Goal: Information Seeking & Learning: Understand process/instructions

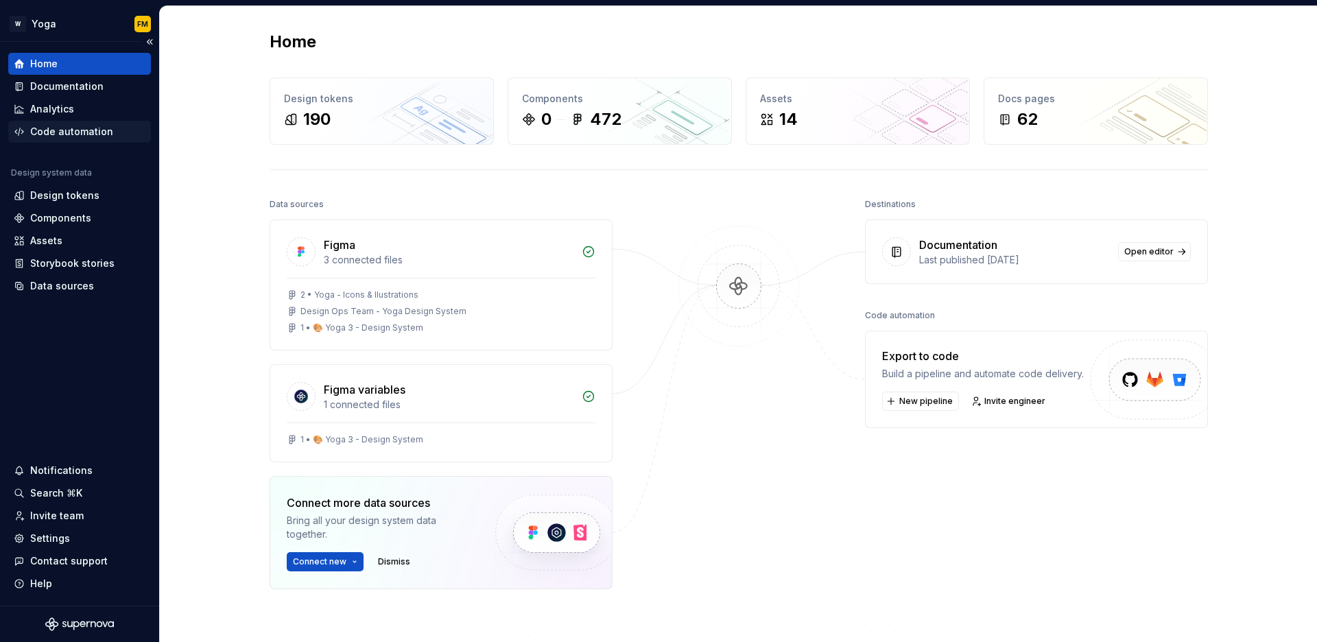
click at [97, 133] on div "Code automation" at bounding box center [71, 132] width 83 height 14
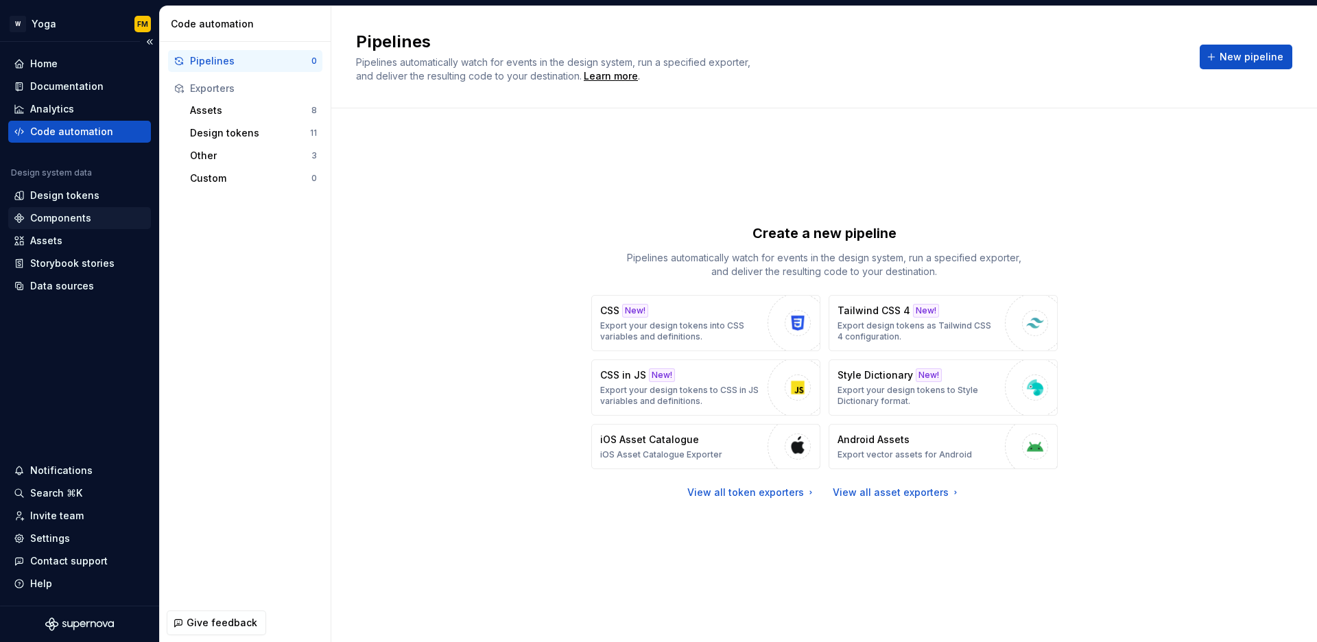
click at [103, 213] on div "Components" at bounding box center [80, 218] width 132 height 14
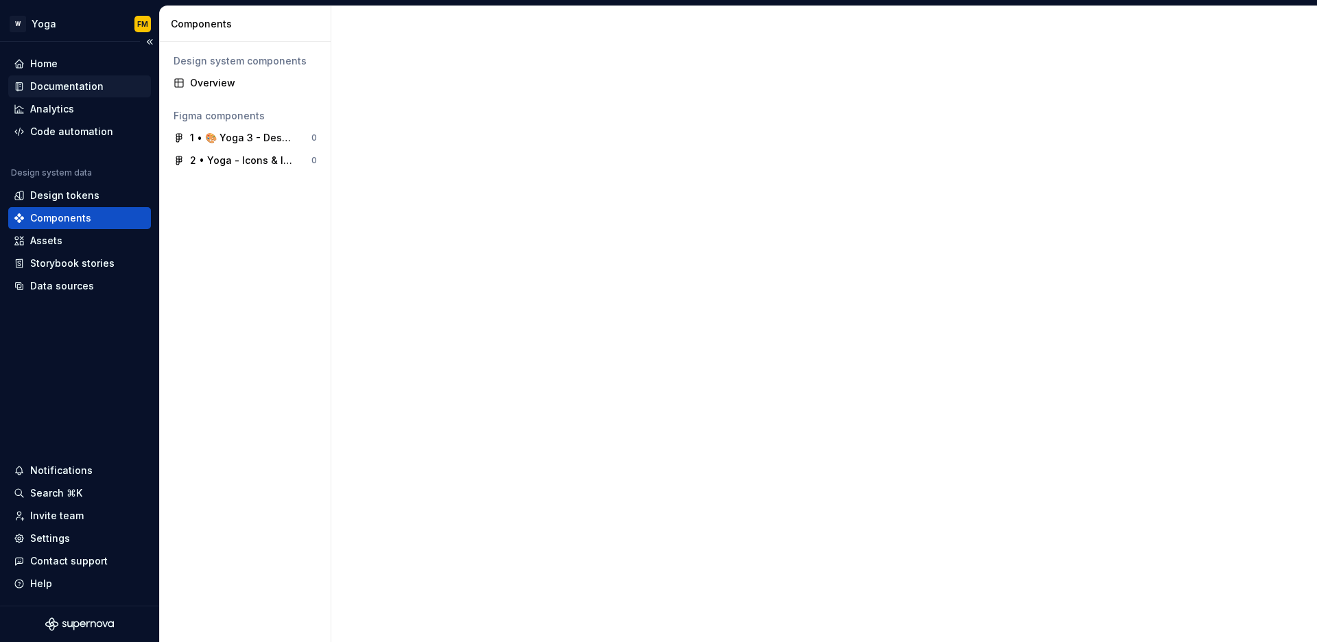
click at [86, 85] on div "Documentation" at bounding box center [66, 87] width 73 height 14
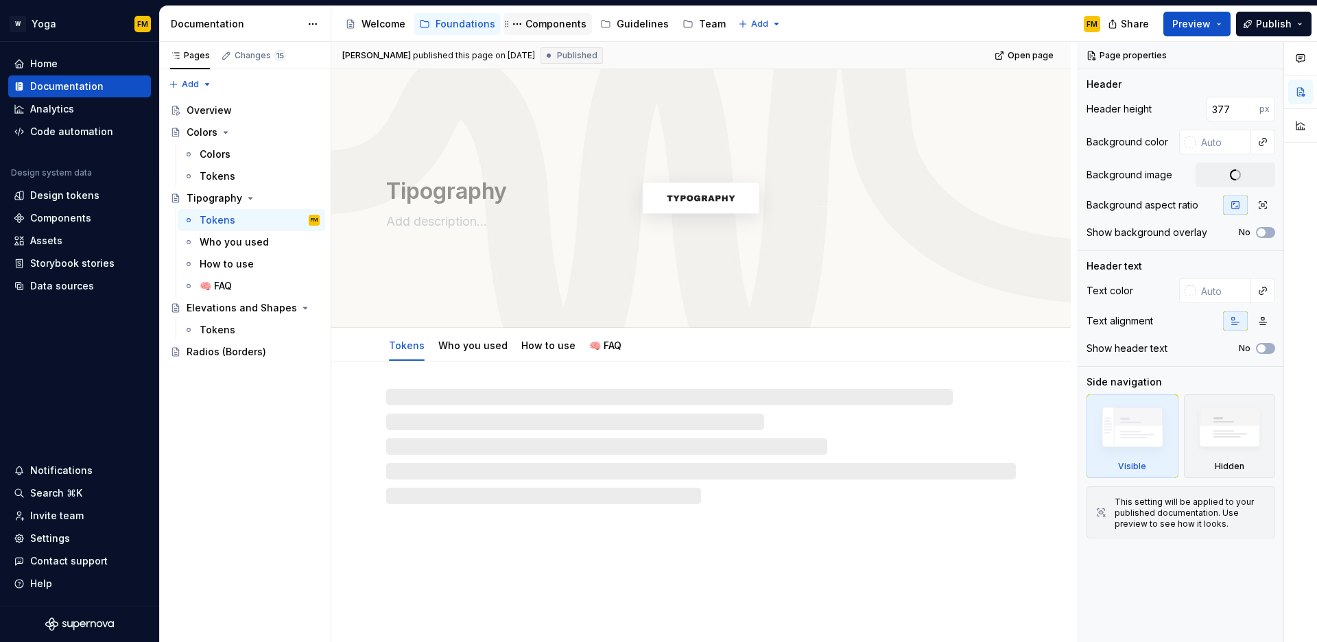
click at [532, 27] on div "Components" at bounding box center [556, 24] width 61 height 14
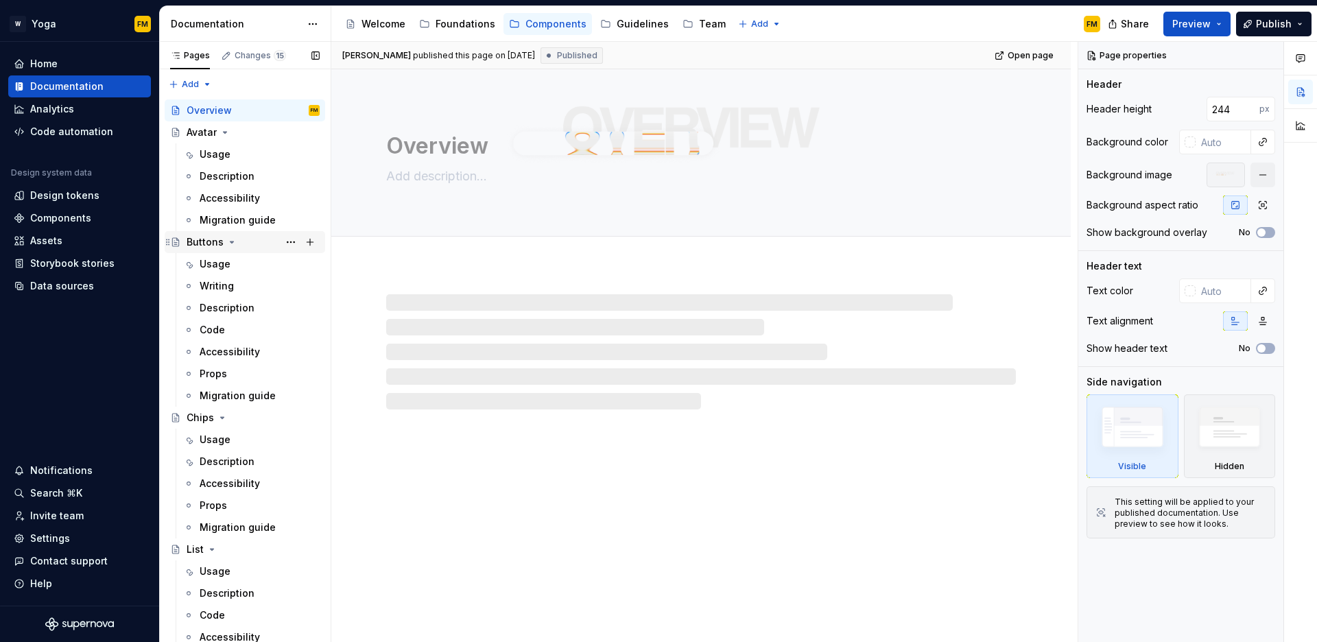
click at [231, 243] on icon "Page tree" at bounding box center [232, 242] width 3 height 1
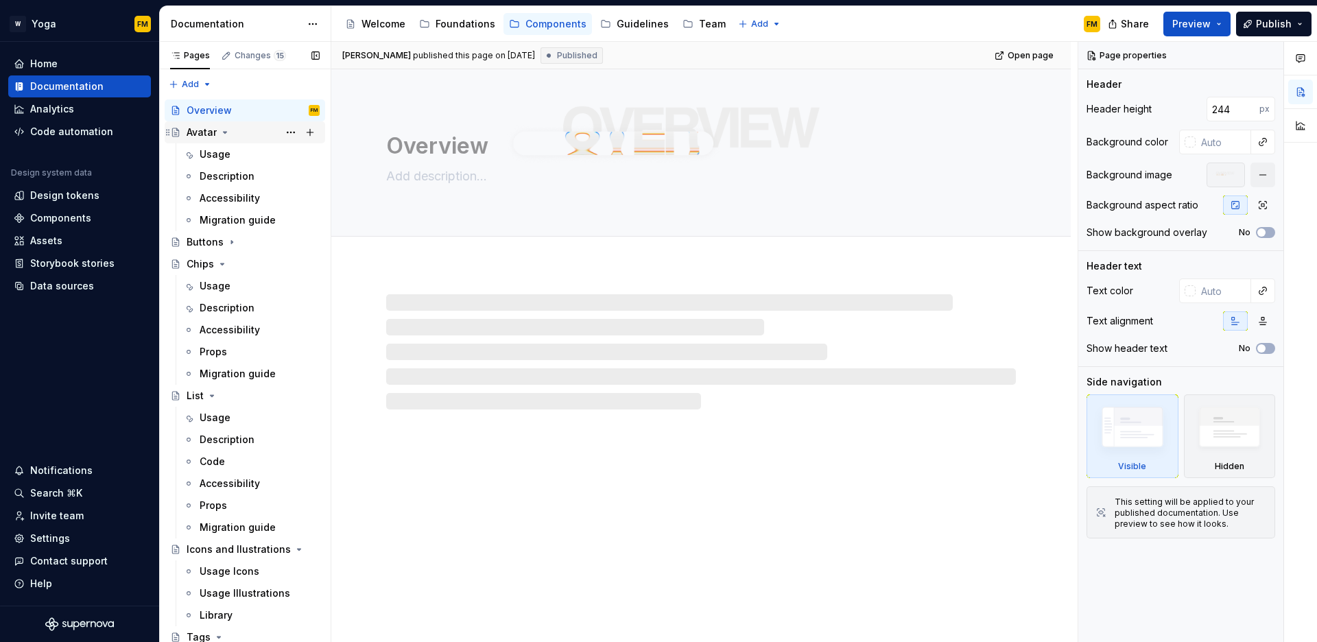
click at [226, 134] on icon "Page tree" at bounding box center [225, 132] width 11 height 11
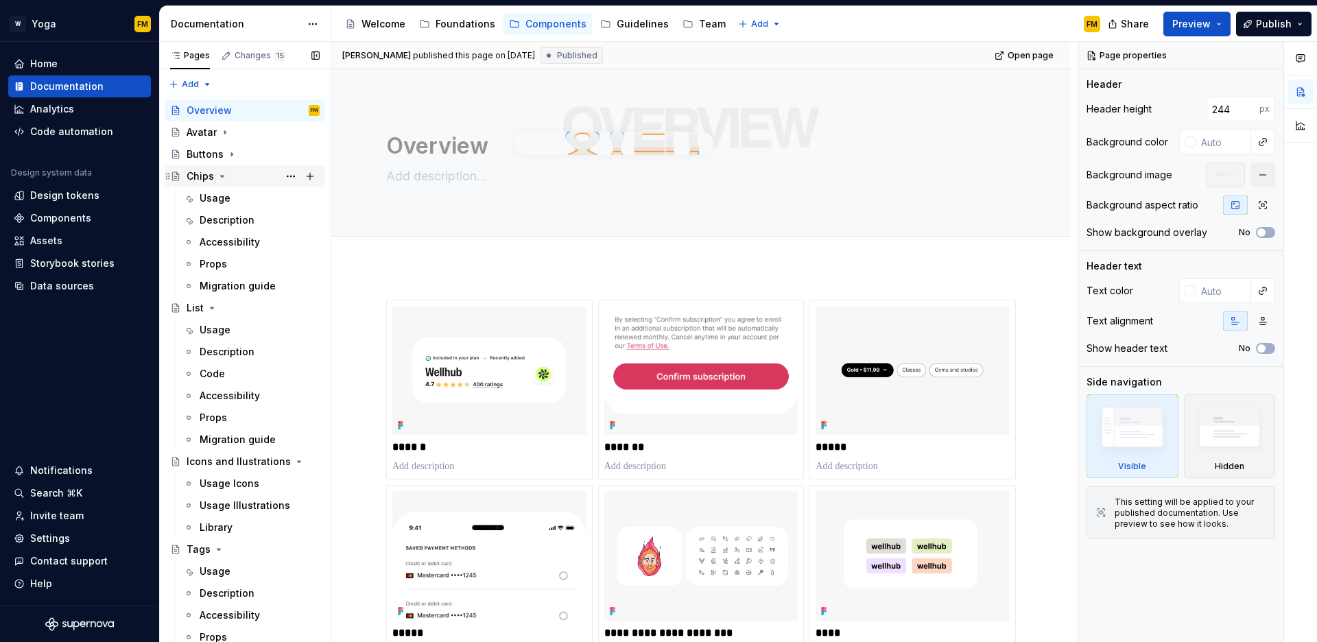
click at [222, 178] on icon "Page tree" at bounding box center [222, 176] width 11 height 11
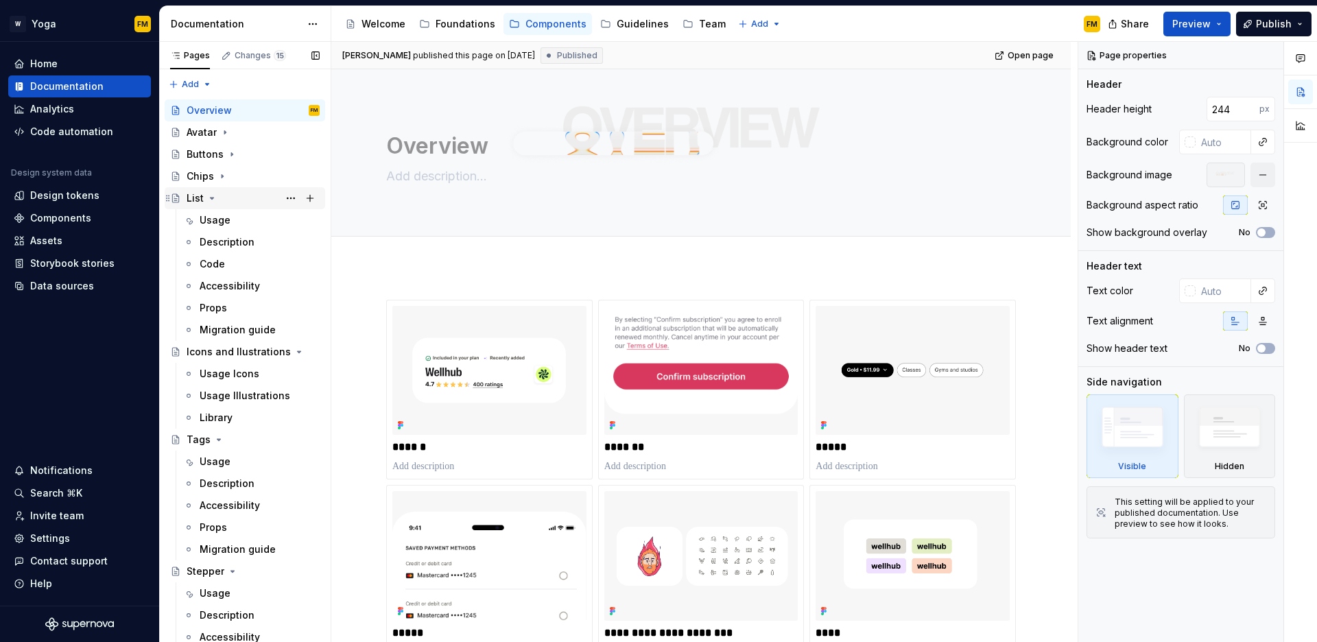
click at [211, 198] on icon "Page tree" at bounding box center [212, 198] width 3 height 1
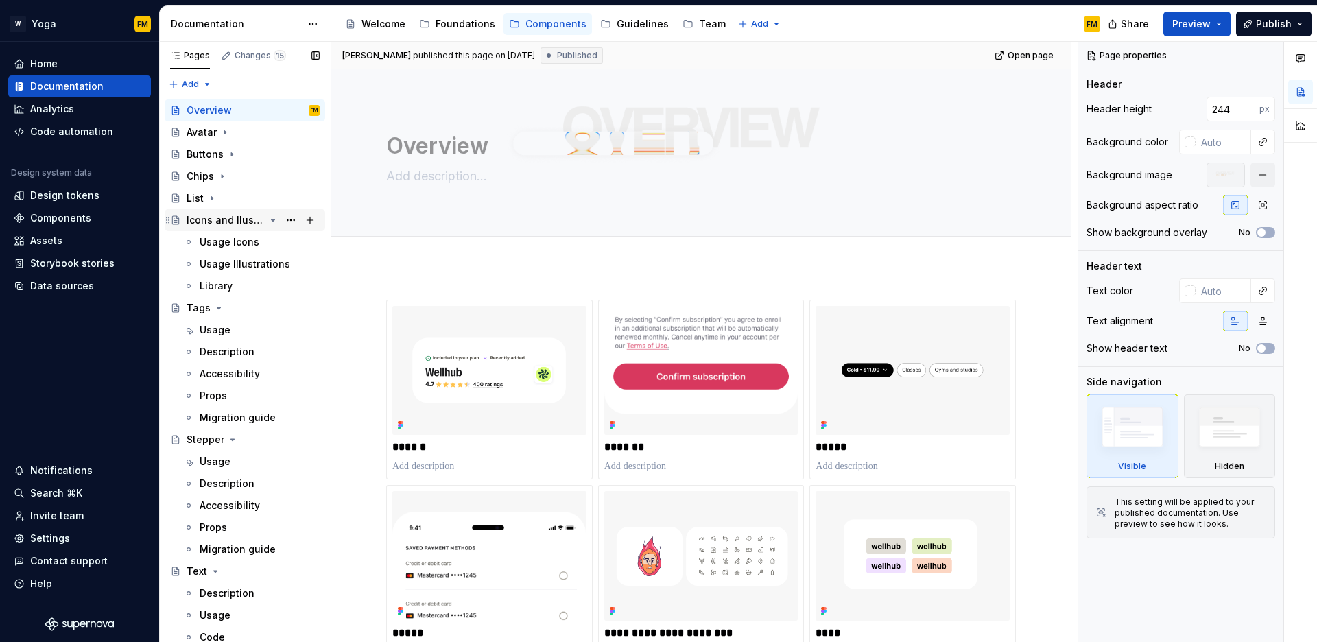
click at [268, 221] on icon "Page tree" at bounding box center [273, 220] width 11 height 11
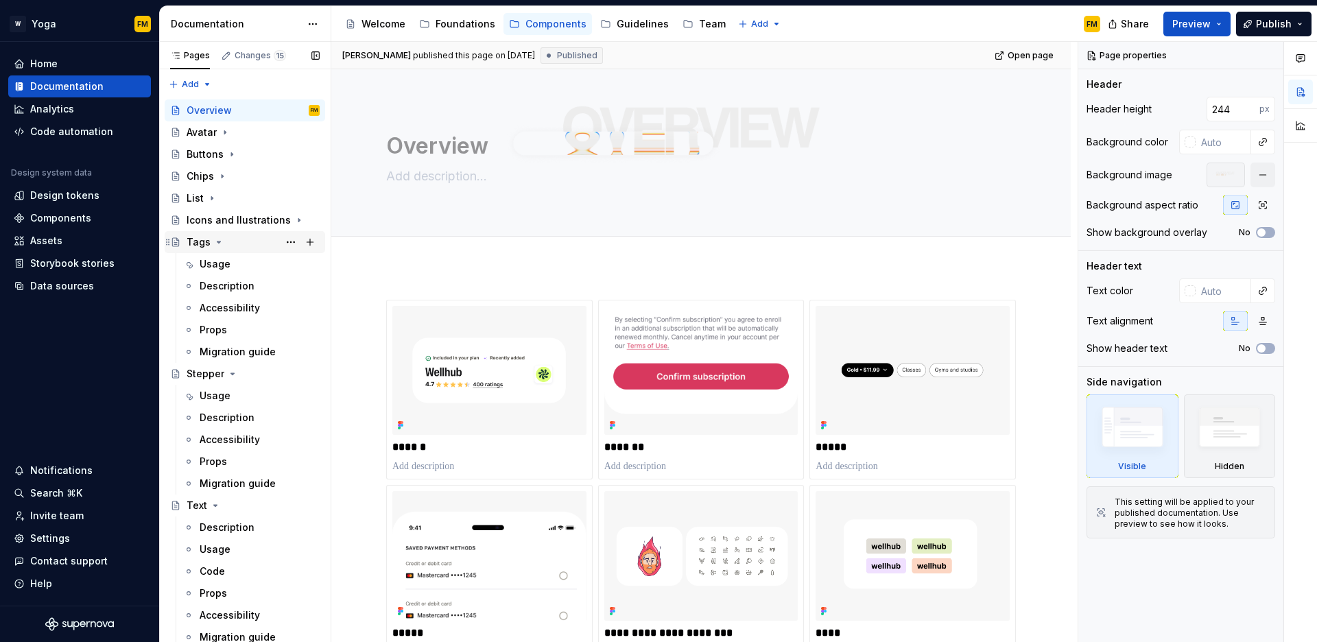
click at [218, 242] on icon "Page tree" at bounding box center [219, 242] width 3 height 1
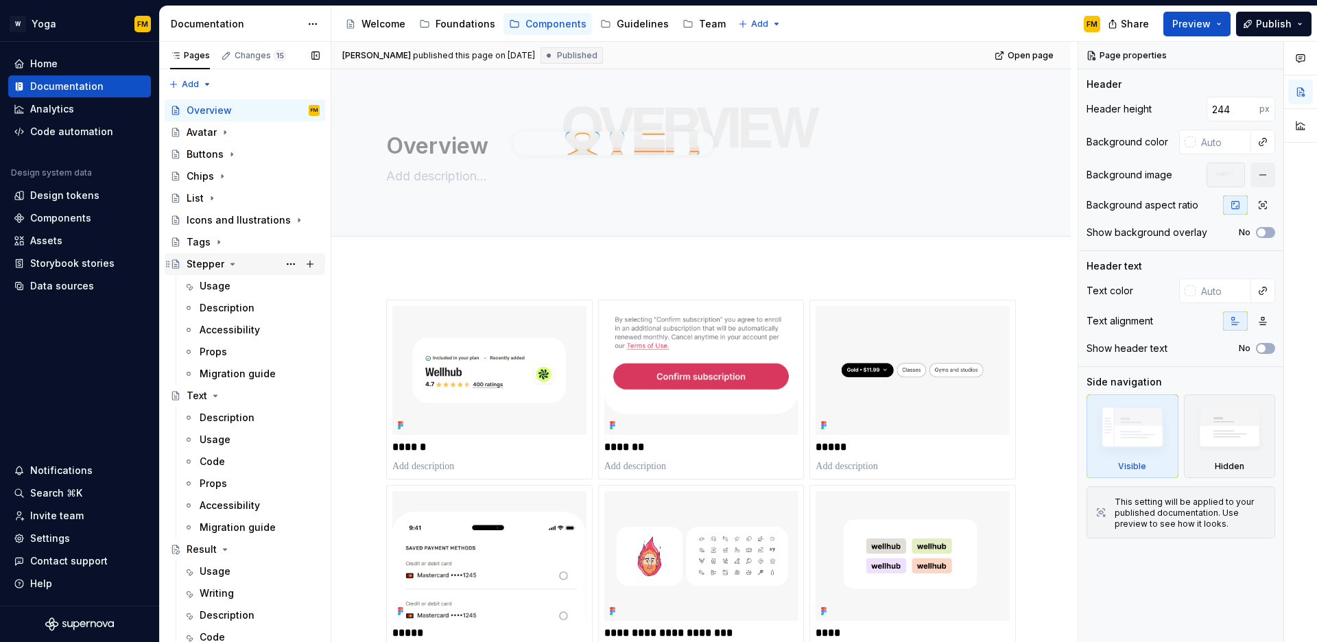
click at [231, 266] on icon "Page tree" at bounding box center [232, 264] width 11 height 11
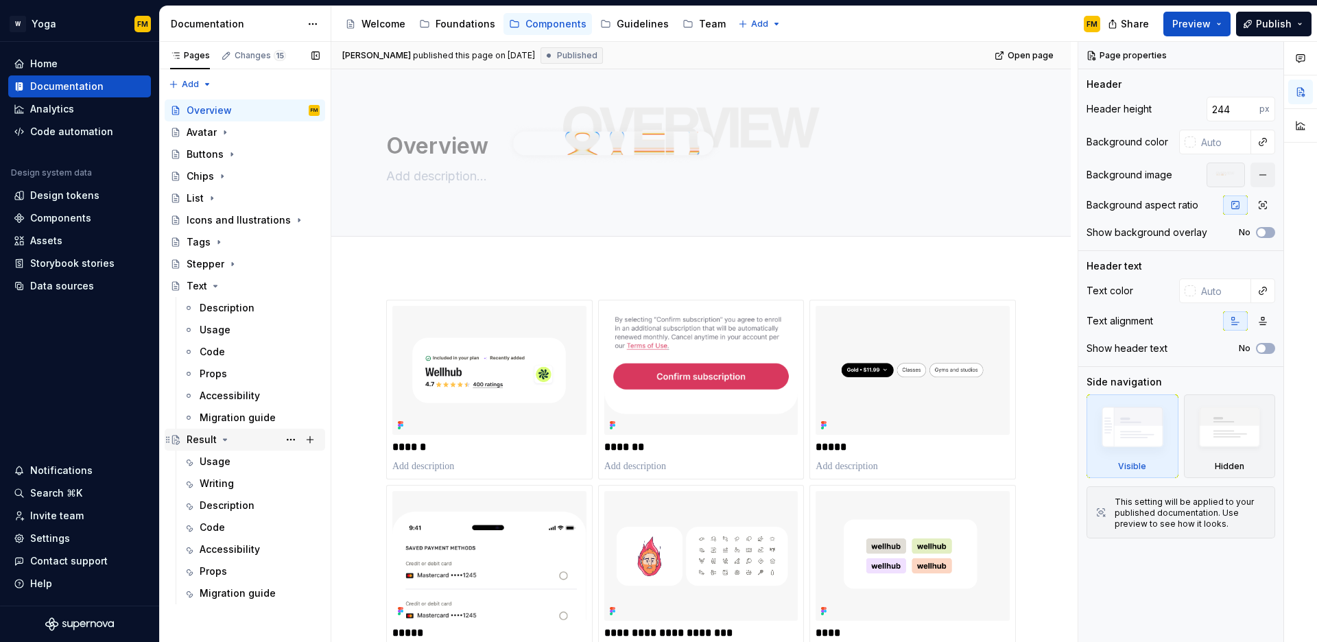
click at [224, 439] on icon "Page tree" at bounding box center [225, 439] width 3 height 1
click at [216, 285] on icon "Page tree" at bounding box center [215, 286] width 11 height 11
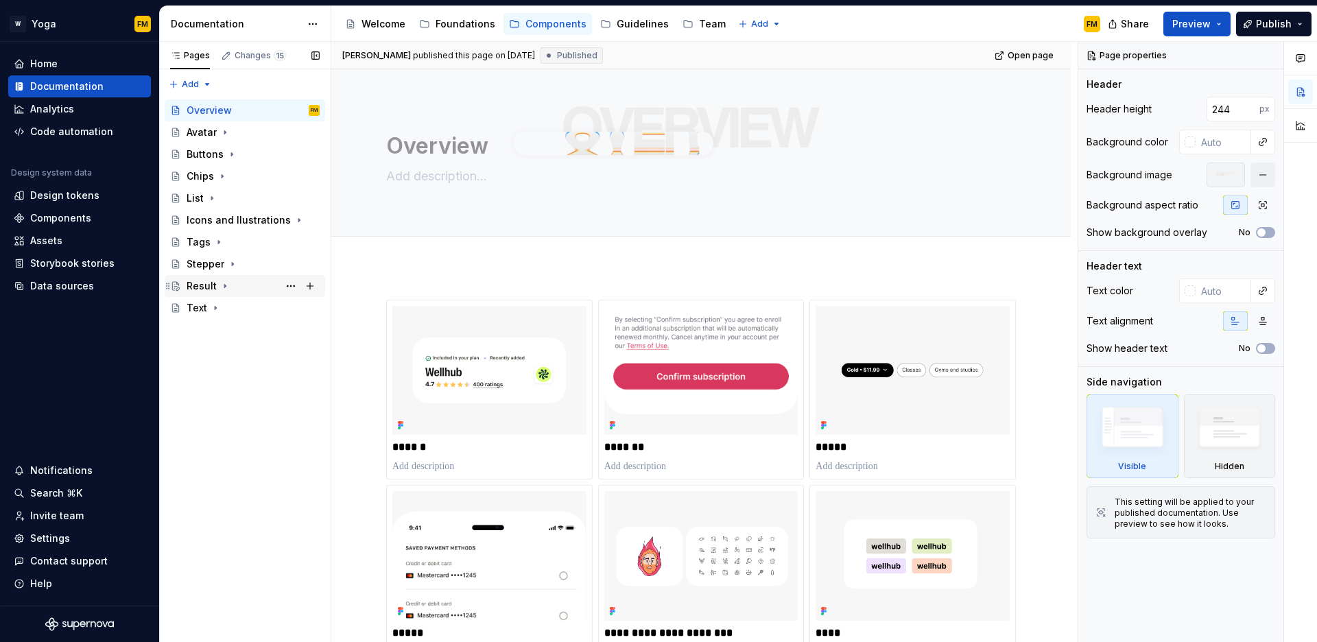
drag, startPoint x: 236, startPoint y: 263, endPoint x: 234, endPoint y: 285, distance: 22.1
click at [234, 285] on div "Overview FM Avatar Buttons Chips List Icons and Ilustrations Tags Stepper Resul…" at bounding box center [245, 209] width 161 height 220
click at [182, 82] on div "Pages Changes 15 Add Accessibility guide for tree Page tree. Navigate the tree …" at bounding box center [245, 342] width 172 height 601
click at [198, 108] on div "New page" at bounding box center [234, 111] width 89 height 14
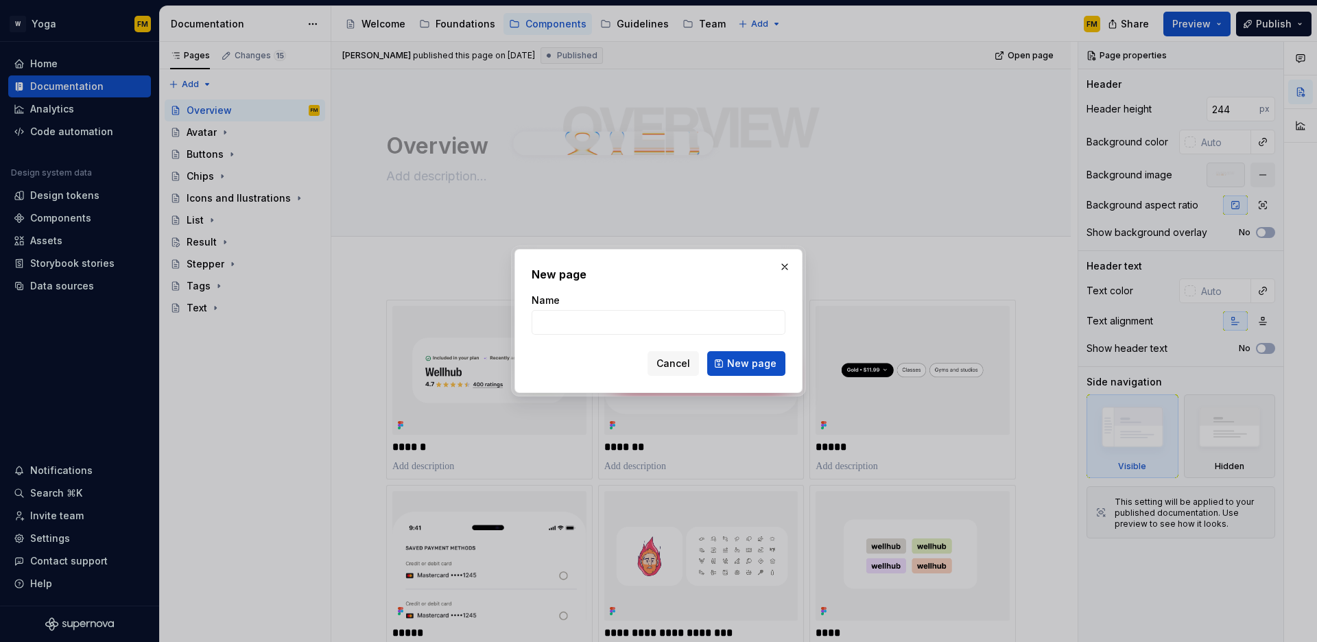
type textarea "*"
type input "Icon"
click at [757, 368] on span "New page" at bounding box center [751, 364] width 49 height 14
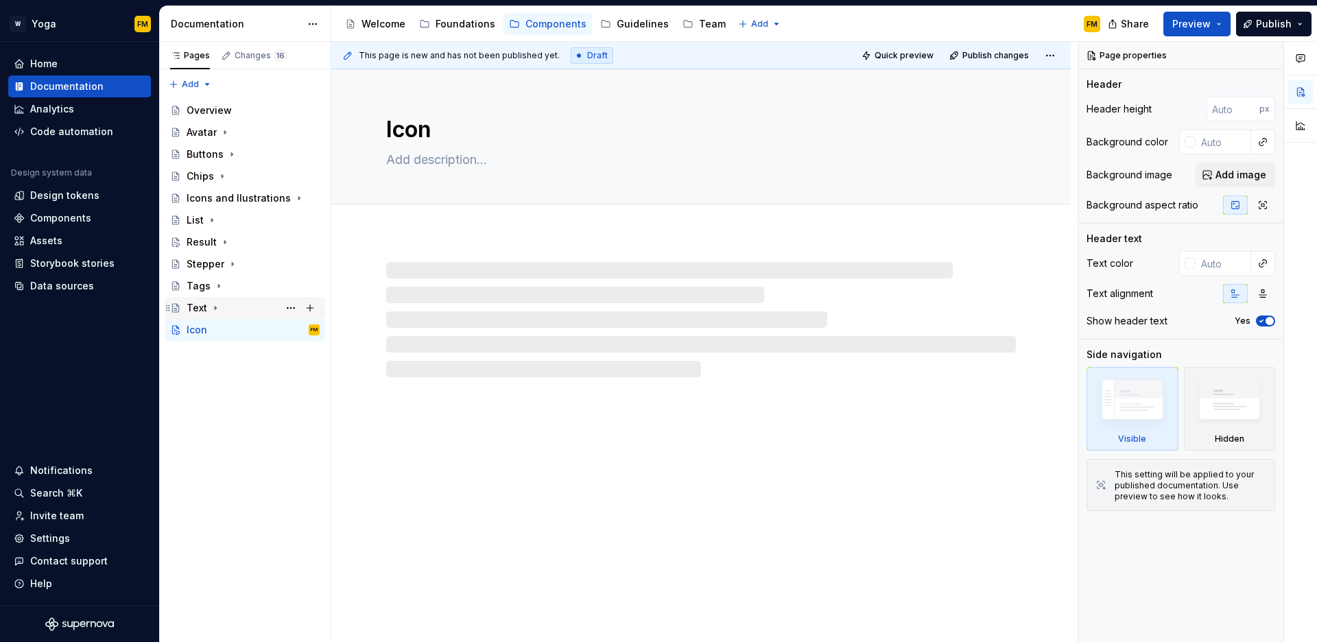
click at [215, 307] on icon "Page tree" at bounding box center [215, 308] width 11 height 11
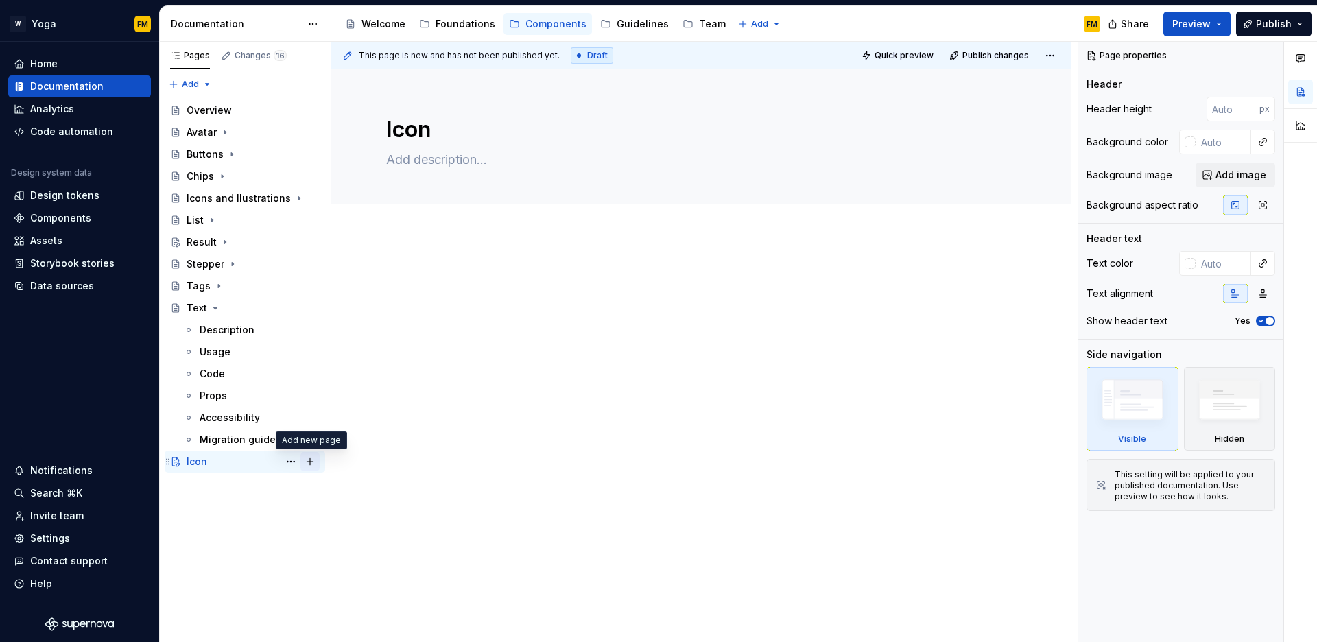
click at [309, 462] on button "Page tree" at bounding box center [310, 461] width 19 height 19
type textarea "*"
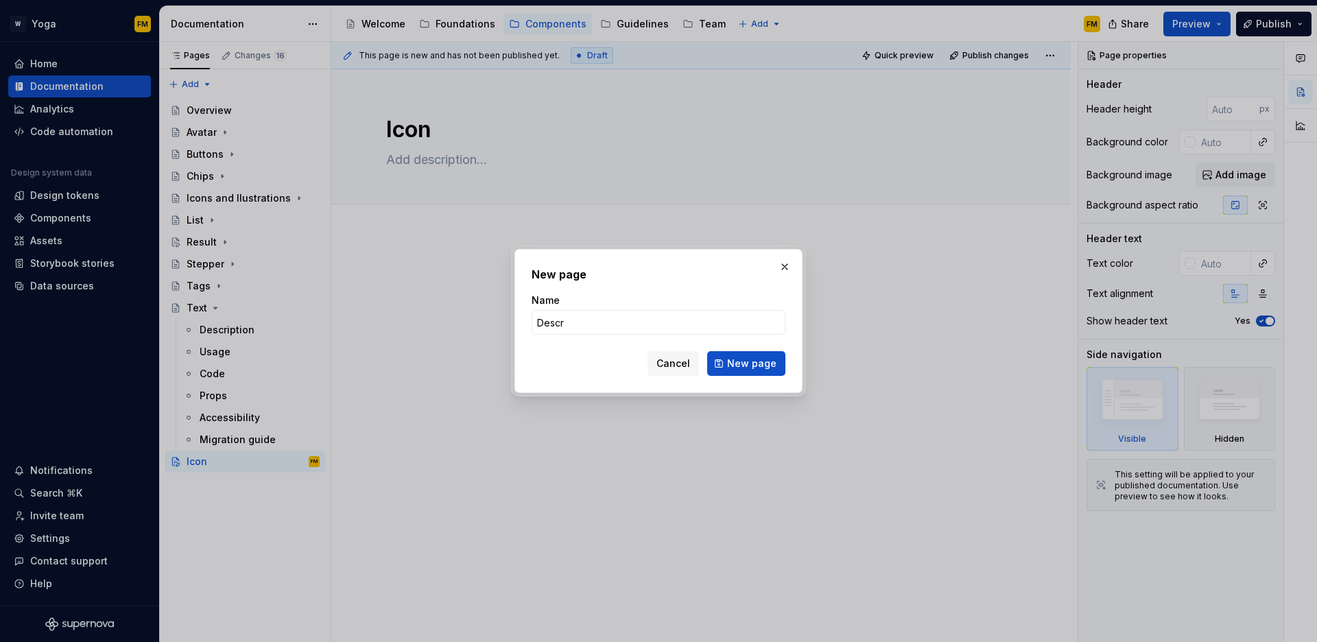
type input "Description"
click at [730, 365] on span "New page" at bounding box center [751, 364] width 49 height 14
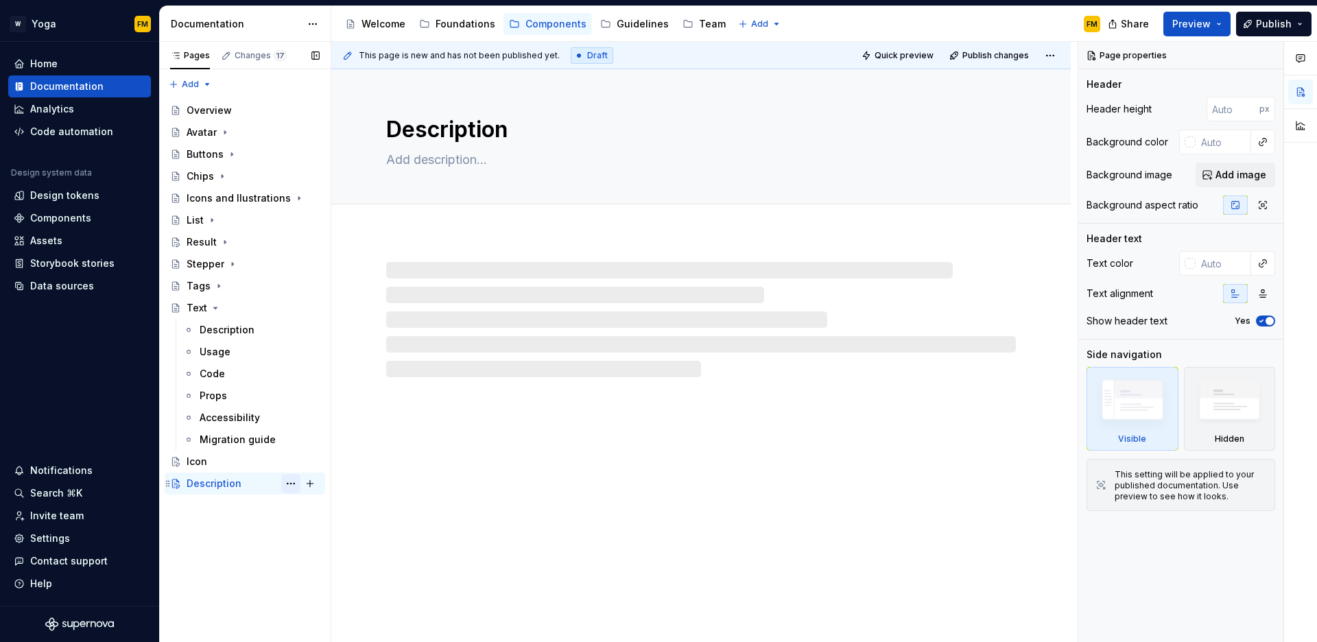
click at [292, 486] on button "Page tree" at bounding box center [290, 483] width 19 height 19
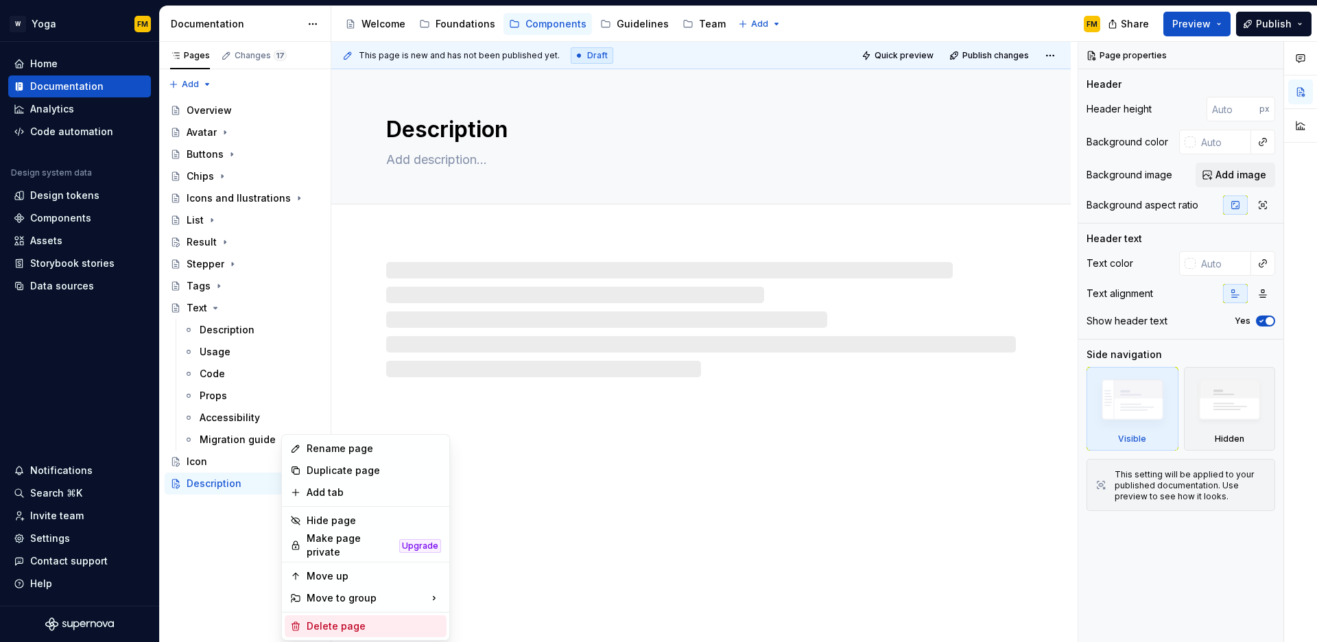
click at [331, 620] on div "Delete page" at bounding box center [374, 627] width 134 height 14
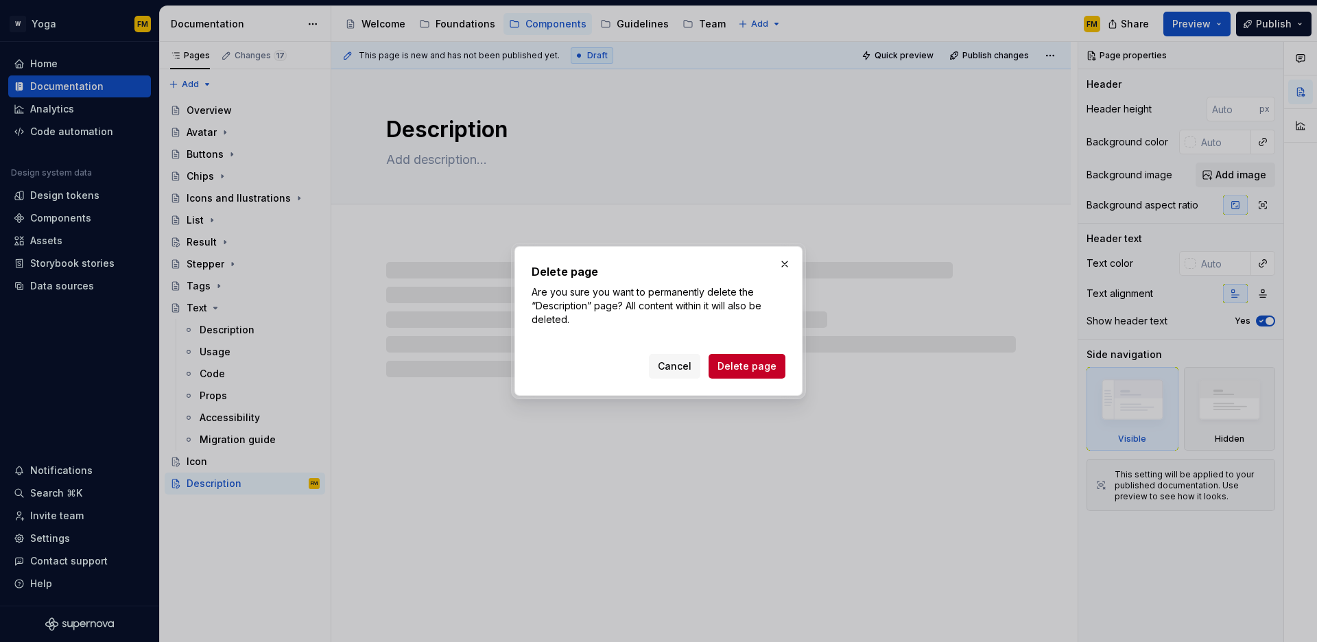
click at [747, 367] on span "Delete page" at bounding box center [747, 367] width 59 height 14
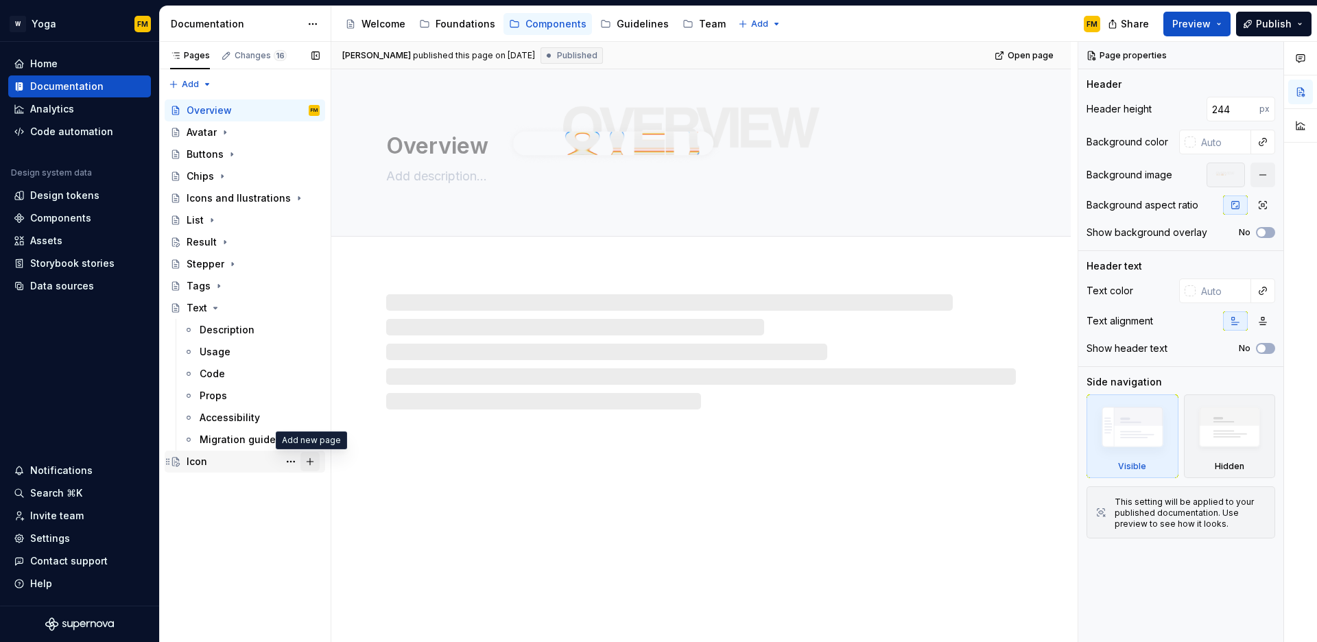
click at [313, 464] on button "Page tree" at bounding box center [310, 461] width 19 height 19
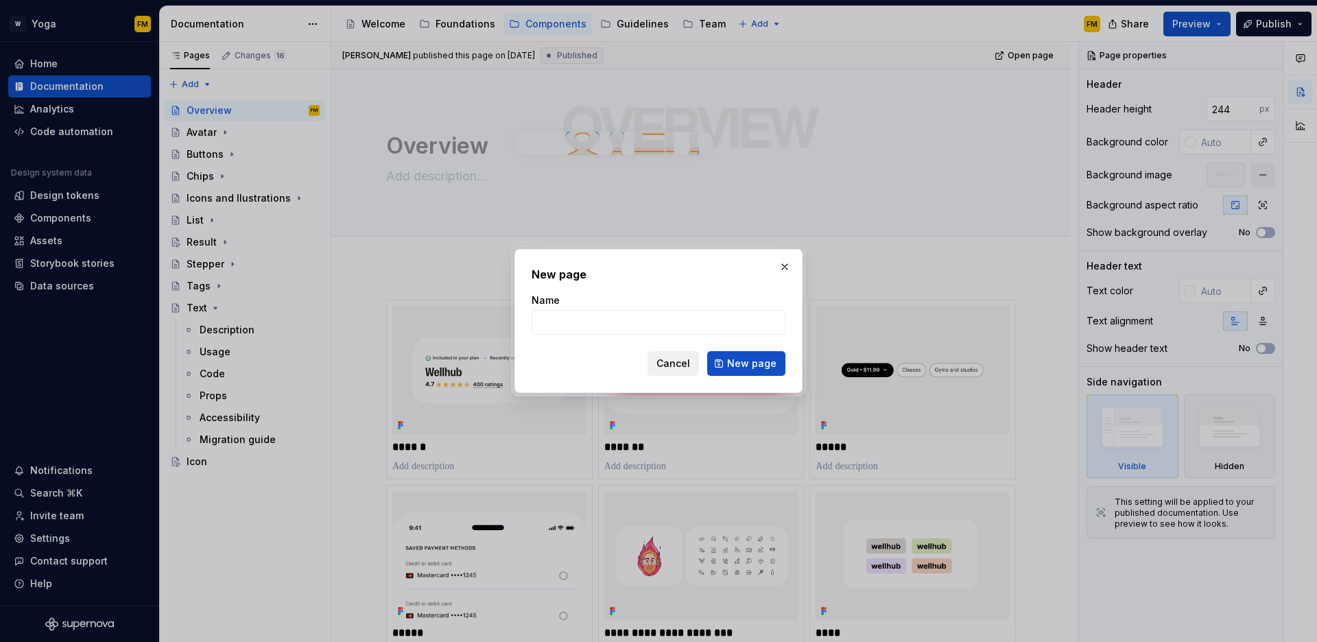
click at [662, 371] on button "Cancel" at bounding box center [673, 363] width 51 height 25
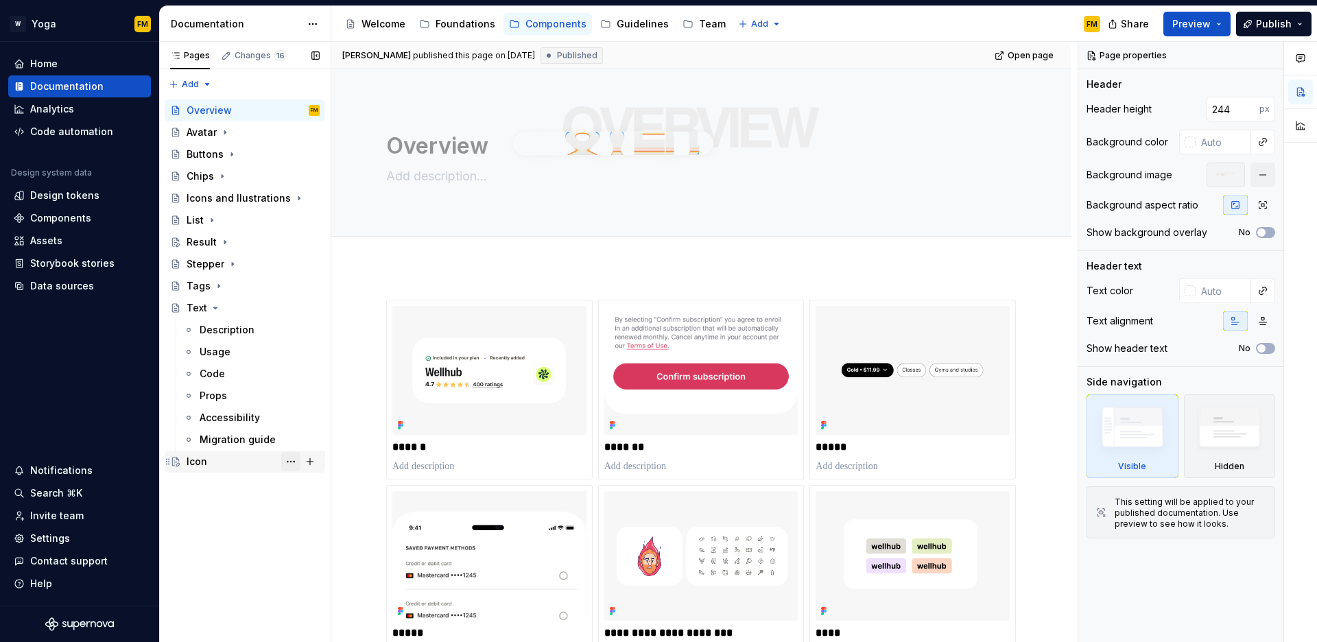
click at [287, 460] on button "Page tree" at bounding box center [290, 461] width 19 height 19
click at [246, 506] on div "Pages Changes 16 Add Accessibility guide for tree Page tree. Navigate the tree …" at bounding box center [245, 342] width 172 height 601
click at [224, 466] on div "Icon" at bounding box center [253, 461] width 133 height 19
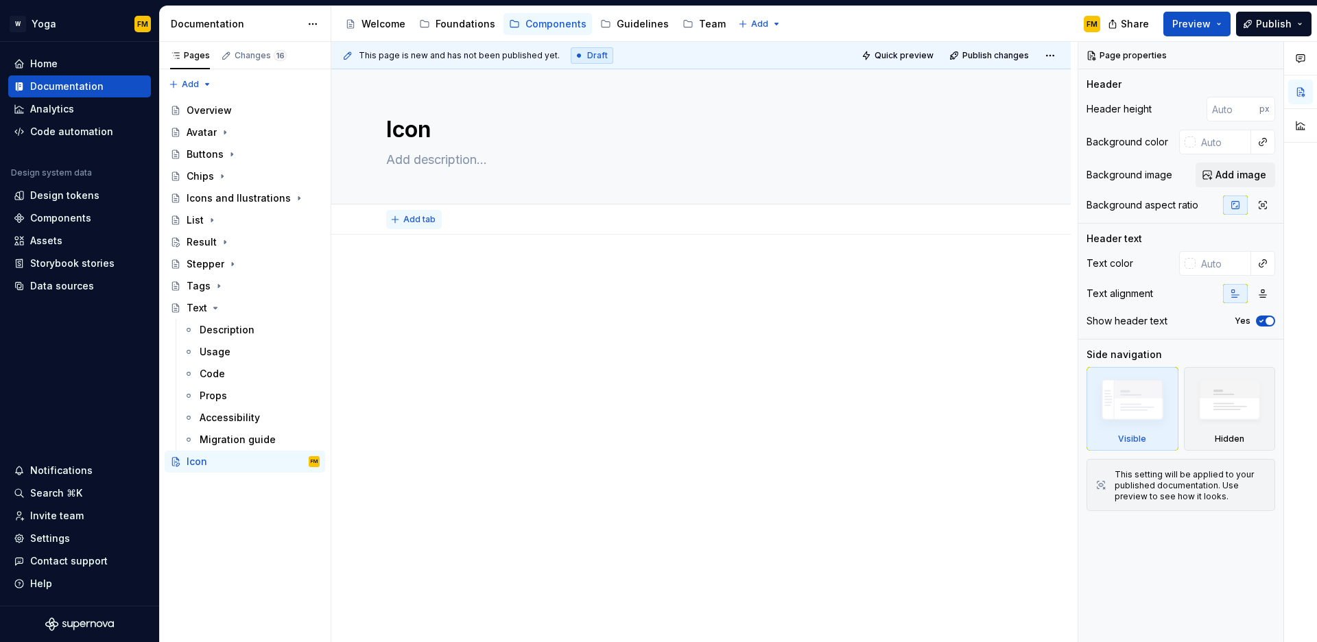
type textarea "*"
click at [393, 218] on button "Add tab" at bounding box center [414, 219] width 56 height 19
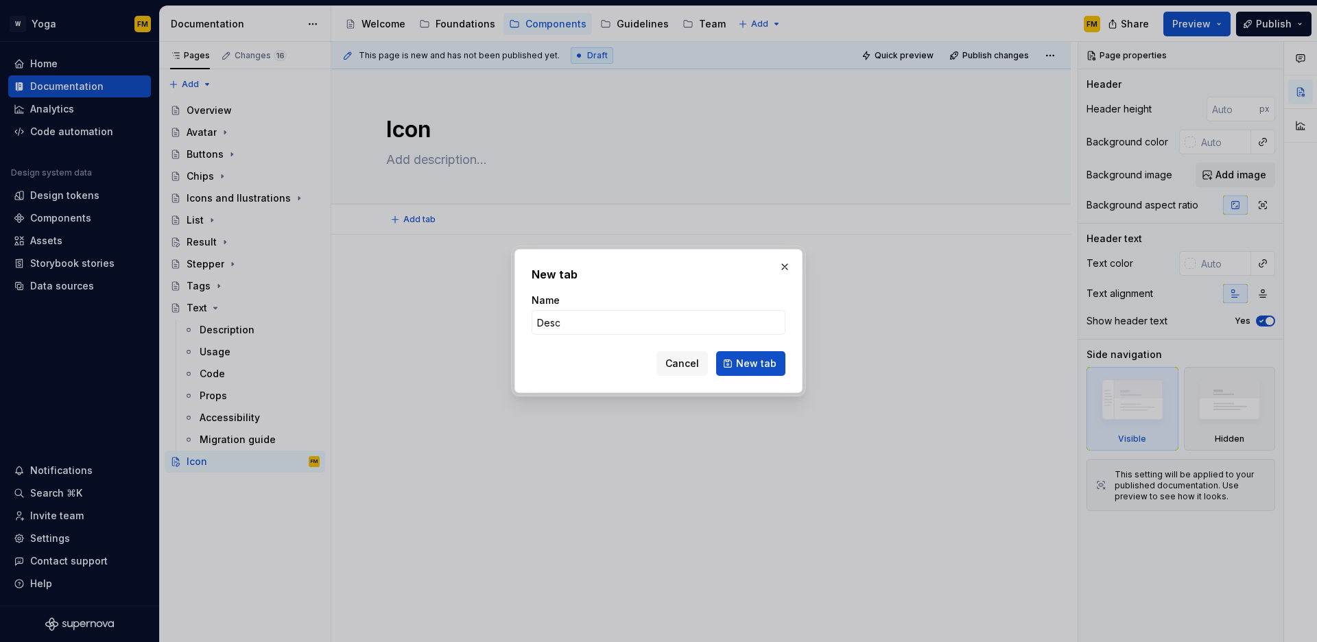
type input "Description"
click at [731, 357] on button "New tab" at bounding box center [750, 363] width 69 height 25
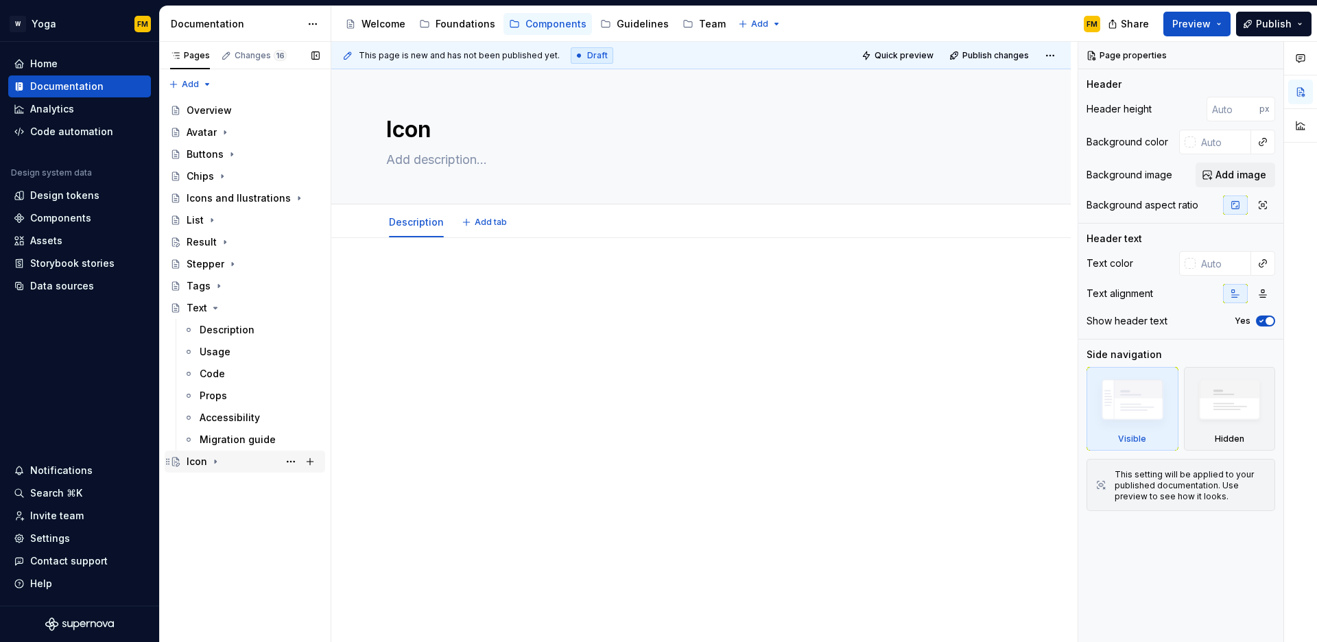
click at [218, 464] on icon "Page tree" at bounding box center [215, 461] width 11 height 11
type textarea "*"
click at [468, 227] on button "Add tab" at bounding box center [486, 222] width 56 height 19
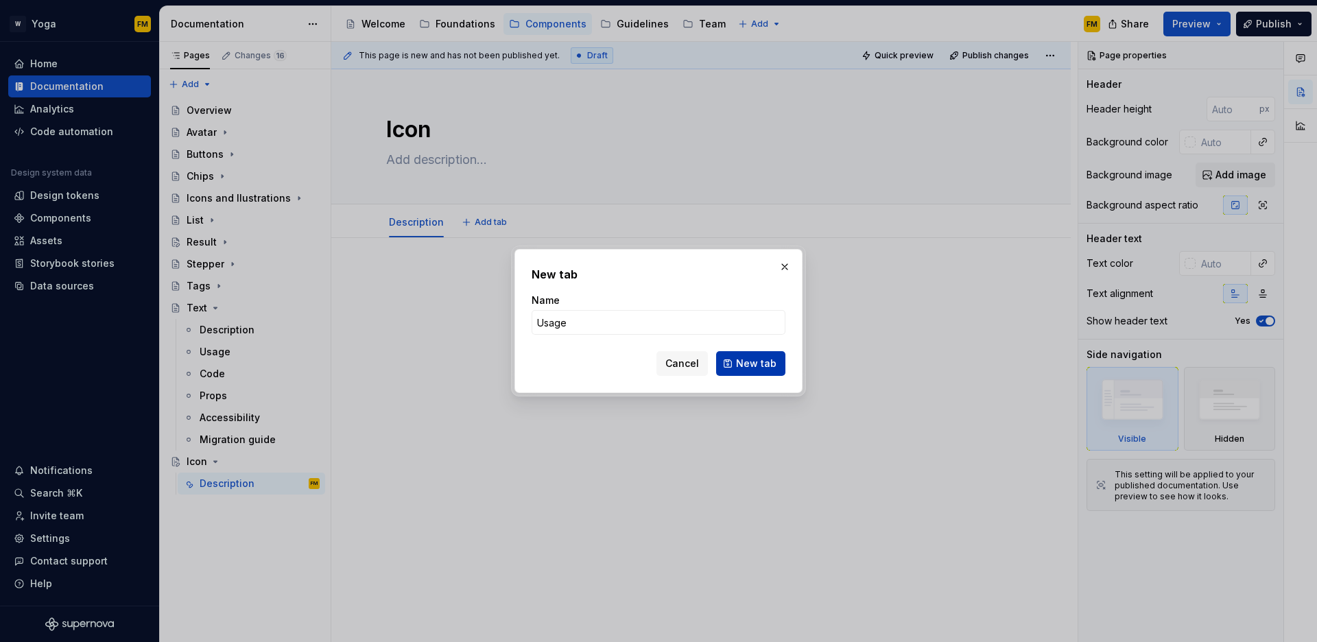
type input "Usage"
click at [747, 362] on span "New tab" at bounding box center [756, 364] width 40 height 14
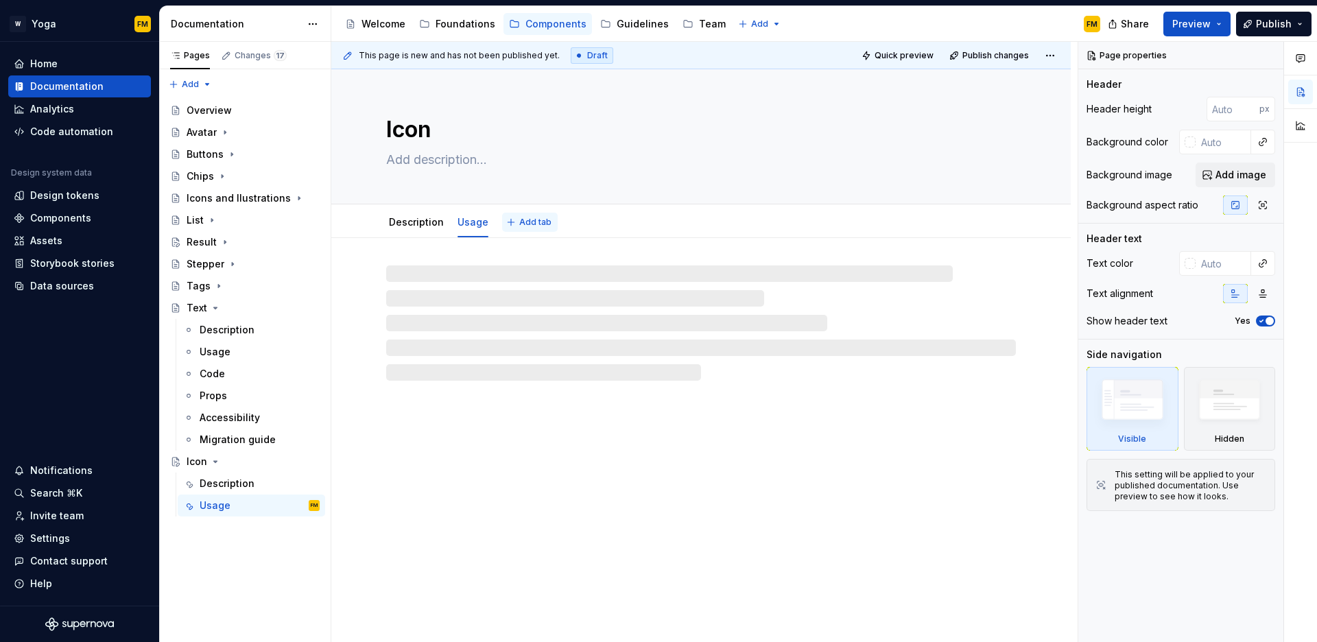
type textarea "*"
click at [508, 226] on button "Add tab" at bounding box center [530, 222] width 56 height 19
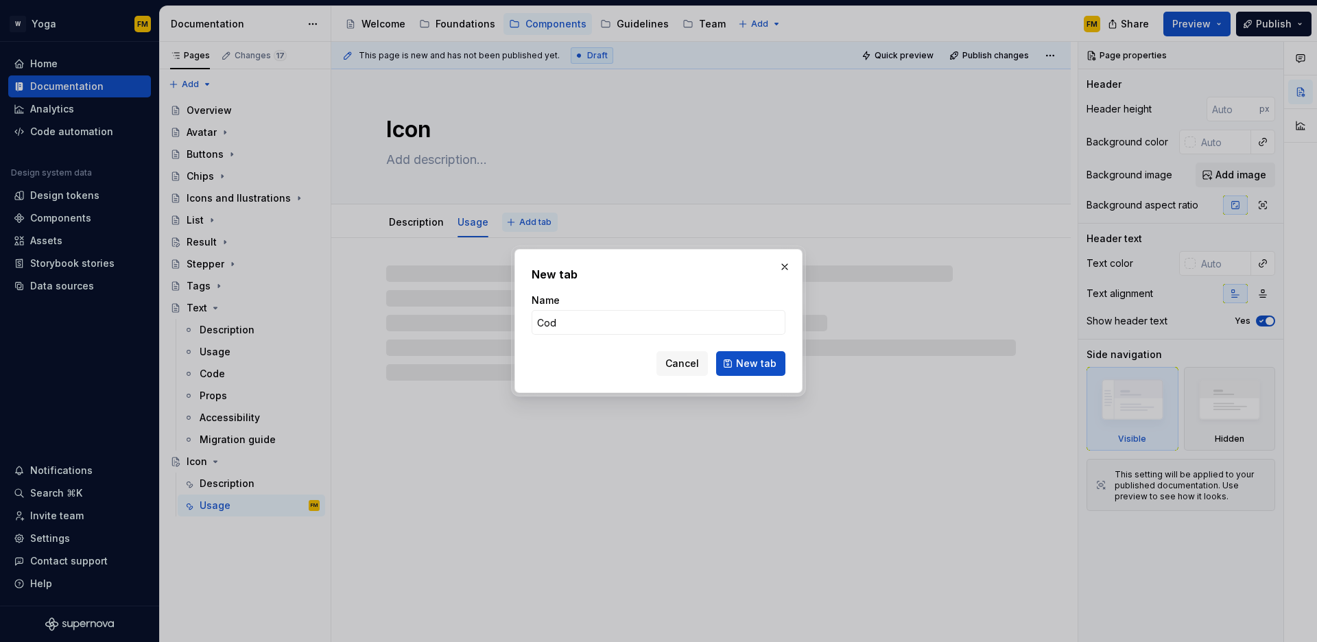
type input "Code"
type textarea "*"
type input "Code"
click at [734, 357] on button "New tab" at bounding box center [750, 363] width 69 height 25
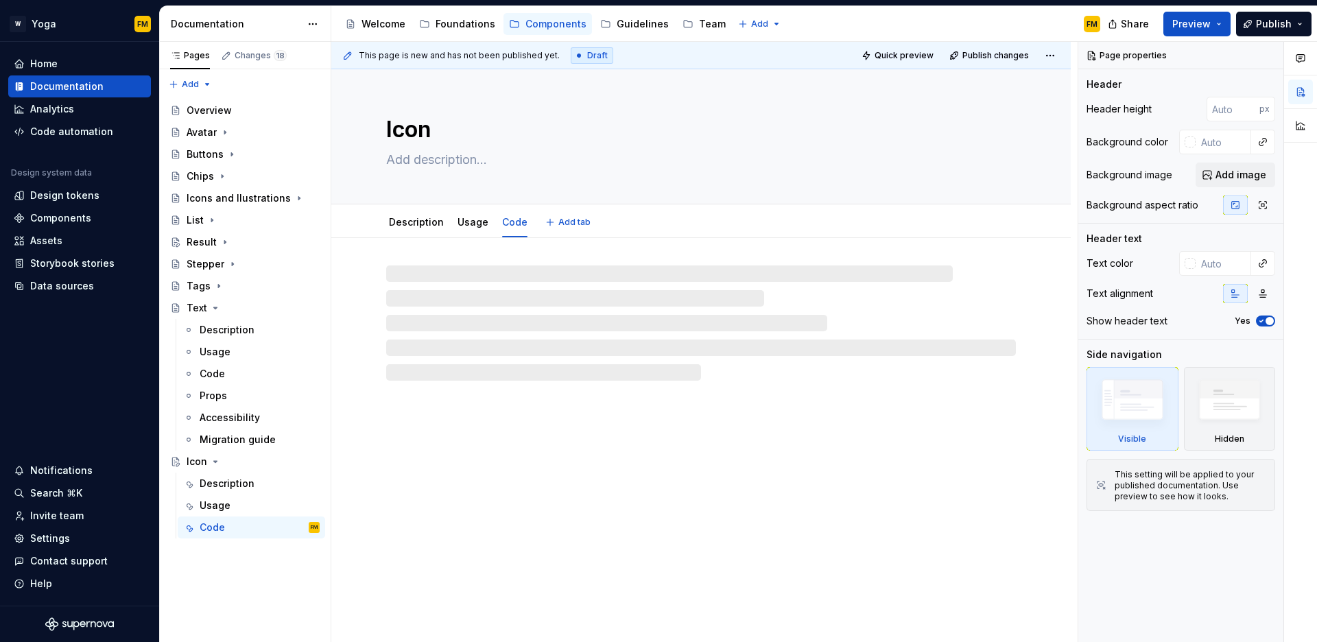
click at [546, 220] on button "Add tab" at bounding box center [569, 222] width 56 height 19
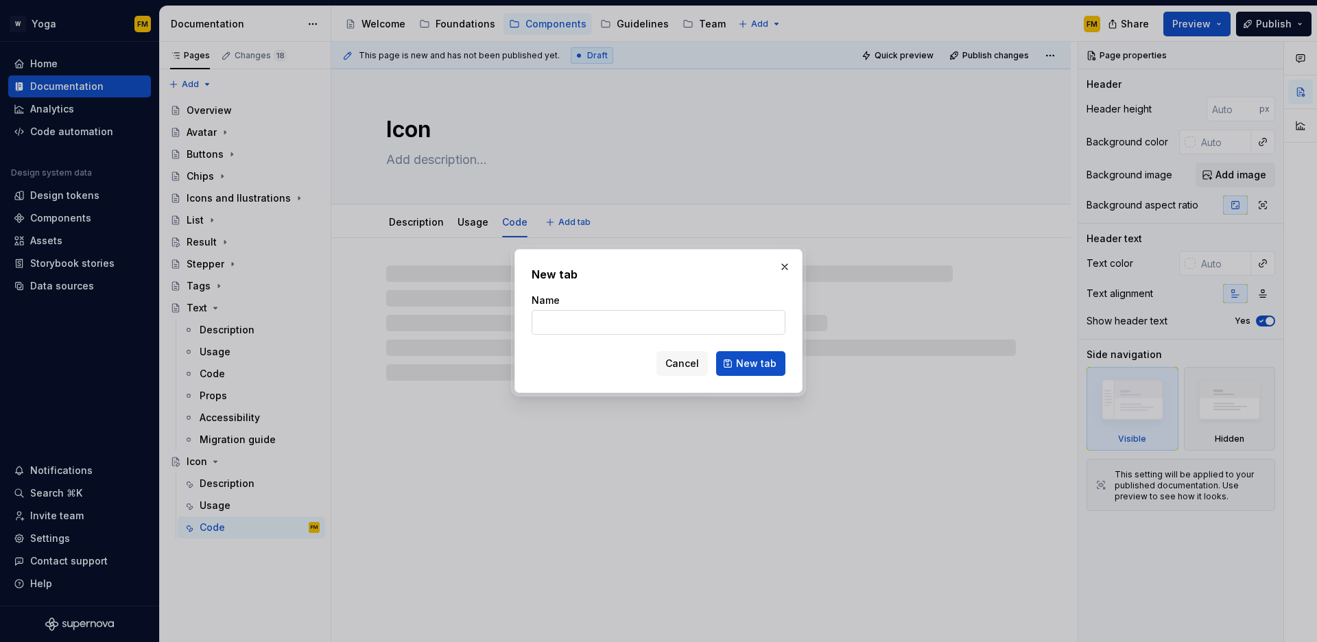
type textarea "*"
type input "PRo"
type textarea "*"
type input "Pr"
type textarea "*"
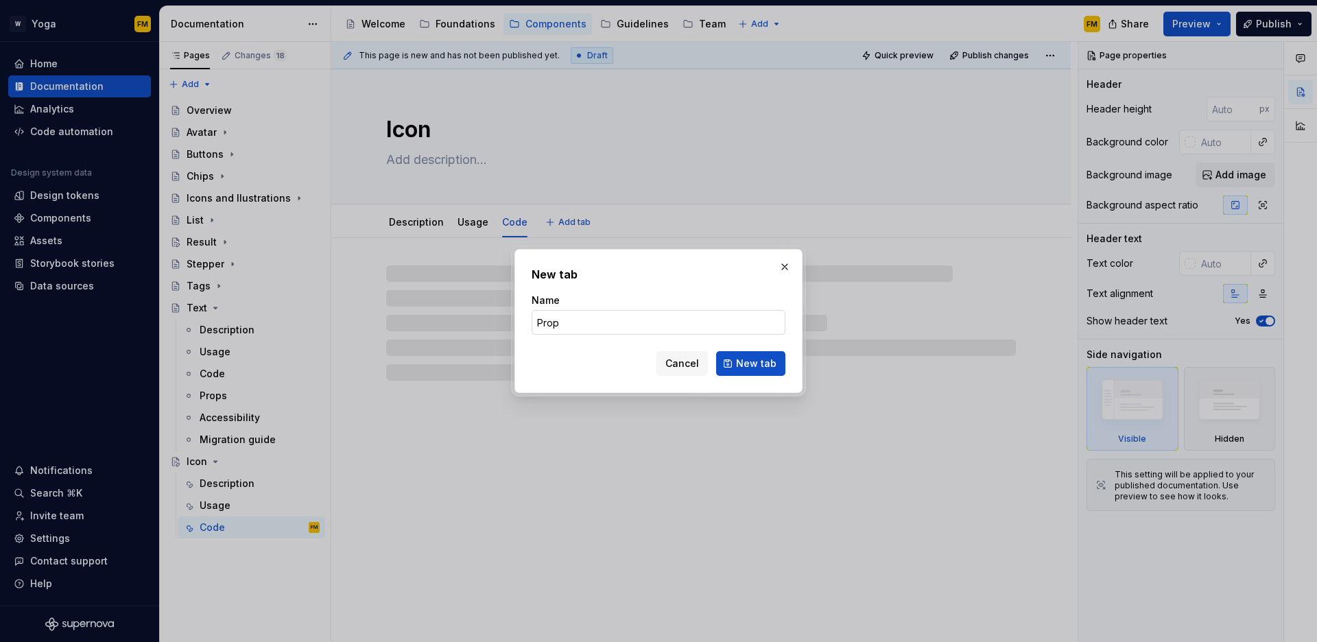
type input "Props"
type textarea "*"
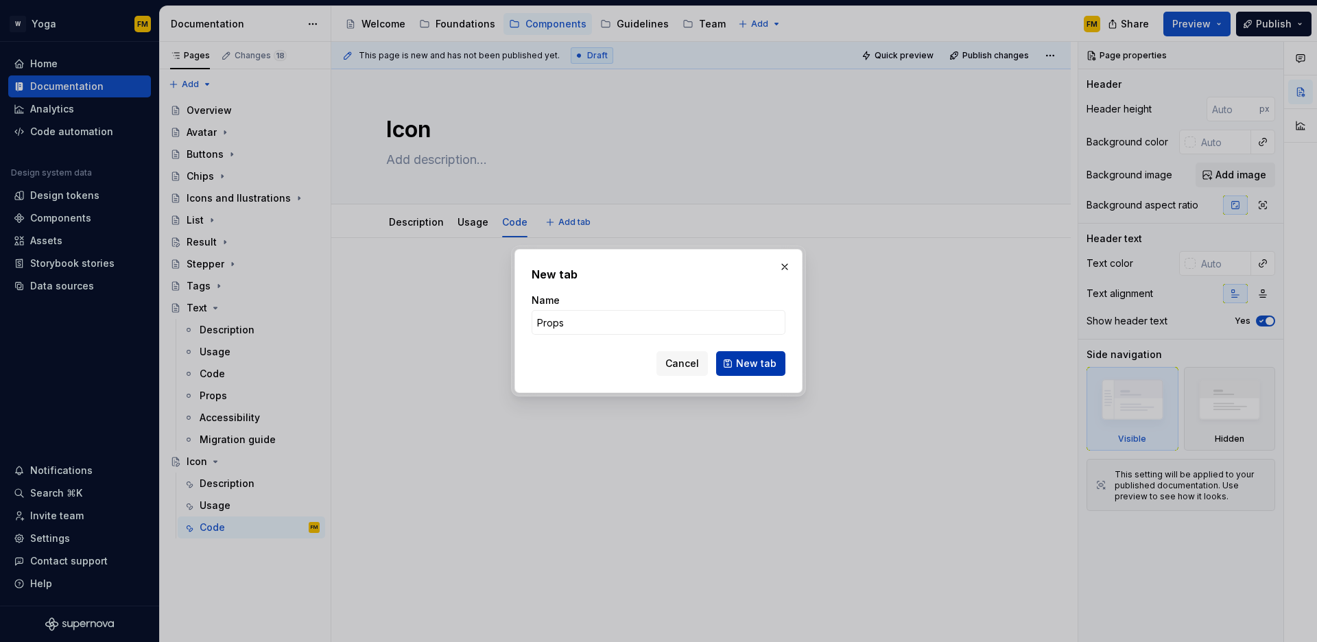
type input "Props"
click at [746, 370] on span "New tab" at bounding box center [756, 364] width 40 height 14
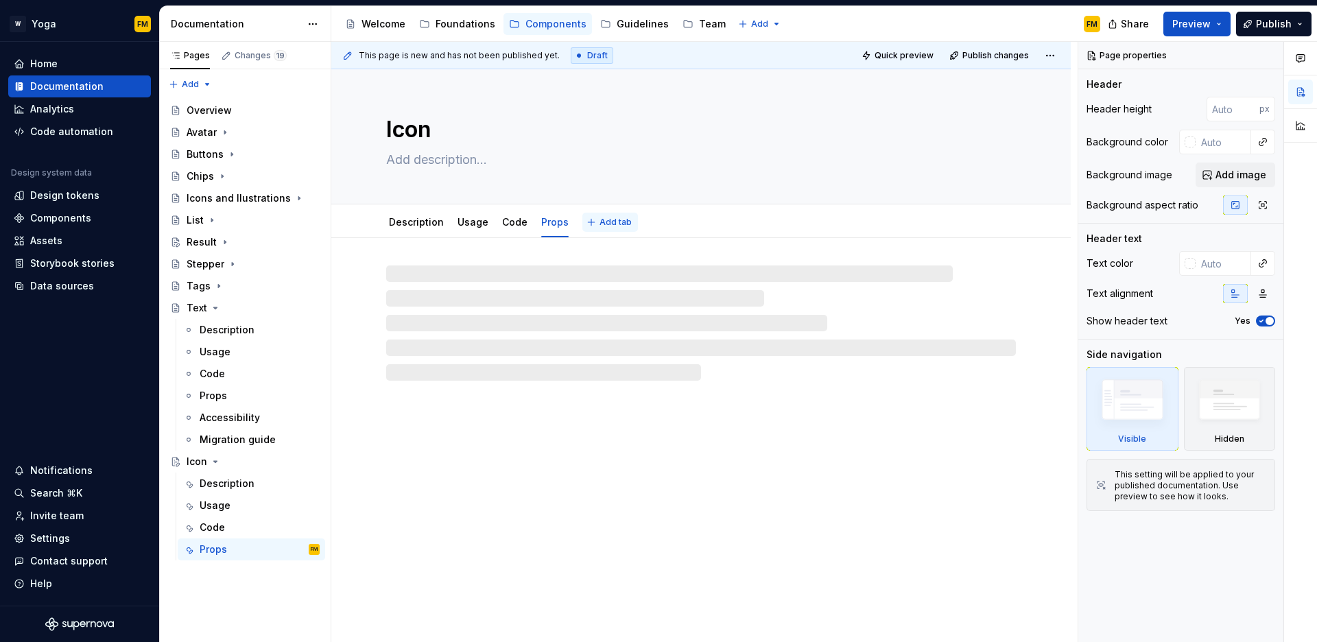
type textarea "*"
click at [609, 222] on span "Add tab" at bounding box center [616, 222] width 32 height 11
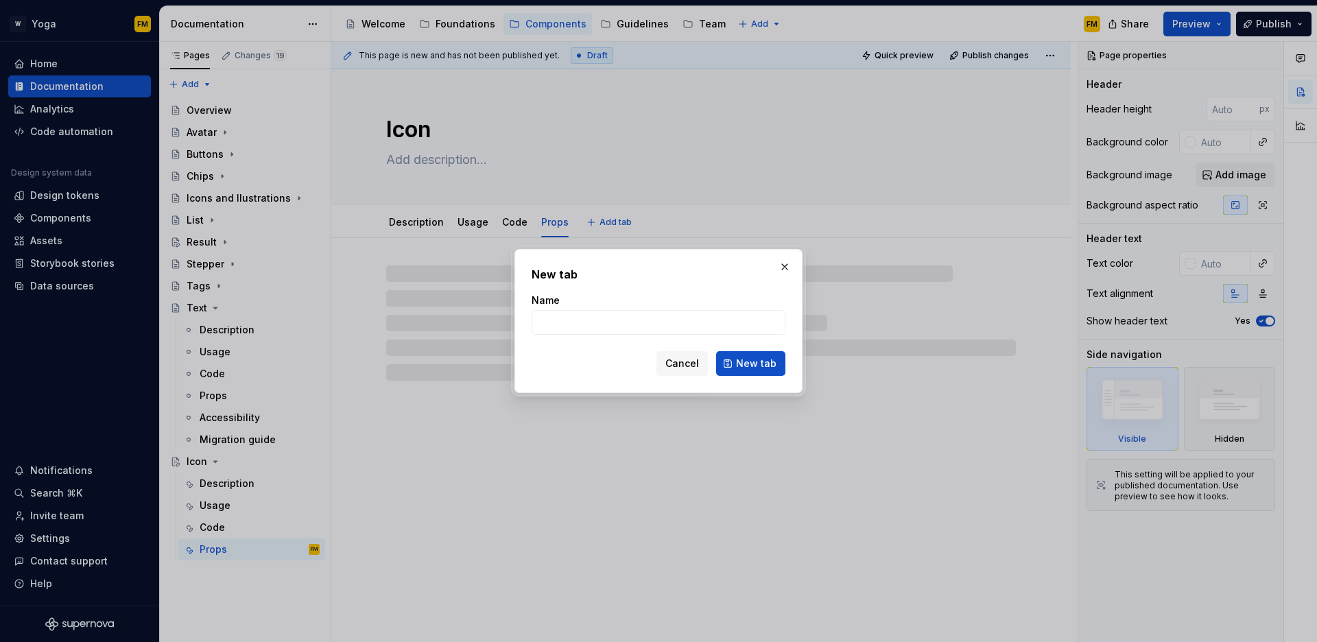
type input "A"
type textarea "*"
type input "Acc"
type textarea "*"
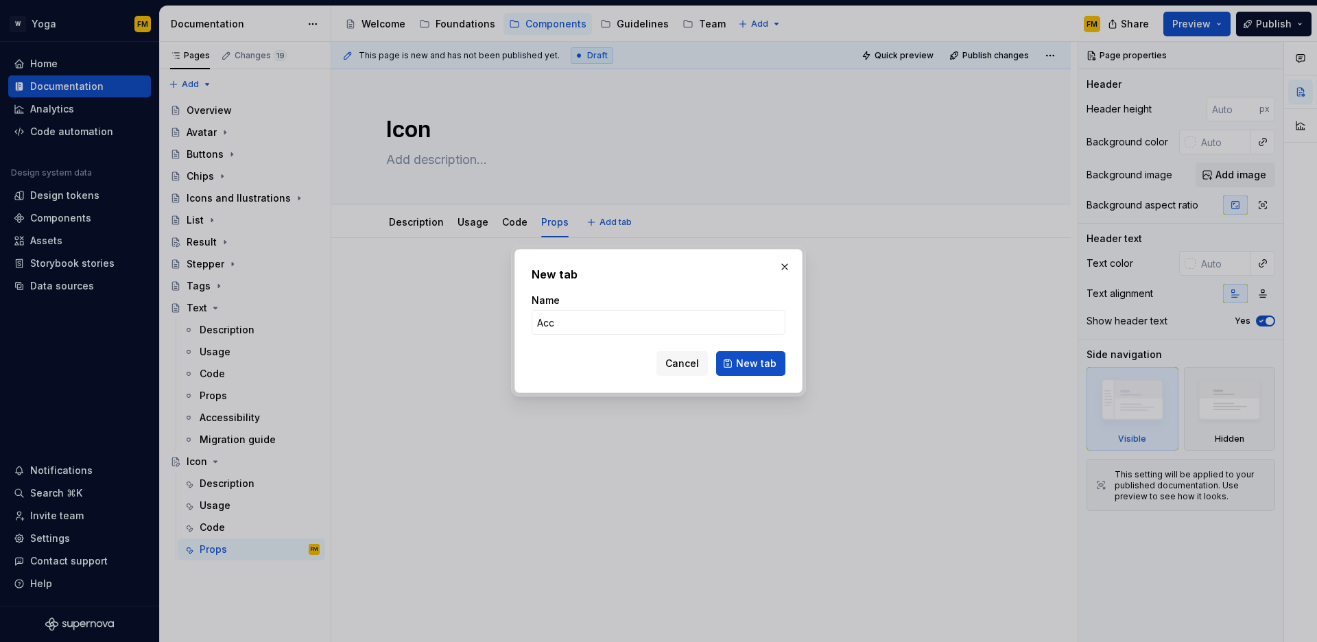
type input "Accessibility"
click at [743, 364] on span "New tab" at bounding box center [756, 364] width 40 height 14
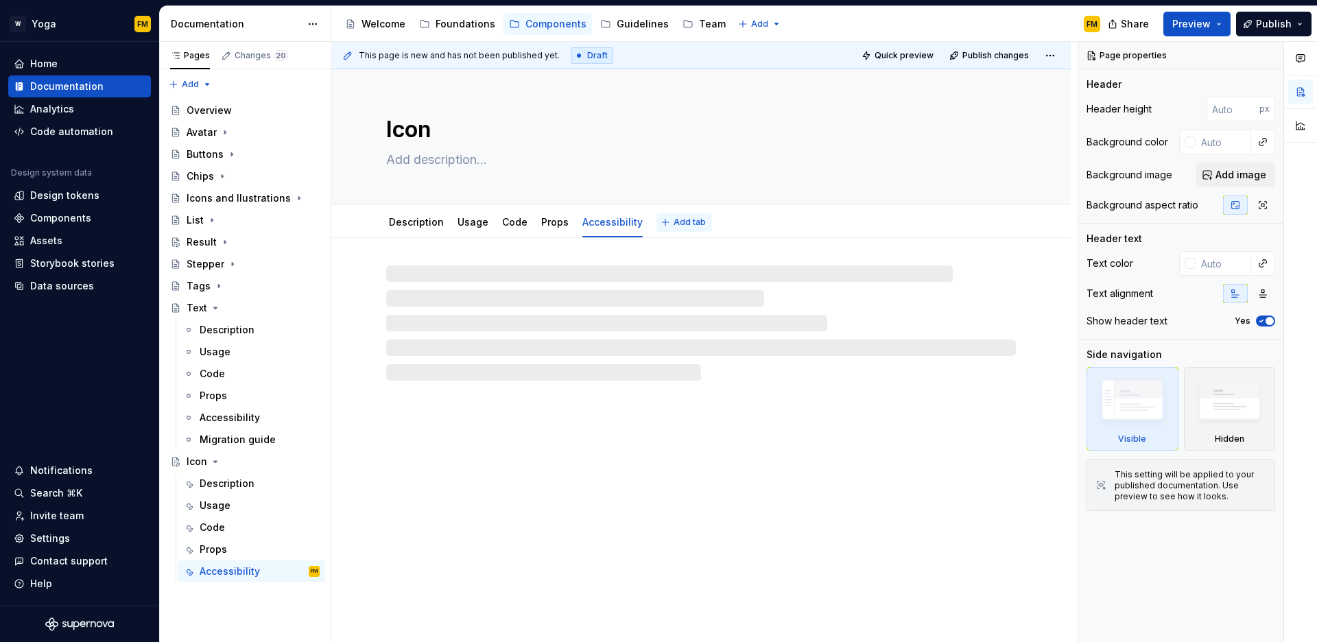
click at [659, 220] on button "Add tab" at bounding box center [685, 222] width 56 height 19
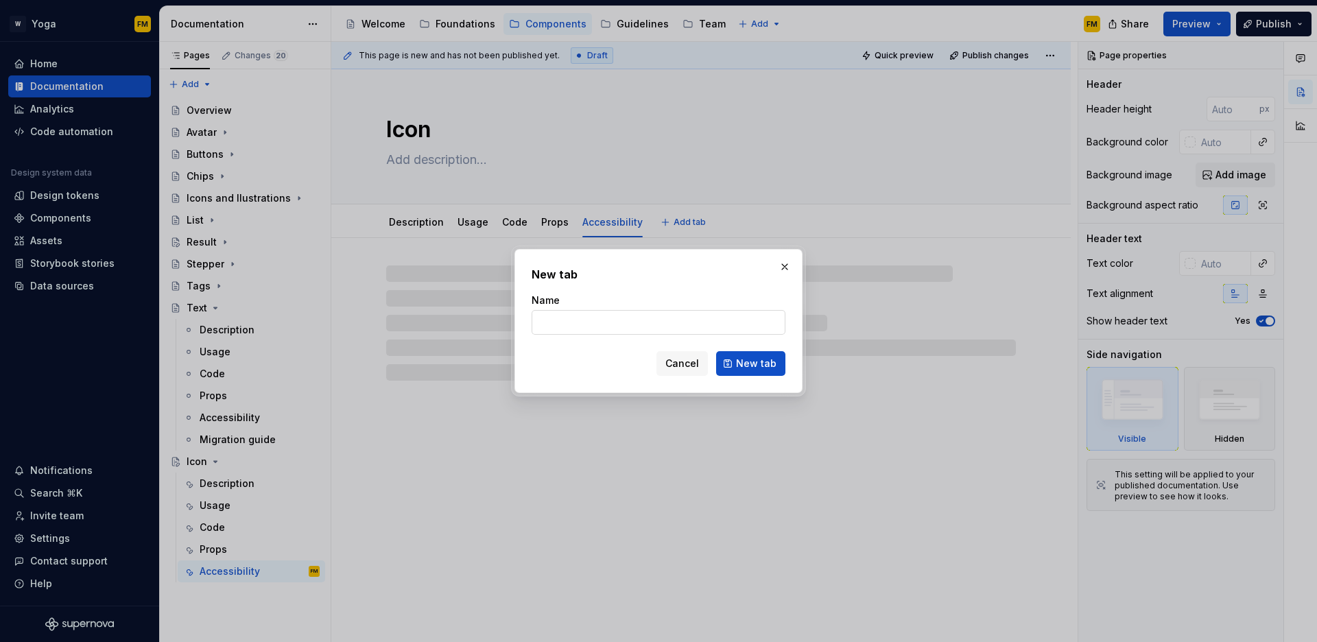
type textarea "*"
type input "M"
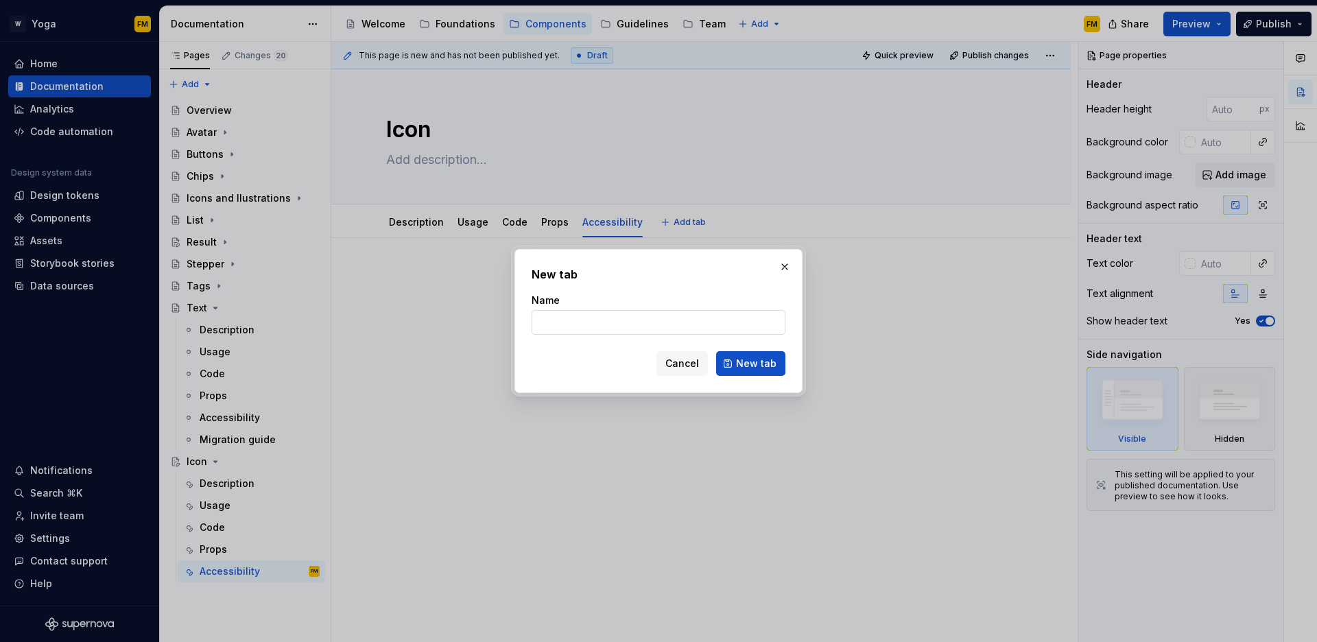
type textarea "*"
type input "Migration guide"
type textarea "*"
type input "Migration guide"
click at [767, 371] on button "New tab" at bounding box center [750, 363] width 69 height 25
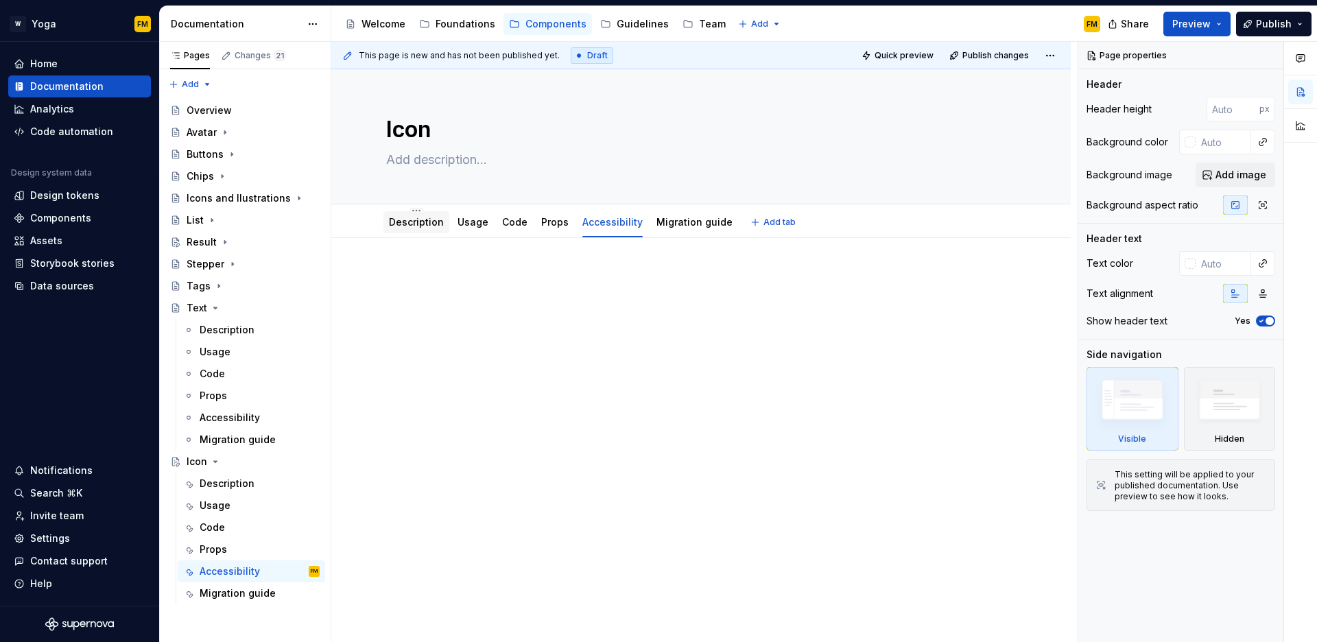
click at [423, 224] on link "Description" at bounding box center [416, 222] width 55 height 12
click at [427, 257] on div at bounding box center [701, 385] width 740 height 294
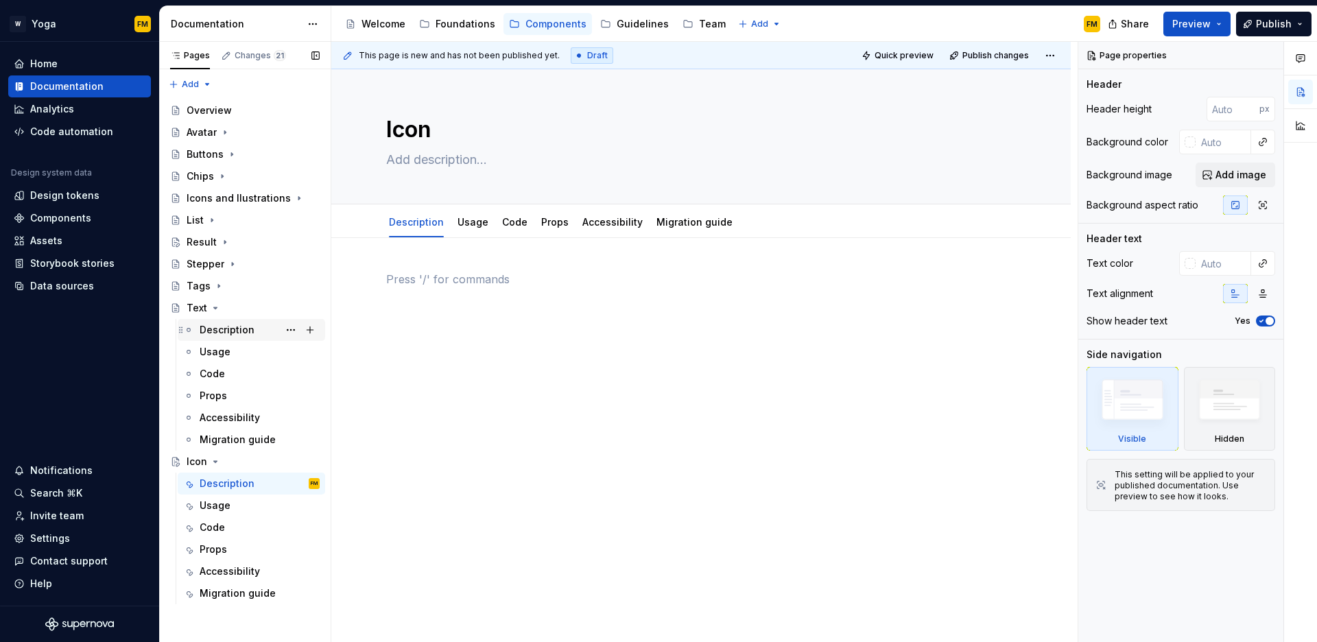
click at [251, 329] on div "Description" at bounding box center [227, 330] width 55 height 14
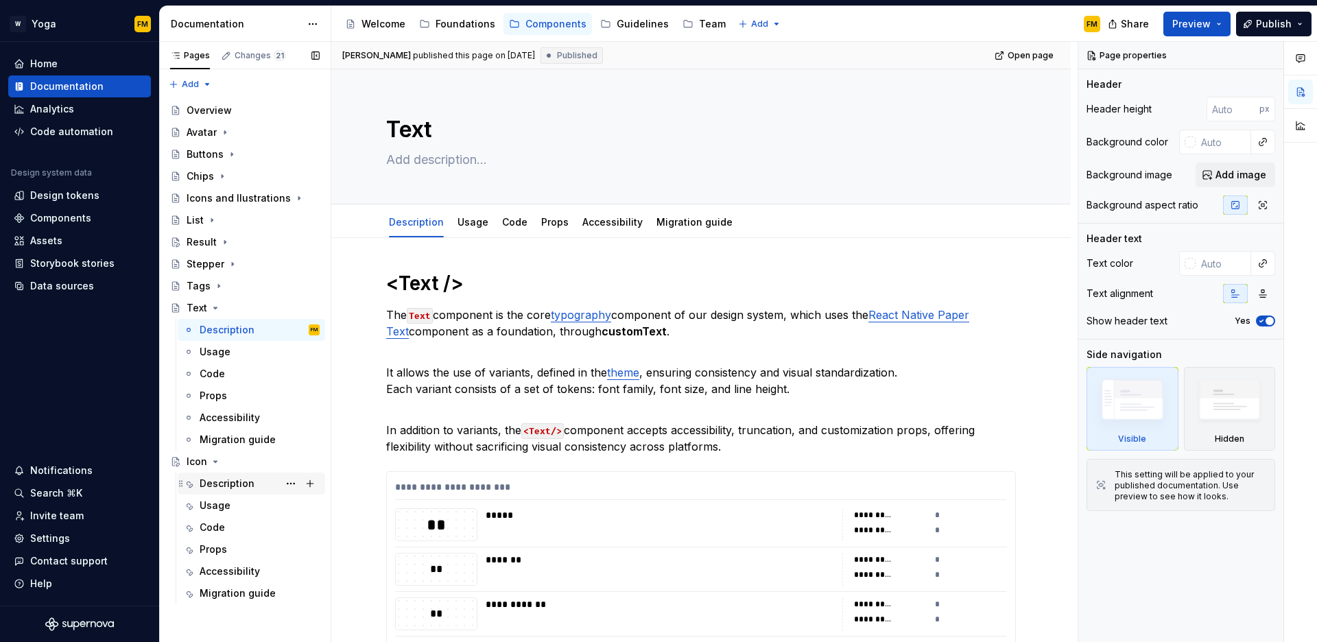
click at [245, 486] on div "Description" at bounding box center [227, 484] width 55 height 14
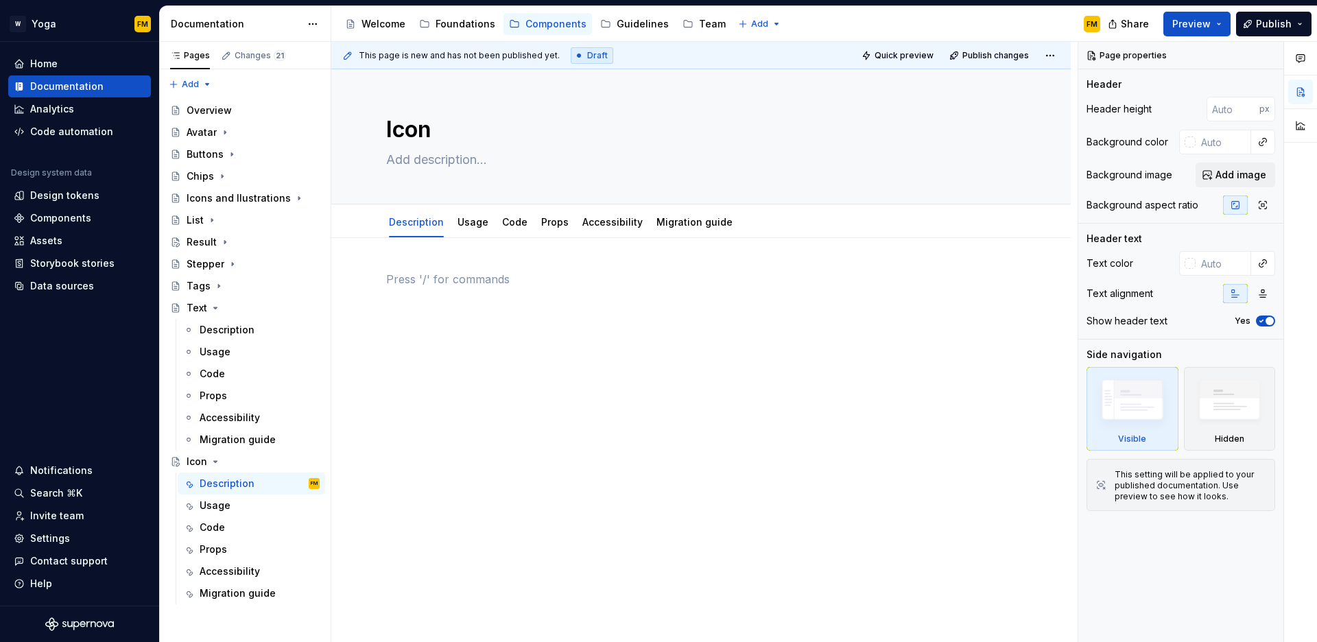
click at [427, 274] on p at bounding box center [701, 279] width 630 height 16
type textarea "*"
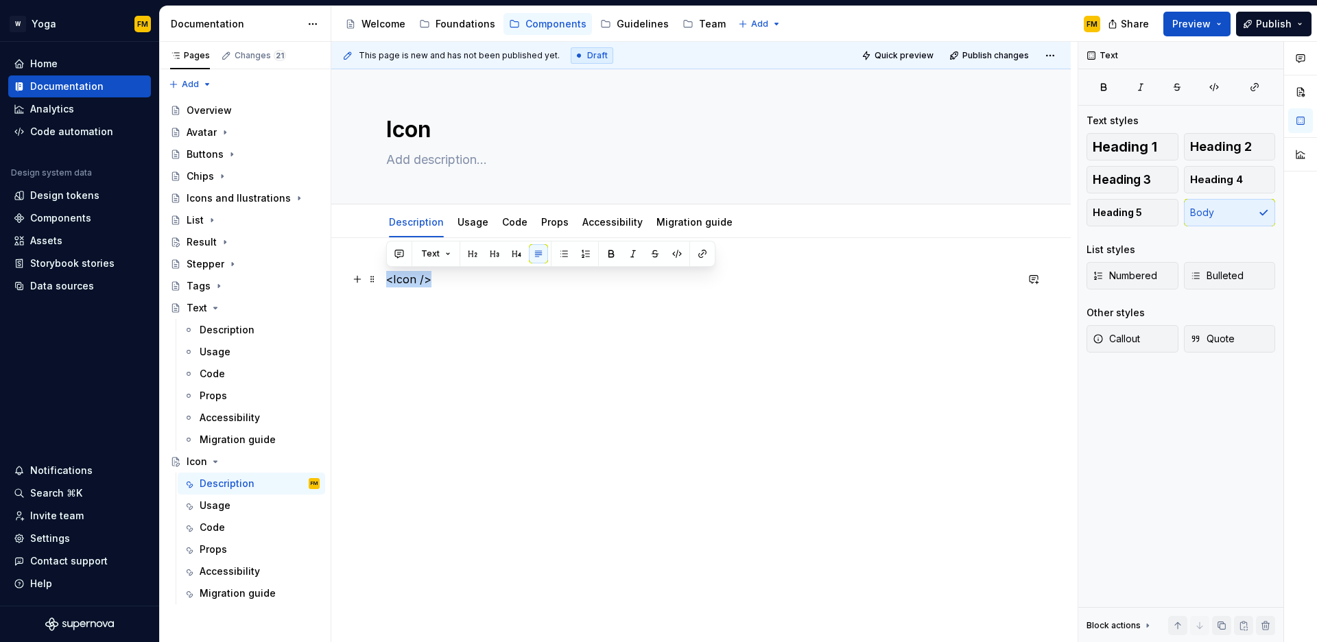
drag, startPoint x: 438, startPoint y: 279, endPoint x: 381, endPoint y: 279, distance: 56.9
click at [381, 279] on div "<Icon />" at bounding box center [701, 385] width 740 height 294
click at [519, 260] on button "button" at bounding box center [516, 253] width 19 height 19
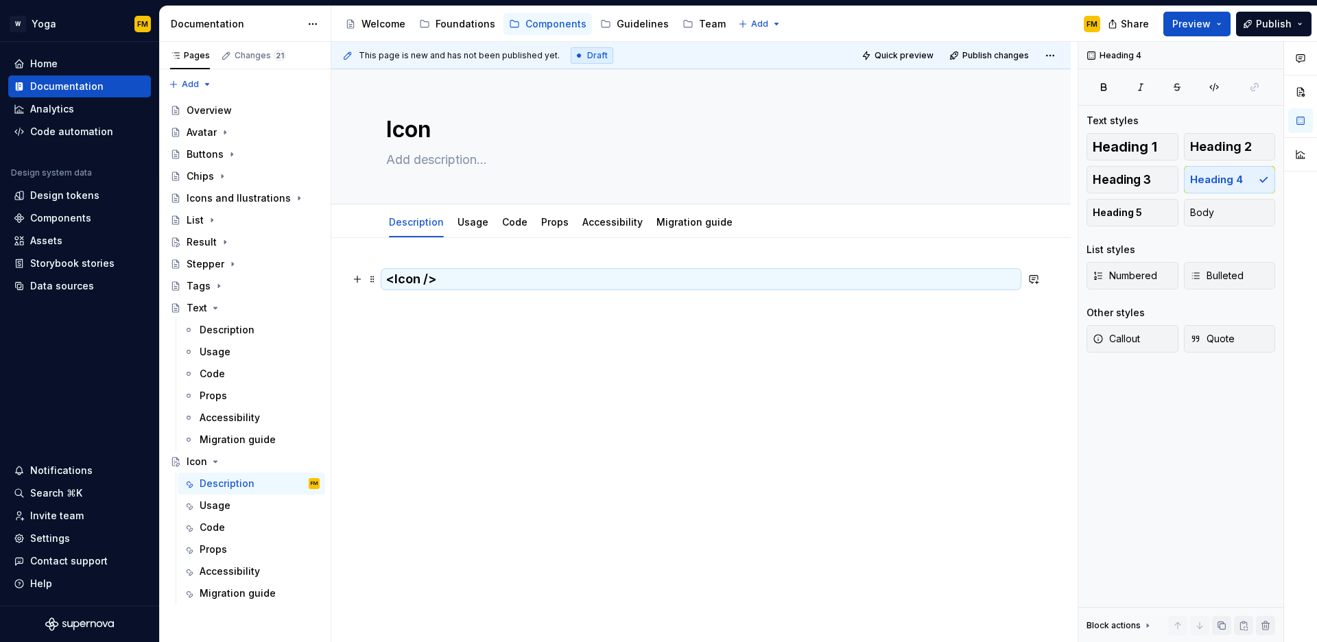
click at [447, 320] on div "<Icon />" at bounding box center [701, 297] width 630 height 52
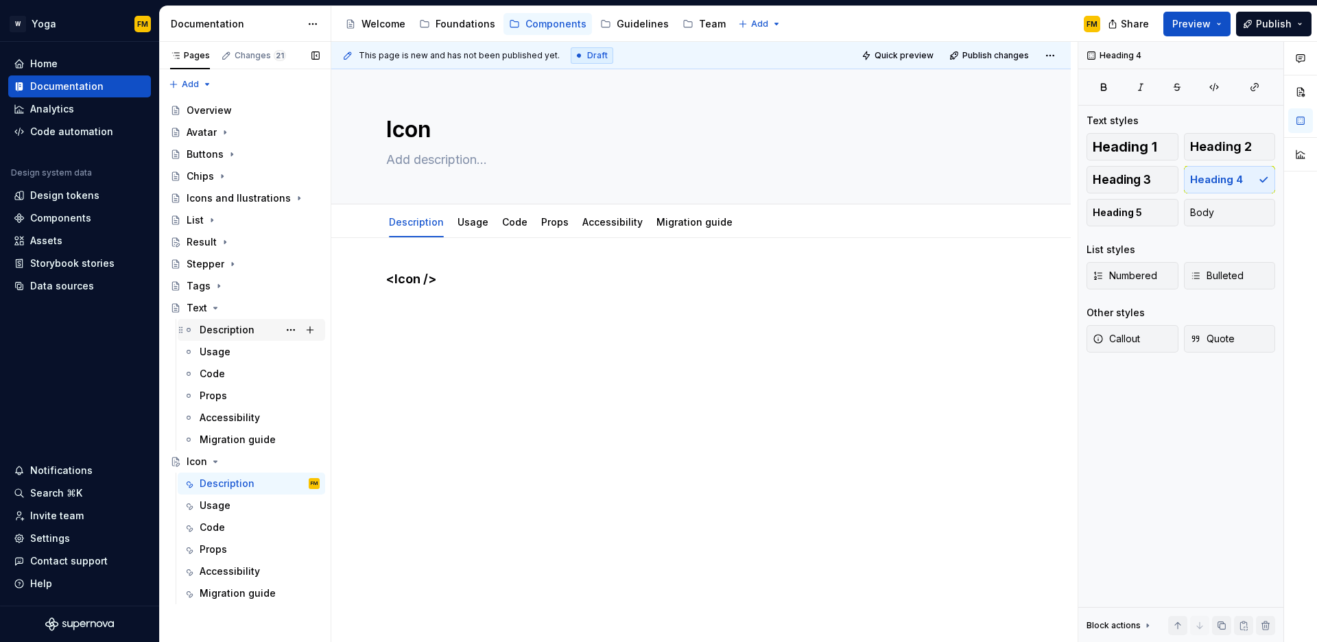
click at [260, 332] on div "Description" at bounding box center [260, 329] width 120 height 19
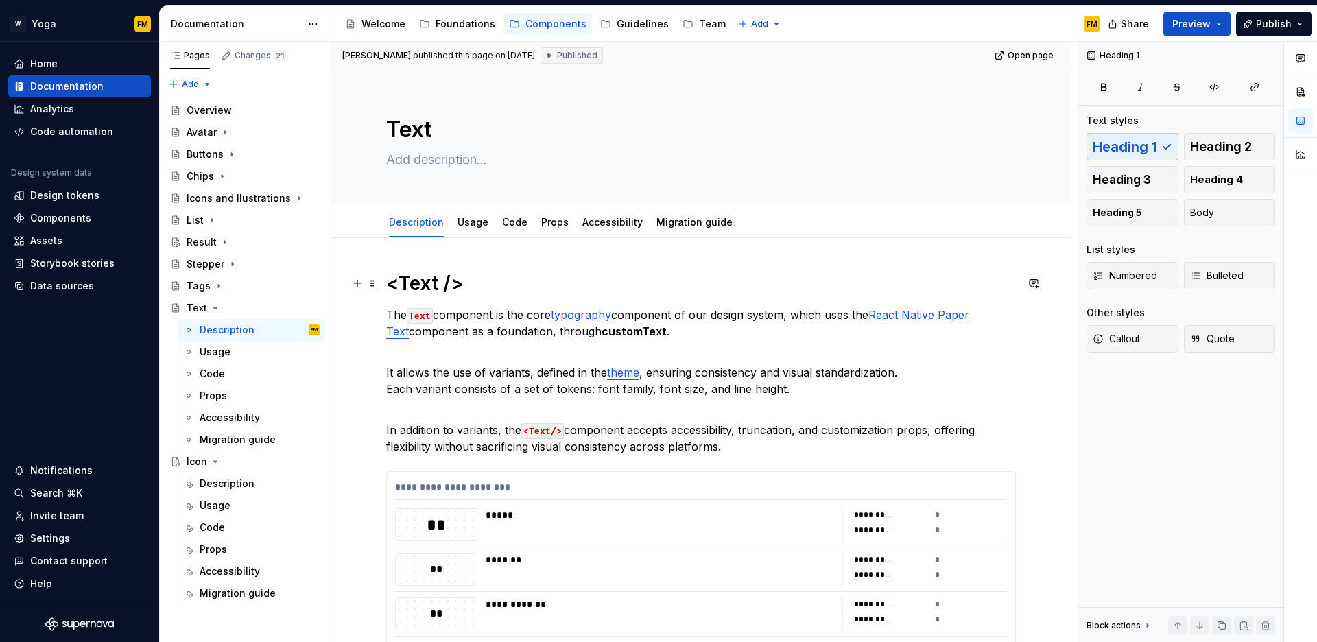
click at [421, 279] on h1 "<Text />" at bounding box center [701, 283] width 630 height 25
click at [226, 481] on div "Description" at bounding box center [227, 484] width 55 height 14
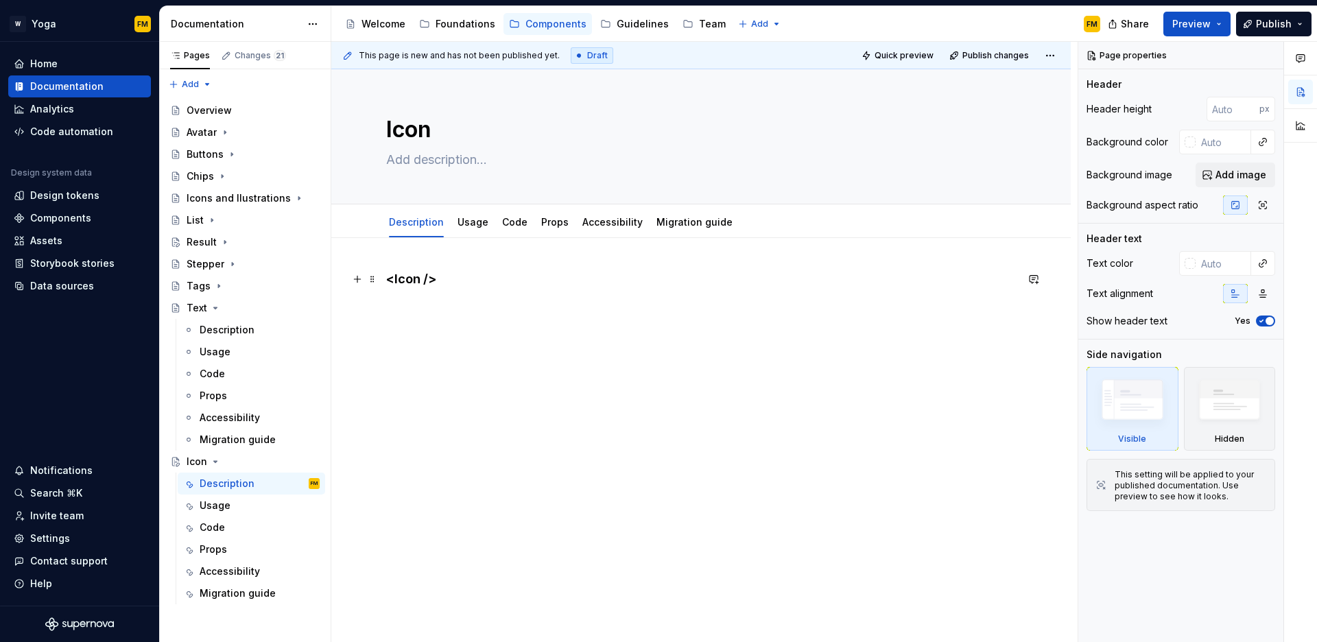
click at [414, 277] on h4 "<Icon />" at bounding box center [701, 279] width 630 height 16
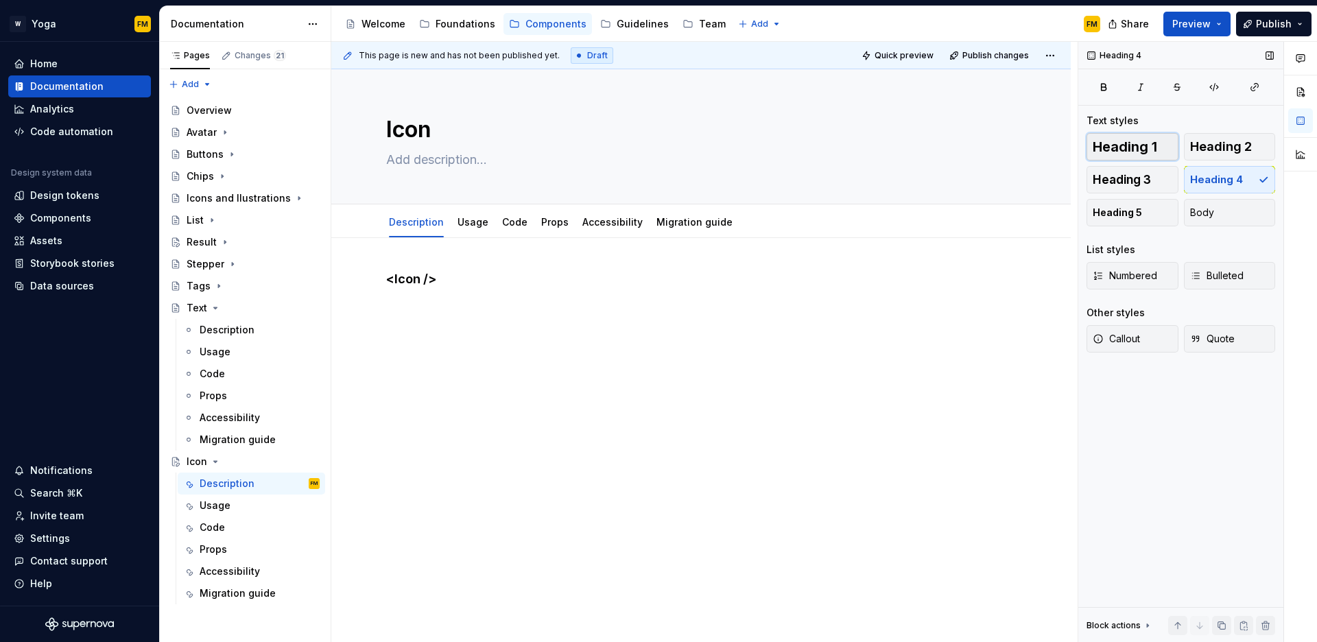
click at [1155, 147] on span "Heading 1" at bounding box center [1125, 147] width 64 height 14
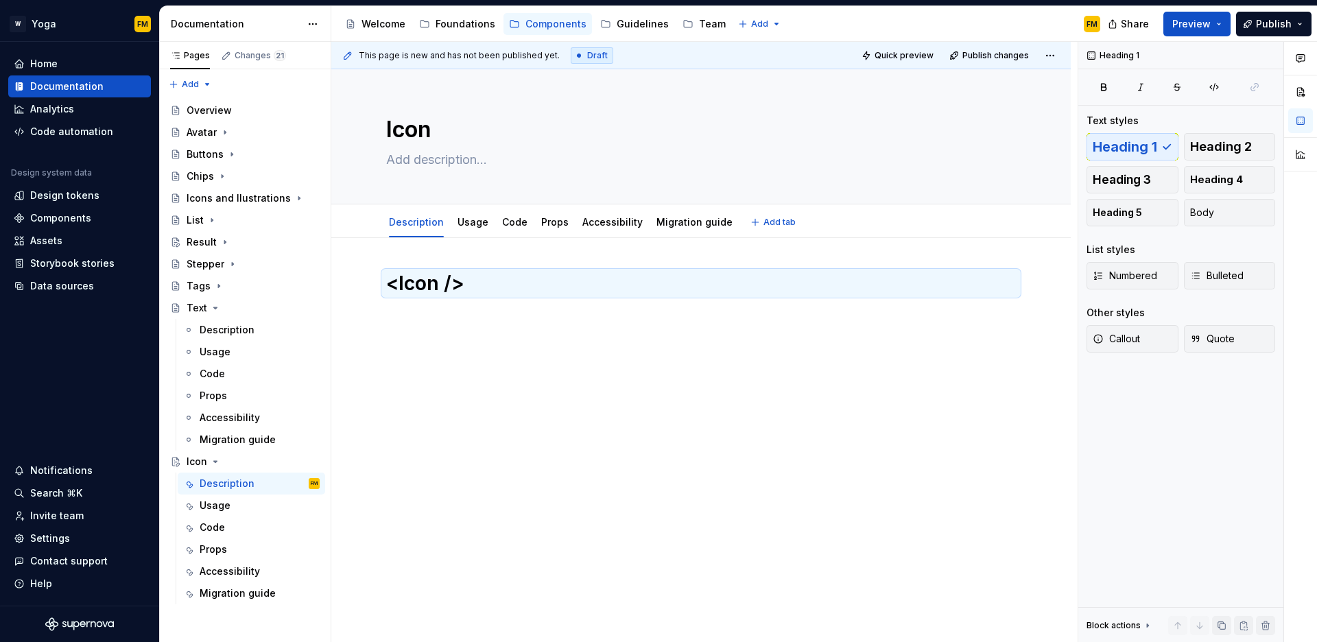
type textarea "*"
click at [598, 346] on div "<Icon />" at bounding box center [701, 385] width 740 height 294
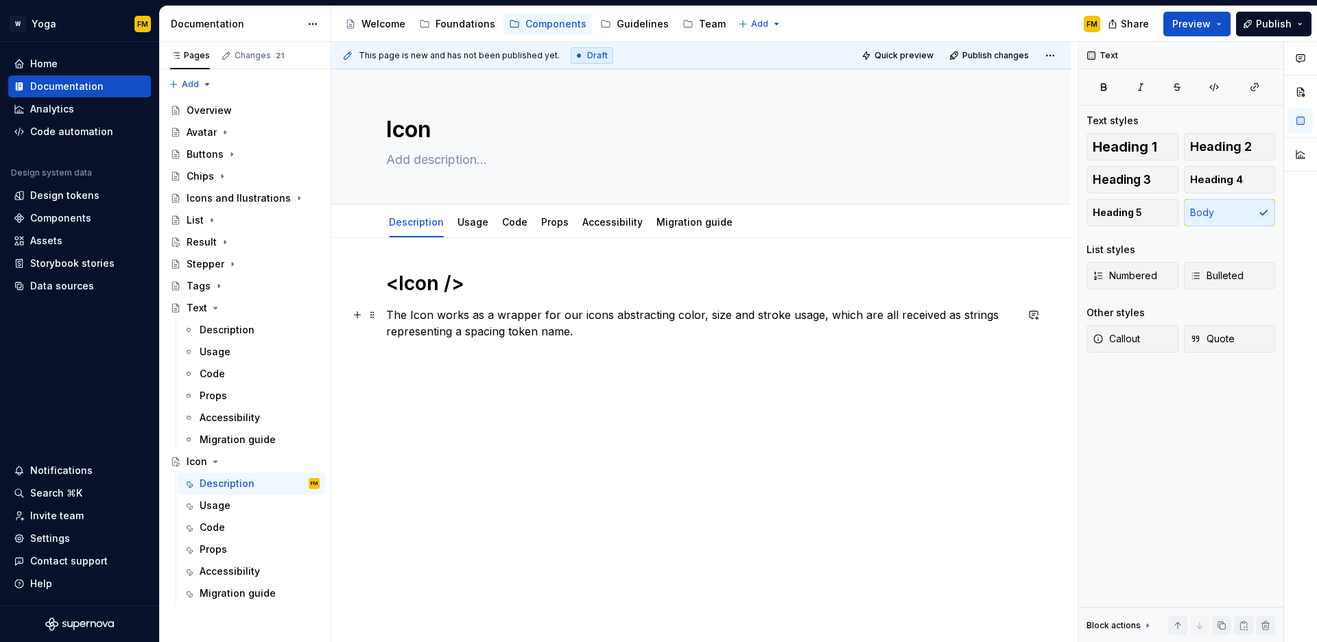
click at [589, 333] on p "The Icon works as a wrapper for our icons abstracting color, size and stroke us…" at bounding box center [701, 323] width 630 height 33
click at [437, 314] on p "The Icon works as a wrapper for our icons abstracting color, size and stroke us…" at bounding box center [701, 323] width 630 height 33
click at [498, 317] on p "The Icon is used as a wrapper for our icons abstracting color, size and stroke …" at bounding box center [701, 323] width 630 height 33
click at [635, 329] on p "The Icon is used as a react wrapper for our icons abstracting color, size and s…" at bounding box center [701, 323] width 630 height 33
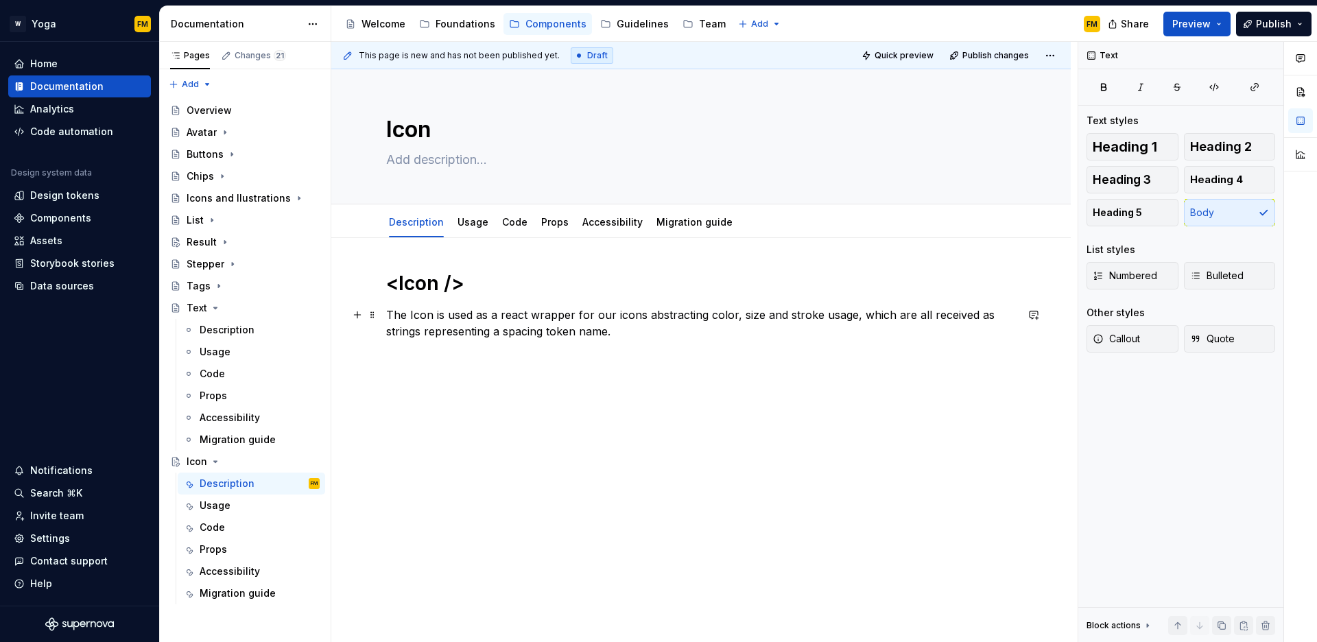
click at [642, 312] on p "The Icon is used as a react wrapper for our icons abstracting color, size and s…" at bounding box center [701, 323] width 630 height 33
click at [740, 332] on p "The Icon is used as a react wrapper for our icons (assets) abstracting color, s…" at bounding box center [701, 323] width 630 height 33
click at [618, 333] on p "The Icon is used as a react wrapper for our icons (assets) abstracting color, s…" at bounding box center [701, 323] width 630 height 33
click at [629, 371] on div "<Icon /> The Icon is used as a react wrapper for our icons (assets) abstracting…" at bounding box center [701, 393] width 740 height 311
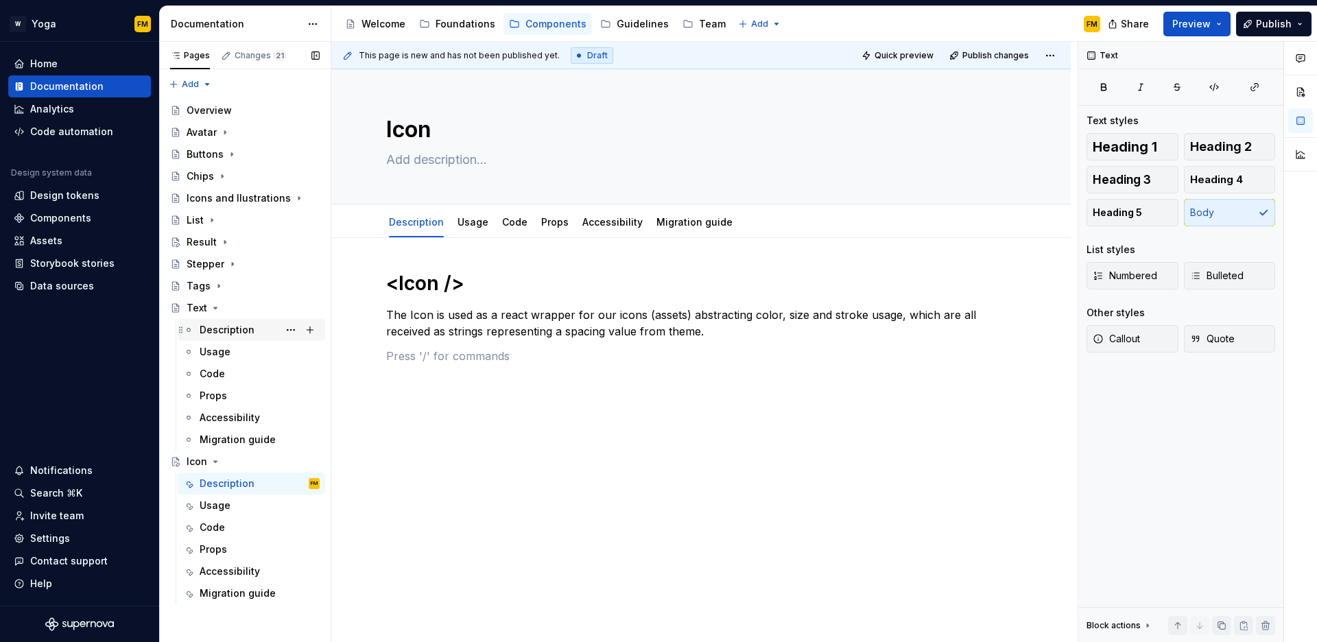
click at [253, 322] on div "Description" at bounding box center [260, 329] width 120 height 19
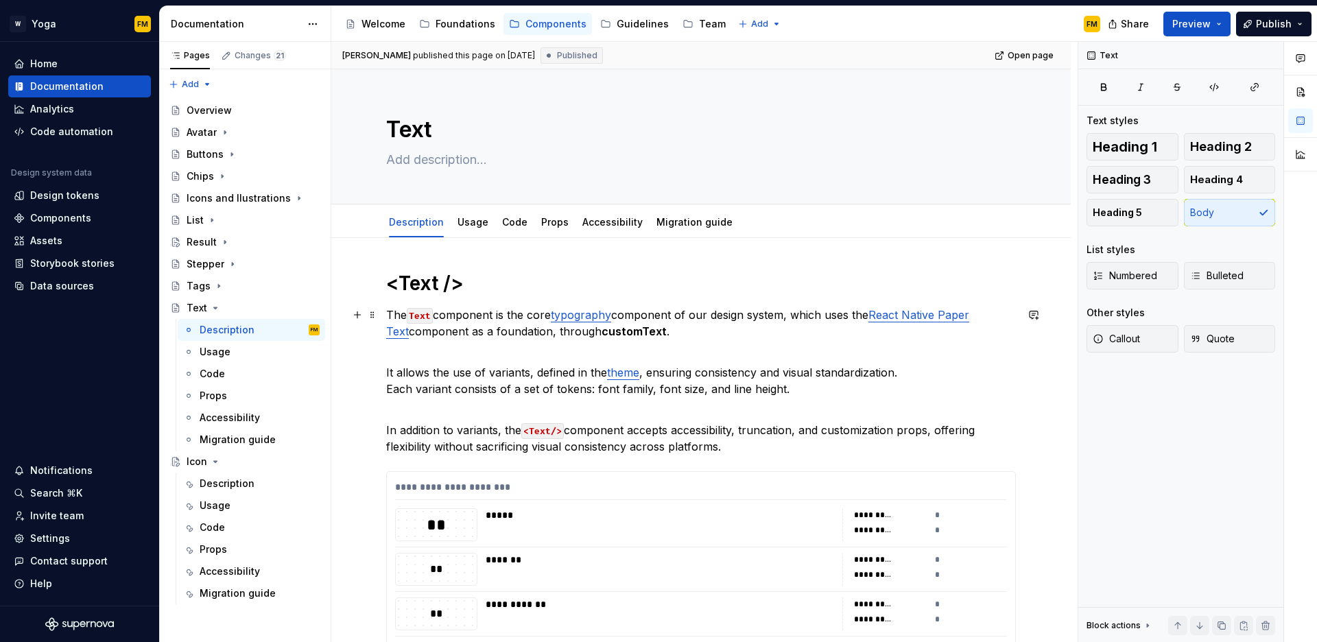
click at [451, 316] on p "The Text component is the core typography component of our design system, which…" at bounding box center [701, 323] width 630 height 33
click at [237, 482] on div "Description" at bounding box center [227, 484] width 55 height 14
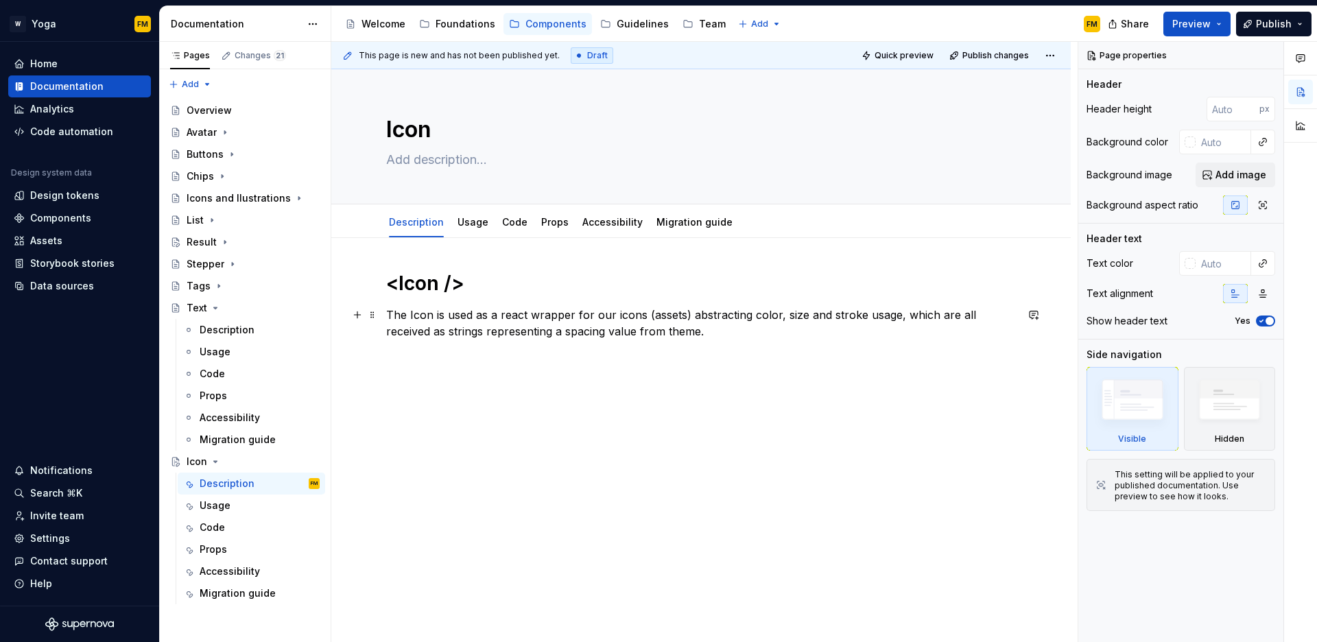
click at [421, 317] on p "The Icon is used as a react wrapper for our icons (assets) abstracting color, s…" at bounding box center [701, 323] width 630 height 33
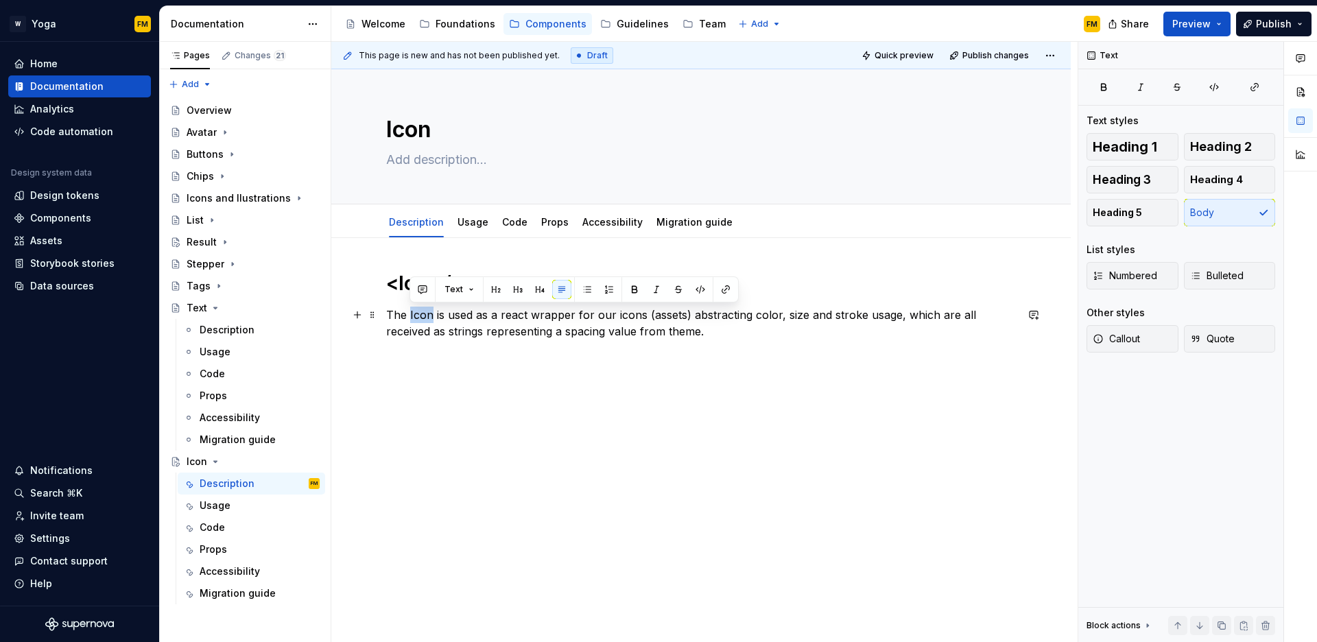
click at [421, 317] on p "The Icon is used as a react wrapper for our icons (assets) abstracting color, s…" at bounding box center [701, 323] width 630 height 33
click at [699, 286] on button "button" at bounding box center [700, 289] width 19 height 19
click at [718, 335] on p "The Icon is used as a react wrapper for our icons (assets) abstracting color, s…" at bounding box center [701, 323] width 630 height 33
click at [624, 318] on p "The Icon is used as a react wrapper for our icons (assets) abstracting color, s…" at bounding box center [701, 323] width 630 height 33
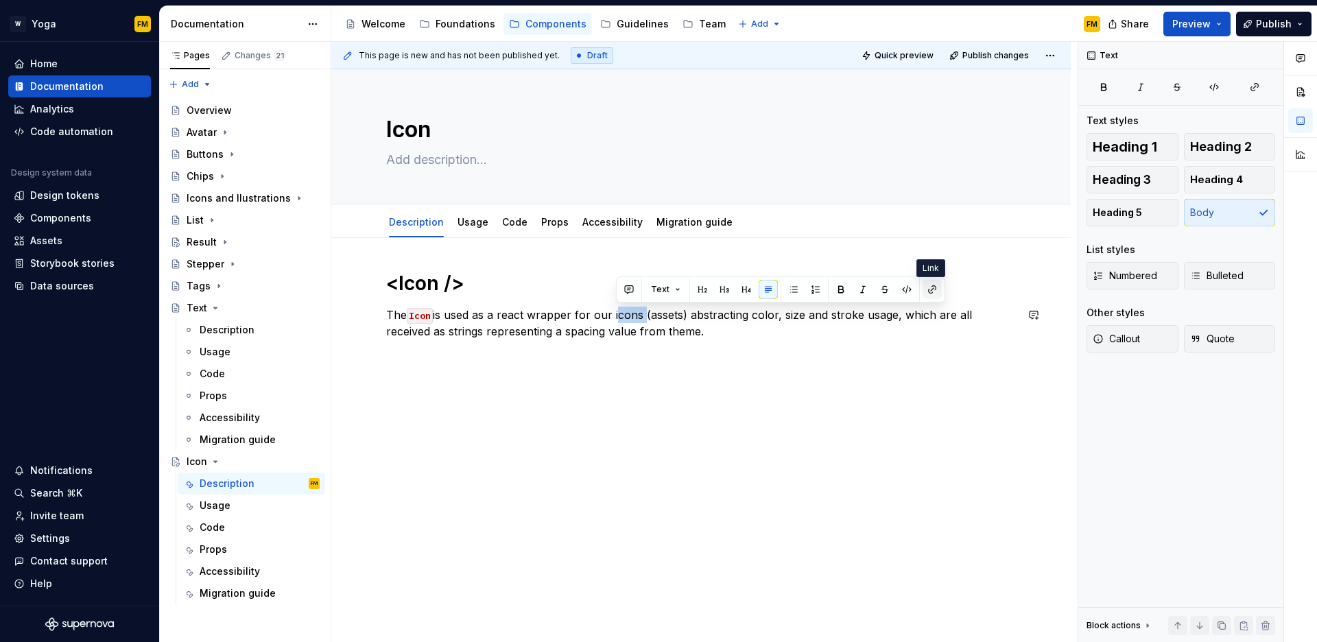
click at [933, 290] on button "button" at bounding box center [932, 289] width 19 height 19
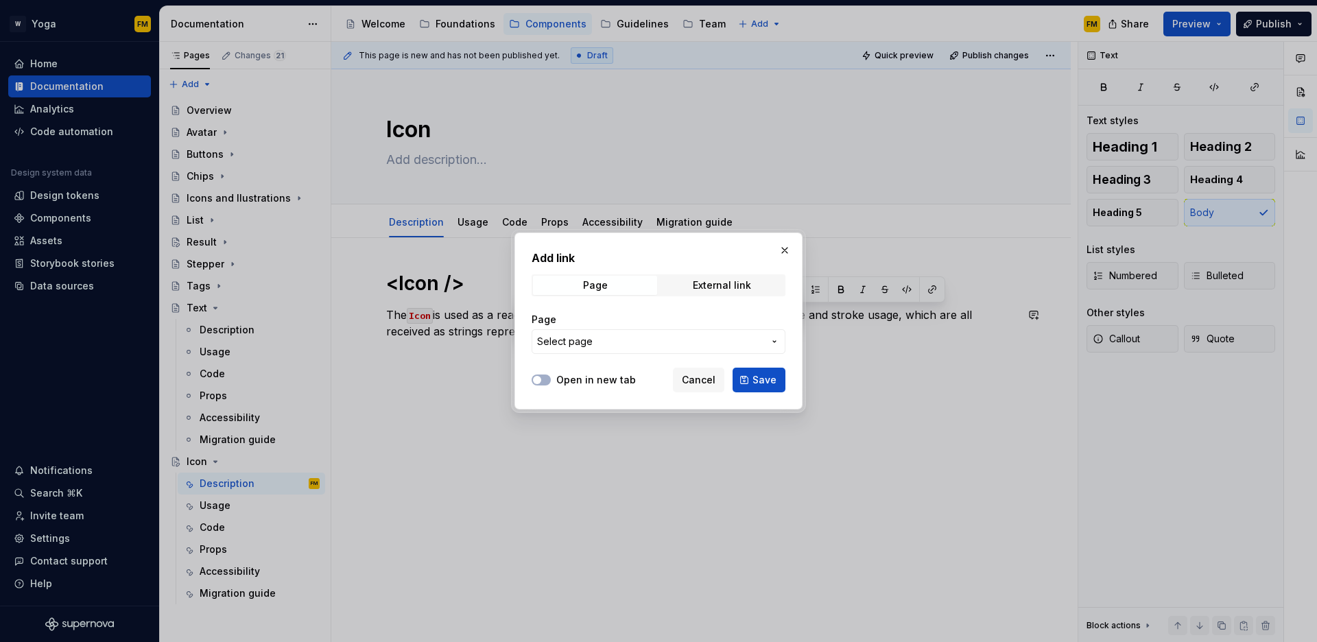
click at [675, 335] on span "Select page" at bounding box center [650, 342] width 226 height 14
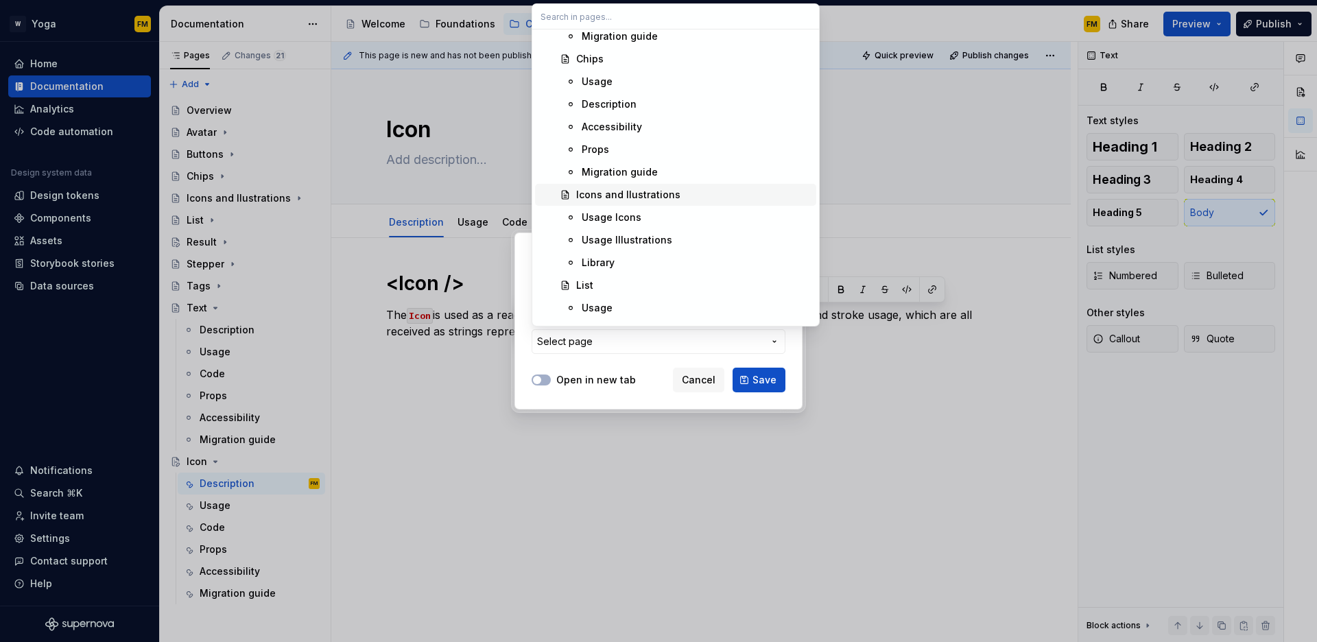
scroll to position [699, 0]
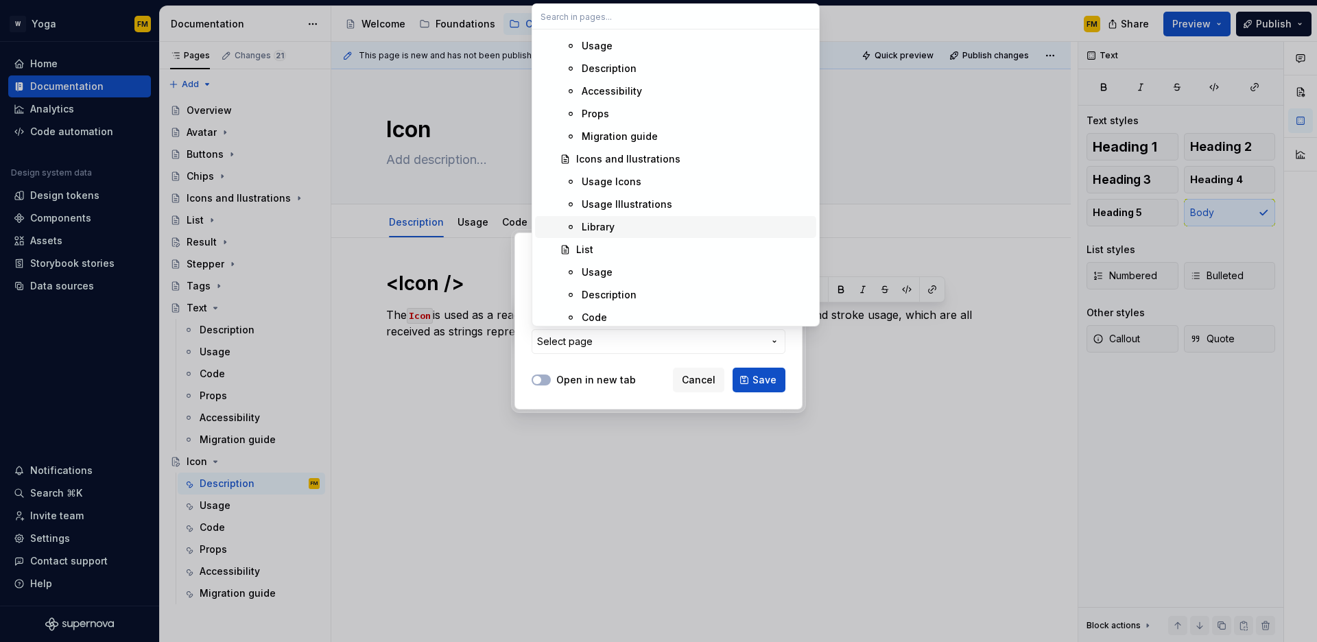
click at [636, 231] on div "Library" at bounding box center [696, 227] width 229 height 14
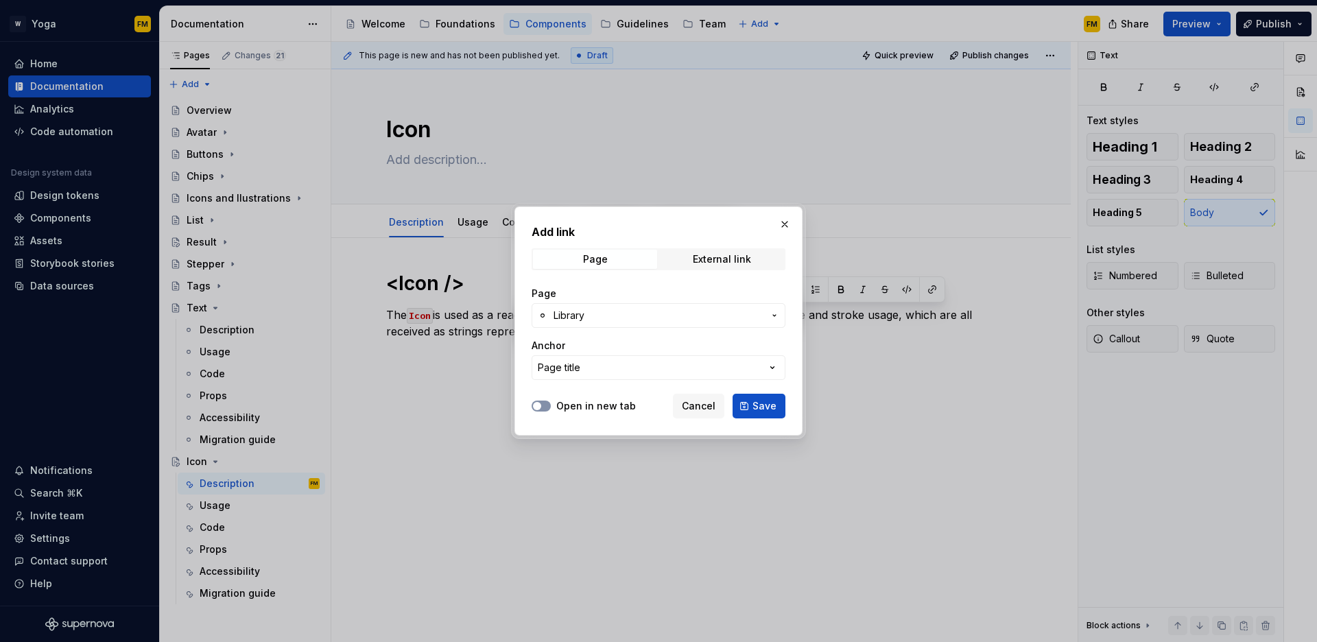
click at [550, 406] on button "Open in new tab" at bounding box center [541, 406] width 19 height 11
click at [752, 410] on button "Save" at bounding box center [759, 406] width 53 height 25
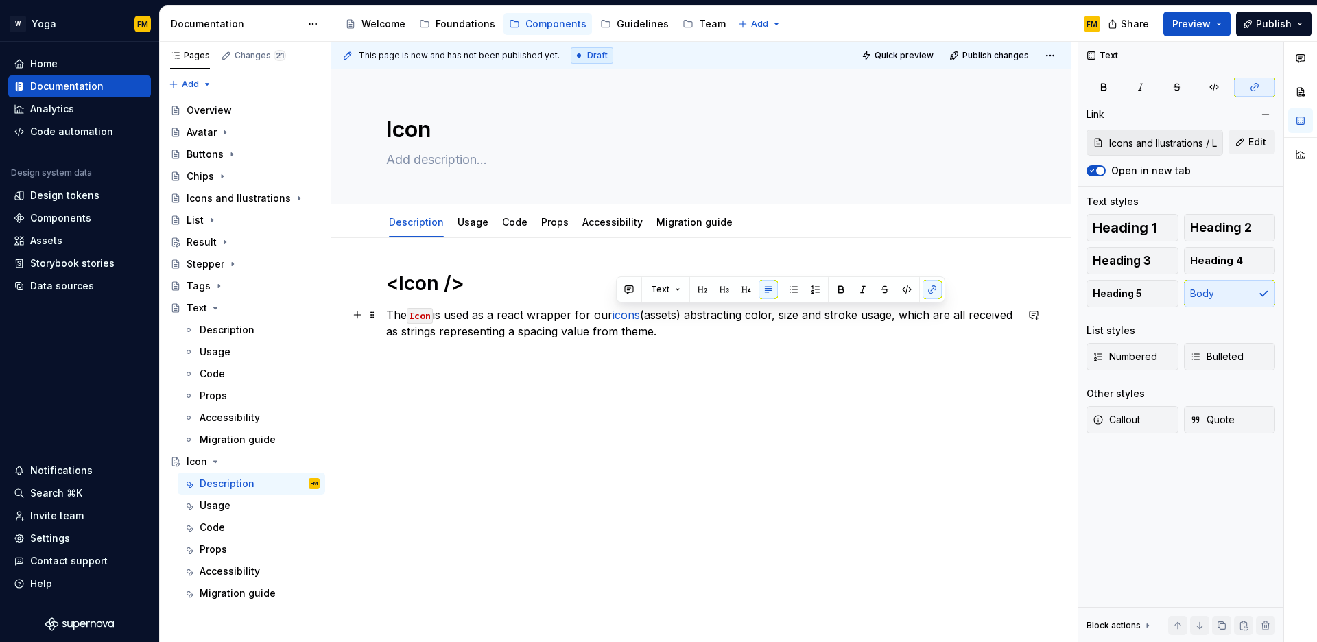
click at [633, 314] on link "icons" at bounding box center [626, 315] width 27 height 14
click at [631, 316] on link "icons" at bounding box center [626, 315] width 27 height 14
click at [218, 198] on div "Icons and Ilustrations" at bounding box center [226, 198] width 78 height 14
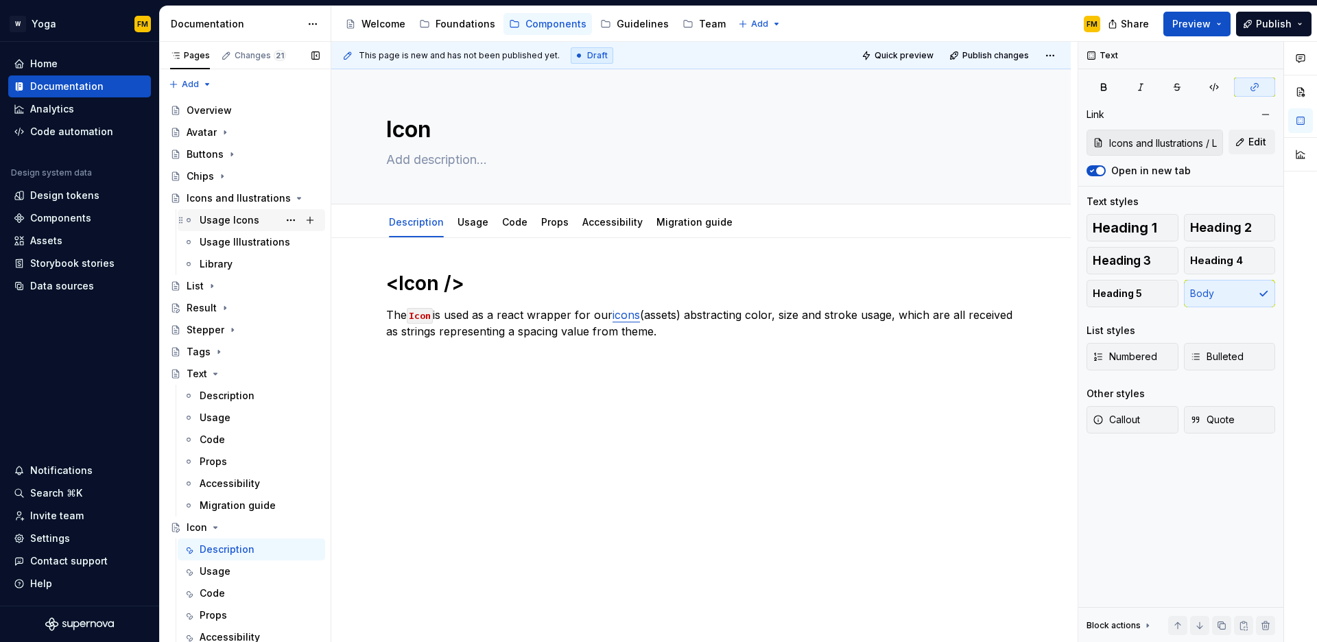
click at [216, 222] on div "Usage Icons" at bounding box center [230, 220] width 60 height 14
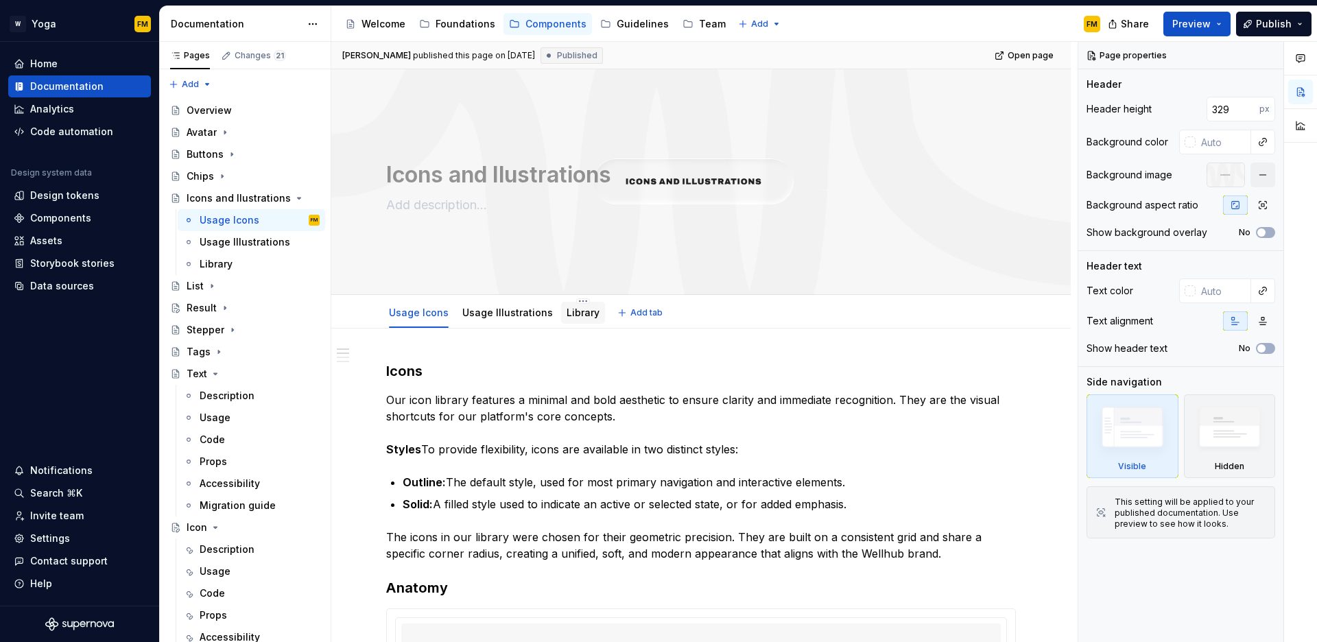
click at [567, 319] on div "Library" at bounding box center [583, 313] width 33 height 14
click at [570, 314] on link "Library" at bounding box center [583, 313] width 33 height 12
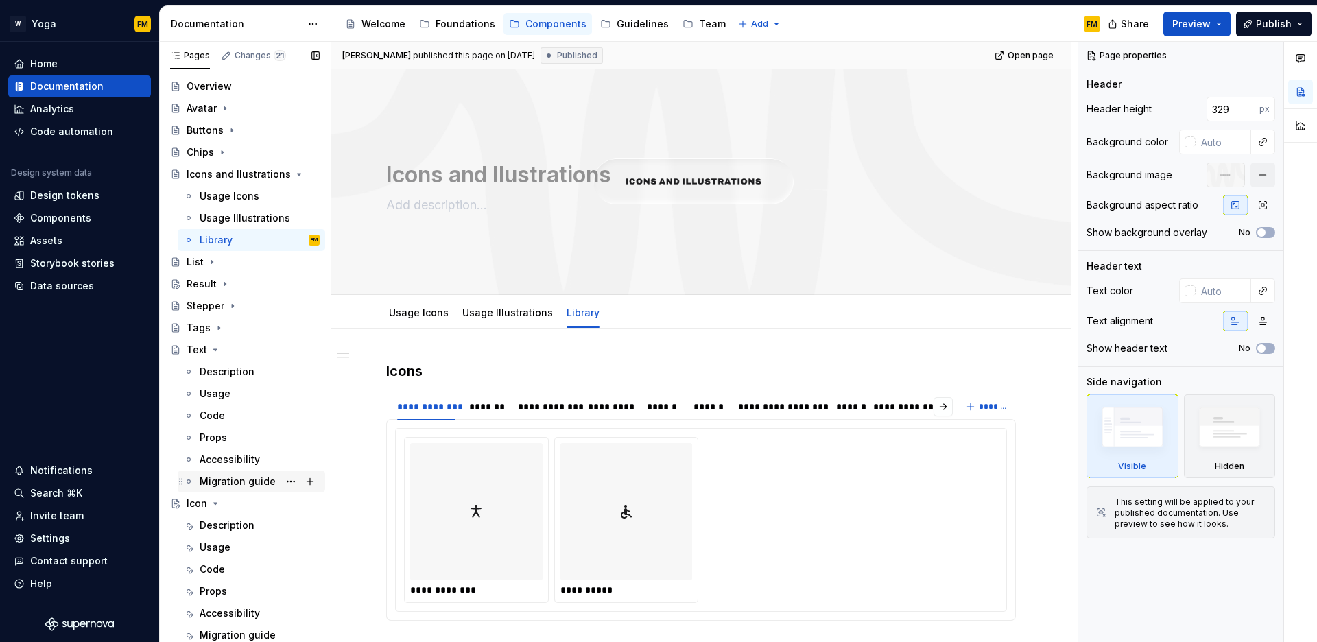
scroll to position [25, 0]
click at [235, 526] on div "Description" at bounding box center [227, 525] width 55 height 14
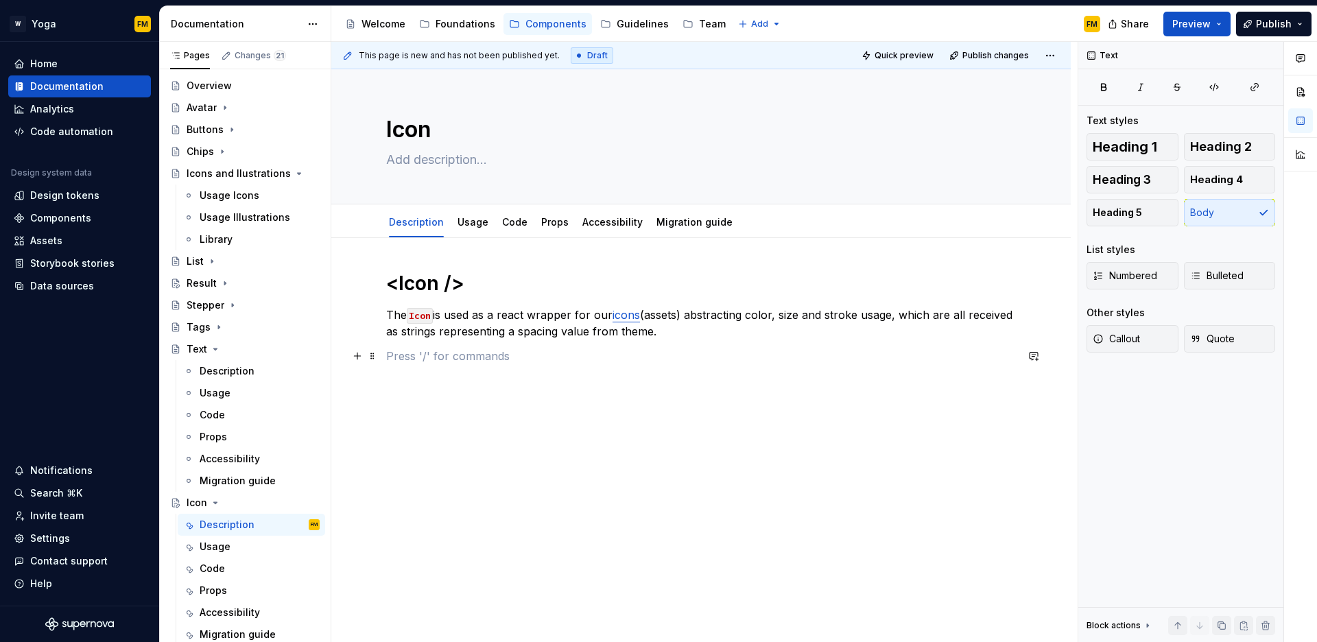
click at [646, 351] on p at bounding box center [701, 356] width 630 height 16
click at [224, 365] on div "Description" at bounding box center [227, 371] width 55 height 14
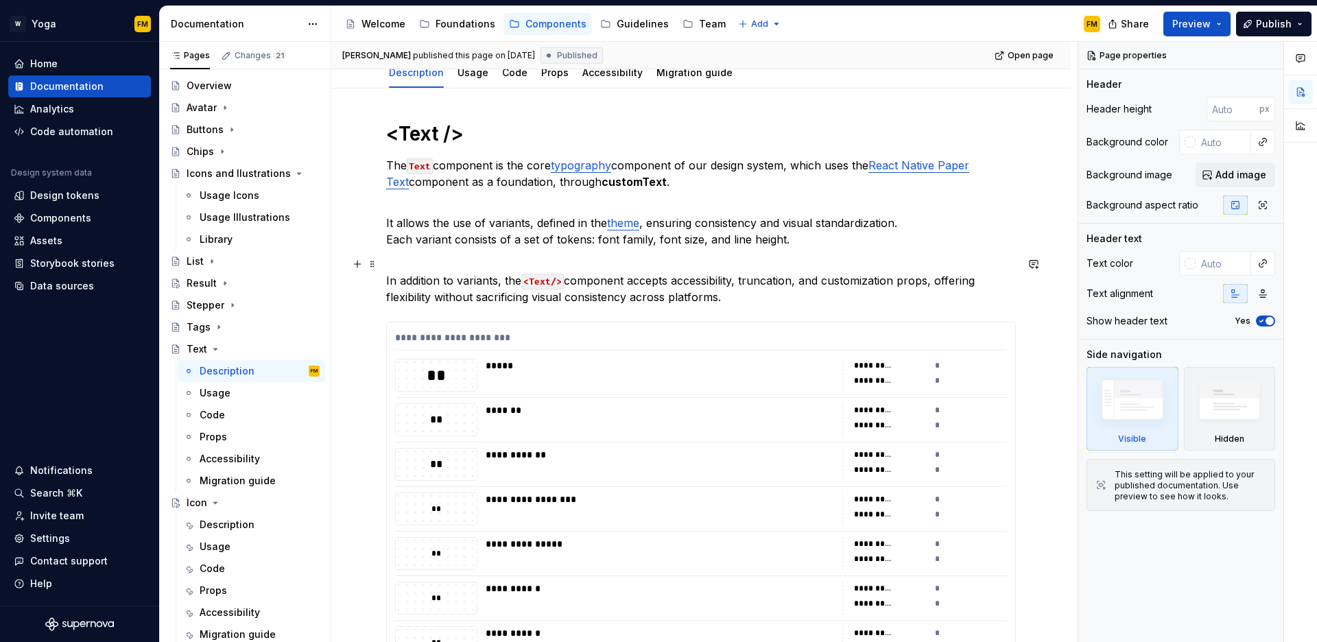
scroll to position [204, 0]
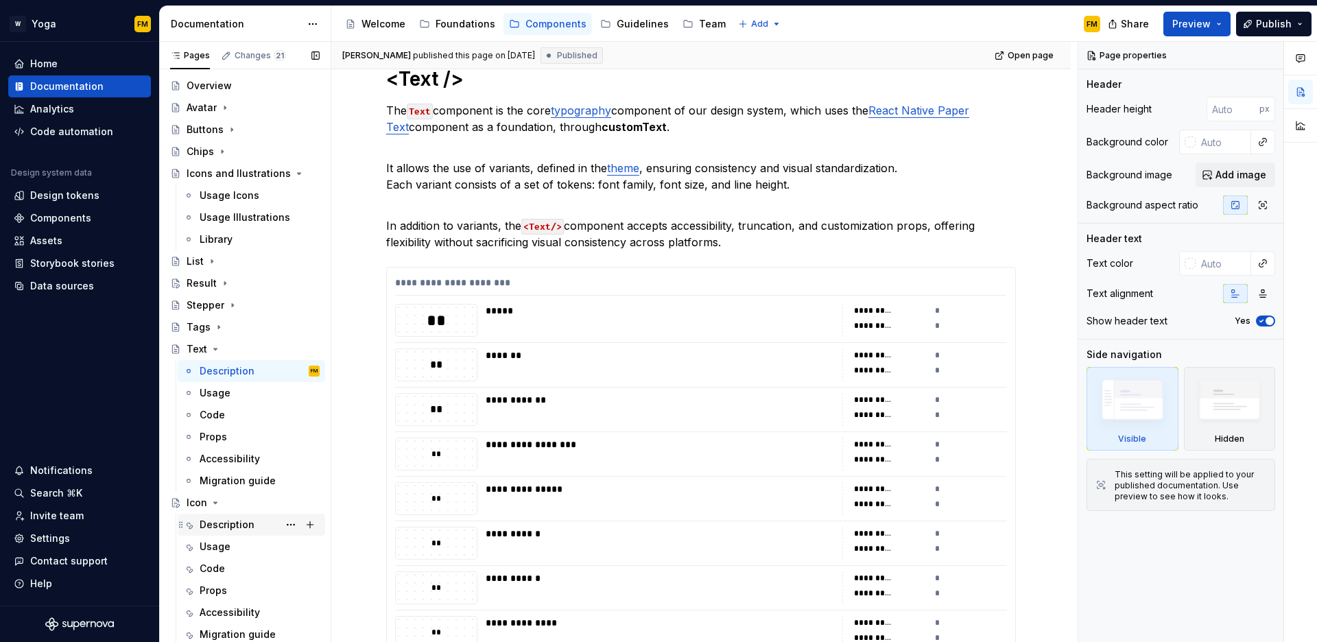
click at [224, 529] on div "Description" at bounding box center [227, 525] width 55 height 14
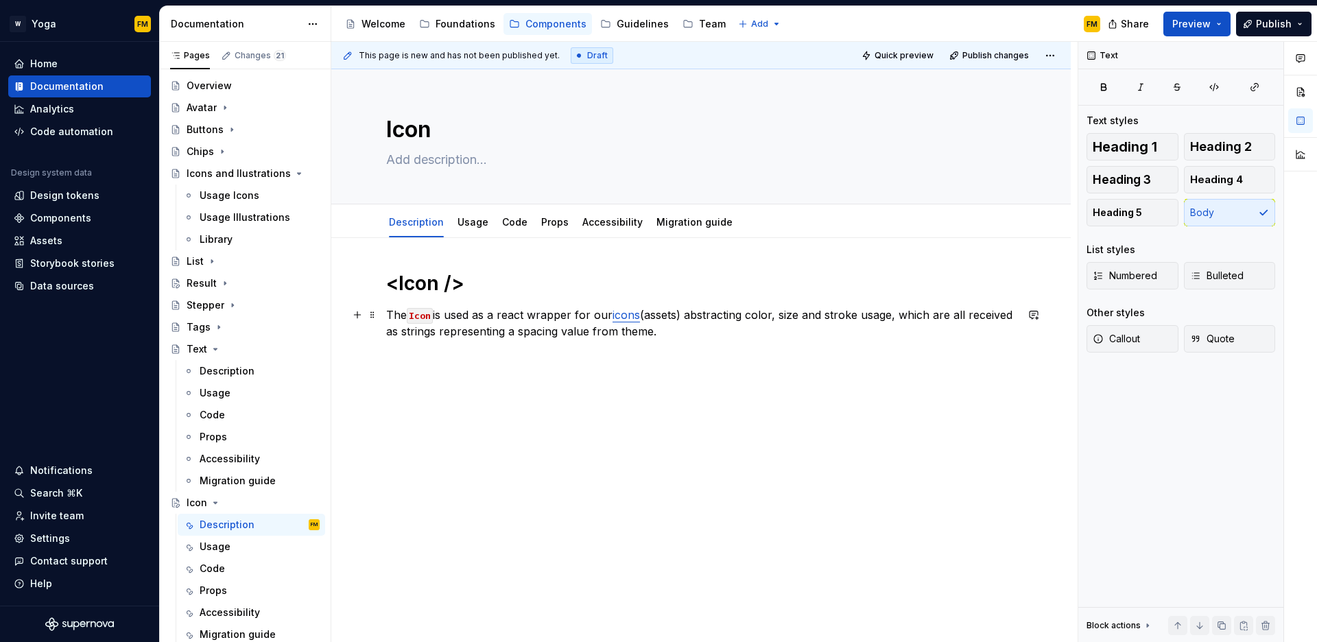
click at [710, 333] on p "The Icon is used as a react wrapper for our icons (assets) abstracting color, s…" at bounding box center [701, 323] width 630 height 33
type textarea "*"
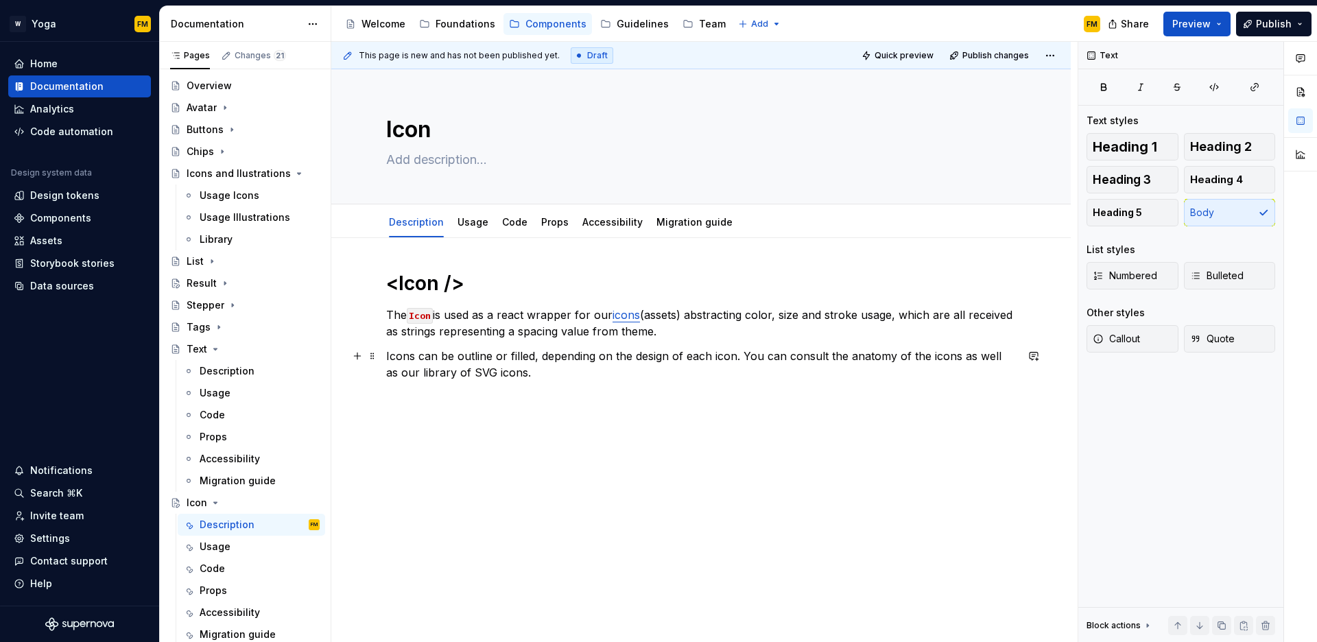
click at [472, 361] on p "Icons can be outline or filled, depending on the design of each icon. You can c…" at bounding box center [701, 364] width 630 height 33
click at [681, 330] on button "button" at bounding box center [680, 330] width 19 height 19
click at [525, 355] on p "Icons can be outline or filled, depending on the design of each icon. You can c…" at bounding box center [701, 364] width 630 height 33
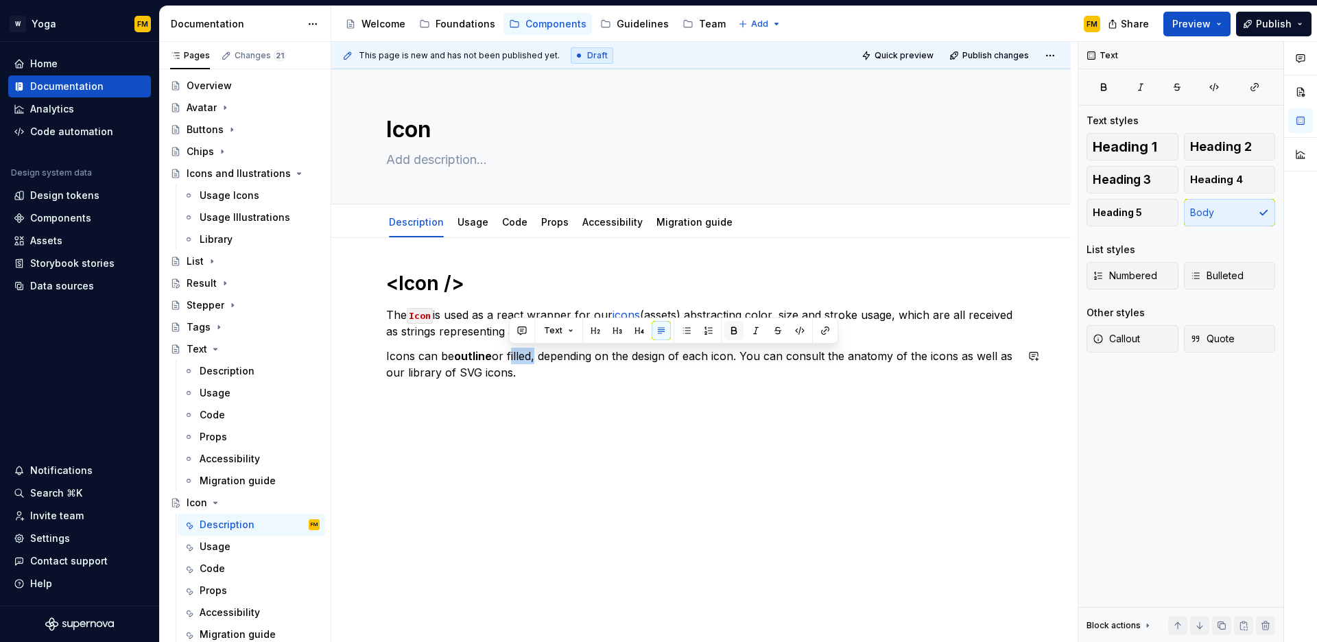
click at [735, 329] on button "button" at bounding box center [734, 330] width 19 height 19
click at [679, 370] on p "Icons can be outline or filled , depending on the design of each icon. You can …" at bounding box center [701, 364] width 630 height 33
click at [876, 359] on p "Icons can be outline or filled , depending on the design of each icon. You can …" at bounding box center [701, 364] width 630 height 33
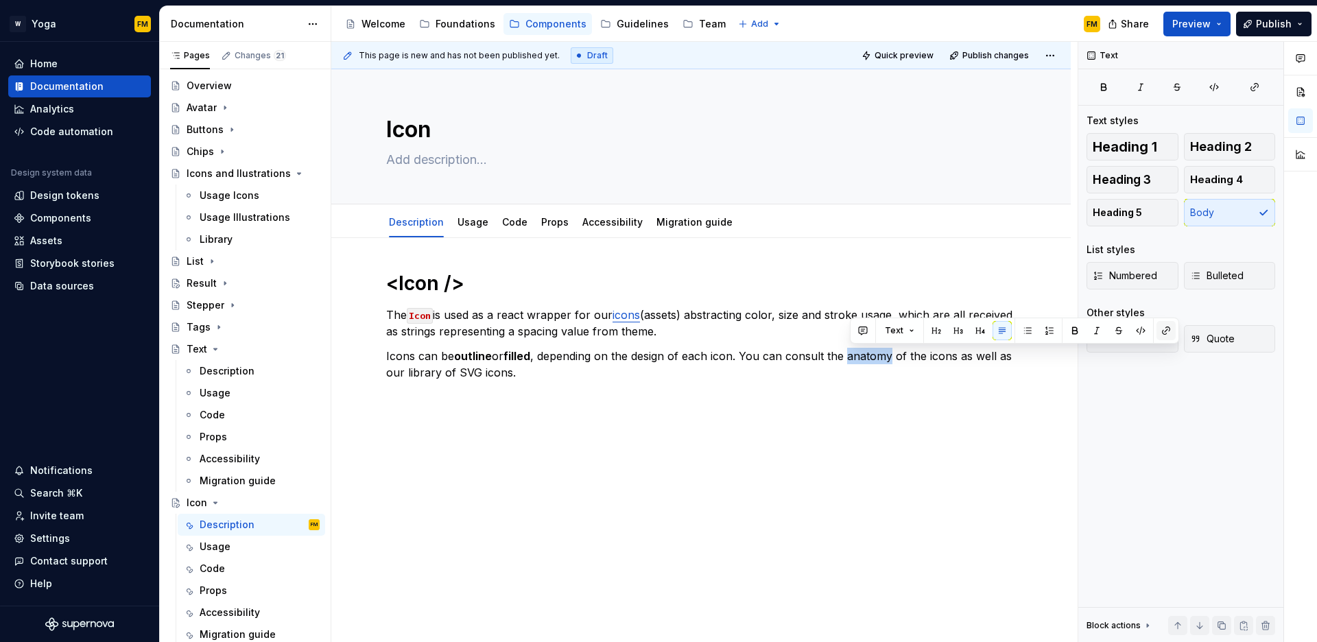
click at [1164, 331] on button "button" at bounding box center [1166, 330] width 19 height 19
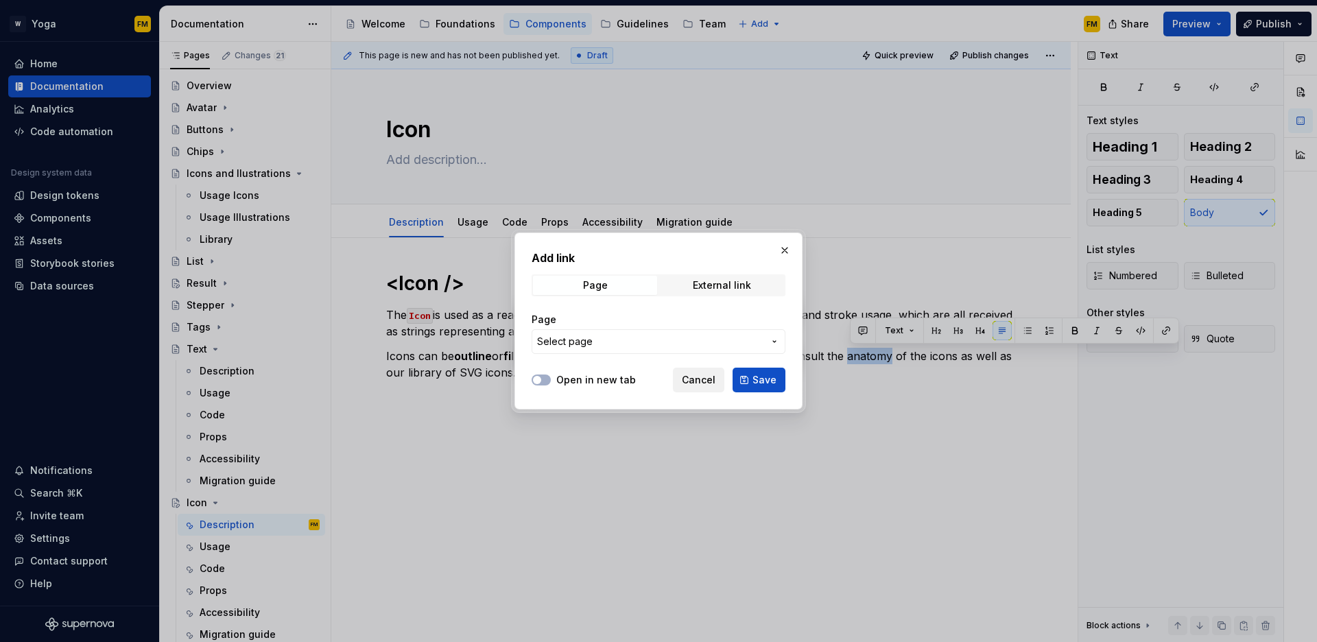
click at [705, 384] on span "Cancel" at bounding box center [699, 380] width 34 height 14
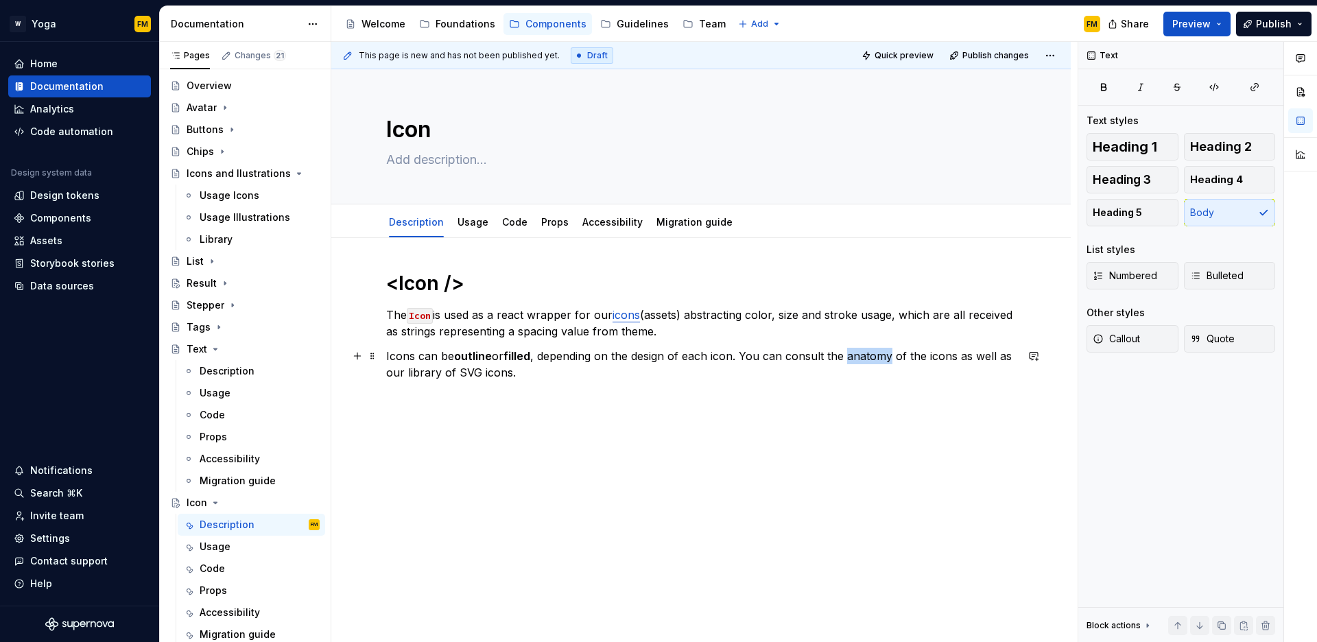
click at [891, 363] on p "Icons can be outline or filled , depending on the design of each icon. You can …" at bounding box center [701, 364] width 630 height 33
drag, startPoint x: 849, startPoint y: 355, endPoint x: 908, endPoint y: 355, distance: 58.3
click at [908, 355] on p "Icons can be outline or filled , depending on the design of each icon. You can …" at bounding box center [701, 364] width 630 height 33
click at [907, 357] on p "Icons can be outline or filled , depending on the design of each icon. You can …" at bounding box center [701, 364] width 630 height 33
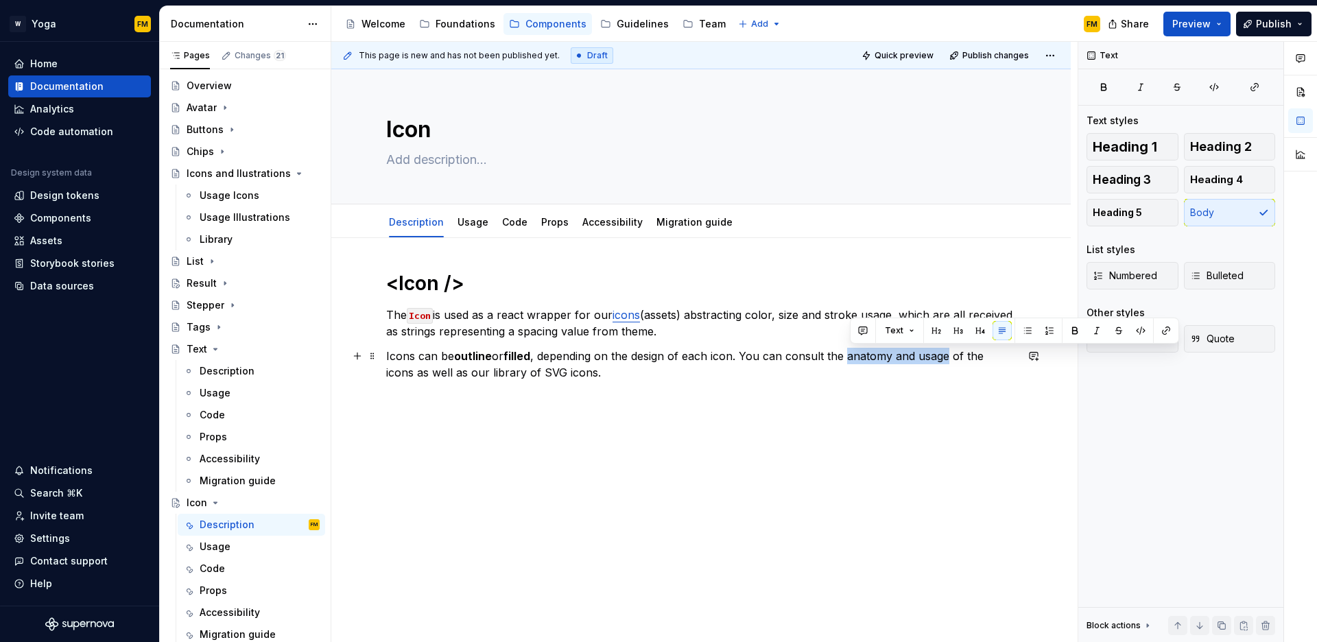
drag, startPoint x: 851, startPoint y: 358, endPoint x: 951, endPoint y: 357, distance: 99.5
click at [951, 357] on p "Icons can be outline or filled , depending on the design of each icon. You can …" at bounding box center [701, 364] width 630 height 33
click at [1162, 330] on button "button" at bounding box center [1166, 330] width 19 height 19
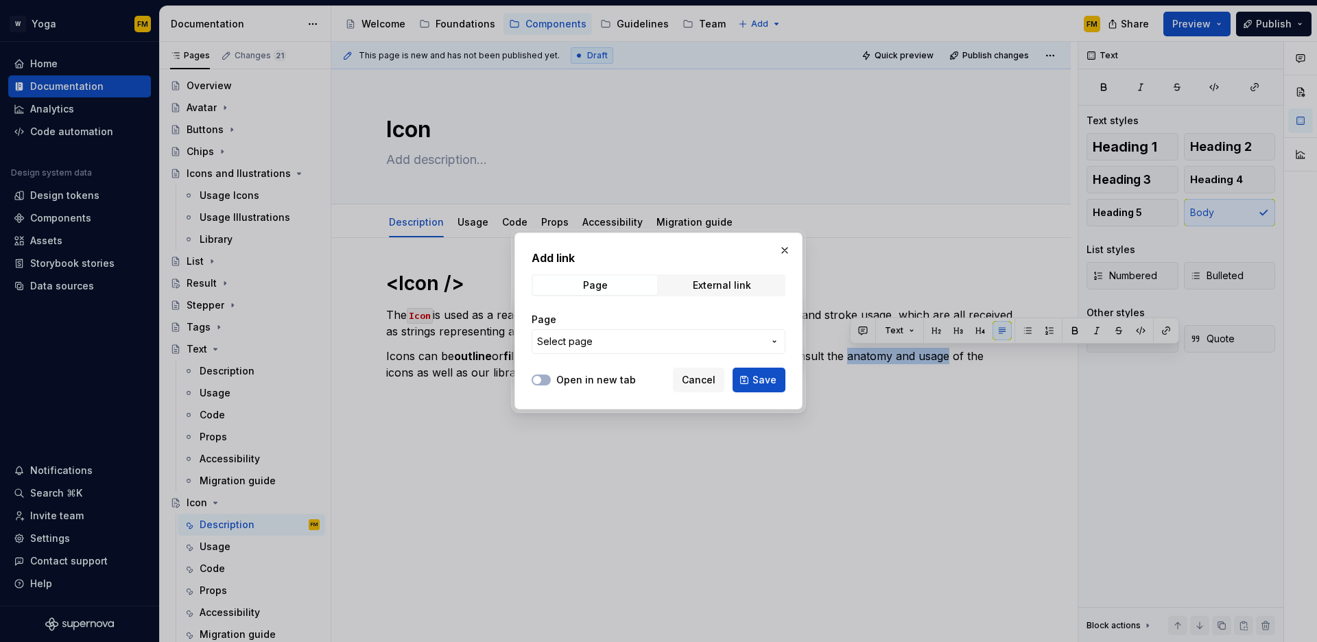
click at [724, 335] on span "Select page" at bounding box center [650, 342] width 226 height 14
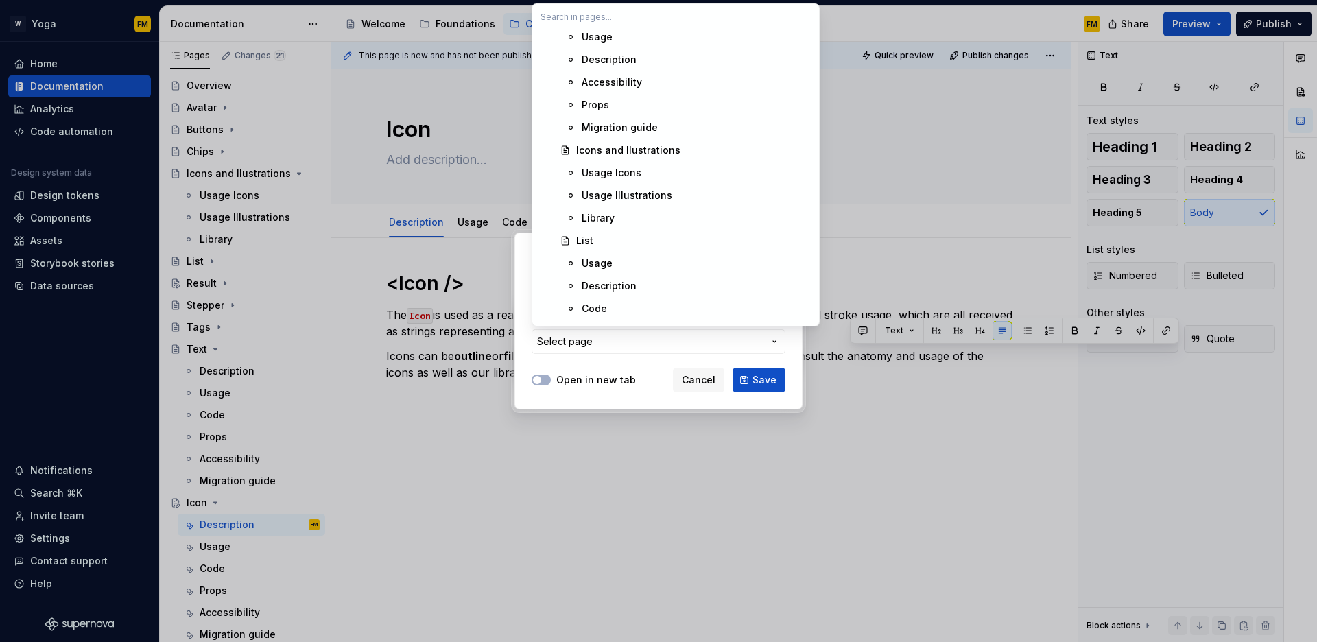
scroll to position [727, 0]
click at [637, 157] on div "Usage Icons" at bounding box center [612, 154] width 60 height 14
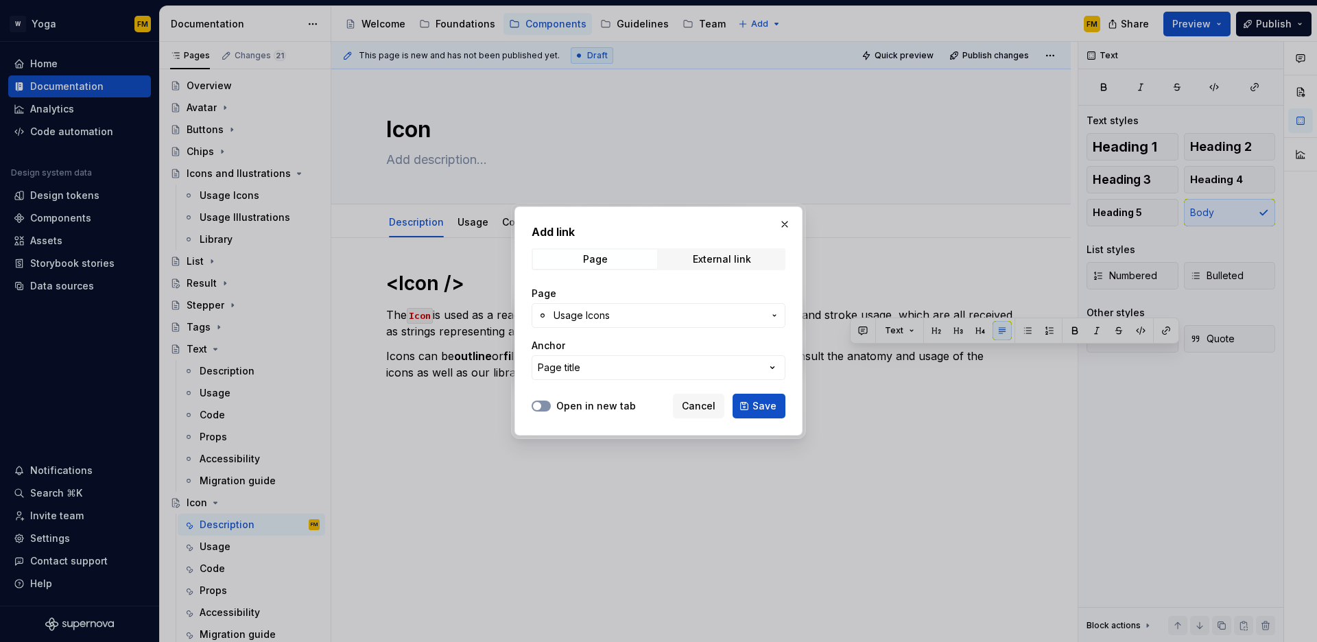
click at [541, 404] on span "button" at bounding box center [537, 406] width 8 height 8
click at [754, 410] on span "Save" at bounding box center [765, 406] width 24 height 14
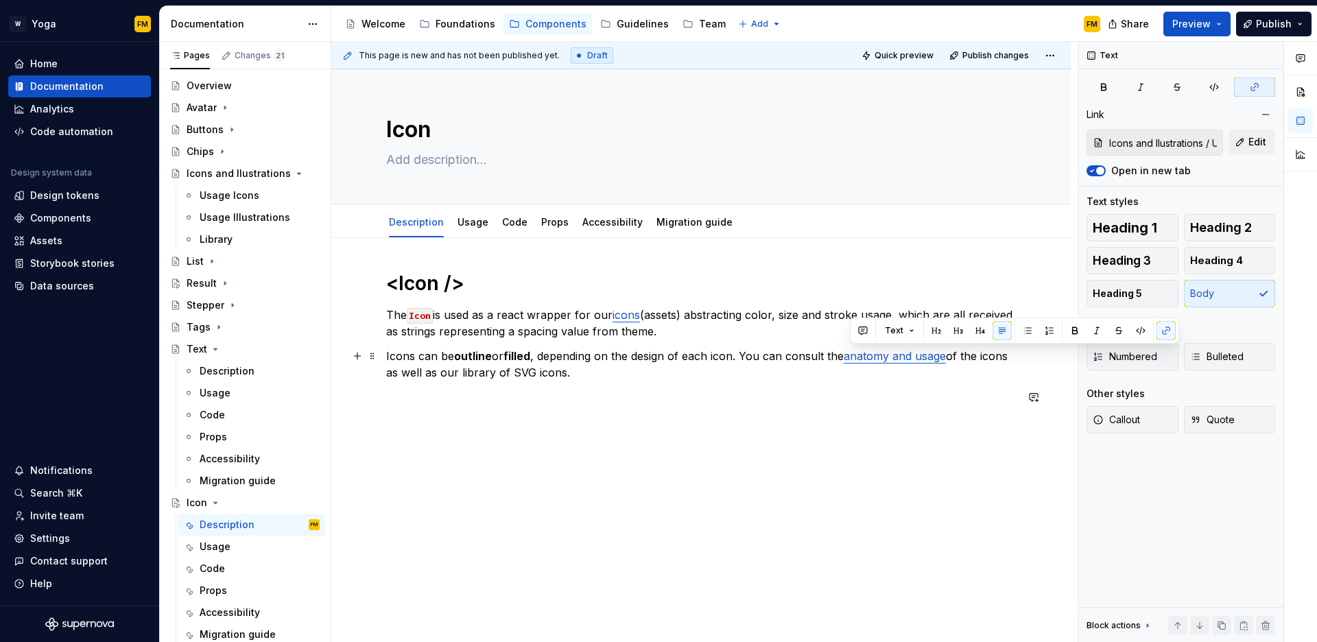
click at [632, 376] on p "Icons can be outline or filled , depending on the design of each icon. You can …" at bounding box center [701, 364] width 630 height 33
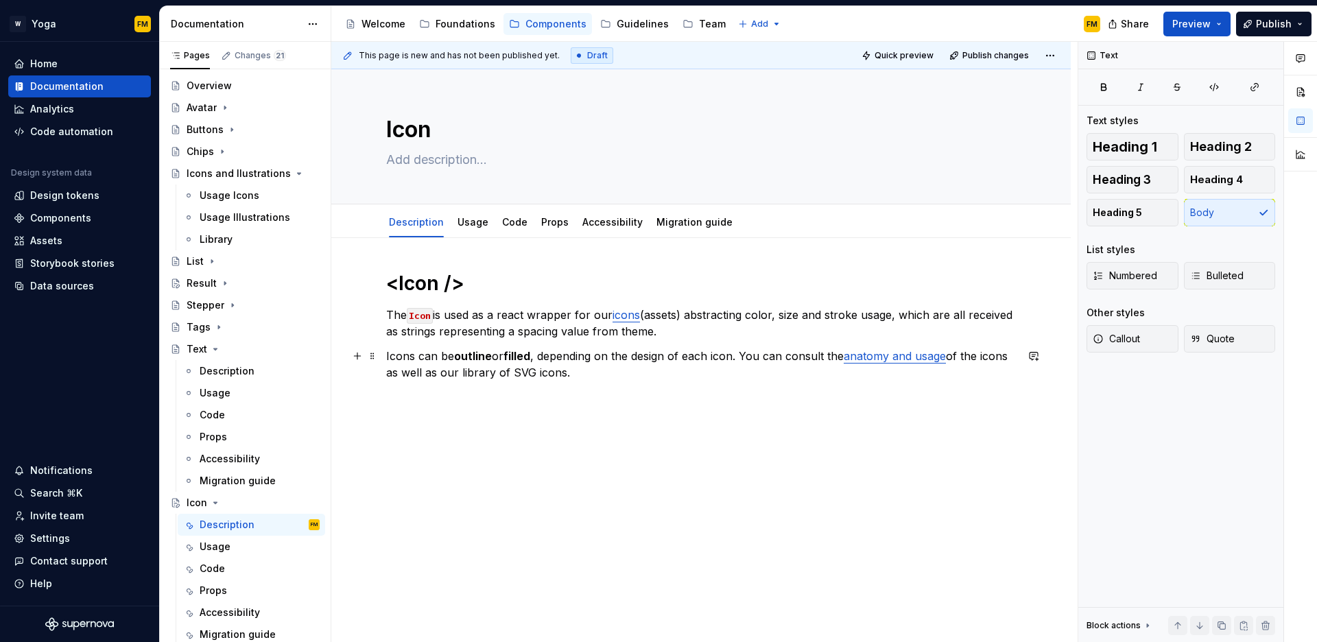
click at [508, 372] on p "Icons can be outline or filled , depending on the design of each icon. You can …" at bounding box center [701, 364] width 630 height 33
click at [802, 346] on button "button" at bounding box center [807, 347] width 19 height 19
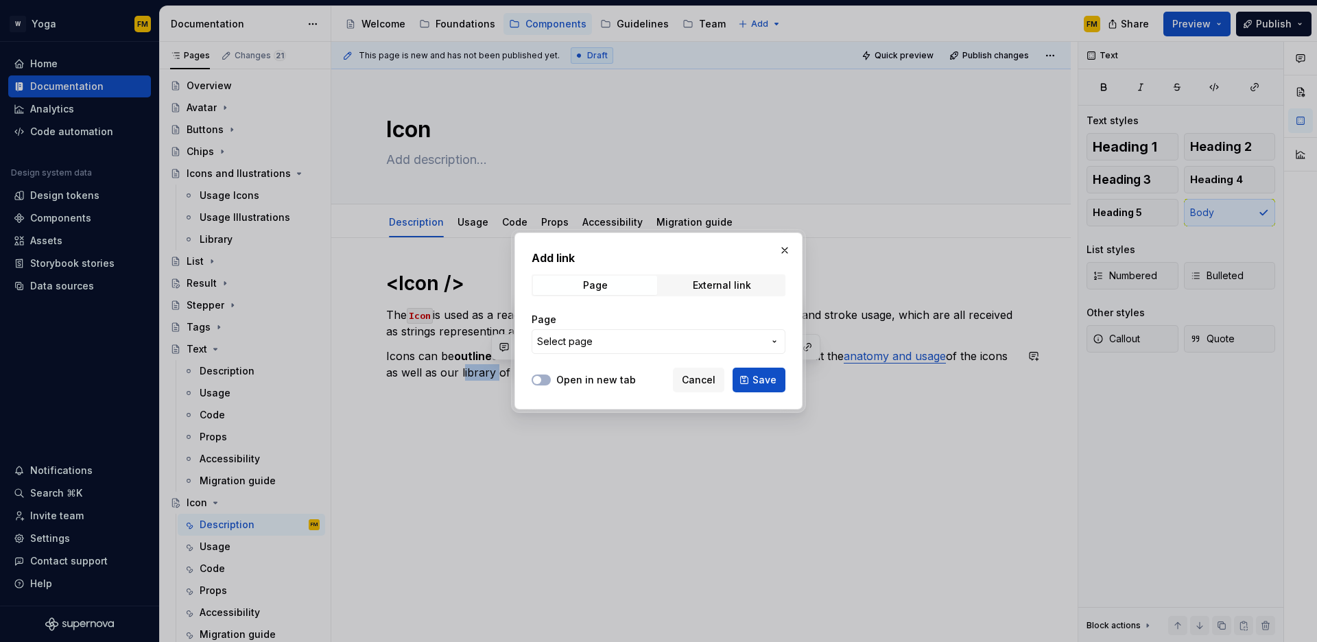
click at [751, 342] on span "Select page" at bounding box center [650, 342] width 226 height 14
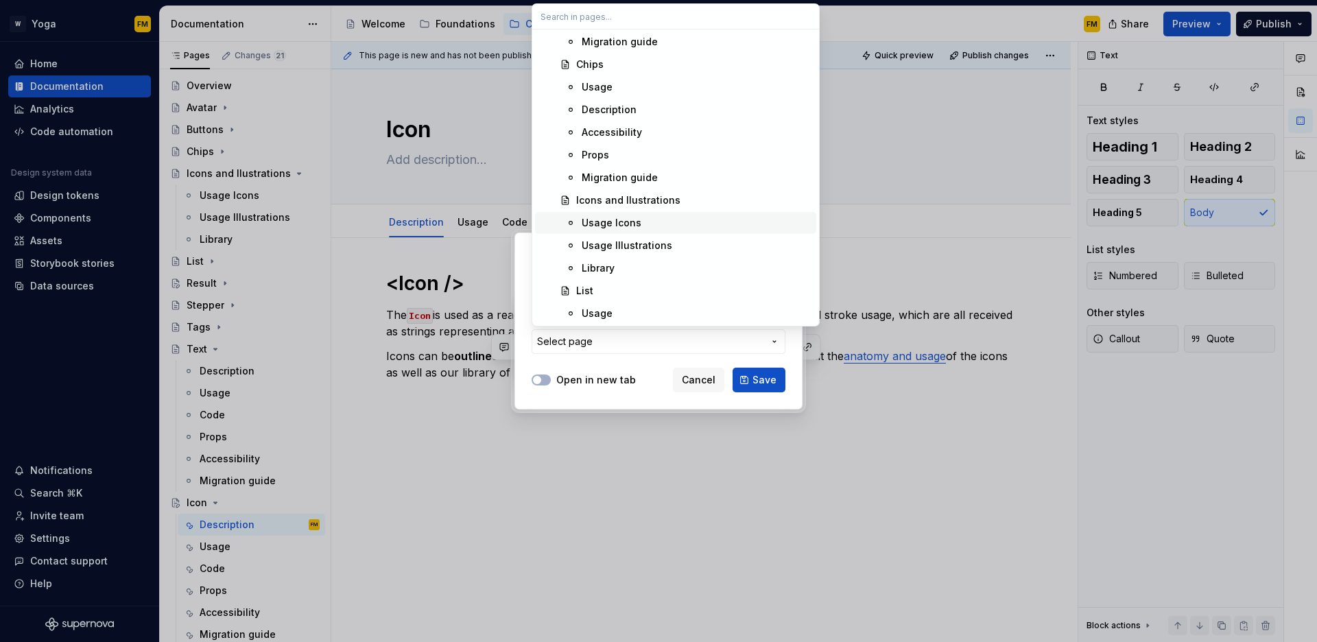
scroll to position [659, 0]
click at [653, 268] on div "Library" at bounding box center [696, 267] width 229 height 14
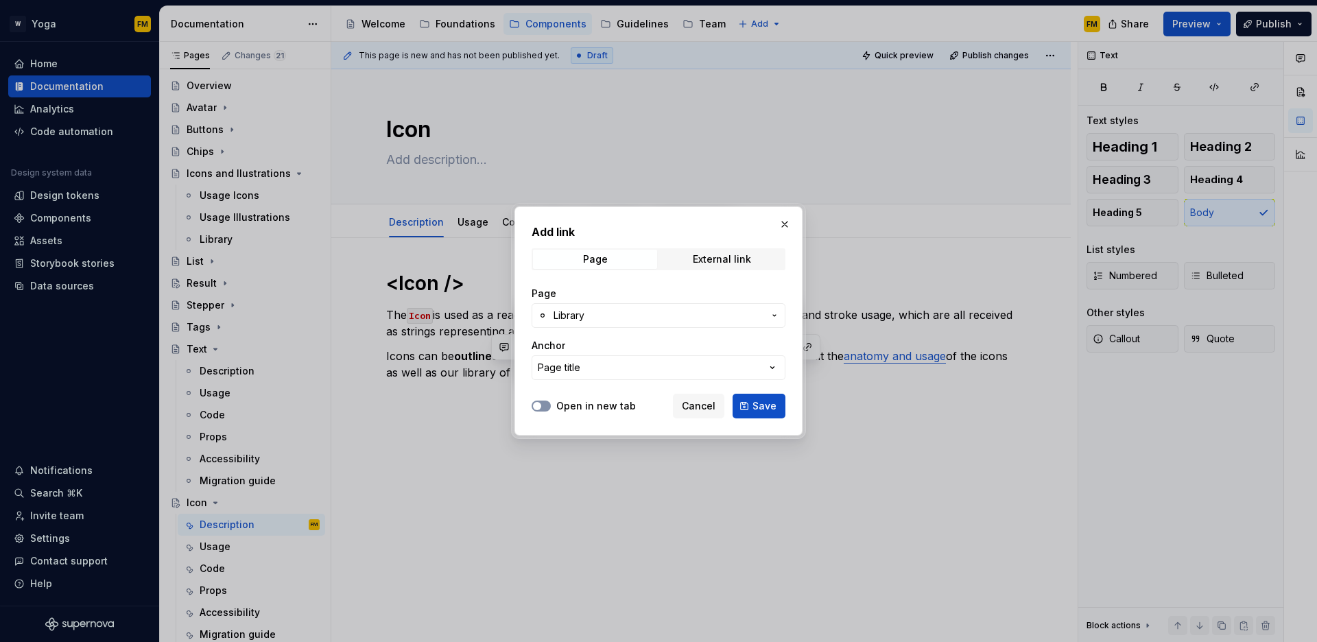
click at [545, 402] on button "Open in new tab" at bounding box center [541, 406] width 19 height 11
click at [755, 414] on button "Save" at bounding box center [759, 406] width 53 height 25
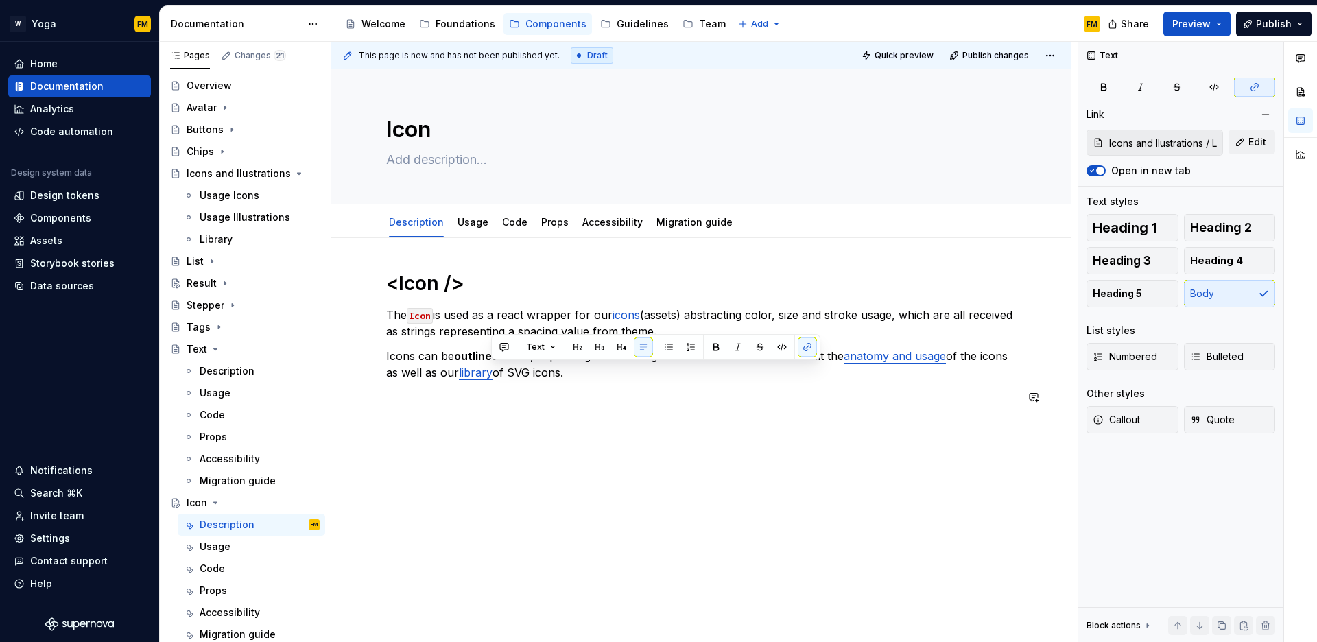
click at [631, 388] on div "<Icon /> The Icon is used as a react wrapper for our icons (assets) abstracting…" at bounding box center [701, 338] width 630 height 134
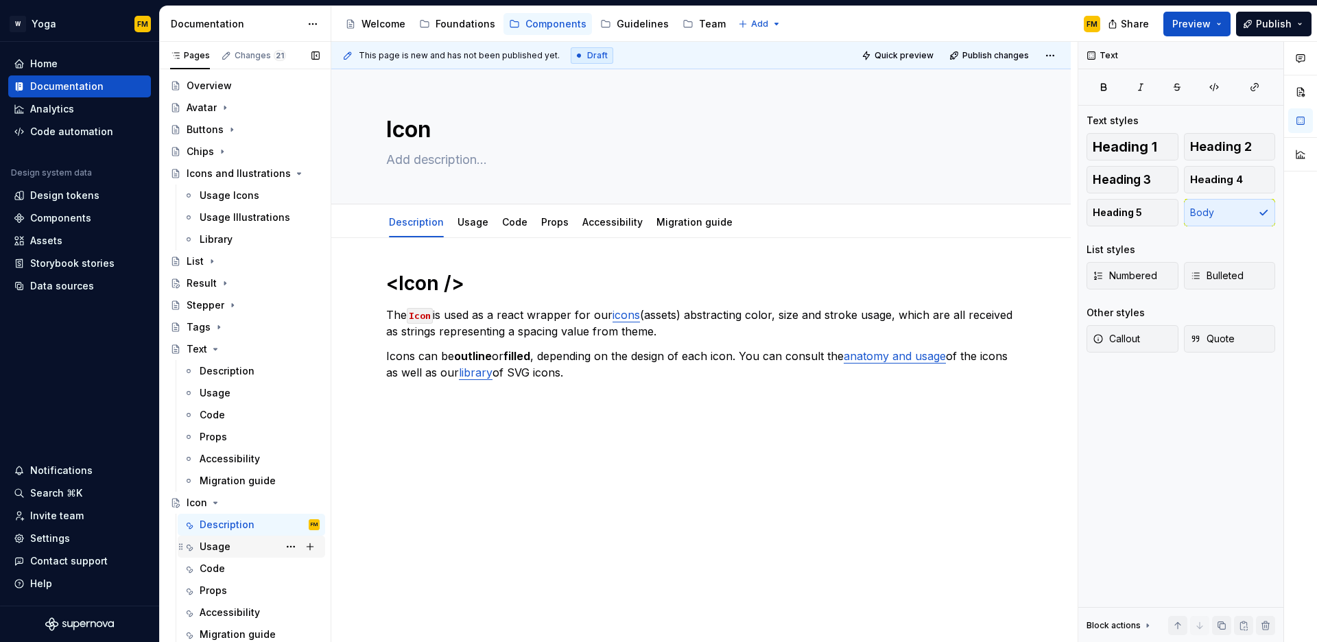
click at [243, 552] on div "Usage" at bounding box center [260, 546] width 120 height 19
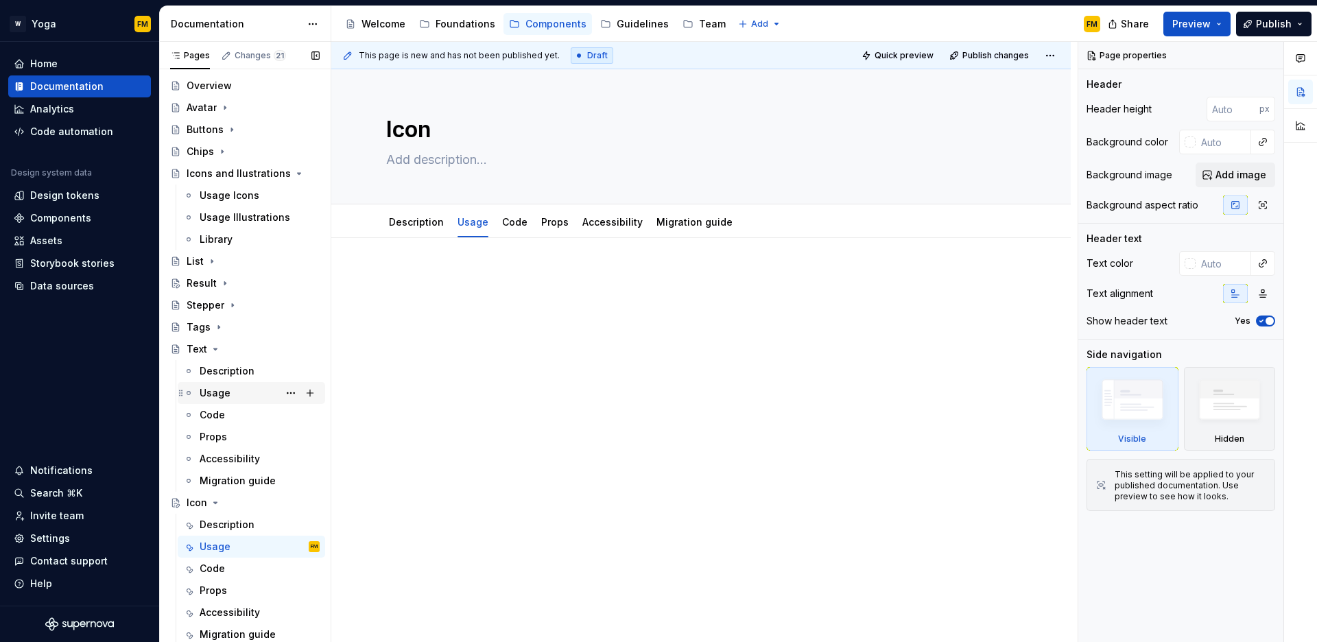
click at [237, 392] on div "Usage" at bounding box center [260, 393] width 120 height 19
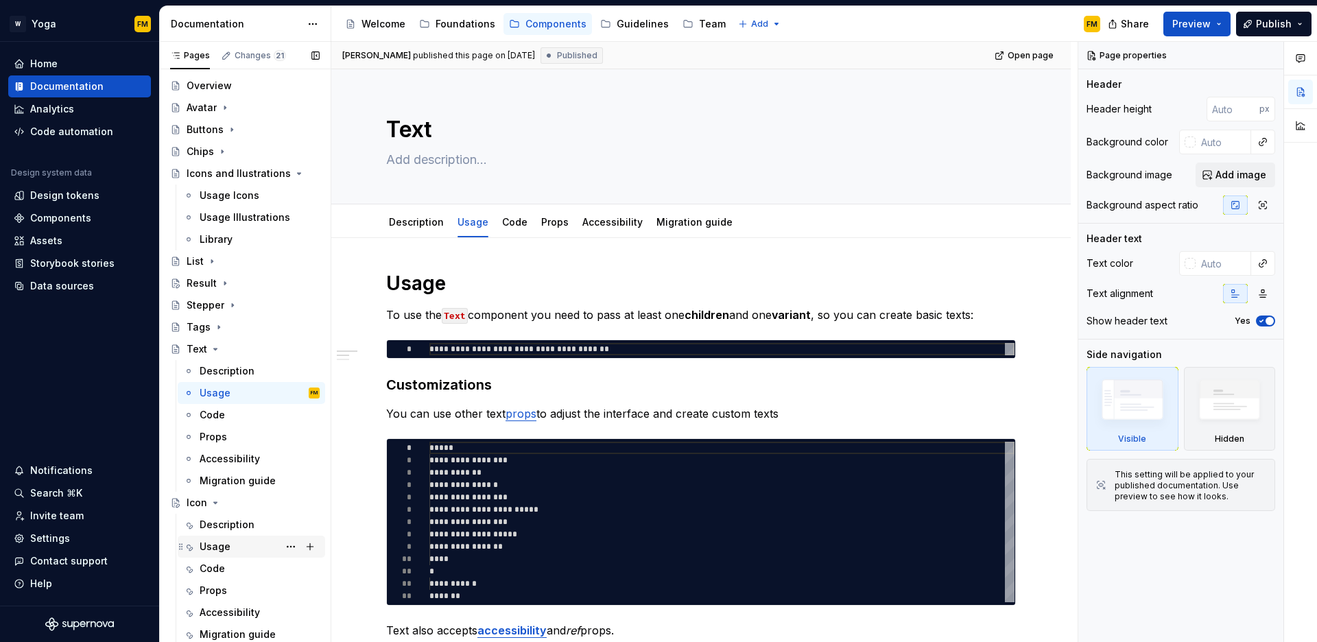
click at [230, 547] on div "Usage" at bounding box center [260, 546] width 120 height 19
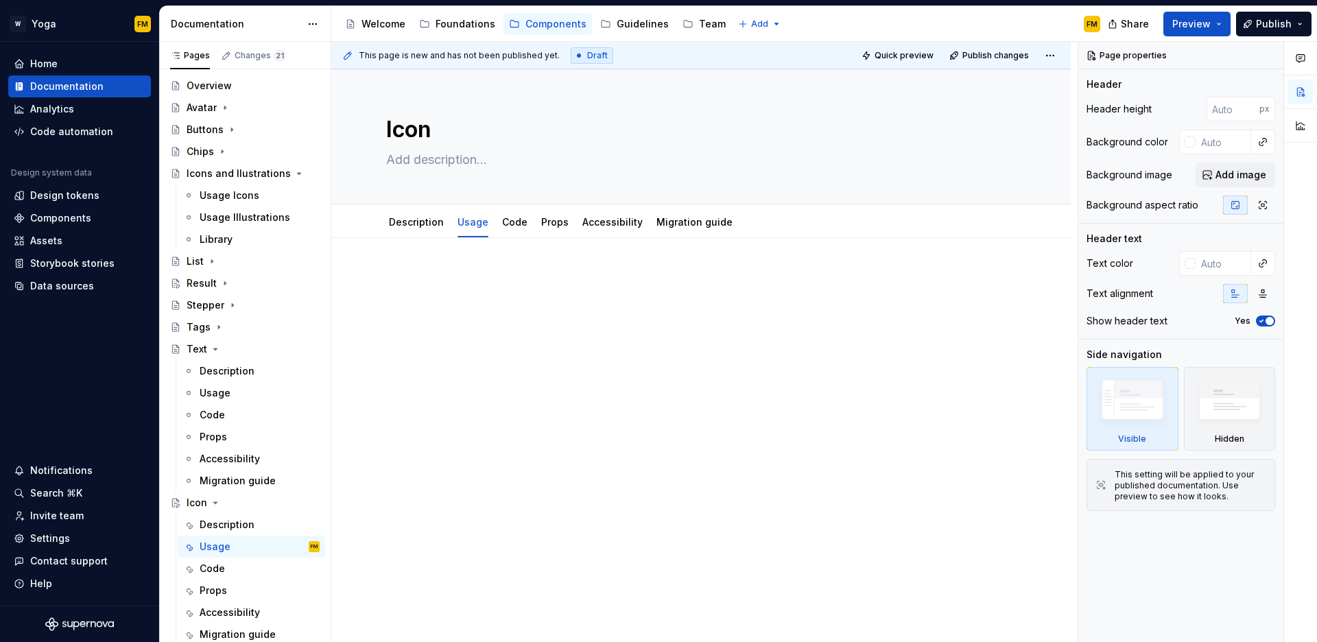
type textarea "*"
click at [438, 279] on p at bounding box center [701, 279] width 630 height 16
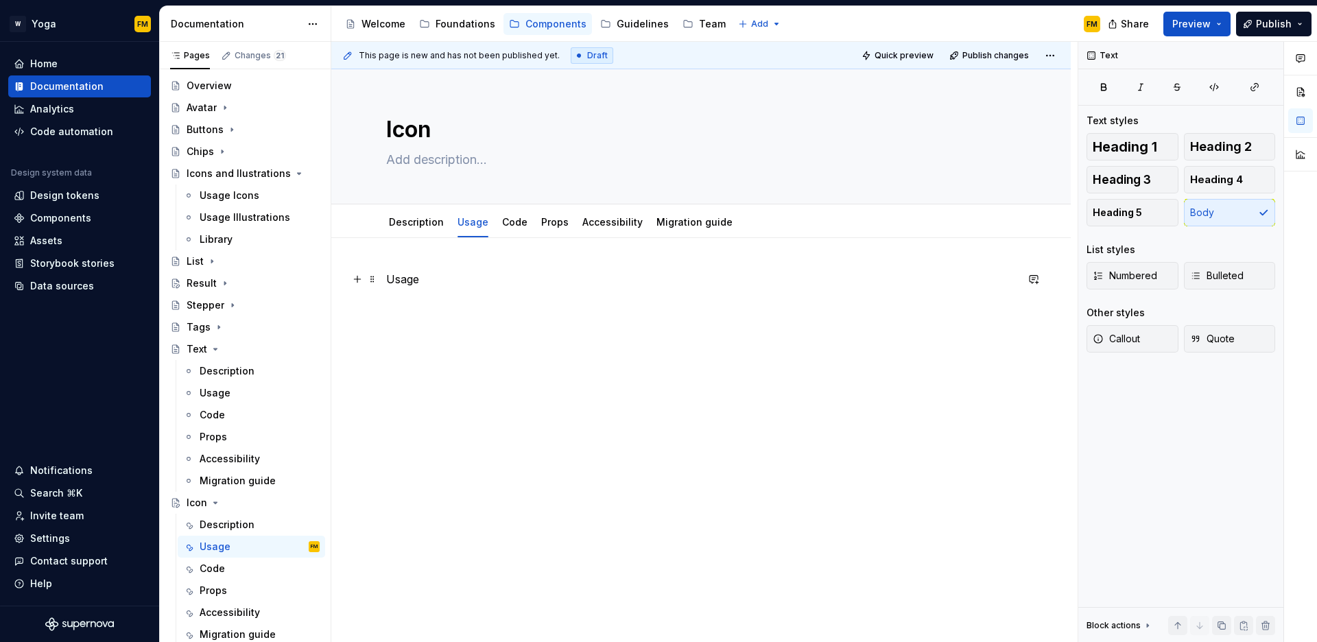
click at [405, 282] on p "Usage" at bounding box center [701, 279] width 630 height 16
click at [1165, 145] on button "Heading 1" at bounding box center [1133, 146] width 92 height 27
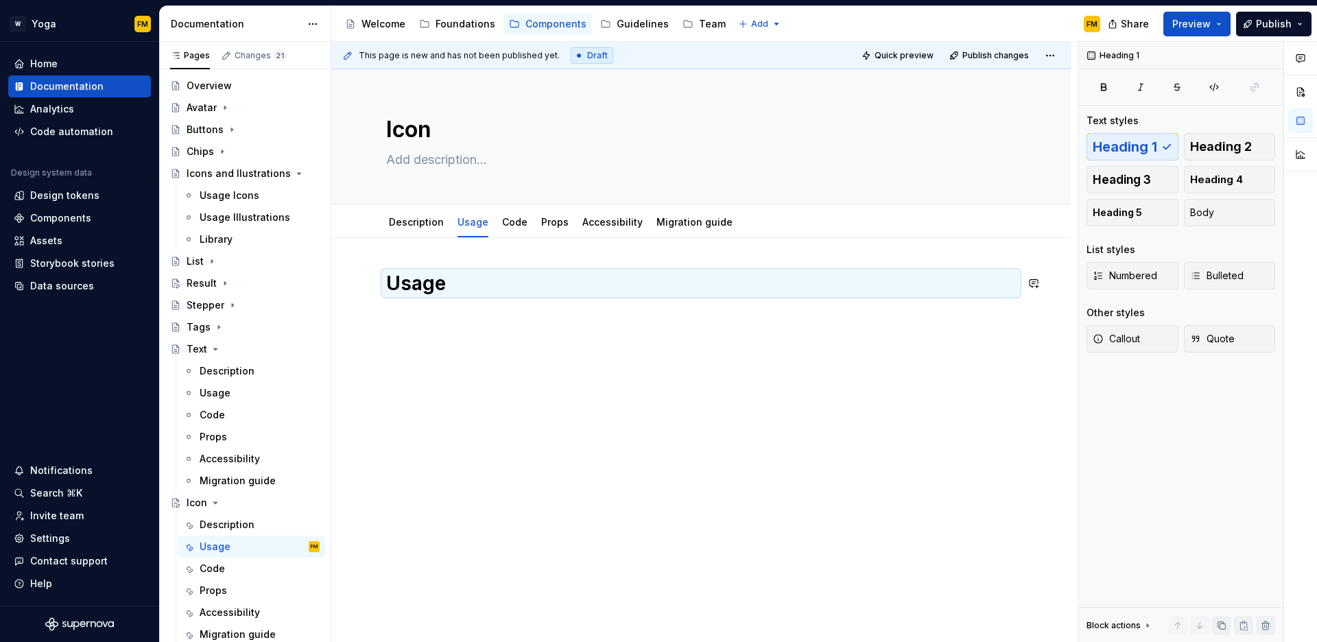
click at [440, 325] on div "Usage" at bounding box center [701, 305] width 630 height 69
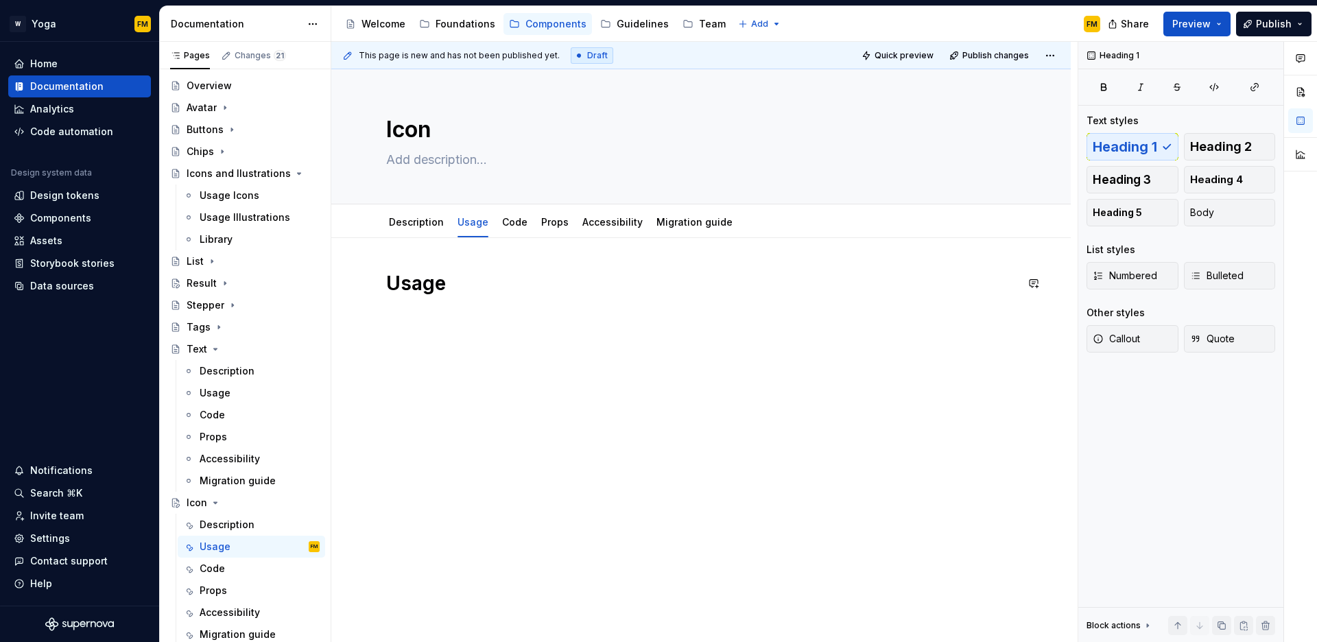
click at [440, 314] on div "Usage" at bounding box center [701, 297] width 630 height 52
click at [430, 317] on div "Usage" at bounding box center [701, 297] width 630 height 52
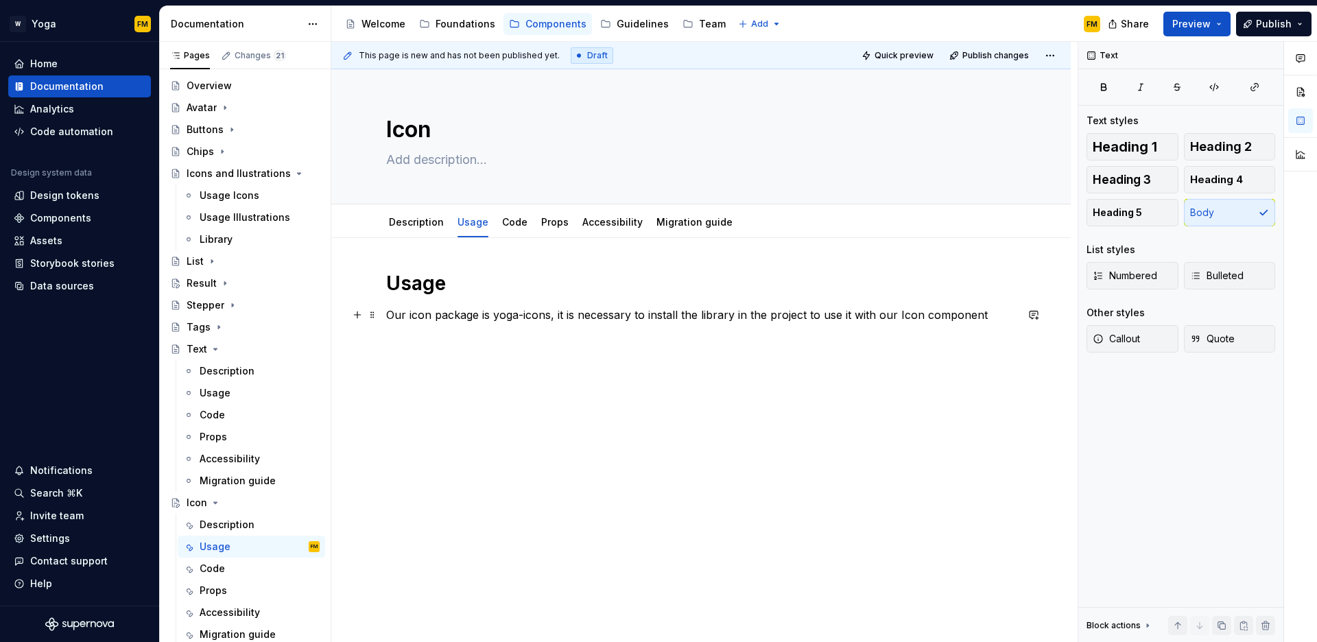
click at [492, 314] on p "Our icon package is yoga-icons, it is necessary to install the library in the p…" at bounding box center [701, 315] width 630 height 16
click at [394, 317] on p "Our icon package is yoga-icons, it is necessary to install the library in the p…" at bounding box center [701, 315] width 630 height 16
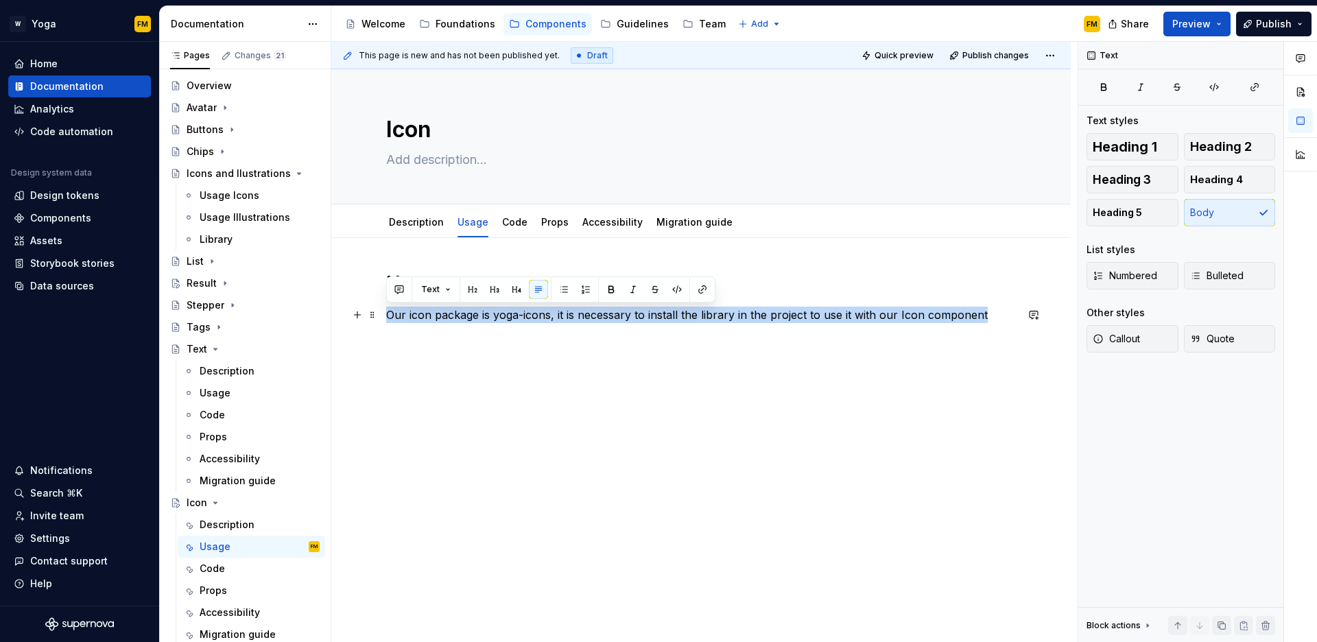
click at [394, 317] on p "Our icon package is yoga-icons, it is necessary to install the library in the p…" at bounding box center [701, 315] width 630 height 16
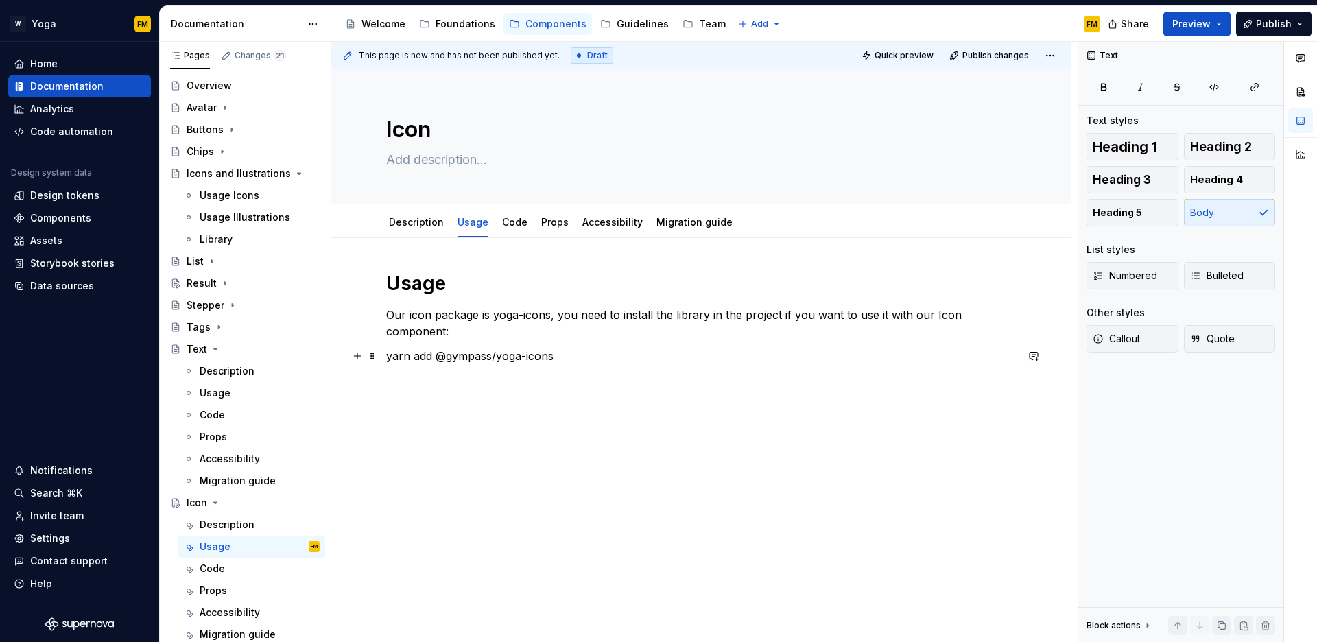
click at [386, 355] on p "yarn add @gympass/yoga-icons" at bounding box center [701, 356] width 630 height 16
drag, startPoint x: 572, startPoint y: 360, endPoint x: 349, endPoint y: 358, distance: 222.3
click at [386, 358] on div "Usage Our icon package is yoga-icons, you need to install the library in the pr…" at bounding box center [701, 326] width 630 height 110
click at [678, 331] on button "button" at bounding box center [677, 330] width 19 height 19
click at [559, 379] on div "Usage Our icon package is yoga-icons, you need to install the library in the pr…" at bounding box center [701, 326] width 630 height 110
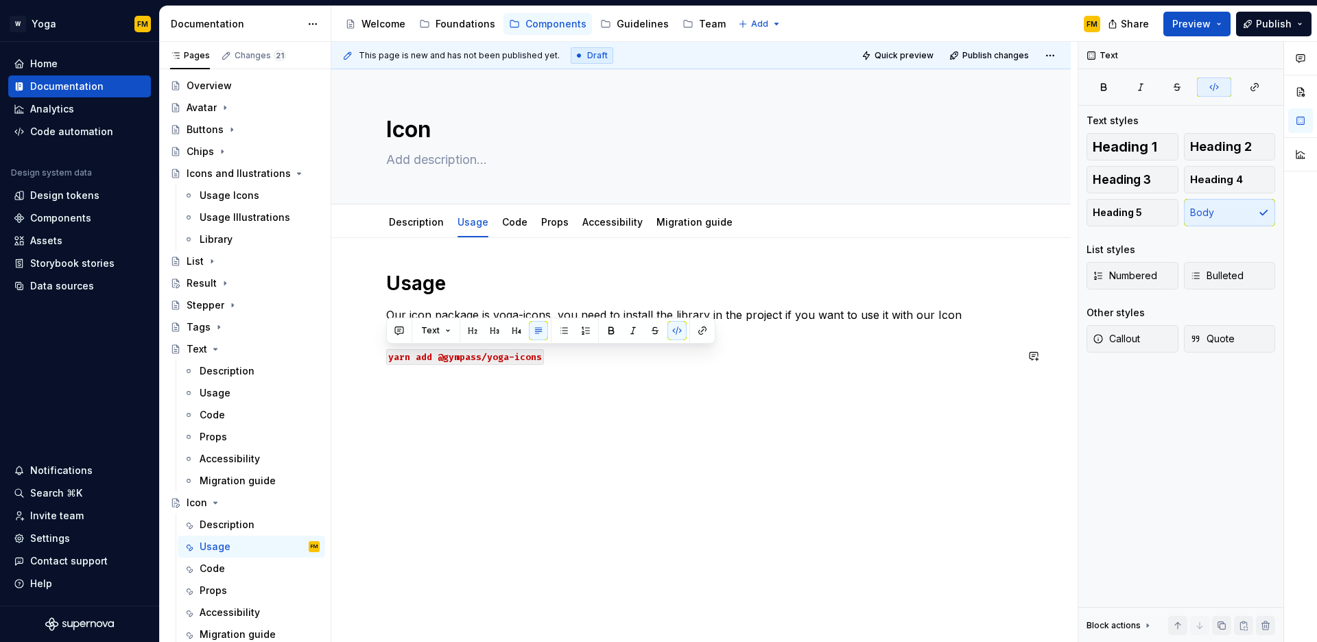
click at [518, 388] on div "Usage Our icon package is yoga-icons, you need to install the library in the pr…" at bounding box center [701, 406] width 740 height 336
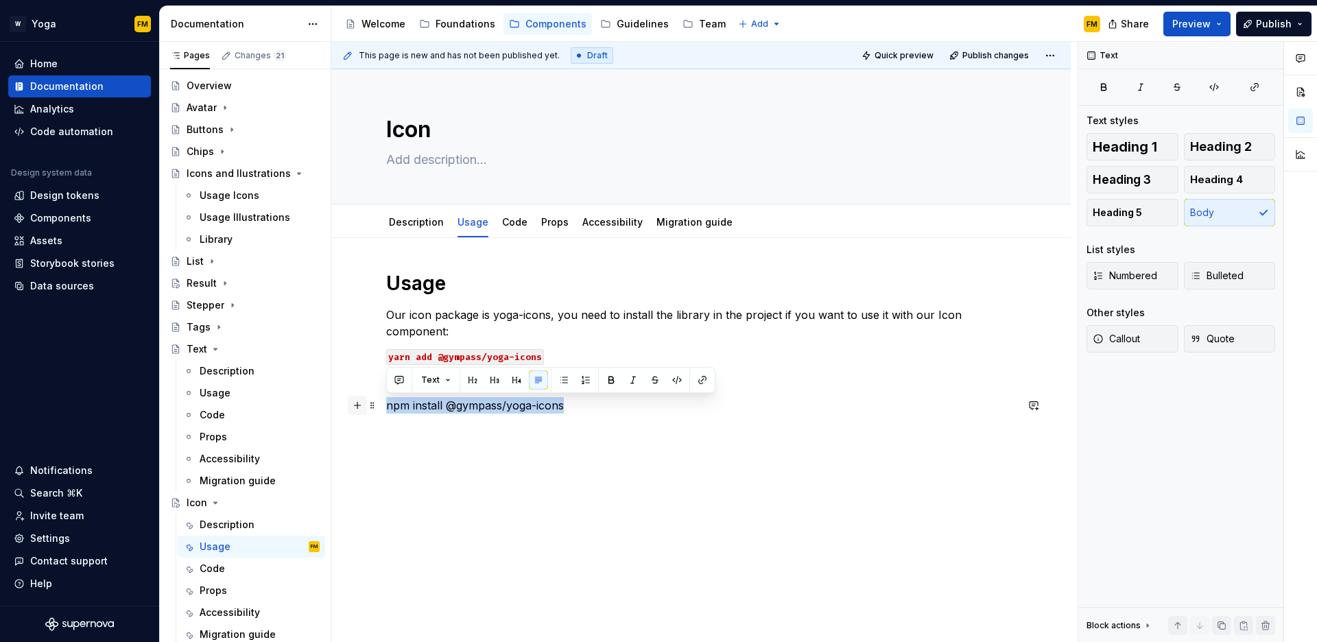
drag, startPoint x: 602, startPoint y: 407, endPoint x: 357, endPoint y: 409, distance: 245.0
click at [386, 409] on div "Usage Our icon package is yoga-icons, you need to install the library in the pr…" at bounding box center [701, 350] width 630 height 159
click at [682, 383] on button "button" at bounding box center [677, 380] width 19 height 19
click at [598, 407] on p "npm install @gympass/yoga-icons" at bounding box center [701, 405] width 630 height 16
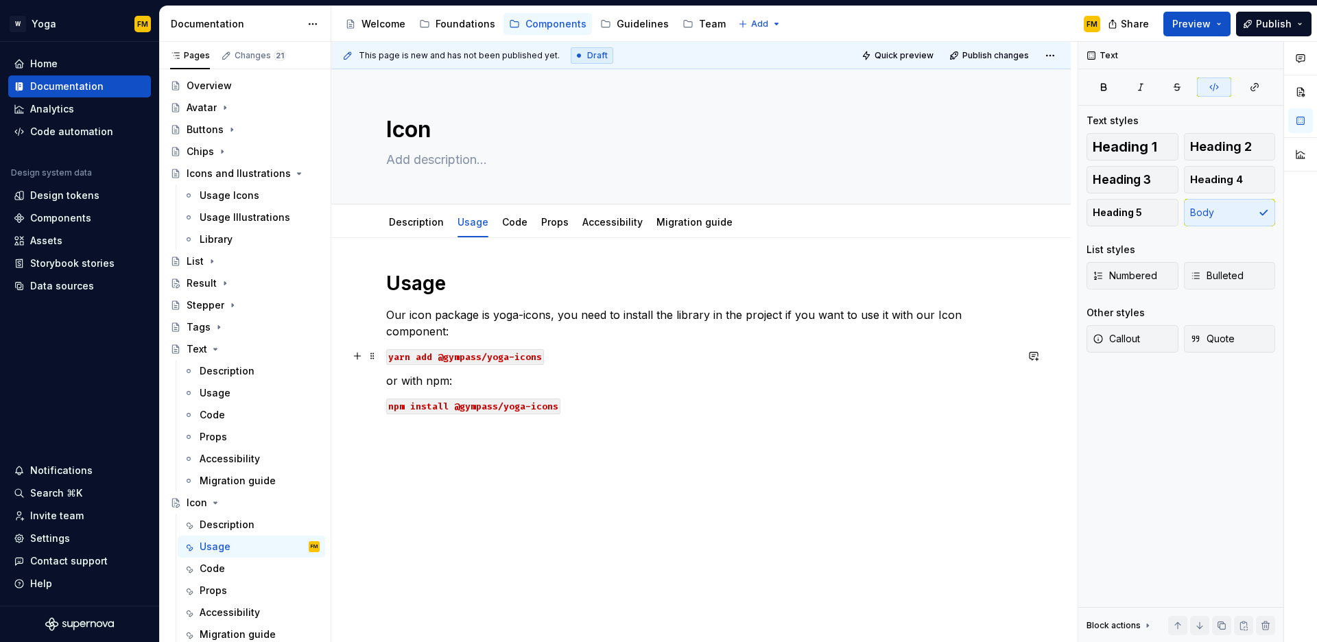
click at [401, 360] on code "yarn add @gympass/yoga-icons" at bounding box center [465, 357] width 158 height 16
drag, startPoint x: 390, startPoint y: 359, endPoint x: 574, endPoint y: 365, distance: 184.7
click at [574, 365] on div "Usage Our icon package is yoga-icons, you need to install the library in the pr…" at bounding box center [701, 342] width 630 height 143
click at [676, 334] on button "button" at bounding box center [677, 332] width 19 height 19
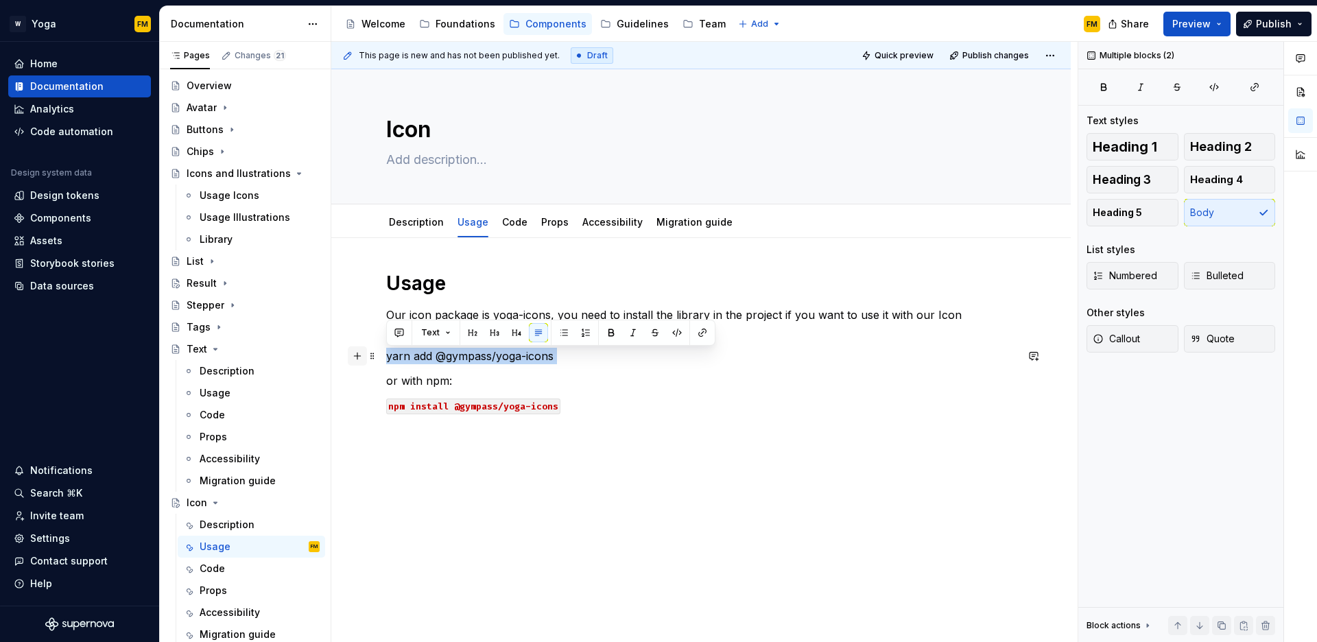
click at [359, 355] on button "button" at bounding box center [357, 355] width 19 height 19
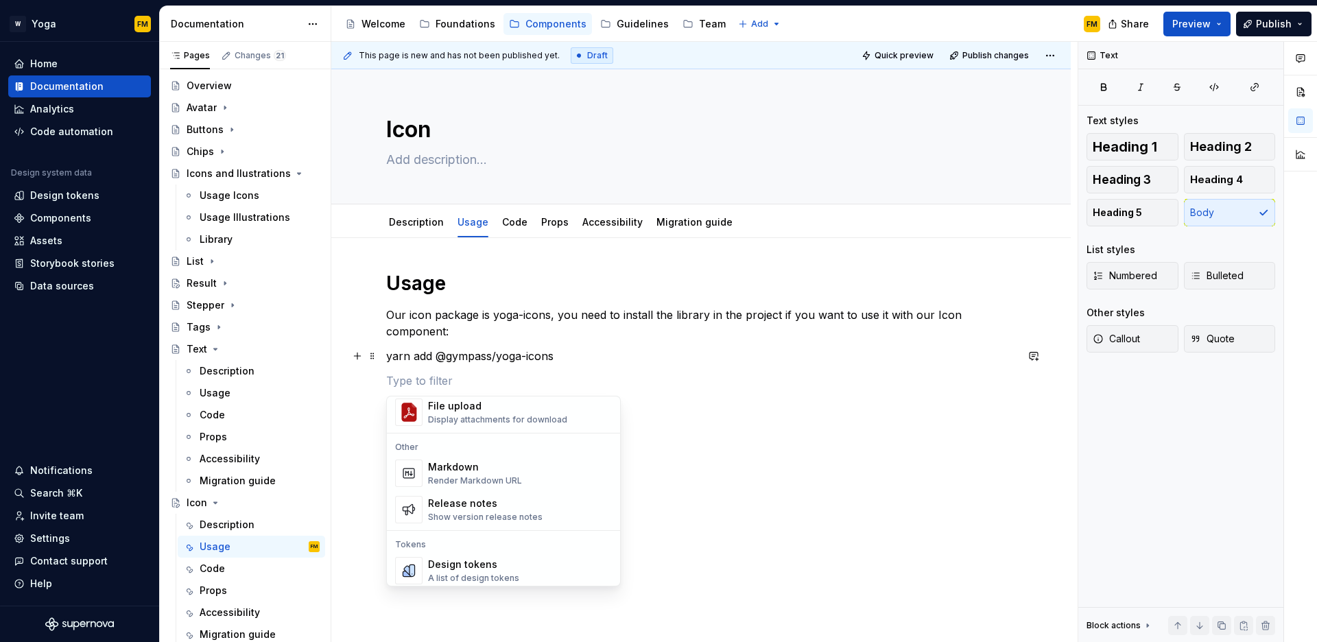
scroll to position [1060, 0]
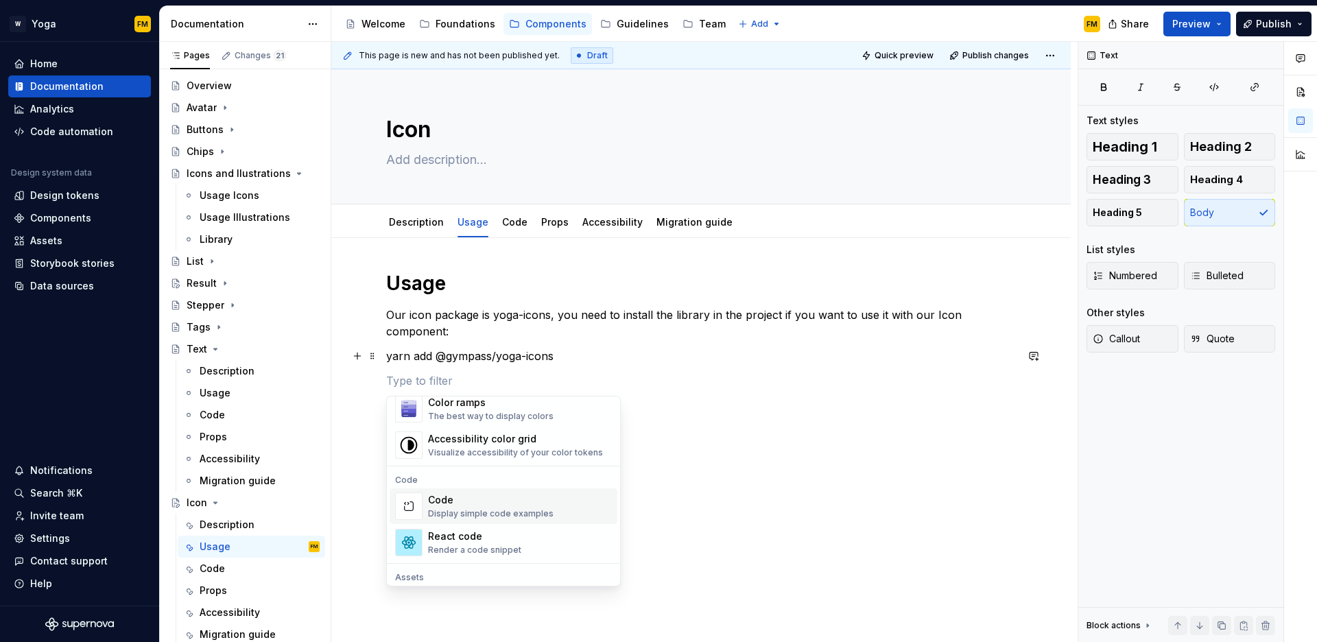
click at [480, 506] on div "Code" at bounding box center [491, 500] width 126 height 14
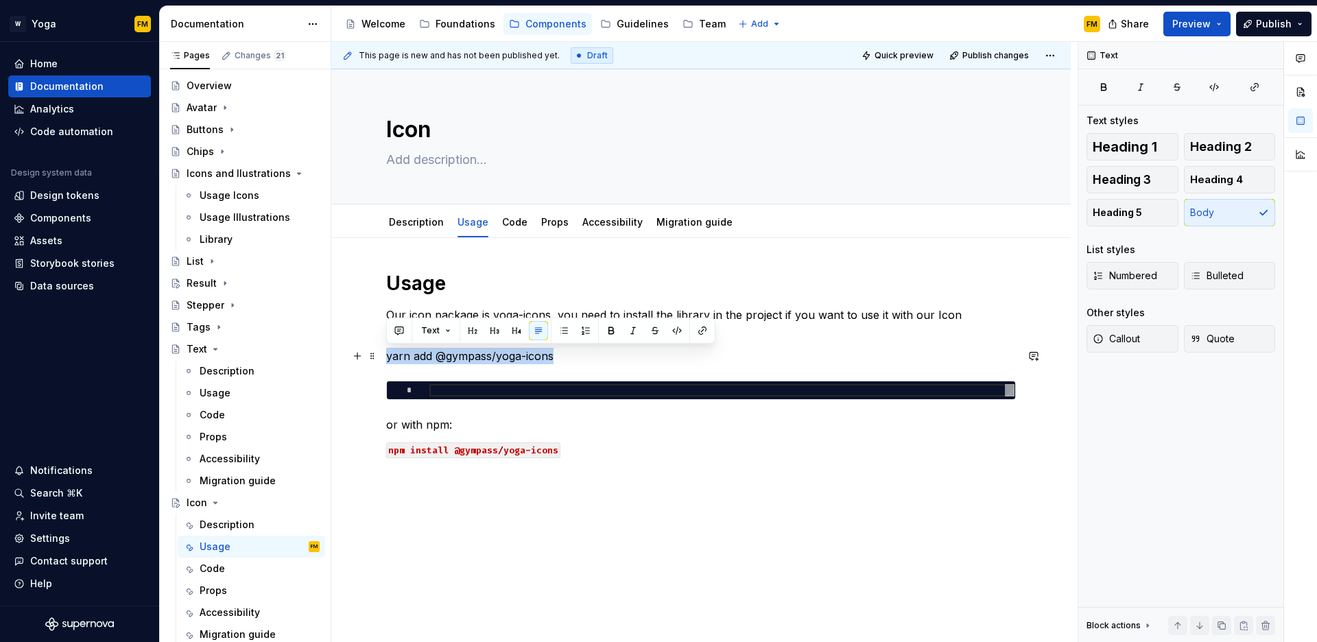
drag, startPoint x: 568, startPoint y: 358, endPoint x: 381, endPoint y: 362, distance: 187.4
click at [381, 362] on div "Usage Our icon package is yoga-icons, you need to install the library in the pr…" at bounding box center [701, 452] width 740 height 429
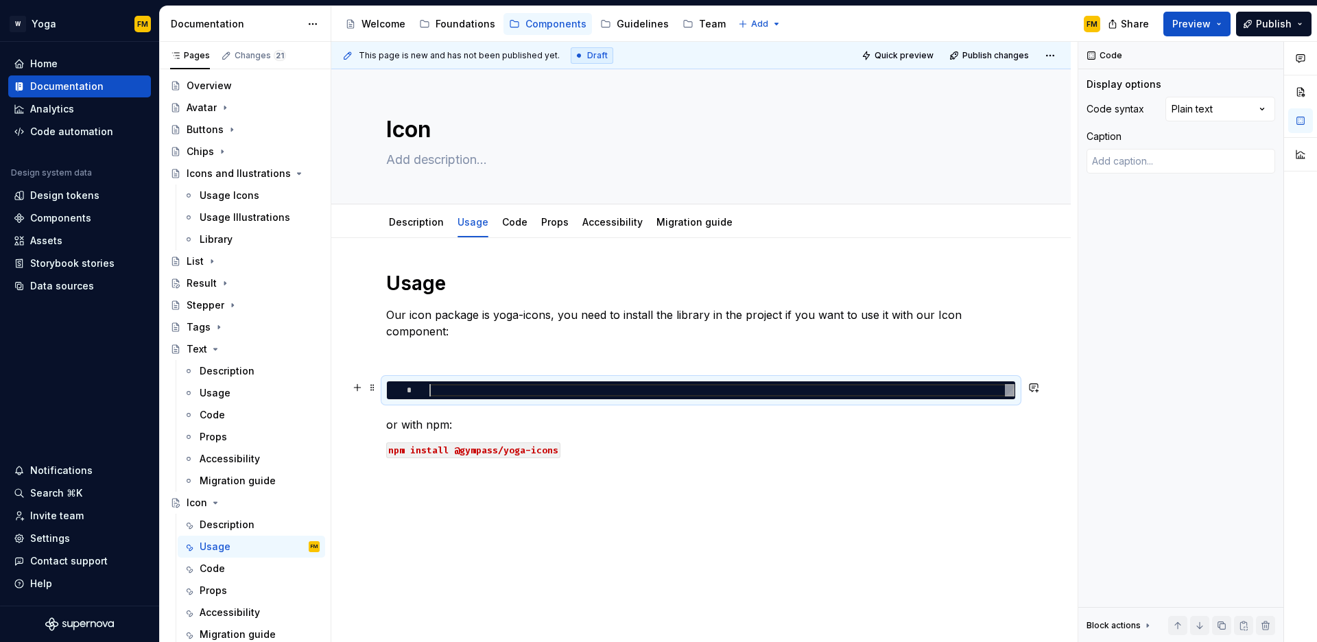
click at [465, 390] on div at bounding box center [722, 390] width 585 height 12
type textarea "*"
type textarea "**********"
click at [487, 357] on p at bounding box center [701, 356] width 630 height 16
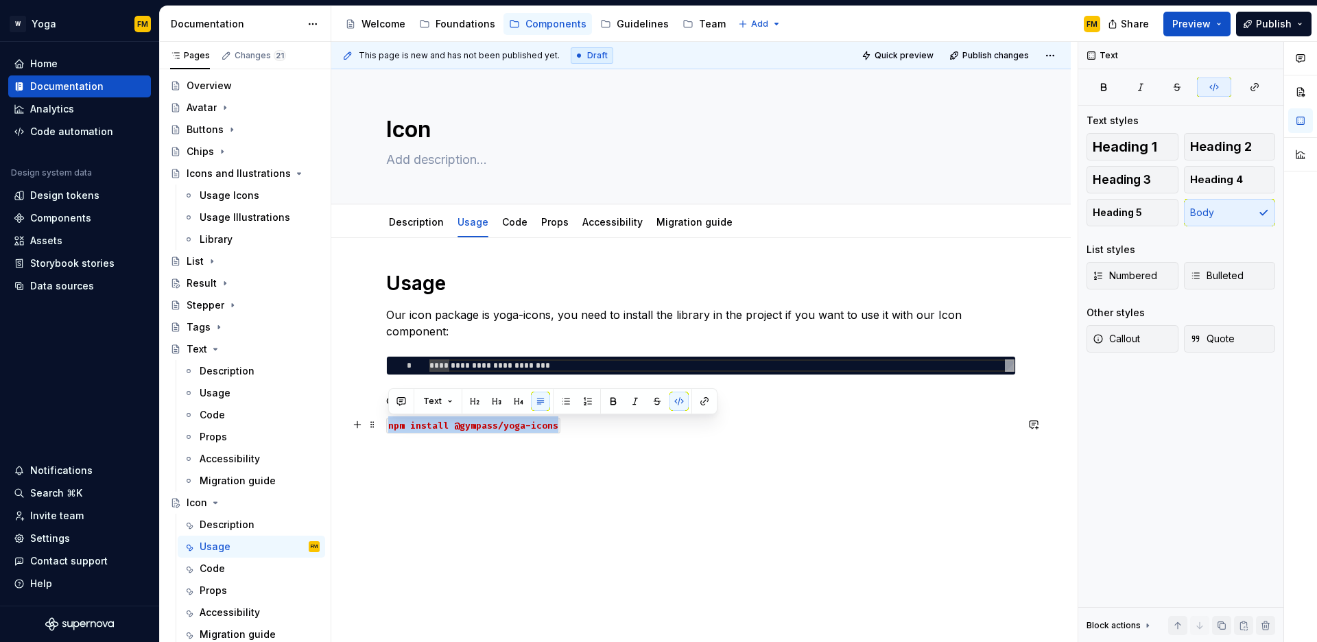
drag, startPoint x: 389, startPoint y: 425, endPoint x: 567, endPoint y: 430, distance: 177.8
click at [567, 430] on p "npm install @gympass/yoga-icons" at bounding box center [701, 424] width 630 height 16
click at [677, 397] on button "button" at bounding box center [679, 401] width 19 height 19
click at [361, 425] on button "button" at bounding box center [357, 424] width 19 height 19
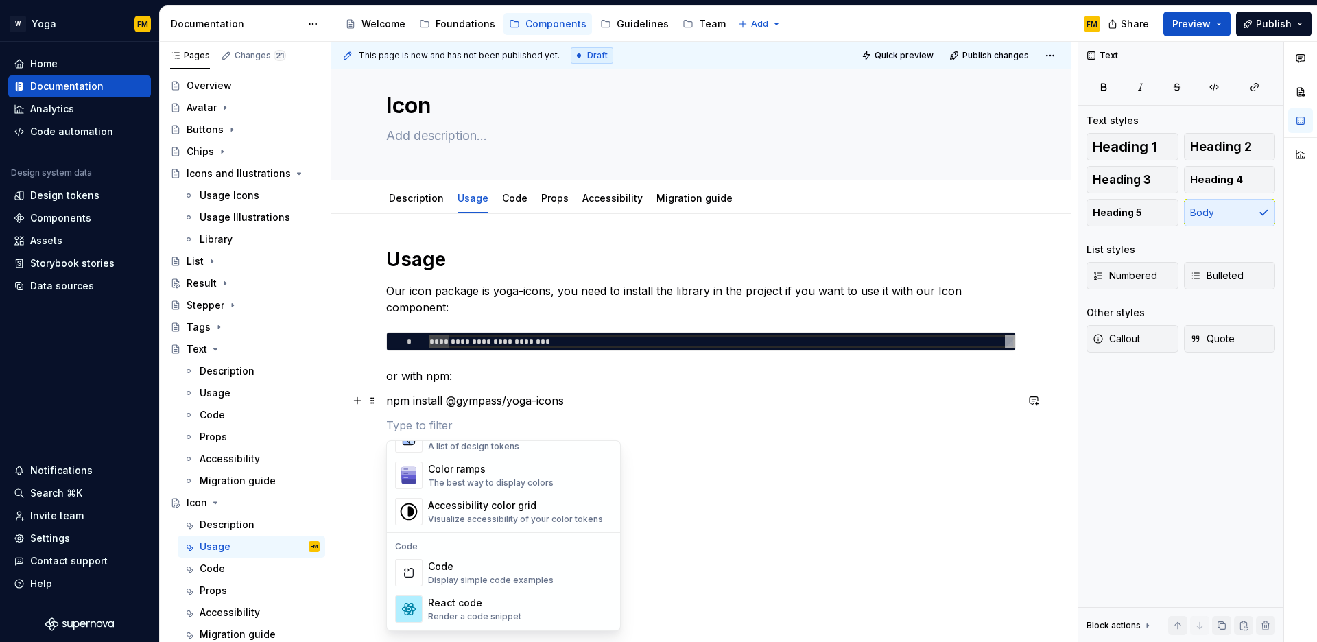
scroll to position [1025, 0]
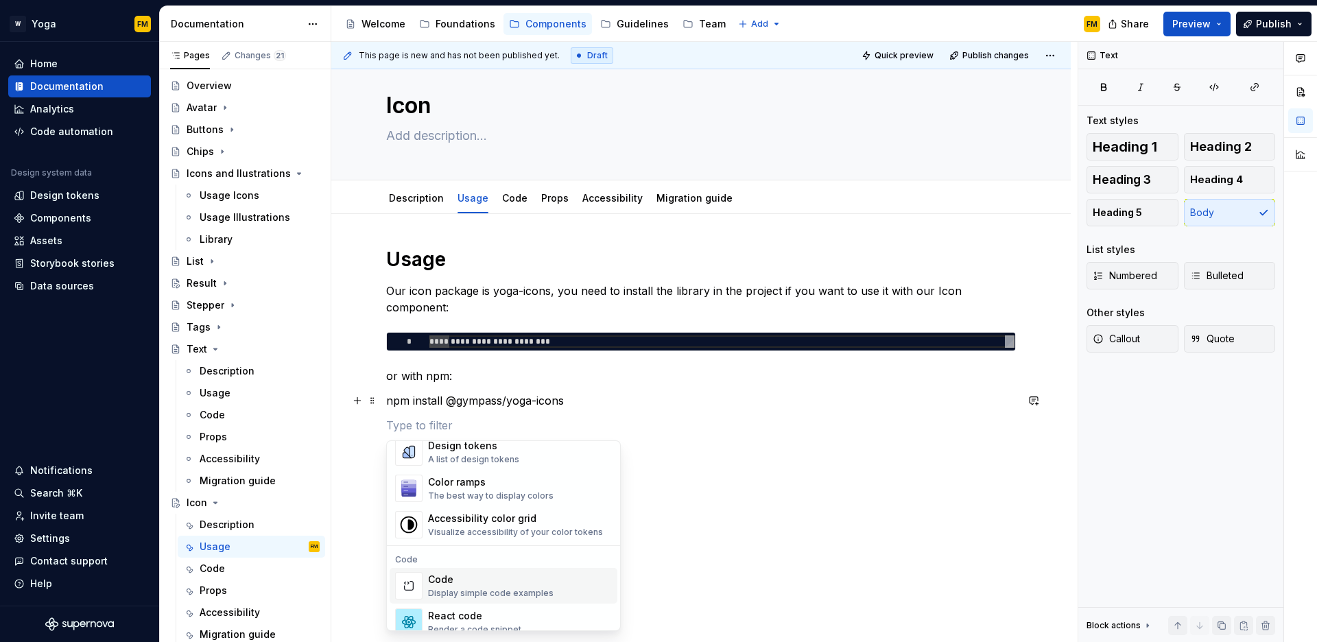
click at [452, 578] on div "Code" at bounding box center [491, 580] width 126 height 14
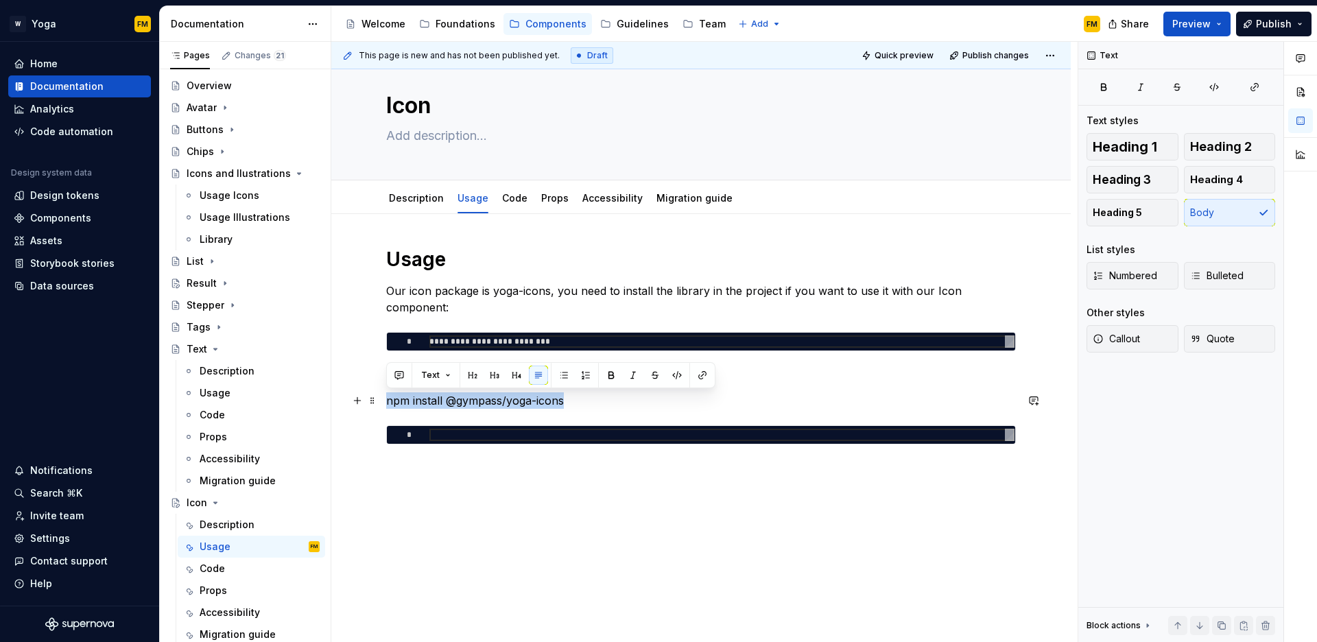
drag, startPoint x: 554, startPoint y: 399, endPoint x: 380, endPoint y: 396, distance: 174.3
click at [380, 396] on div "**********" at bounding box center [701, 434] width 740 height 440
click at [439, 434] on div at bounding box center [722, 435] width 585 height 12
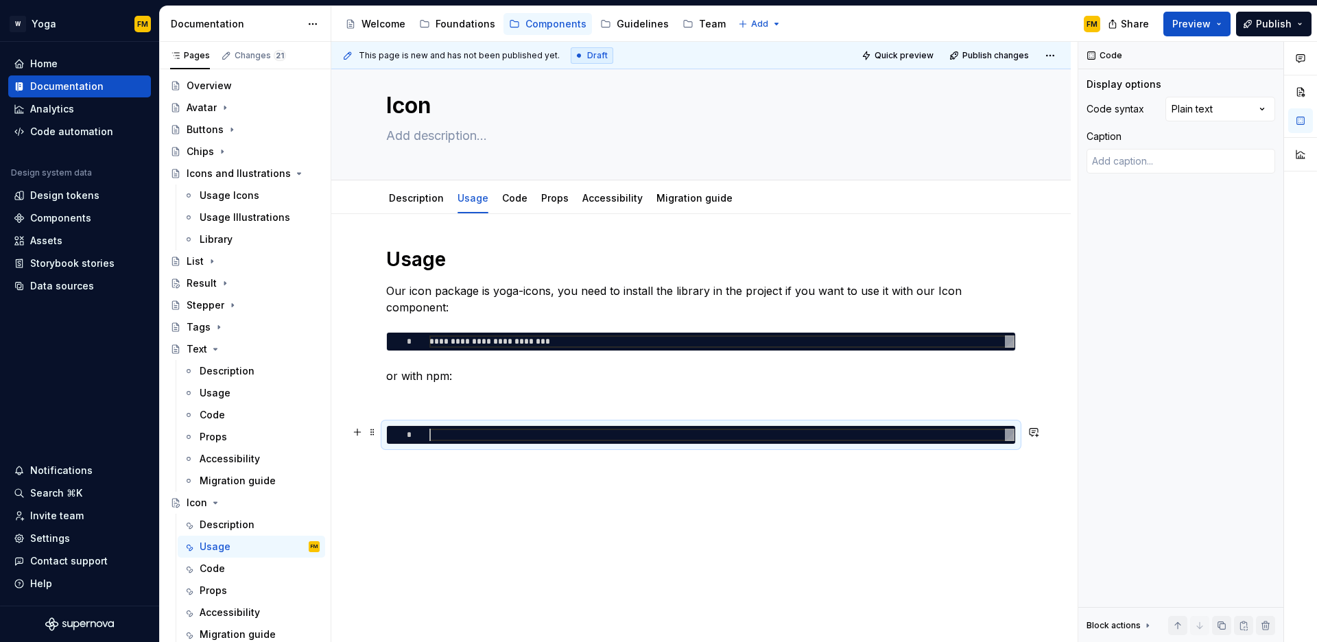
type textarea "*"
type textarea "**********"
click at [468, 397] on p at bounding box center [701, 400] width 630 height 16
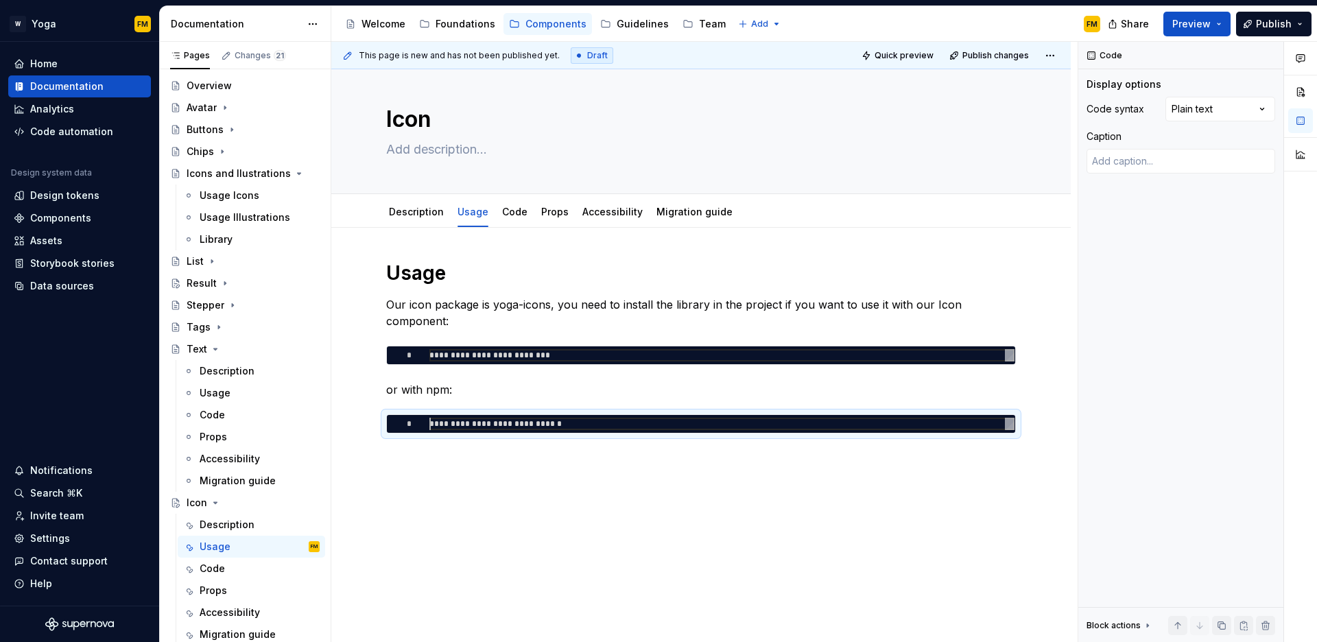
scroll to position [10, 0]
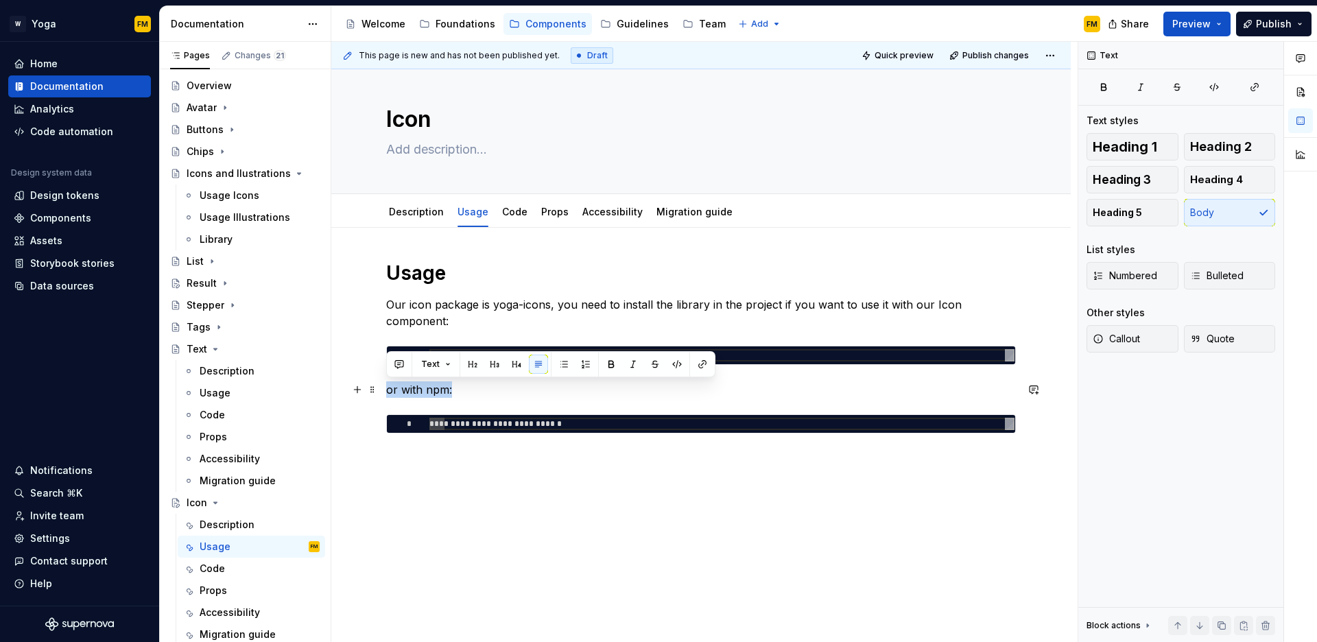
drag, startPoint x: 388, startPoint y: 392, endPoint x: 451, endPoint y: 392, distance: 63.8
click at [451, 392] on p "or with npm:" at bounding box center [701, 389] width 630 height 16
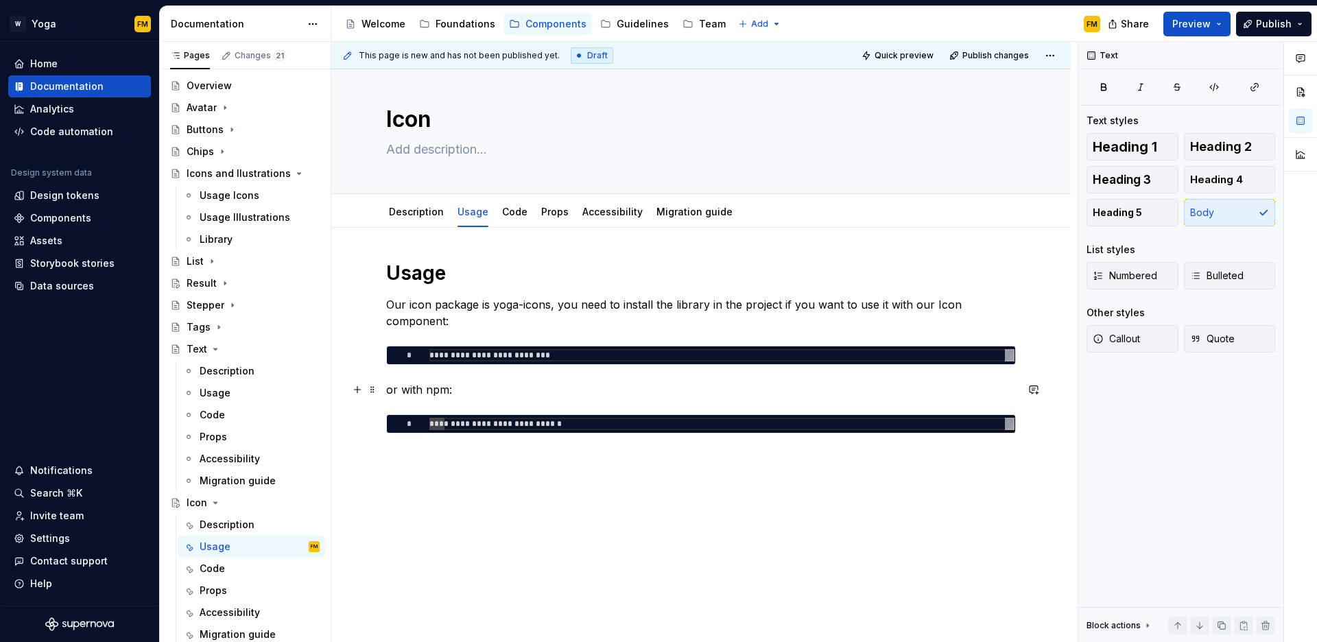
click at [466, 393] on p "or with npm:" at bounding box center [701, 389] width 630 height 16
click at [535, 461] on div "**********" at bounding box center [701, 435] width 740 height 415
click at [240, 390] on div "Usage" at bounding box center [260, 393] width 120 height 19
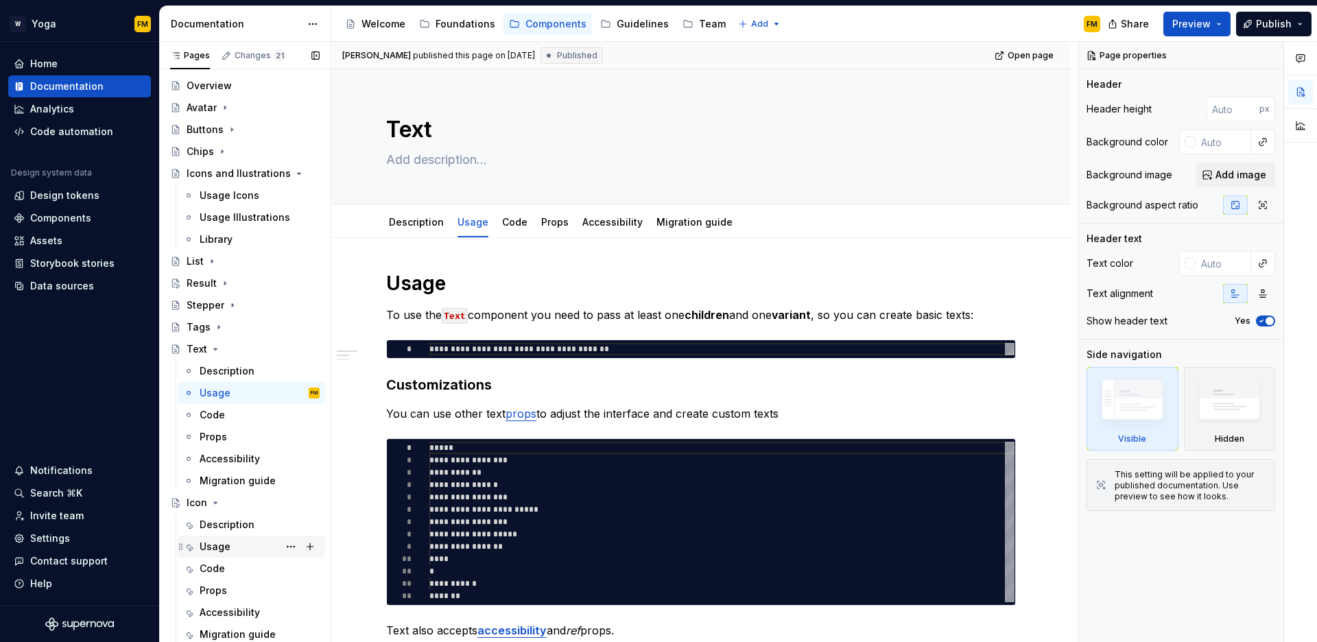
click at [220, 549] on div "Usage" at bounding box center [215, 547] width 31 height 14
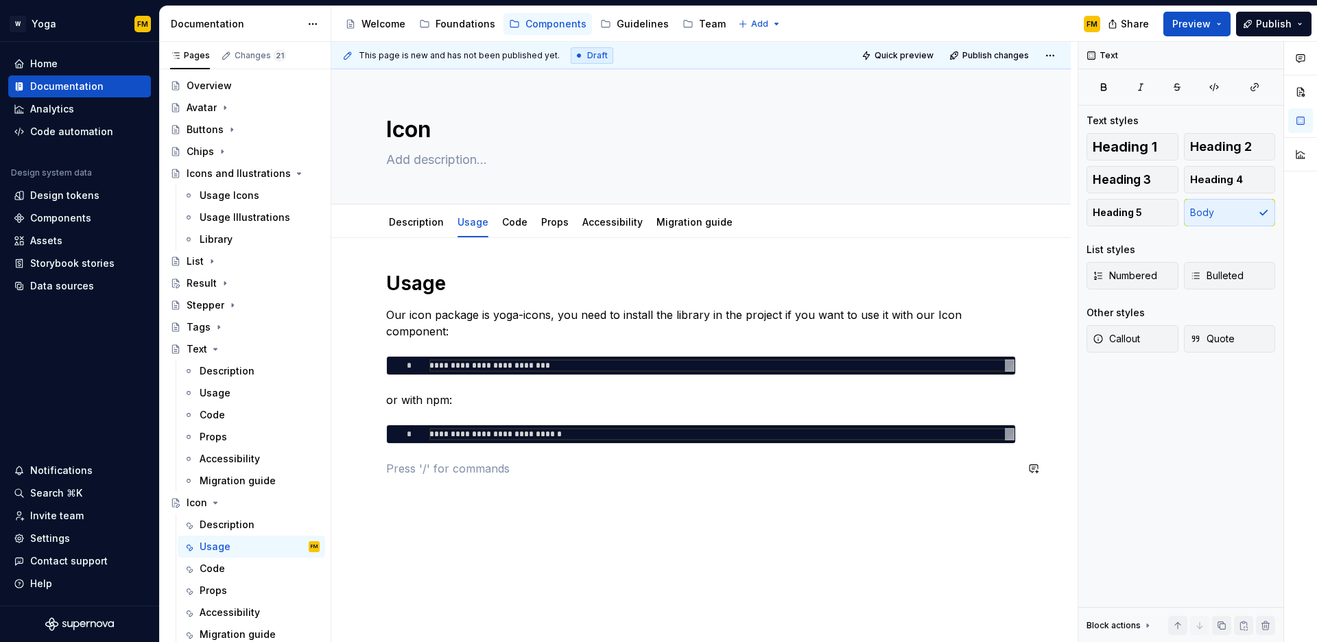
click at [447, 455] on div "**********" at bounding box center [701, 374] width 630 height 206
type textarea "*"
click at [501, 486] on p "You can use svg type icons and you can control color properties like fill and s…" at bounding box center [701, 476] width 630 height 33
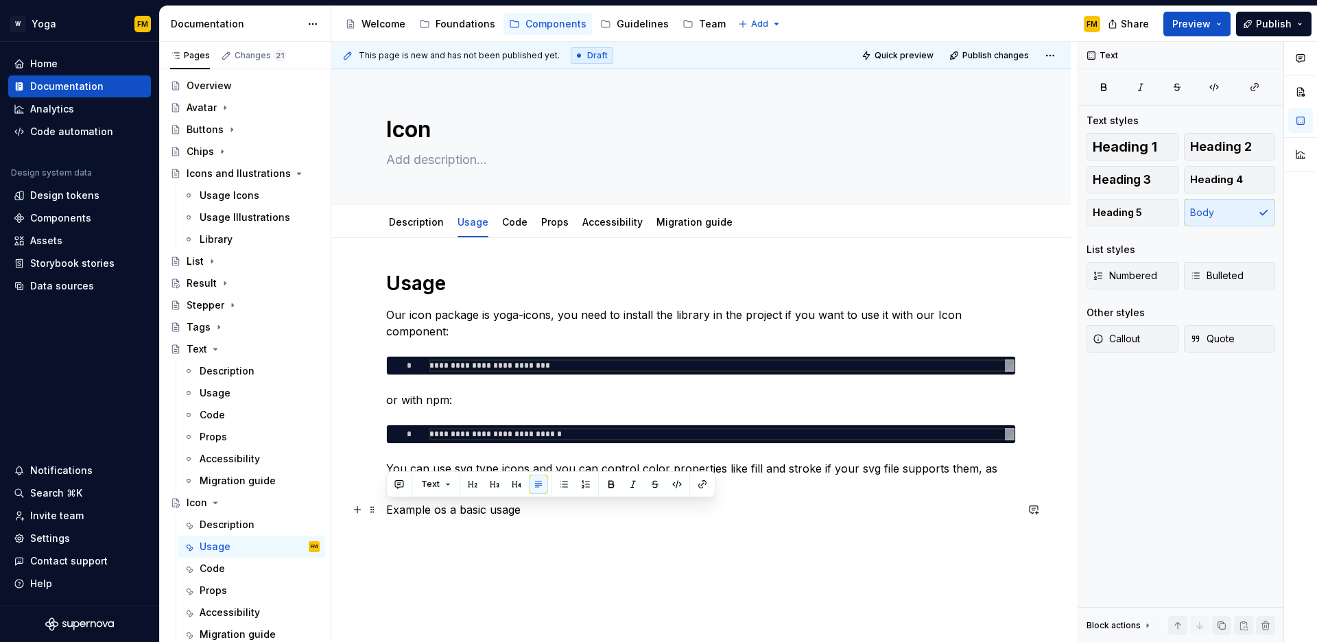
drag, startPoint x: 532, startPoint y: 512, endPoint x: 387, endPoint y: 511, distance: 145.5
click at [387, 511] on p "Example os a basic usage" at bounding box center [701, 510] width 630 height 16
click at [361, 537] on button "button" at bounding box center [357, 534] width 19 height 19
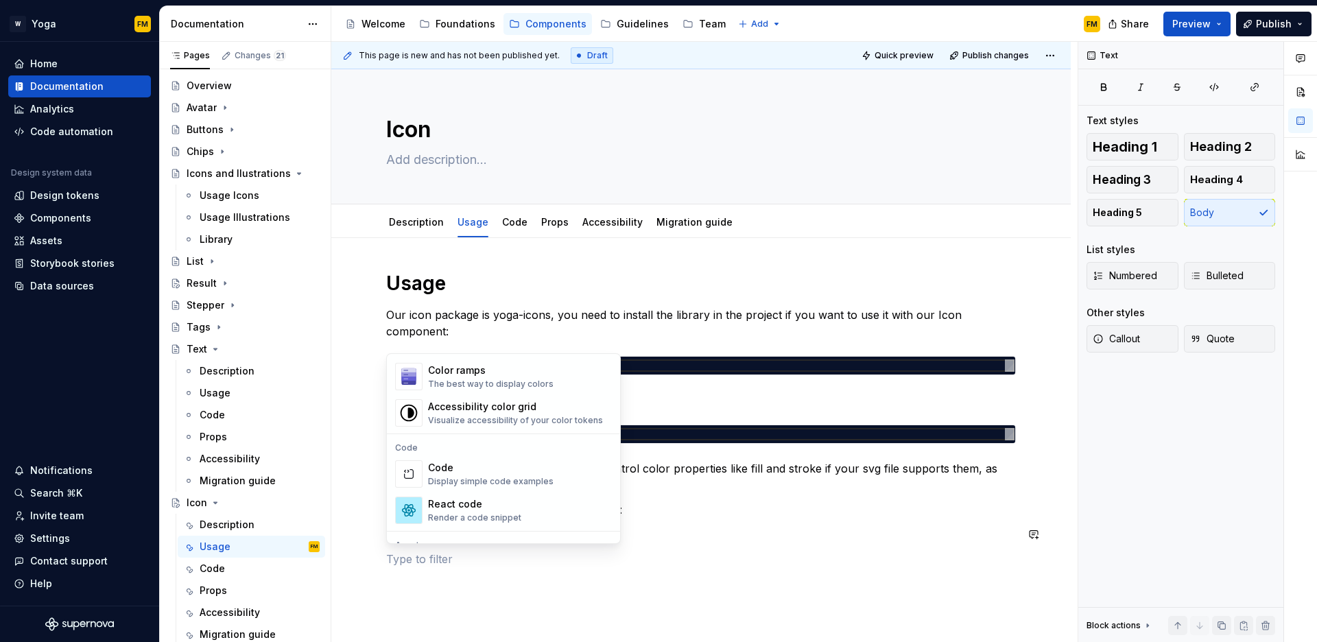
scroll to position [1050, 0]
click at [477, 478] on div "Display simple code examples" at bounding box center [491, 480] width 126 height 11
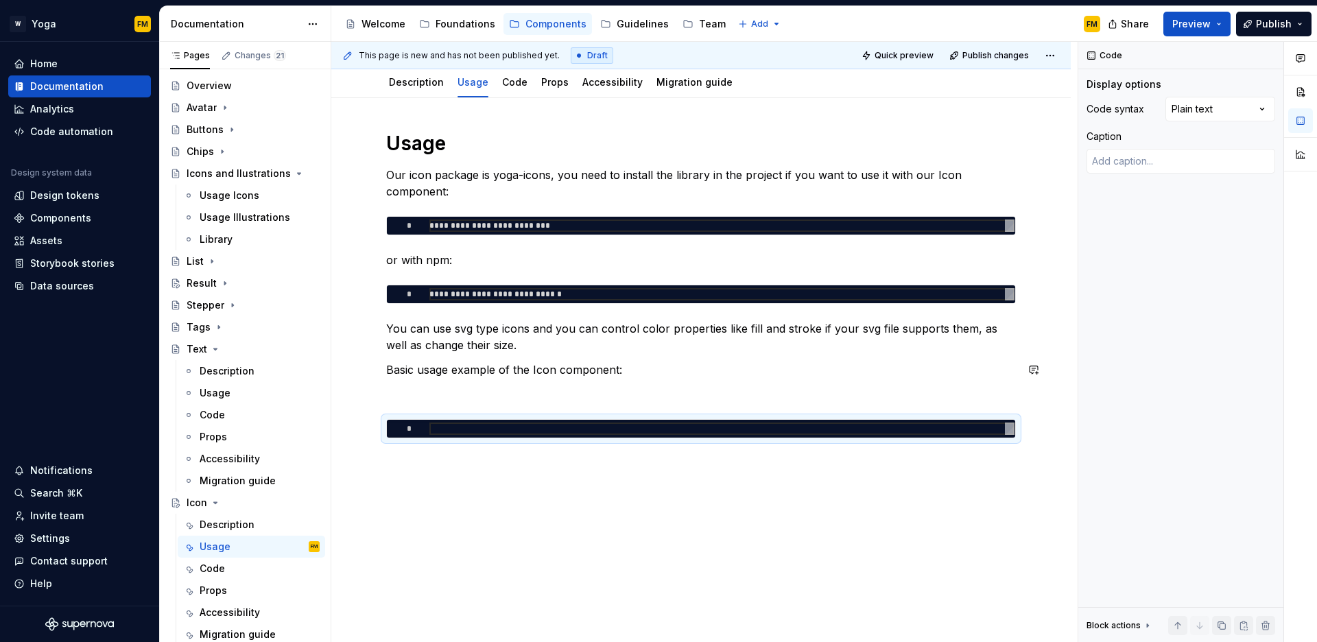
scroll to position [145, 0]
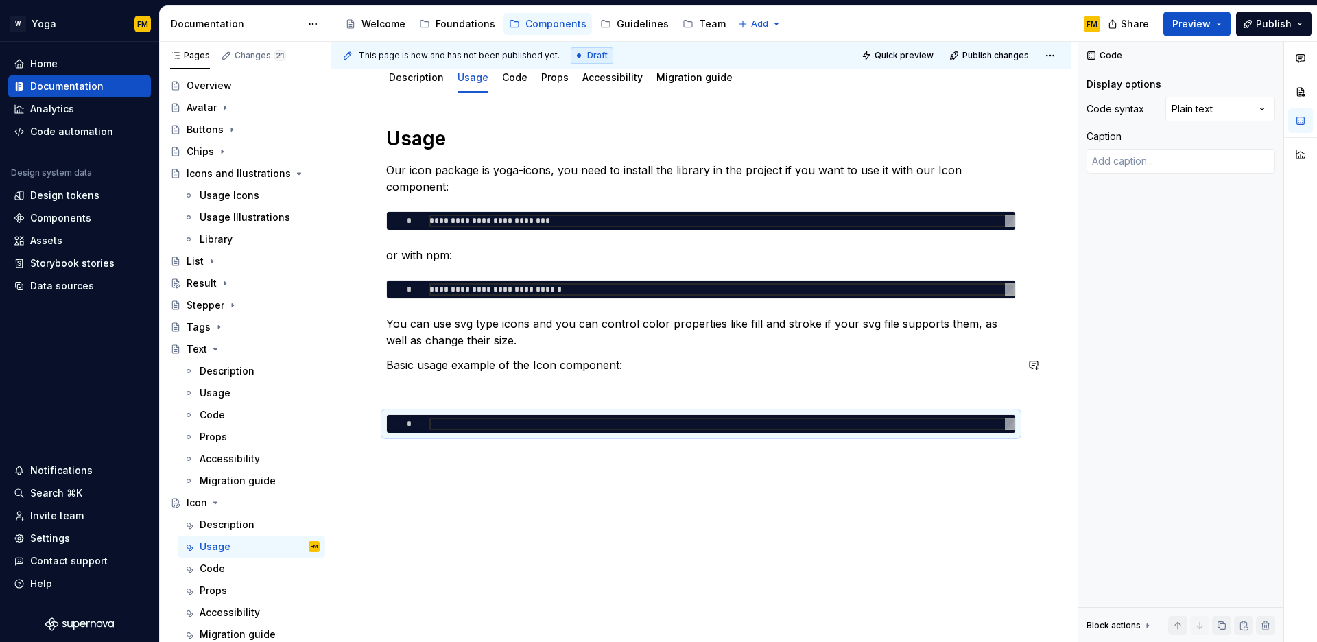
type textarea "*"
type textarea "**"
type textarea "*"
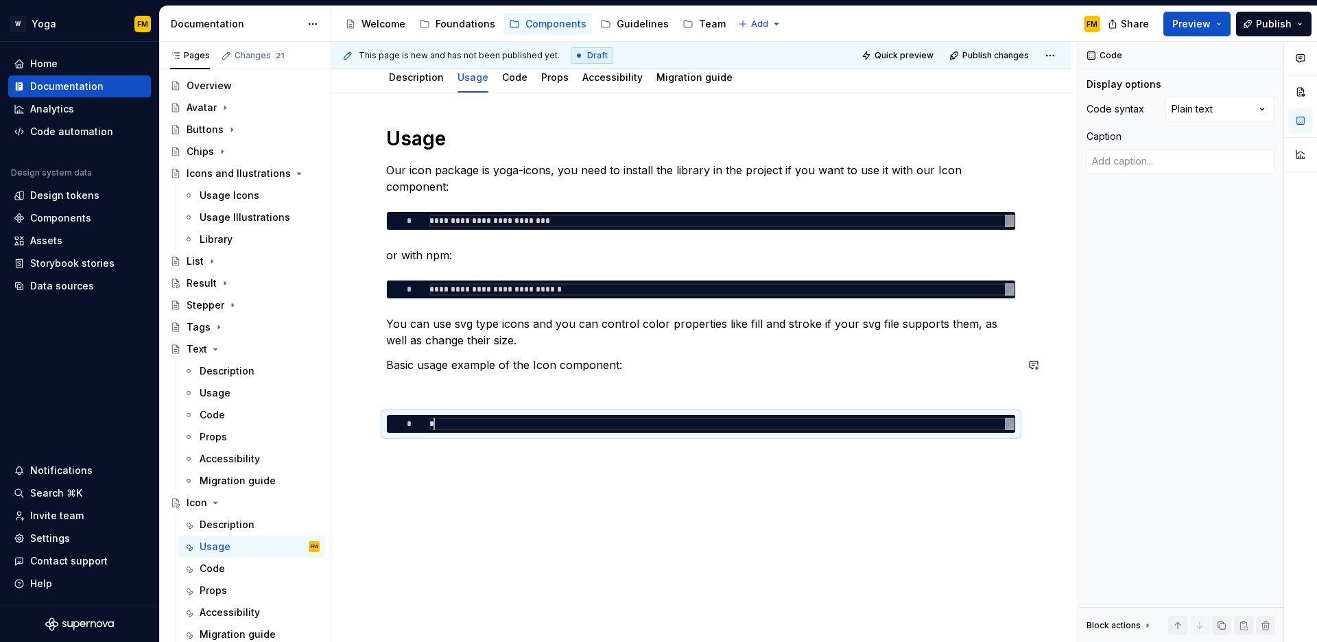
type textarea "***"
type textarea "*"
type textarea "****"
type textarea "*"
type textarea "*****"
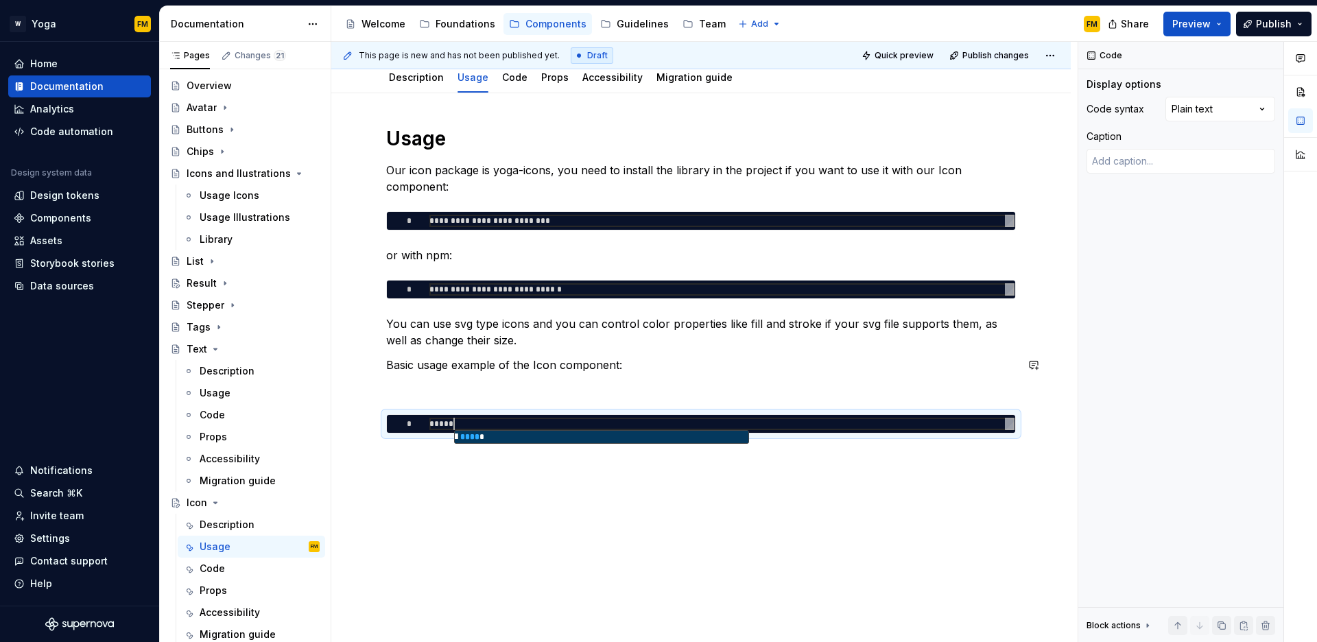
scroll to position [0, 24]
type textarea "*"
type textarea "*****"
type textarea "*"
type textarea "*******"
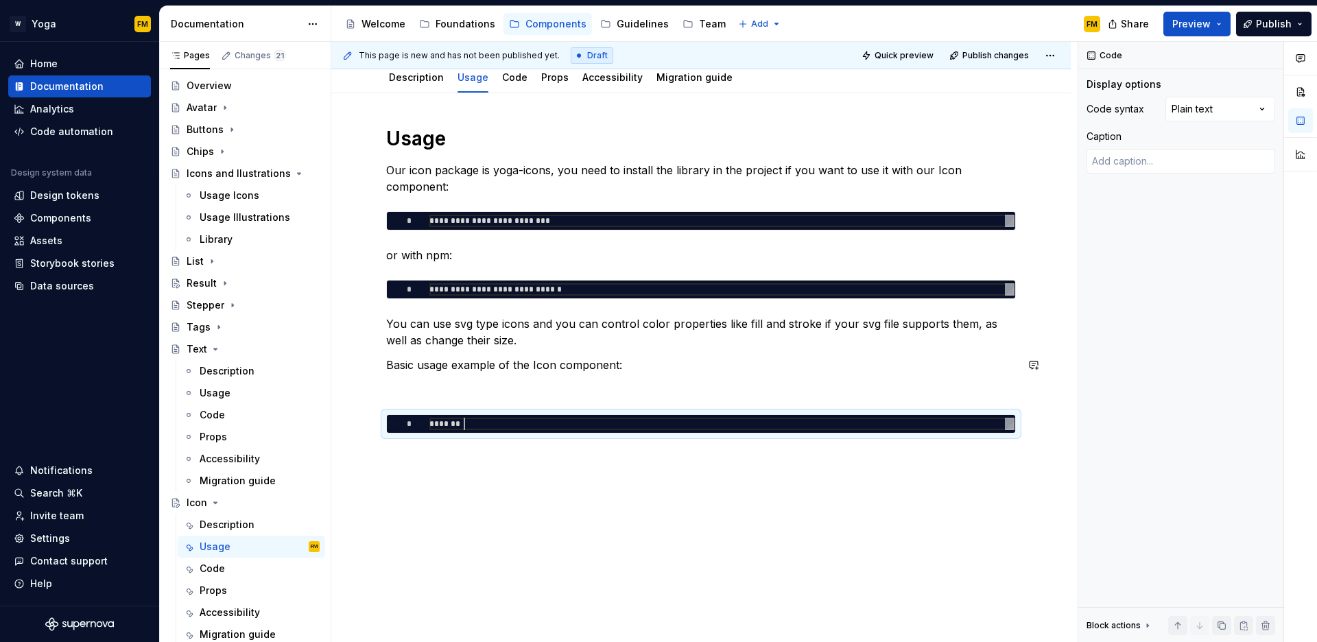
type textarea "*"
type textarea "********"
type textarea "*"
type textarea "***** **"
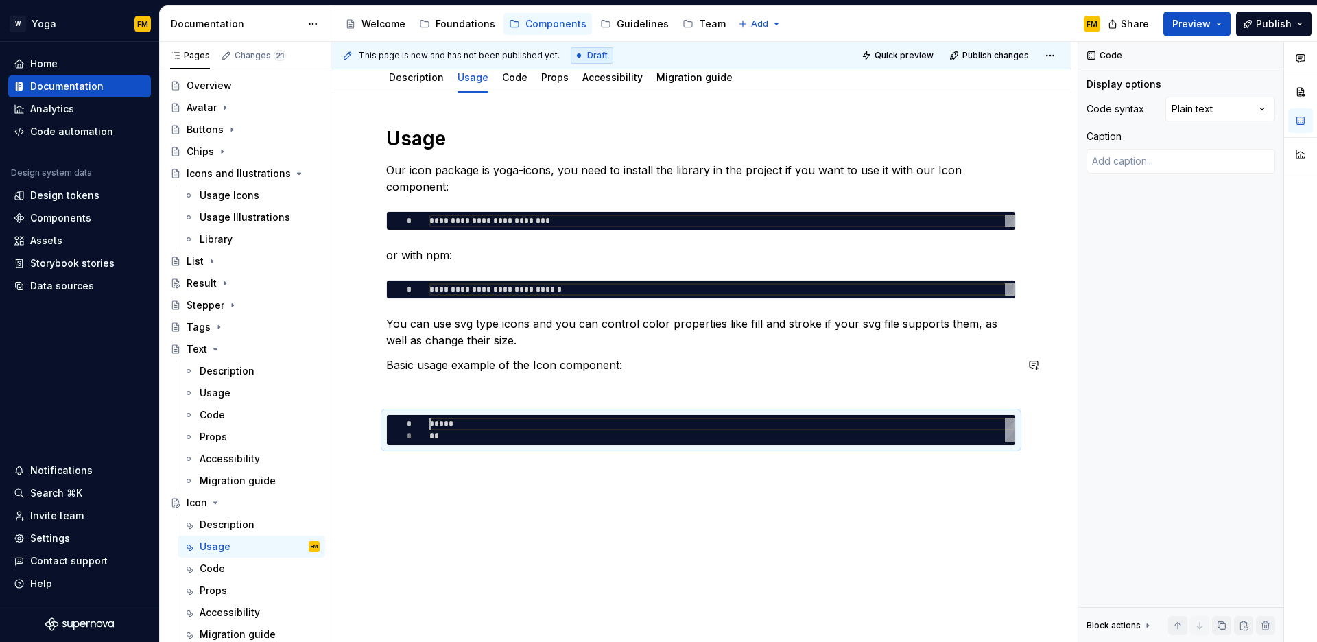
scroll to position [0, 24]
type textarea "*"
type textarea "***** **"
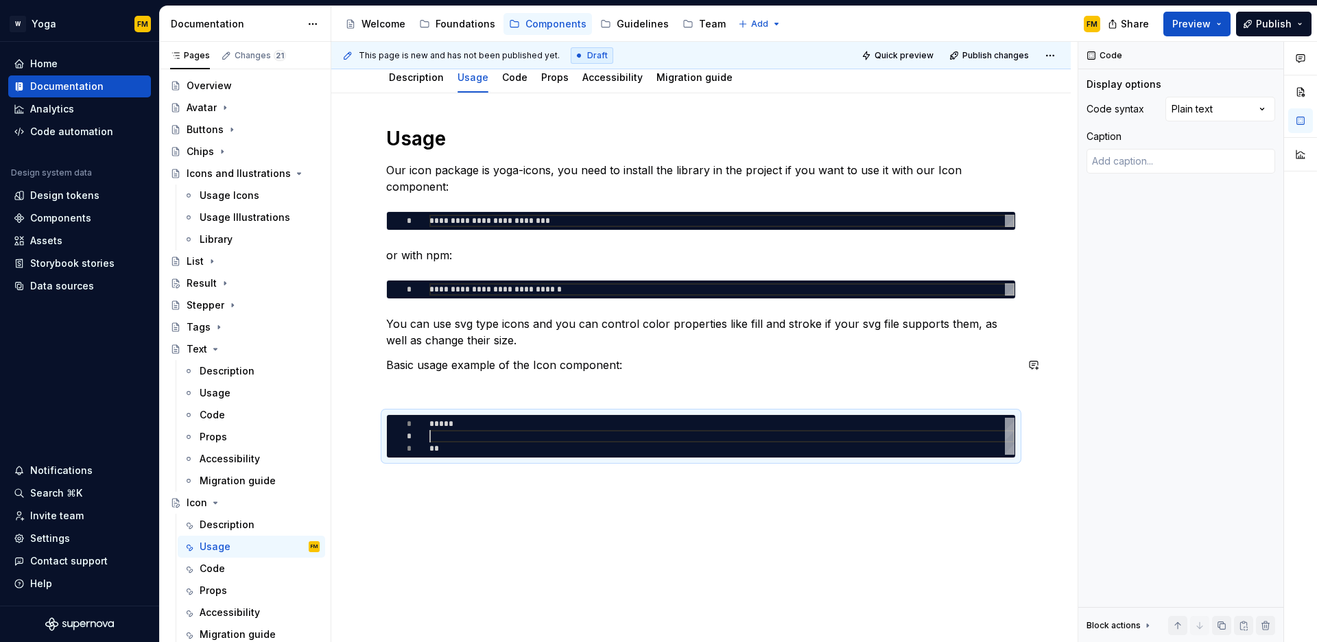
type textarea "*"
type textarea "***** * **"
type textarea "*"
type textarea "***** ** **"
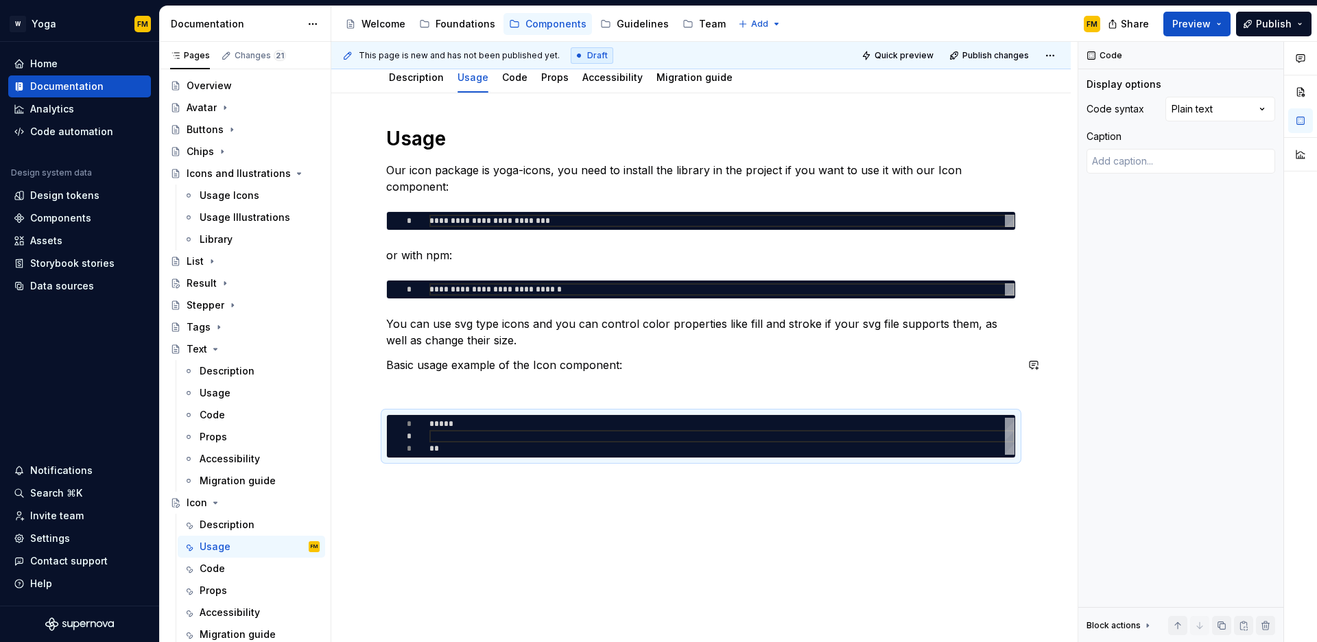
type textarea "*"
type textarea "***** *** **"
type textarea "*"
type textarea "***** **** **"
type textarea "*"
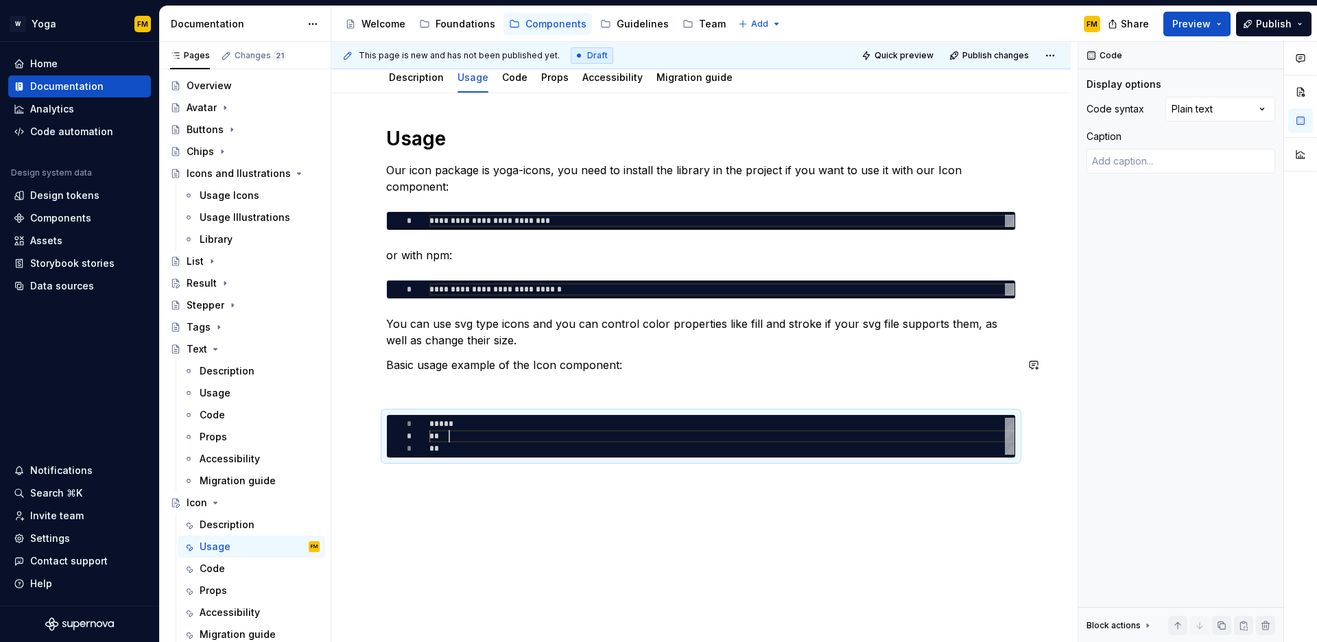
type textarea "***** ***** **"
type textarea "*"
type textarea "***** ******* **"
type textarea "*"
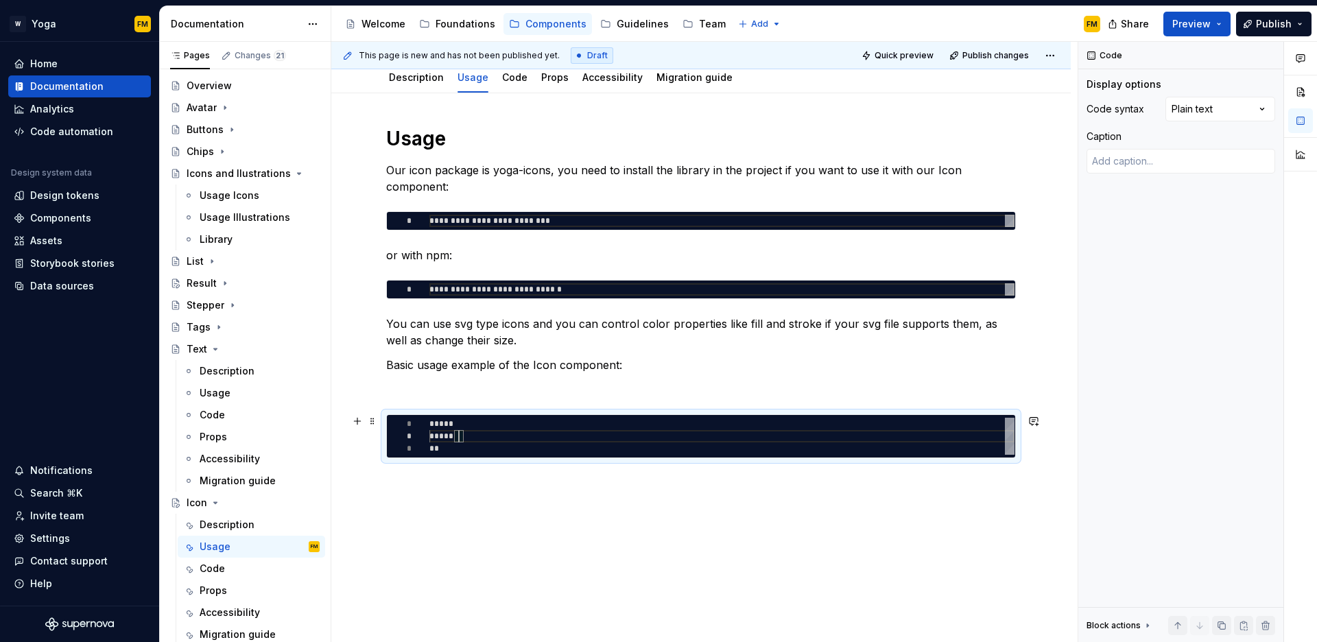
type textarea "***** ******** **"
type textarea "*"
type textarea "***** ********* **"
type textarea "*"
type textarea "**********"
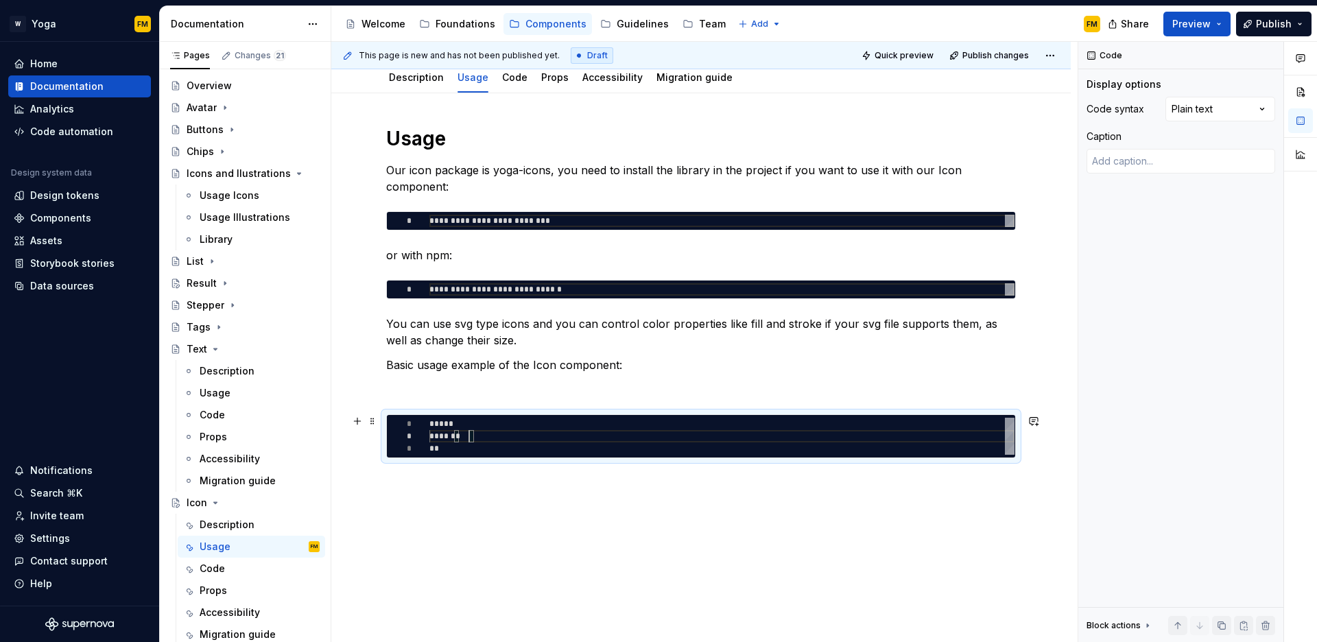
type textarea "*"
type textarea "**********"
type textarea "*"
type textarea "**********"
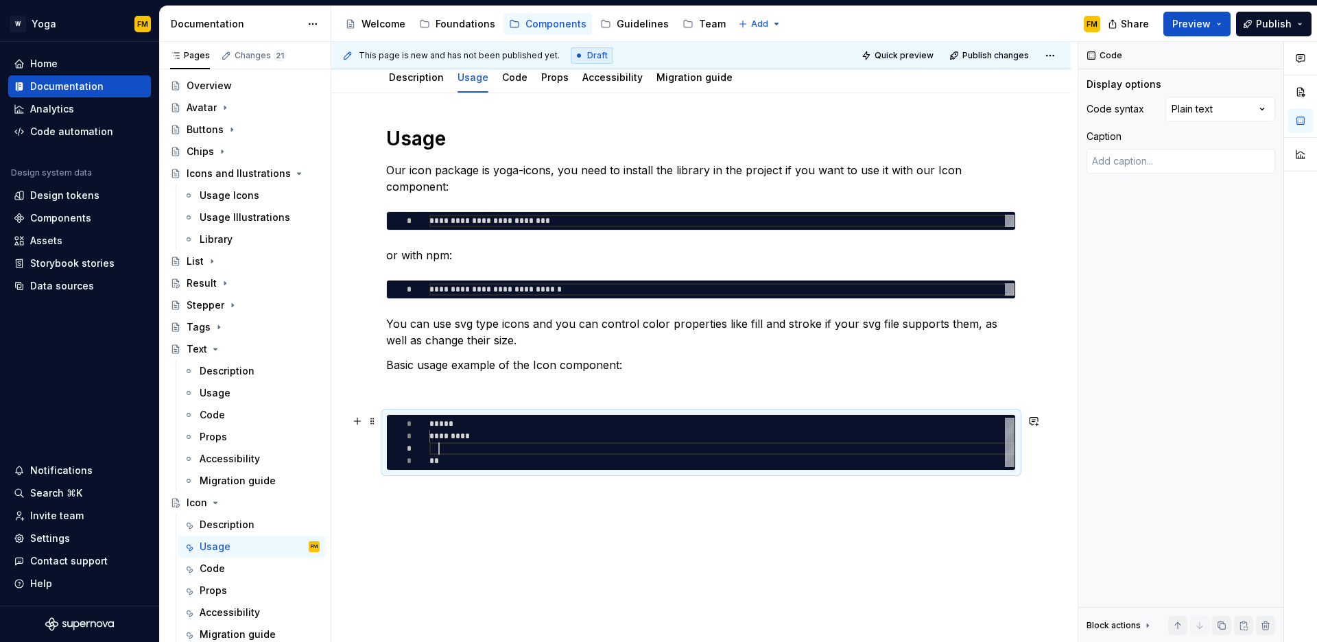
type textarea "*"
type textarea "**********"
type textarea "*"
type textarea "**********"
type textarea "*"
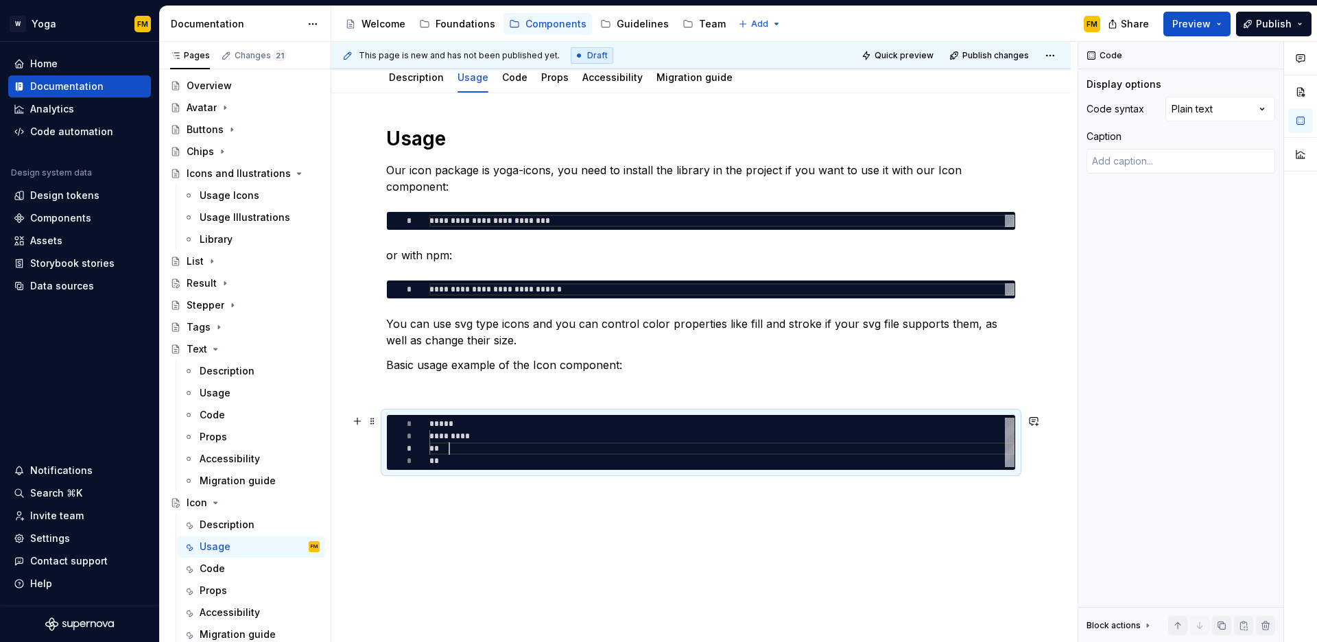
type textarea "**********"
type textarea "*"
type textarea "**********"
type textarea "*"
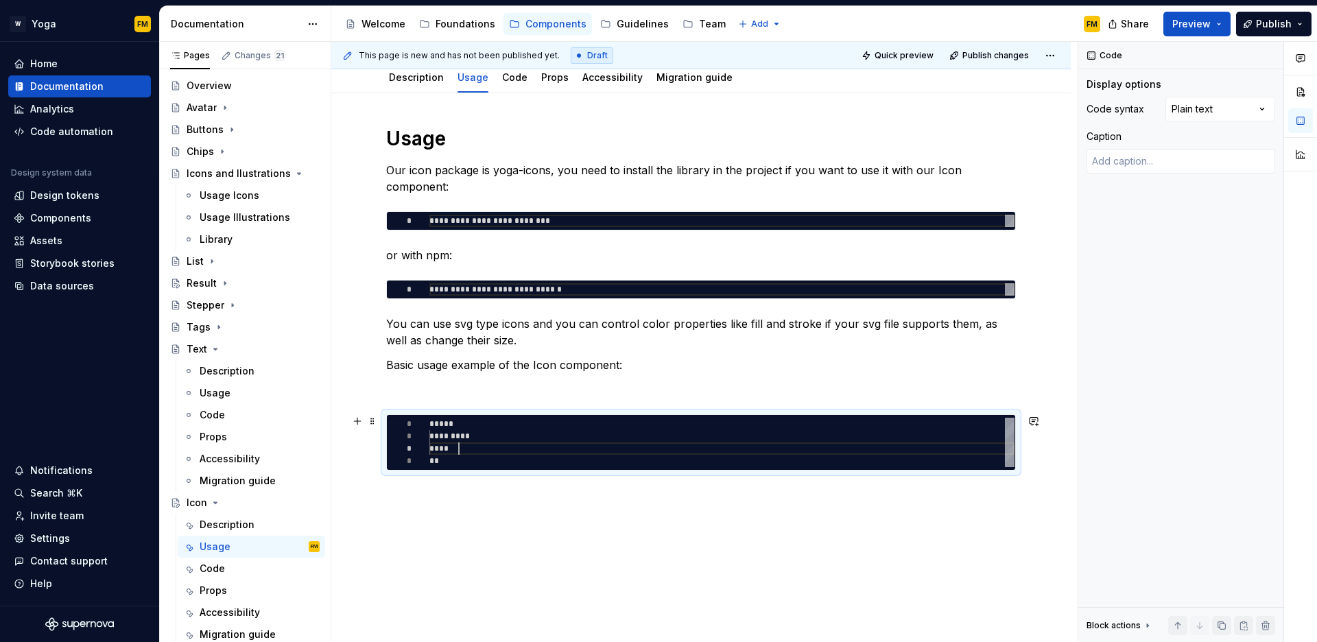
type textarea "**********"
type textarea "*"
type textarea "**********"
type textarea "*"
type textarea "**********"
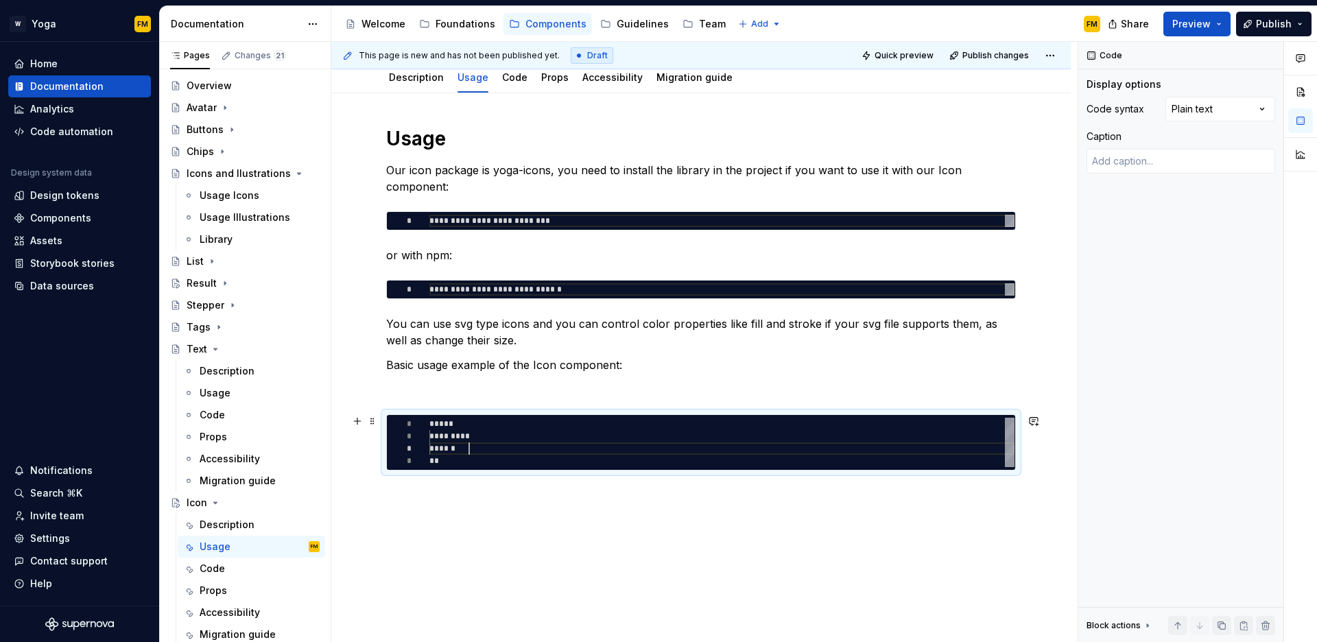
type textarea "*"
type textarea "**********"
type textarea "*"
type textarea "**********"
type textarea "*"
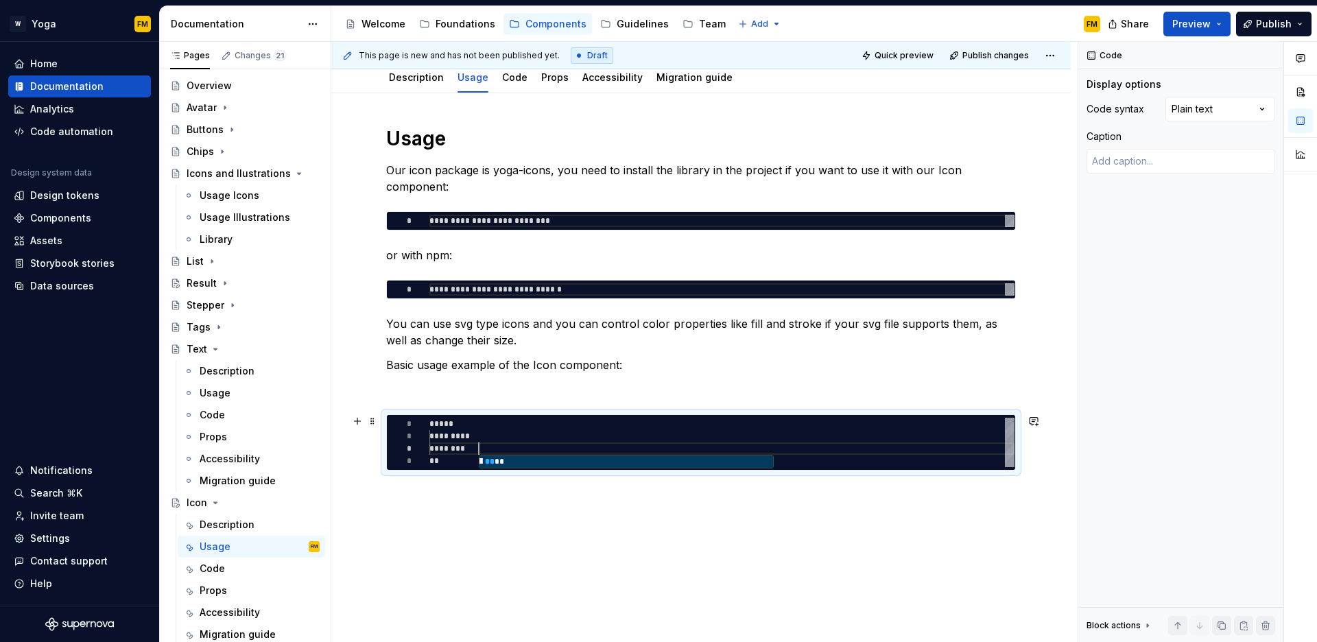
type textarea "**********"
type textarea "*"
type textarea "**********"
type textarea "*"
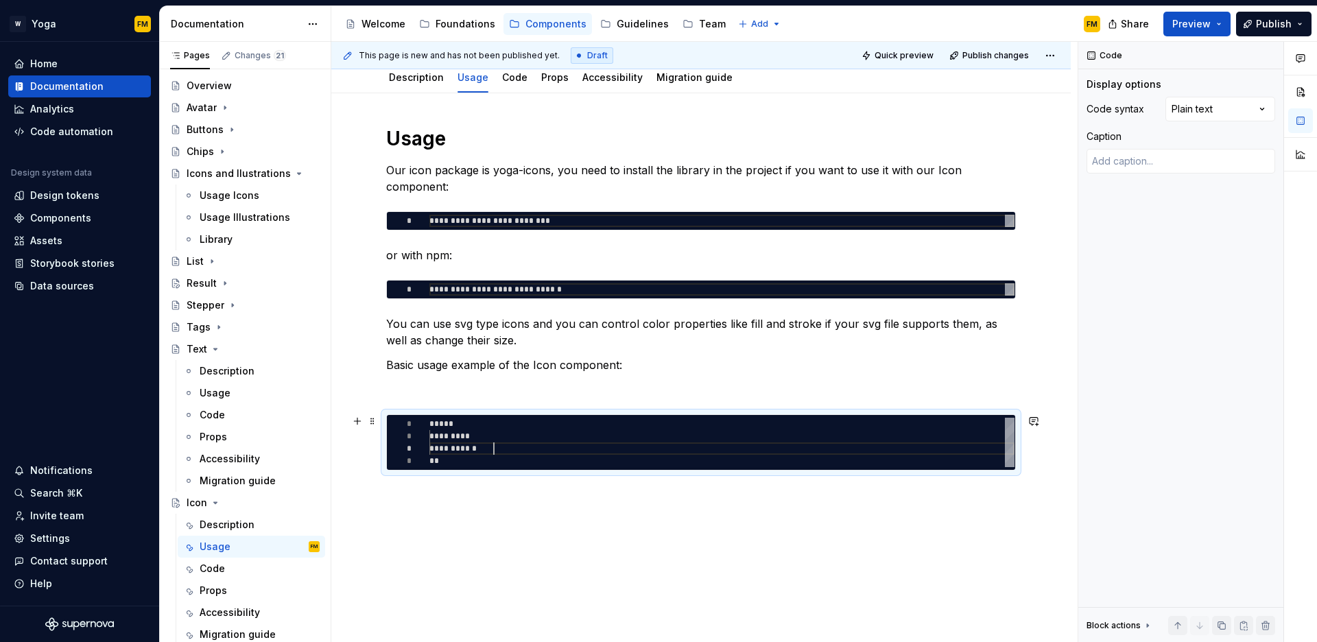
type textarea "**********"
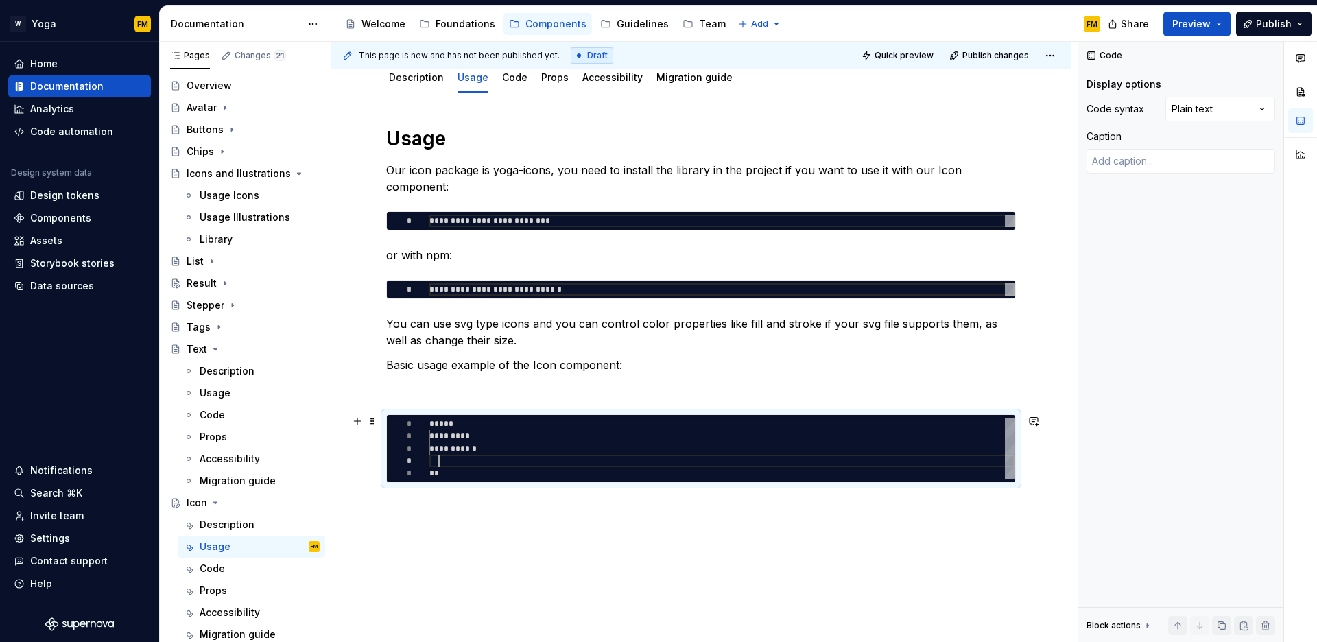
type textarea "*"
type textarea "**********"
type textarea "*"
type textarea "**********"
type textarea "*"
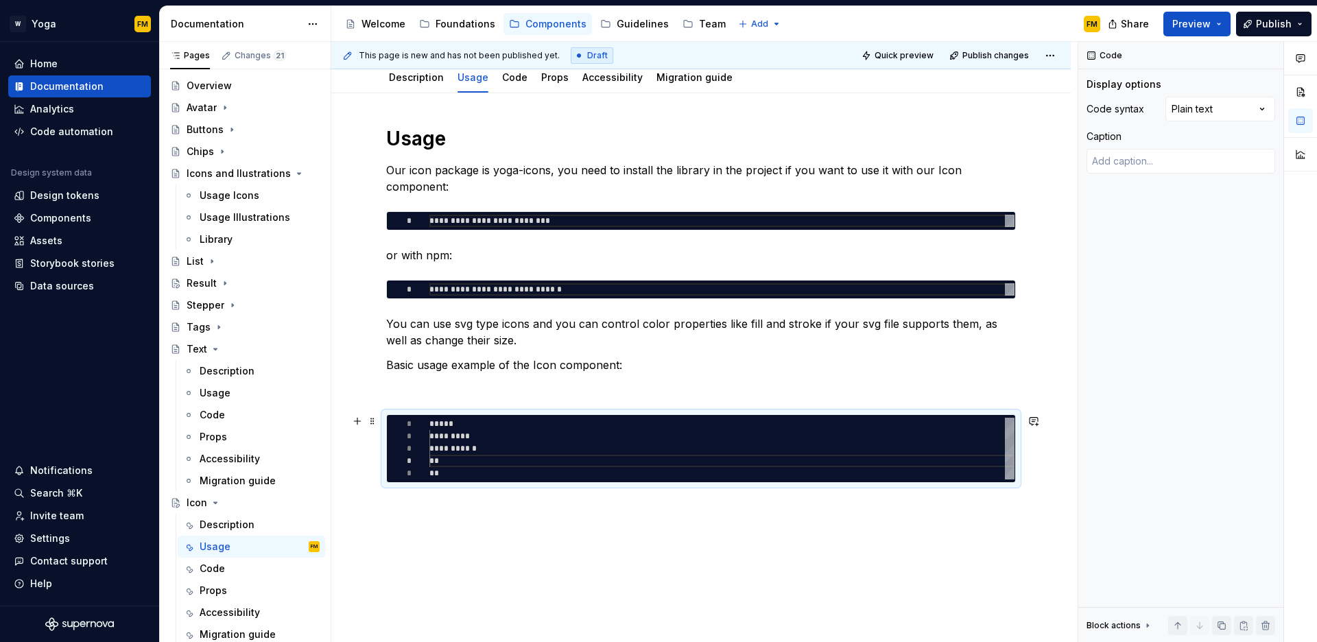
type textarea "**********"
type textarea "*"
type textarea "**********"
type textarea "*"
type textarea "**********"
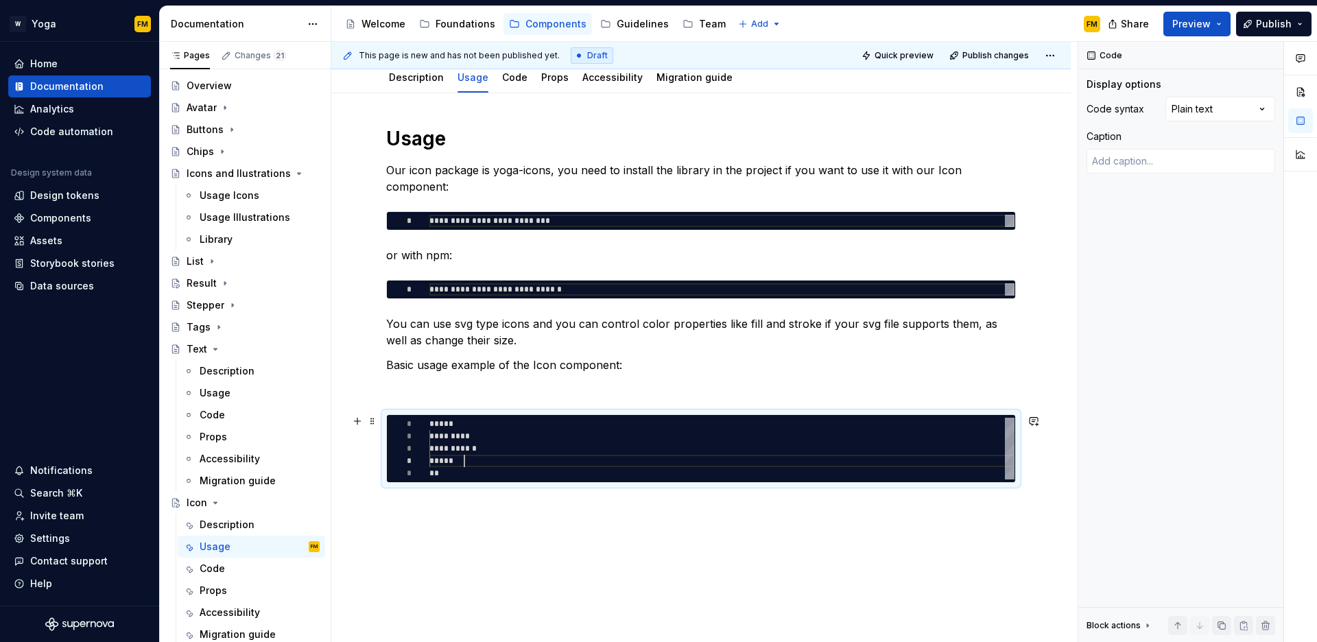
type textarea "*"
type textarea "**********"
type textarea "*"
type textarea "**********"
type textarea "*"
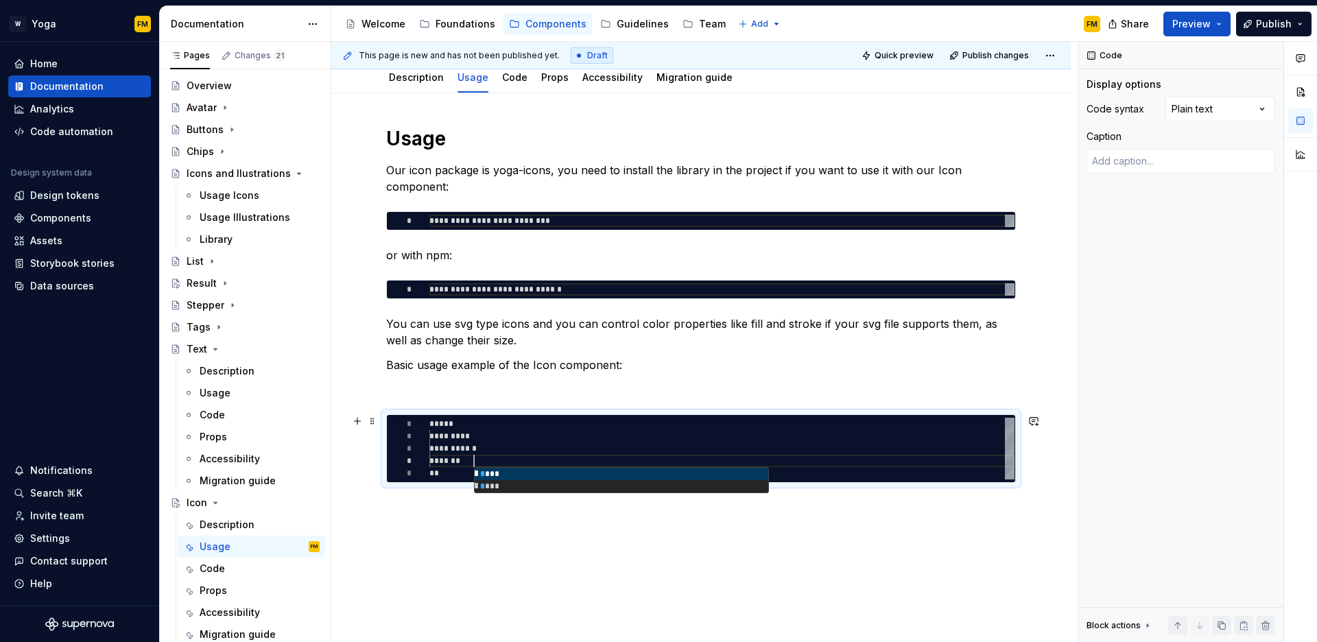
type textarea "**********"
type textarea "*"
type textarea "**********"
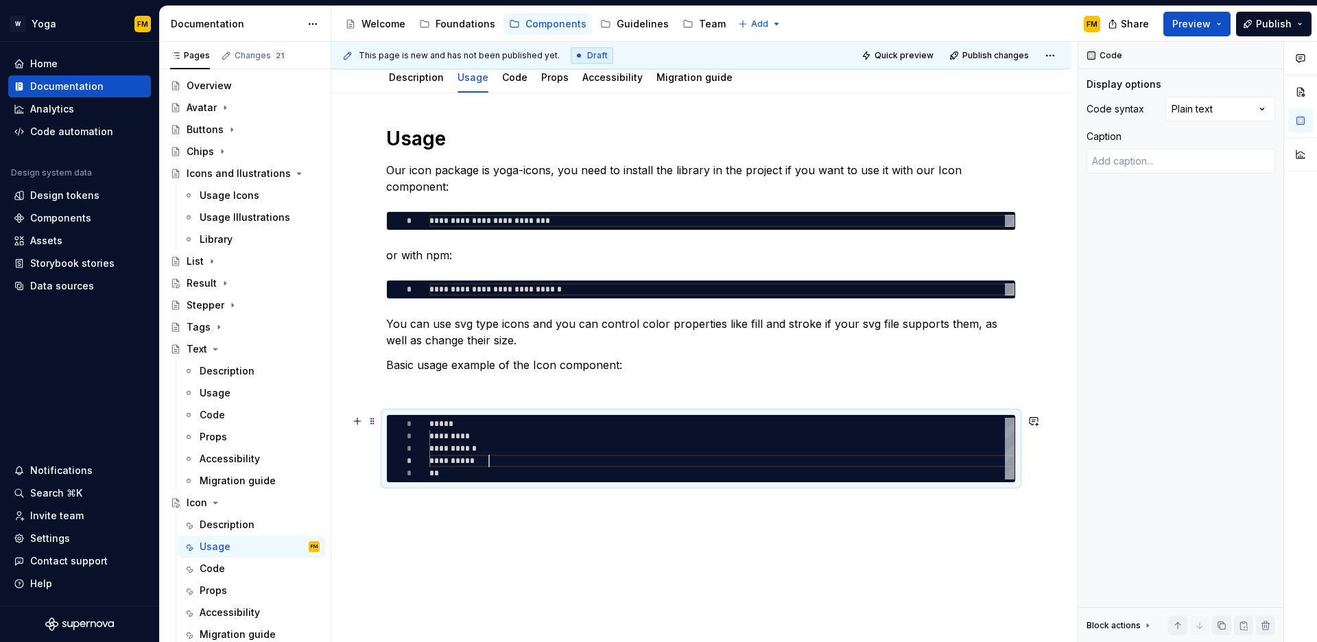
type textarea "*"
type textarea "**********"
type textarea "*"
type textarea "**********"
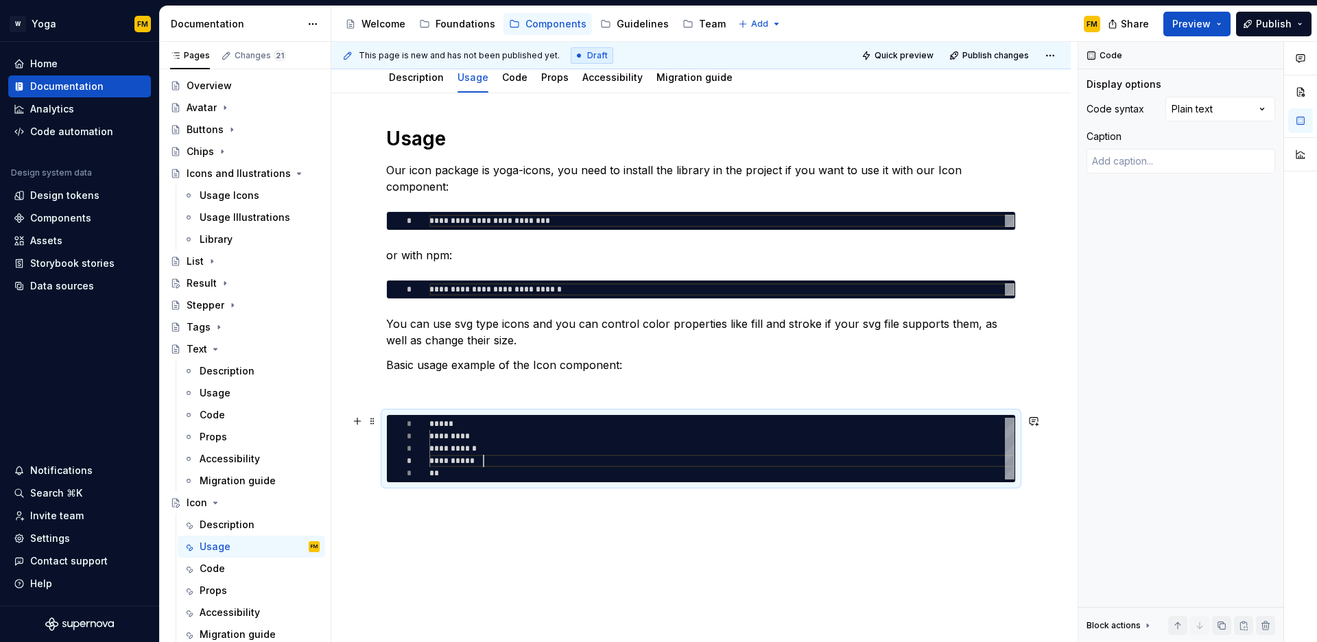
type textarea "*"
type textarea "**********"
type textarea "*"
type textarea "**********"
type textarea "*"
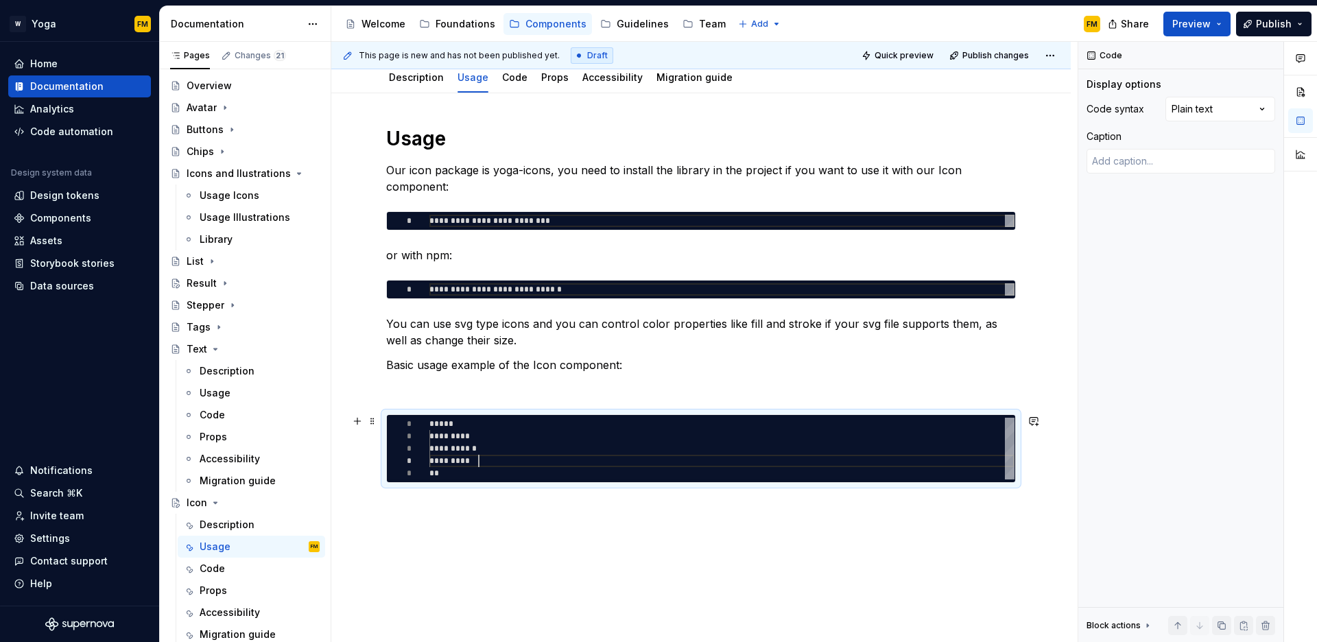
type textarea "**********"
type textarea "*"
type textarea "**********"
type textarea "*"
type textarea "**********"
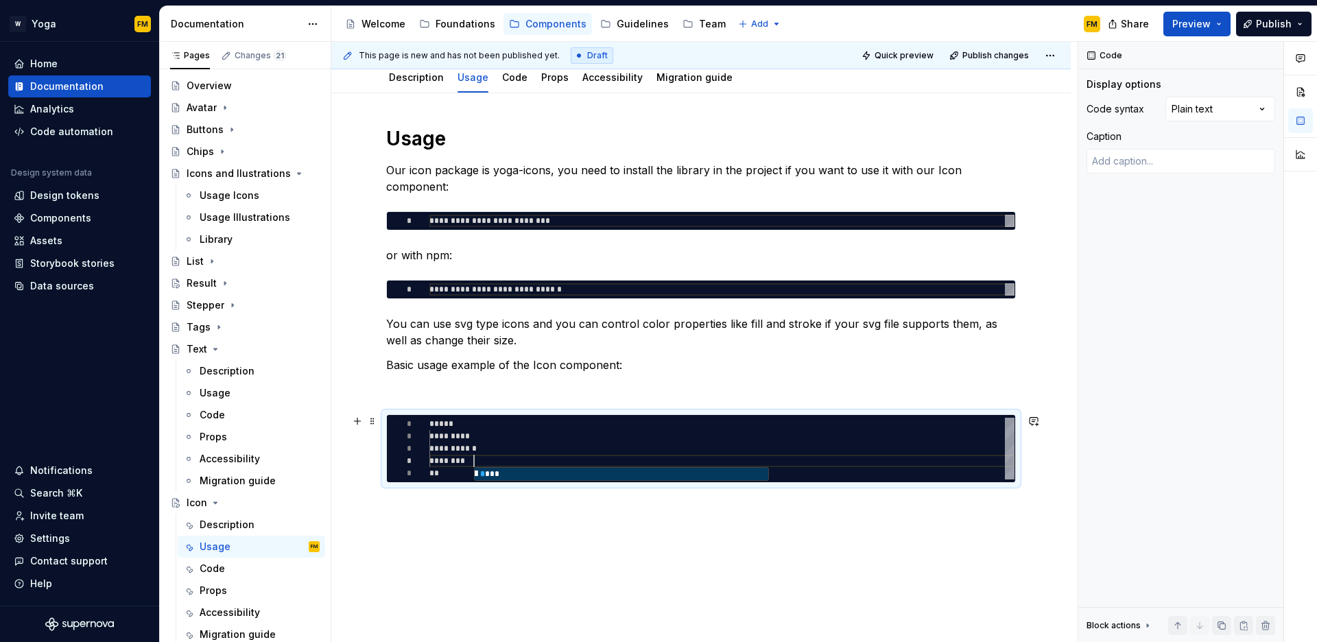
type textarea "*"
type textarea "**********"
type textarea "*"
type textarea "**********"
type textarea "*"
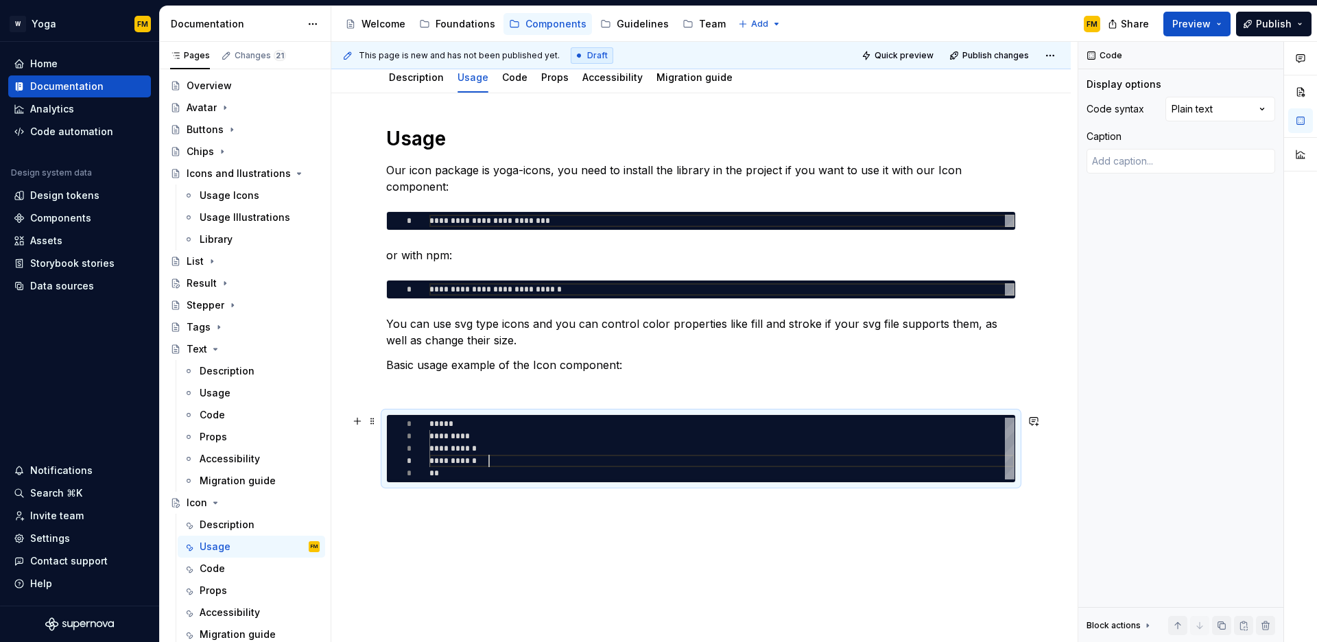
type textarea "**********"
type textarea "*"
type textarea "**********"
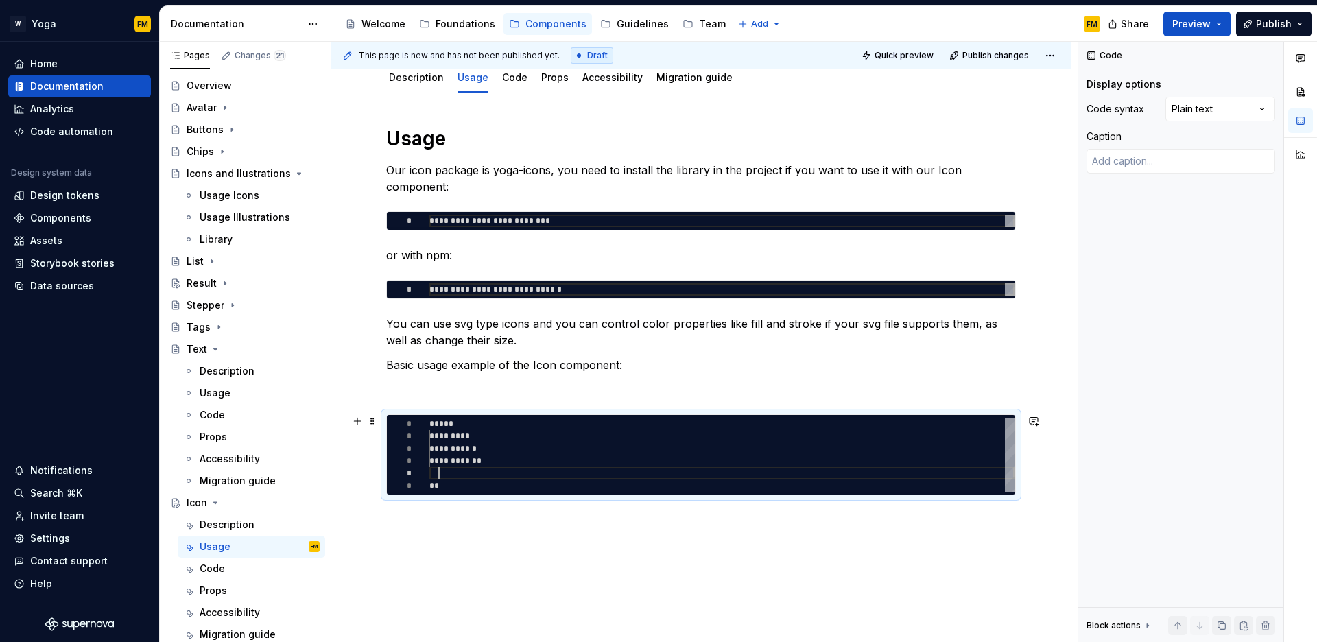
type textarea "*"
type textarea "**********"
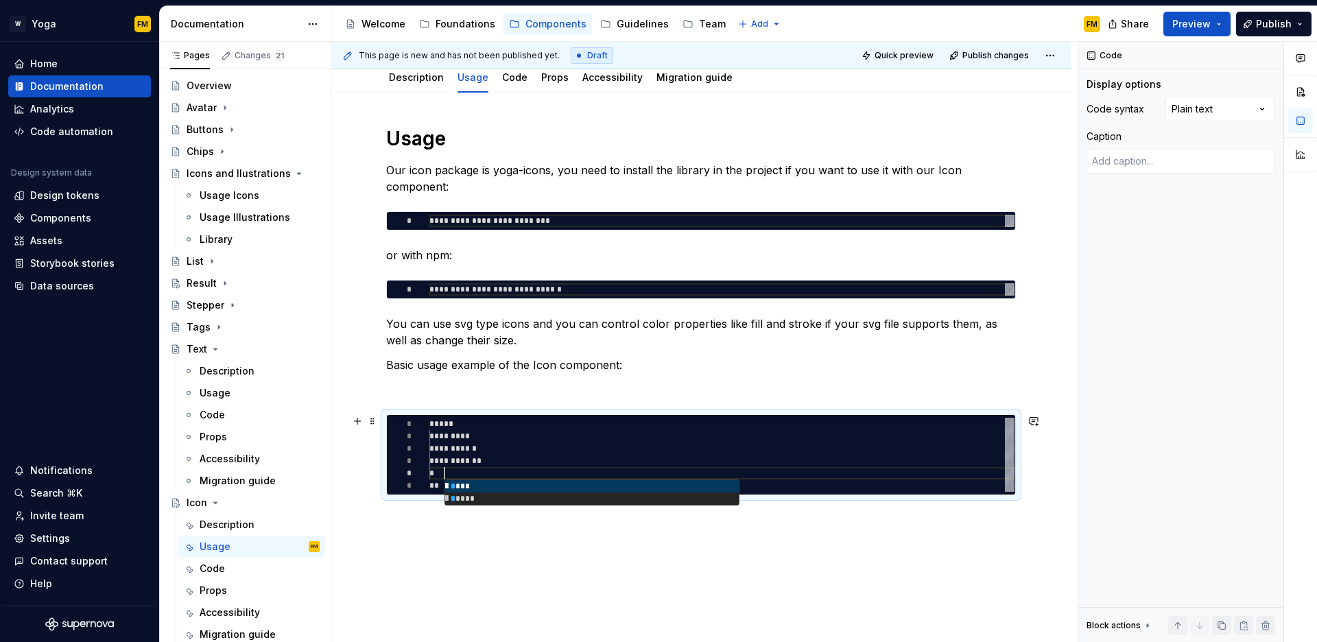
type textarea "*"
type textarea "**********"
type textarea "*"
type textarea "**********"
type textarea "*"
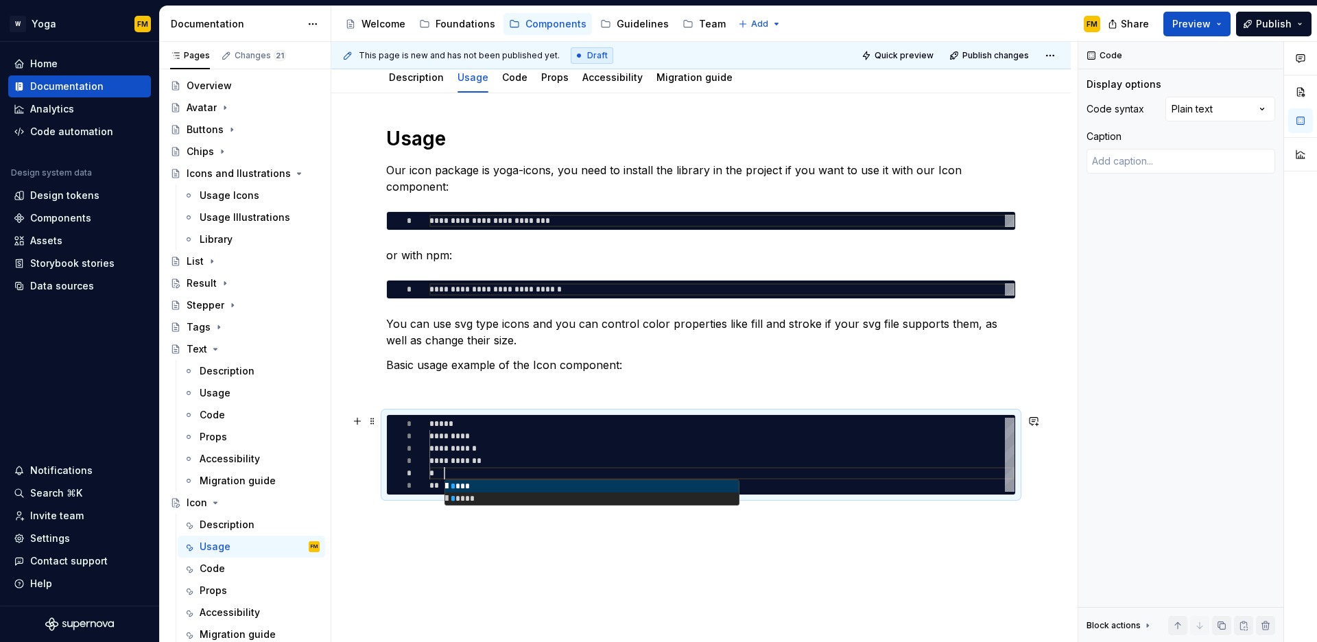
type textarea "**********"
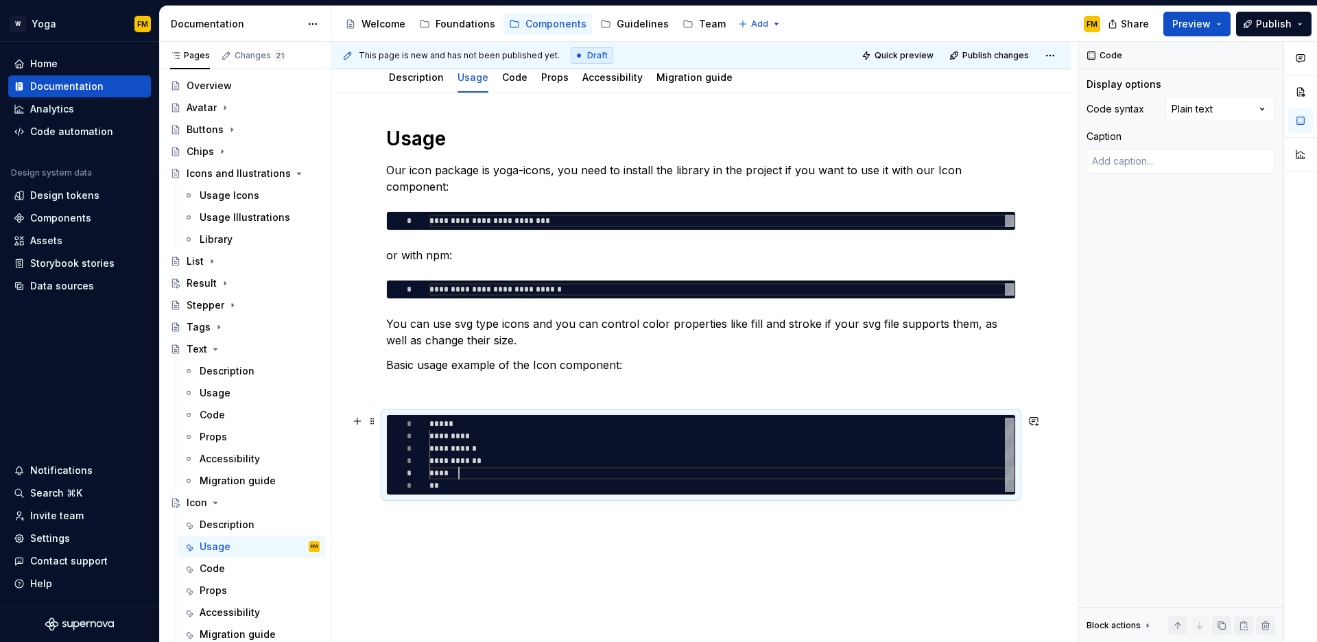
type textarea "*"
type textarea "**********"
type textarea "*"
type textarea "**********"
type textarea "*"
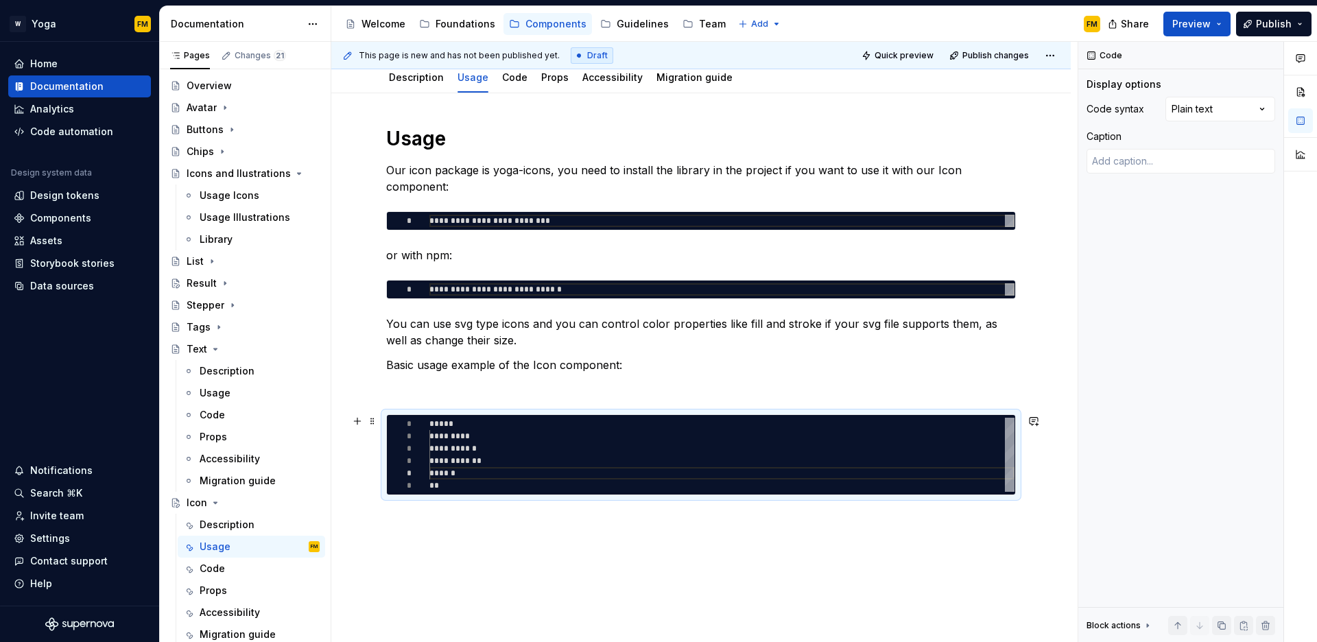
type textarea "**********"
type textarea "*"
type textarea "**********"
type textarea "*"
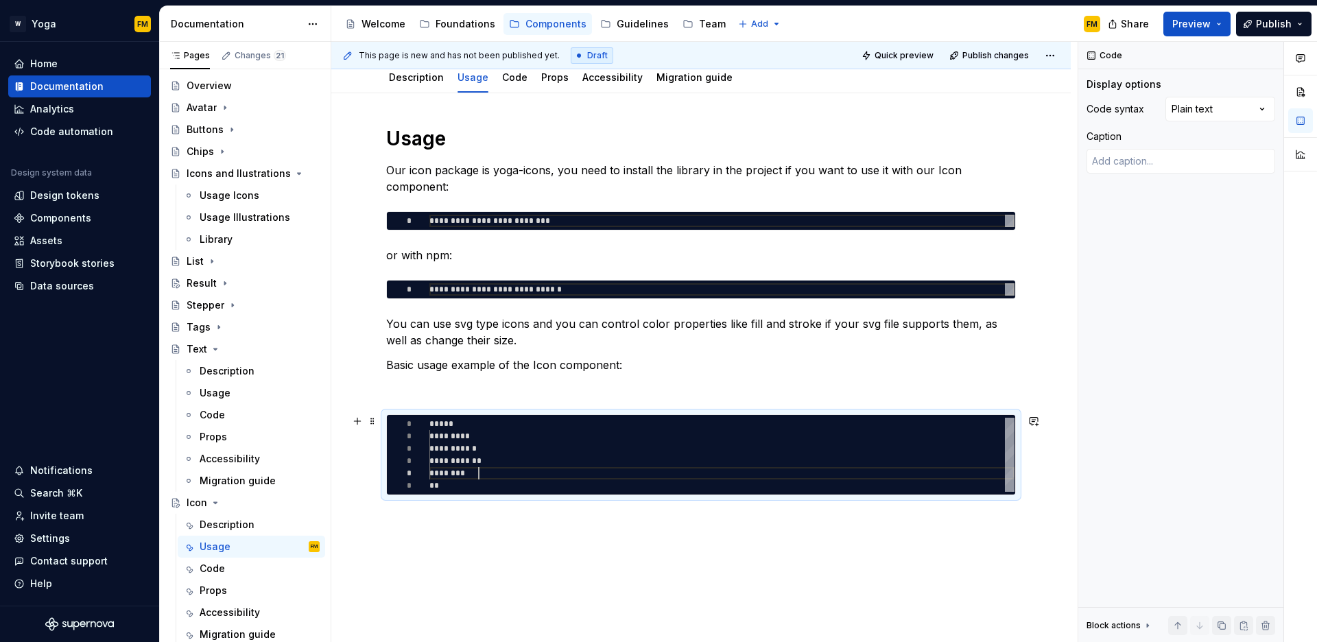
type textarea "**********"
type textarea "*"
type textarea "**********"
type textarea "*"
type textarea "**********"
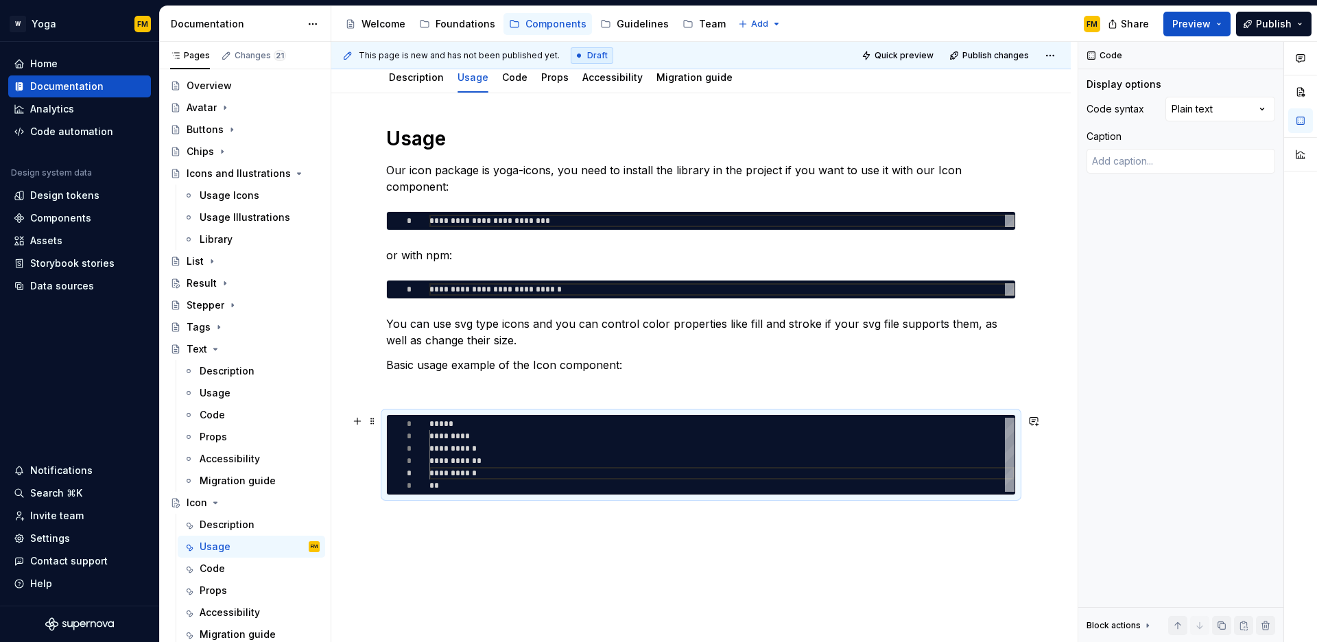
type textarea "*"
type textarea "**********"
type textarea "*"
type textarea "**********"
type textarea "*"
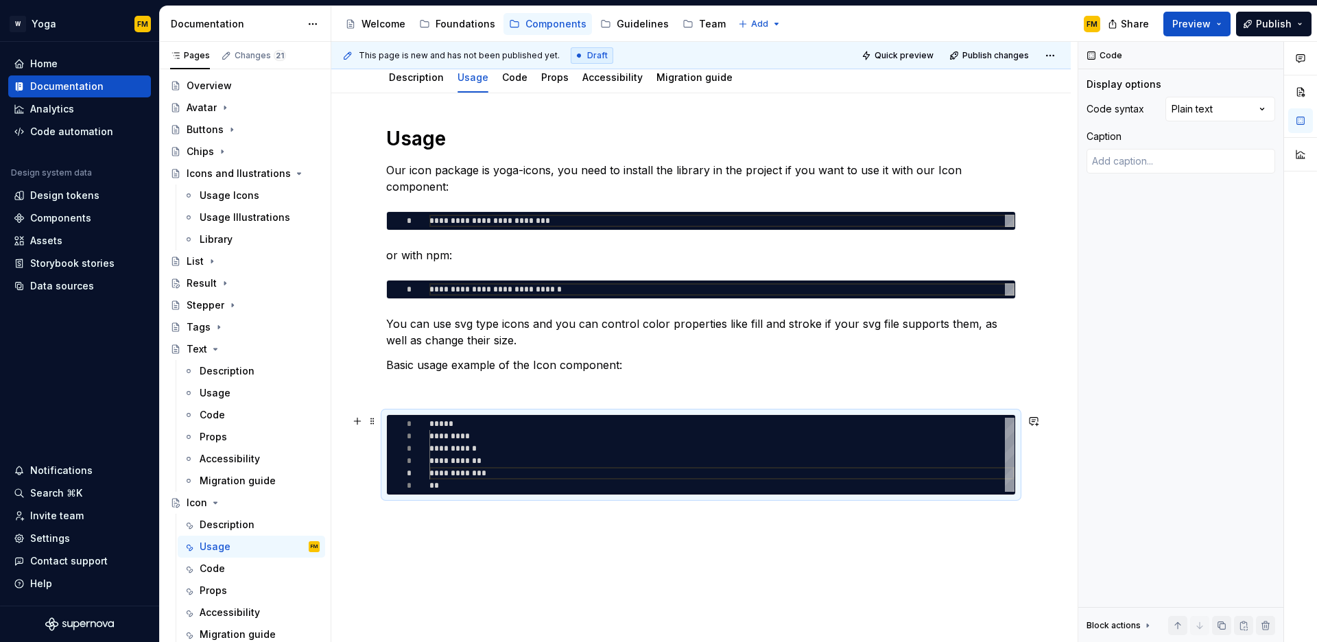
scroll to position [49, 79]
type textarea "**********"
click at [446, 389] on p at bounding box center [701, 389] width 630 height 16
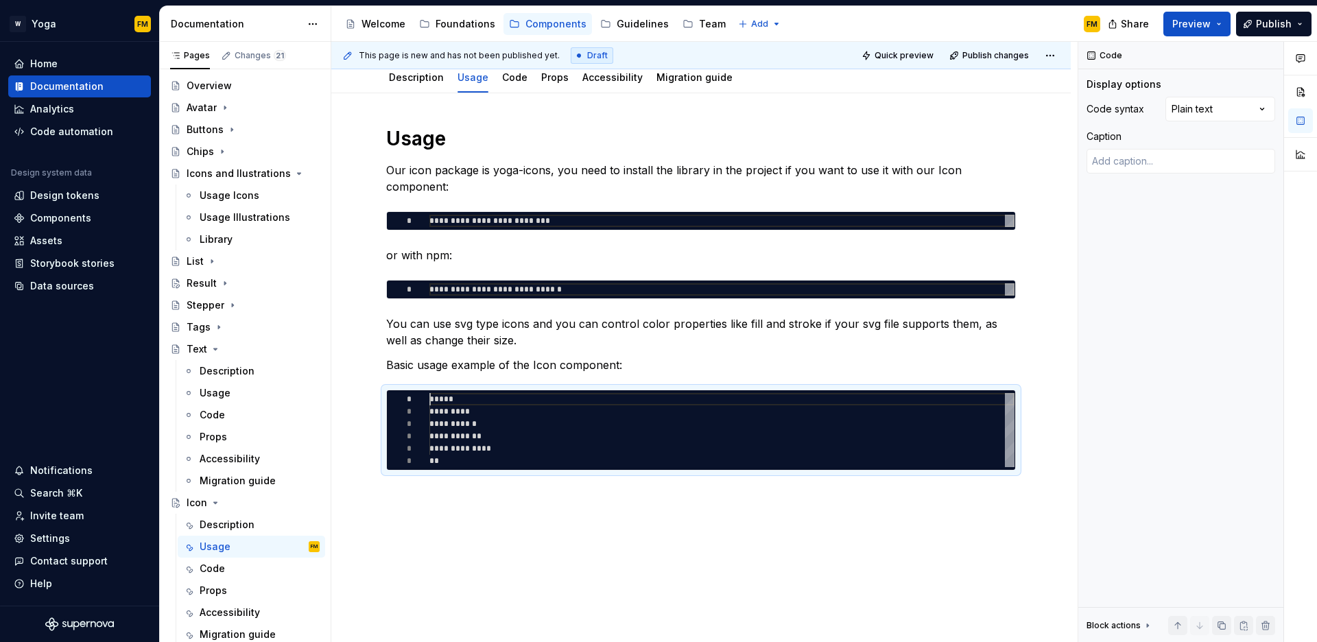
scroll to position [120, 0]
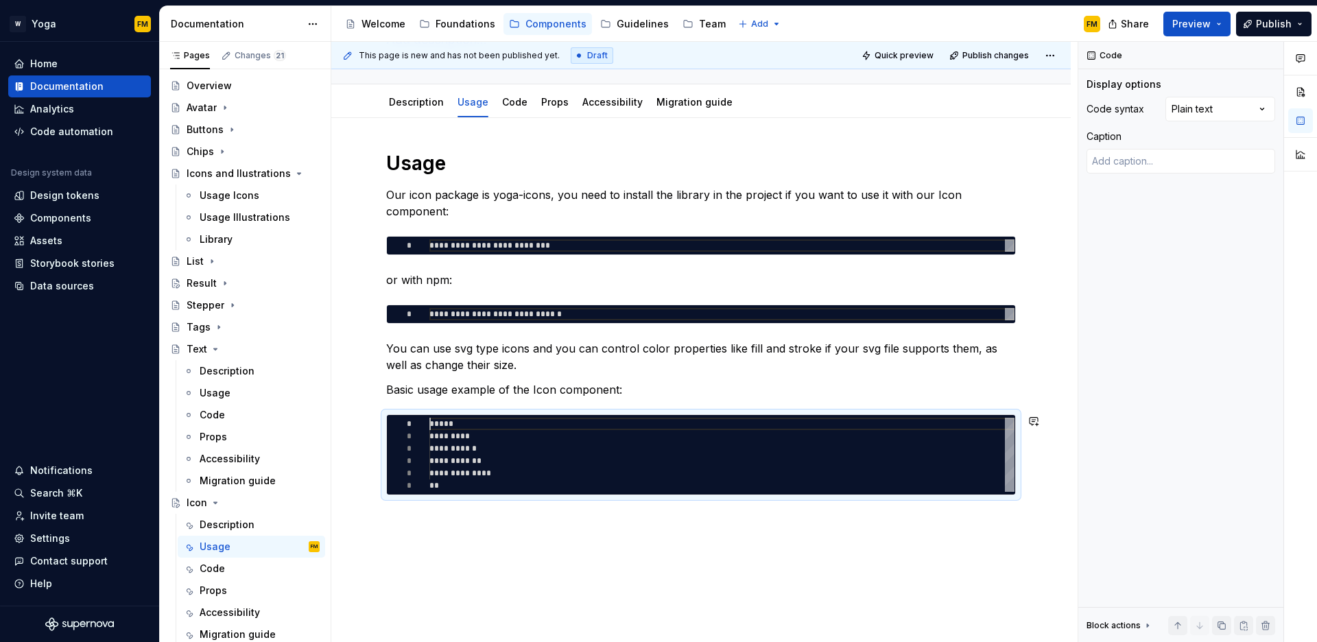
click at [429, 527] on div "**********" at bounding box center [701, 411] width 740 height 587
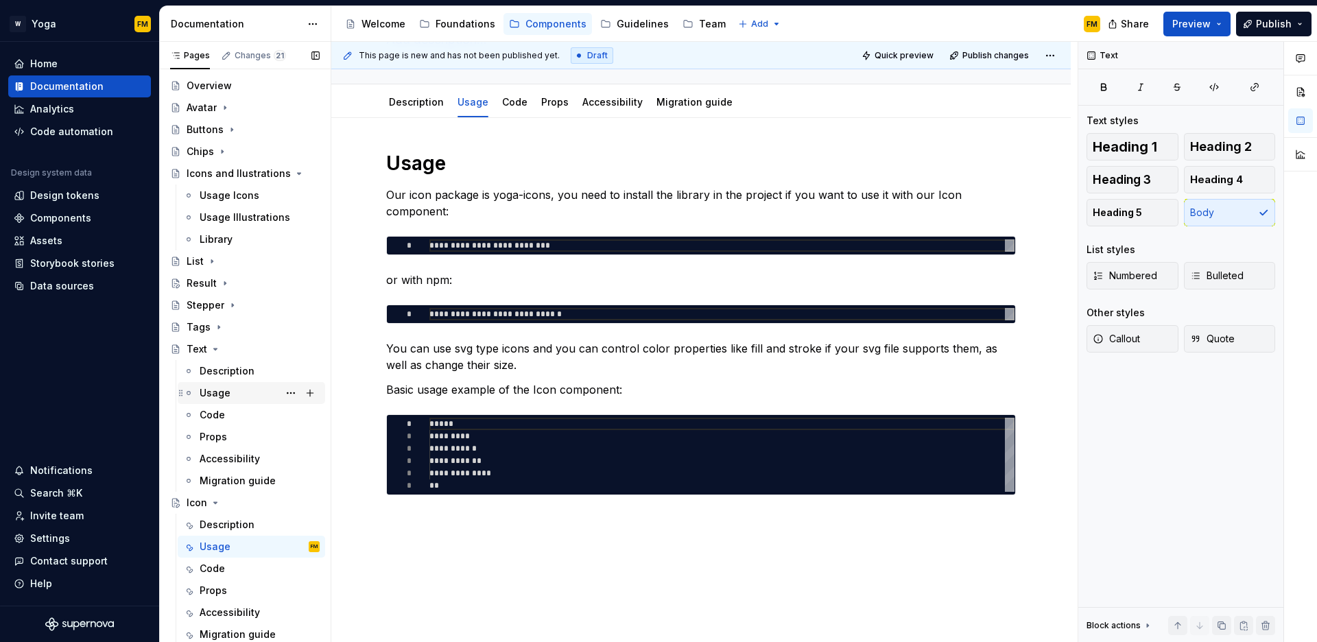
click at [218, 387] on div "Usage" at bounding box center [215, 393] width 31 height 14
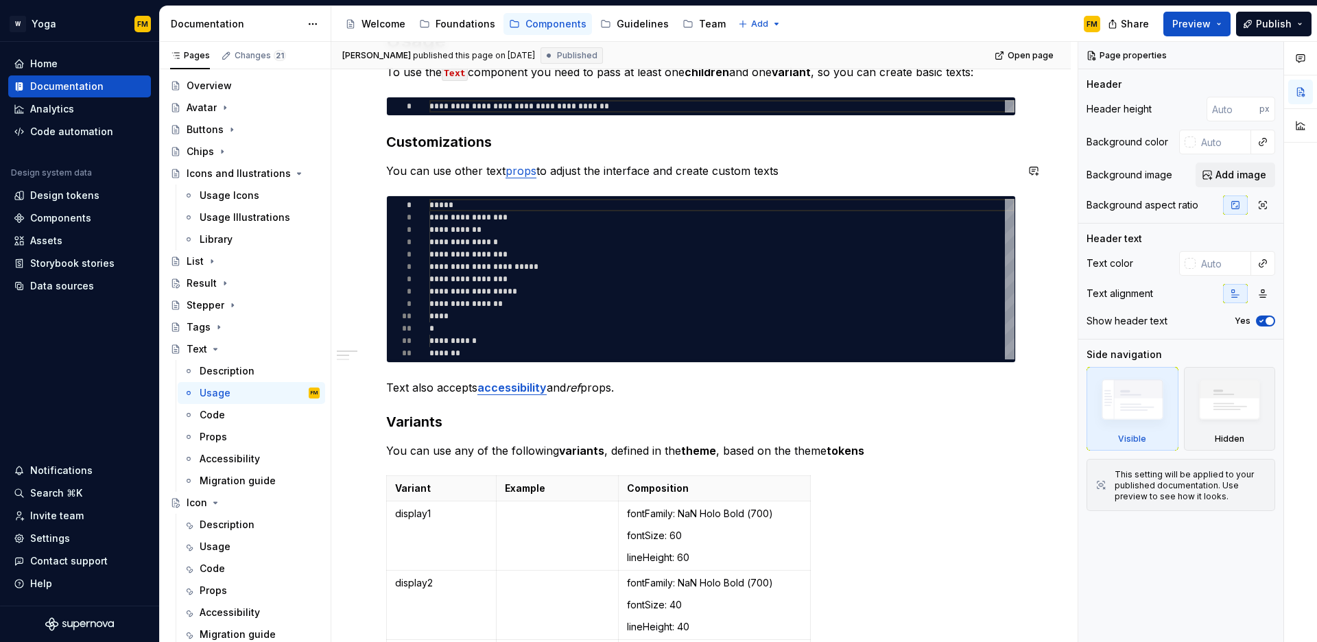
scroll to position [252, 0]
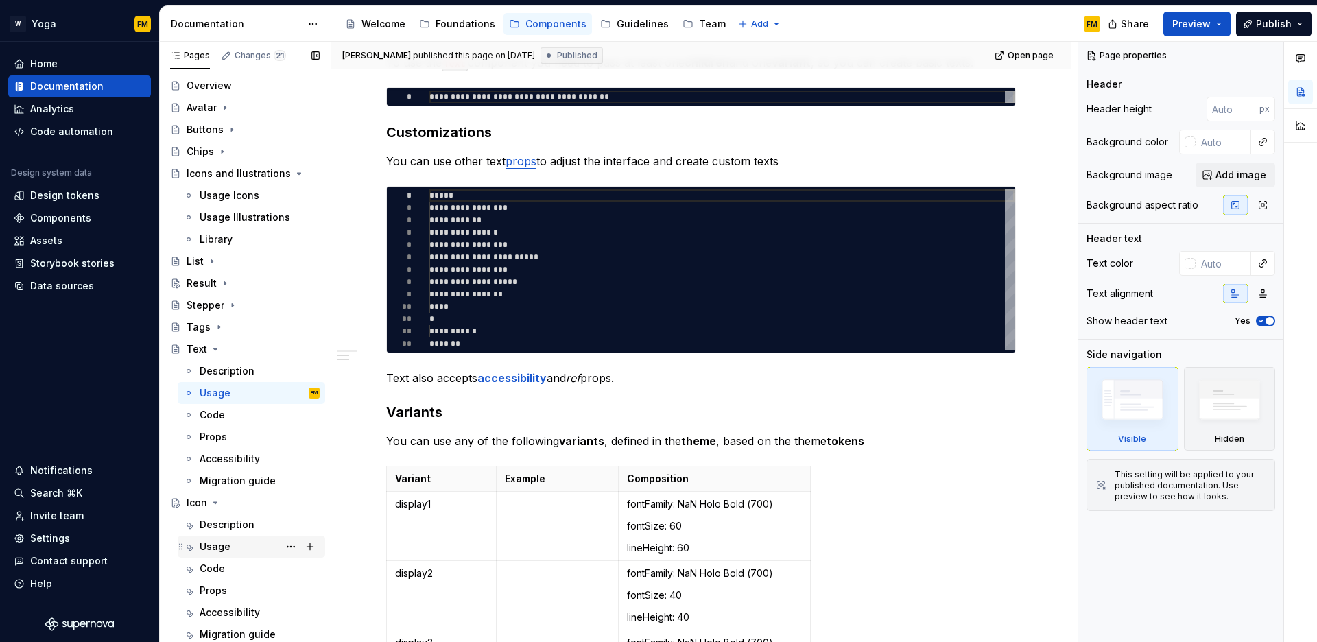
click at [233, 547] on div "Usage" at bounding box center [260, 546] width 120 height 19
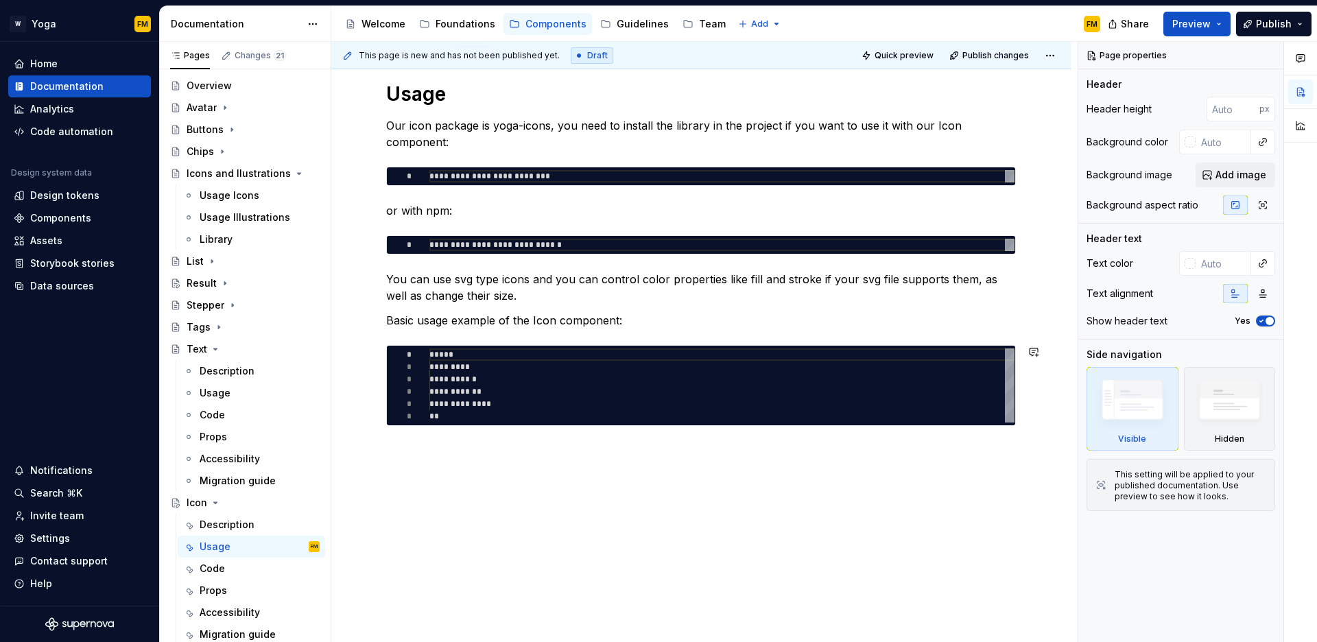
scroll to position [215, 0]
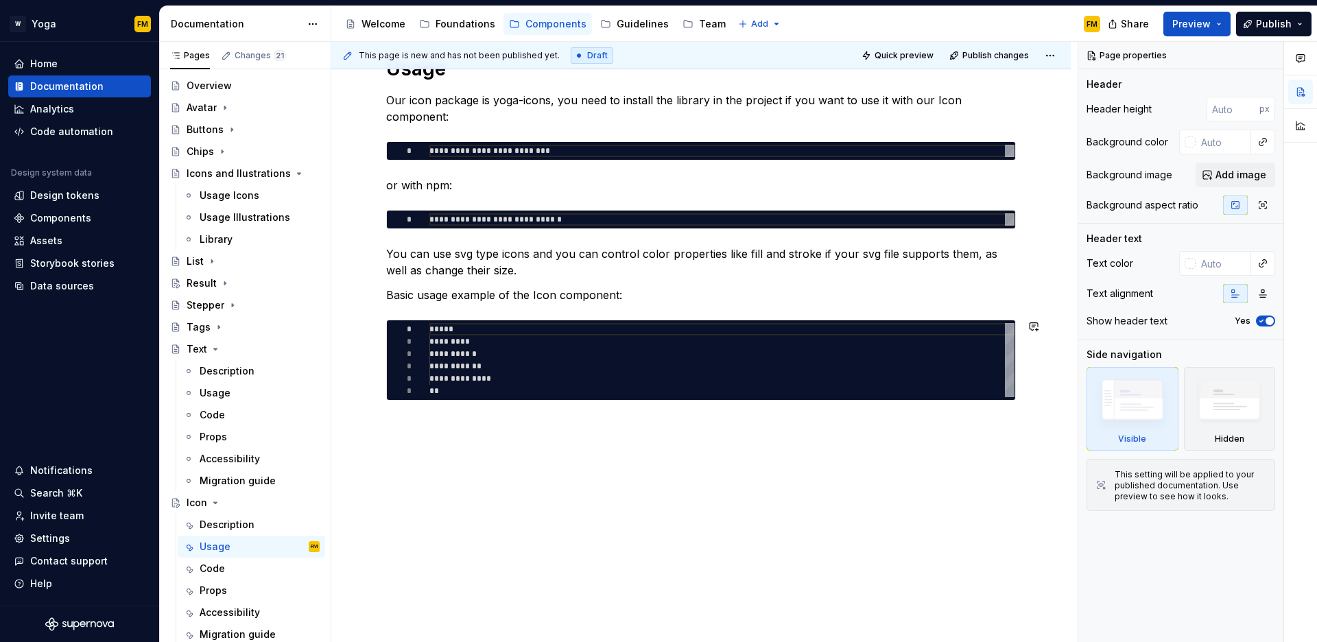
type textarea "*"
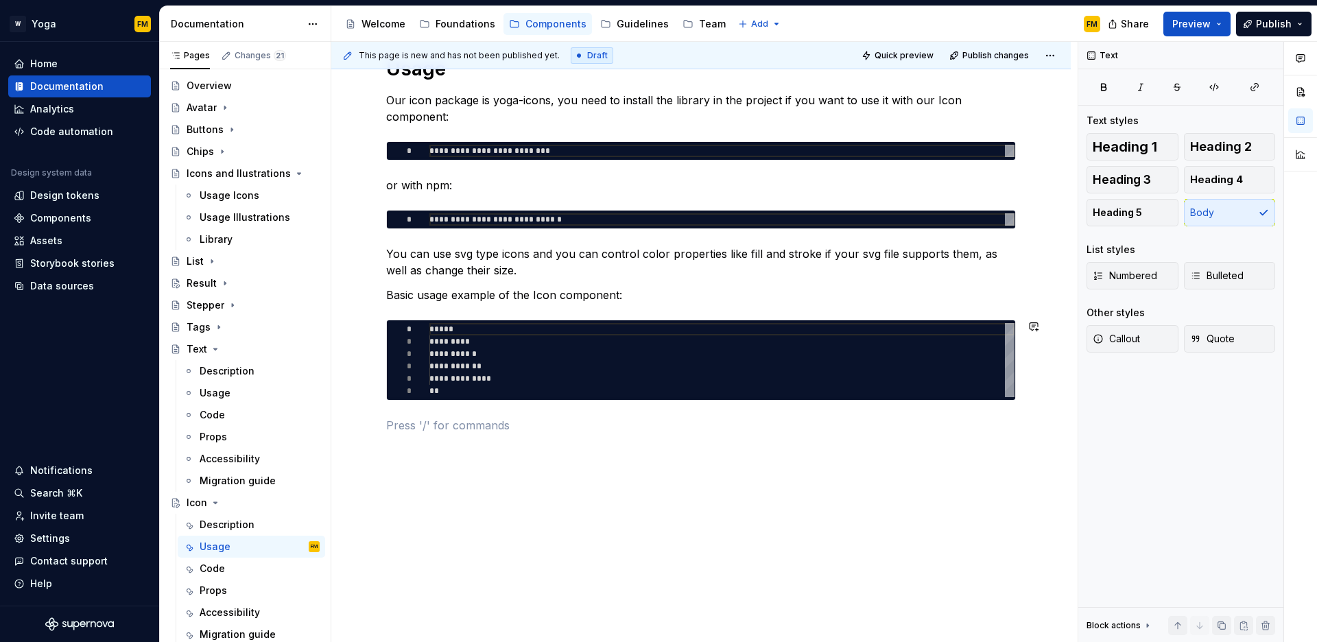
click at [458, 443] on div "**********" at bounding box center [701, 253] width 630 height 394
click at [401, 426] on p "Icon" at bounding box center [701, 425] width 630 height 16
click at [500, 426] on p "Icons also accepts accessibility properties testID as well as ref." at bounding box center [701, 425] width 630 height 16
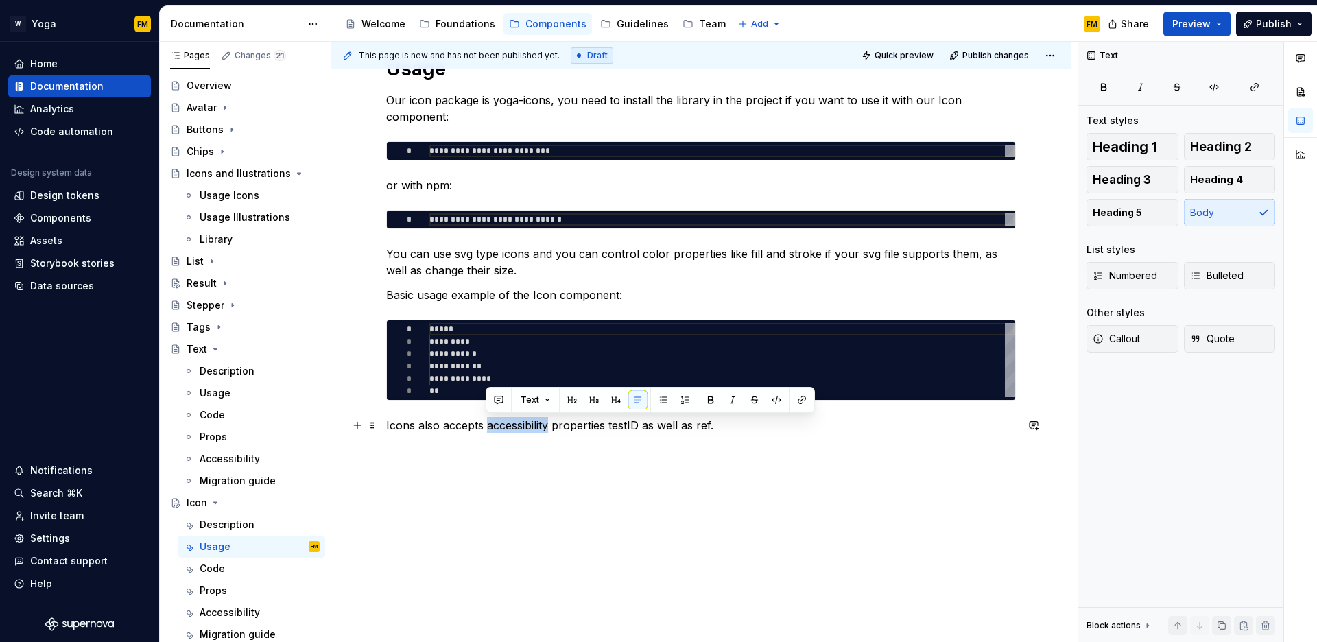
click at [500, 426] on p "Icons also accepts accessibility properties testID as well as ref." at bounding box center [701, 425] width 630 height 16
click at [497, 427] on p "Icons also accepts accessibility properties testID as well as ref." at bounding box center [701, 425] width 630 height 16
click at [486, 427] on p "Icons also accepts accessibility properties testID as well as ref." at bounding box center [701, 425] width 630 height 16
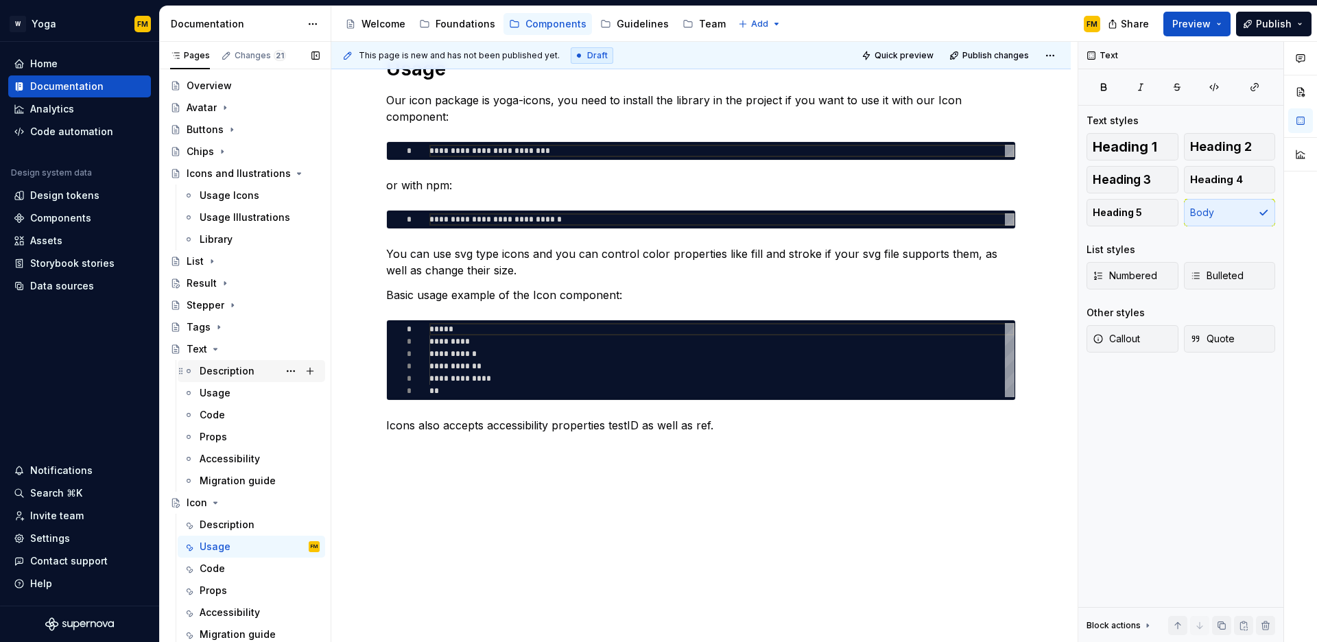
click at [228, 375] on div "Description" at bounding box center [227, 371] width 55 height 14
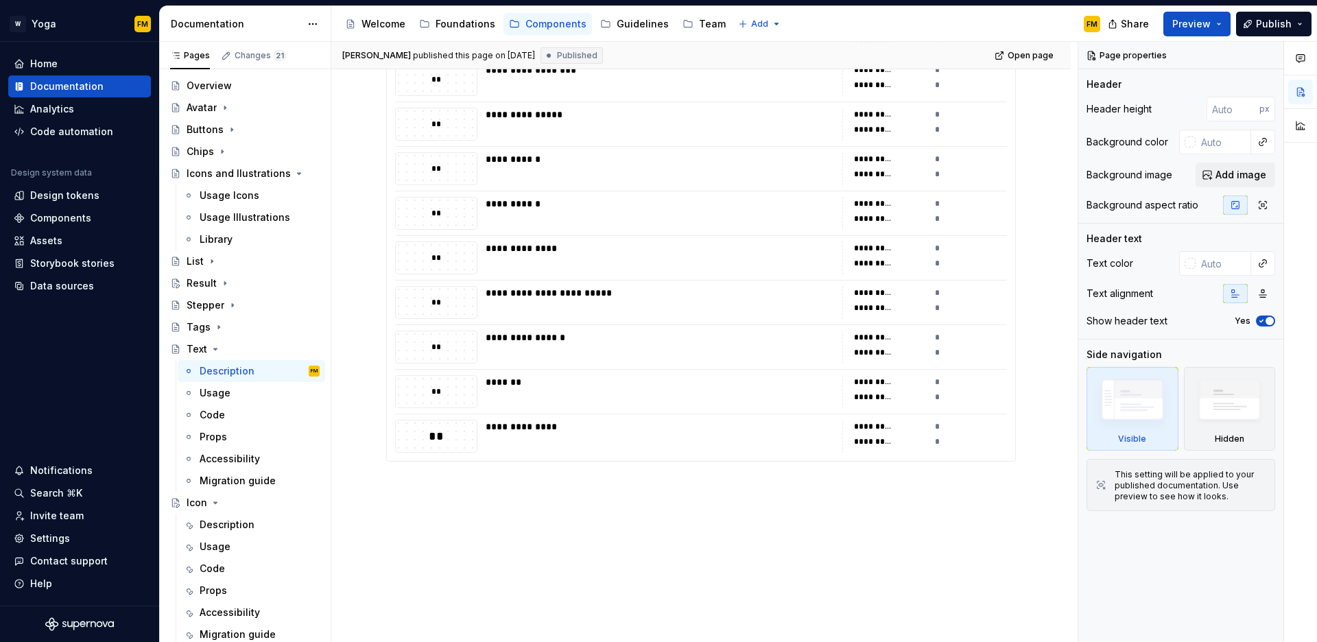
scroll to position [388, 0]
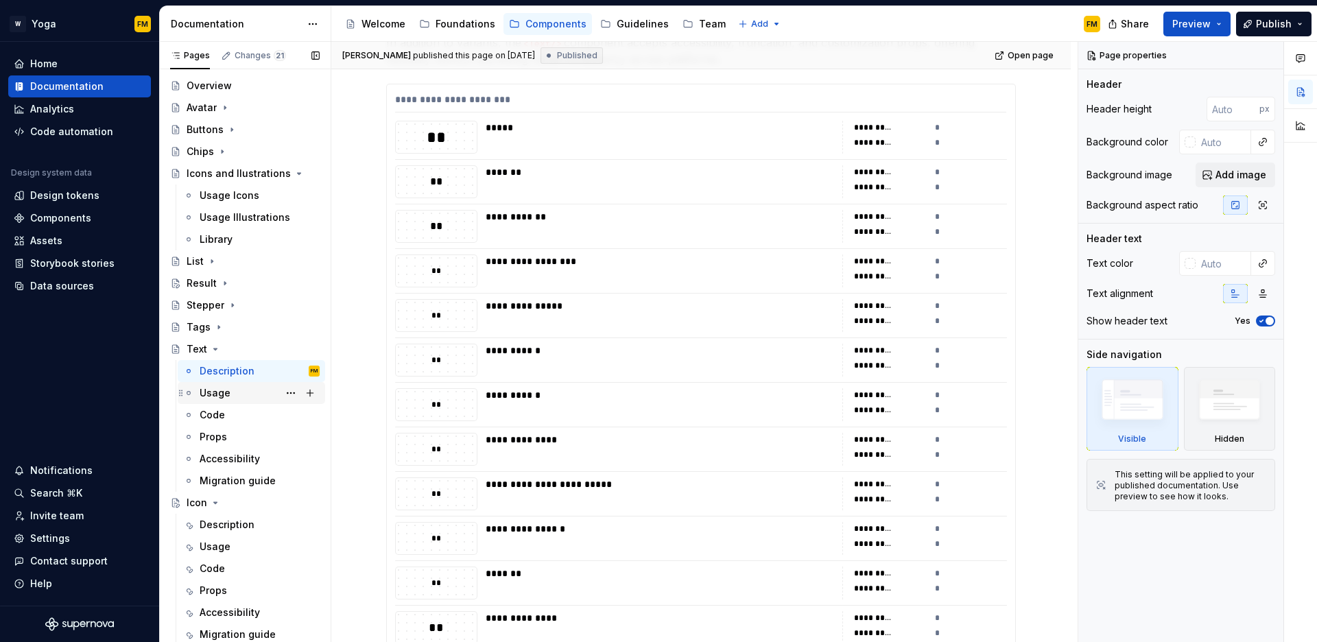
click at [238, 395] on div "Usage" at bounding box center [260, 393] width 120 height 19
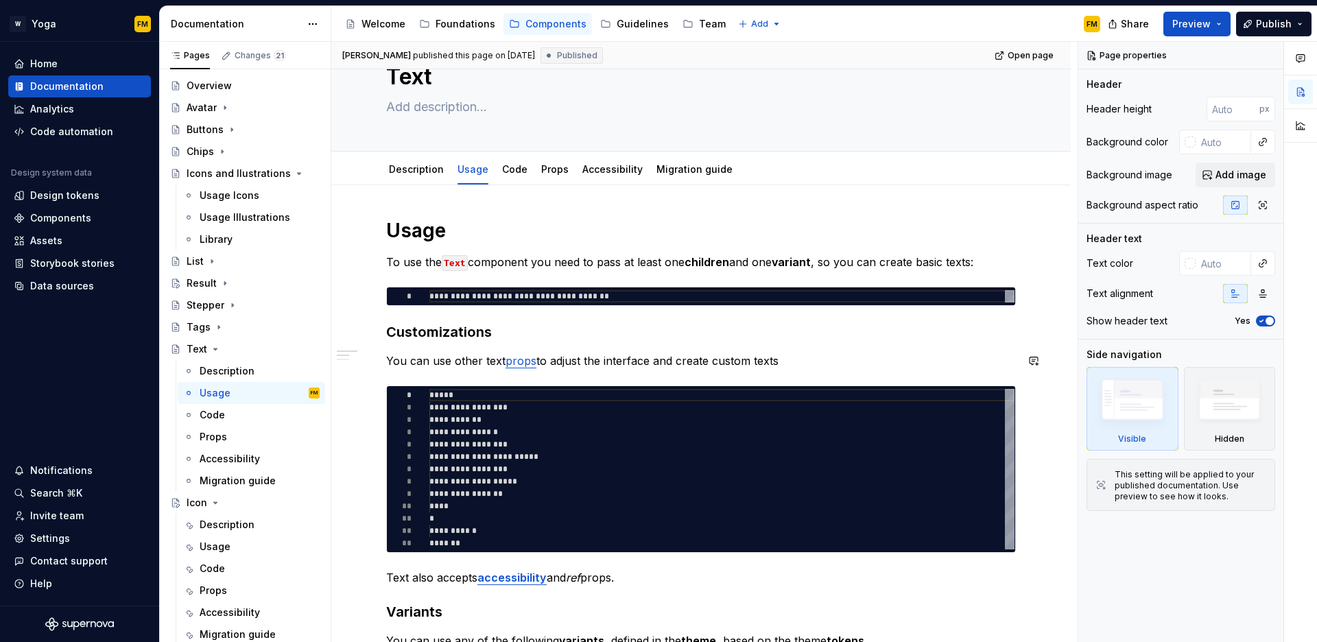
scroll to position [255, 0]
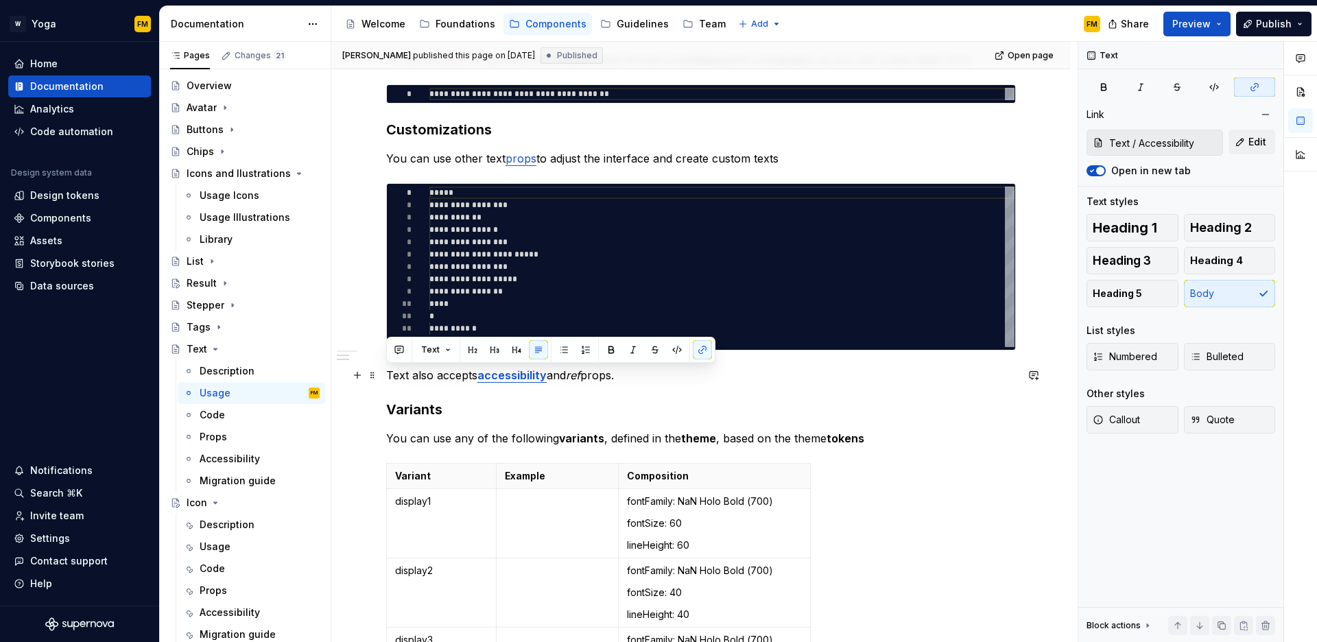
drag, startPoint x: 624, startPoint y: 376, endPoint x: 386, endPoint y: 376, distance: 238.1
click at [386, 376] on p "Text also accepts accessibility and ref props." at bounding box center [701, 375] width 630 height 16
click at [224, 544] on div "Usage" at bounding box center [215, 547] width 31 height 14
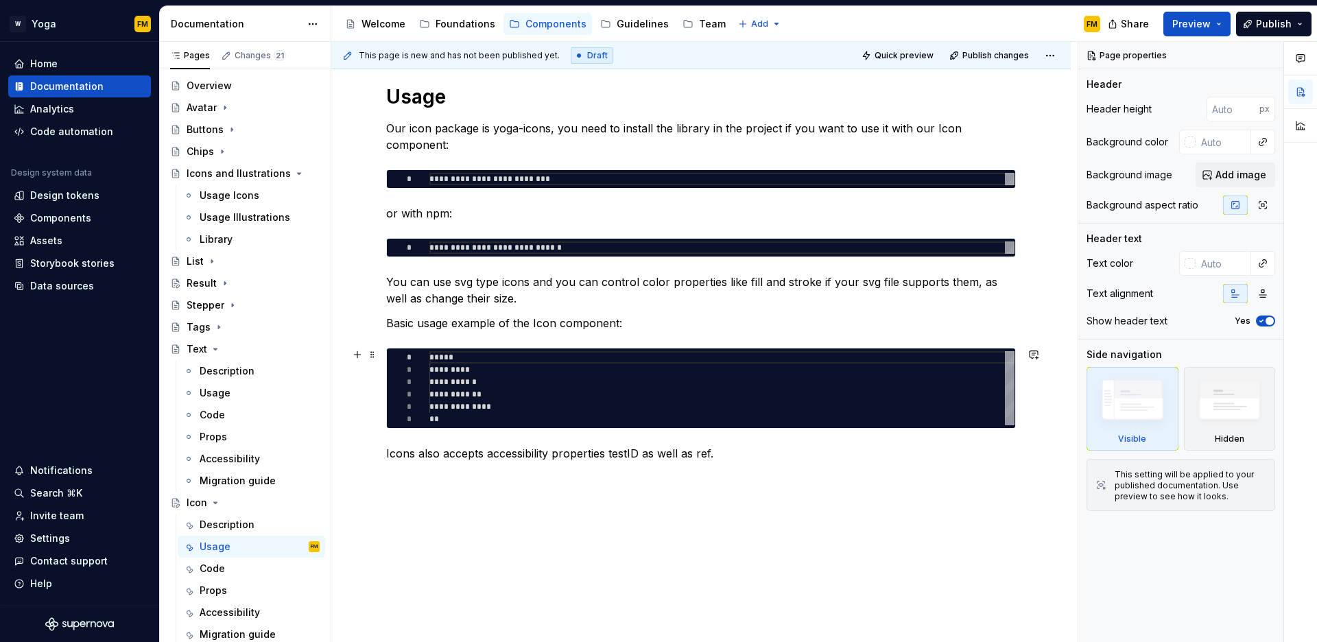
scroll to position [215, 0]
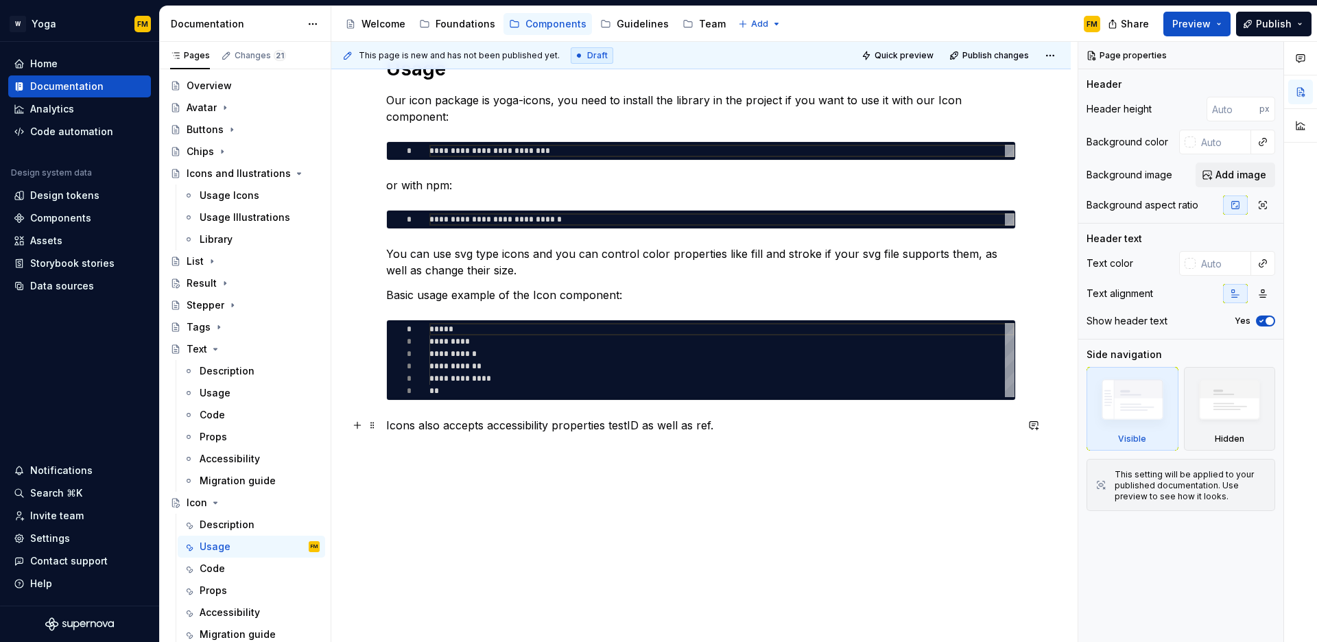
type textarea "*"
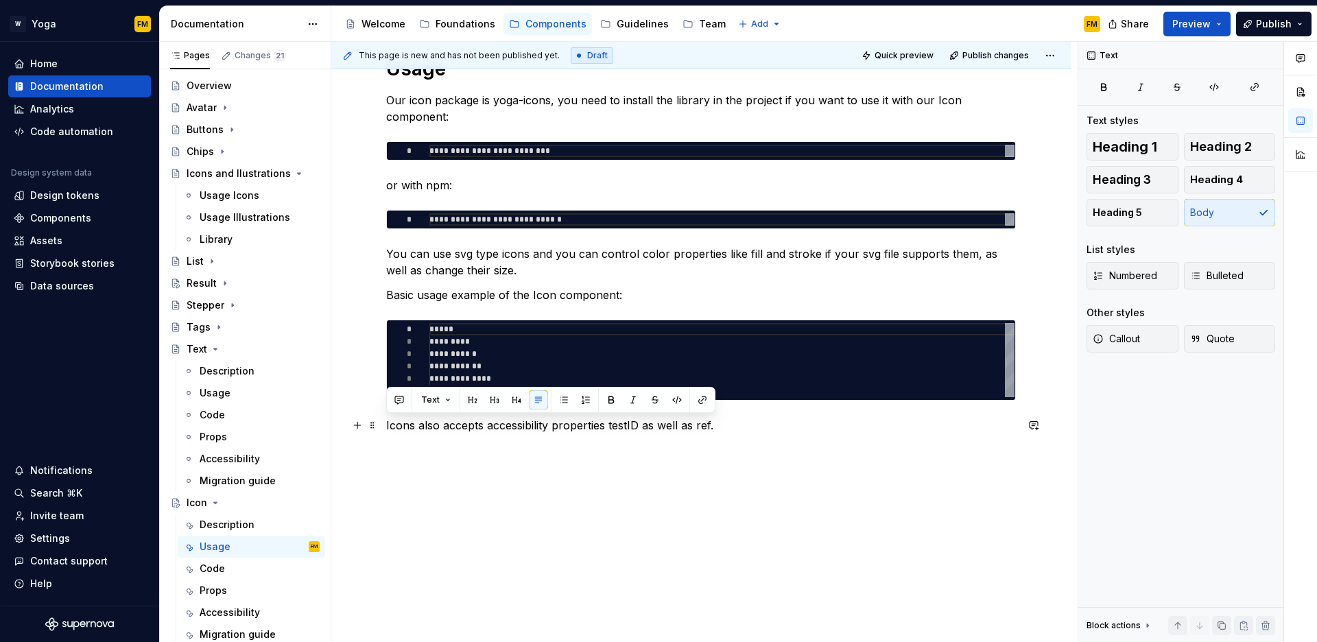
drag, startPoint x: 711, startPoint y: 427, endPoint x: 386, endPoint y: 432, distance: 325.3
click at [386, 432] on p "Icons also accepts accessibility properties testID as well as ref." at bounding box center [701, 425] width 630 height 16
paste div
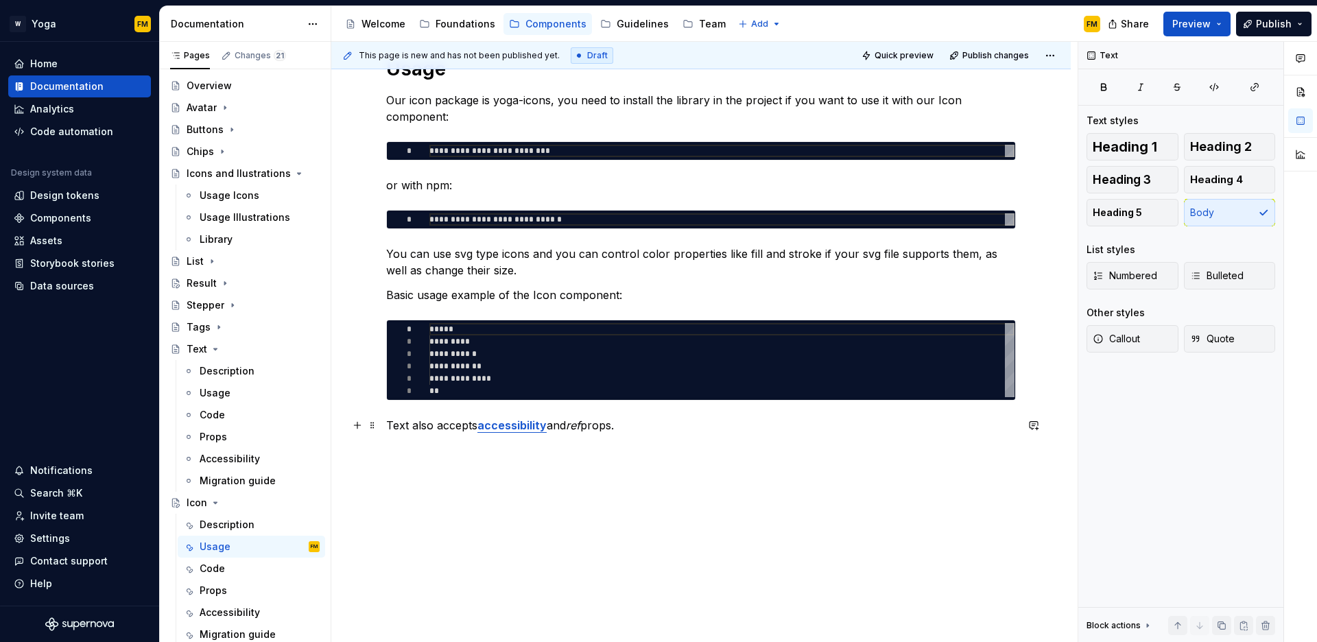
click at [400, 425] on p "Text also accepts accessibility and ref props." at bounding box center [701, 425] width 630 height 16
click at [637, 428] on p "Icon also accepts accessibility and ref props." at bounding box center [701, 425] width 630 height 16
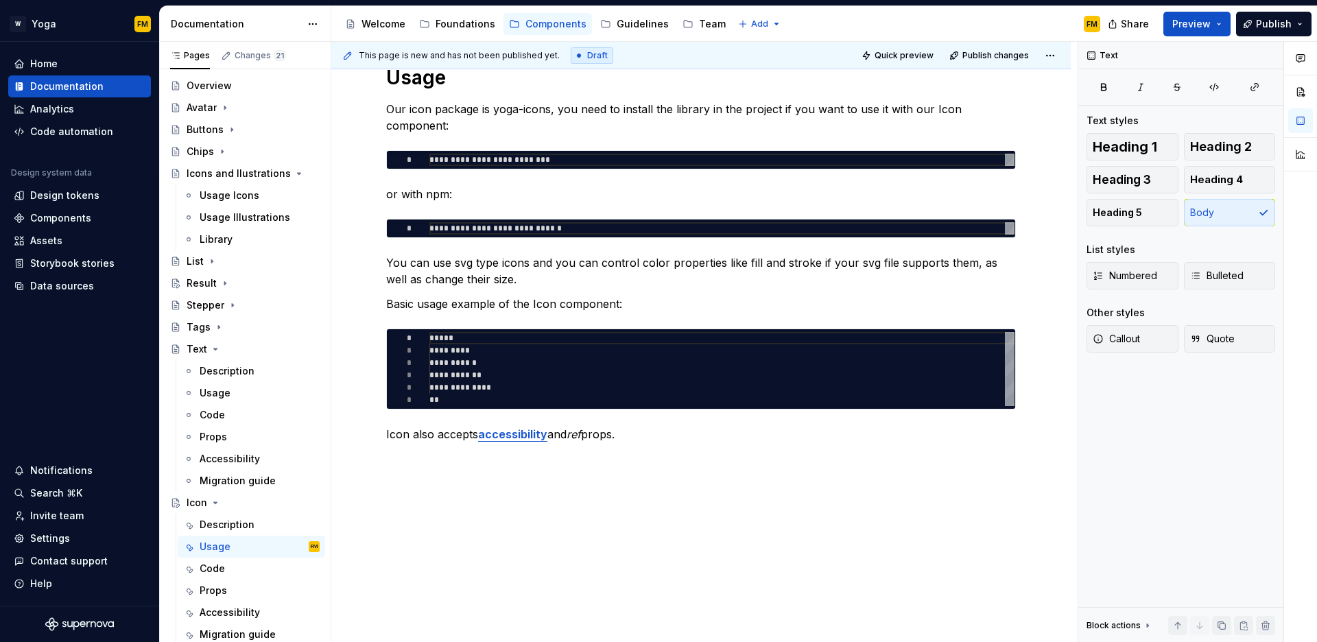
scroll to position [204, 0]
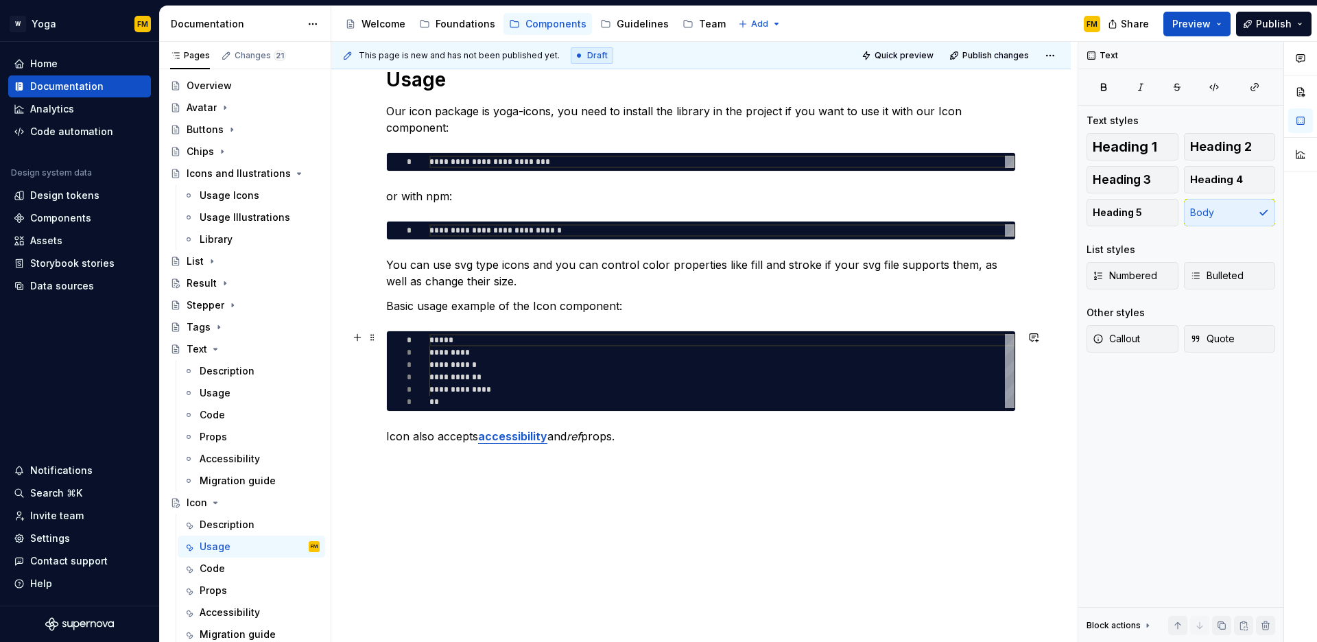
type textarea "*"
click at [432, 342] on div "**********" at bounding box center [722, 371] width 585 height 74
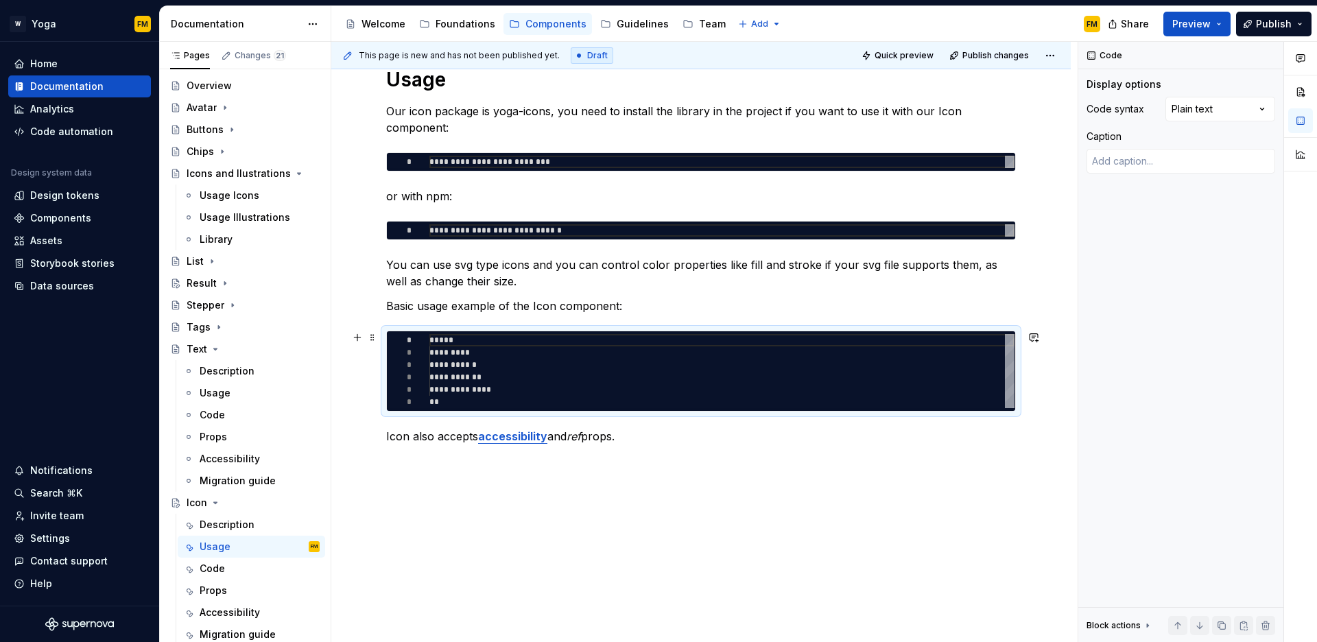
type textarea "**********"
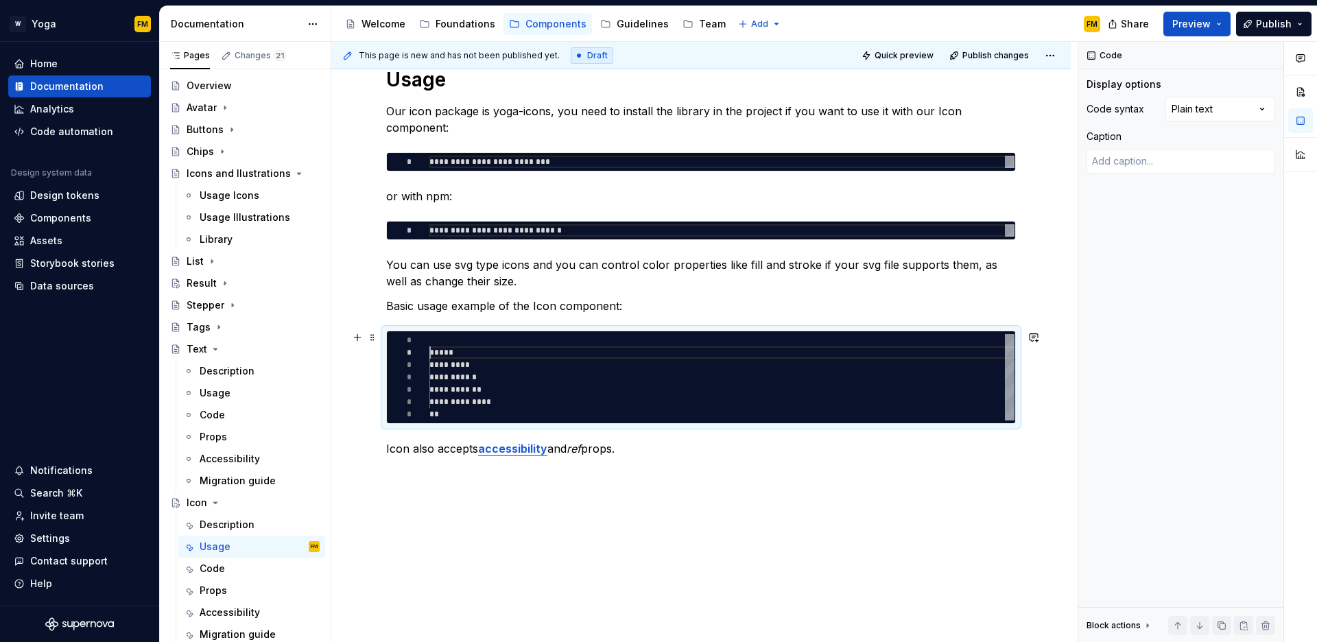
scroll to position [0, 0]
type textarea "*"
type textarea "**********"
type textarea "*"
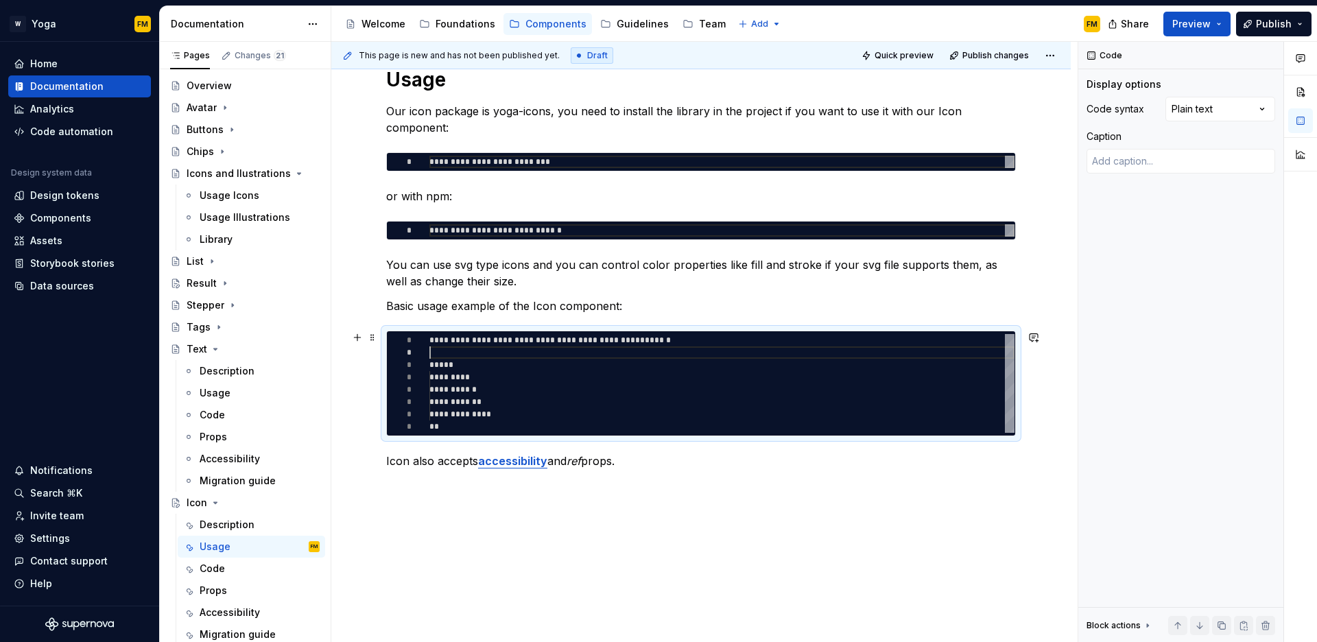
type textarea "**********"
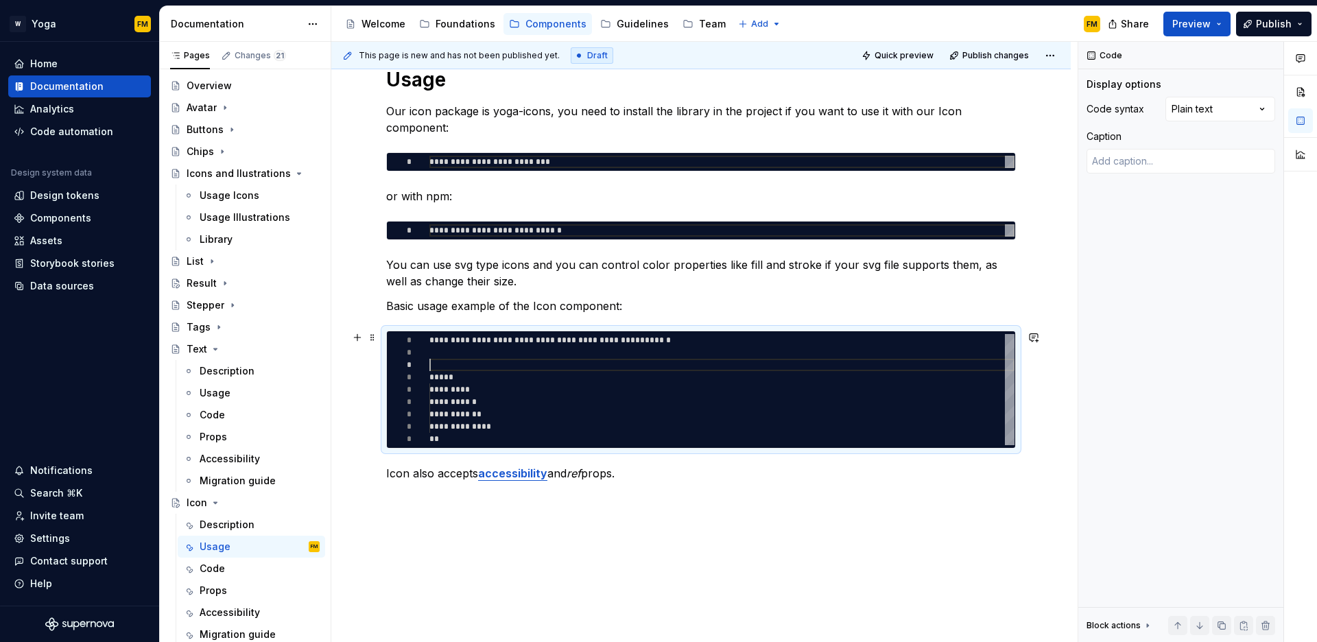
scroll to position [25, 0]
type textarea "*"
type textarea "**********"
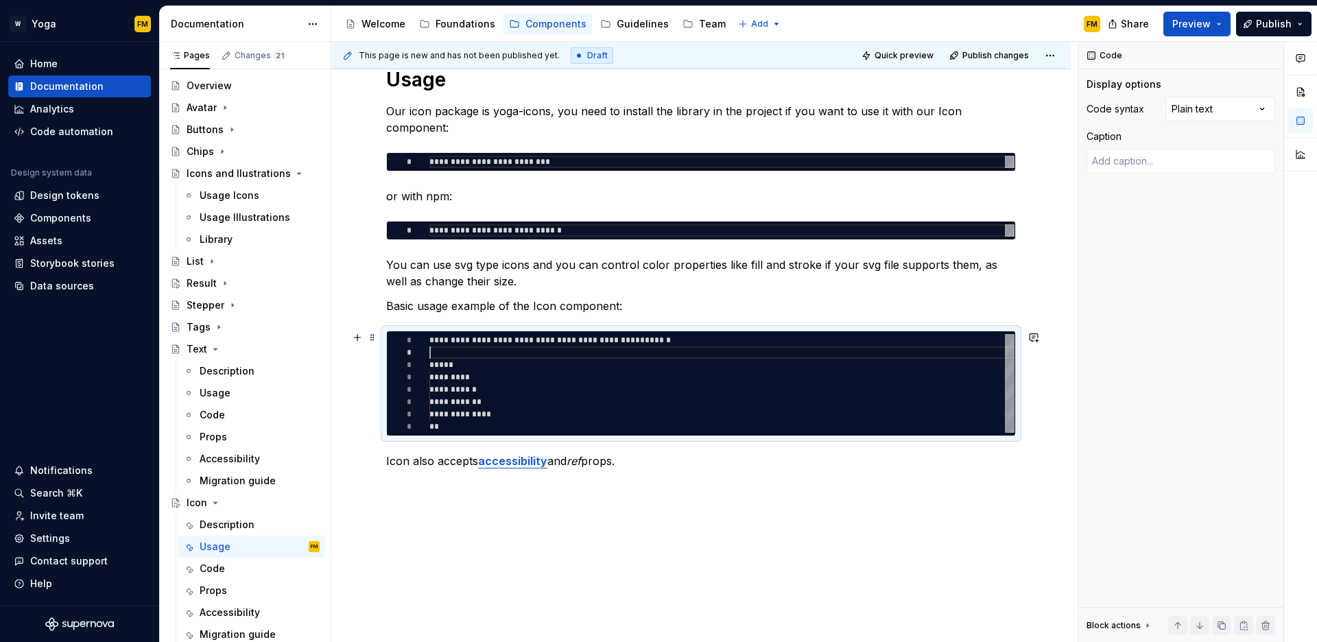
scroll to position [12, 0]
click at [509, 338] on div "**********" at bounding box center [722, 383] width 585 height 99
type textarea "*"
type textarea "**********"
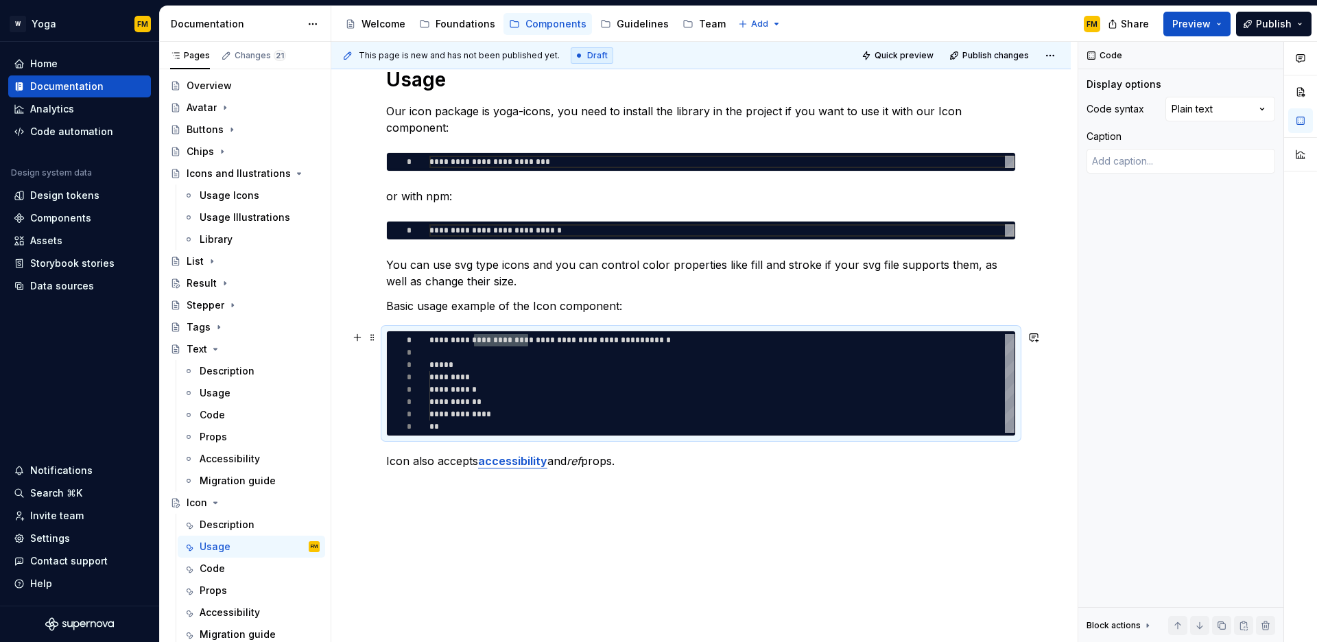
scroll to position [0, 45]
type textarea "*"
type textarea "**********"
type textarea "*"
type textarea "**********"
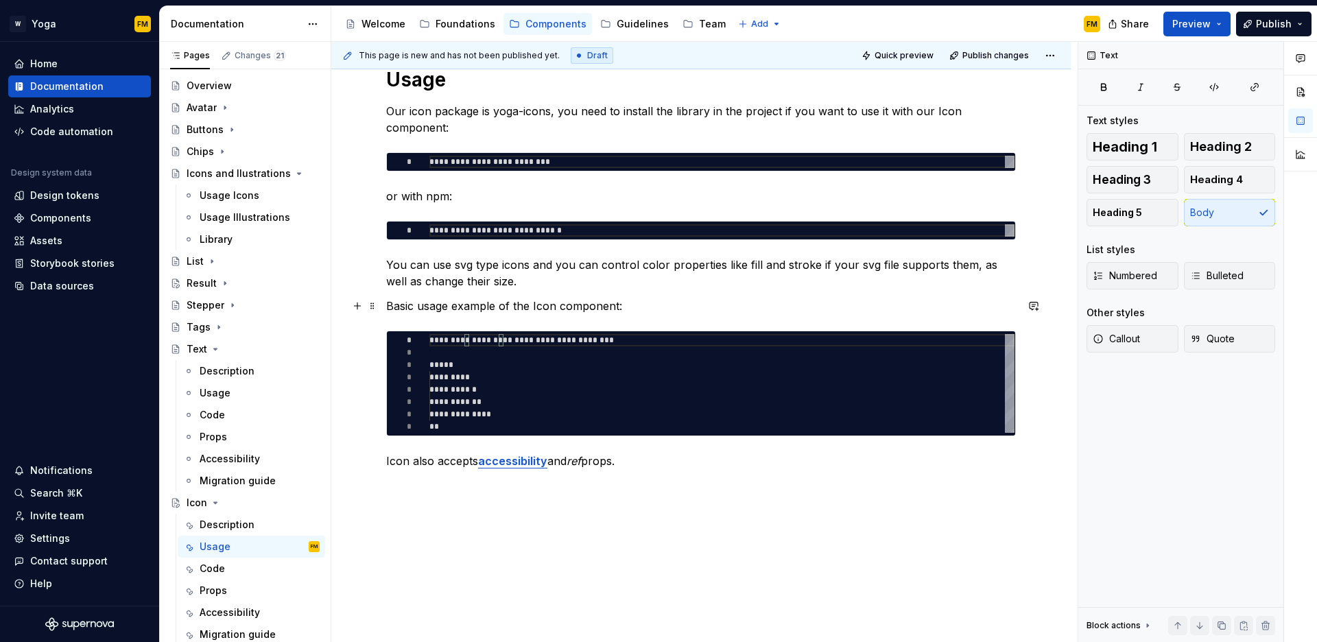
click at [578, 313] on p "Basic usage example of the Icon component:" at bounding box center [701, 306] width 630 height 16
click at [653, 486] on div "**********" at bounding box center [701, 356] width 740 height 644
click at [626, 465] on p "Icon also accepts accessibility and ref props." at bounding box center [701, 461] width 630 height 16
click at [235, 410] on div "Code" at bounding box center [260, 415] width 120 height 19
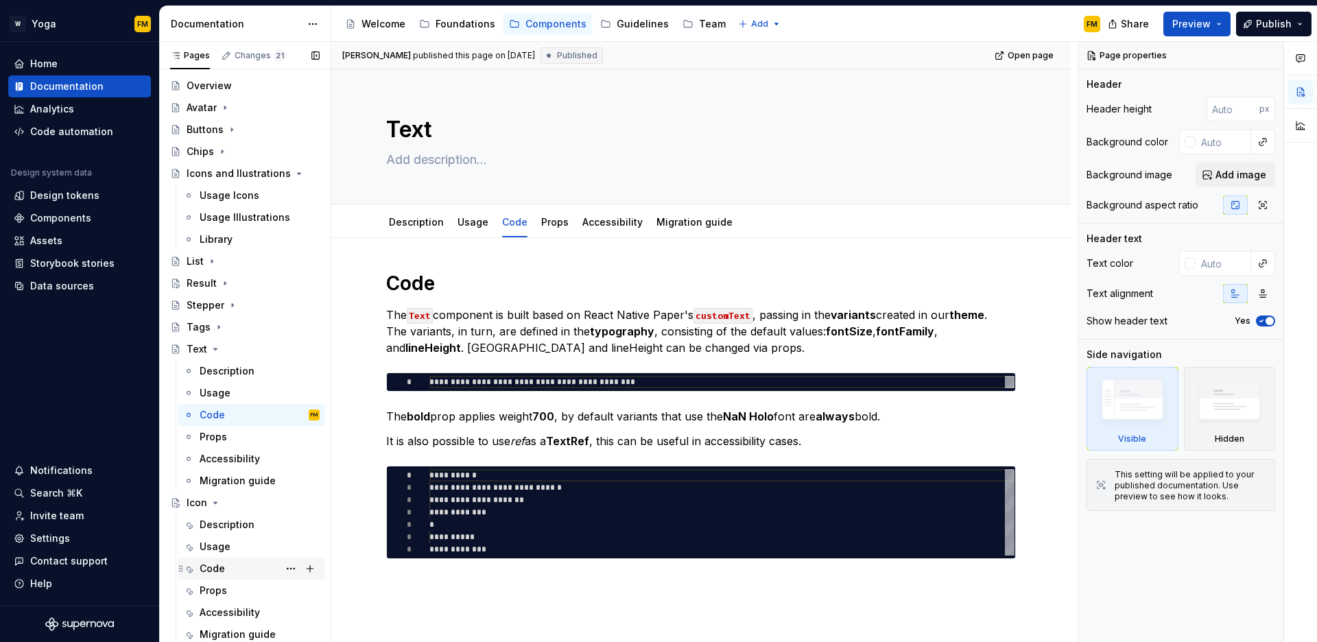
click at [237, 567] on div "Code" at bounding box center [260, 568] width 120 height 19
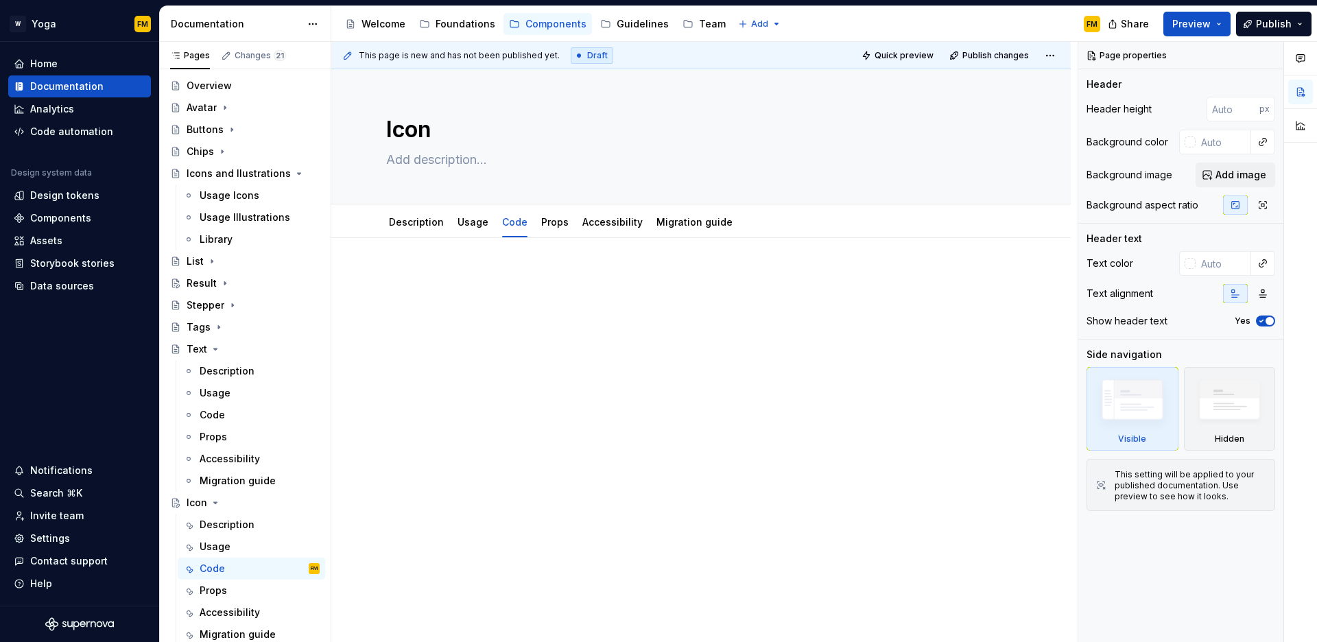
type textarea "*"
click at [451, 277] on p at bounding box center [701, 279] width 630 height 16
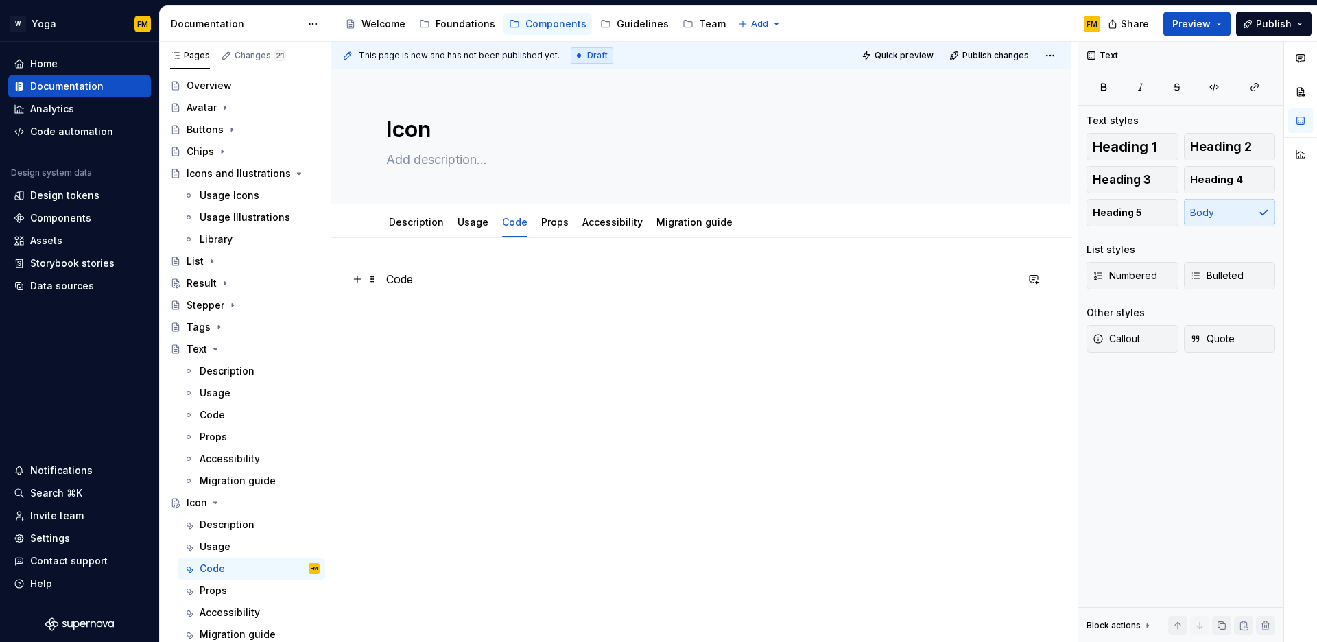
click at [401, 277] on p "Code" at bounding box center [701, 279] width 630 height 16
click at [1165, 149] on button "Heading 1" at bounding box center [1133, 146] width 92 height 27
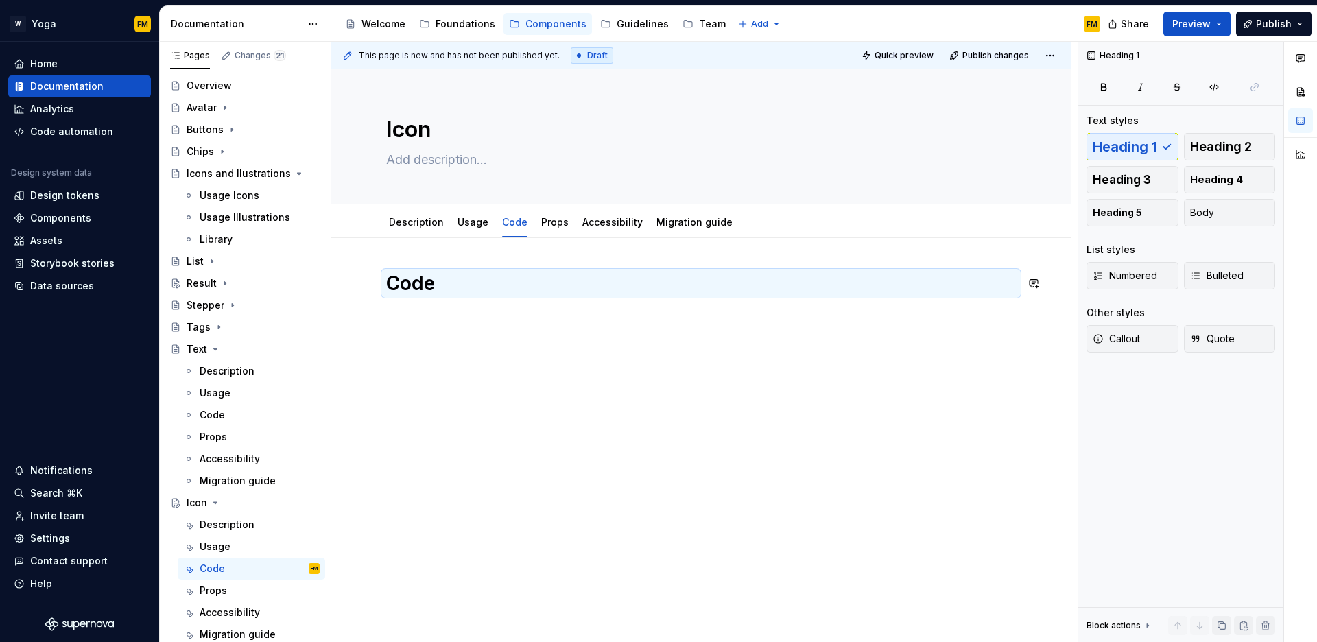
click at [458, 357] on div "Code" at bounding box center [701, 385] width 740 height 294
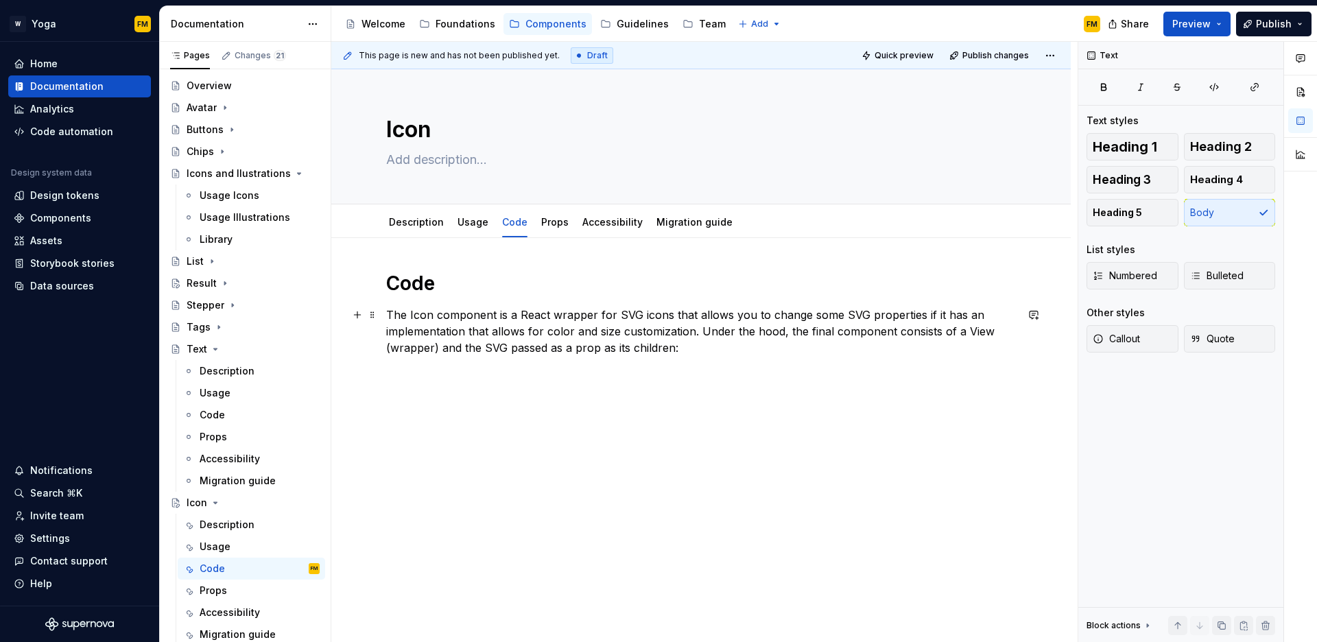
click at [423, 313] on p "The Icon component is a React wrapper for SVG icons that allows you to change s…" at bounding box center [701, 331] width 630 height 49
click at [693, 291] on button "button" at bounding box center [700, 289] width 19 height 19
click at [579, 335] on p "The Icon component is a React wrapper for SVG icons that allows you to change s…" at bounding box center [701, 331] width 630 height 49
click at [689, 349] on p "The Icon component is a React wrapper for SVG icons that allows you to change s…" at bounding box center [701, 331] width 630 height 49
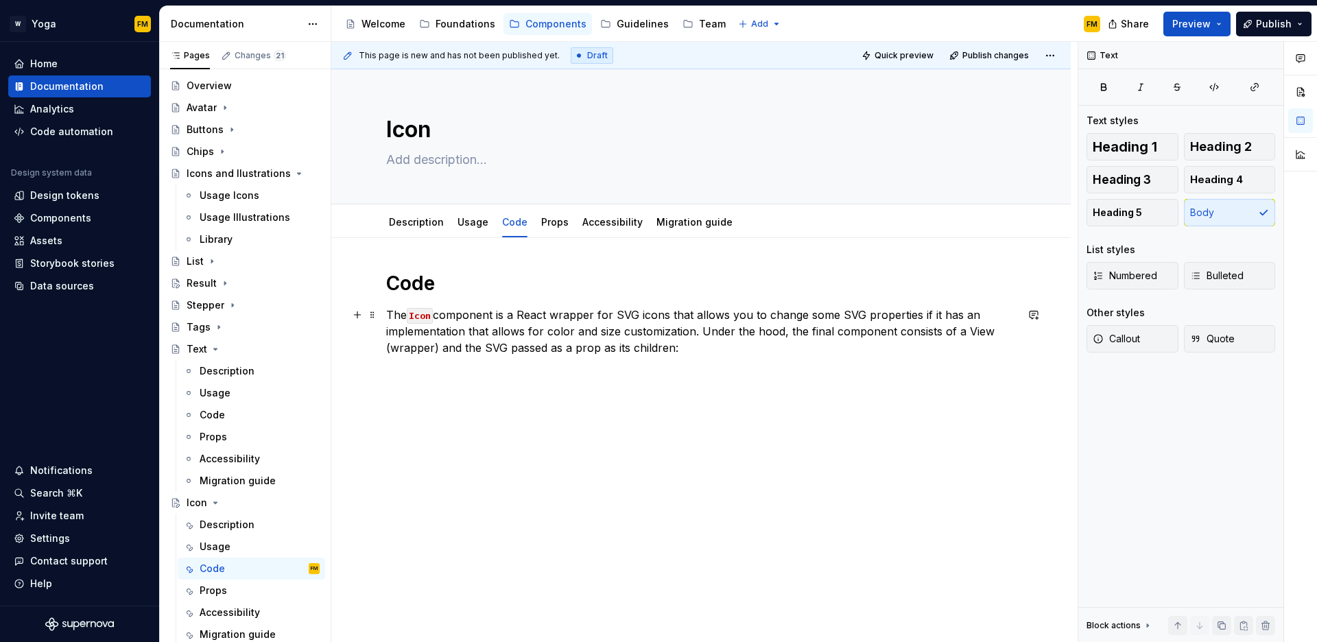
click at [698, 331] on p "The Icon component is a React wrapper for SVG icons that allows you to change s…" at bounding box center [701, 331] width 630 height 49
click at [636, 373] on div "Code The Icon component is a React wrapper for SVG icons that allows you to cha…" at bounding box center [701, 401] width 740 height 327
click at [361, 373] on button "button" at bounding box center [357, 372] width 19 height 19
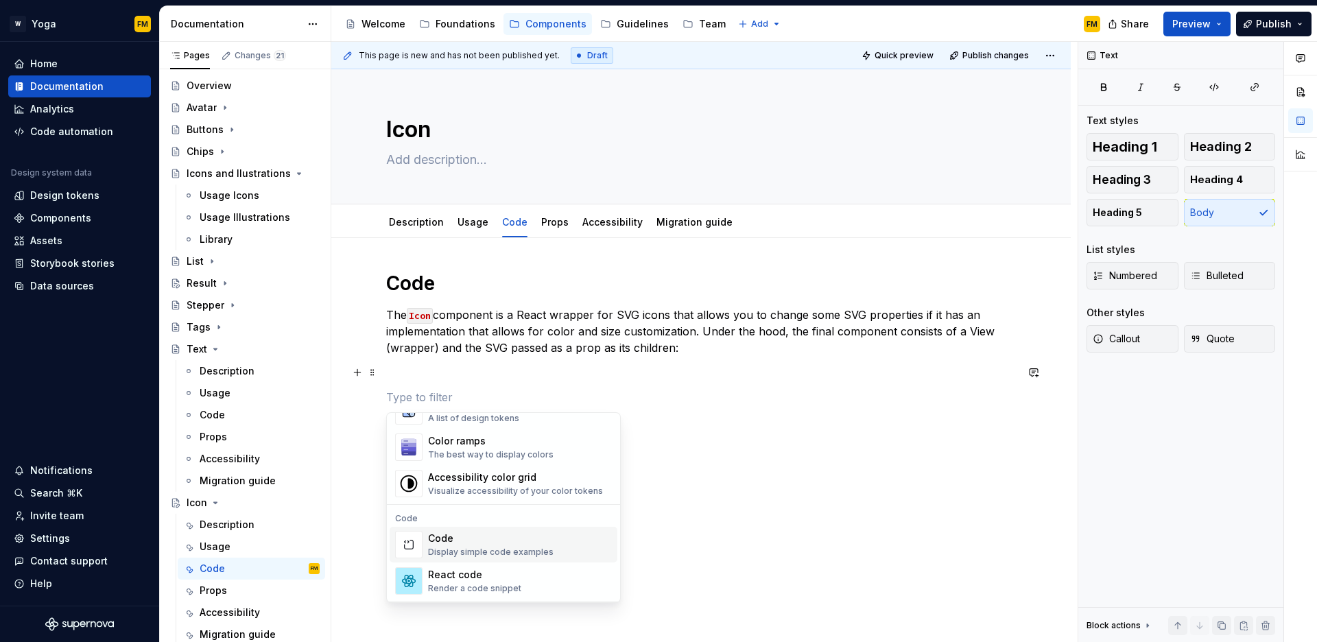
scroll to position [1021, 0]
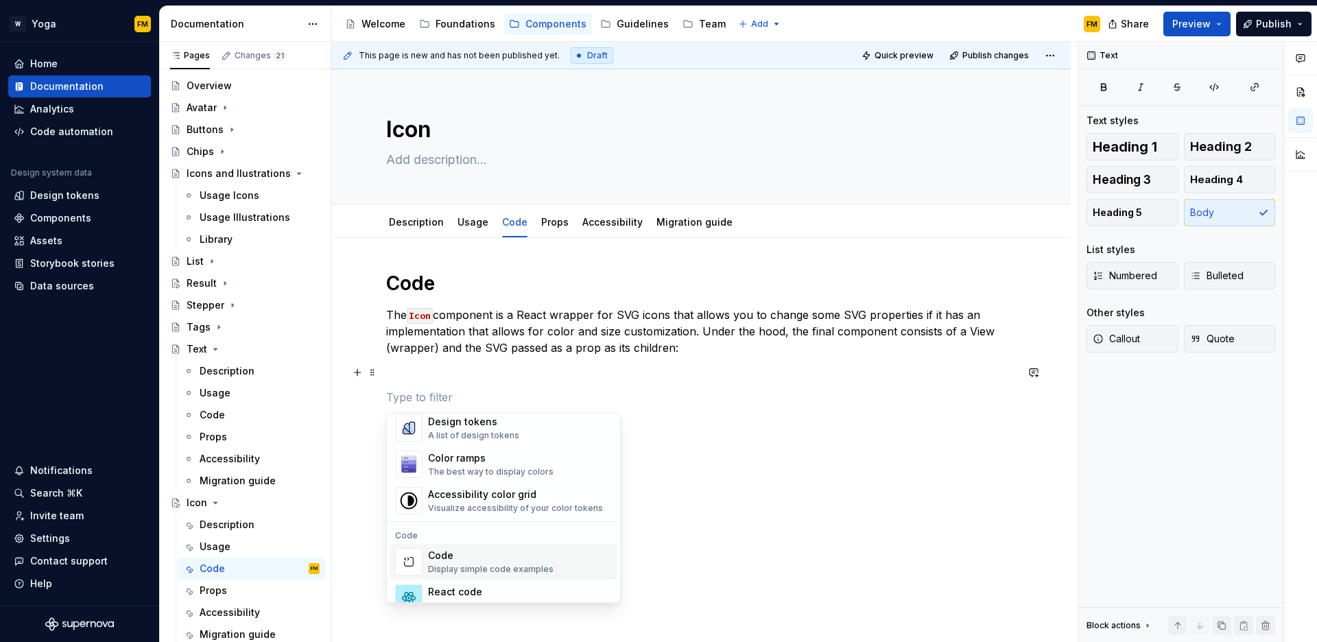
click at [466, 552] on div "Code" at bounding box center [491, 556] width 126 height 14
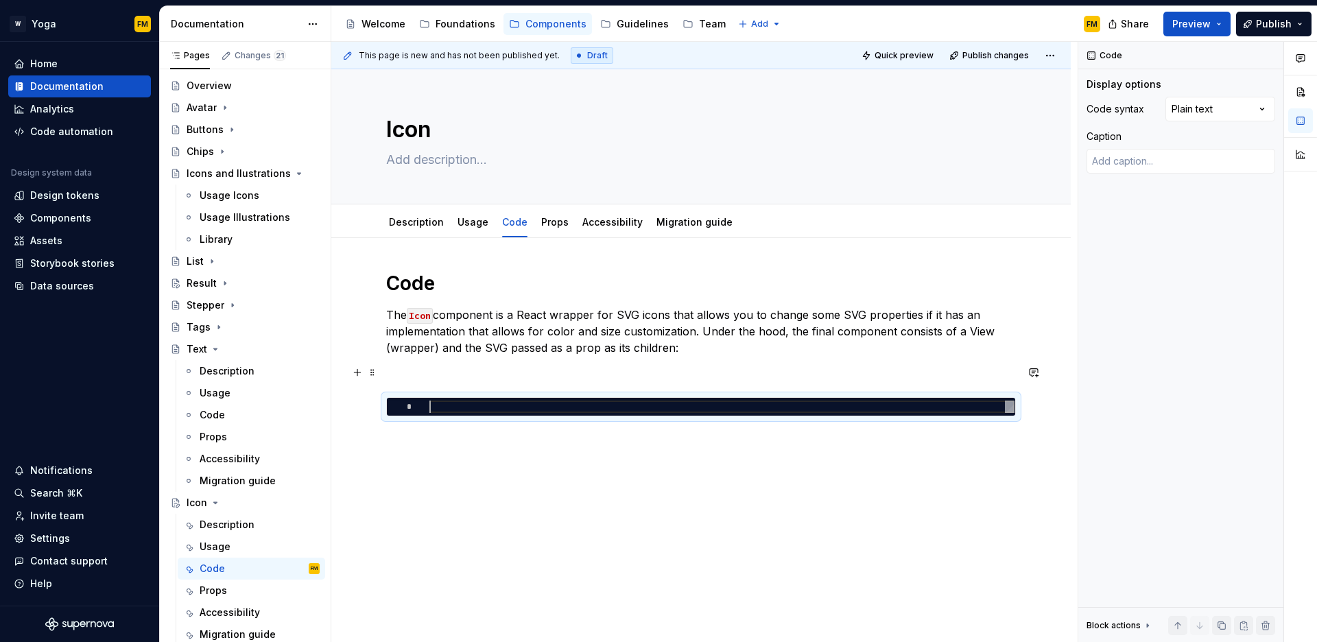
click at [489, 372] on p at bounding box center [701, 372] width 630 height 16
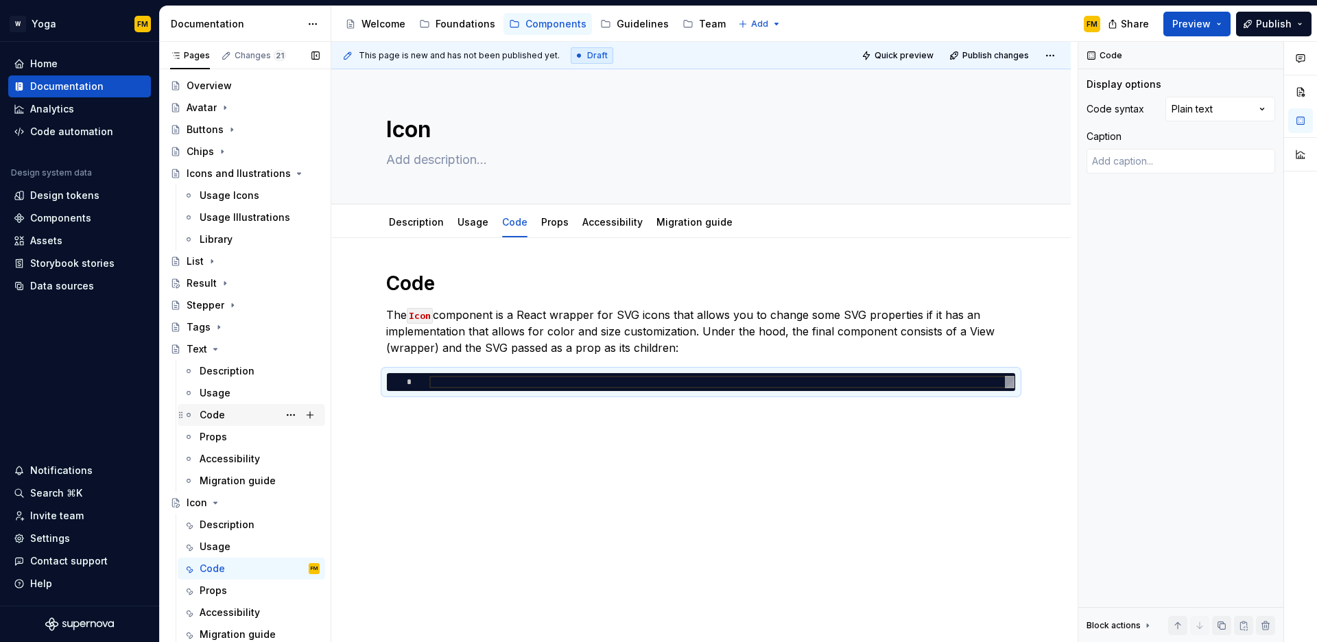
click at [222, 421] on div "Code" at bounding box center [212, 415] width 25 height 14
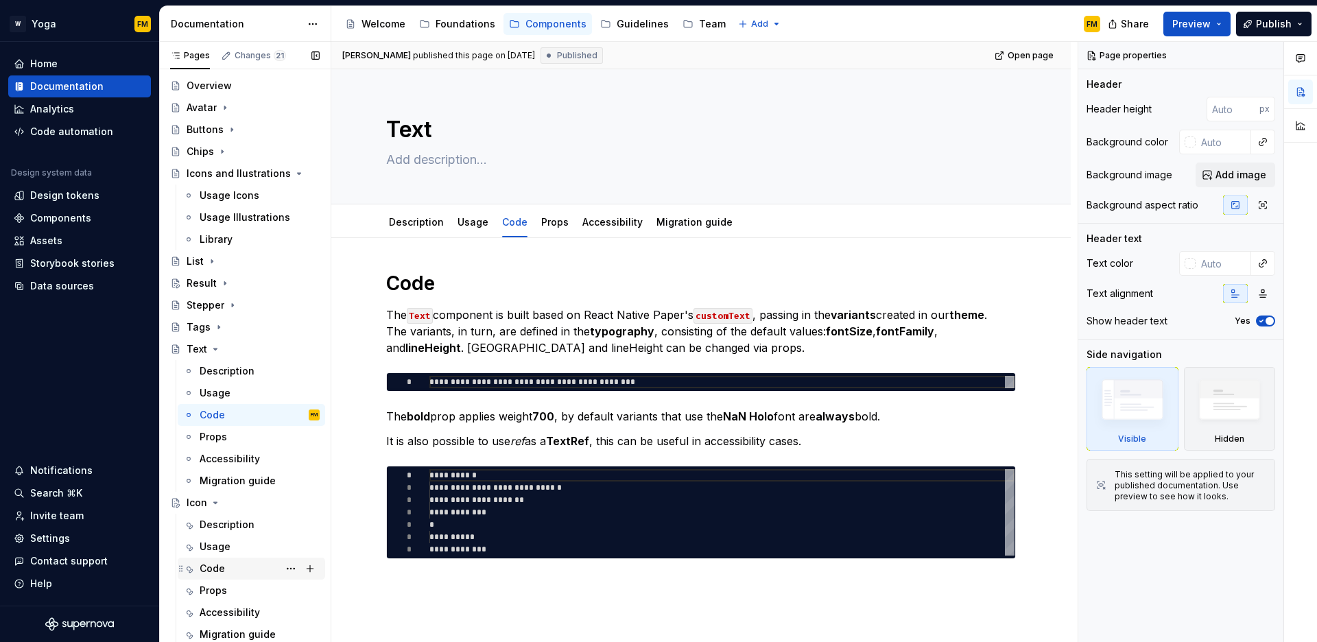
click at [225, 561] on div "Code" at bounding box center [260, 568] width 120 height 19
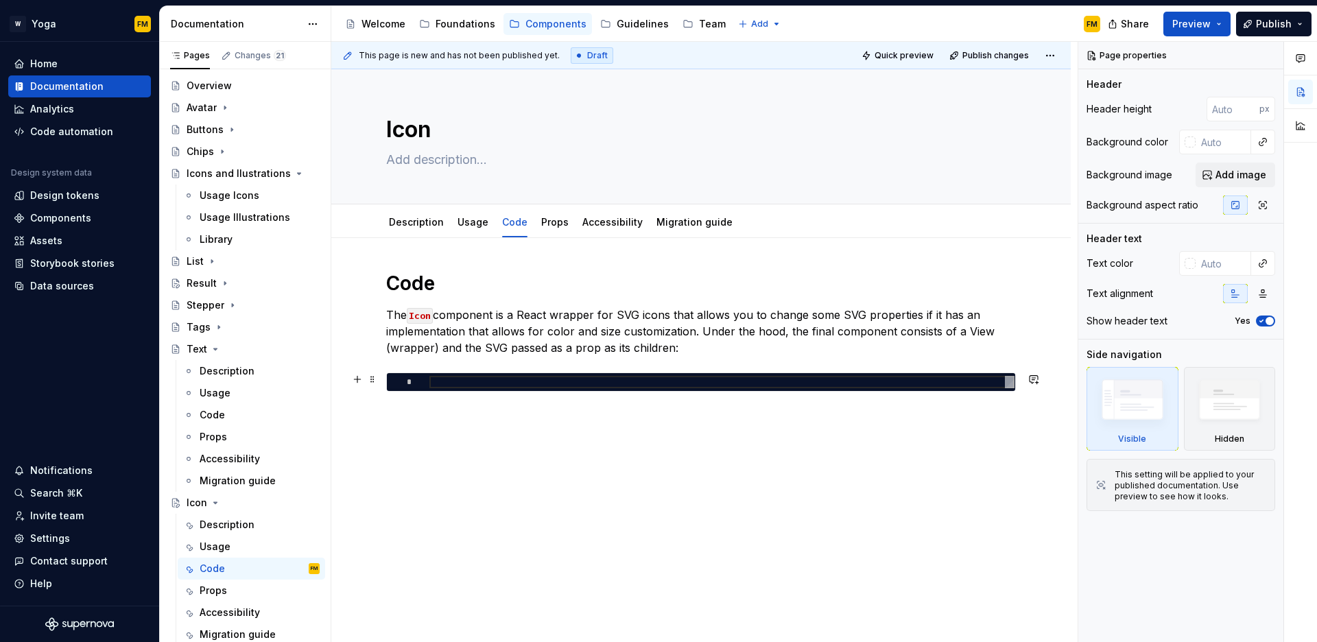
click at [471, 378] on div at bounding box center [722, 382] width 585 height 12
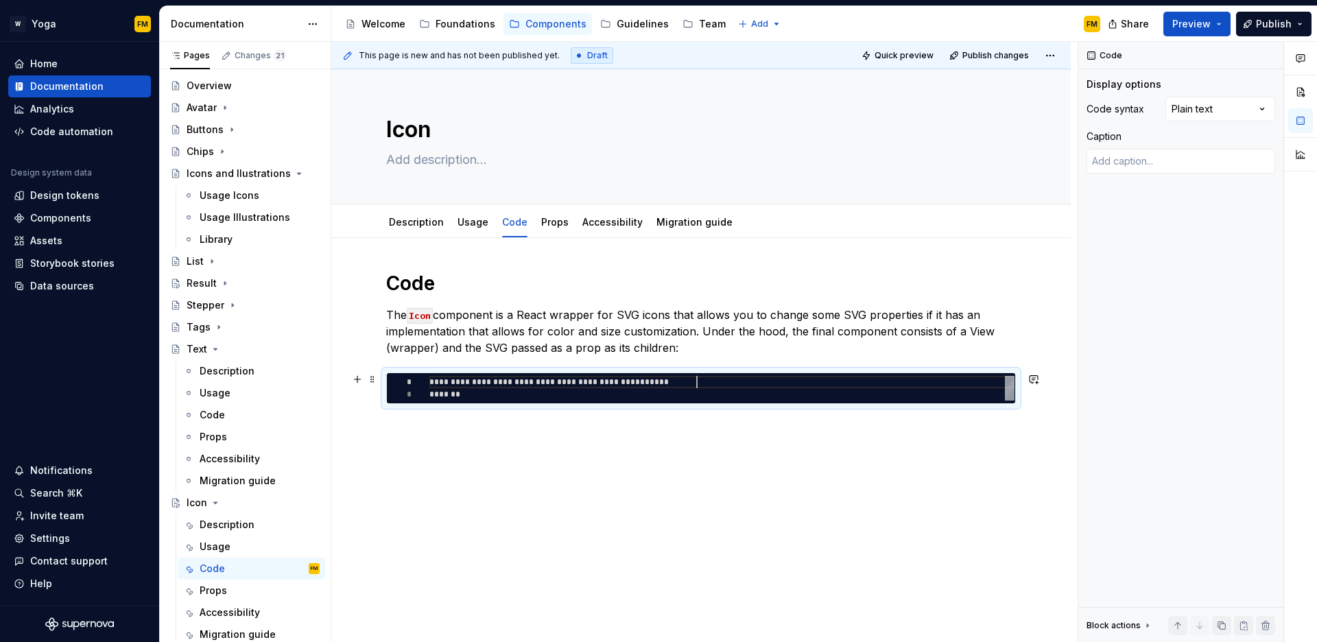
scroll to position [0, 268]
click at [460, 380] on div "**********" at bounding box center [722, 388] width 585 height 25
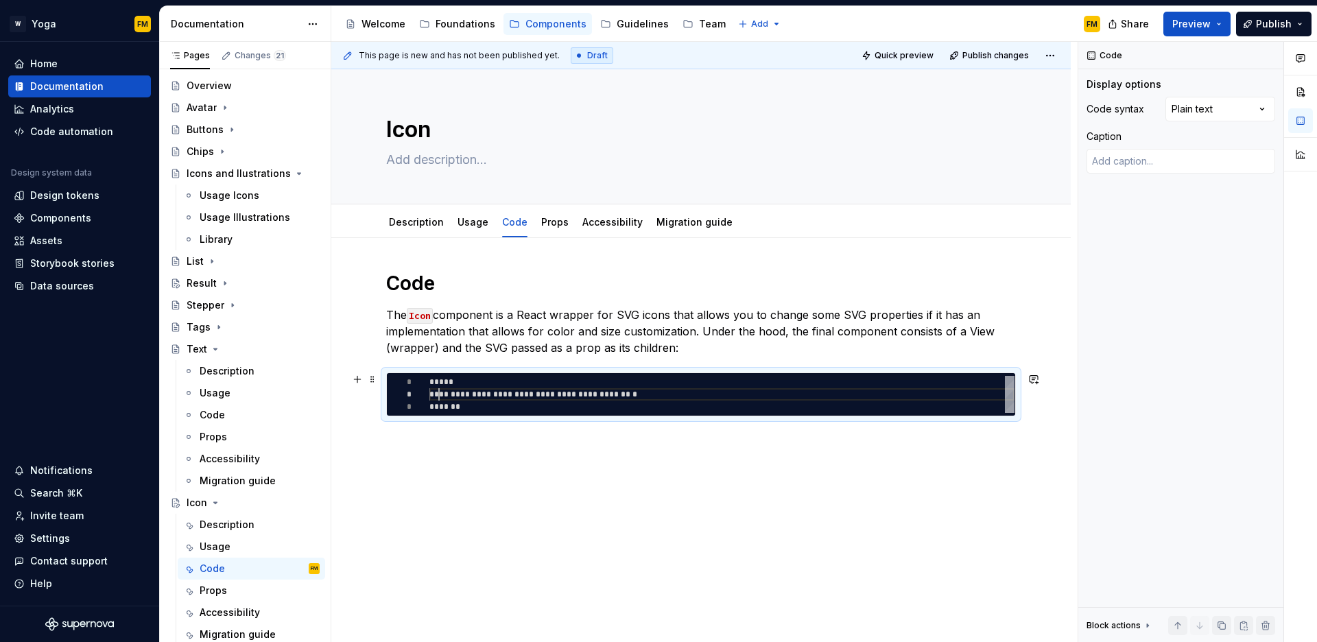
scroll to position [12, 10]
click at [519, 392] on div "**********" at bounding box center [722, 394] width 585 height 37
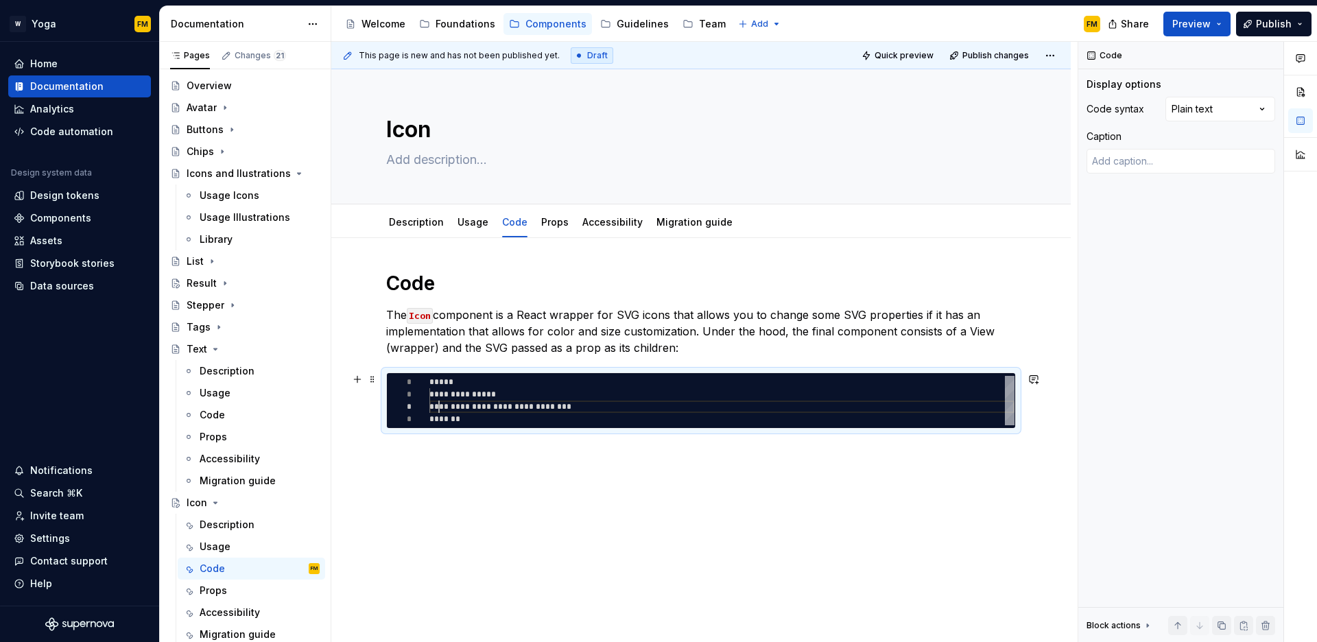
click at [550, 403] on div "**********" at bounding box center [722, 400] width 585 height 49
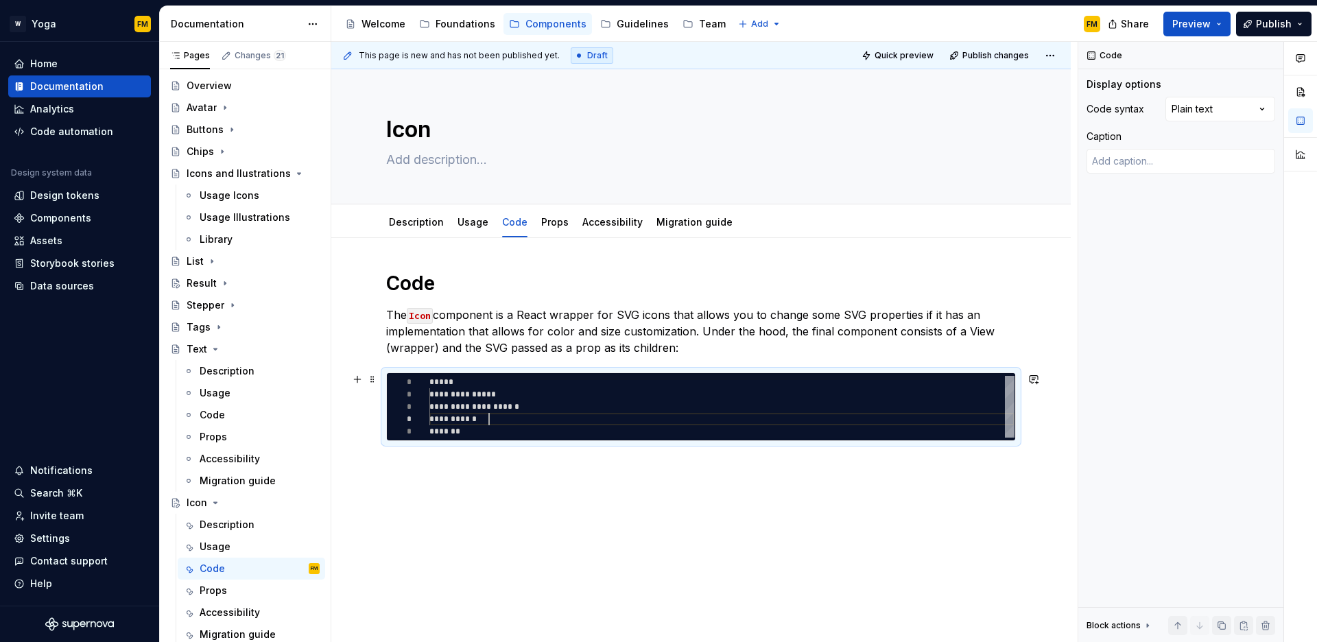
click at [490, 417] on div "**********" at bounding box center [722, 407] width 585 height 62
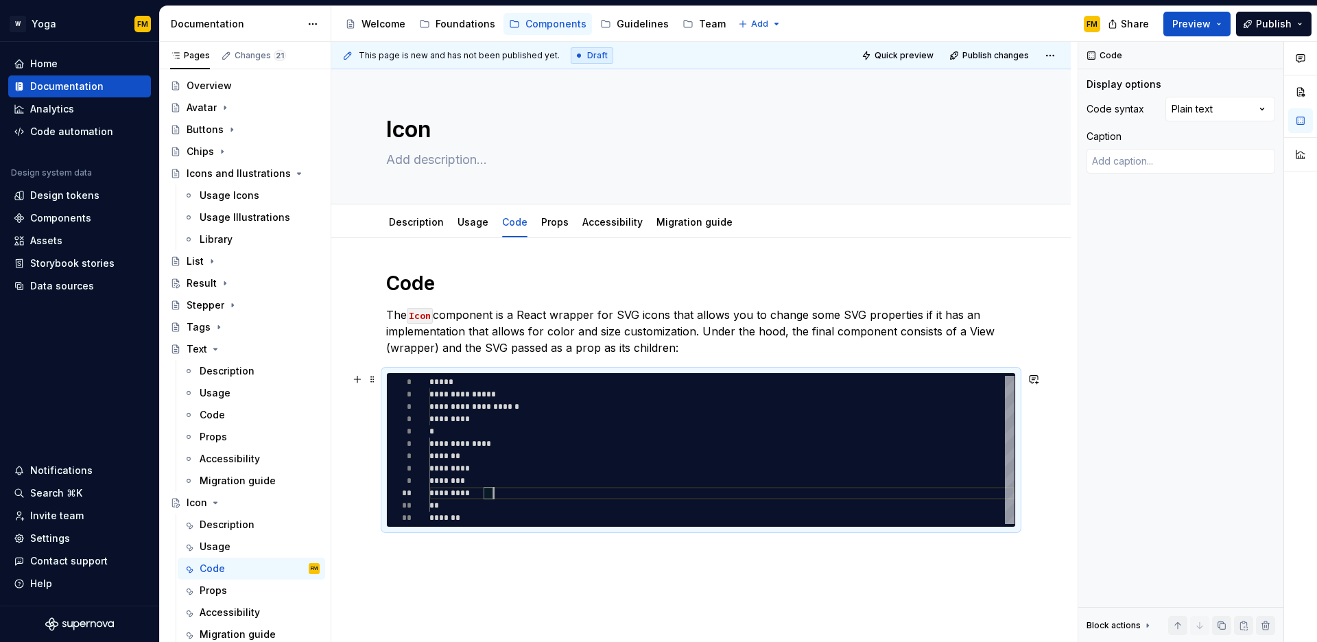
scroll to position [111, 64]
click at [506, 451] on div "**********" at bounding box center [722, 450] width 585 height 148
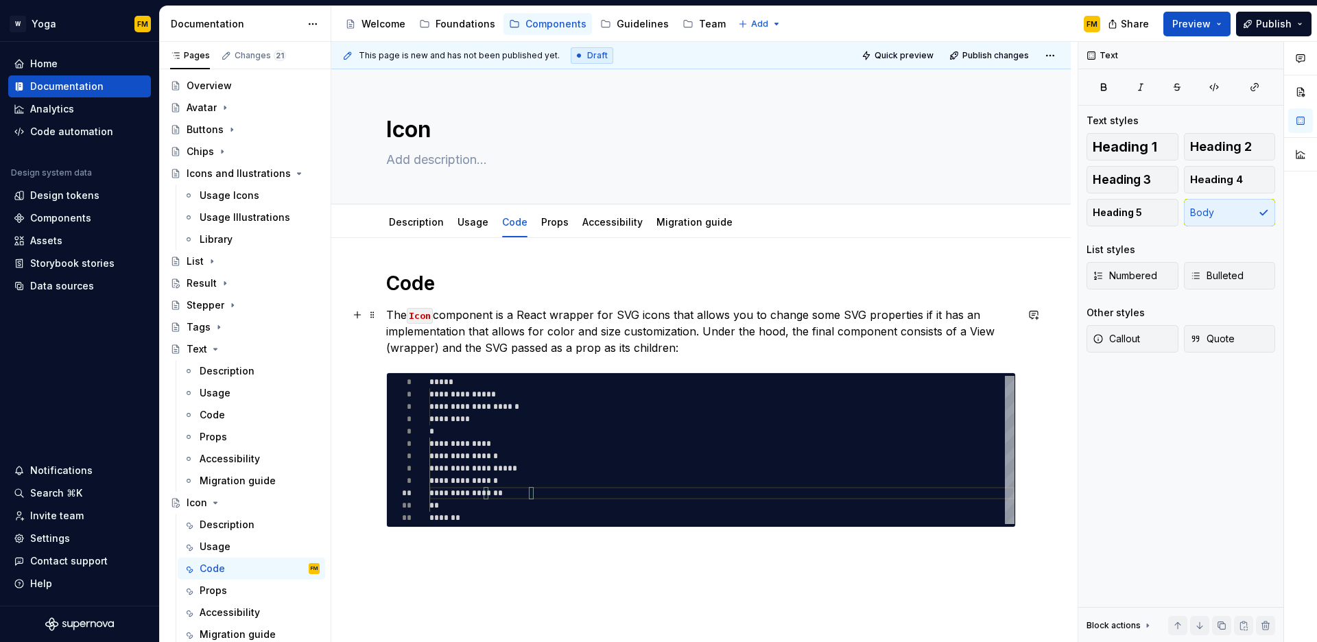
click at [552, 353] on p "The Icon component is a React wrapper for SVG icons that allows you to change s…" at bounding box center [701, 331] width 630 height 49
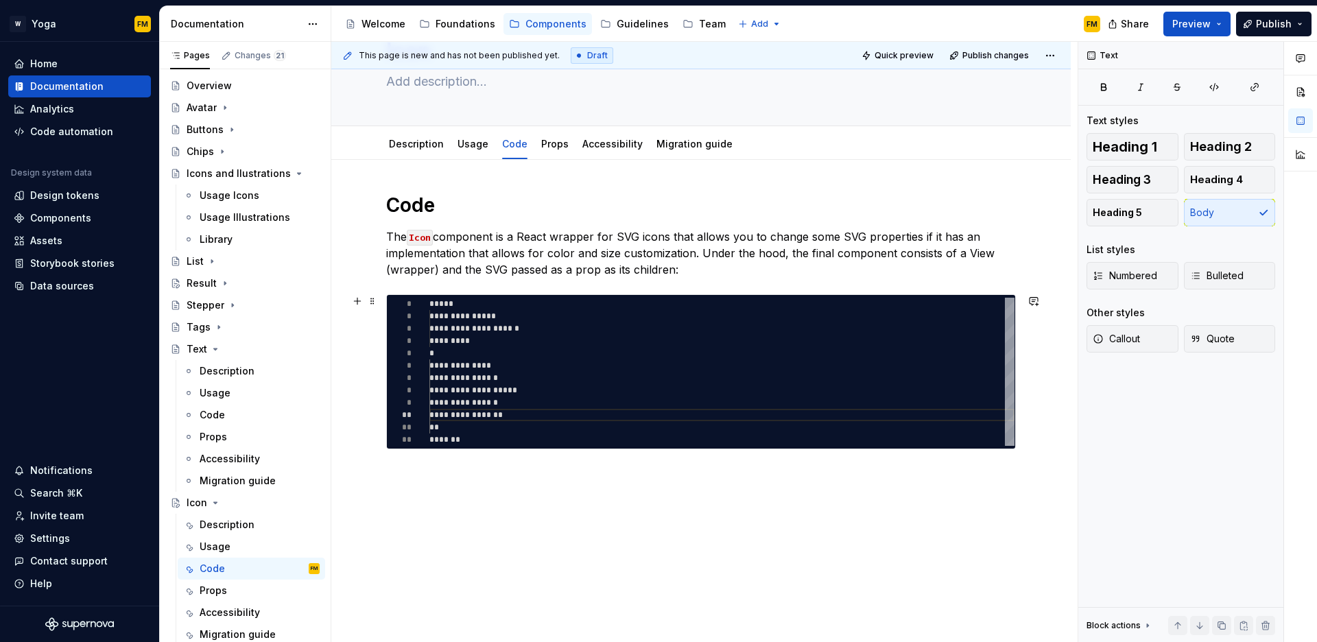
scroll to position [80, 0]
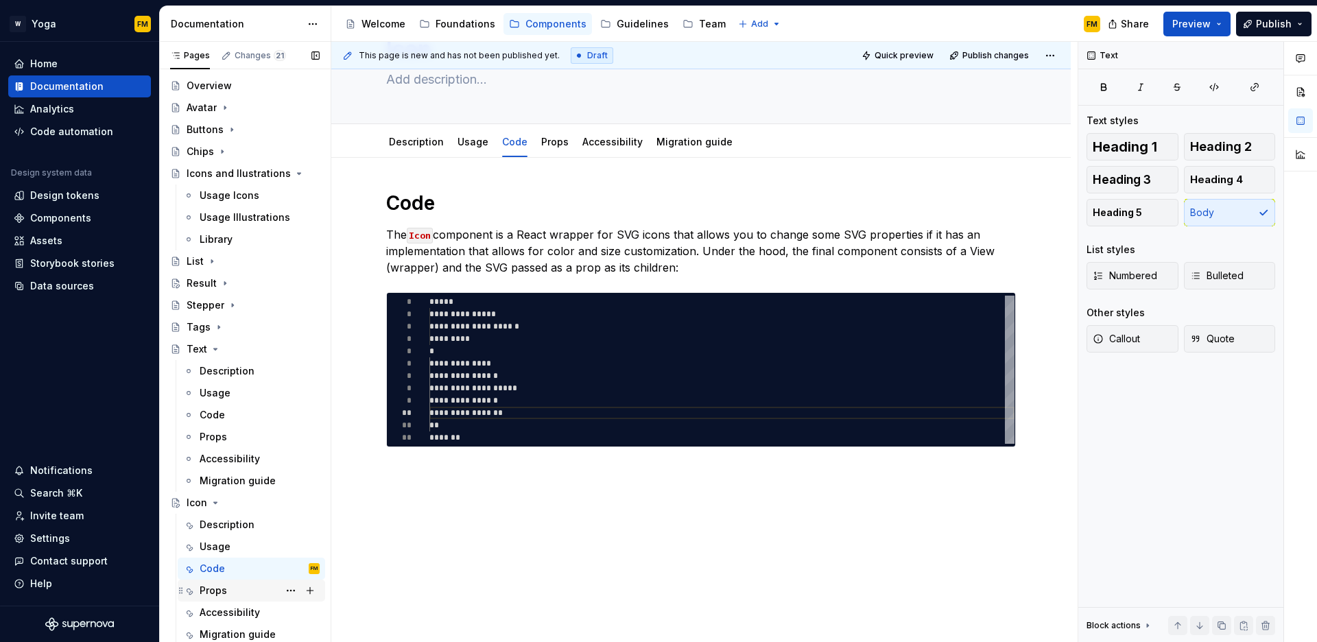
click at [225, 589] on div "Props" at bounding box center [213, 591] width 27 height 14
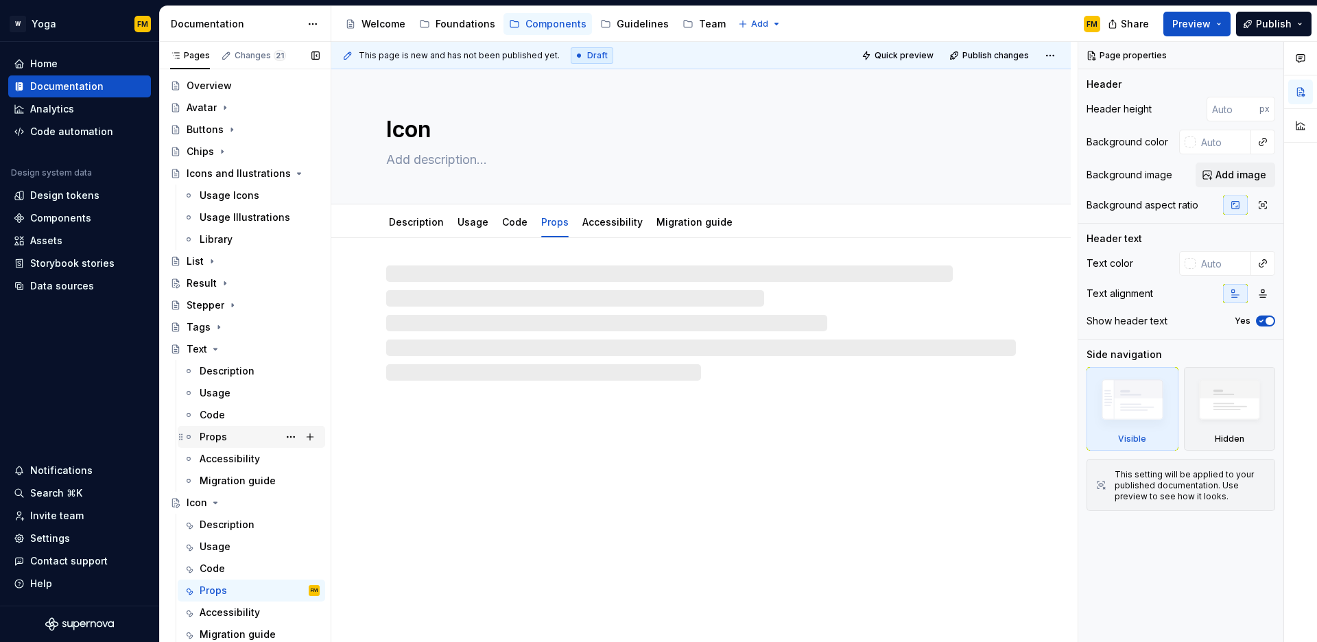
click at [213, 433] on div "Props" at bounding box center [213, 437] width 27 height 14
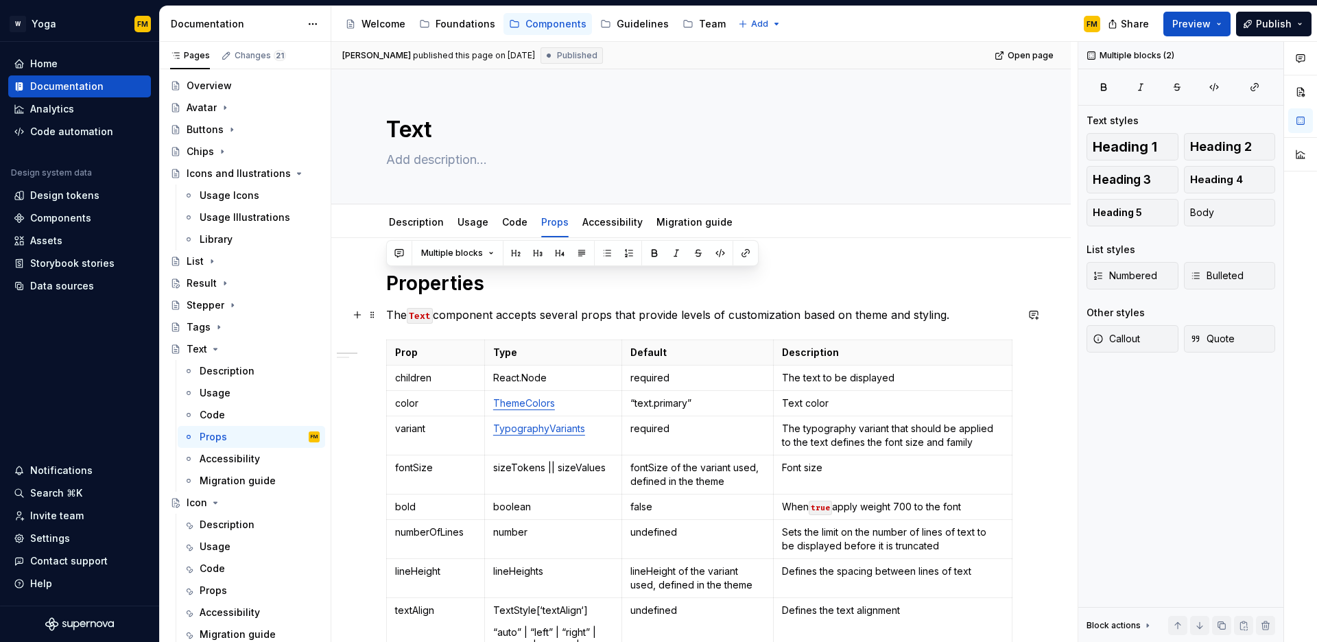
drag, startPoint x: 388, startPoint y: 280, endPoint x: 953, endPoint y: 320, distance: 566.1
click at [229, 586] on div "Props" at bounding box center [260, 590] width 120 height 19
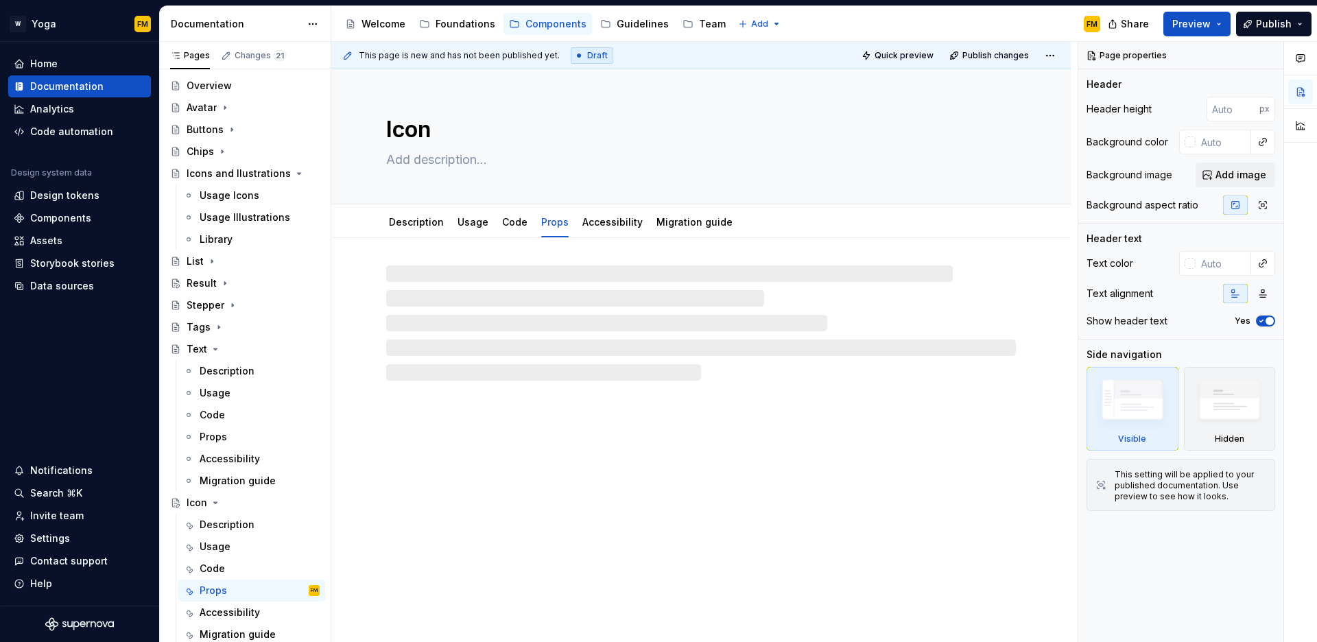
click at [463, 278] on div at bounding box center [701, 323] width 630 height 115
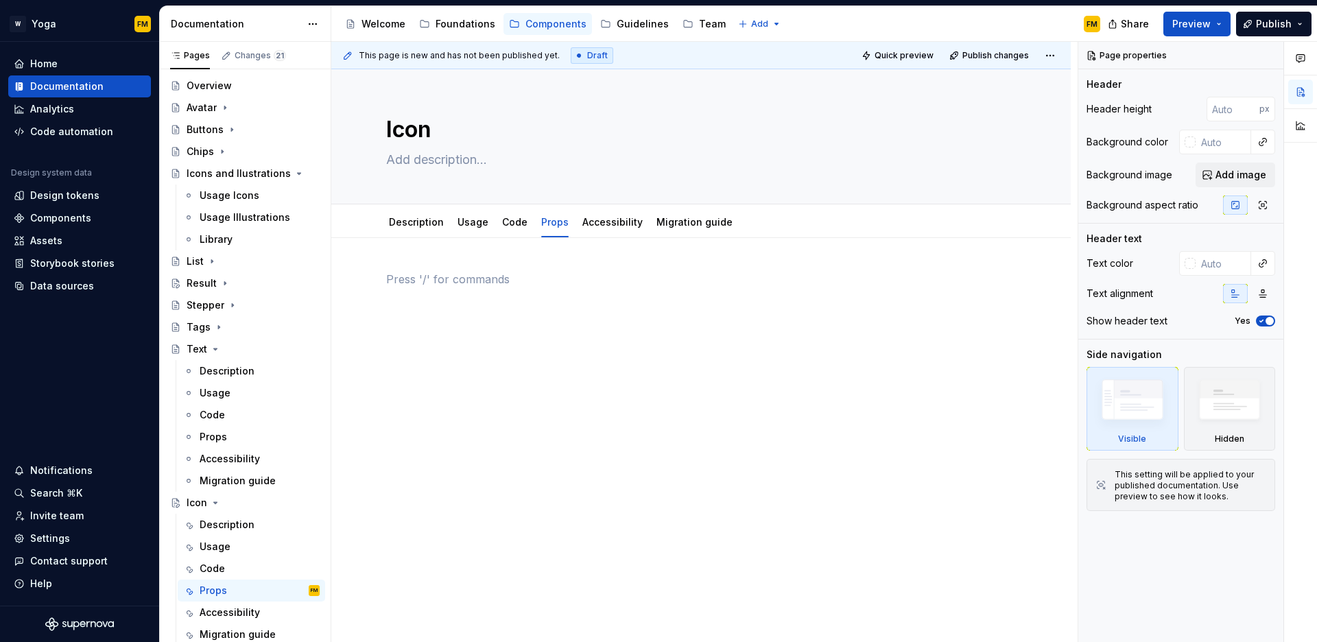
click at [460, 272] on p at bounding box center [701, 279] width 630 height 16
paste div
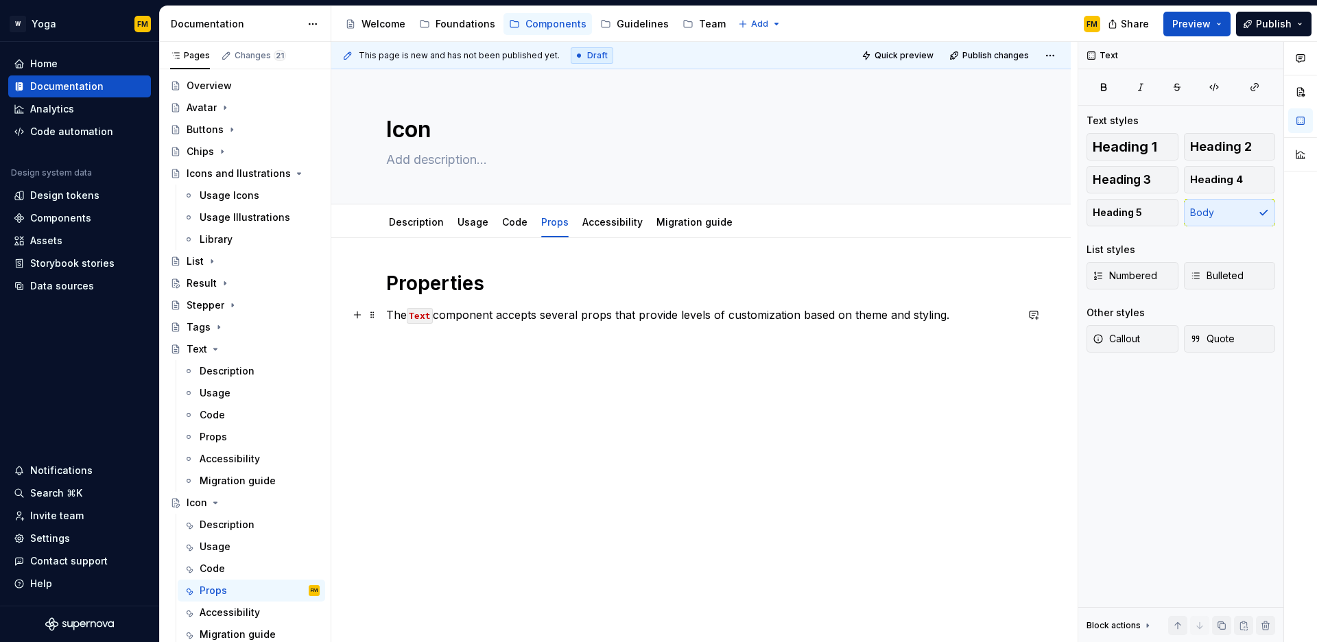
click at [419, 316] on code "Text" at bounding box center [420, 316] width 26 height 16
click at [565, 317] on p "The Icon component accepts several props that provide levels of customization b…" at bounding box center [701, 315] width 630 height 16
click at [852, 314] on p "The Icon component accepts props that provide levels of customization based on …" at bounding box center [701, 315] width 630 height 16
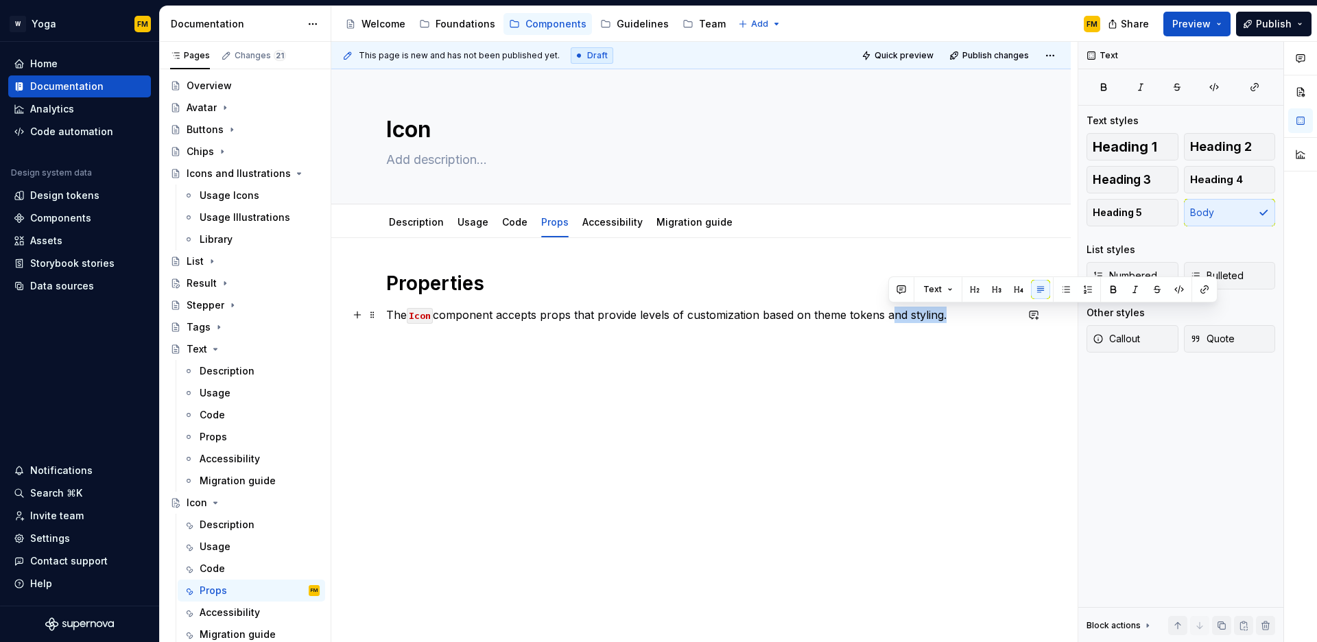
drag, startPoint x: 889, startPoint y: 318, endPoint x: 944, endPoint y: 316, distance: 55.6
click at [944, 316] on p "The Icon component accepts props that provide levels of customization based on …" at bounding box center [701, 315] width 630 height 16
click at [937, 316] on p "The Icon component accepts props that provide levels of customization based on …" at bounding box center [701, 315] width 630 height 16
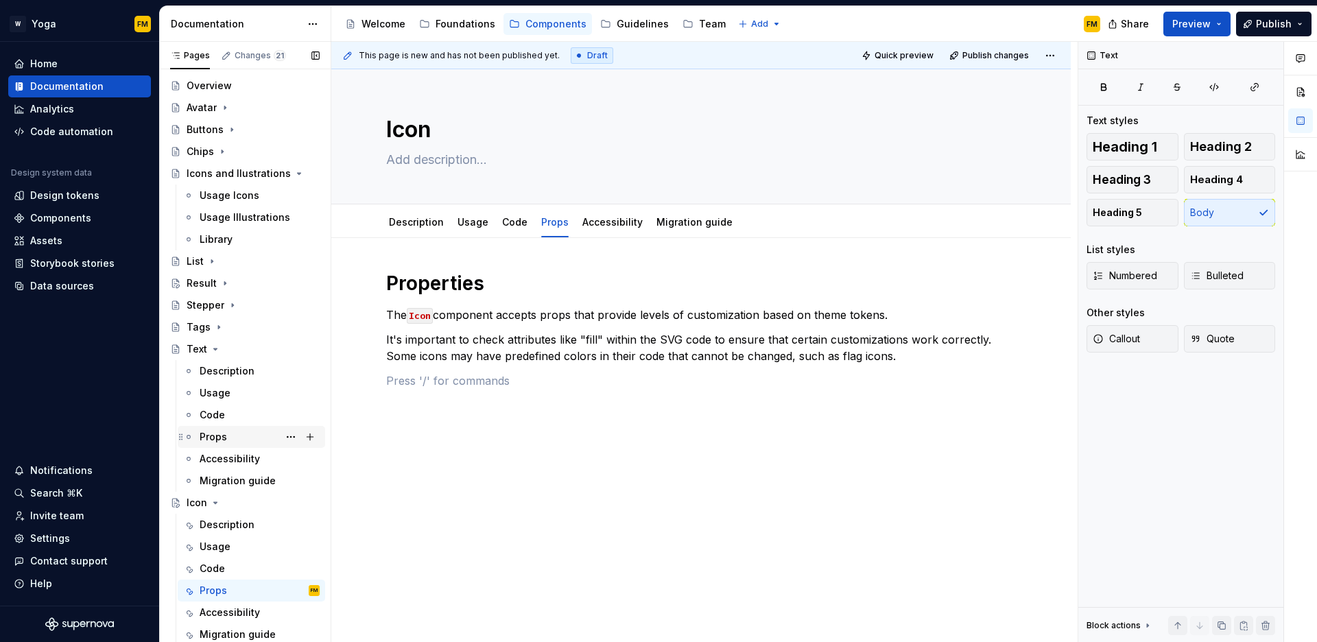
click at [231, 441] on div "Props" at bounding box center [260, 436] width 120 height 19
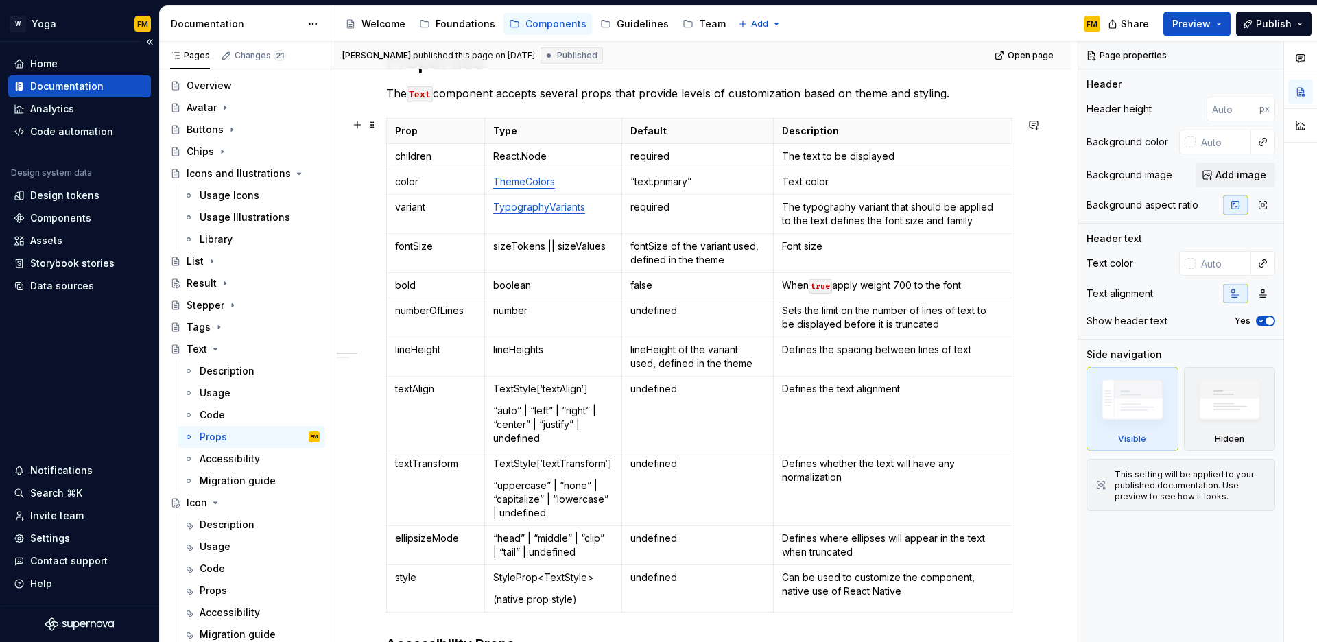
scroll to position [261, 0]
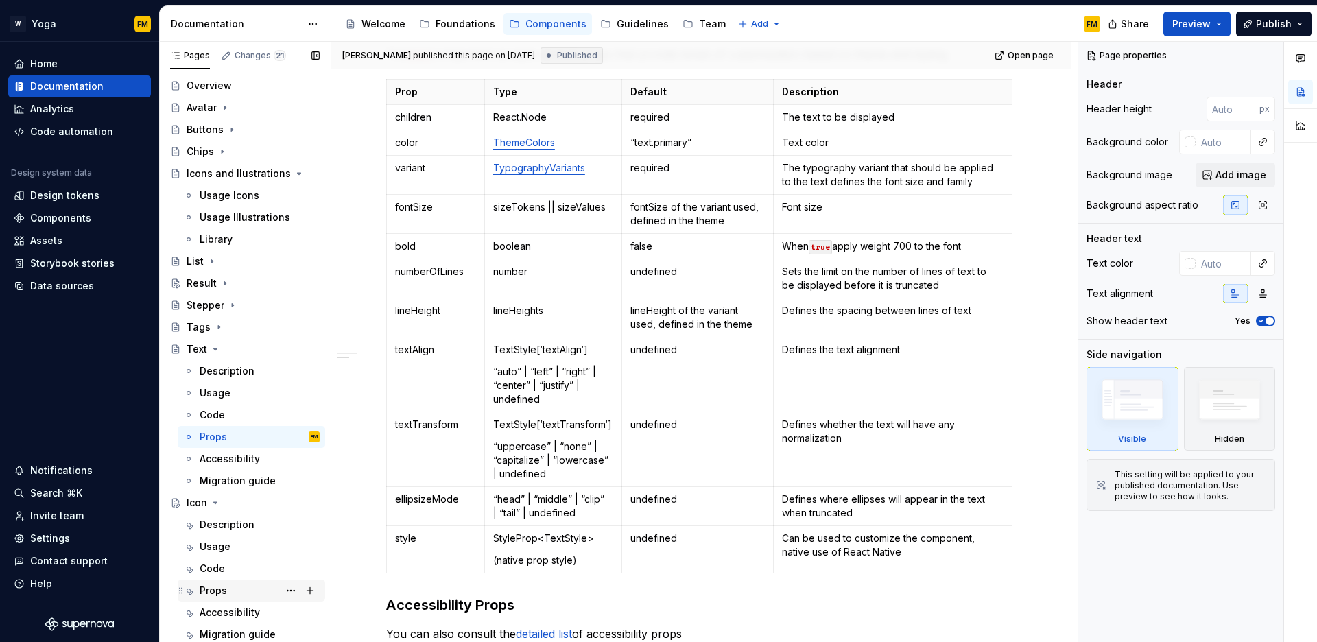
click at [214, 587] on div "Props" at bounding box center [213, 591] width 27 height 14
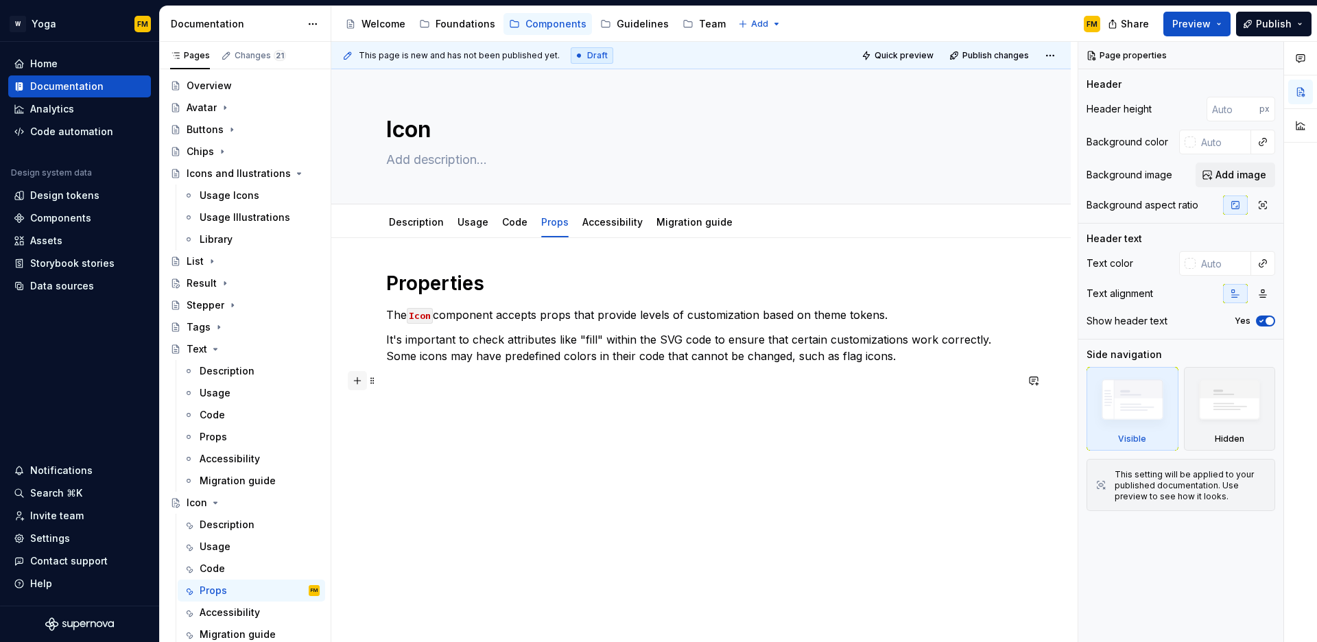
click at [361, 380] on button "button" at bounding box center [357, 380] width 19 height 19
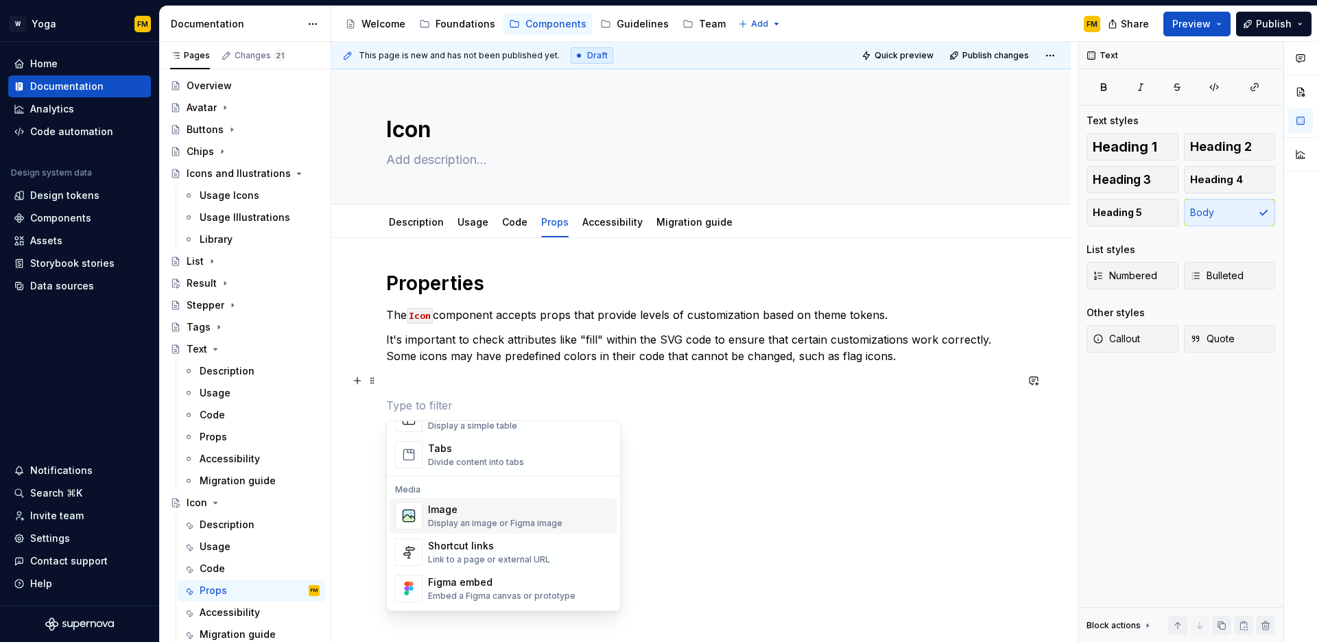
scroll to position [525, 0]
click at [492, 435] on div "Table Display a simple table" at bounding box center [520, 421] width 184 height 27
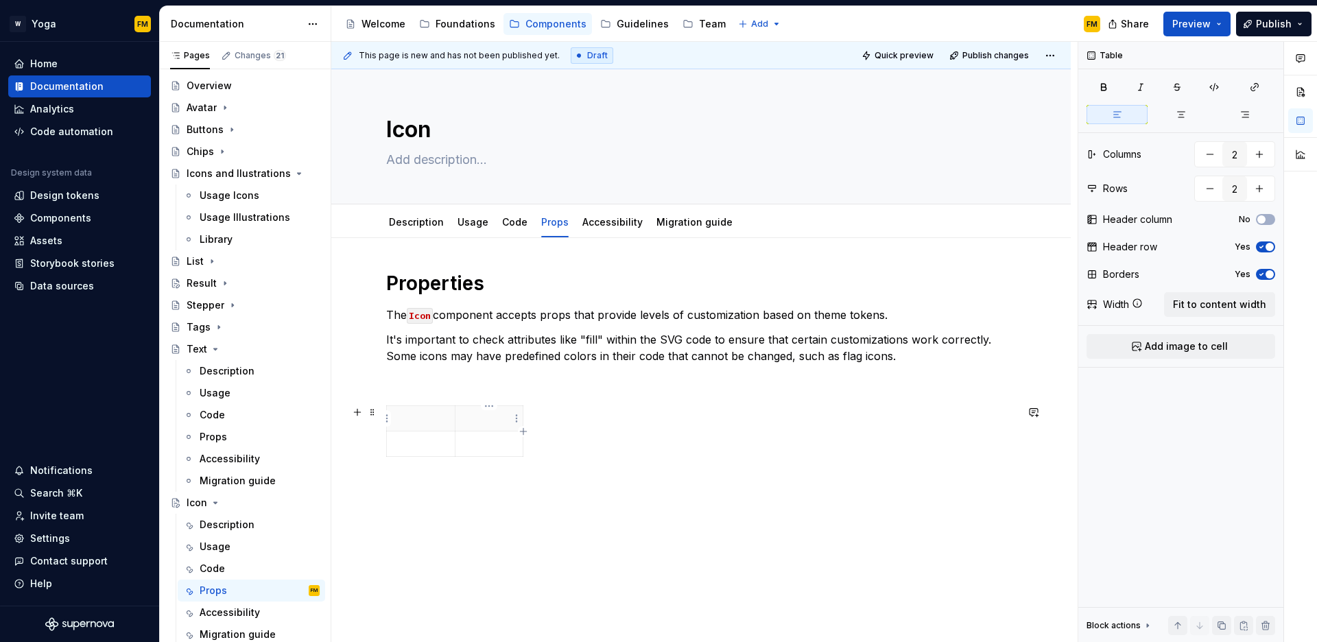
click at [521, 430] on icon "button" at bounding box center [523, 431] width 11 height 11
click at [550, 432] on icon "button" at bounding box center [548, 431] width 11 height 11
click at [483, 455] on icon "button" at bounding box center [480, 456] width 11 height 11
click at [482, 482] on icon "button" at bounding box center [480, 482] width 11 height 11
click at [480, 506] on icon "button" at bounding box center [480, 507] width 11 height 11
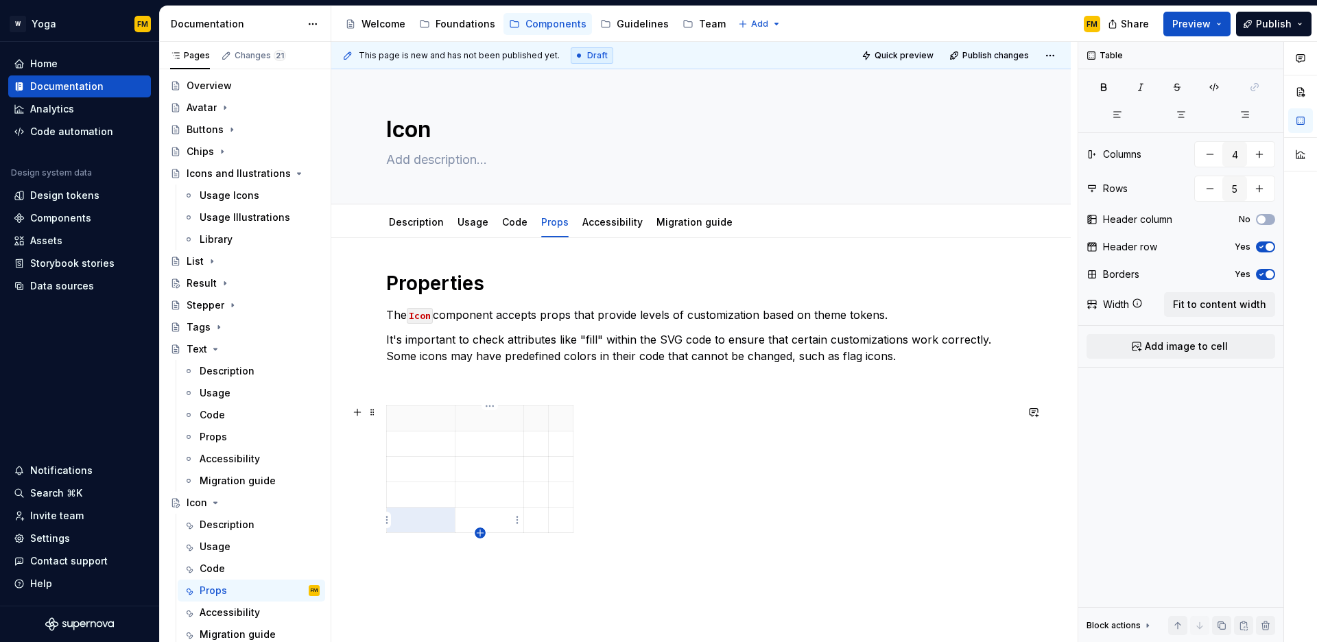
click at [481, 533] on icon "button" at bounding box center [480, 533] width 11 height 11
click at [243, 439] on div "Props" at bounding box center [260, 436] width 120 height 19
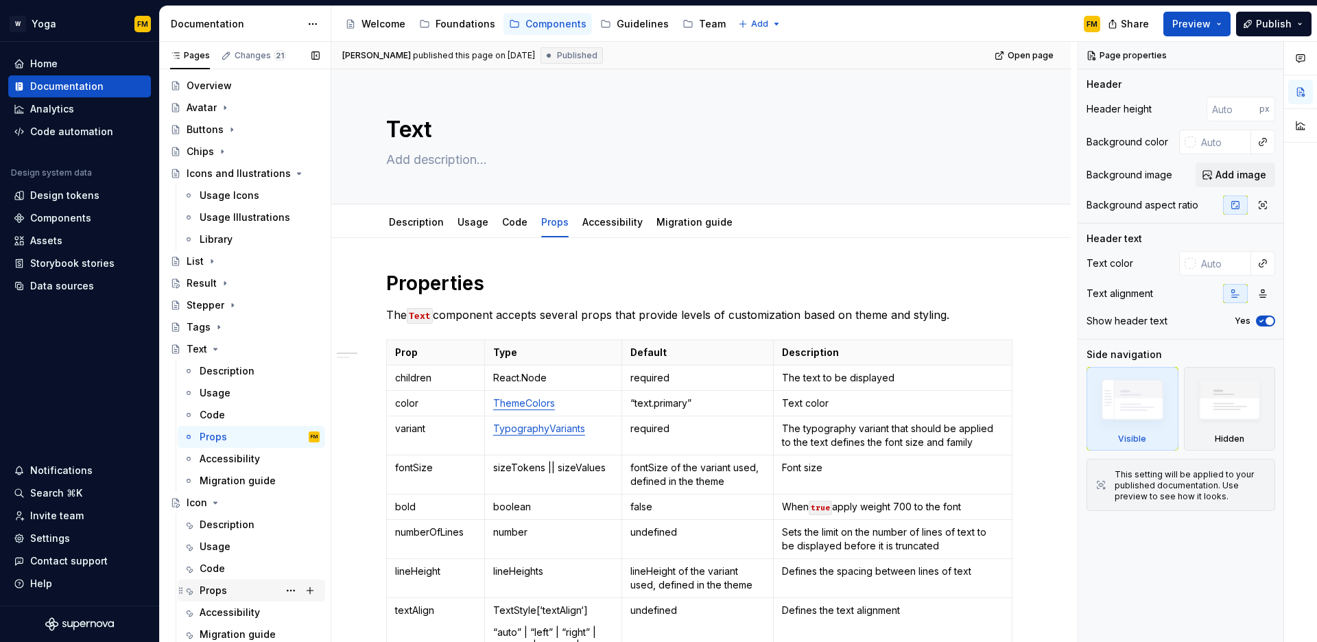
click at [211, 587] on div "Props" at bounding box center [213, 591] width 27 height 14
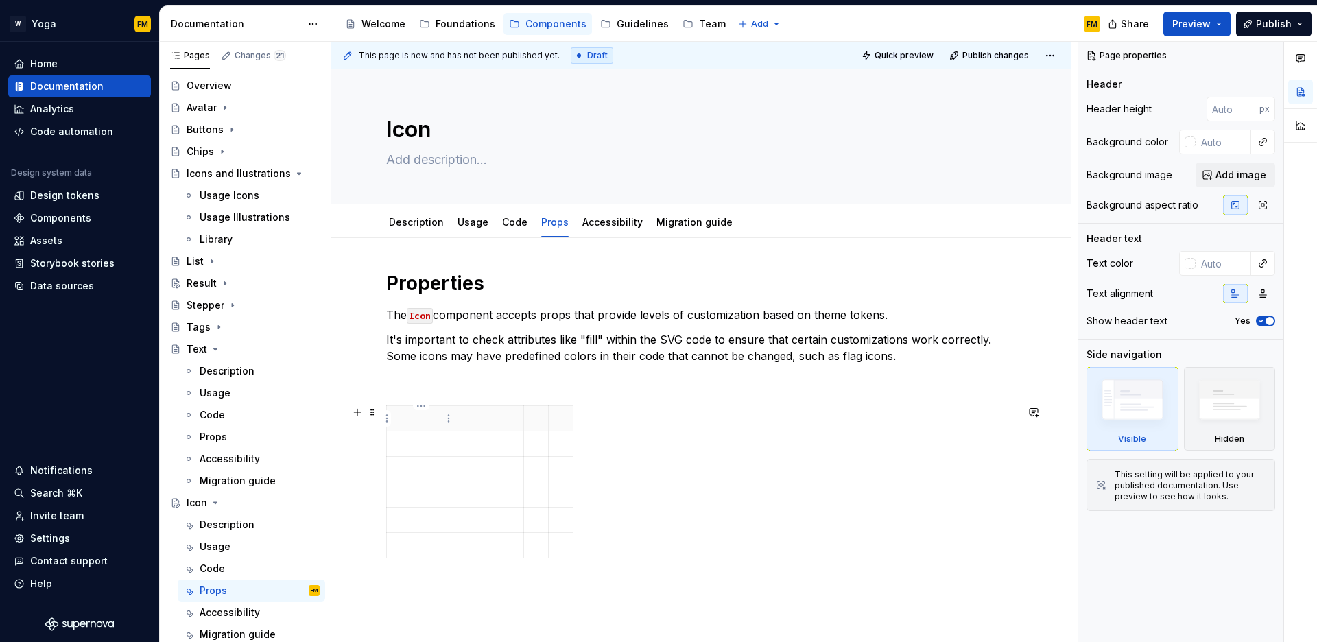
click at [415, 421] on p at bounding box center [420, 419] width 51 height 14
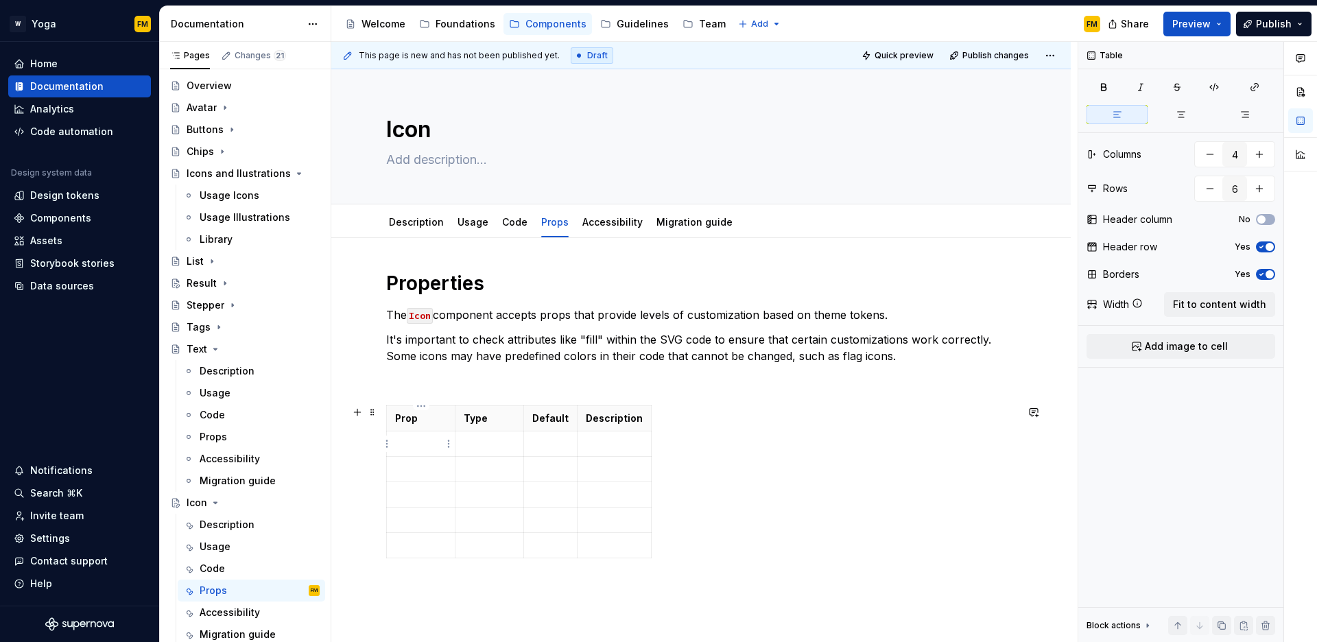
click at [423, 440] on p at bounding box center [420, 444] width 51 height 14
click at [416, 471] on p at bounding box center [420, 469] width 51 height 14
click at [401, 493] on p at bounding box center [420, 495] width 51 height 14
click at [427, 521] on p at bounding box center [420, 520] width 51 height 14
click at [432, 541] on p at bounding box center [420, 546] width 51 height 14
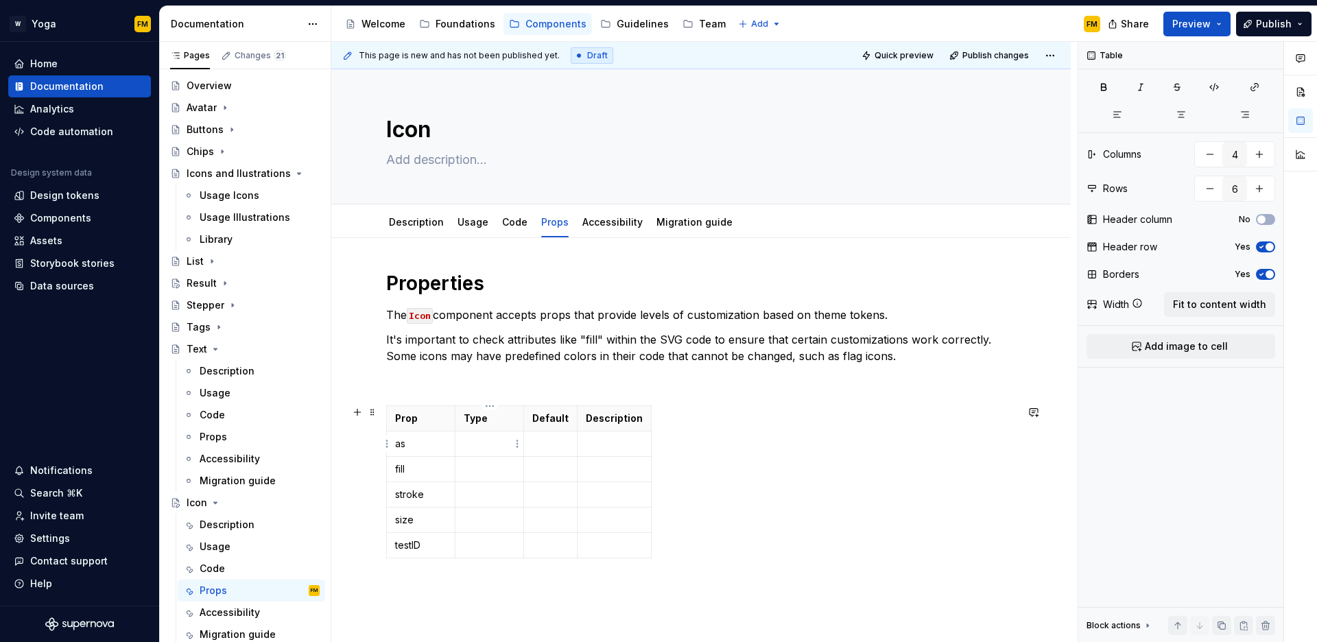
click at [480, 446] on p at bounding box center [489, 444] width 51 height 14
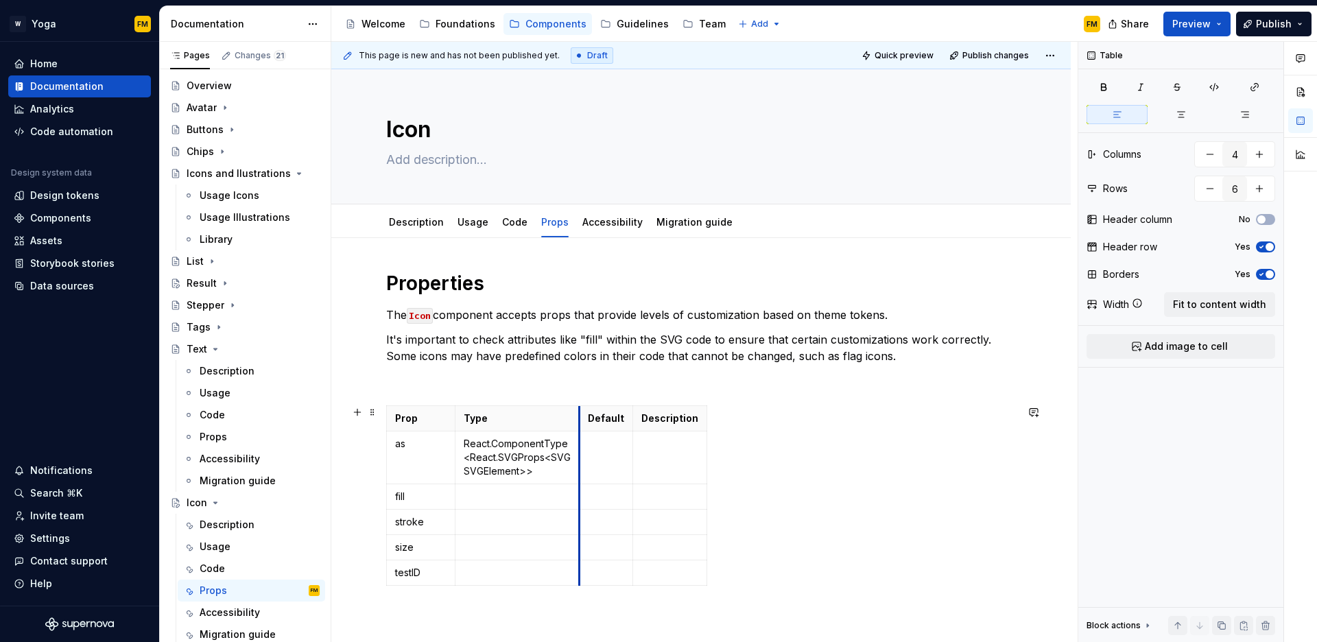
drag, startPoint x: 526, startPoint y: 421, endPoint x: 581, endPoint y: 416, distance: 55.8
click at [581, 416] on th "Default" at bounding box center [607, 418] width 54 height 25
click at [600, 452] on td at bounding box center [607, 458] width 54 height 53
click at [502, 508] on td at bounding box center [518, 496] width 124 height 25
click at [514, 526] on p at bounding box center [517, 522] width 107 height 14
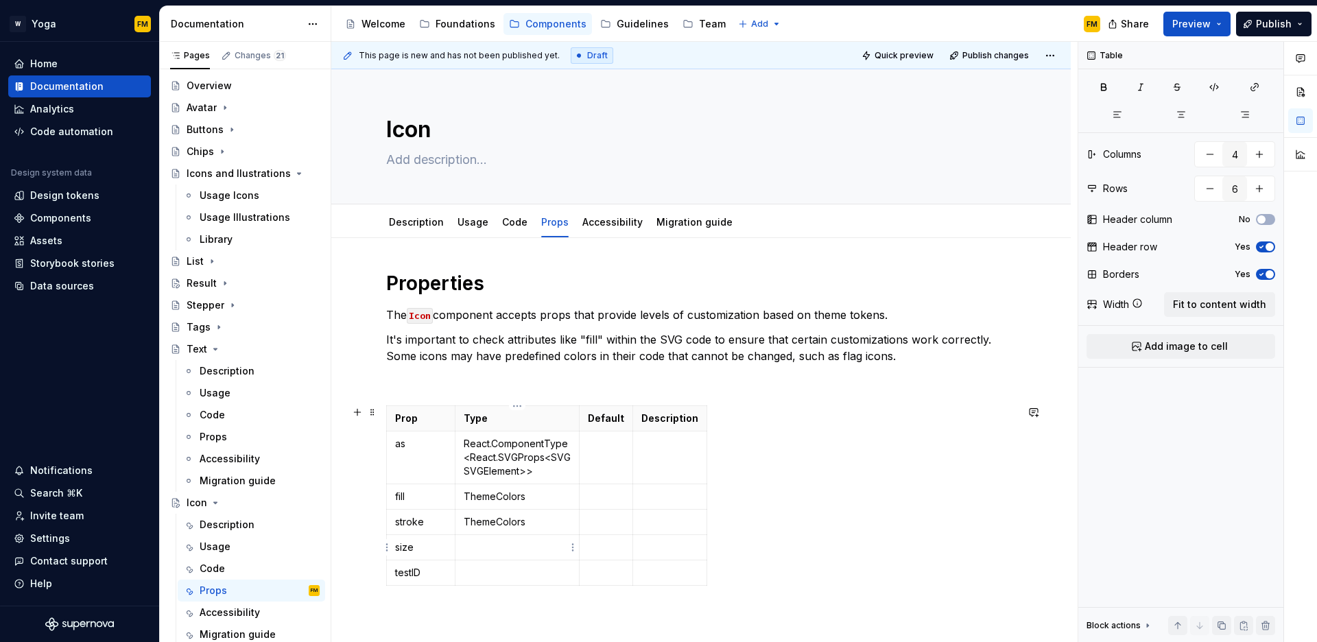
click at [501, 548] on p at bounding box center [517, 548] width 107 height 14
click at [491, 579] on p at bounding box center [517, 573] width 107 height 14
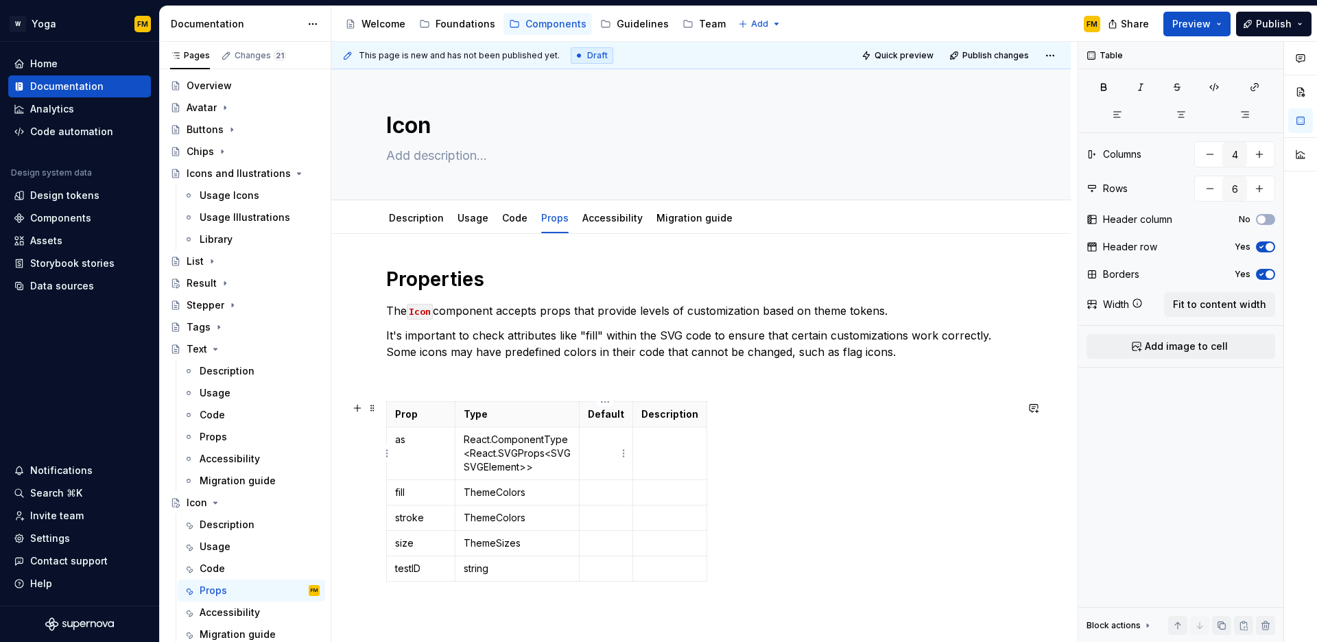
click at [601, 467] on td at bounding box center [607, 453] width 54 height 53
click at [254, 434] on div "Props" at bounding box center [260, 436] width 120 height 19
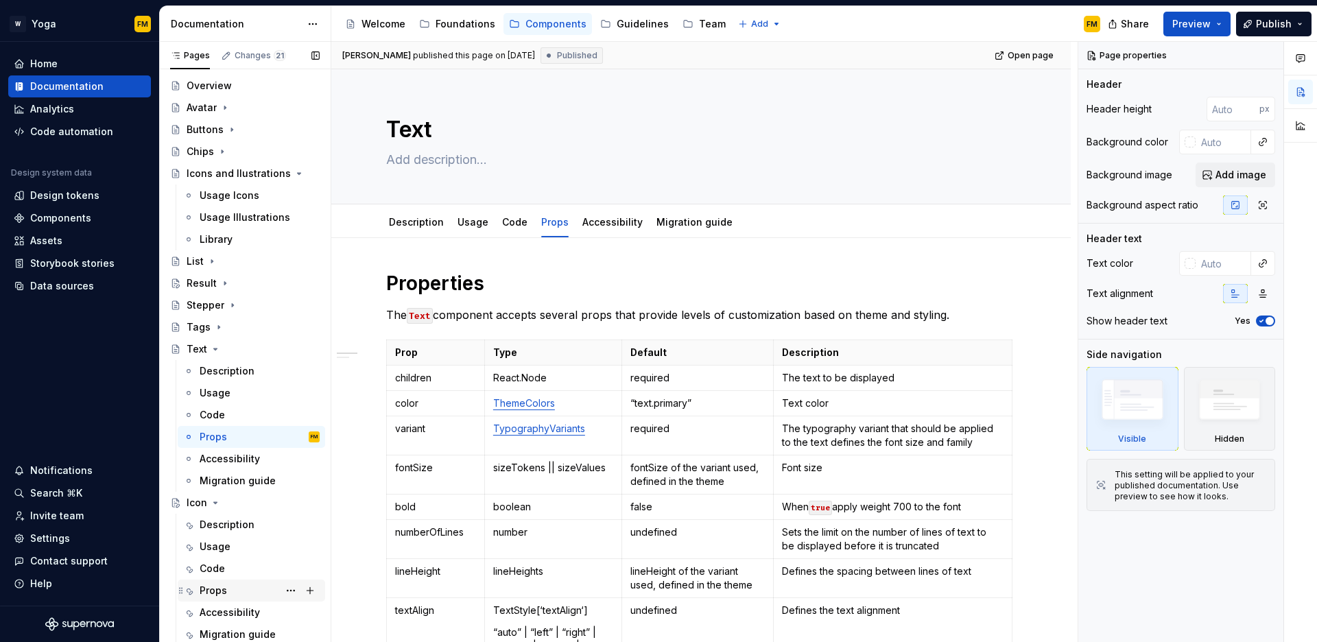
click at [231, 589] on div "Props" at bounding box center [260, 590] width 120 height 19
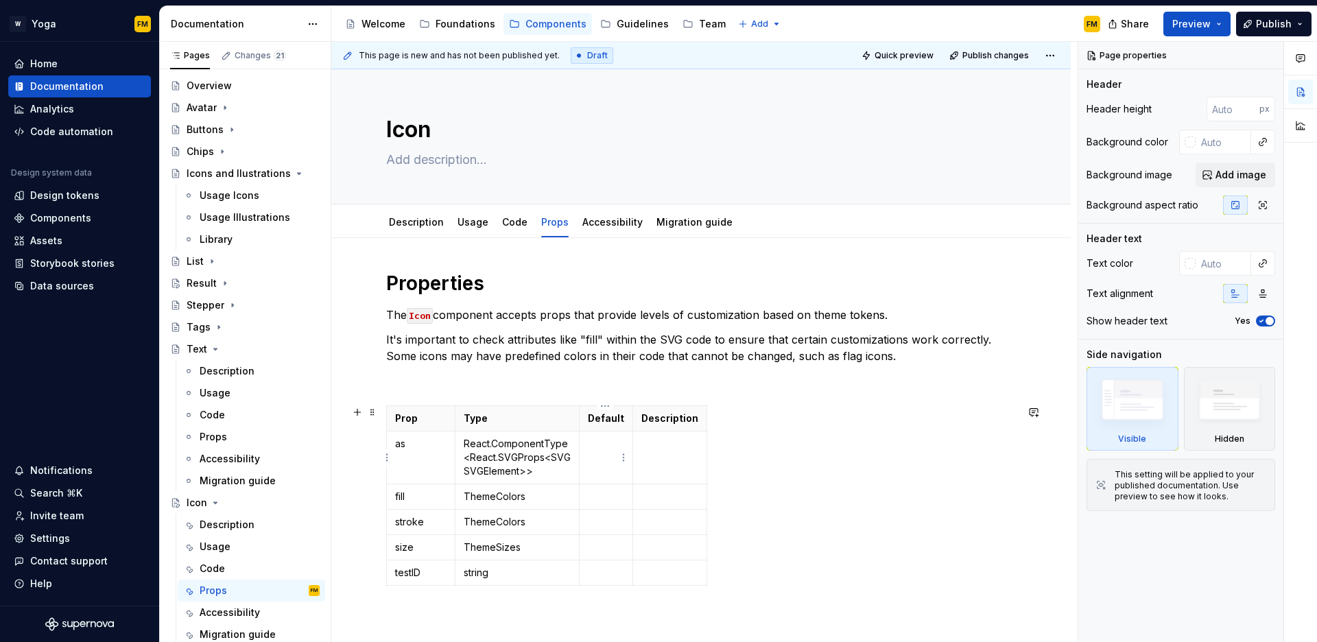
click at [599, 445] on p at bounding box center [606, 444] width 36 height 14
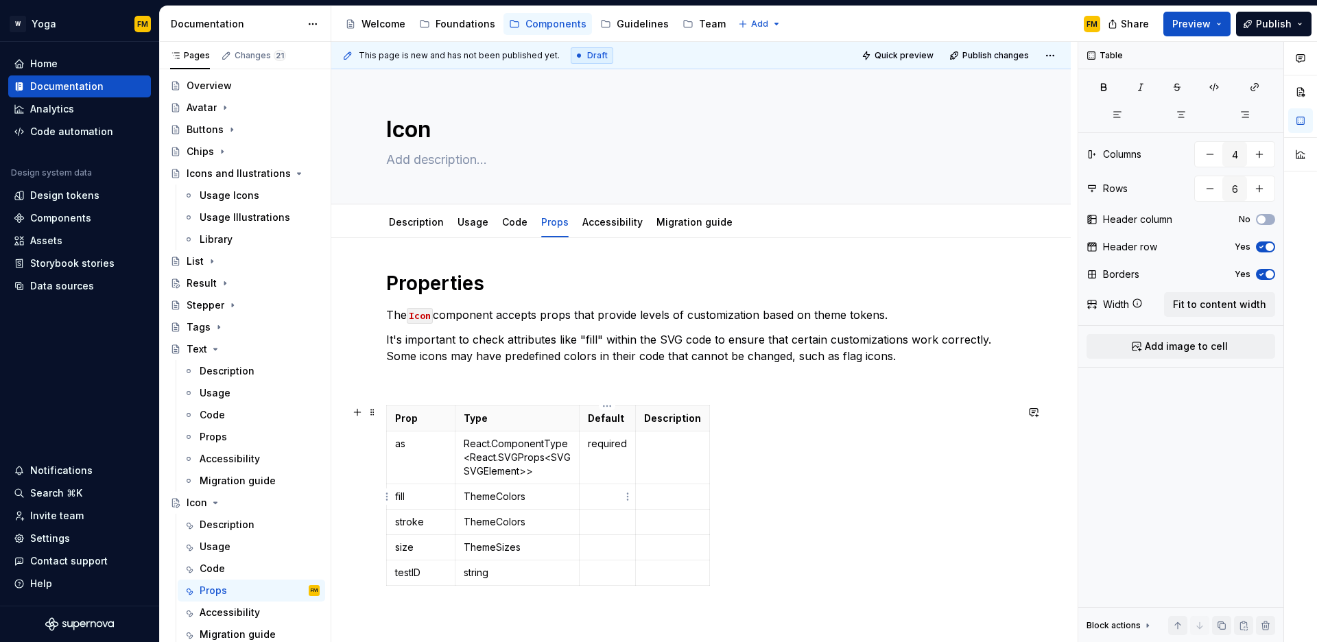
click at [585, 496] on td at bounding box center [608, 496] width 56 height 25
drag, startPoint x: 635, startPoint y: 476, endPoint x: 663, endPoint y: 475, distance: 28.1
click at [663, 475] on td at bounding box center [700, 458] width 74 height 53
click at [611, 497] on p at bounding box center [621, 497] width 66 height 14
drag, startPoint x: 662, startPoint y: 506, endPoint x: 682, endPoint y: 506, distance: 19.9
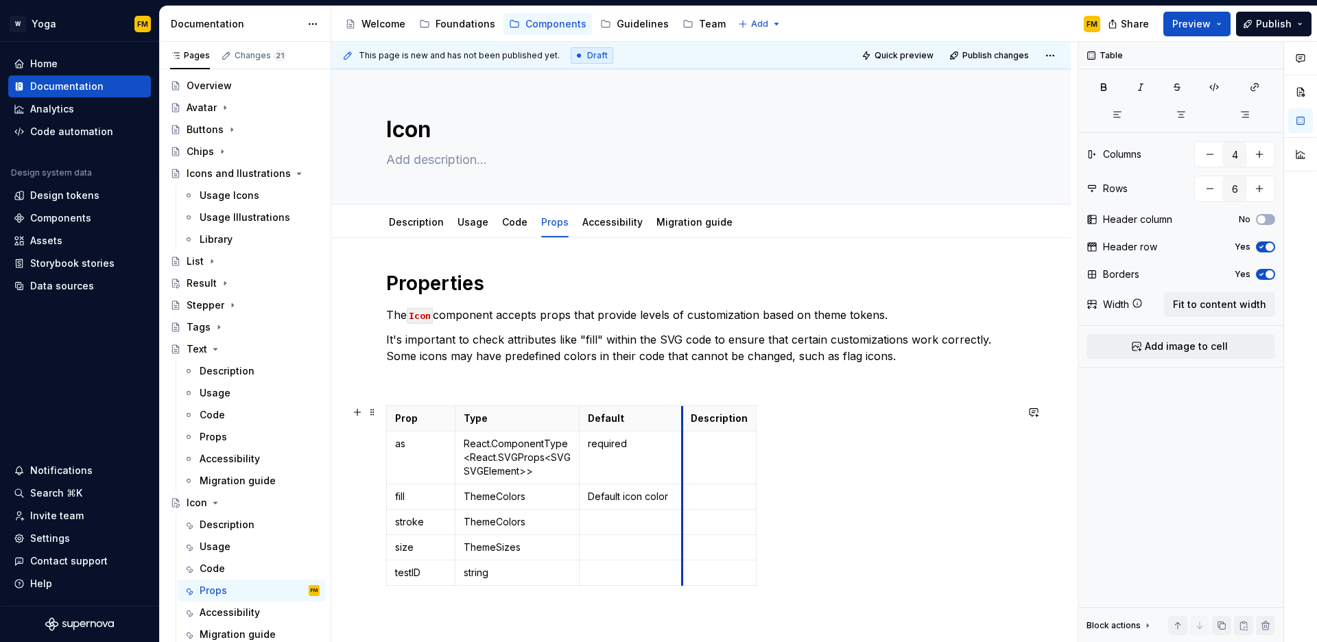
click at [683, 506] on td at bounding box center [720, 496] width 74 height 25
click at [633, 499] on p "Default icon color" at bounding box center [631, 497] width 86 height 14
click at [646, 500] on p "Default icon color" at bounding box center [631, 497] width 86 height 14
click at [634, 498] on p "Default icon color" at bounding box center [631, 497] width 86 height 14
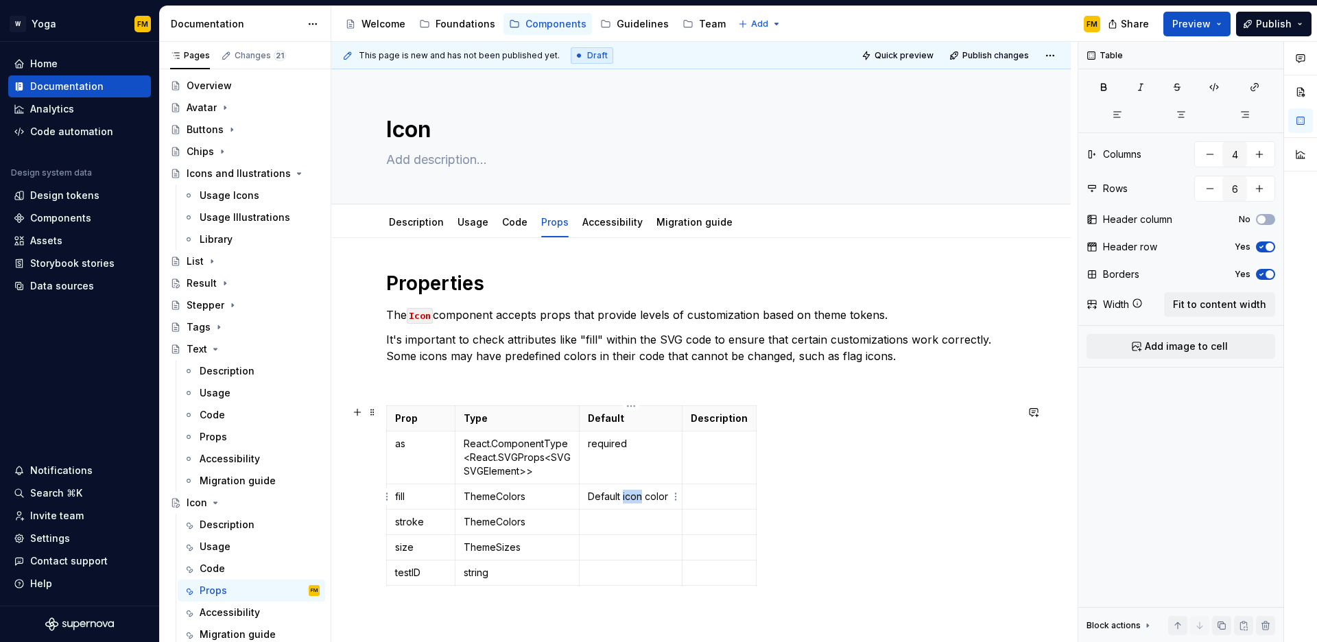
click at [634, 498] on p "Default icon color" at bounding box center [631, 497] width 86 height 14
click at [670, 497] on p "Default icon color" at bounding box center [631, 497] width 86 height 14
drag, startPoint x: 666, startPoint y: 515, endPoint x: 591, endPoint y: 495, distance: 76.7
click at [591, 495] on p "Default icon color, defined on svg" at bounding box center [631, 503] width 86 height 27
copy p "Default icon color, defined on svg"
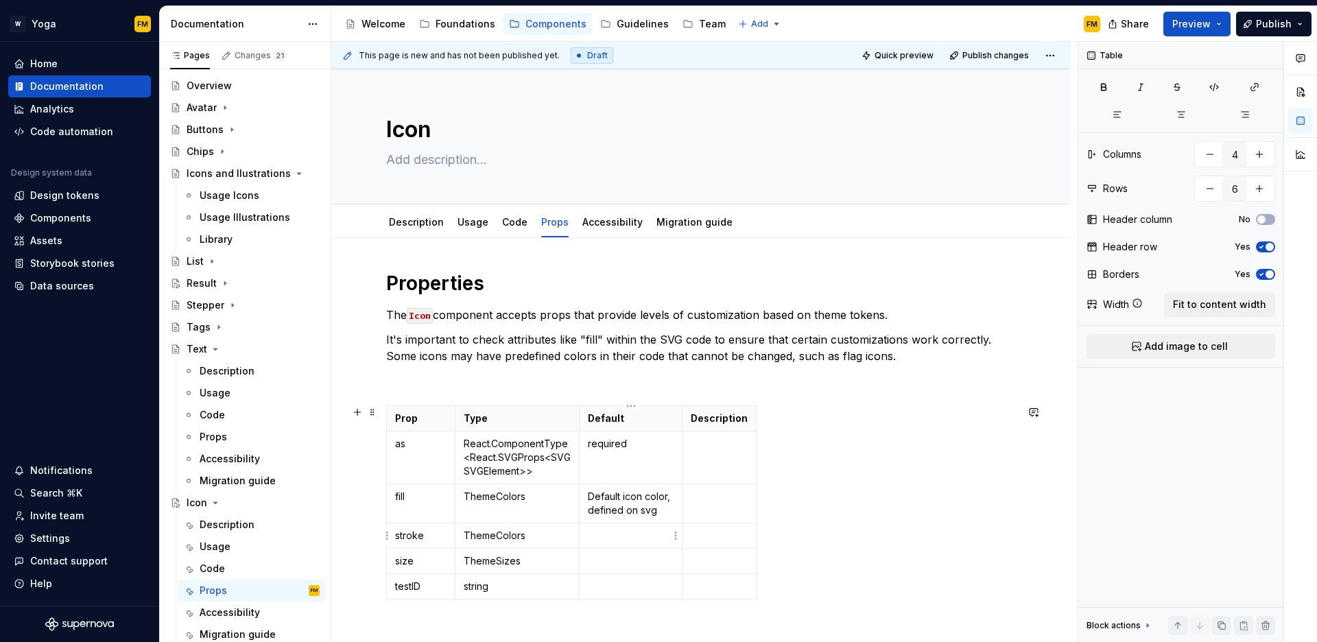
click at [615, 539] on p at bounding box center [631, 536] width 86 height 14
click at [655, 512] on p "Default icon color, defined on svg" at bounding box center [631, 503] width 86 height 27
click at [635, 574] on p at bounding box center [631, 575] width 86 height 14
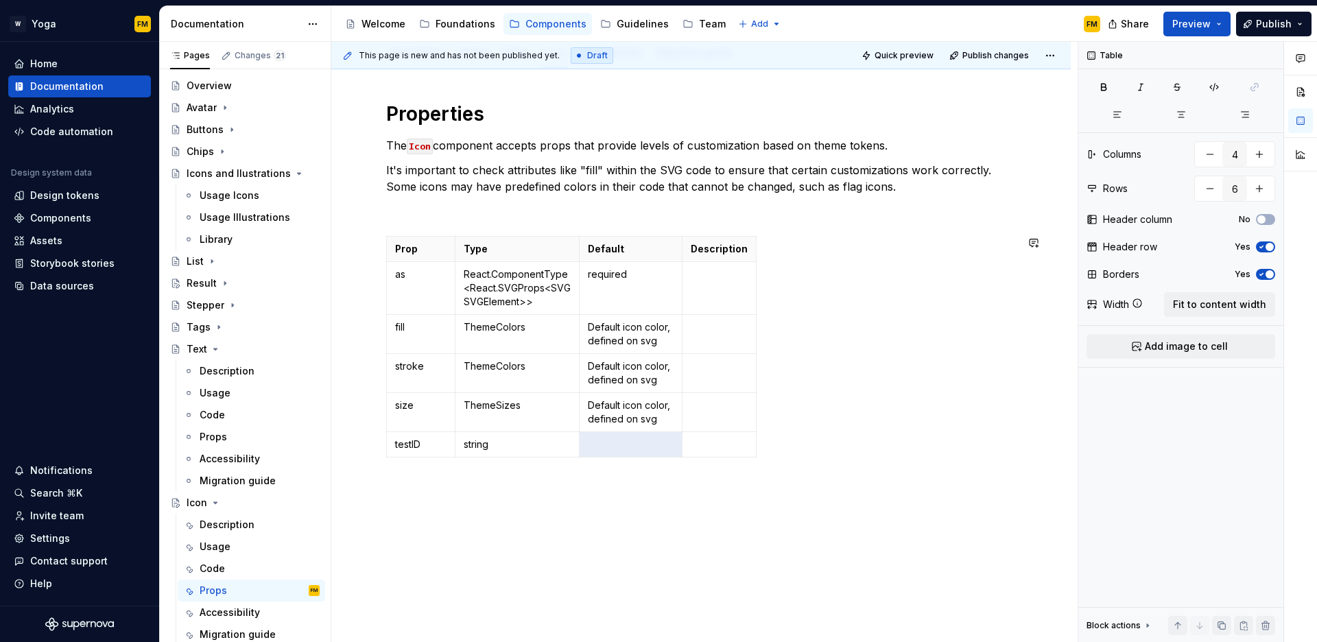
scroll to position [199, 0]
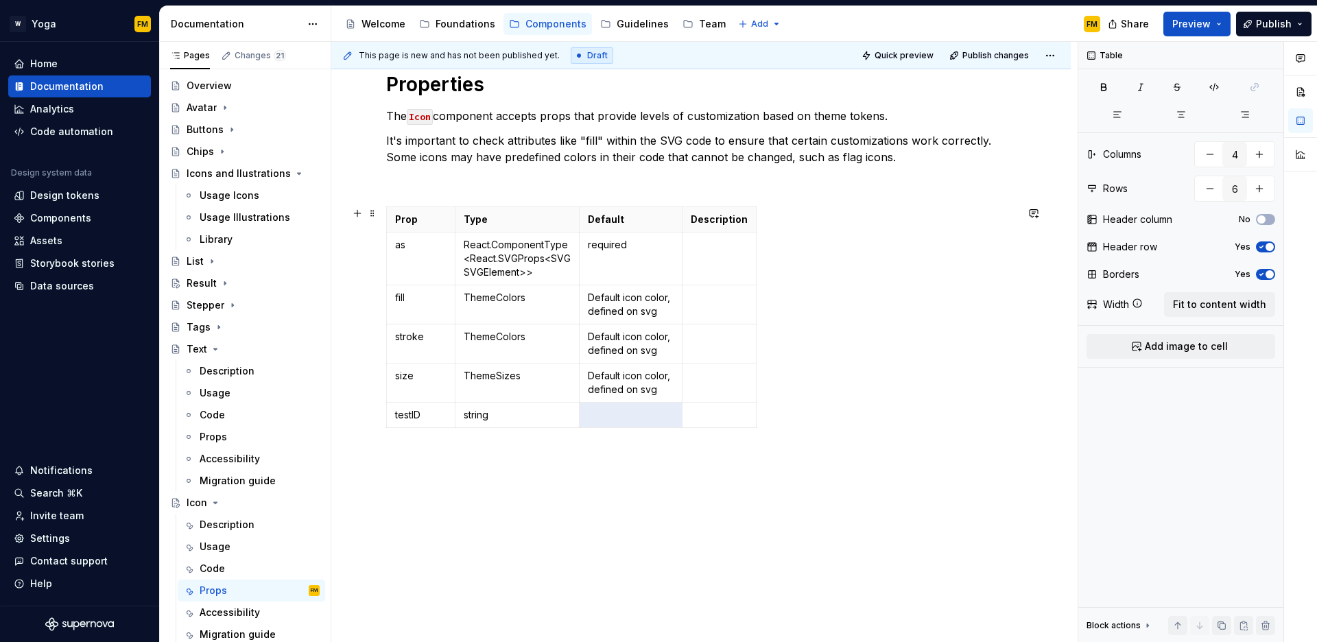
drag, startPoint x: 663, startPoint y: 589, endPoint x: 598, endPoint y: 402, distance: 197.7
click at [598, 402] on tbody "Prop Type Default Description as React.ComponentType<React.SVGProps<SVGSVGEleme…" at bounding box center [572, 317] width 370 height 221
click at [631, 391] on p "Default icon color, defined on svg" at bounding box center [631, 382] width 86 height 27
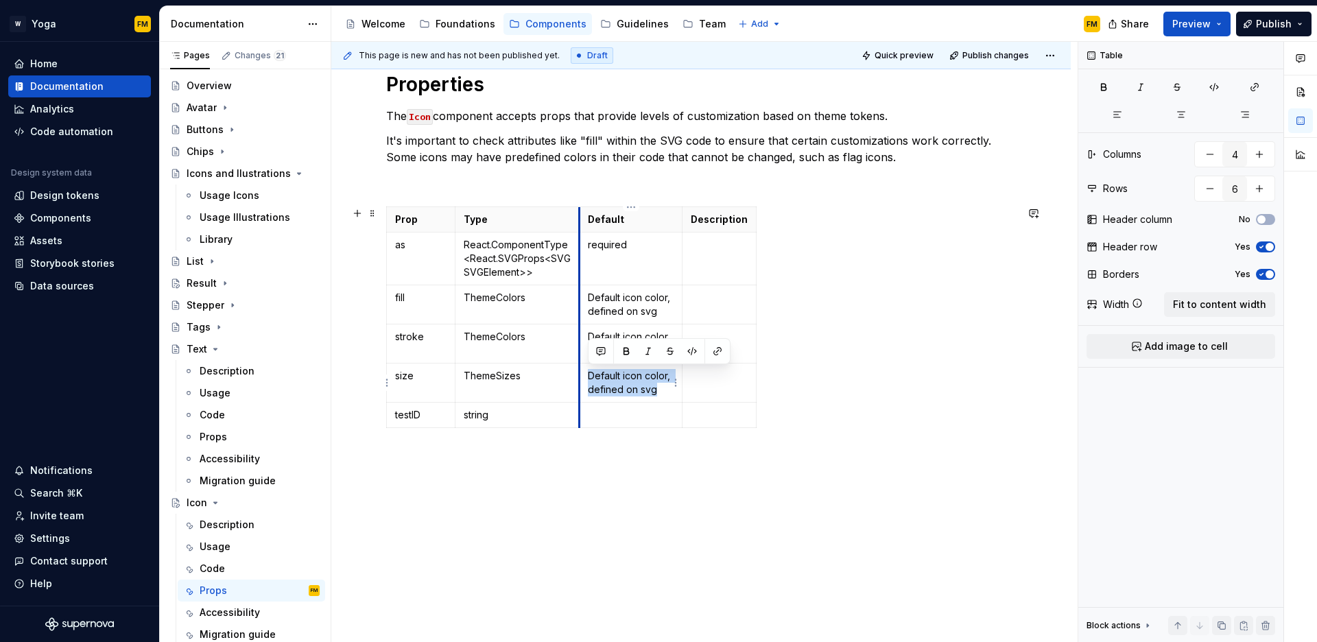
drag, startPoint x: 655, startPoint y: 391, endPoint x: 580, endPoint y: 374, distance: 77.4
click at [580, 374] on td "Default icon color, defined on svg" at bounding box center [631, 383] width 103 height 39
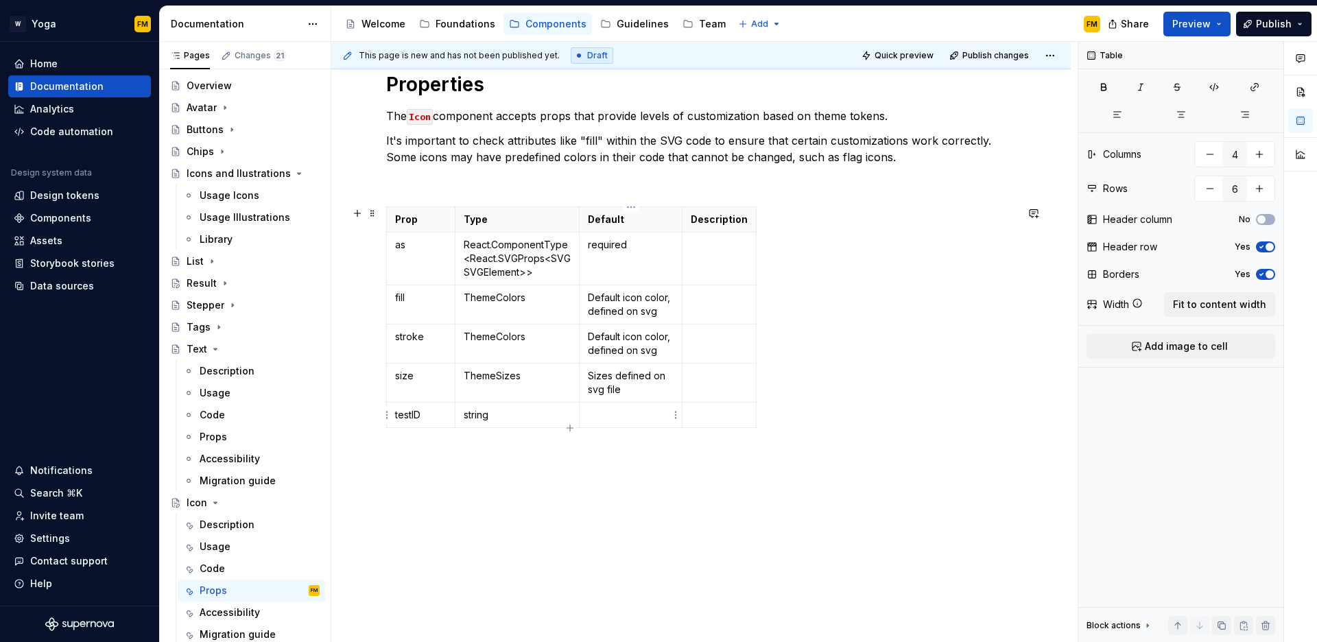
click at [646, 414] on p at bounding box center [631, 415] width 86 height 14
click at [661, 307] on p "Default icon color, defined on svg" at bounding box center [631, 304] width 86 height 27
drag, startPoint x: 655, startPoint y: 311, endPoint x: 586, endPoint y: 298, distance: 69.7
click at [586, 298] on td "Default icon color, defined on svg" at bounding box center [631, 304] width 103 height 39
click at [662, 316] on p "Default icon color, defined on svg" at bounding box center [631, 304] width 86 height 27
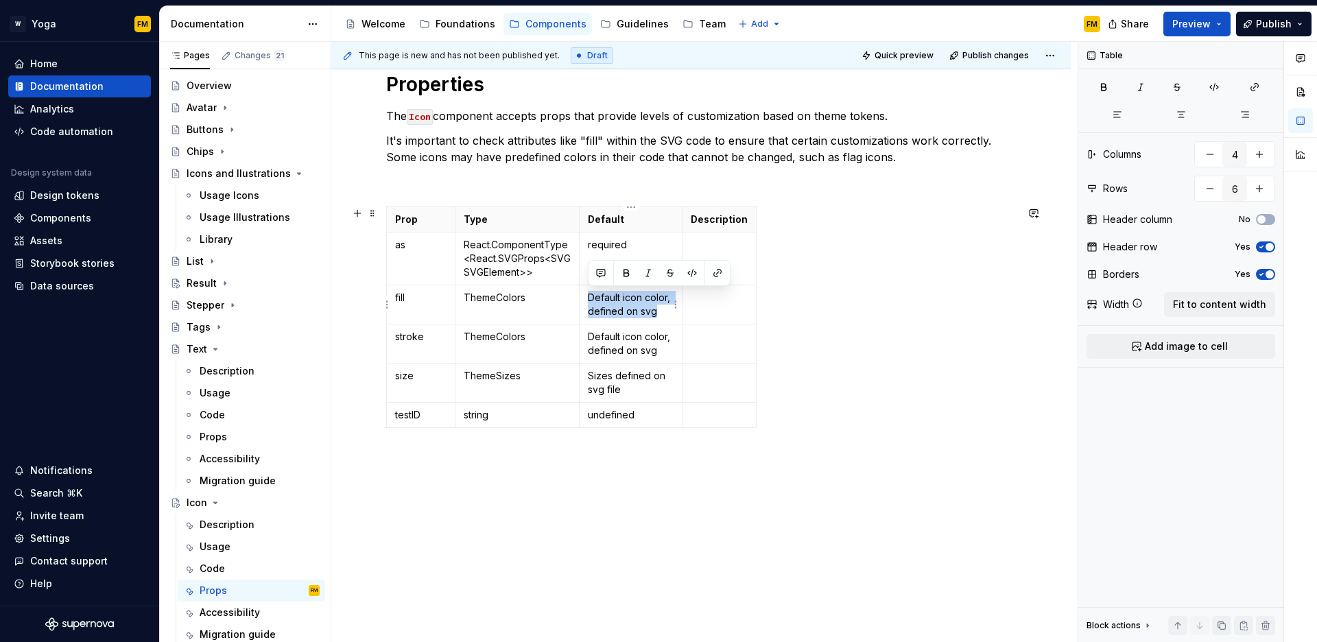
drag, startPoint x: 661, startPoint y: 309, endPoint x: 589, endPoint y: 298, distance: 73.7
click at [589, 298] on p "Default icon color, defined on svg" at bounding box center [631, 304] width 86 height 27
click at [646, 308] on p "Default icon color, defined on svg" at bounding box center [631, 304] width 86 height 27
drag, startPoint x: 662, startPoint y: 315, endPoint x: 624, endPoint y: 298, distance: 41.2
click at [624, 298] on p "Default icon color, defined on svg" at bounding box center [631, 304] width 86 height 27
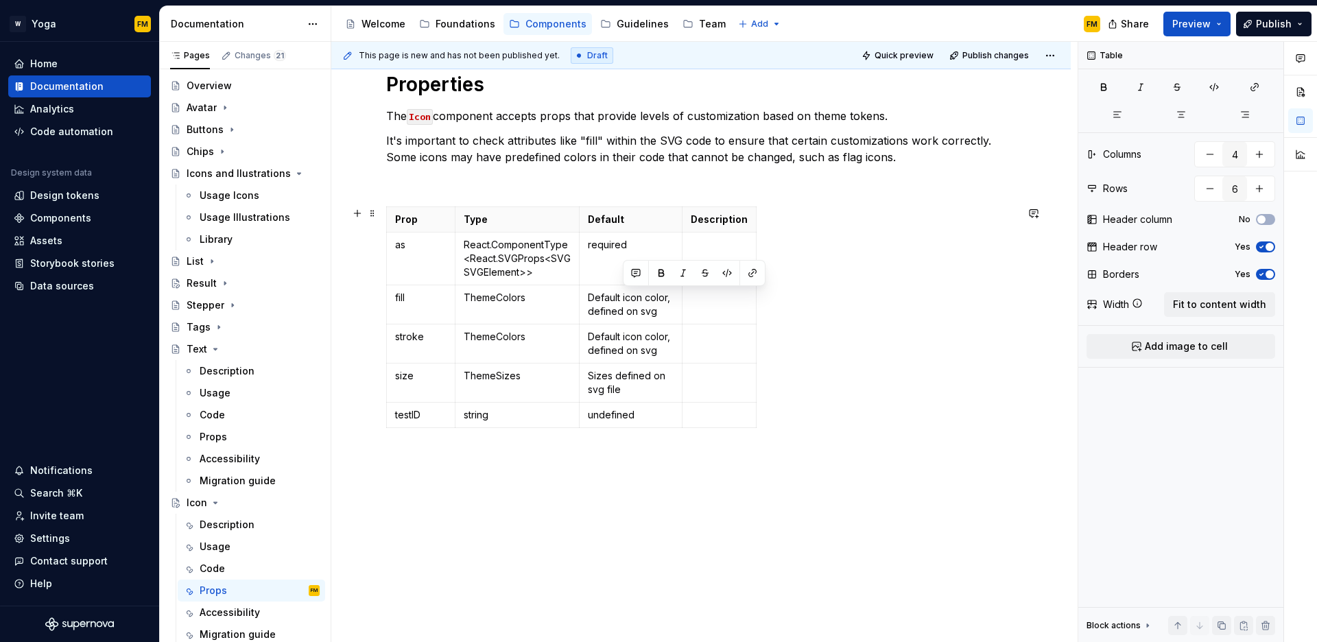
scroll to position [185, 0]
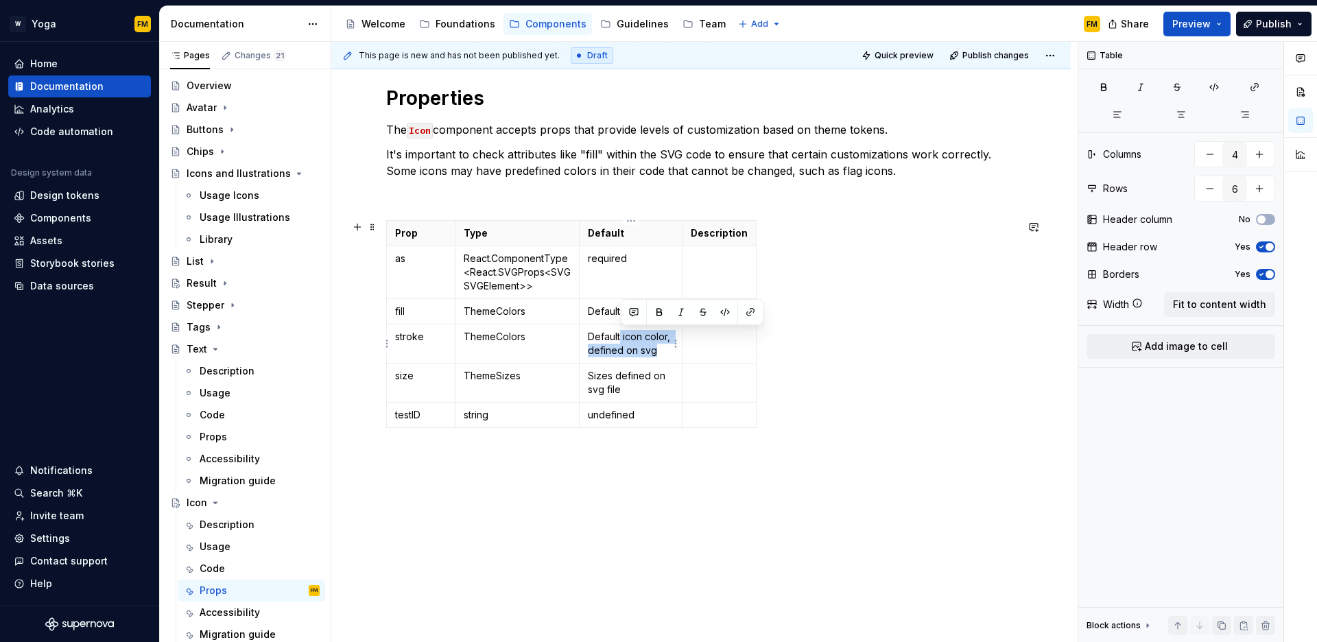
drag, startPoint x: 625, startPoint y: 345, endPoint x: 644, endPoint y: 339, distance: 20.2
click at [622, 335] on p "Default icon color, defined on svg" at bounding box center [631, 343] width 86 height 27
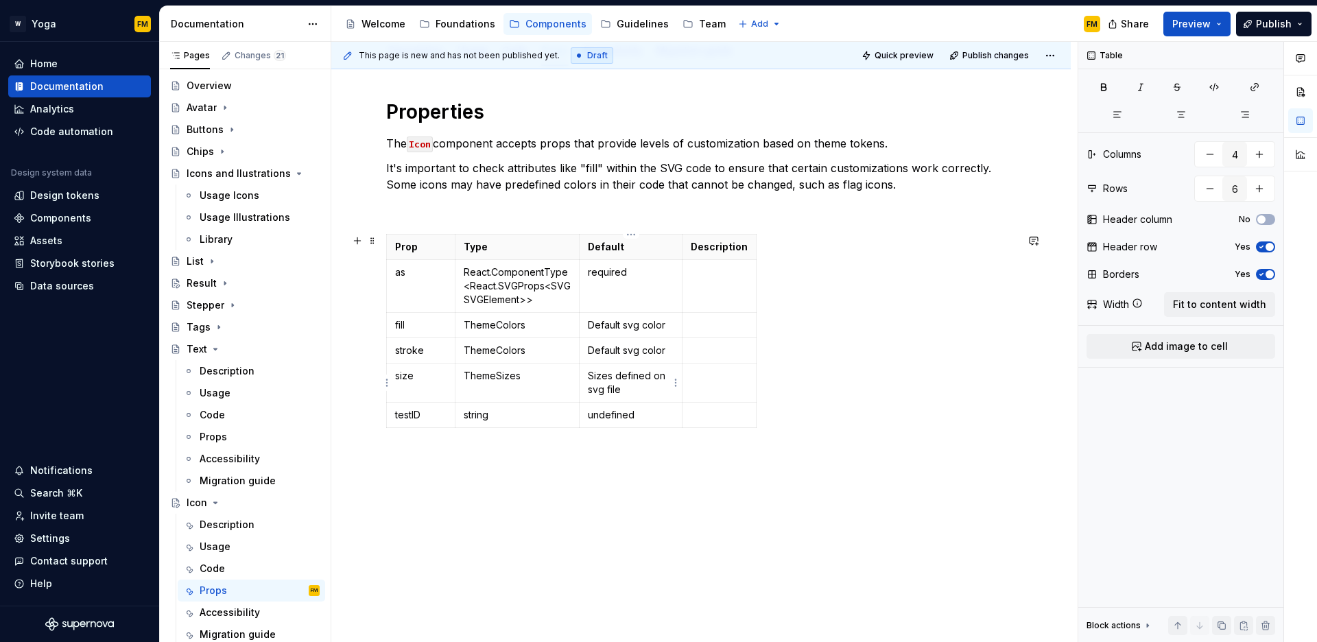
click at [628, 385] on p "Sizes defined on svg file" at bounding box center [631, 382] width 86 height 27
click at [631, 388] on p "Sizes defined on svg file" at bounding box center [631, 382] width 86 height 27
click at [611, 377] on p "Sizes defined on svg file" at bounding box center [631, 382] width 86 height 27
drag, startPoint x: 632, startPoint y: 391, endPoint x: 587, endPoint y: 379, distance: 46.1
click at [588, 379] on p "Size defined on svg file" at bounding box center [631, 382] width 86 height 27
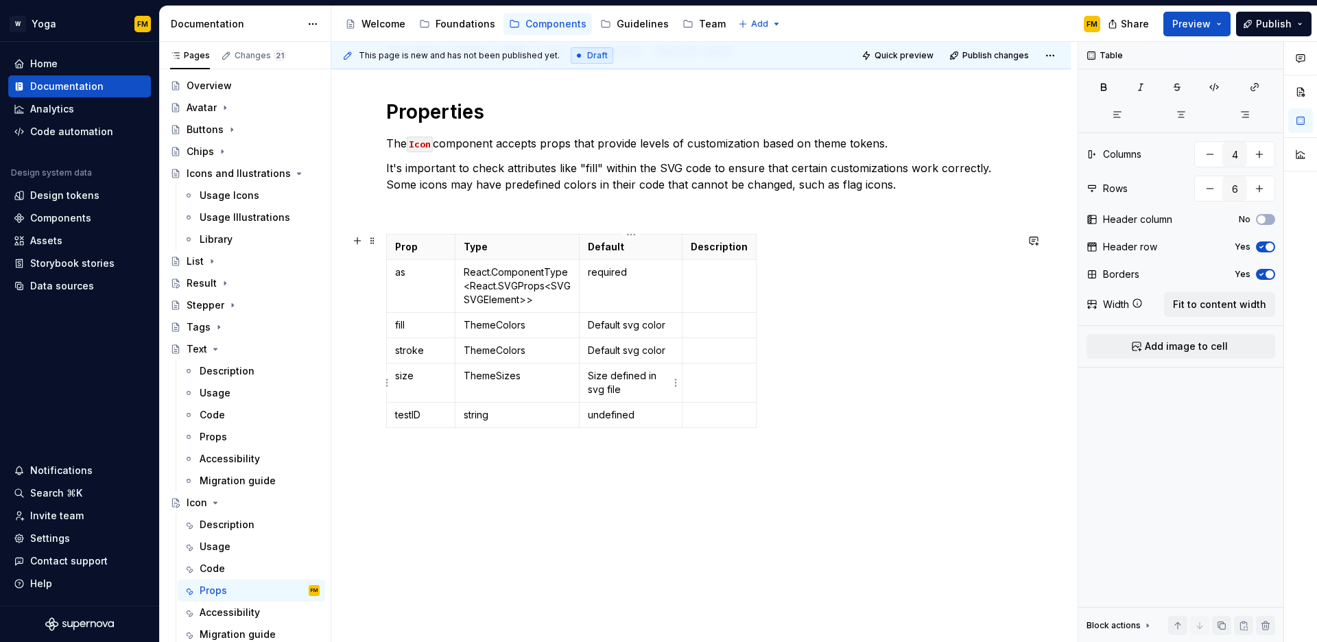
click at [650, 393] on p "Size defined in svg file" at bounding box center [631, 382] width 86 height 27
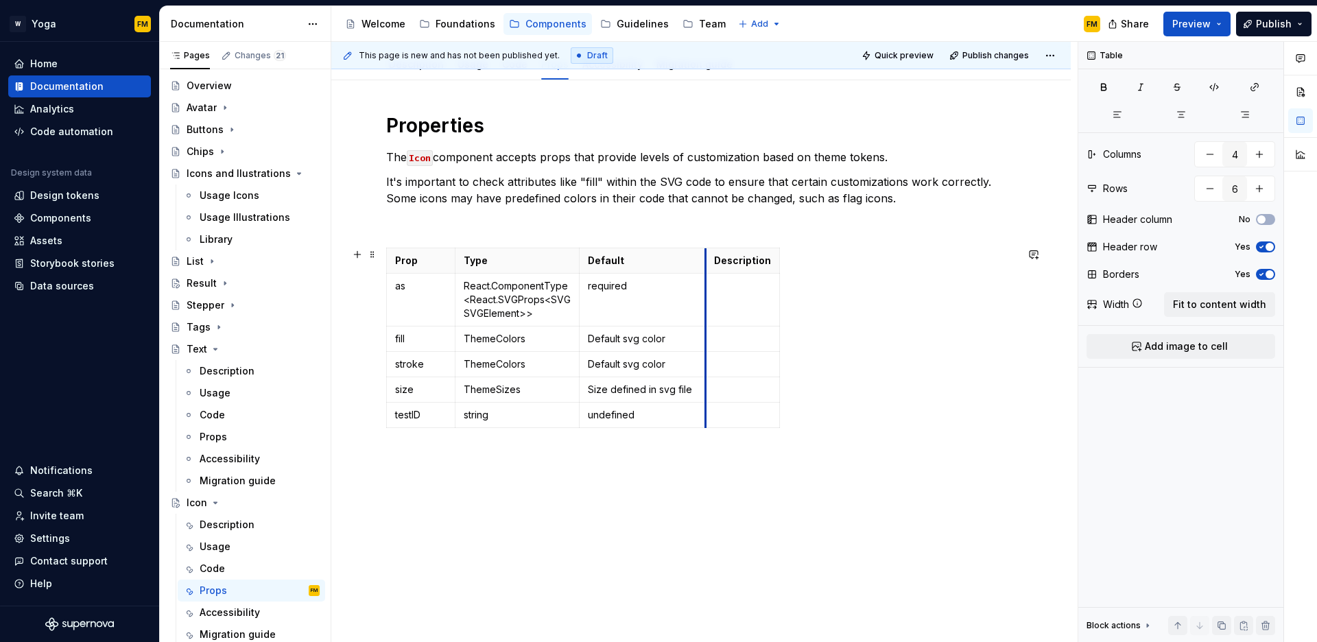
drag, startPoint x: 681, startPoint y: 298, endPoint x: 705, endPoint y: 298, distance: 23.3
click at [706, 298] on td at bounding box center [743, 300] width 74 height 53
click at [580, 301] on td "required" at bounding box center [642, 300] width 126 height 53
click at [732, 312] on td at bounding box center [742, 300] width 74 height 53
click at [740, 334] on p at bounding box center [766, 339] width 105 height 14
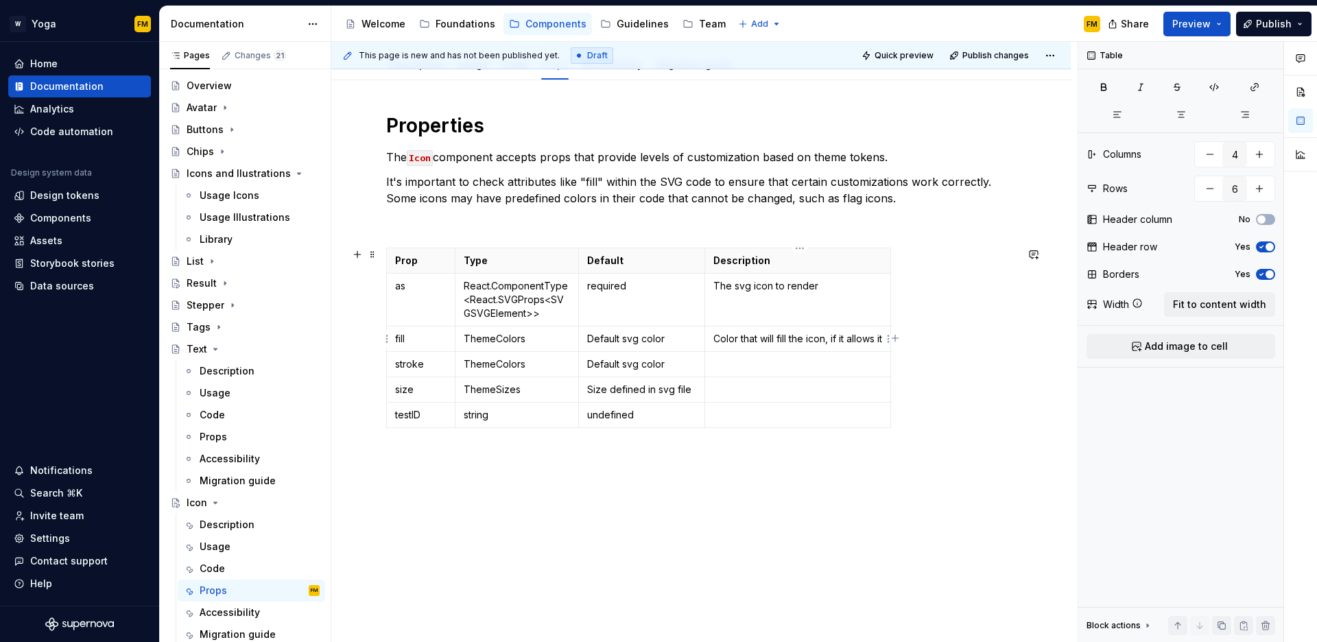
click at [716, 338] on p "Color that will fill the icon, if it allows it" at bounding box center [798, 339] width 169 height 14
click at [769, 342] on p "Theme color that will fill the icon, if it allows it" at bounding box center [815, 339] width 202 height 14
click at [773, 364] on p at bounding box center [815, 364] width 202 height 14
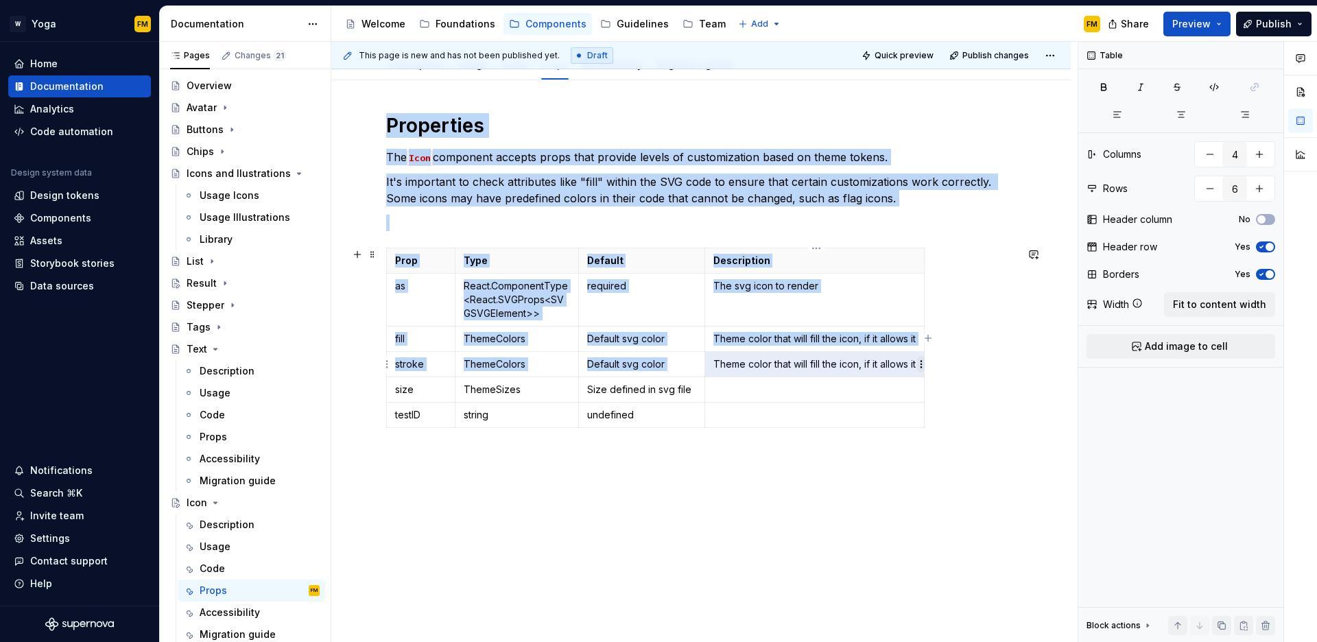
drag, startPoint x: 714, startPoint y: 361, endPoint x: 920, endPoint y: 362, distance: 205.8
click at [920, 362] on body "W Yoga FM Home Documentation Analytics Code automation Design system data Desig…" at bounding box center [658, 321] width 1317 height 642
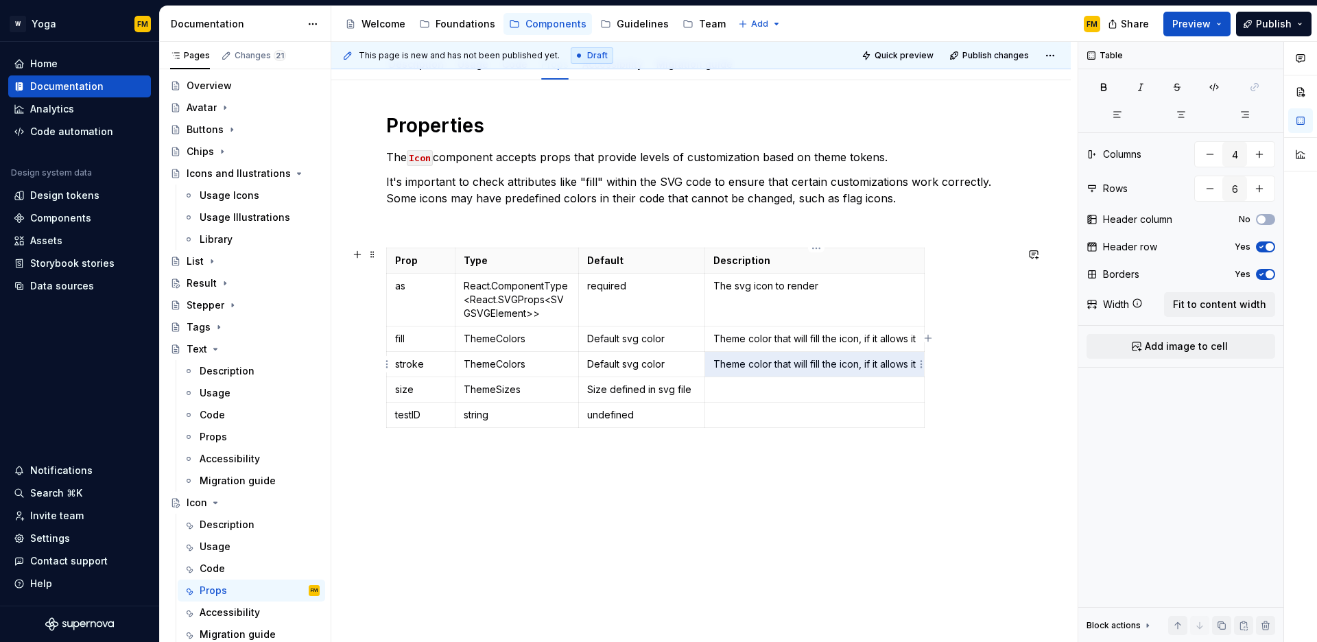
click at [883, 365] on p "Theme color that will fill the icon, if it allows it" at bounding box center [815, 364] width 202 height 14
click at [827, 385] on p at bounding box center [825, 390] width 223 height 14
click at [738, 414] on p at bounding box center [825, 415] width 223 height 14
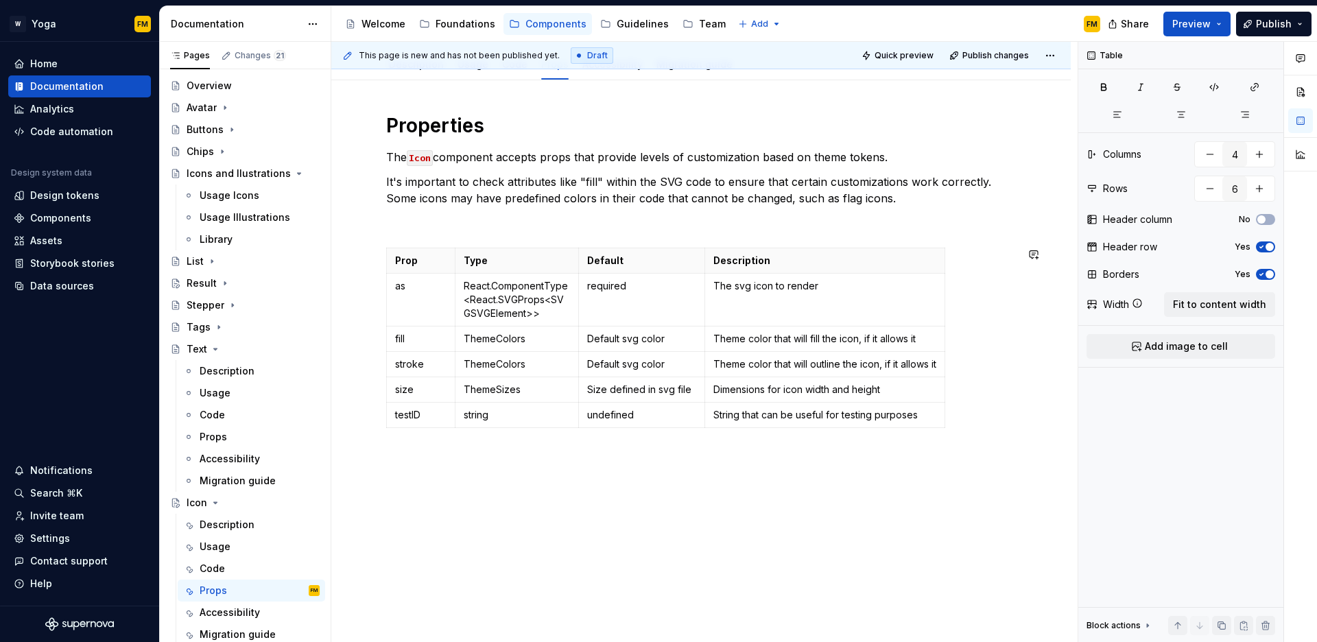
click at [742, 458] on div "Properties The Icon component accepts props that provide levels of customizatio…" at bounding box center [701, 361] width 740 height 563
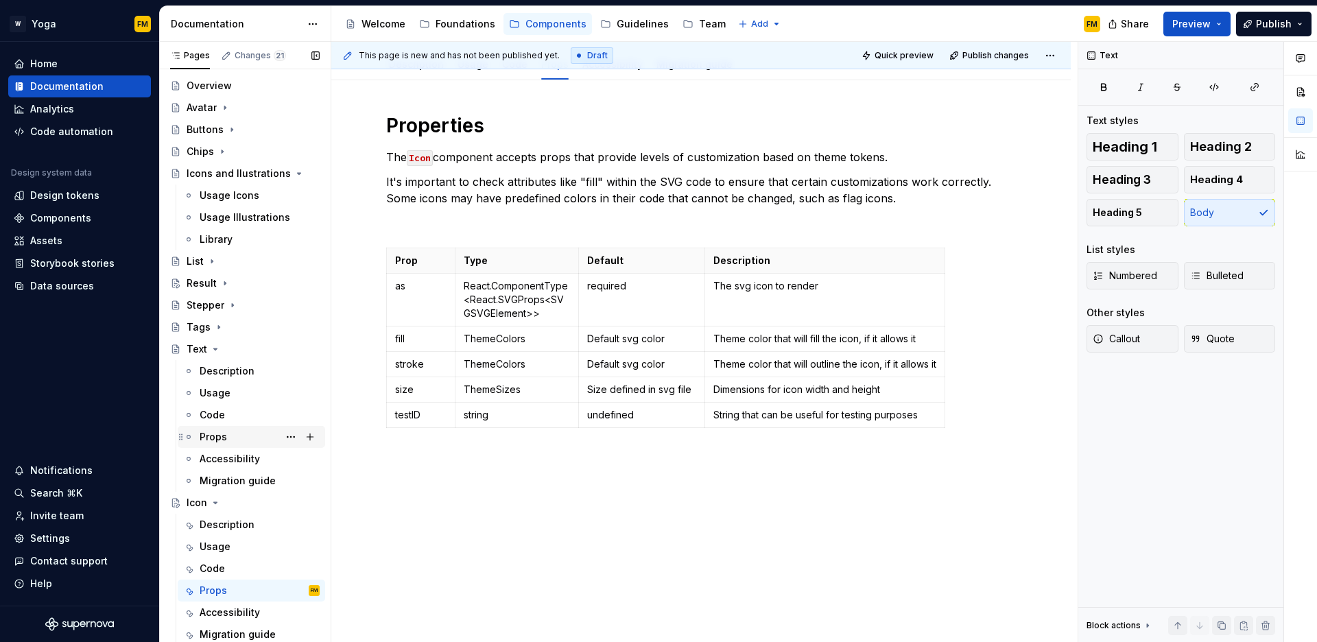
click at [233, 435] on div "Props" at bounding box center [260, 436] width 120 height 19
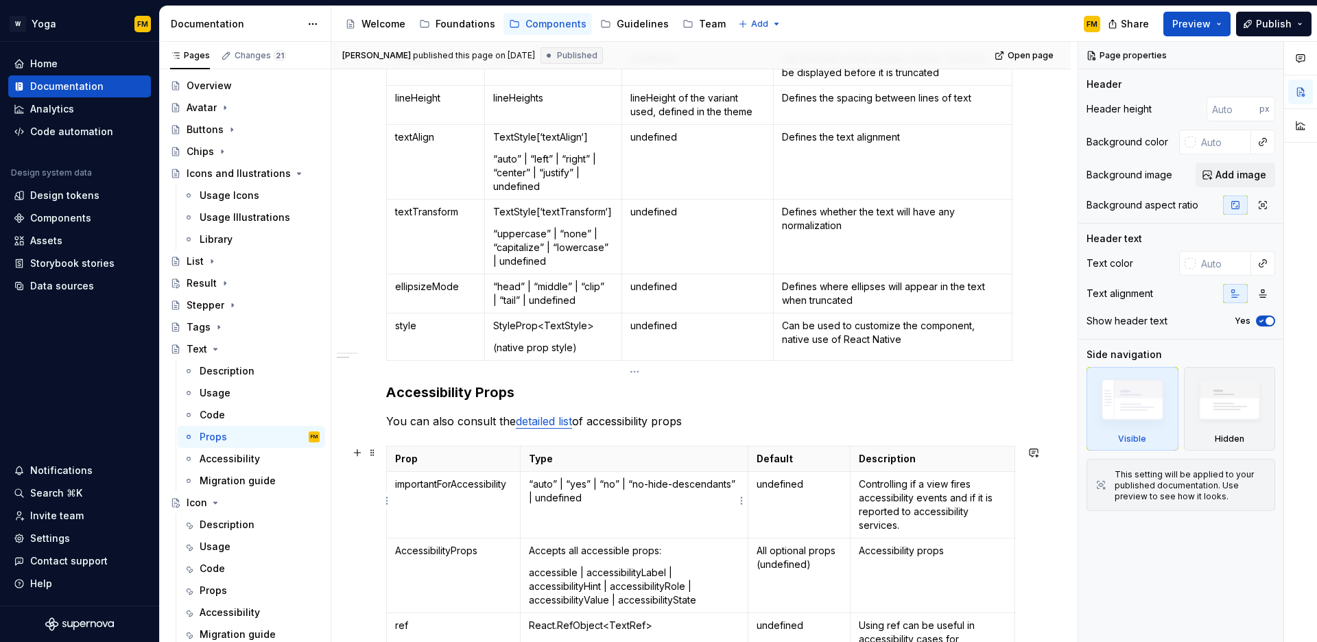
scroll to position [657, 0]
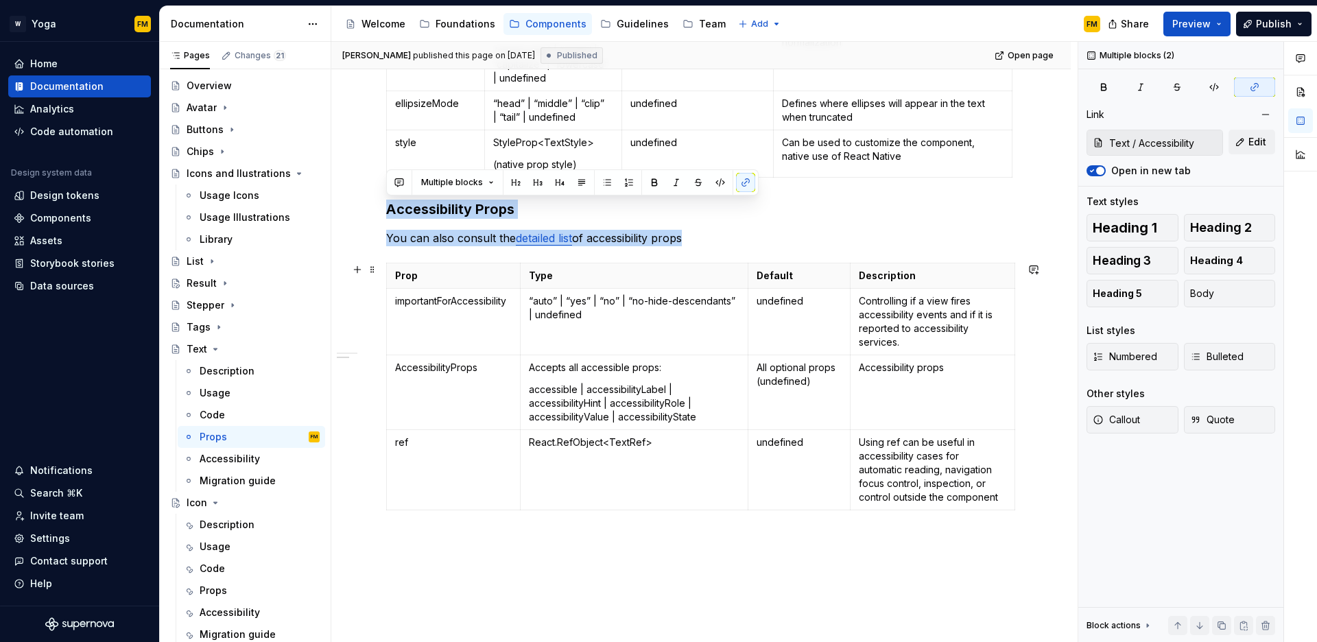
drag, startPoint x: 390, startPoint y: 210, endPoint x: 1024, endPoint y: 506, distance: 699.9
click at [1024, 506] on div "Properties The Text component accepts several props that provide levels of cust…" at bounding box center [701, 153] width 740 height 1144
click at [389, 218] on h3 "Accessibility Props" at bounding box center [701, 209] width 630 height 19
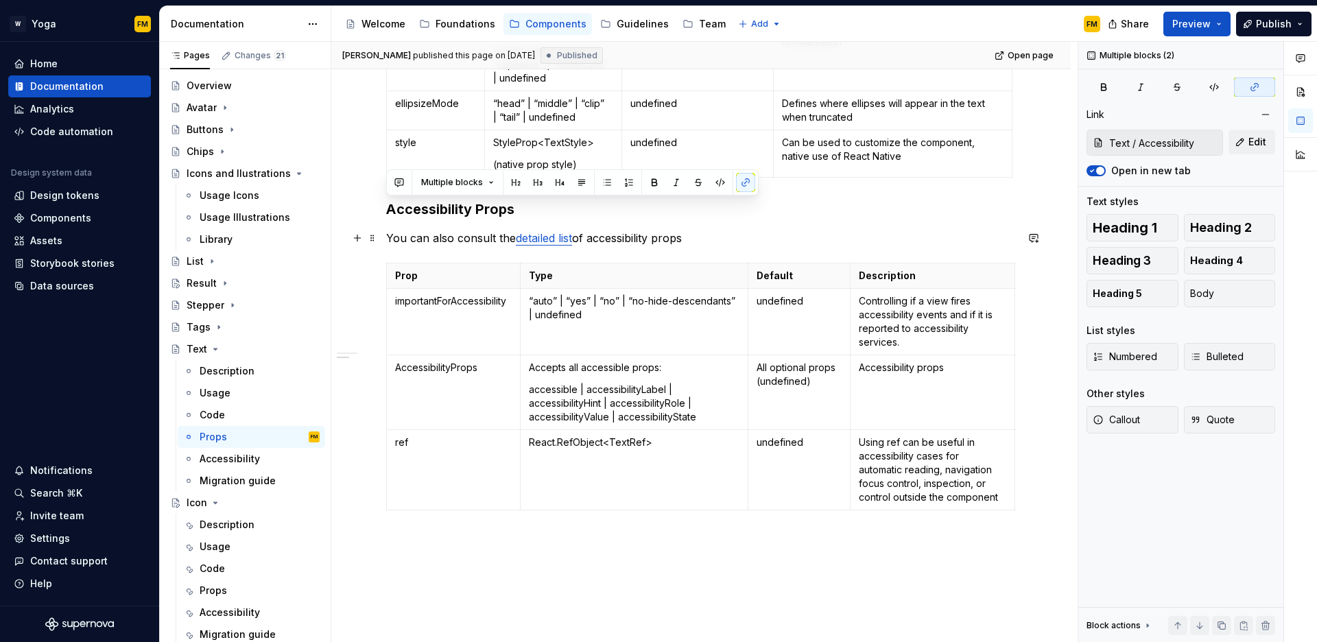
drag, startPoint x: 386, startPoint y: 209, endPoint x: 705, endPoint y: 246, distance: 321.8
click at [705, 246] on div "Properties The Text component accepts several props that provide levels of cust…" at bounding box center [701, 65] width 630 height 902
copy div "Accessibility Props You can also consult the detailed list of accessibility pro…"
click at [231, 588] on div "Props" at bounding box center [260, 590] width 120 height 19
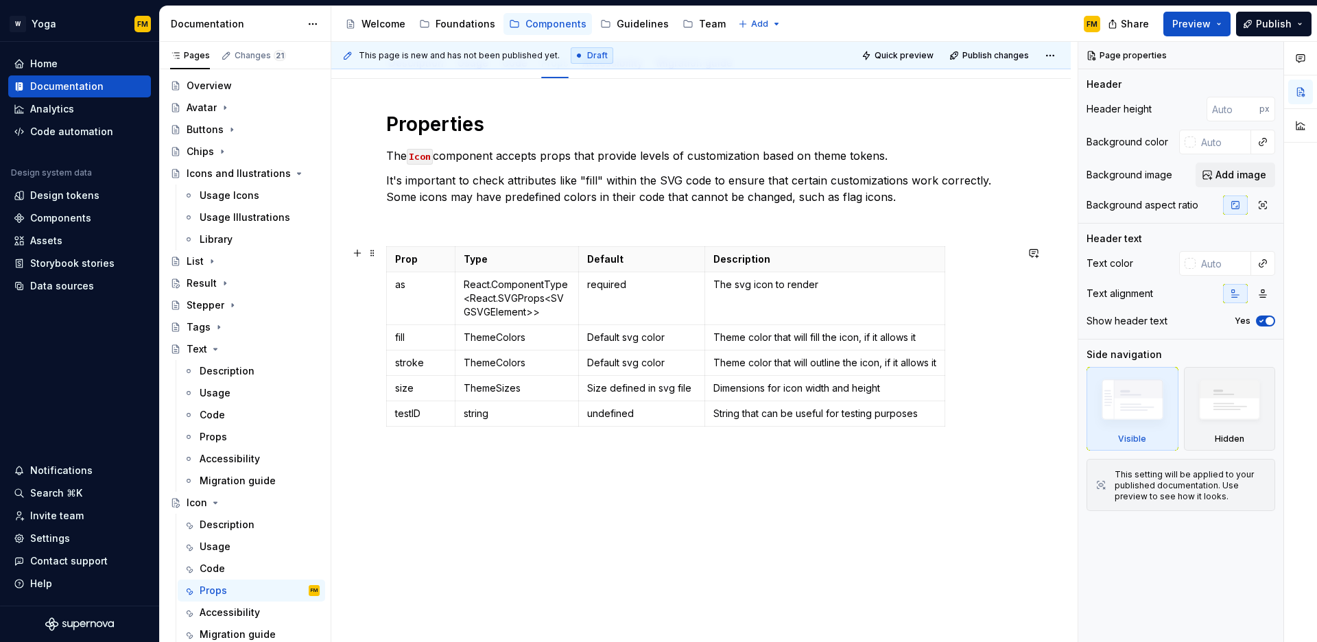
scroll to position [191, 0]
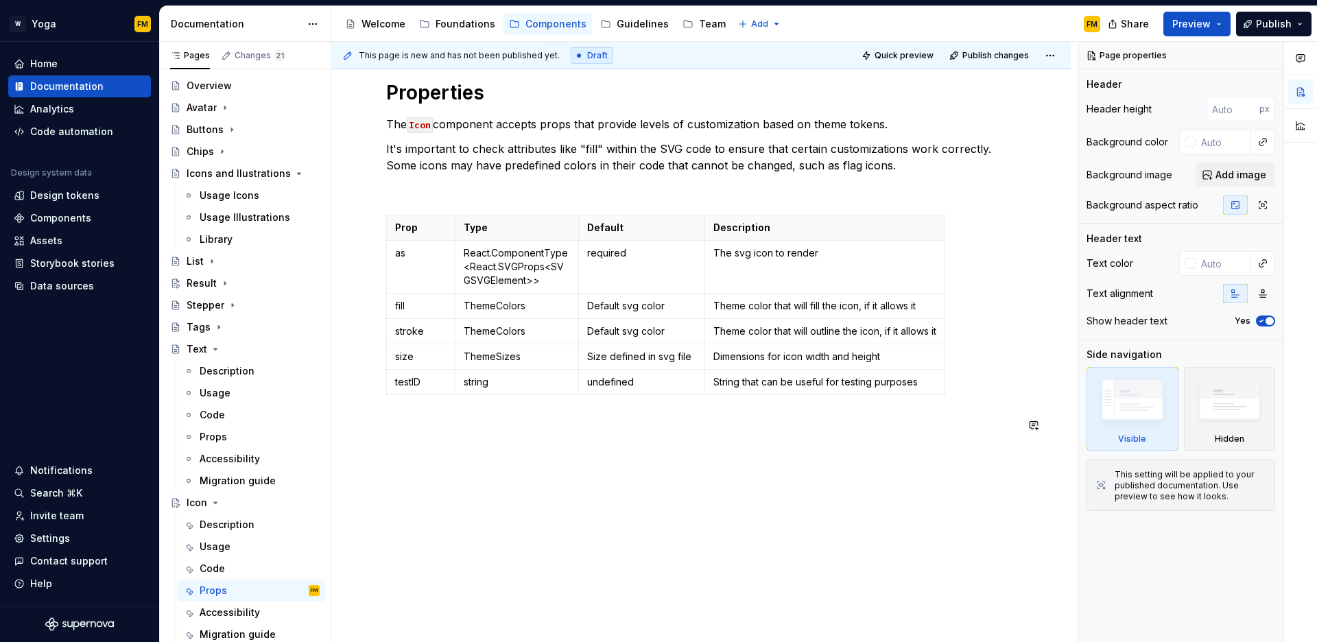
click at [454, 459] on div "Properties The Icon component accepts props that provide levels of customizatio…" at bounding box center [701, 345] width 740 height 596
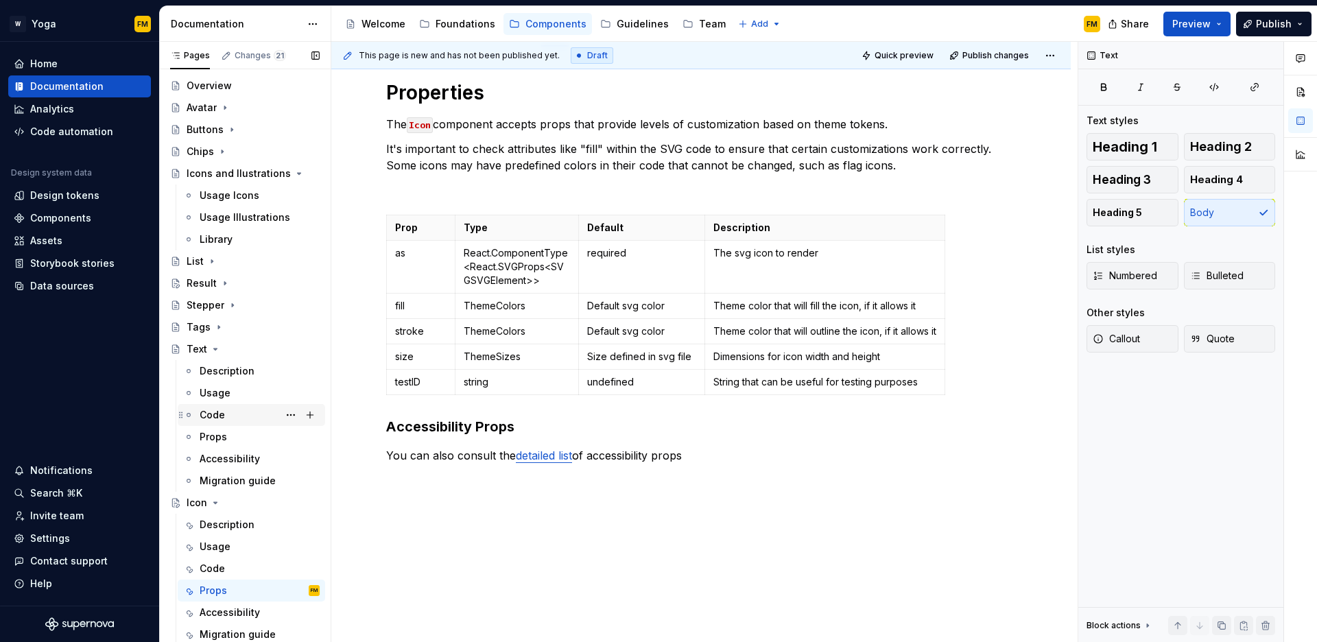
click at [236, 413] on div "Code" at bounding box center [260, 415] width 120 height 19
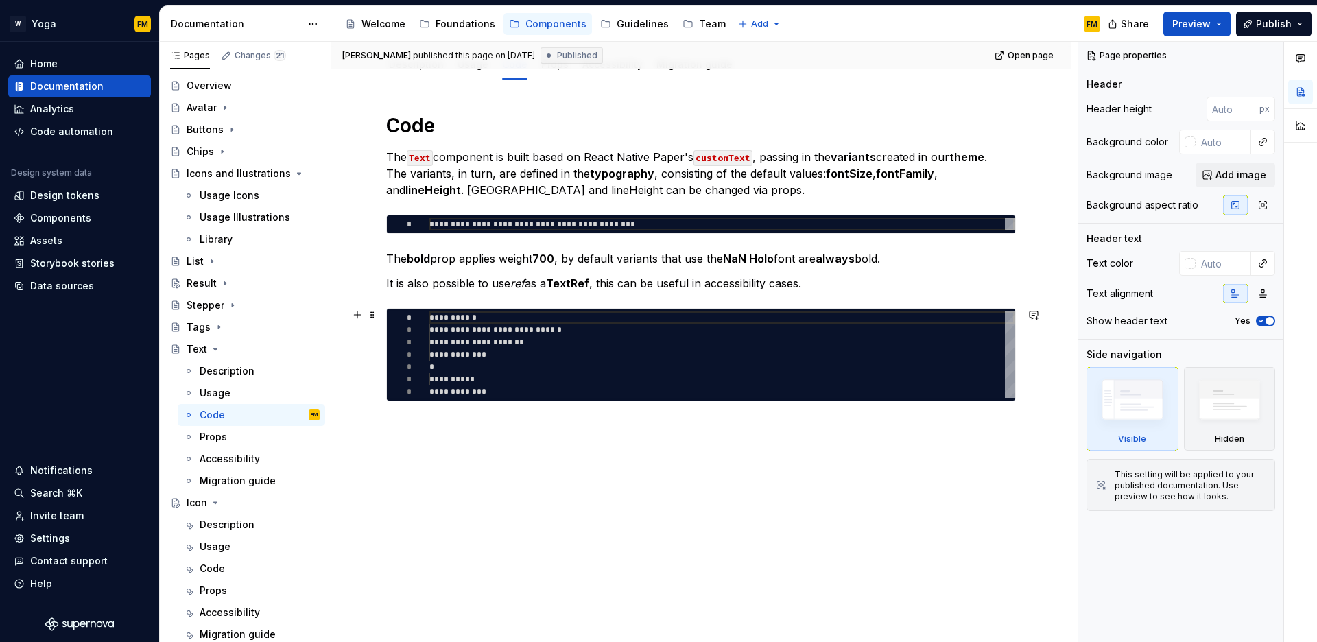
scroll to position [158, 0]
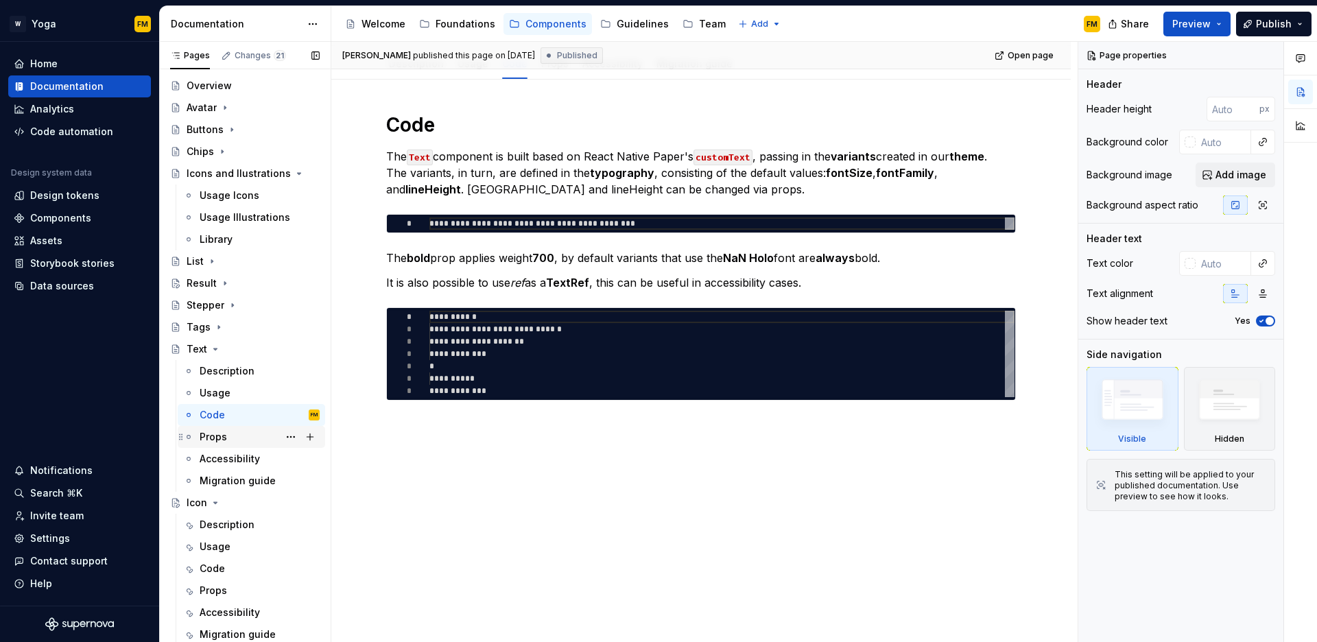
click at [239, 435] on div "Props" at bounding box center [260, 436] width 120 height 19
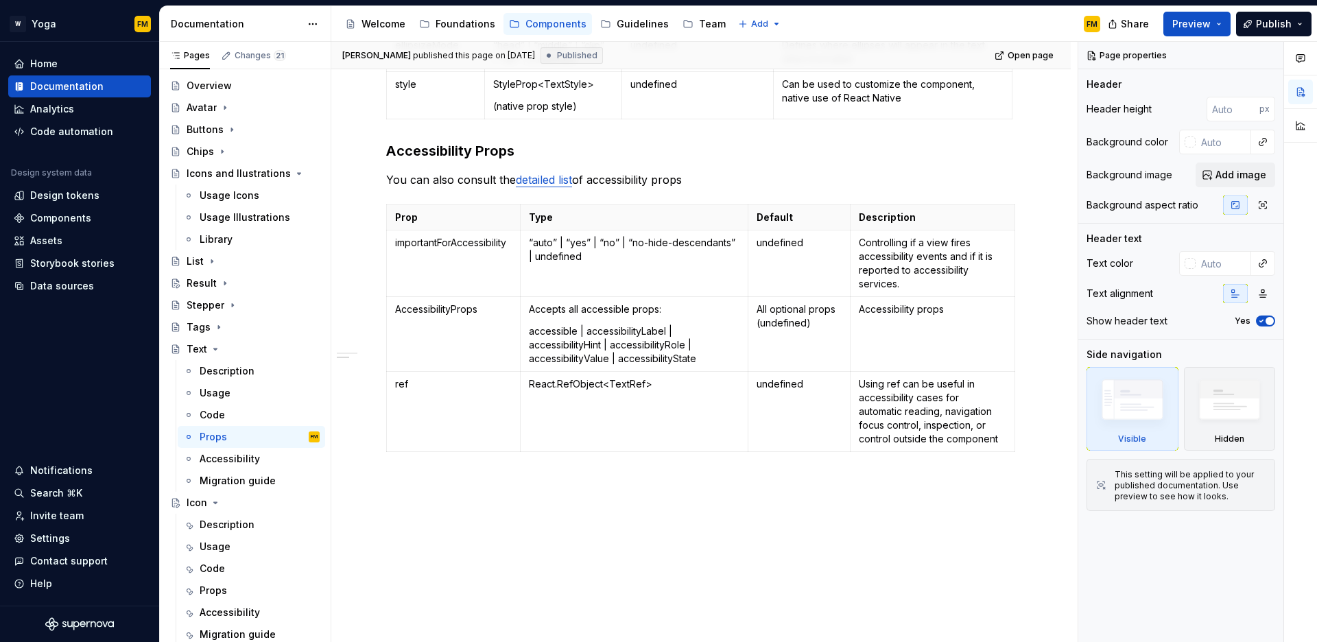
scroll to position [739, 0]
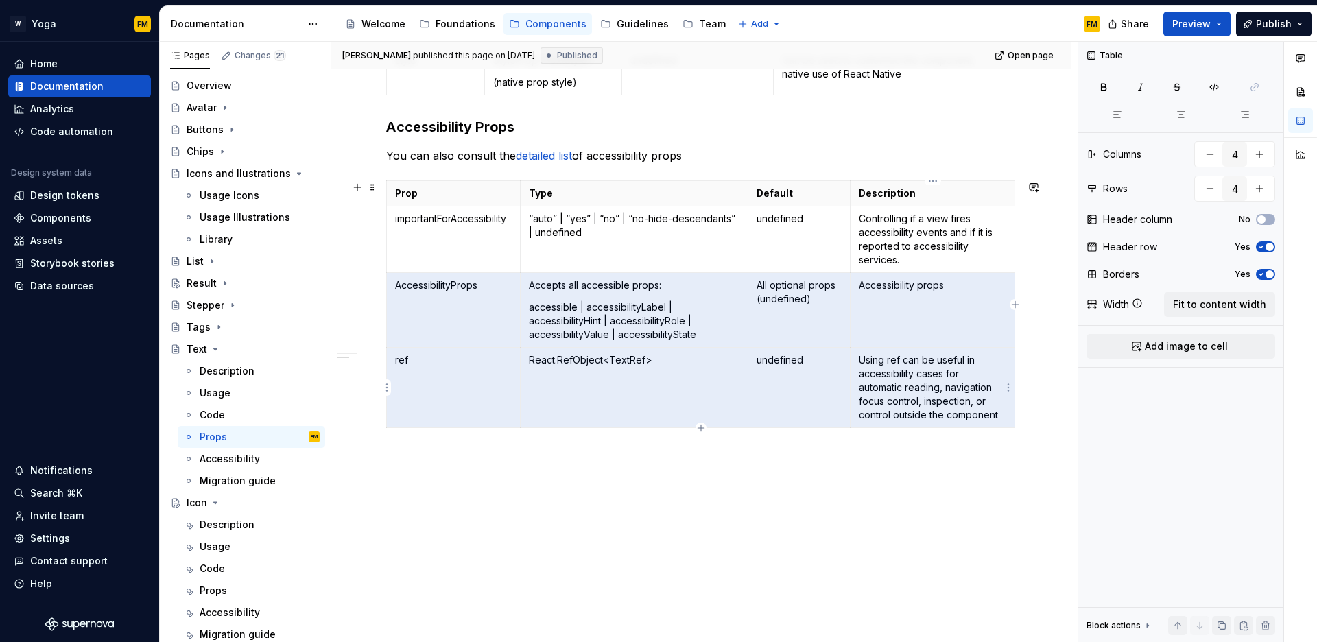
drag, startPoint x: 392, startPoint y: 283, endPoint x: 961, endPoint y: 399, distance: 579.7
click at [961, 399] on tbody "Prop Type Default Description importantForAccessibility “auto” | “yes” | “no” |…" at bounding box center [701, 304] width 628 height 247
click at [229, 594] on div "Props" at bounding box center [260, 590] width 120 height 19
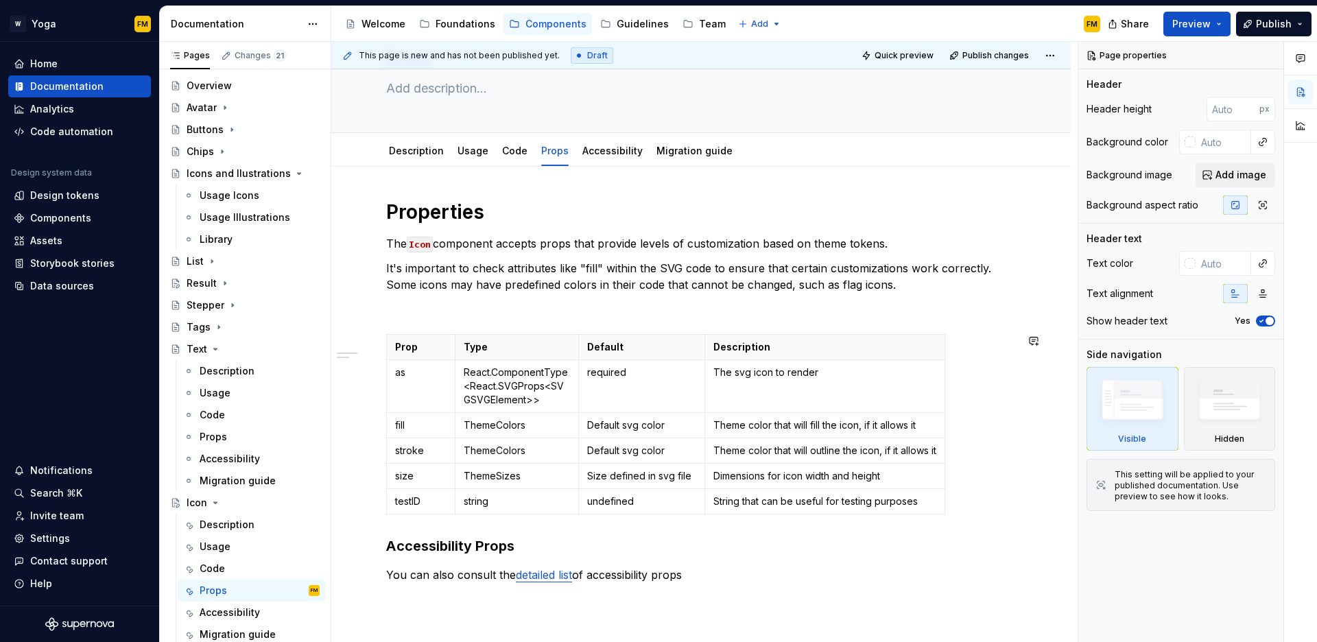
scroll to position [221, 0]
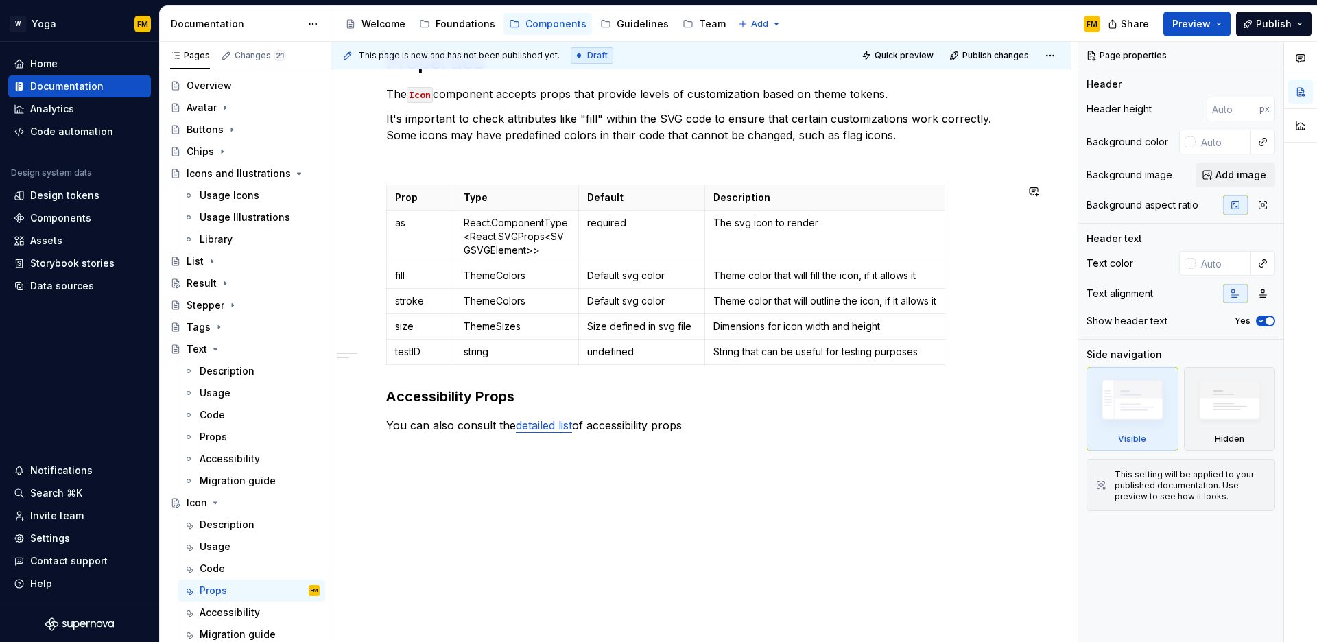
click at [478, 460] on div "Properties The Icon component accepts props that provide levels of customizatio…" at bounding box center [701, 330] width 740 height 626
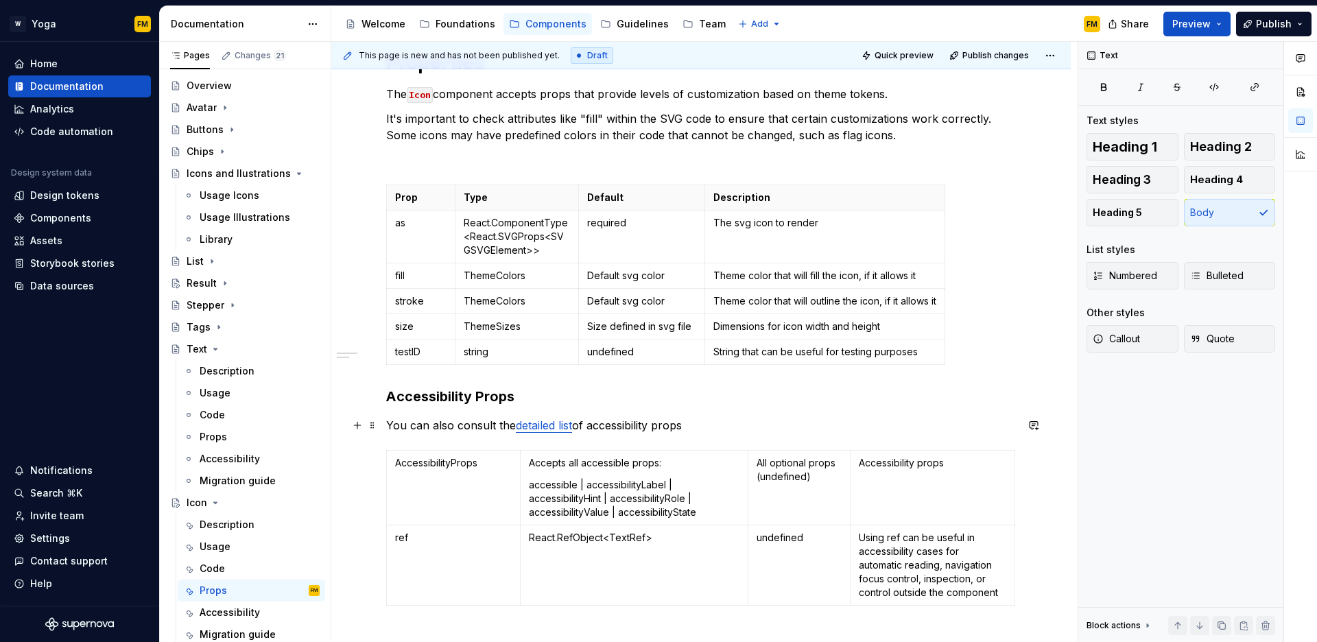
click at [720, 417] on p "You can also consult the detailed list of accessibility props" at bounding box center [701, 425] width 630 height 16
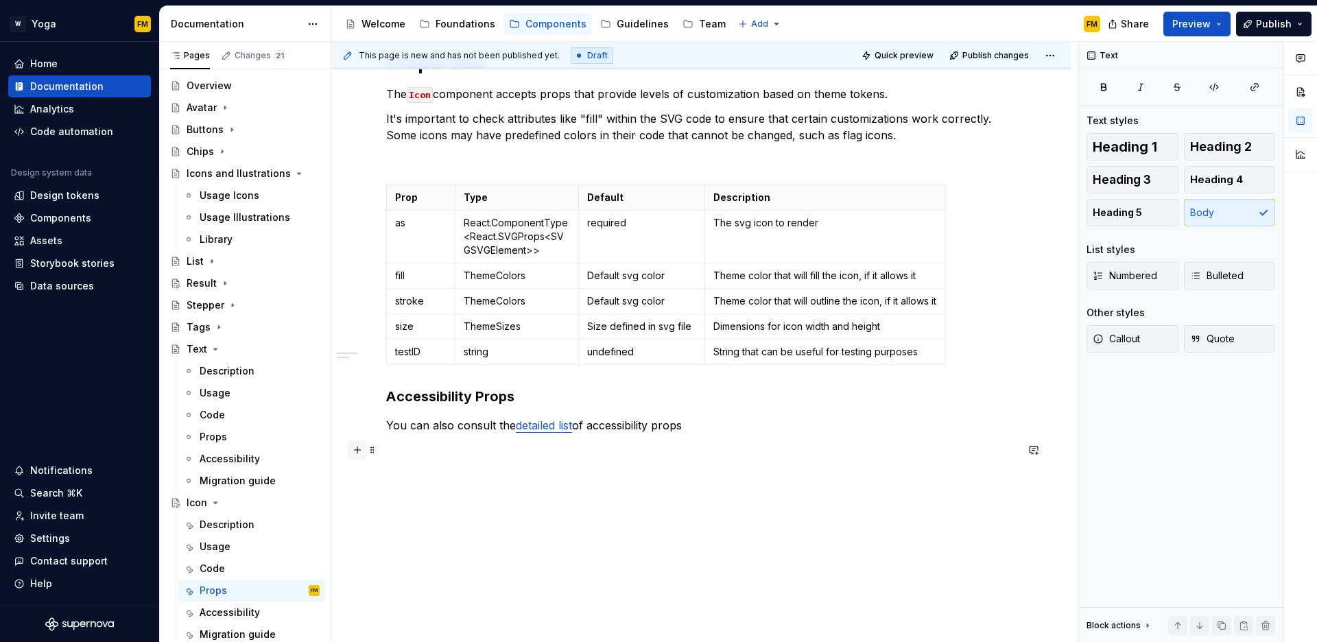
click at [361, 451] on button "button" at bounding box center [357, 449] width 19 height 19
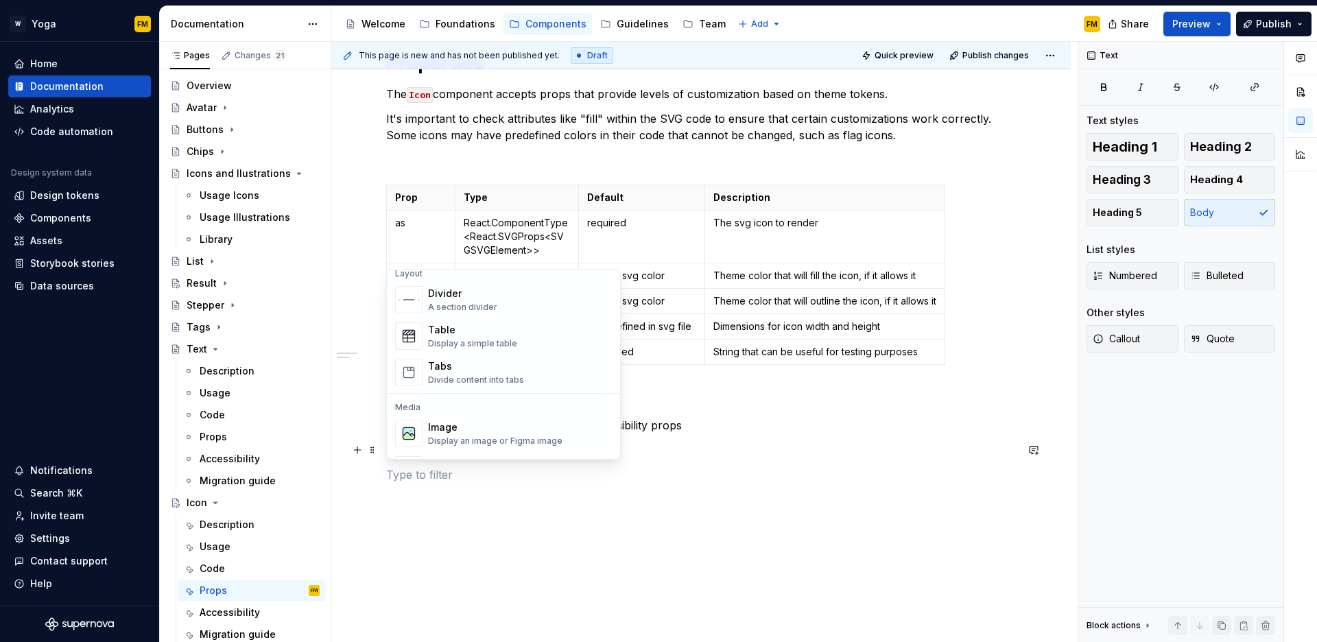
scroll to position [458, 0]
click at [491, 345] on div "Display a simple table" at bounding box center [472, 344] width 89 height 11
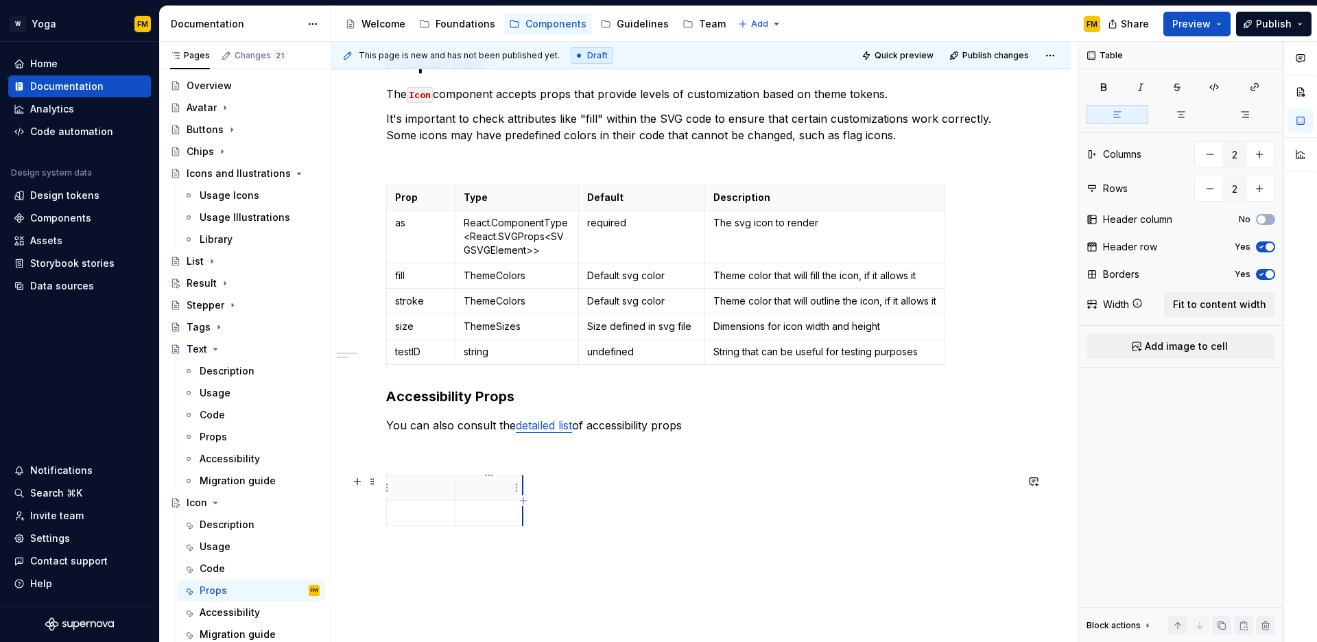
click at [522, 489] on th at bounding box center [489, 487] width 69 height 25
click at [523, 500] on icon "button" at bounding box center [523, 500] width 6 height 6
click at [550, 502] on div at bounding box center [701, 503] width 630 height 57
click at [550, 499] on icon "button" at bounding box center [548, 500] width 11 height 11
click at [440, 513] on p at bounding box center [420, 513] width 51 height 14
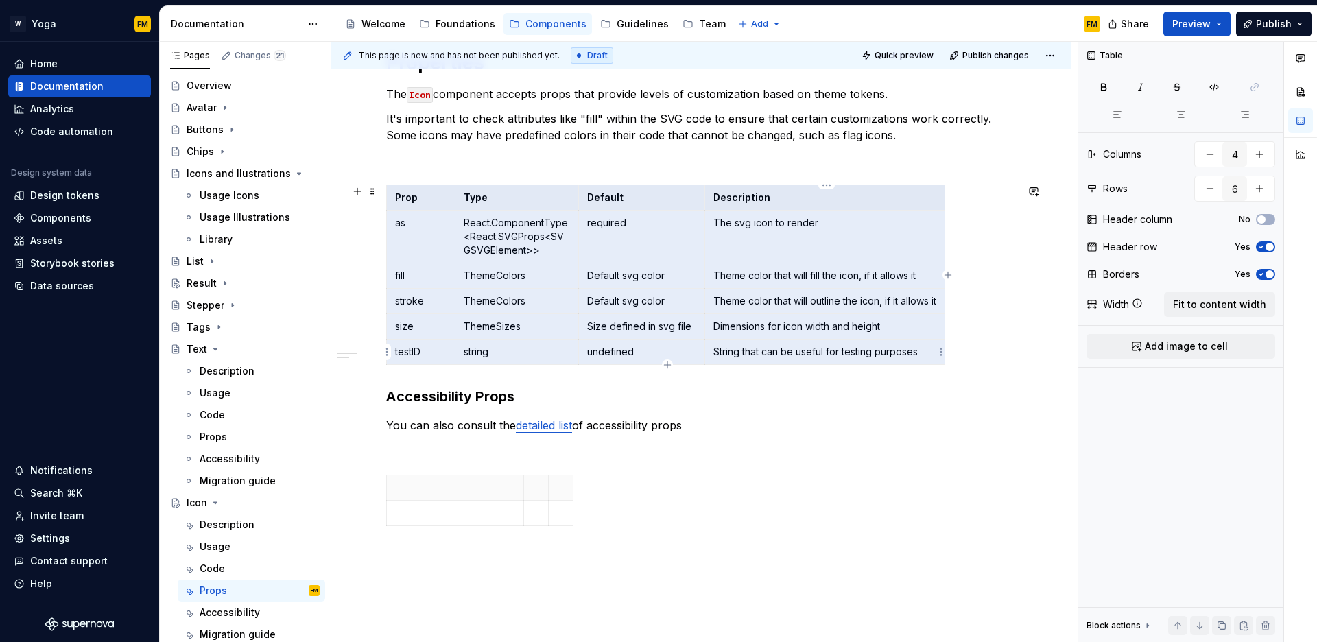
drag, startPoint x: 393, startPoint y: 196, endPoint x: 876, endPoint y: 352, distance: 507.5
click at [876, 352] on tbody "Prop Type Default Description as React.ComponentType<React.SVGProps<SVGSVGEleme…" at bounding box center [666, 275] width 559 height 180
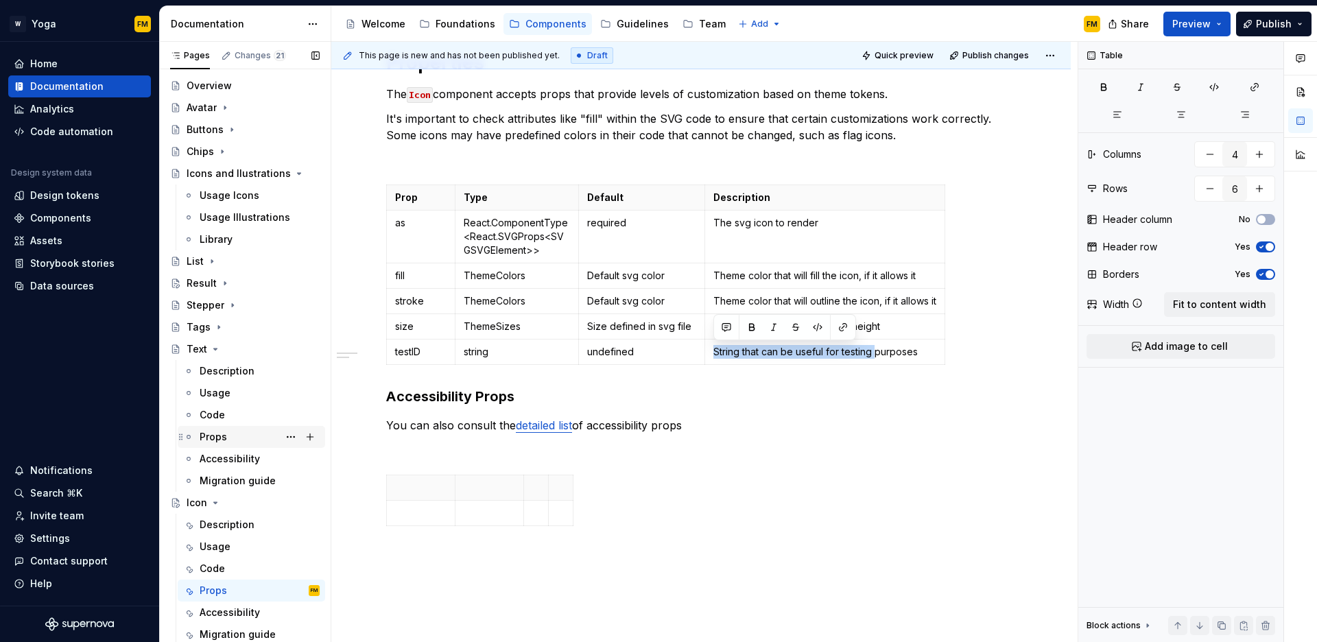
click at [234, 437] on div "Props" at bounding box center [260, 436] width 120 height 19
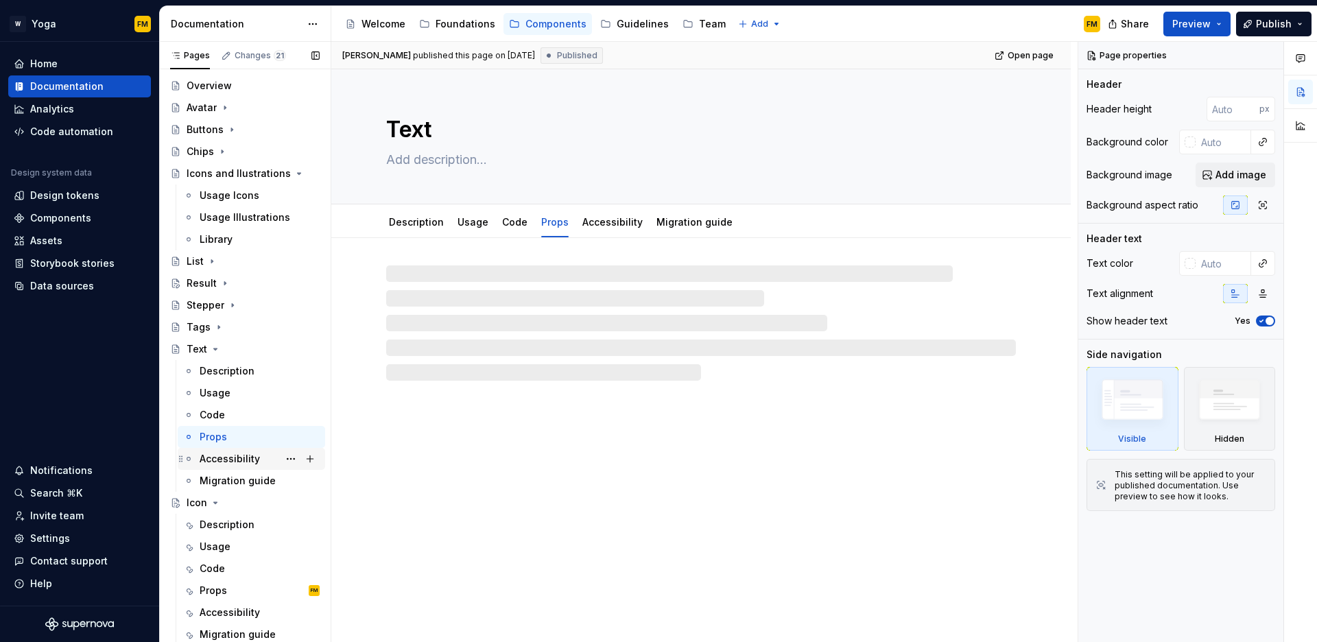
click at [240, 458] on div "Accessibility" at bounding box center [230, 459] width 60 height 14
click at [240, 437] on div "Props" at bounding box center [260, 436] width 120 height 19
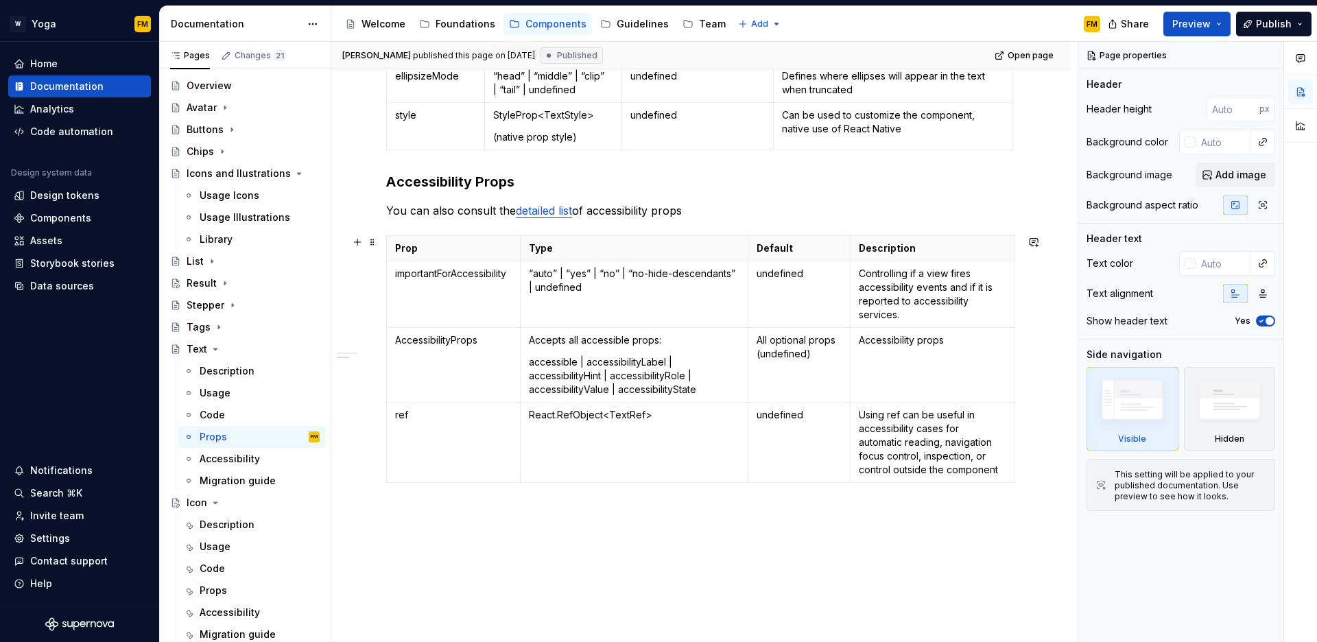
scroll to position [695, 0]
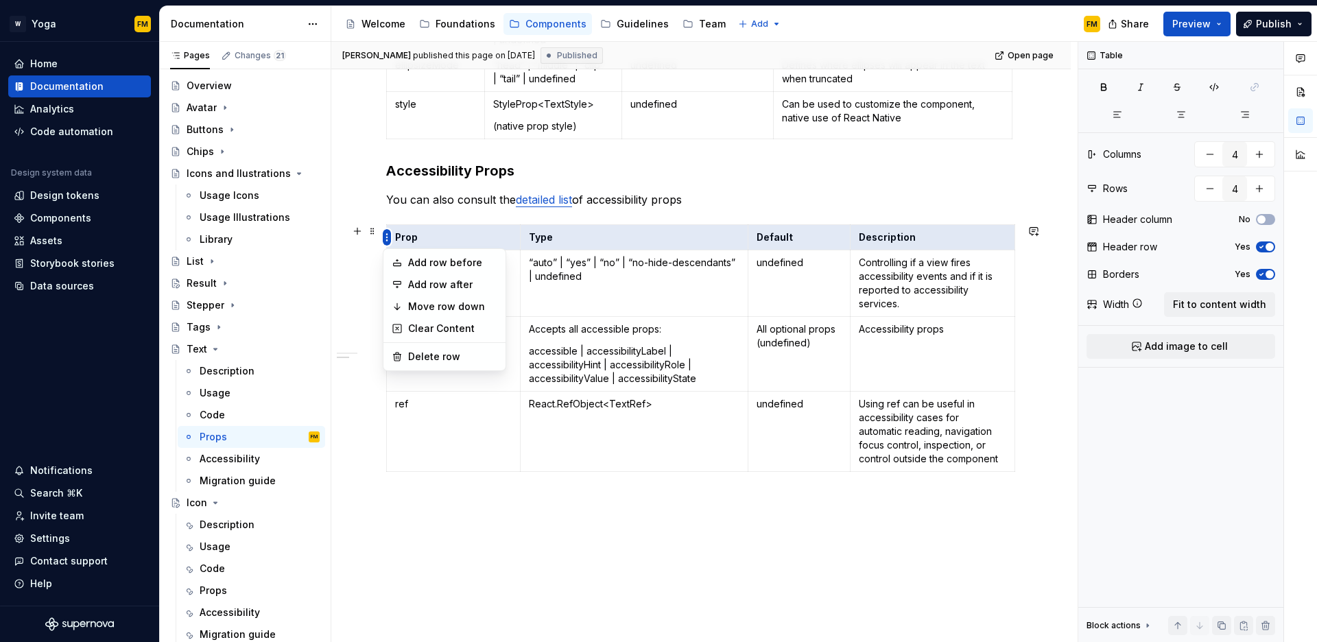
click at [390, 239] on html "W Yoga FM Home Documentation Analytics Code automation Design system data Desig…" at bounding box center [658, 321] width 1317 height 642
click at [398, 237] on html "W Yoga FM Home Documentation Analytics Code automation Design system data Desig…" at bounding box center [658, 321] width 1317 height 642
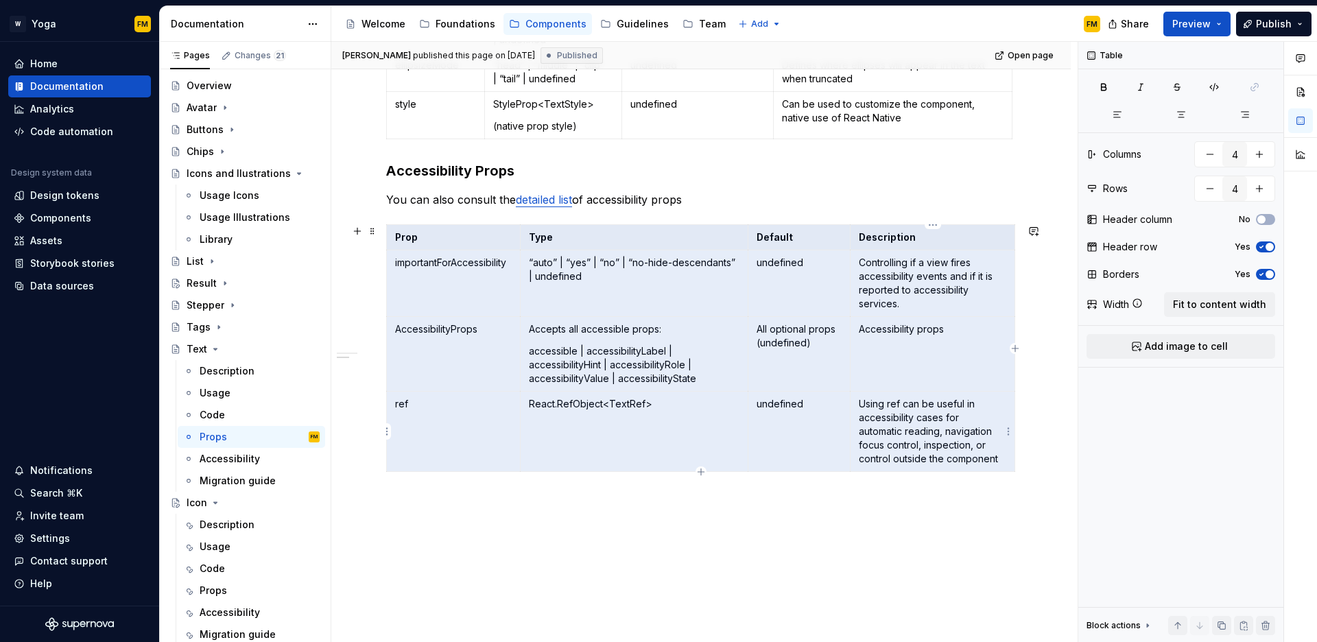
drag, startPoint x: 395, startPoint y: 236, endPoint x: 996, endPoint y: 424, distance: 630.4
click at [996, 424] on tbody "Prop Type Default Description importantForAccessibility “auto” | “yes” | “no” |…" at bounding box center [701, 348] width 628 height 247
click at [233, 590] on div "Props" at bounding box center [260, 590] width 120 height 19
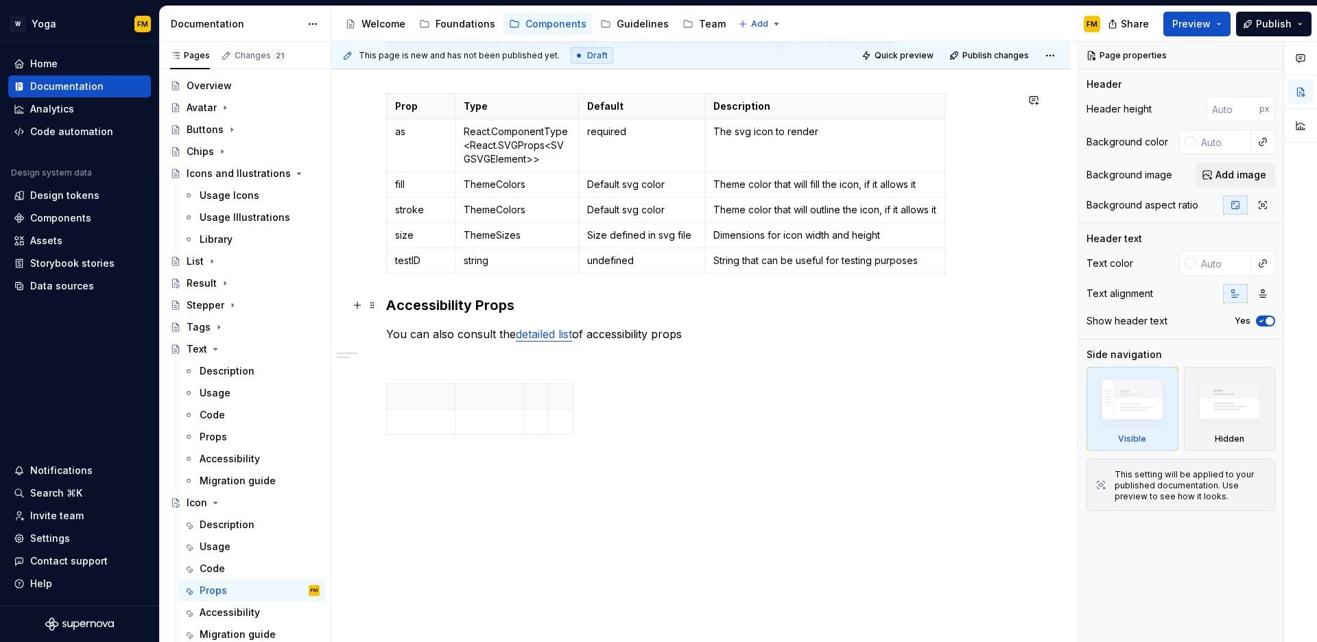
scroll to position [319, 0]
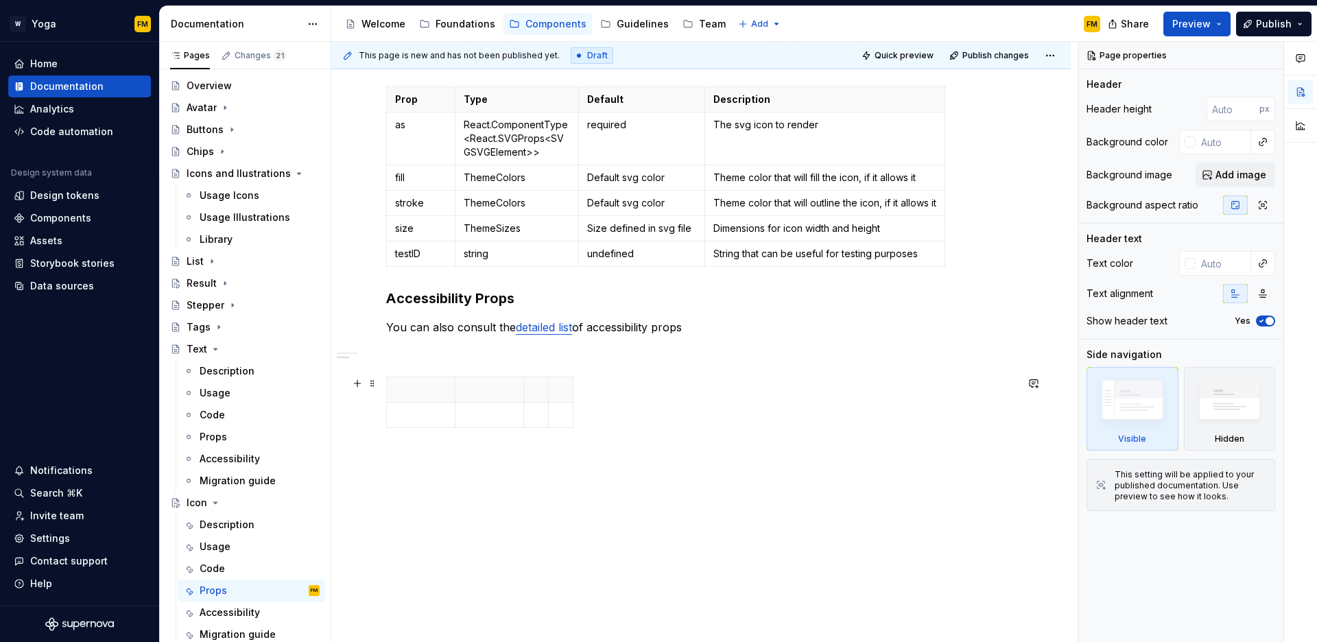
drag, startPoint x: 607, startPoint y: 425, endPoint x: 548, endPoint y: 427, distance: 58.4
click at [548, 427] on div at bounding box center [701, 405] width 630 height 57
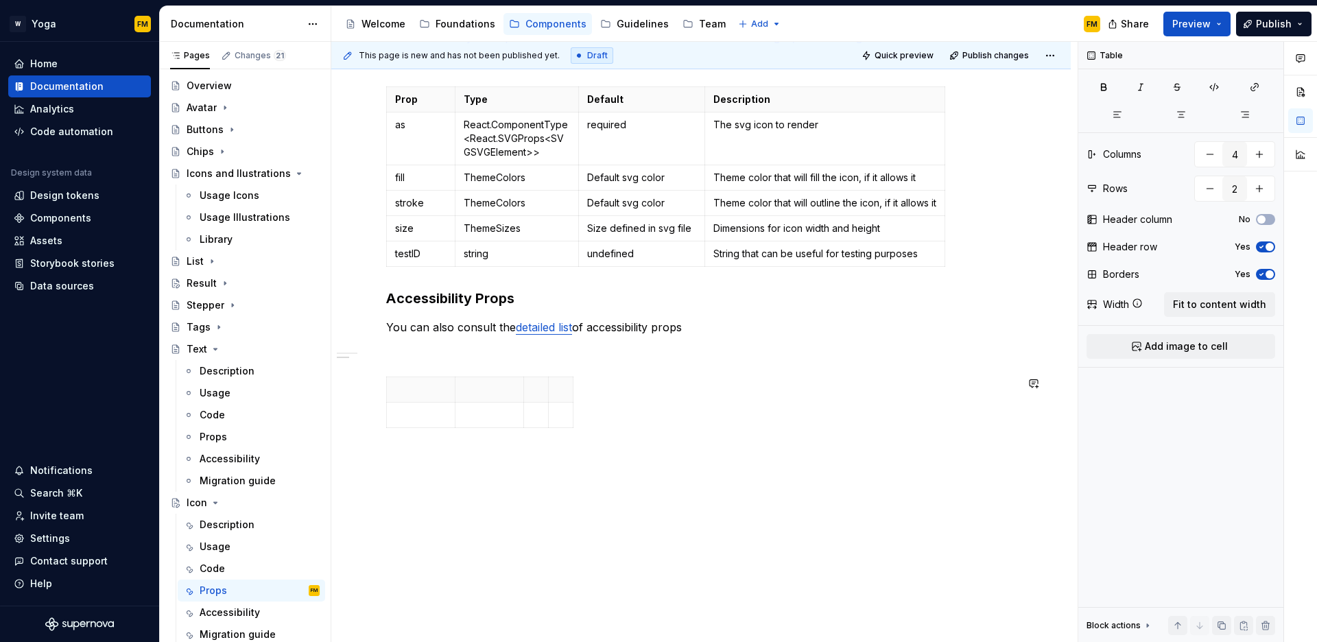
click at [562, 360] on div "Properties The Icon component accepts props that provide levels of customizatio…" at bounding box center [701, 193] width 630 height 482
click at [538, 355] on p at bounding box center [701, 352] width 630 height 16
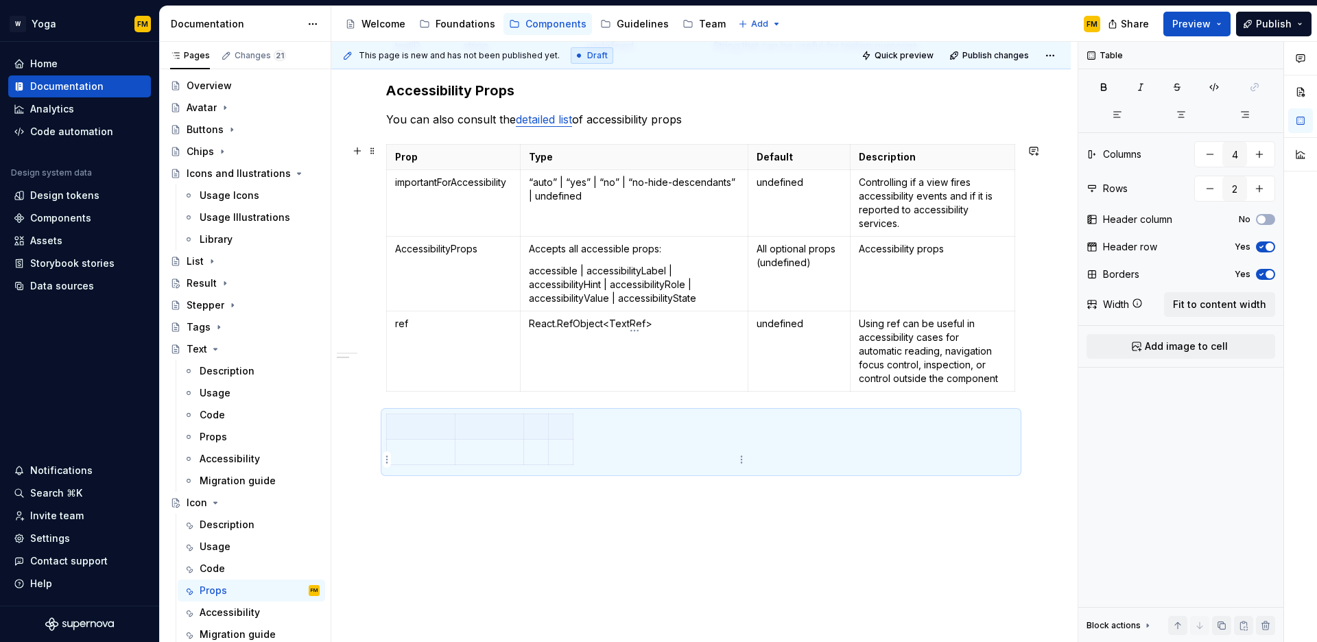
scroll to position [550, 0]
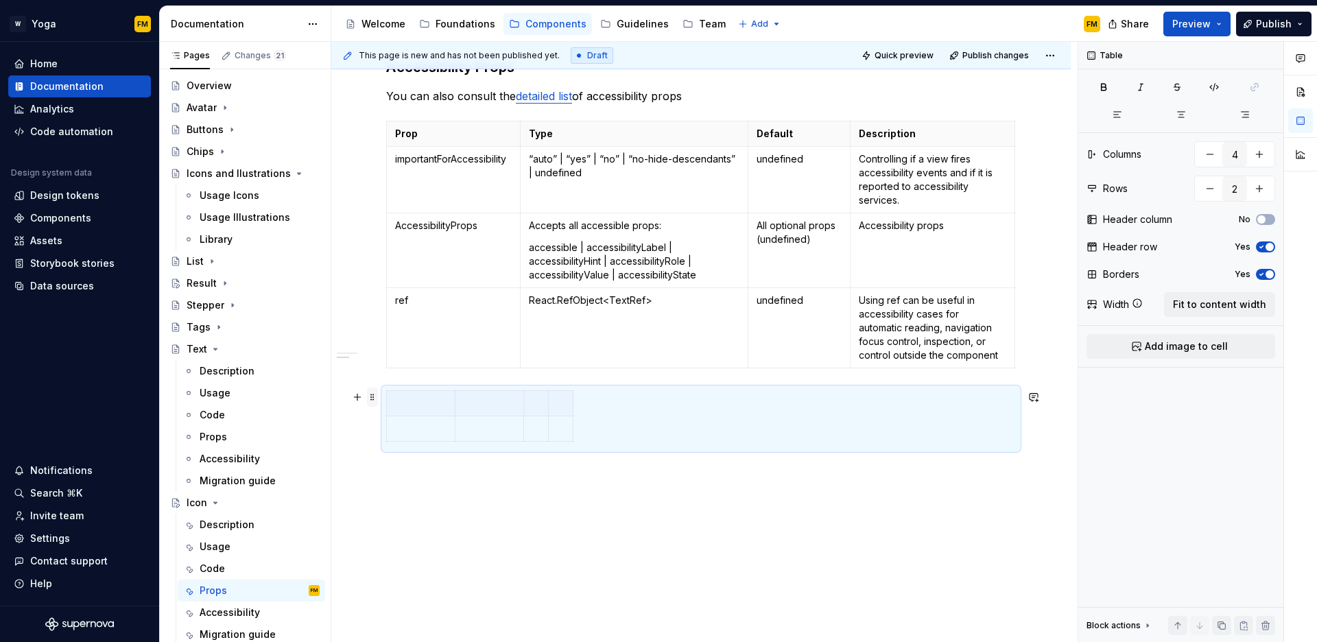
click at [375, 399] on span at bounding box center [372, 397] width 11 height 19
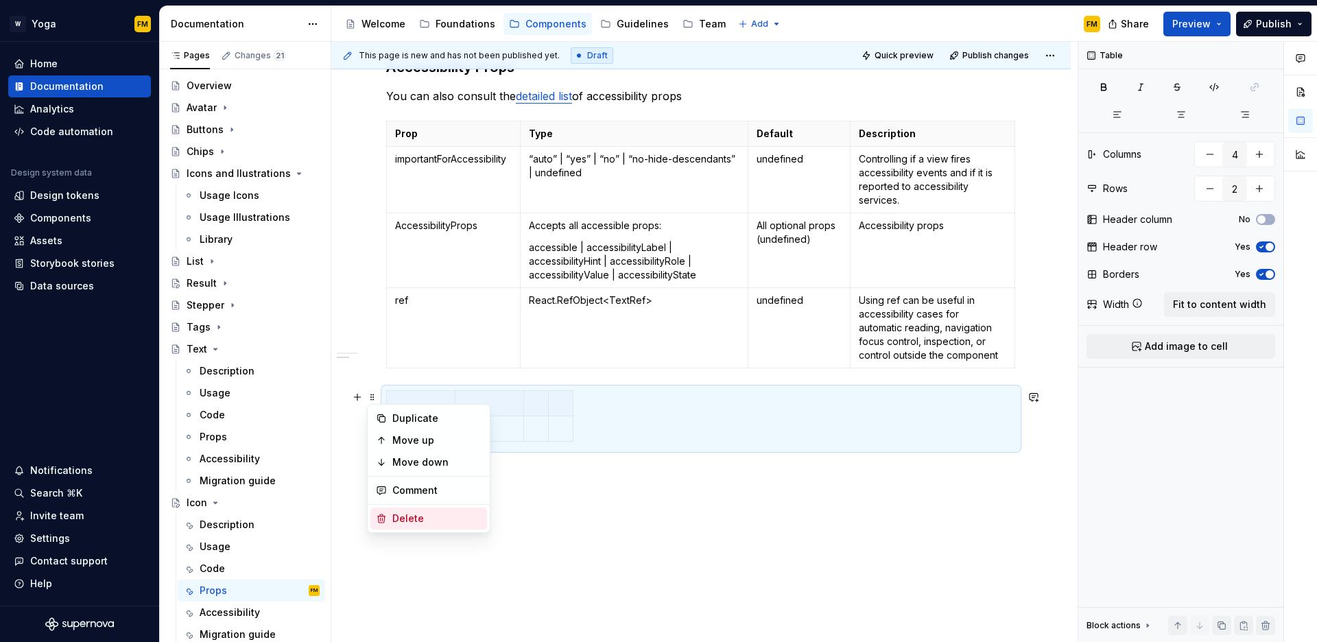
click at [399, 517] on div "Delete" at bounding box center [436, 519] width 89 height 14
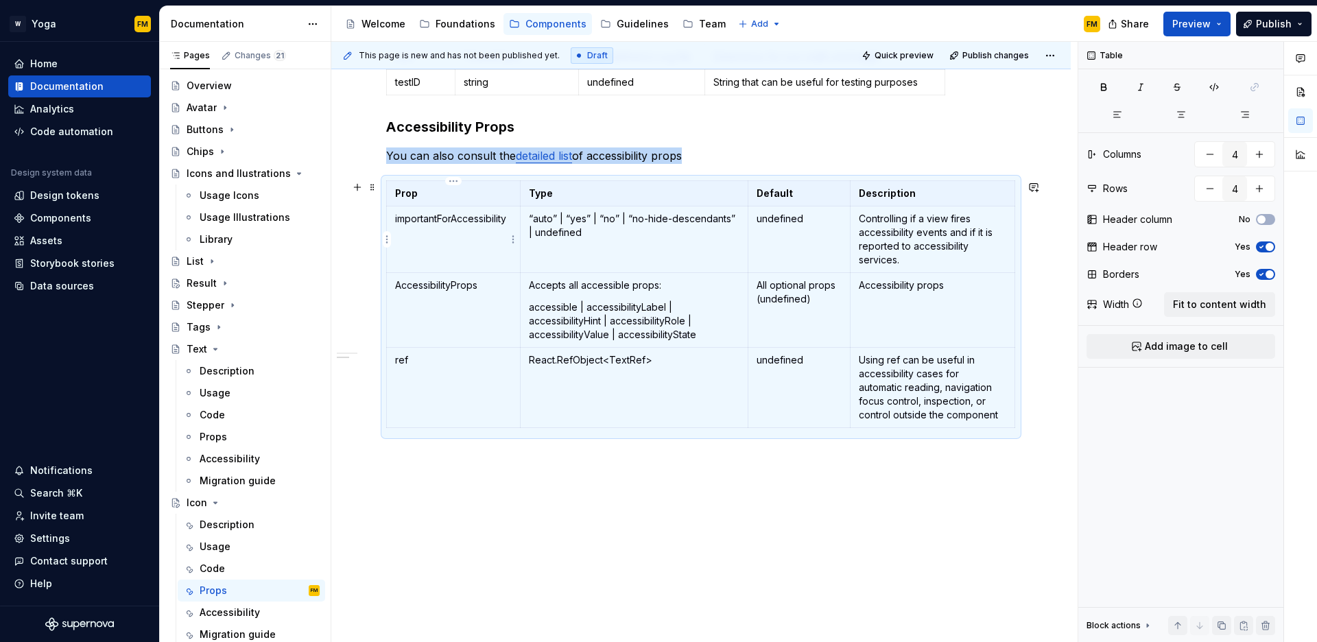
click at [460, 244] on td "importantForAccessibility" at bounding box center [454, 240] width 134 height 67
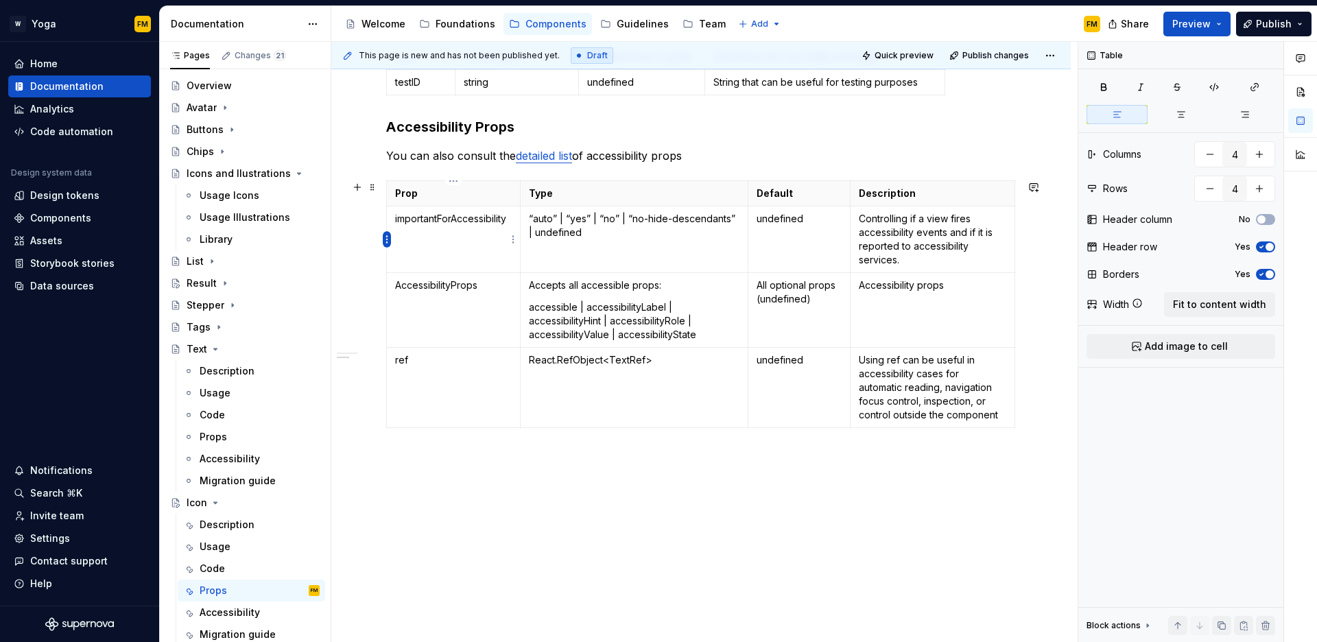
click at [386, 237] on html "W Yoga FM Home Documentation Analytics Code automation Design system data Desig…" at bounding box center [658, 321] width 1317 height 642
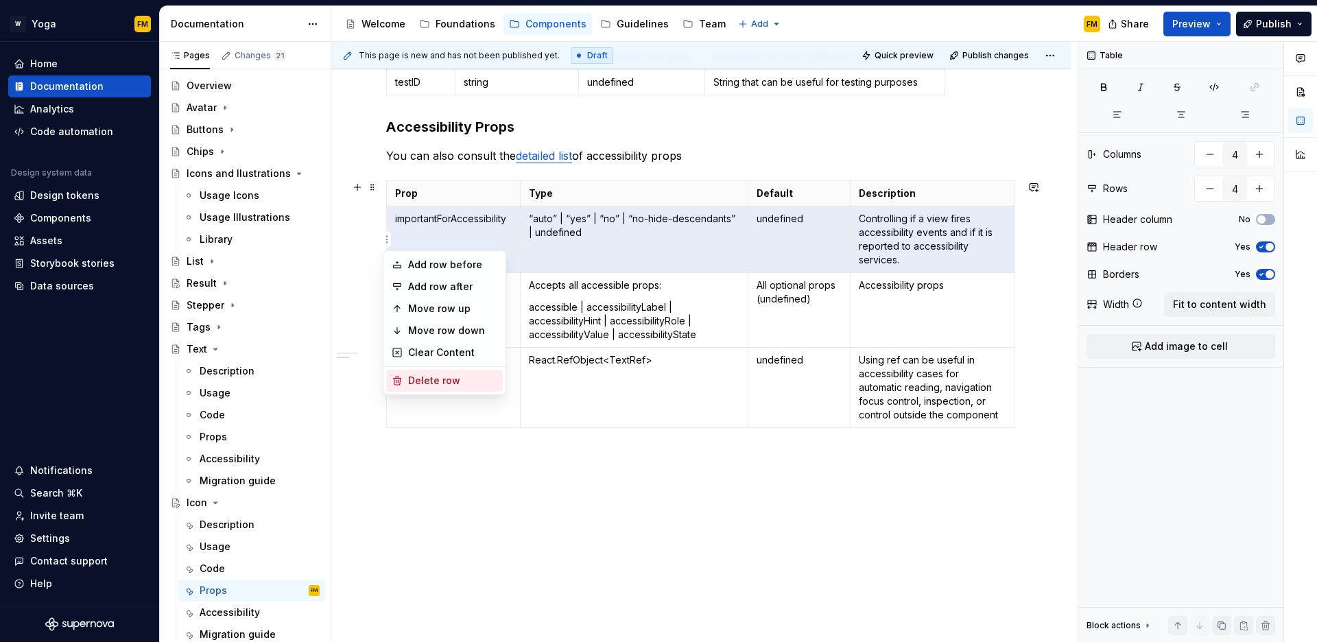
click at [414, 377] on div "Delete row" at bounding box center [452, 381] width 89 height 14
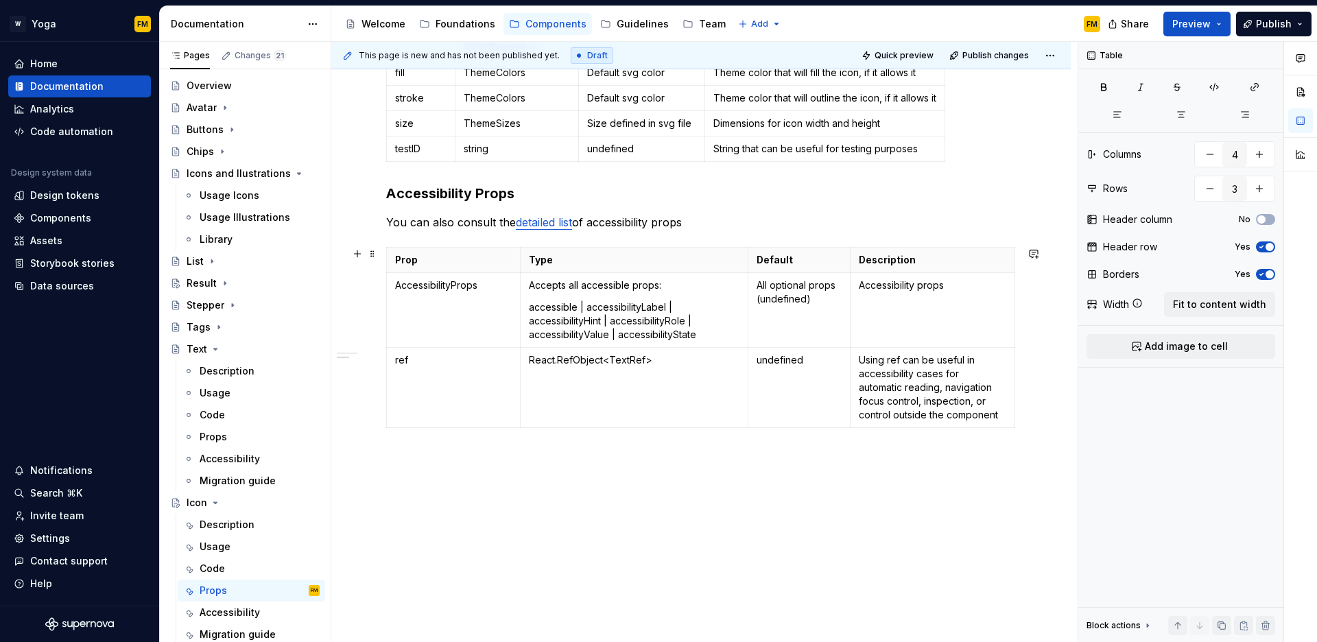
scroll to position [424, 0]
click at [622, 307] on p "accessible | accessibilityLabel | accessibilityHint | accessibilityRole | acces…" at bounding box center [634, 321] width 211 height 41
click at [565, 315] on p "accessible | accessibilityLabel | accessibilityHint | accessibilityRole | acces…" at bounding box center [634, 321] width 211 height 41
click at [644, 322] on p "accessible | accessibilityLabel | accessibilityHint | accessibilityRole | acces…" at bounding box center [634, 321] width 211 height 41
click at [603, 331] on p "accessible | accessibilityLabel | accessibilityHint | accessibilityRole | acces…" at bounding box center [634, 321] width 211 height 41
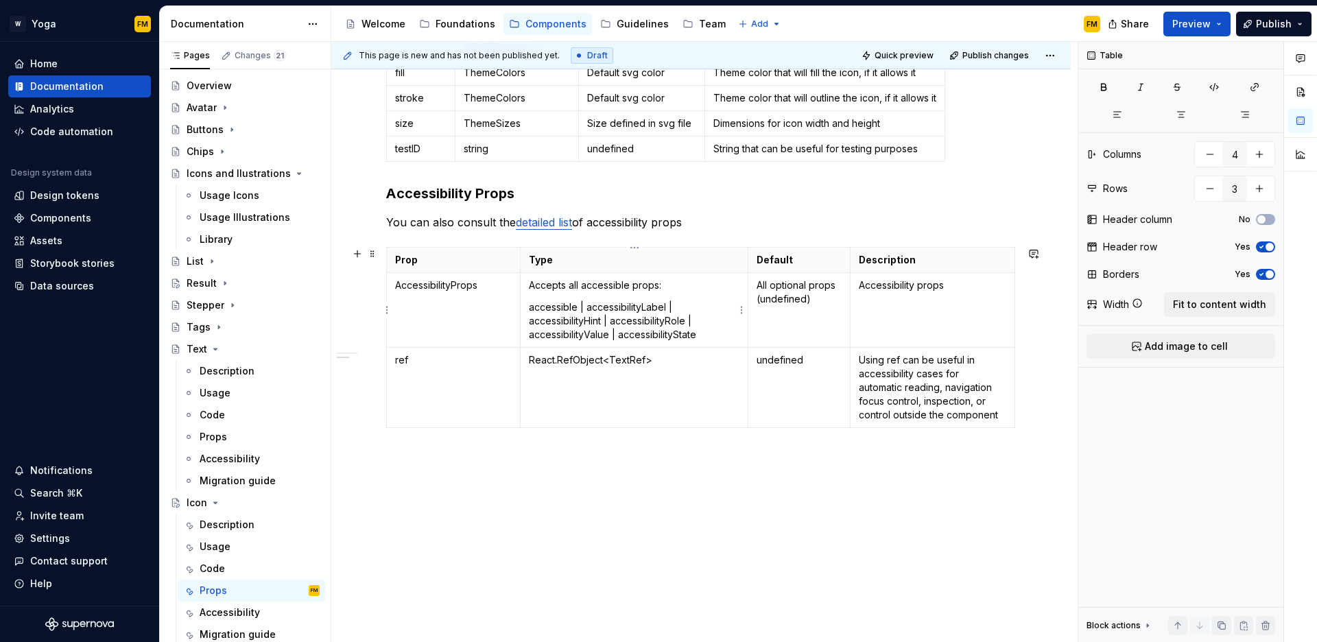
click at [652, 333] on p "accessible | accessibilityLabel | accessibilityHint | accessibilityRole | acces…" at bounding box center [634, 321] width 211 height 41
click at [696, 370] on td "React.RefObject<TextRef>" at bounding box center [634, 388] width 228 height 80
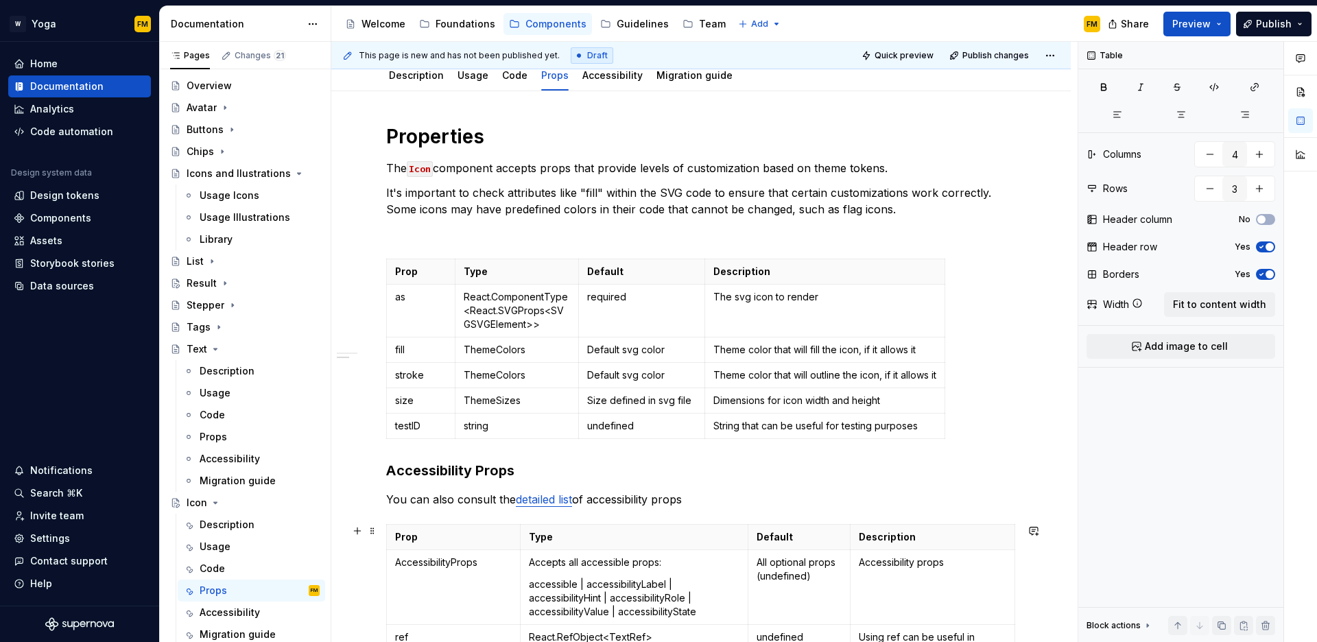
scroll to position [121, 0]
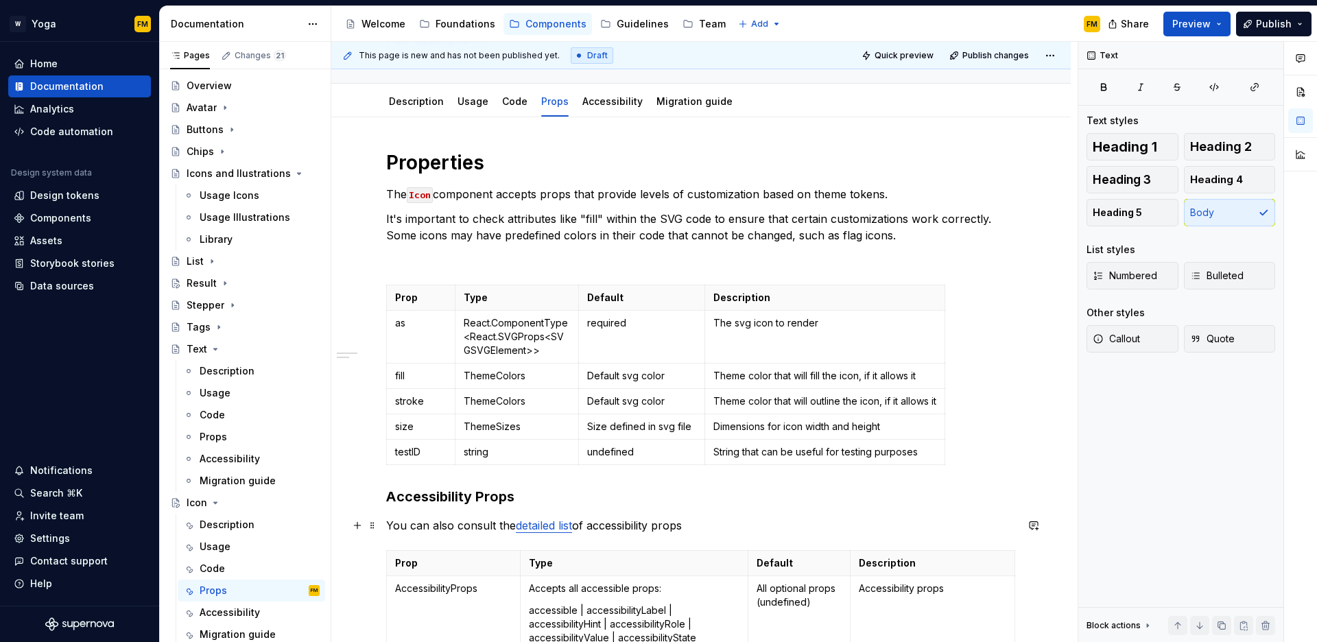
click at [696, 531] on p "You can also consult the detailed list of accessibility props" at bounding box center [701, 525] width 630 height 16
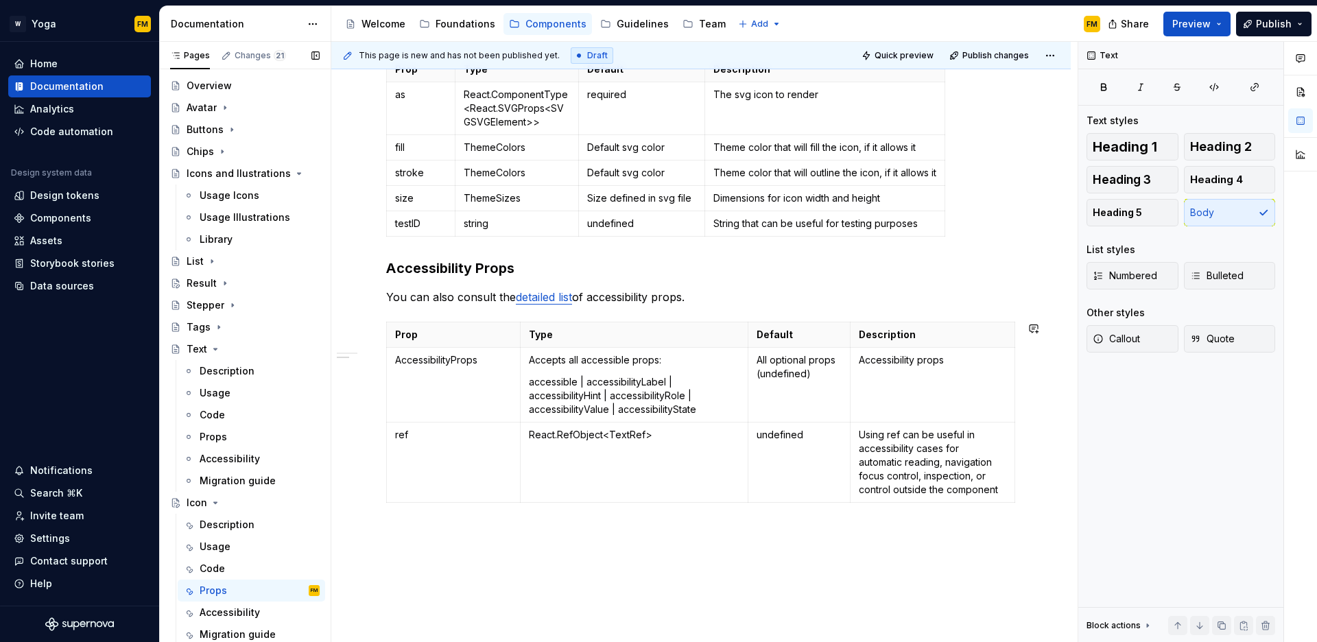
scroll to position [367, 0]
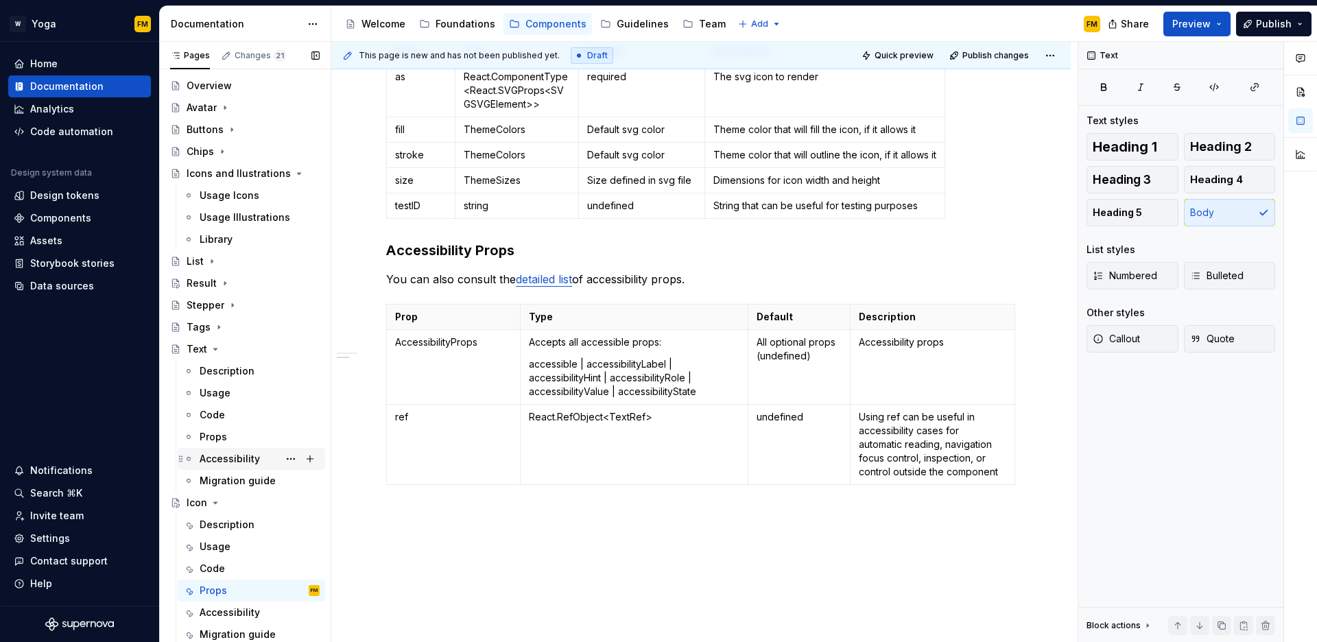
click at [240, 460] on div "Accessibility" at bounding box center [230, 459] width 60 height 14
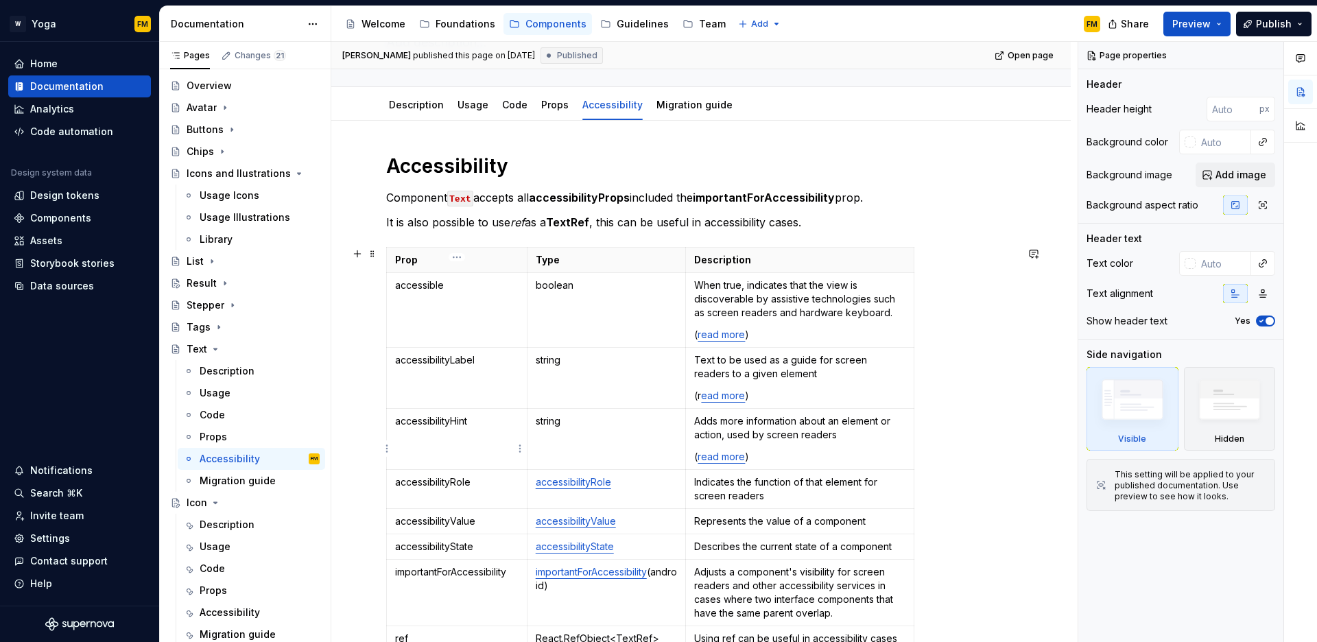
scroll to position [134, 0]
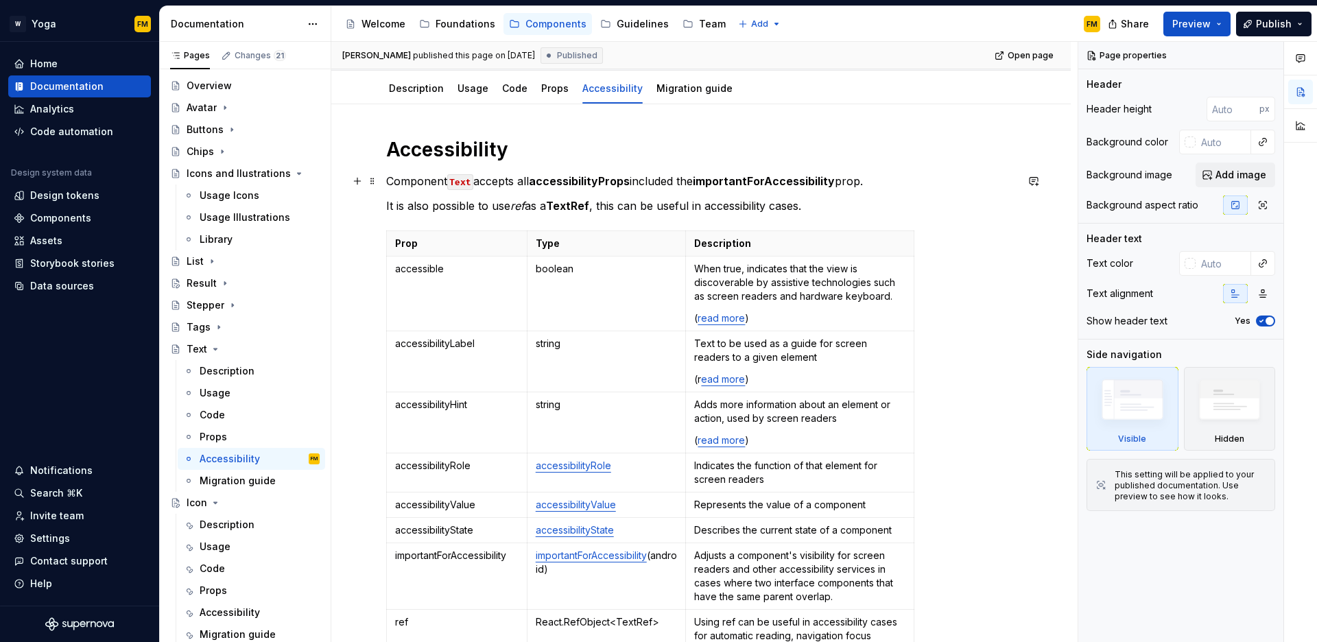
click at [462, 179] on code "Text" at bounding box center [460, 182] width 26 height 16
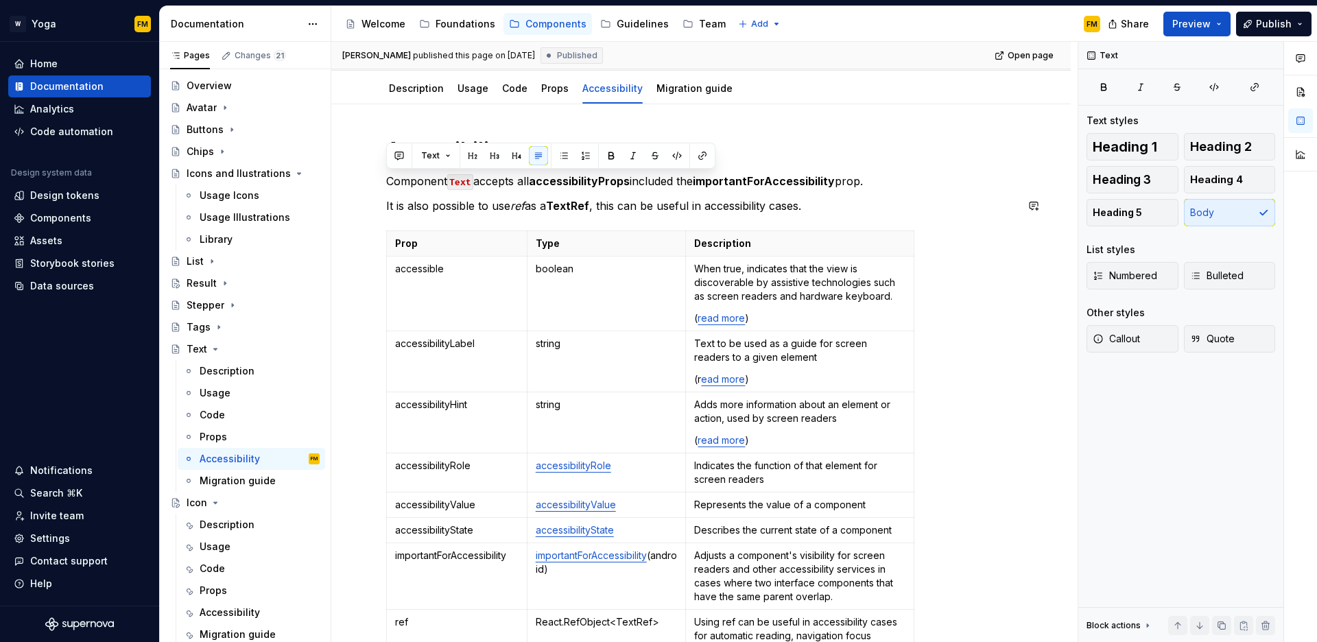
click at [478, 214] on div "Accessibility Component Text accepts all accessibilityProps included the import…" at bounding box center [701, 409] width 630 height 545
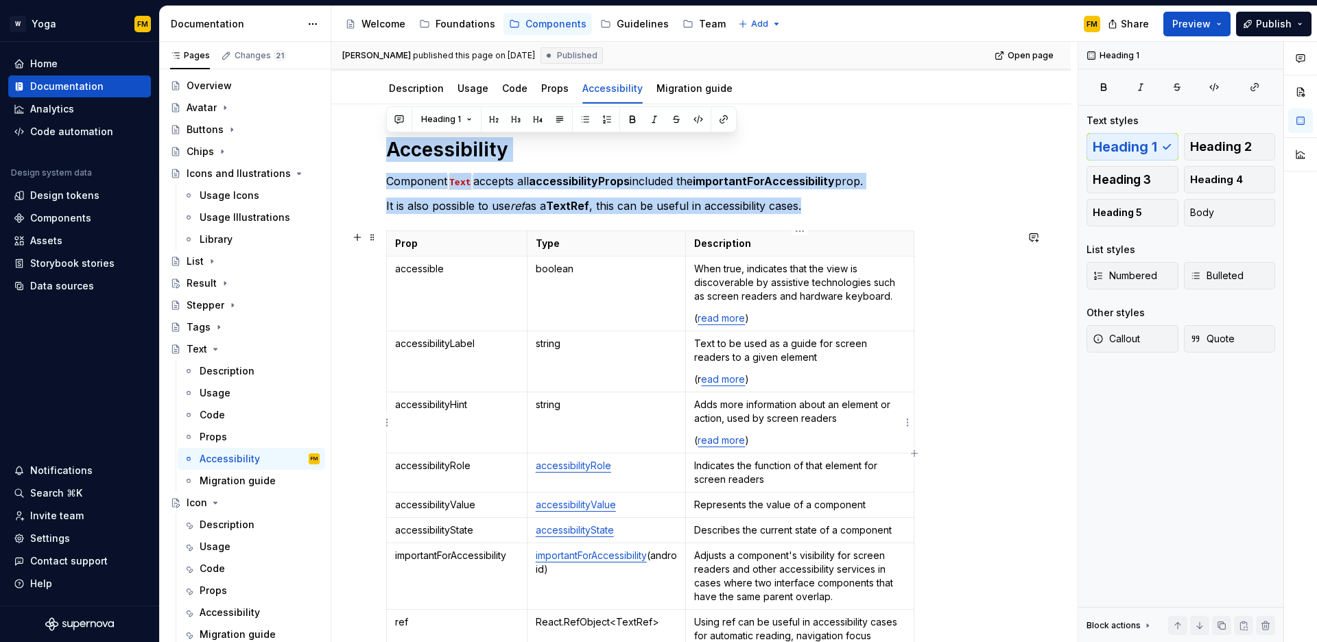
scroll to position [382, 0]
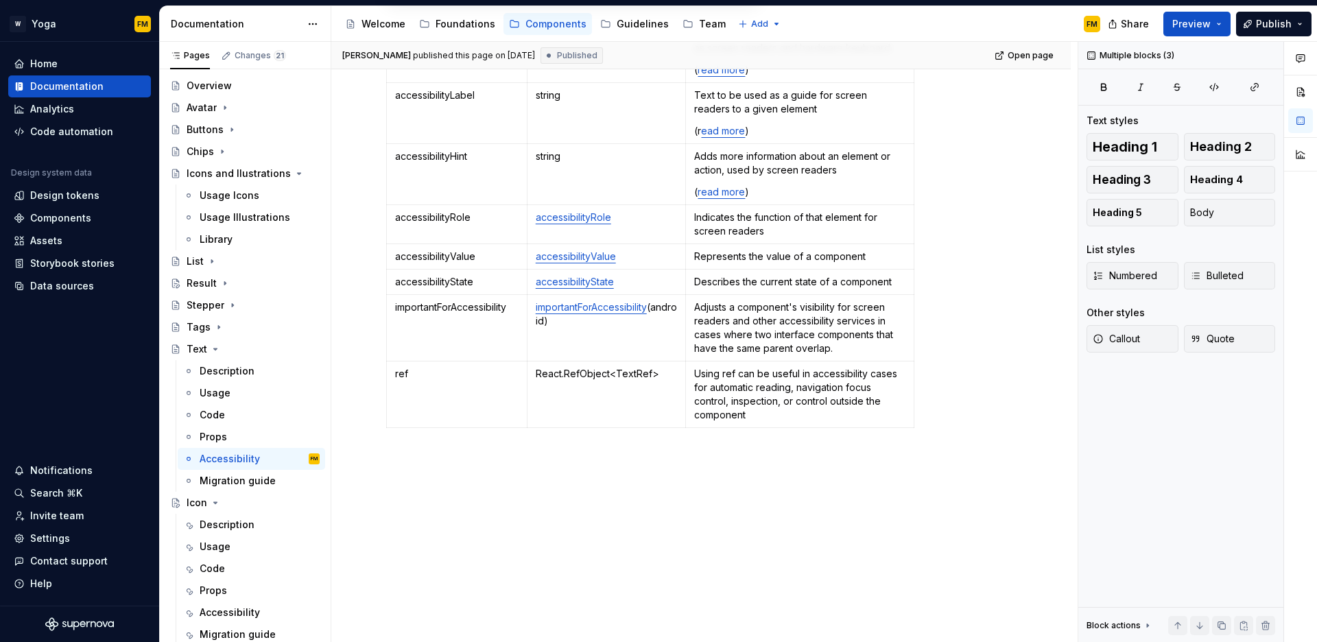
drag, startPoint x: 389, startPoint y: 151, endPoint x: 928, endPoint y: 480, distance: 631.9
click at [926, 487] on div "Accessibility Component Text accepts all accessibilityProps included the import…" at bounding box center [701, 249] width 740 height 787
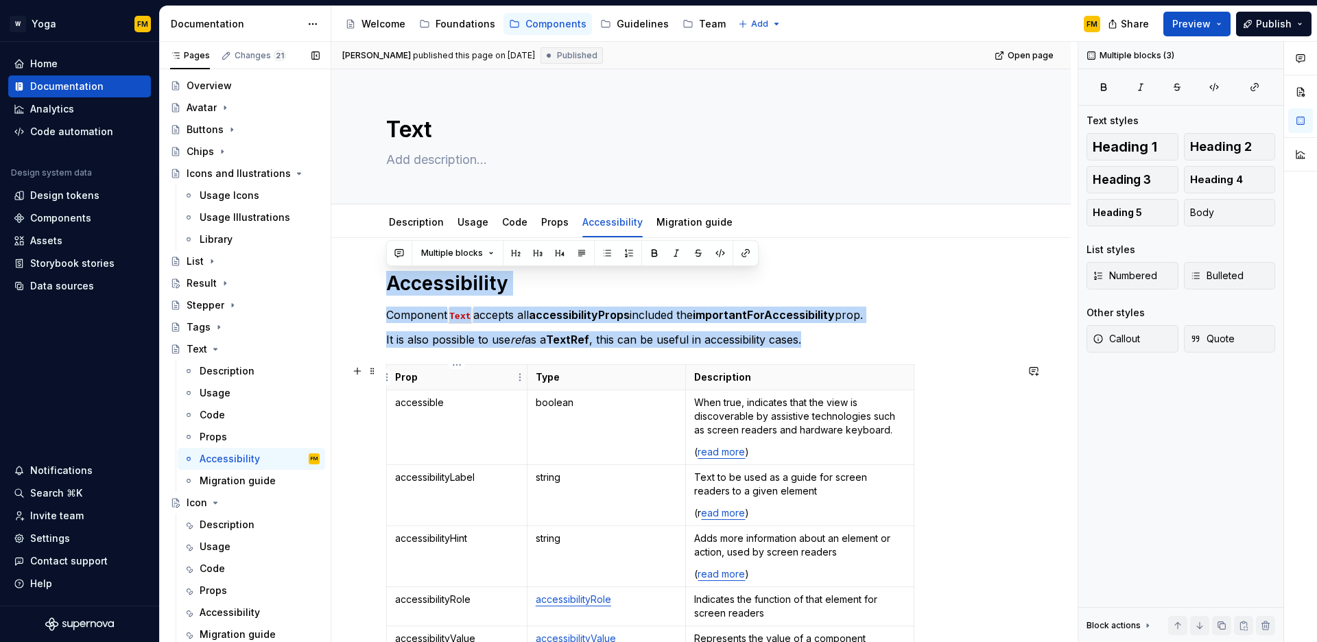
copy div "Accessibility Component Text accepts all accessibilityProps included the import…"
click at [224, 608] on div "Accessibility" at bounding box center [230, 613] width 60 height 14
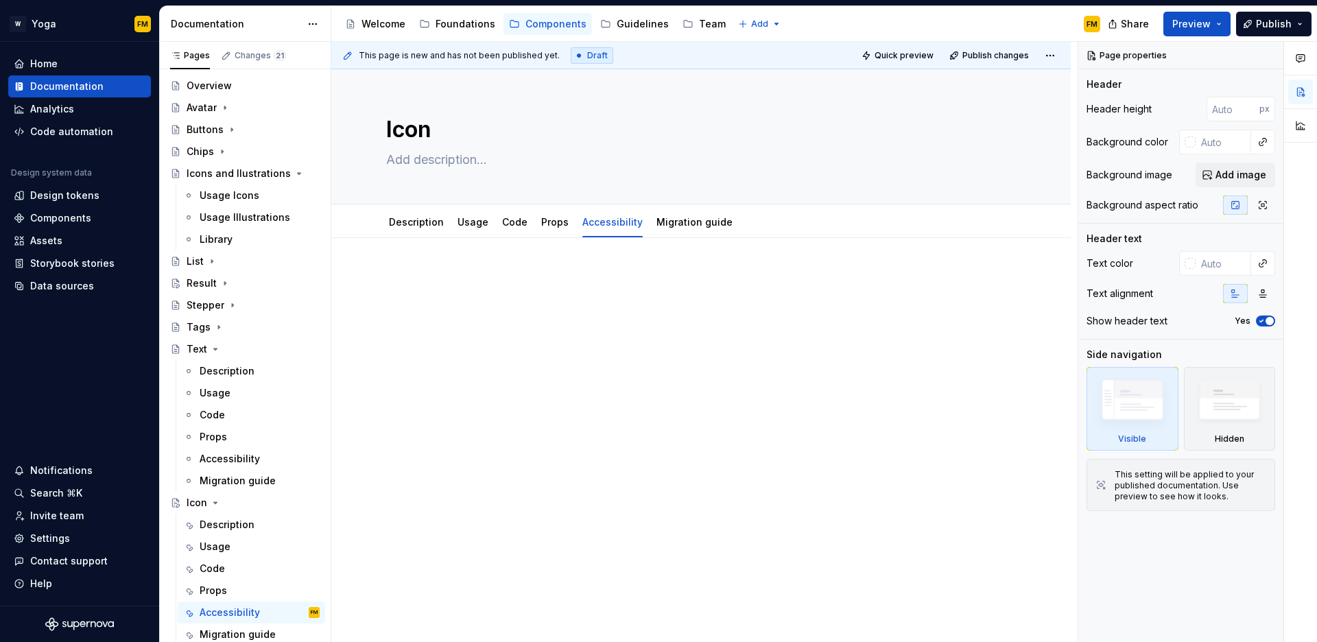
click at [429, 294] on div at bounding box center [701, 297] width 630 height 52
paste div
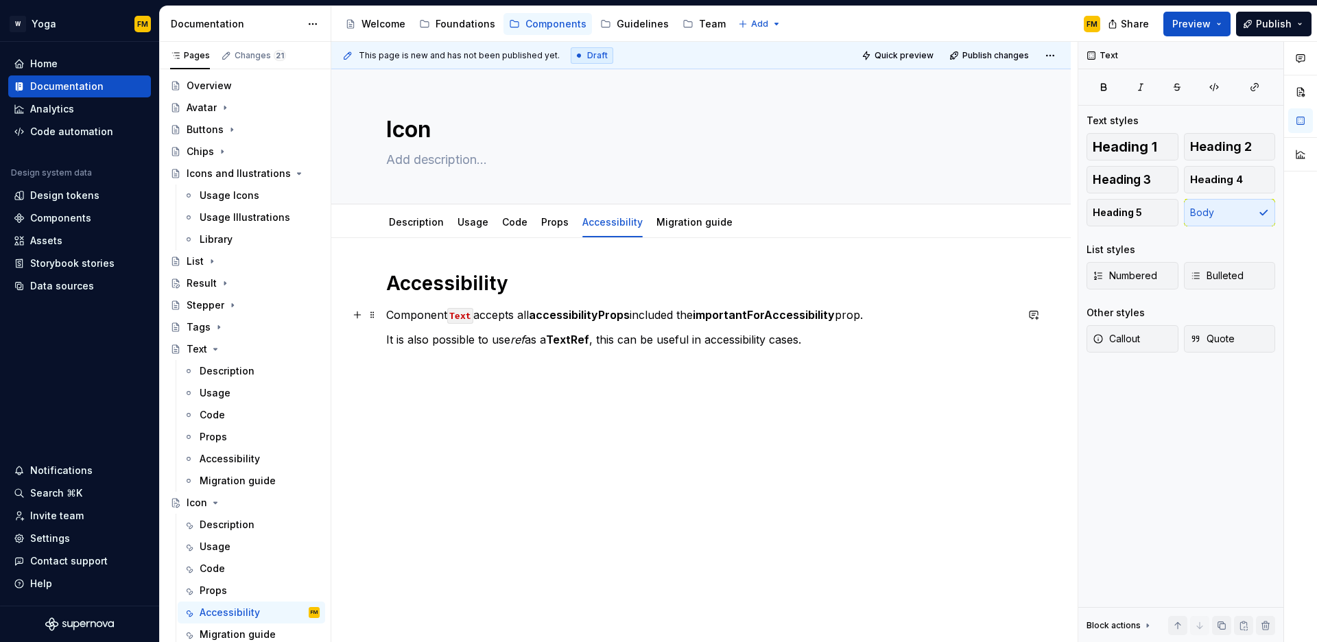
click at [460, 317] on code "Text" at bounding box center [460, 316] width 26 height 16
click at [460, 318] on code "Text" at bounding box center [460, 316] width 26 height 16
drag, startPoint x: 639, startPoint y: 316, endPoint x: 868, endPoint y: 320, distance: 228.5
click at [868, 320] on p "Component Icon accepts all accessibilityProps included the importantForAccessib…" at bounding box center [701, 315] width 630 height 16
click at [572, 340] on strong "TextRef" at bounding box center [567, 340] width 43 height 14
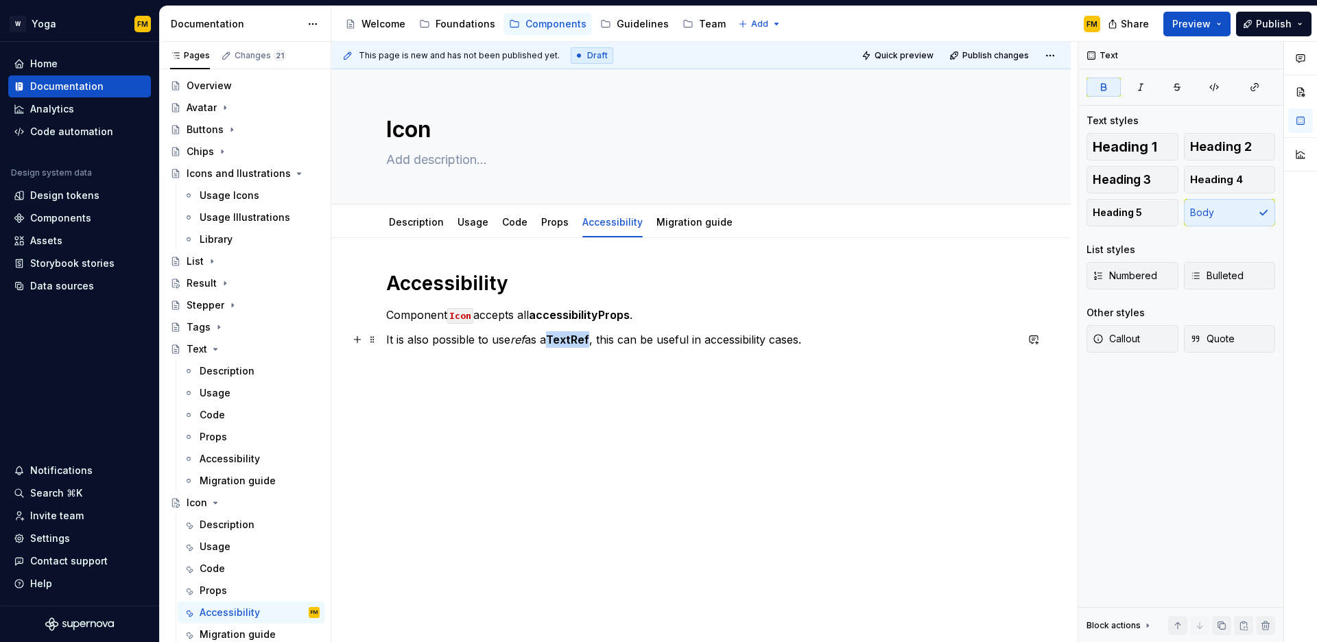
click at [572, 340] on strong "TextRef" at bounding box center [567, 340] width 43 height 14
click at [709, 348] on div "Accessibility Component Icon accepts all accessibilityProps . It is also possib…" at bounding box center [701, 317] width 630 height 93
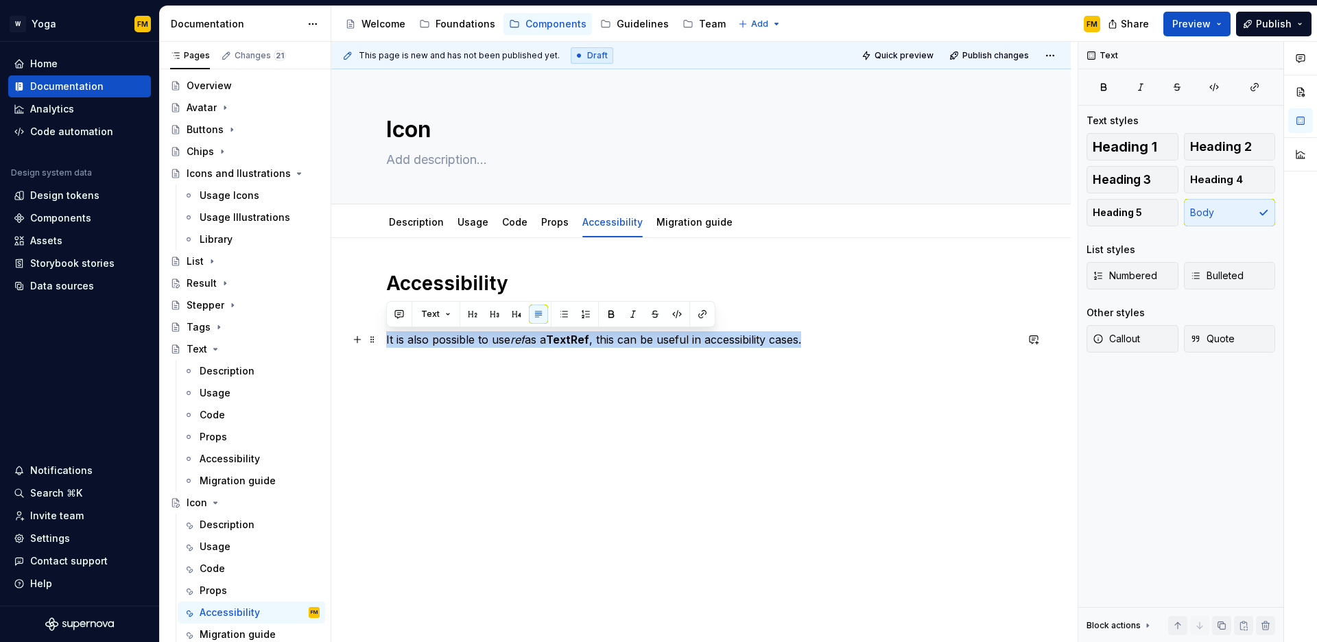
drag, startPoint x: 834, startPoint y: 342, endPoint x: 384, endPoint y: 344, distance: 449.4
click at [384, 344] on div "Accessibility Component Icon accepts all accessibilityProps . It is also possib…" at bounding box center [701, 397] width 740 height 319
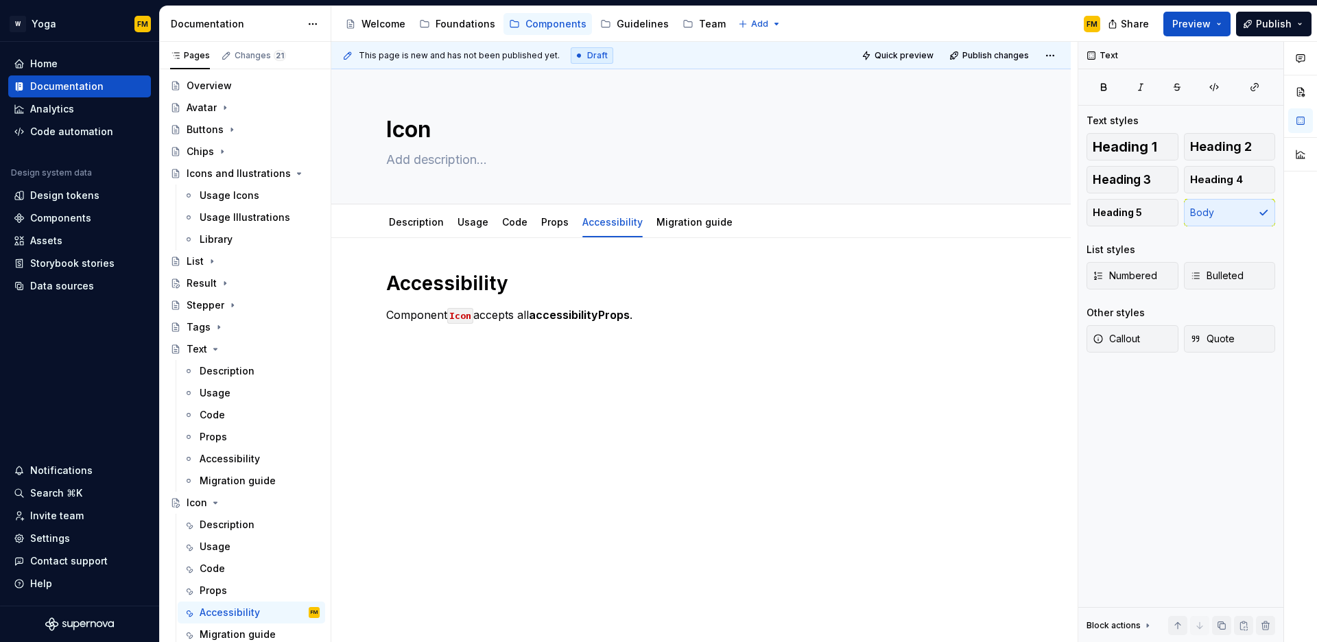
drag, startPoint x: 471, startPoint y: 363, endPoint x: 464, endPoint y: 365, distance: 7.8
click at [469, 364] on div "This page is new and has not been published yet. Draft Quick preview Publish ch…" at bounding box center [704, 342] width 747 height 601
click at [465, 351] on div "This page is new and has not been published yet. Draft Quick preview Publish ch…" at bounding box center [704, 342] width 747 height 601
click at [438, 361] on div "Accessibility Component Icon accepts all accessibilityProps ." at bounding box center [701, 385] width 740 height 294
click at [220, 457] on div "Accessibility" at bounding box center [230, 459] width 60 height 14
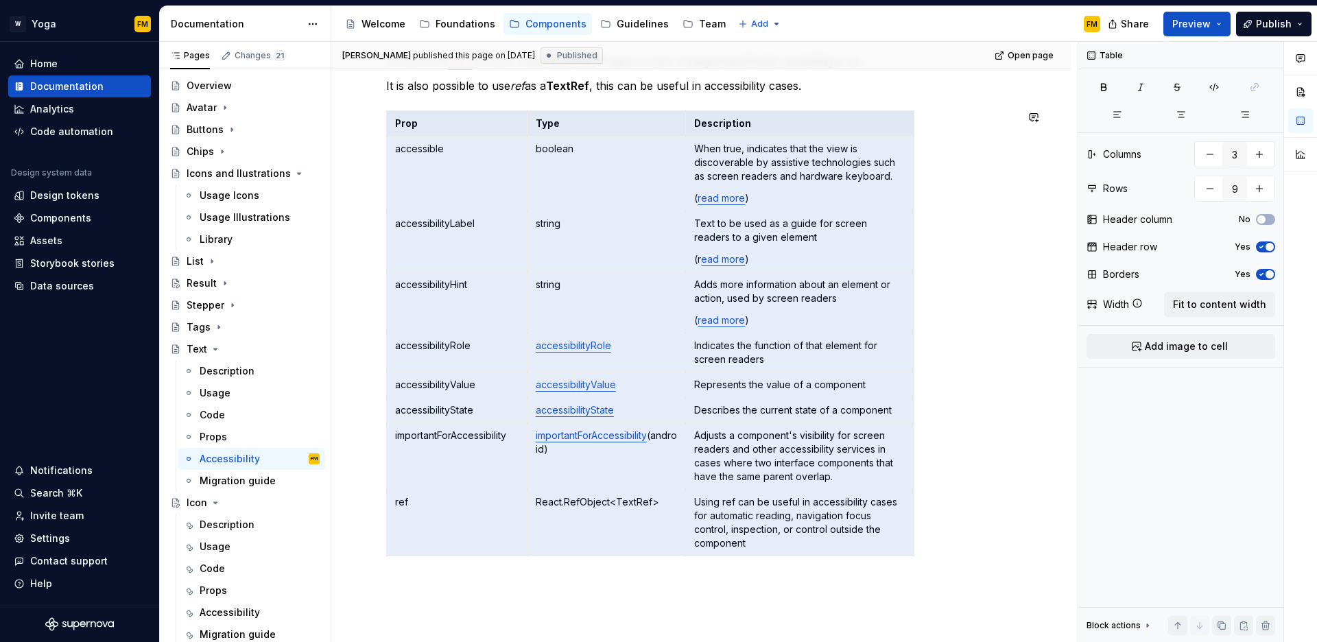
scroll to position [382, 0]
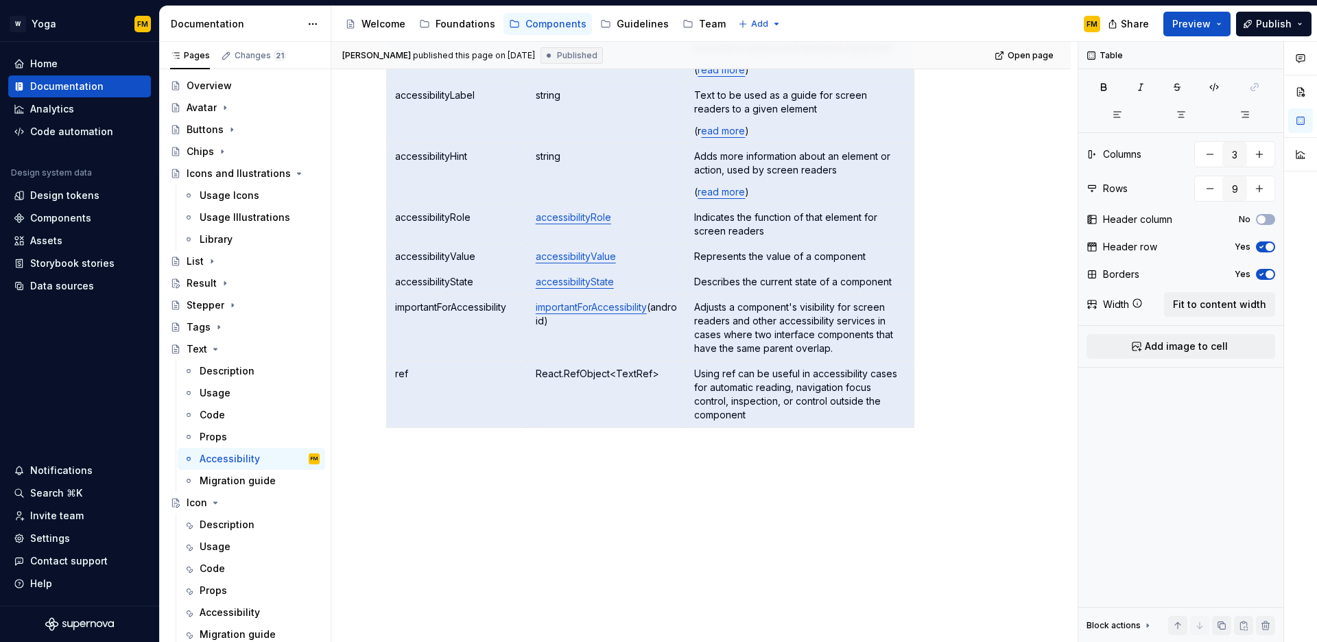
drag, startPoint x: 417, startPoint y: 375, endPoint x: 894, endPoint y: 446, distance: 482.2
click at [894, 446] on div "Accessibility Component Text accepts all accessibilityProps included the import…" at bounding box center [701, 169] width 630 height 561
click at [224, 609] on div "Accessibility" at bounding box center [230, 613] width 60 height 14
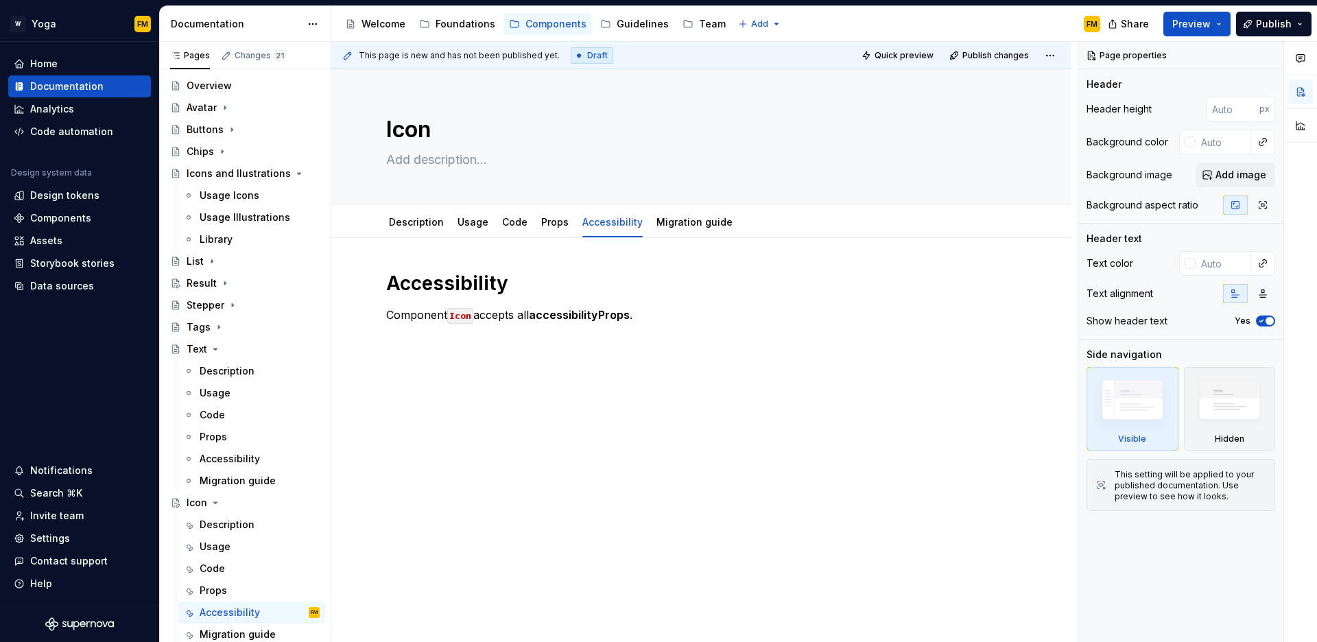
click at [451, 386] on div "Accessibility Component Icon accepts all accessibilityProps ." at bounding box center [701, 397] width 740 height 319
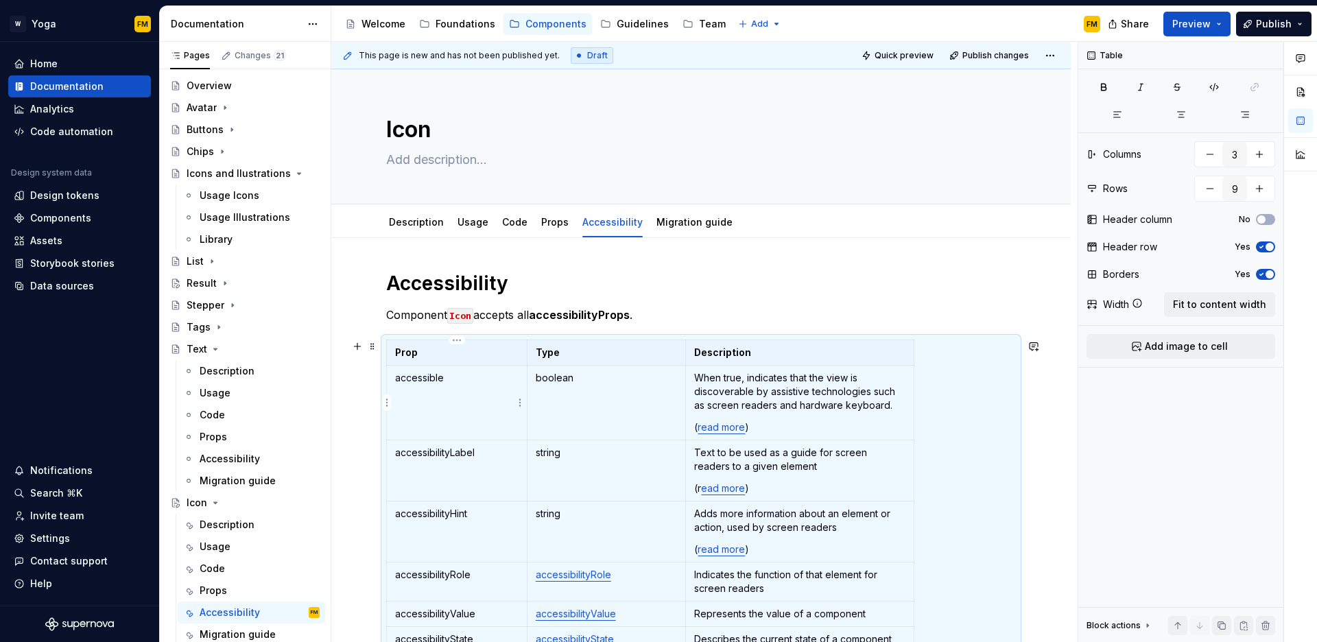
click at [456, 390] on td "accessible" at bounding box center [457, 403] width 141 height 75
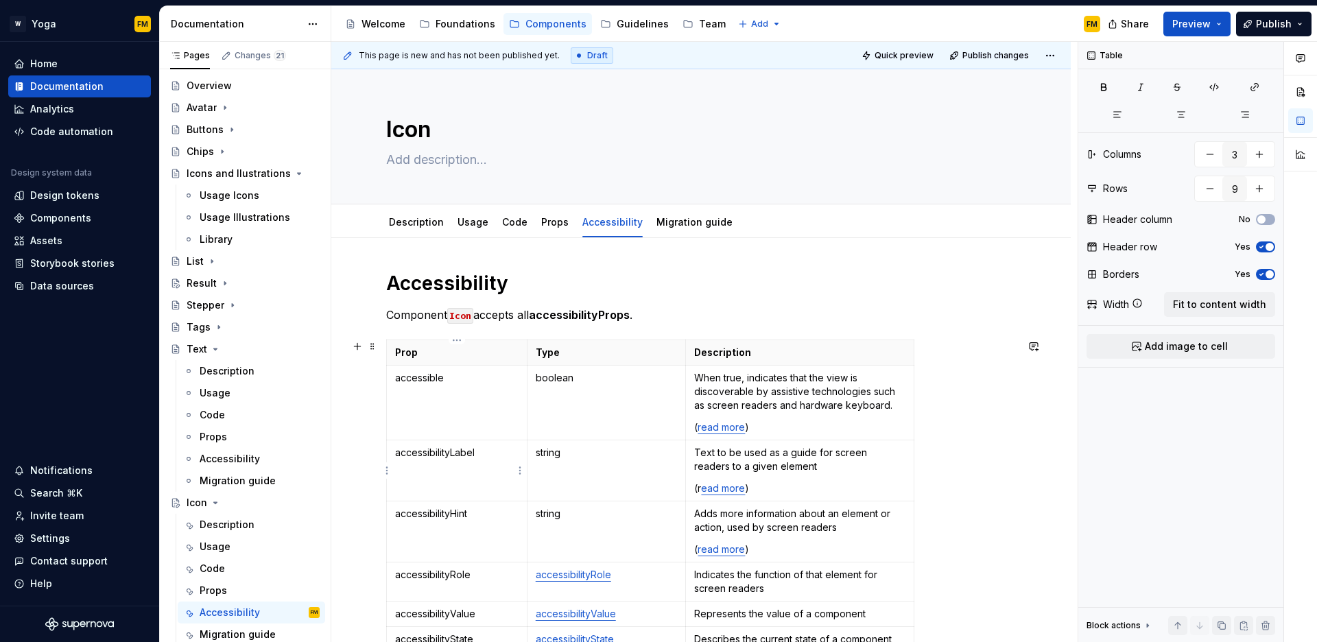
click at [464, 461] on td "accessibilityLabel" at bounding box center [457, 470] width 141 height 61
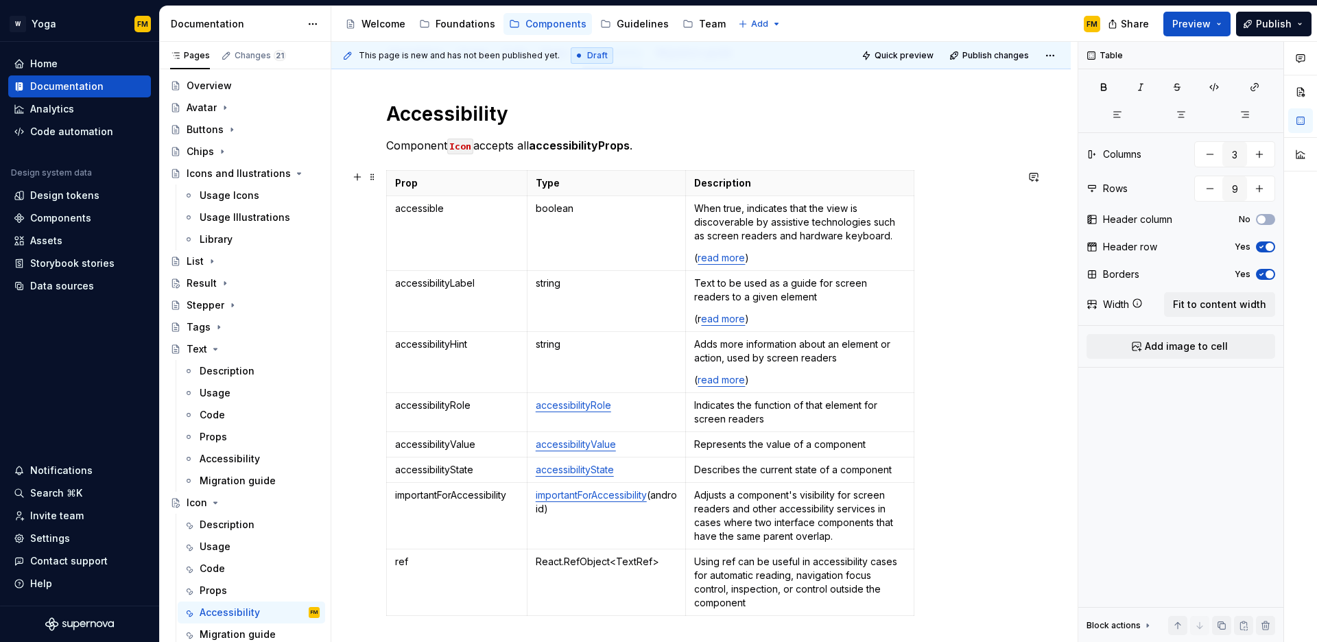
scroll to position [170, 0]
click at [389, 514] on html "W Yoga FM Home Documentation Analytics Code automation Design system data Desig…" at bounding box center [658, 321] width 1317 height 642
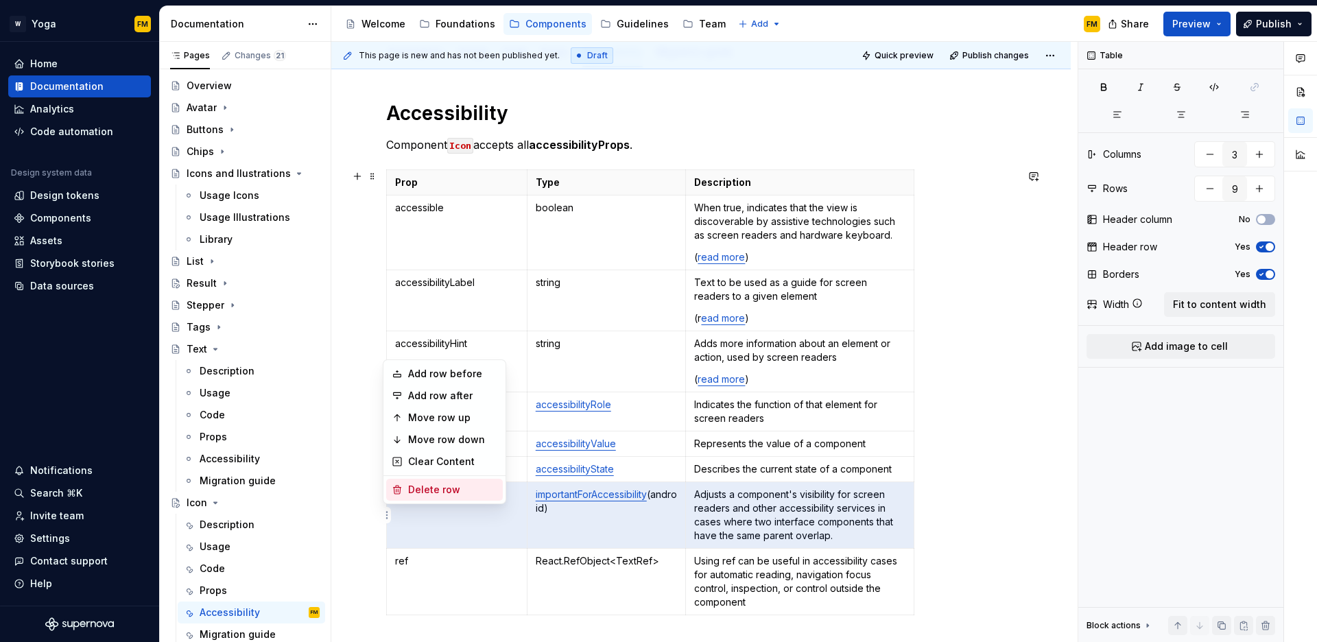
click at [414, 494] on div "Delete row" at bounding box center [452, 490] width 89 height 14
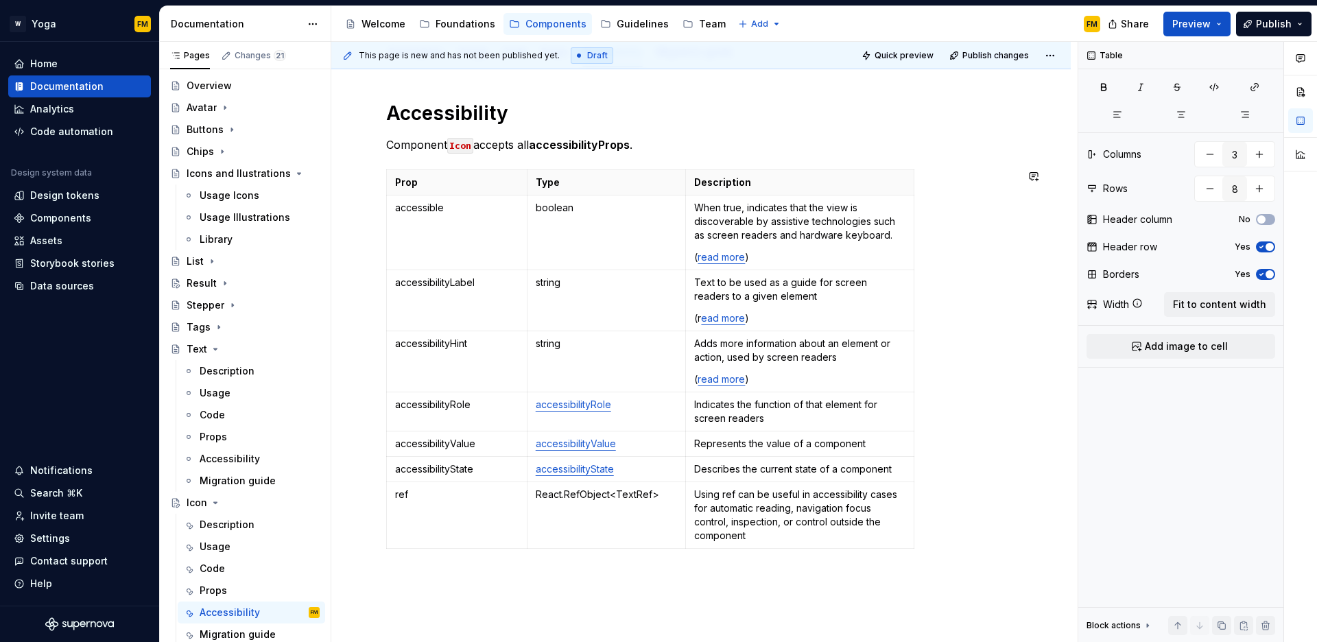
click at [397, 583] on div "Accessibility Component Icon accepts all accessibilityProps . Prop Type Descrip…" at bounding box center [701, 416] width 740 height 696
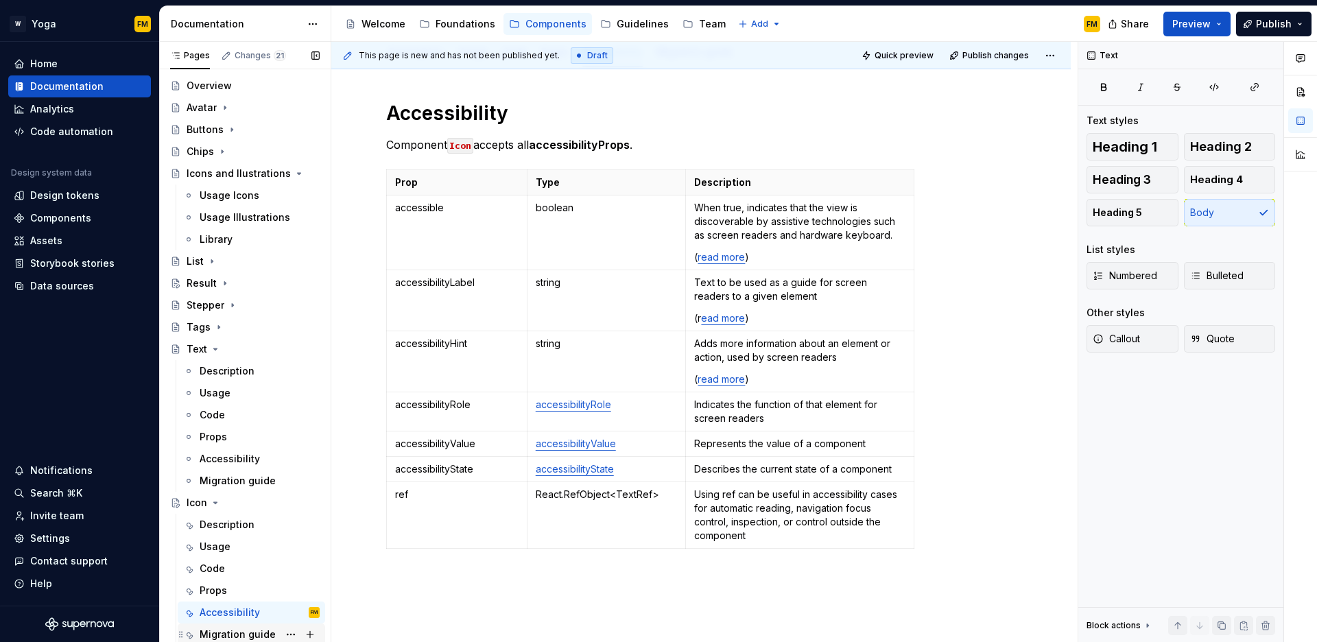
click at [228, 628] on div "Migration guide" at bounding box center [238, 635] width 76 height 14
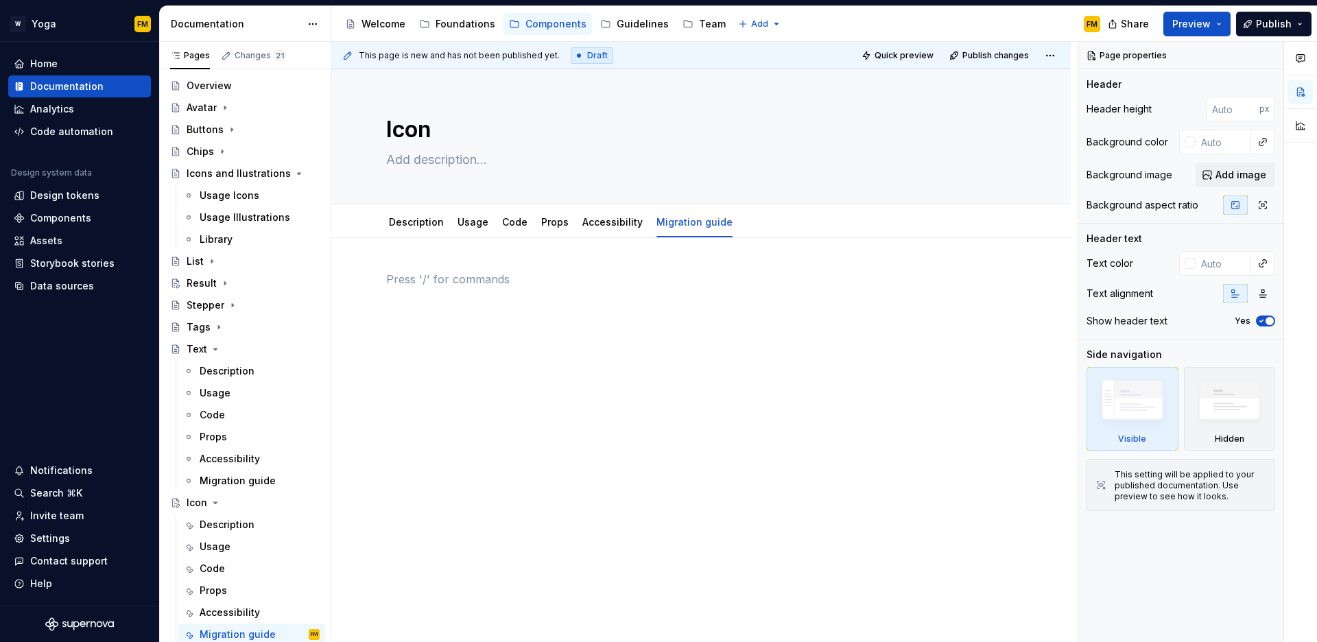
click at [544, 297] on div at bounding box center [701, 297] width 630 height 52
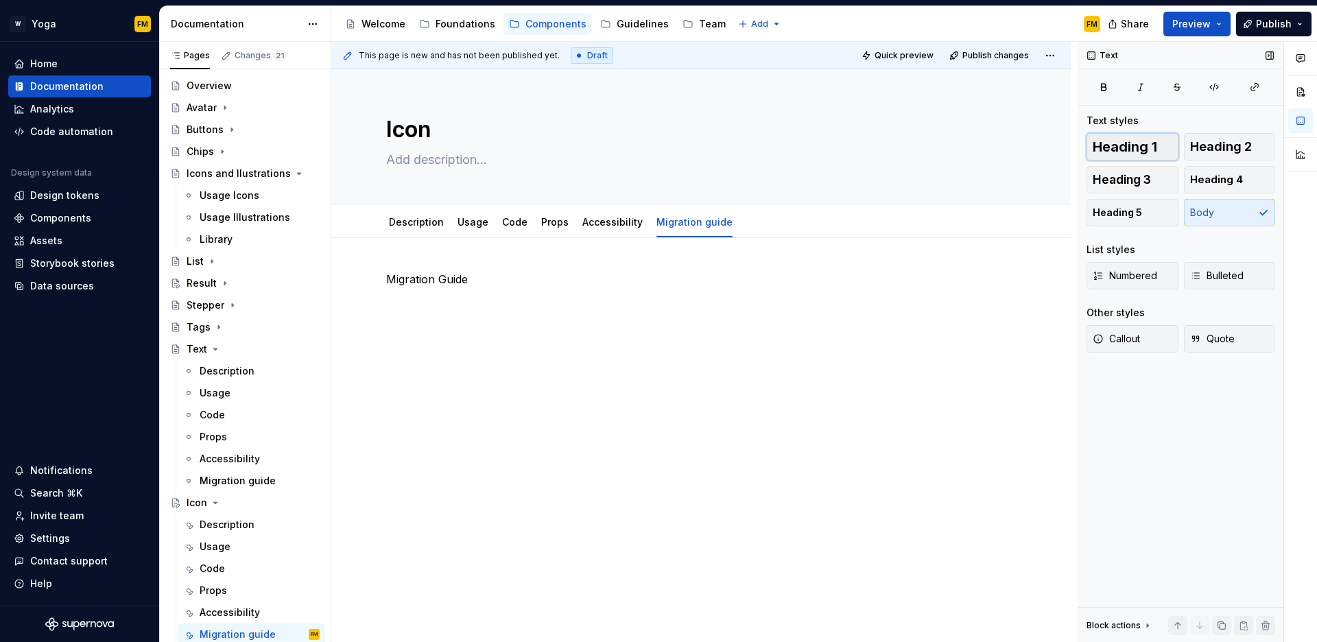
click at [1131, 148] on span "Heading 1" at bounding box center [1125, 147] width 64 height 14
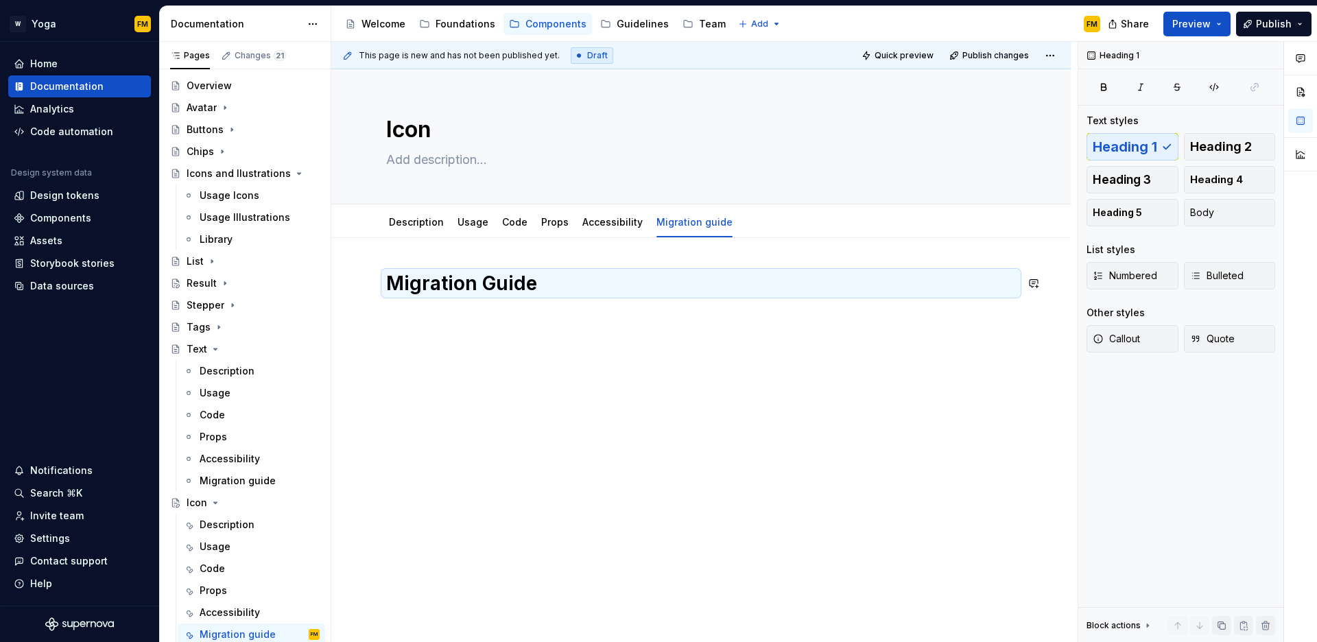
drag, startPoint x: 517, startPoint y: 356, endPoint x: 518, endPoint y: 336, distance: 20.6
click at [517, 355] on div "This page is new and has not been published yet. Draft Quick preview Publish ch…" at bounding box center [704, 342] width 747 height 601
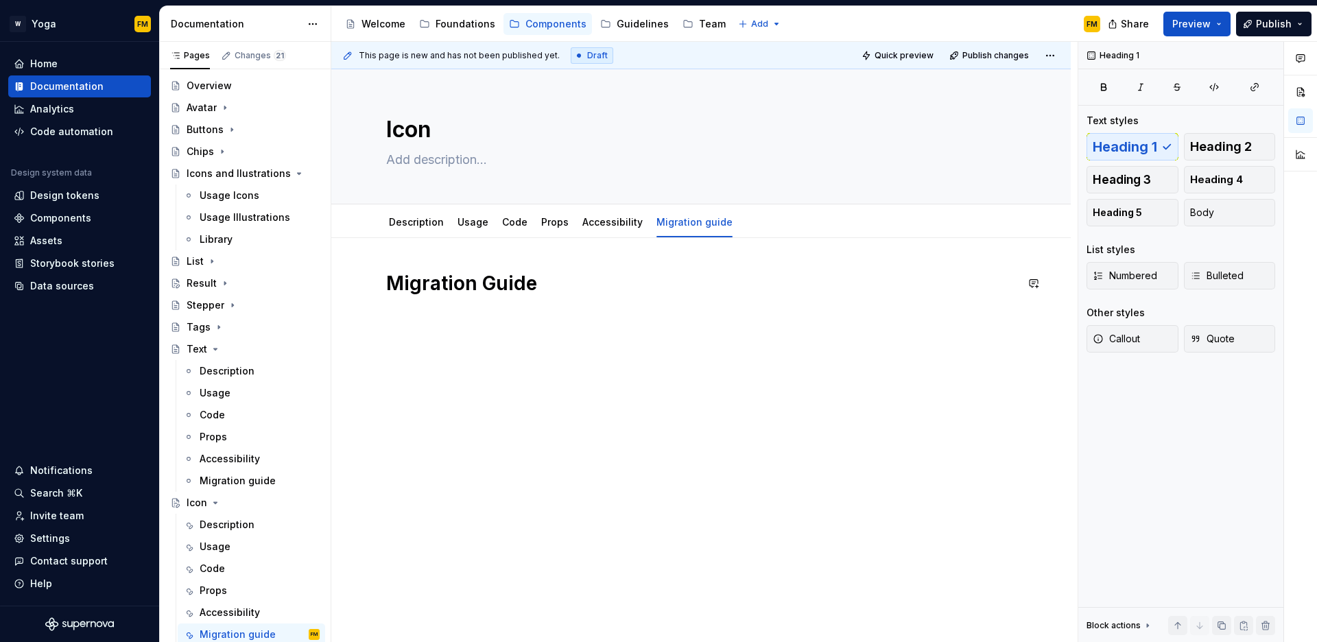
click at [515, 325] on div "Migration Guide" at bounding box center [701, 305] width 630 height 69
click at [513, 314] on div "Migration Guide" at bounding box center [701, 297] width 630 height 52
click at [453, 320] on div "Migration Guide" at bounding box center [701, 297] width 630 height 52
click at [432, 338] on div "Migration Guide" at bounding box center [701, 305] width 630 height 69
click at [399, 322] on div "Migration Guide" at bounding box center [701, 297] width 630 height 52
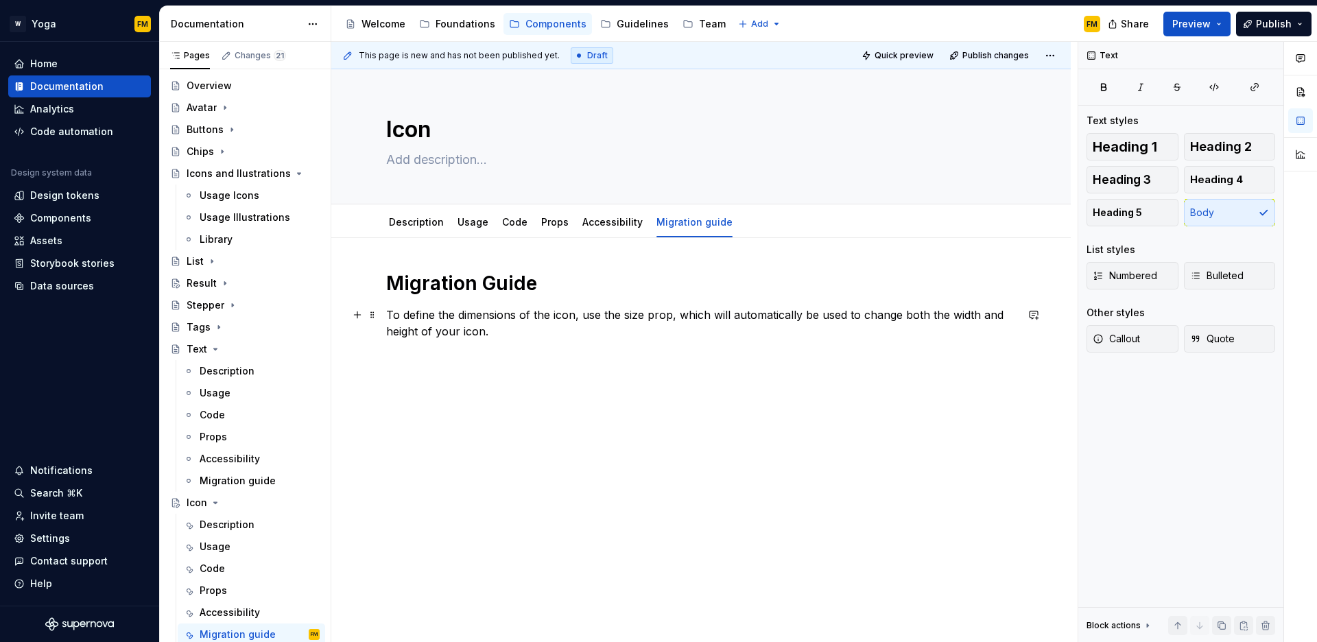
click at [526, 333] on p "To define the dimensions of the icon, use the size prop, which will automatical…" at bounding box center [701, 323] width 630 height 33
click at [631, 316] on p "To define the dimensions of the icon, use the size prop, which will automatical…" at bounding box center [701, 323] width 630 height 33
click at [911, 290] on button "button" at bounding box center [913, 289] width 19 height 19
click at [565, 316] on p "To define the dimensions of the icon, use the size prop, which will automatical…" at bounding box center [701, 323] width 630 height 33
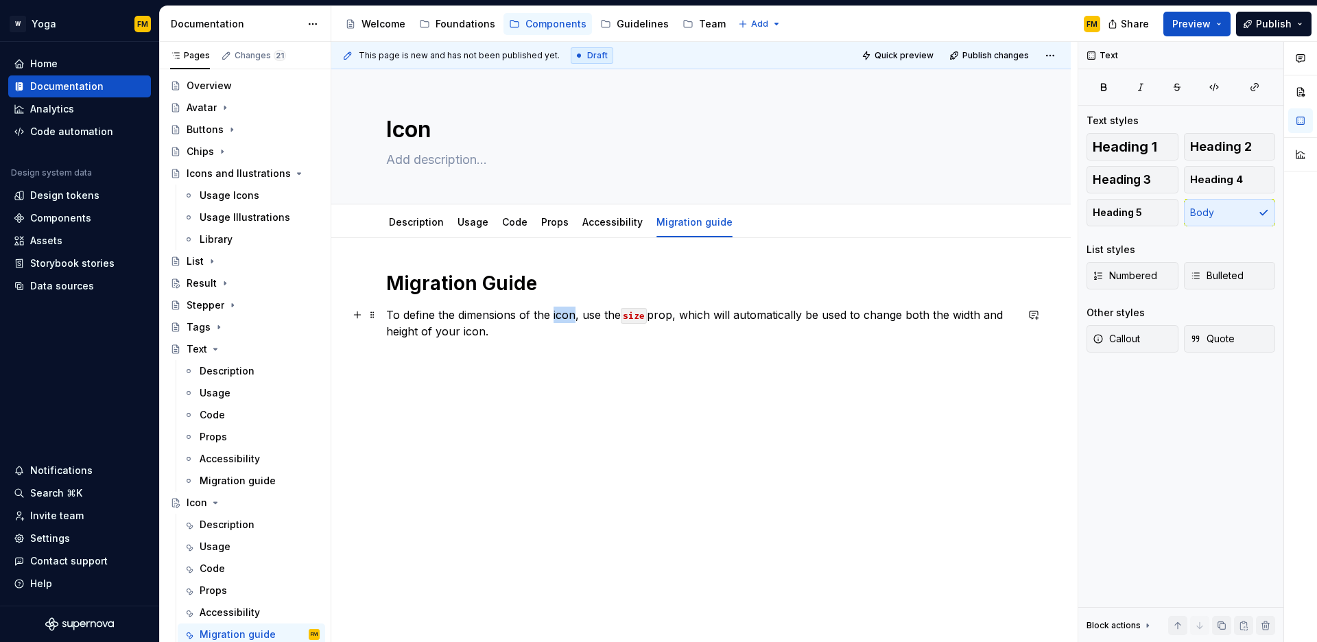
click at [565, 316] on p "To define the dimensions of the icon, use the size prop, which will automatical…" at bounding box center [701, 323] width 630 height 33
click at [842, 294] on button "button" at bounding box center [843, 289] width 19 height 19
click at [740, 349] on div "Migration Guide To define the dimensions of the icon , use the size prop, which…" at bounding box center [701, 313] width 630 height 85
click at [963, 318] on p "To define the dimensions of the icon , use the size prop, which will automatica…" at bounding box center [701, 323] width 630 height 33
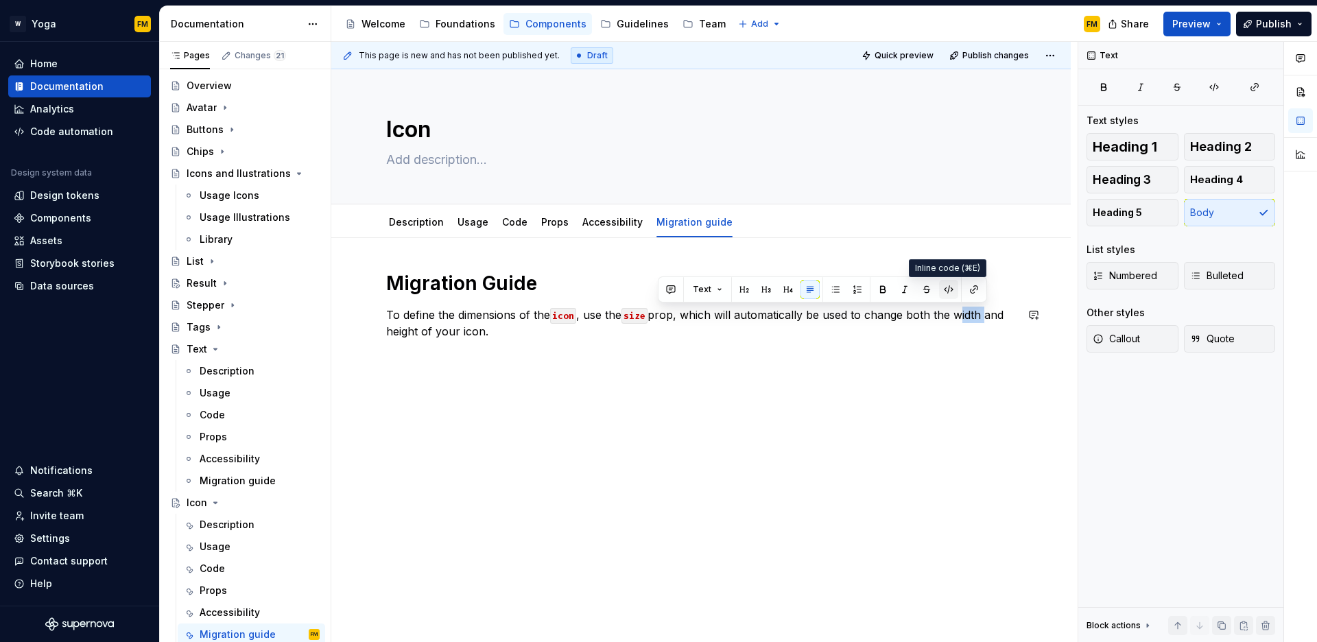
click at [948, 292] on button "button" at bounding box center [948, 289] width 19 height 19
click at [412, 334] on p "To define the dimensions of the icon , use the size prop, which will automatica…" at bounding box center [701, 323] width 630 height 33
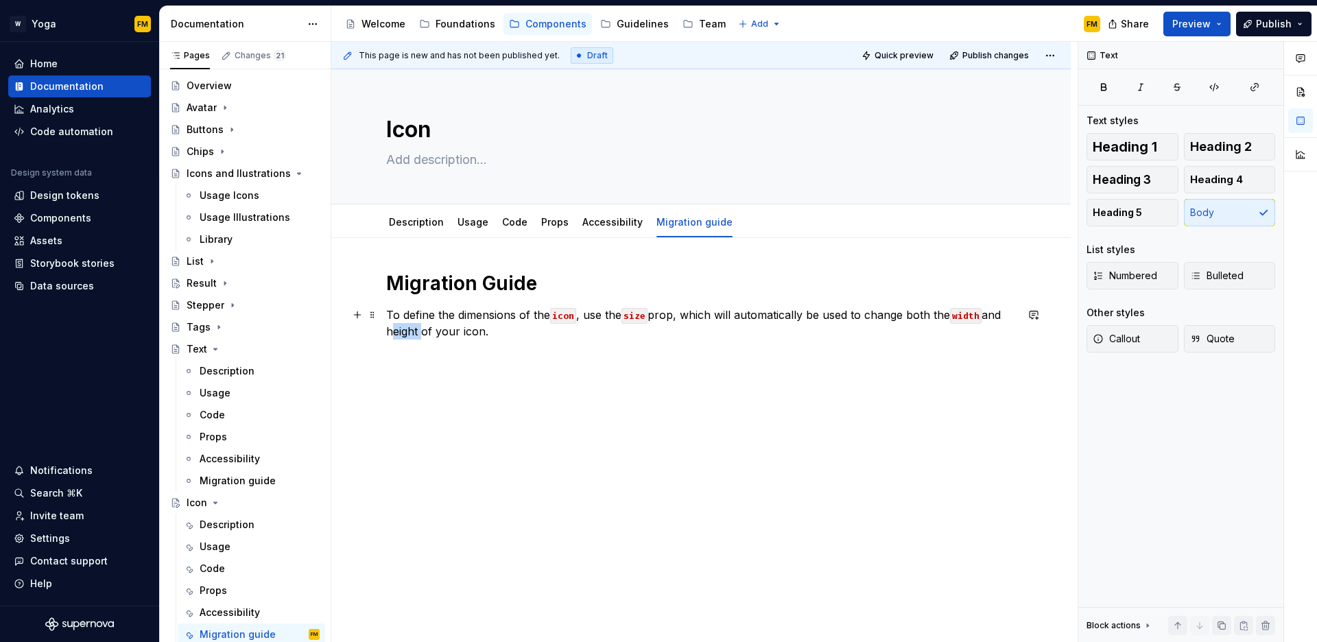
click at [412, 334] on p "To define the dimensions of the icon , use the size prop, which will automatica…" at bounding box center [701, 323] width 630 height 33
click at [677, 309] on button "button" at bounding box center [677, 305] width 19 height 19
click at [655, 349] on div "Migration Guide To define the dimensions of the icon , use the size prop, which…" at bounding box center [701, 313] width 630 height 85
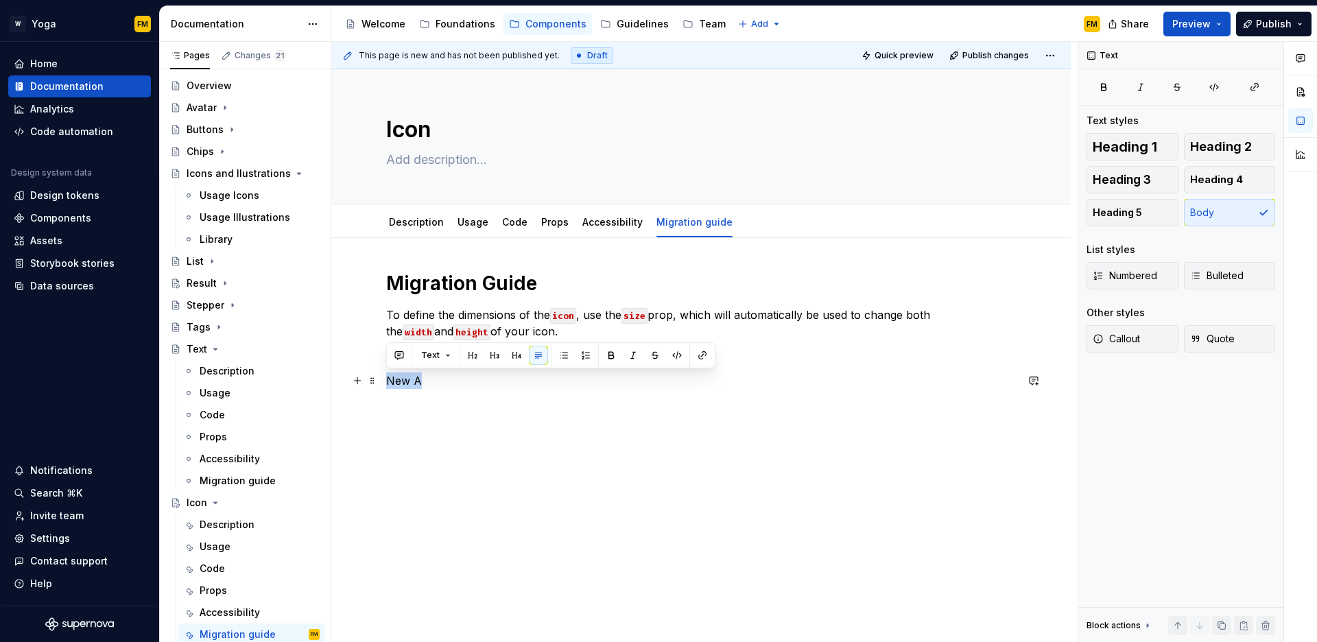
drag, startPoint x: 388, startPoint y: 380, endPoint x: 423, endPoint y: 381, distance: 35.0
click at [423, 381] on p "New A" at bounding box center [701, 381] width 630 height 16
click at [356, 384] on button "button" at bounding box center [357, 380] width 19 height 19
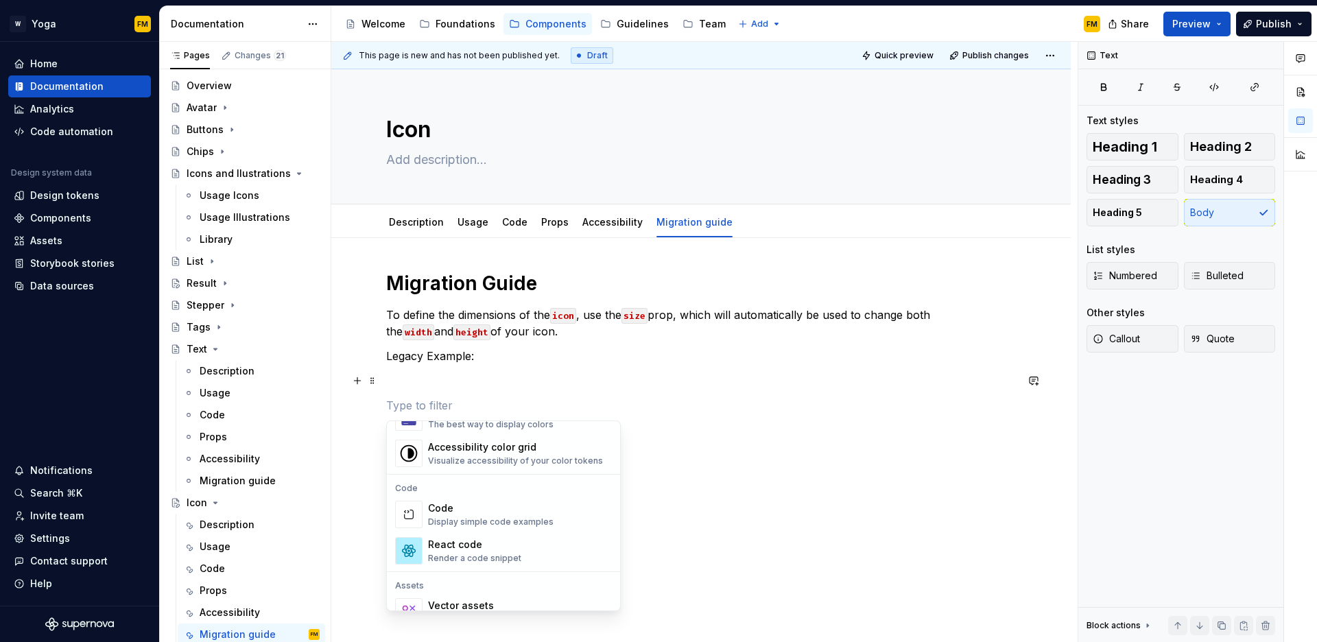
scroll to position [1079, 0]
click at [478, 516] on div "Display simple code examples" at bounding box center [491, 519] width 126 height 11
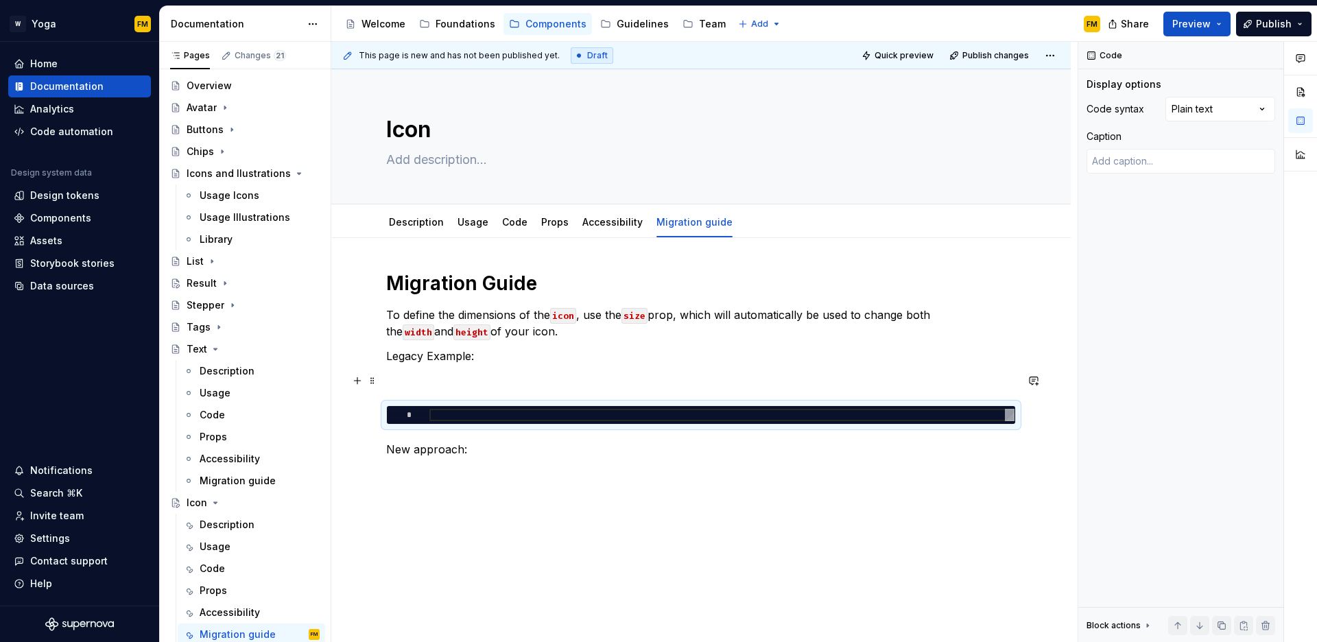
click at [489, 386] on p at bounding box center [701, 381] width 630 height 16
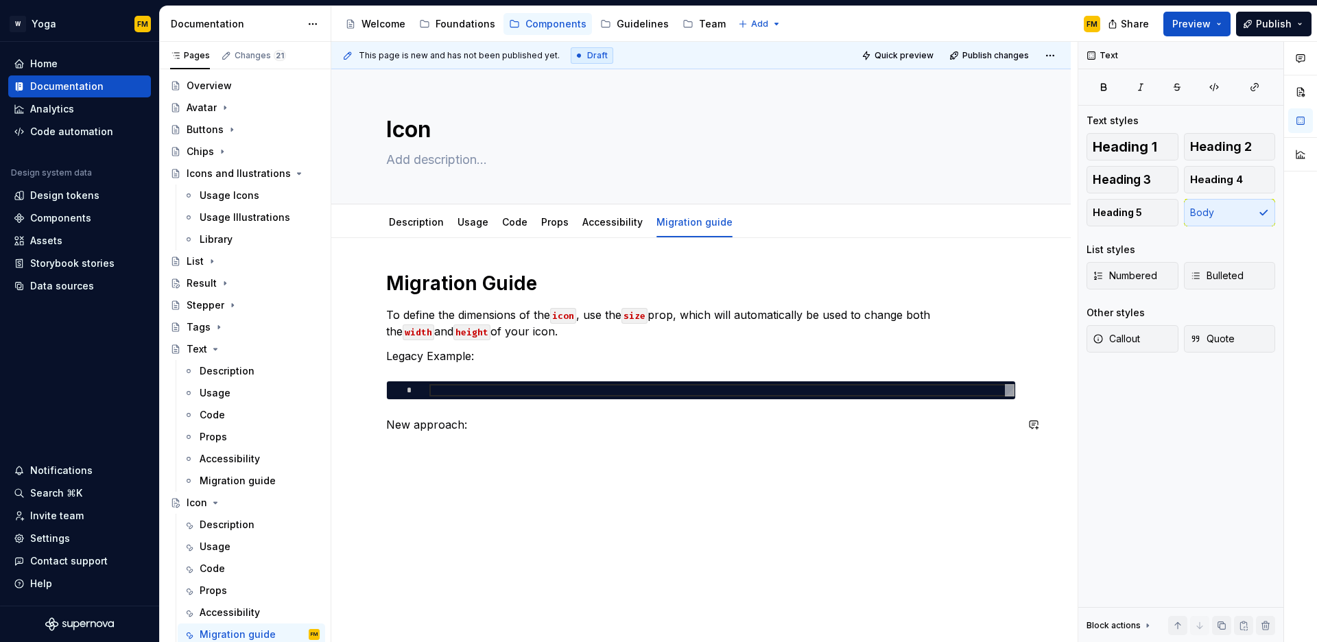
click at [405, 446] on div "Migration Guide To define the dimensions of the icon , use the size prop, which…" at bounding box center [701, 360] width 630 height 178
click at [359, 449] on button "button" at bounding box center [357, 449] width 19 height 19
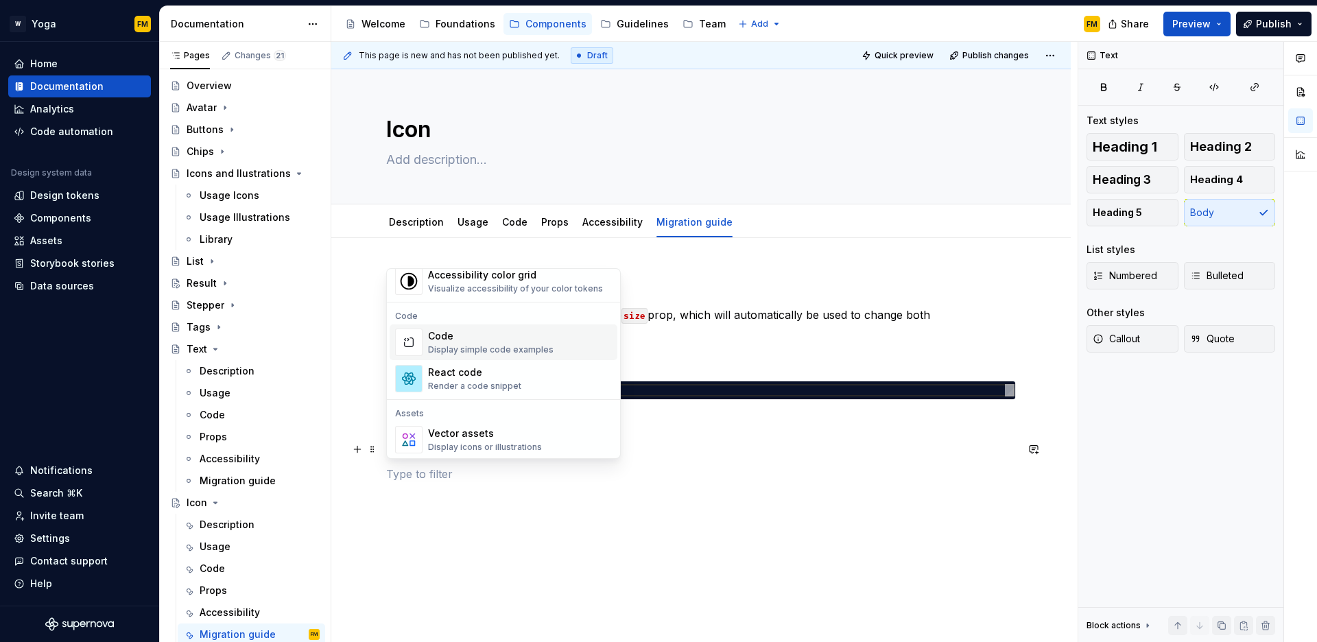
scroll to position [1089, 0]
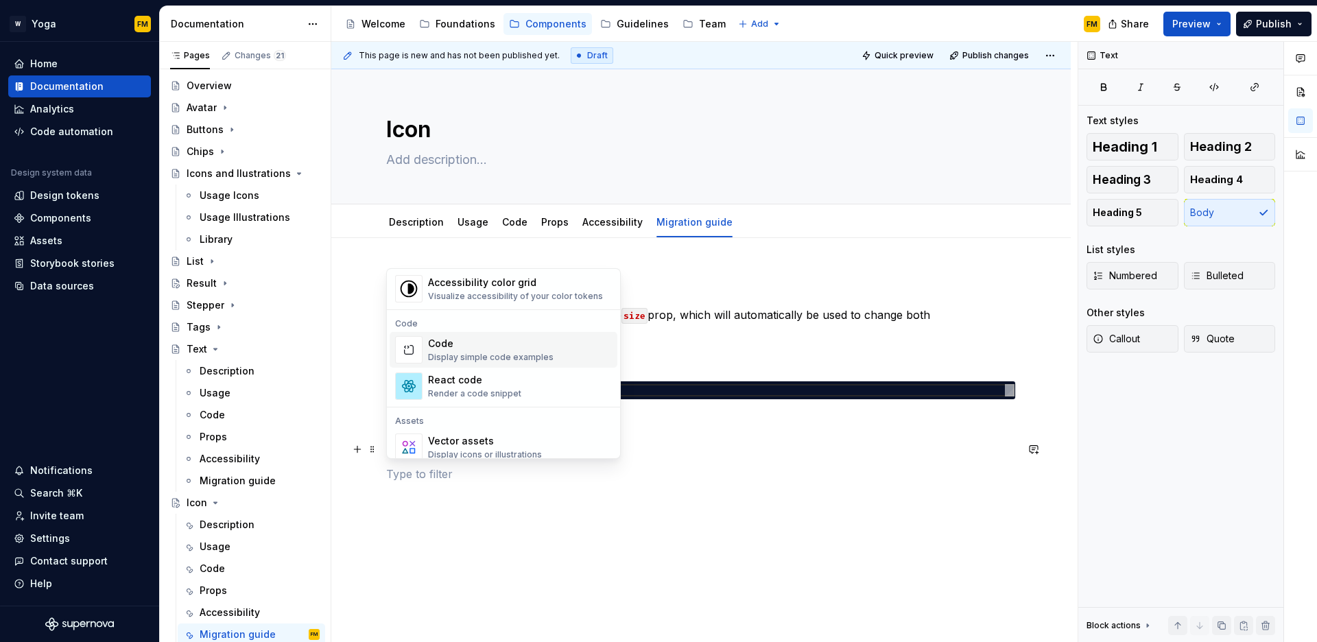
click at [473, 346] on div "Code" at bounding box center [491, 344] width 126 height 14
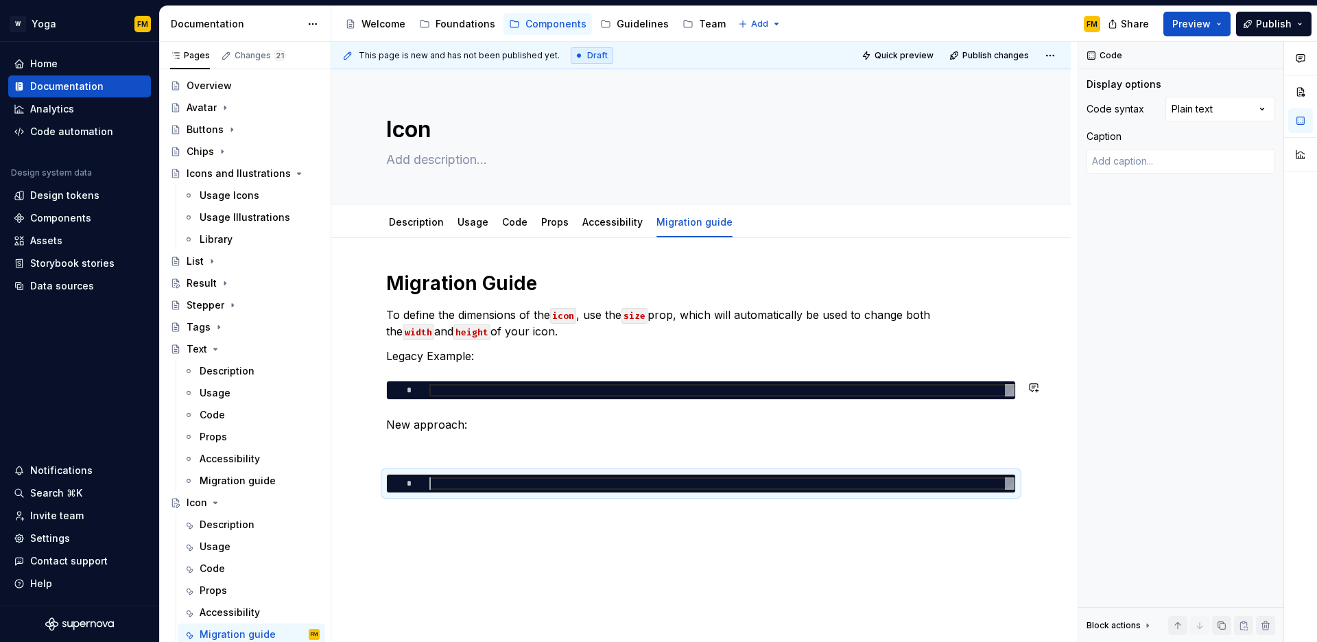
click at [613, 422] on p "New approach:" at bounding box center [701, 424] width 630 height 16
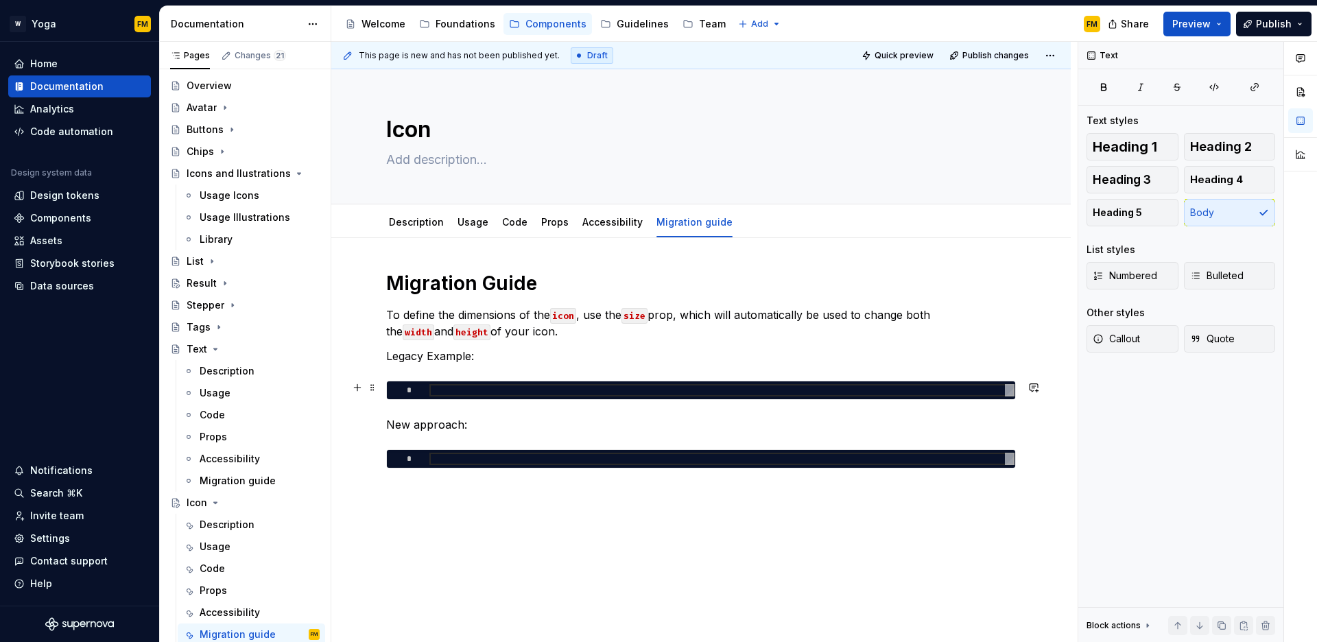
click at [443, 390] on div at bounding box center [722, 390] width 585 height 12
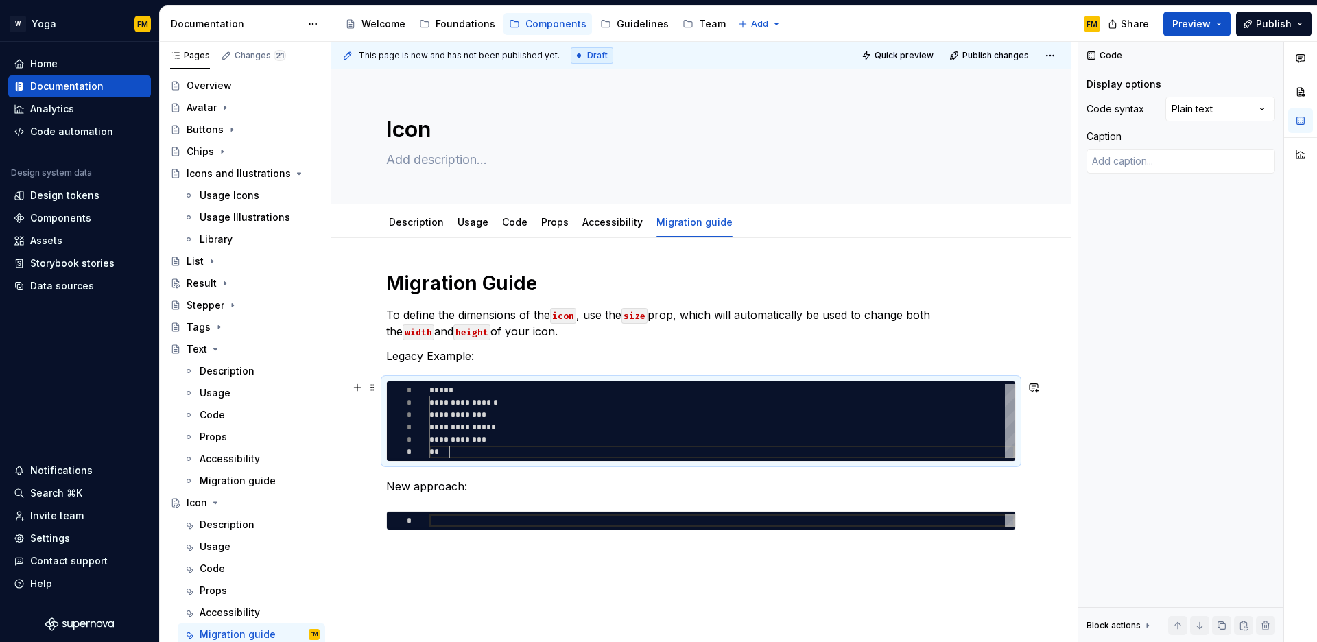
scroll to position [62, 20]
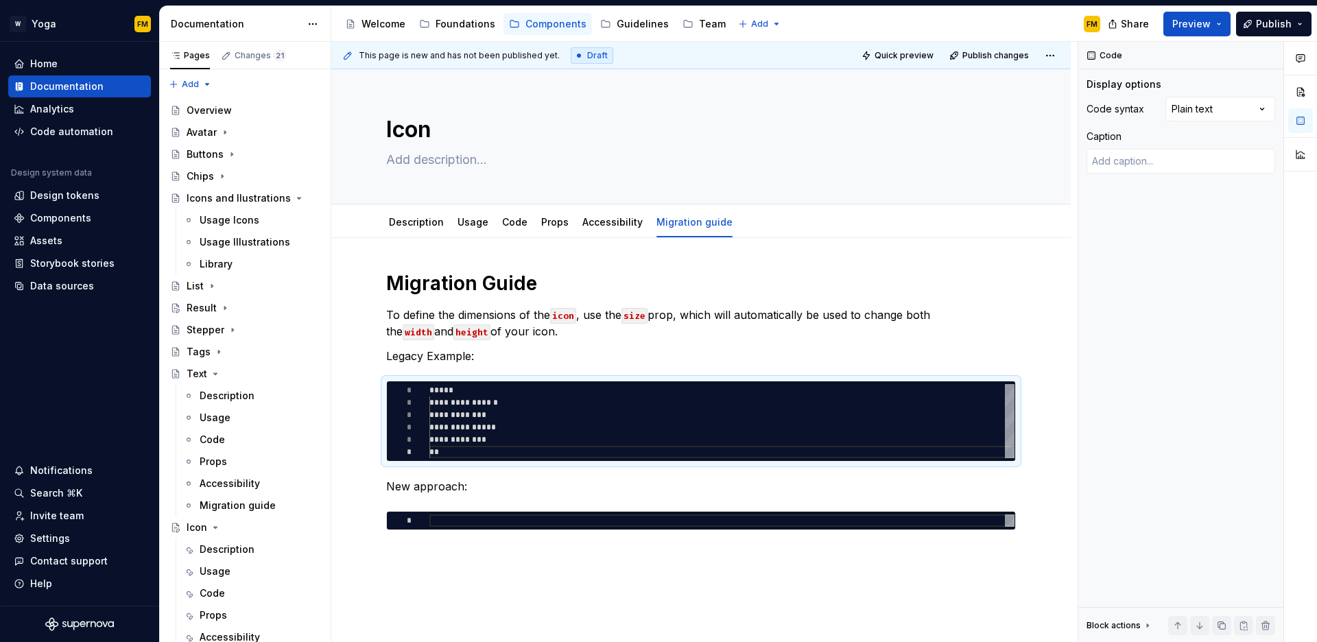
scroll to position [62, 20]
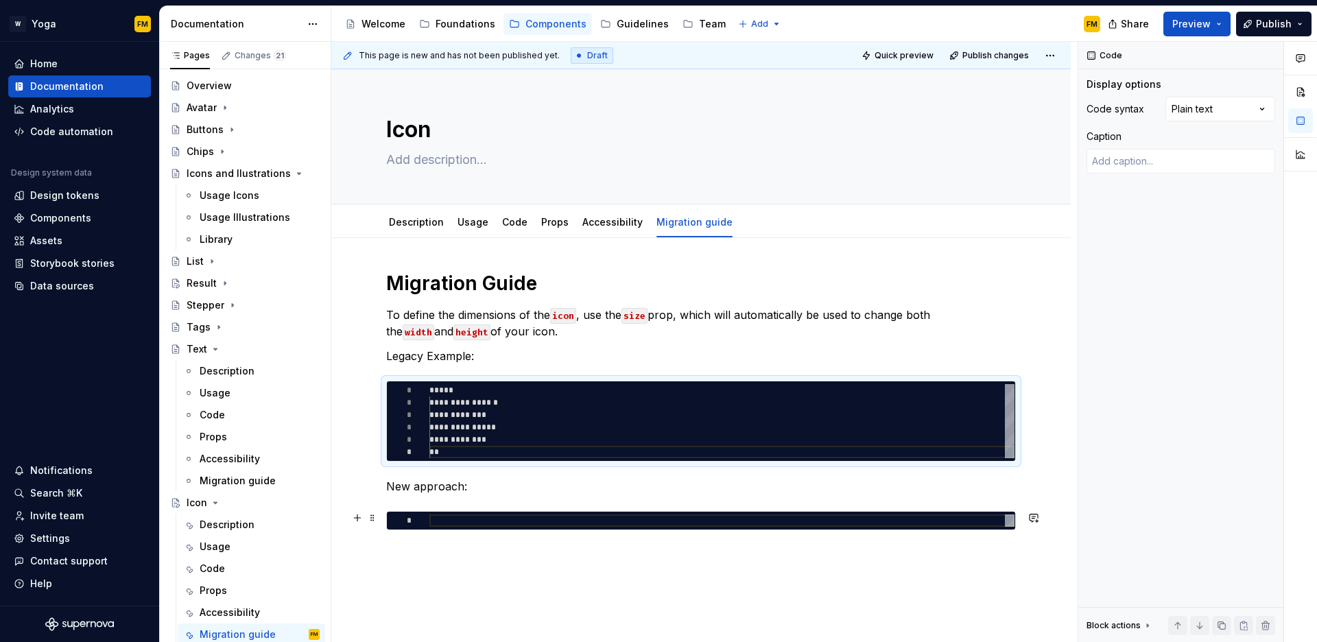
type textarea "*"
click at [439, 521] on div at bounding box center [722, 521] width 585 height 12
type textarea "**********"
type textarea "*"
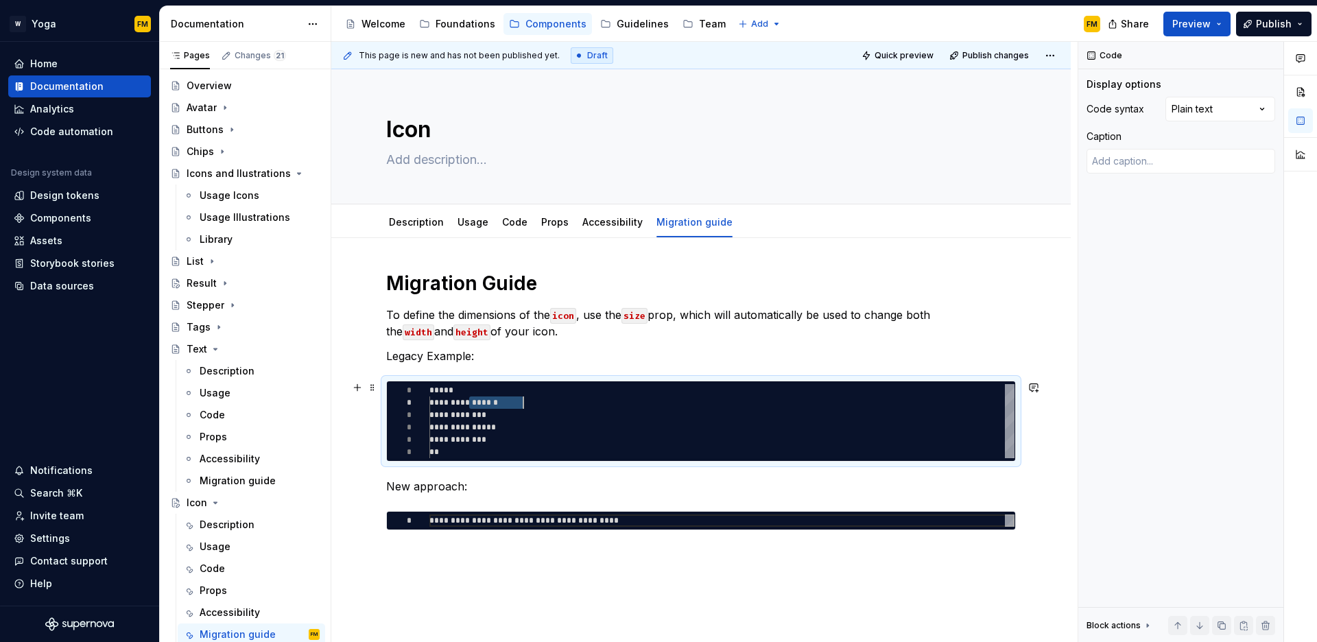
drag, startPoint x: 469, startPoint y: 402, endPoint x: 521, endPoint y: 399, distance: 52.2
click at [521, 399] on div "**********" at bounding box center [722, 421] width 585 height 74
type textarea "**********"
type textarea "*"
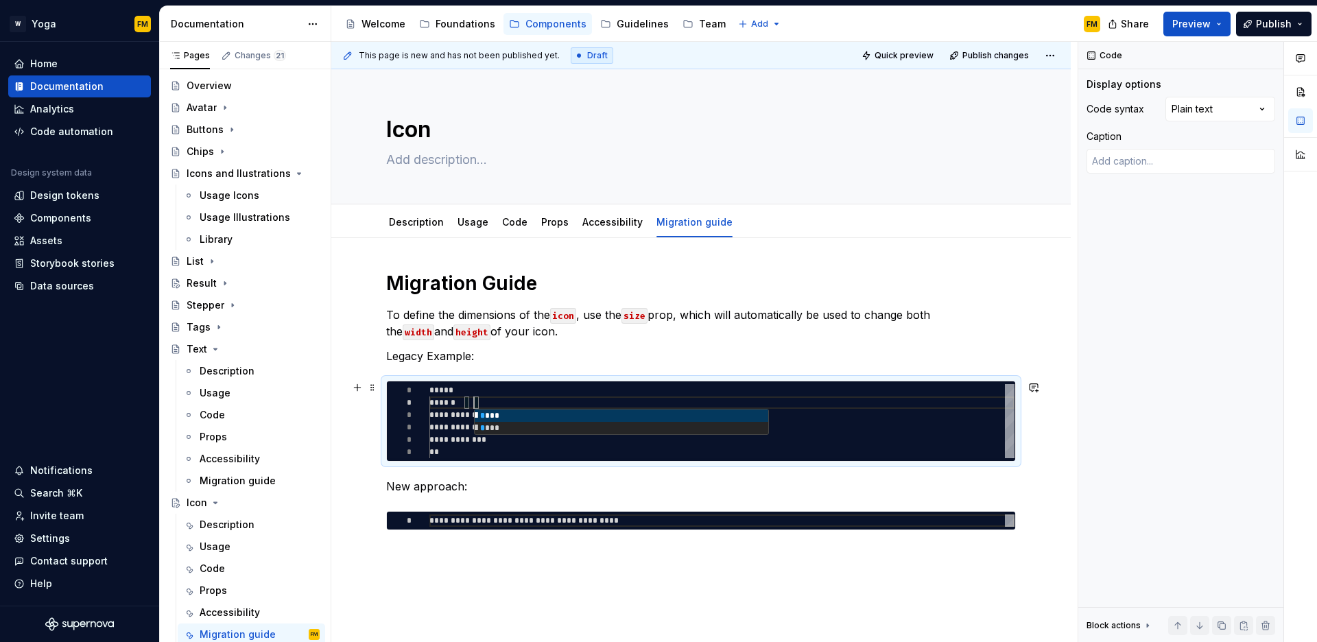
type textarea "**********"
type textarea "*"
type textarea "**********"
type textarea "*"
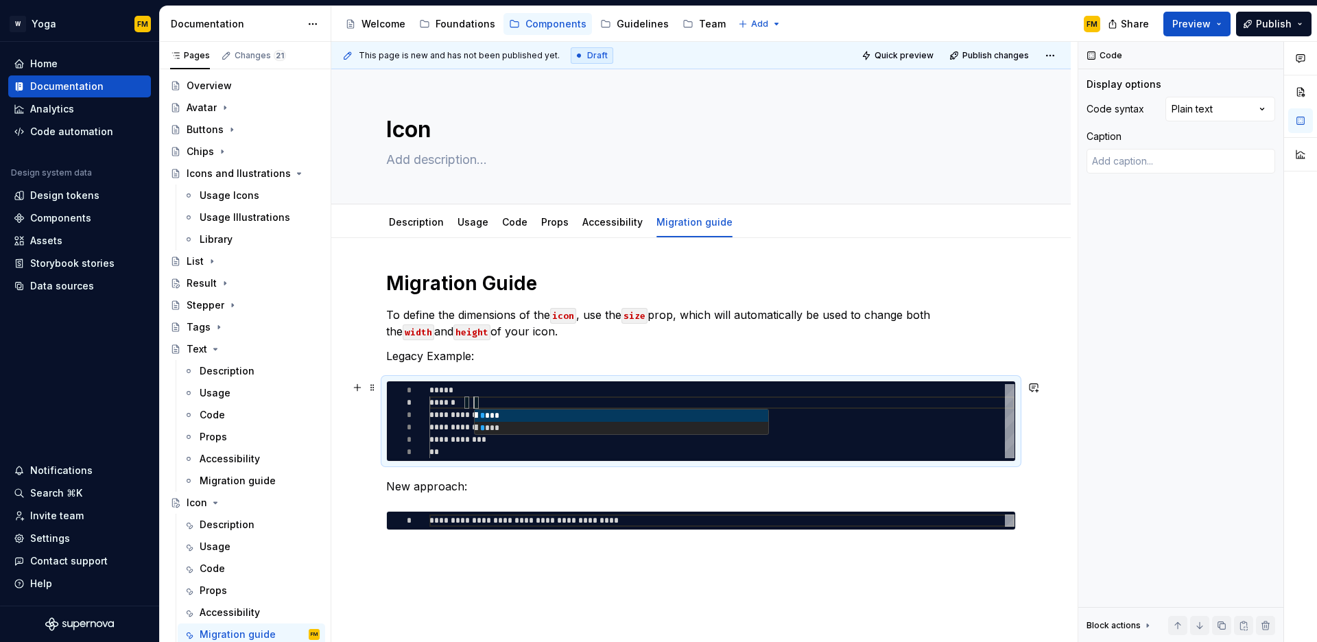
type textarea "**********"
type textarea "*"
type textarea "**********"
click at [545, 335] on p "To define the dimensions of the icon , use the size prop, which will automatica…" at bounding box center [701, 323] width 630 height 33
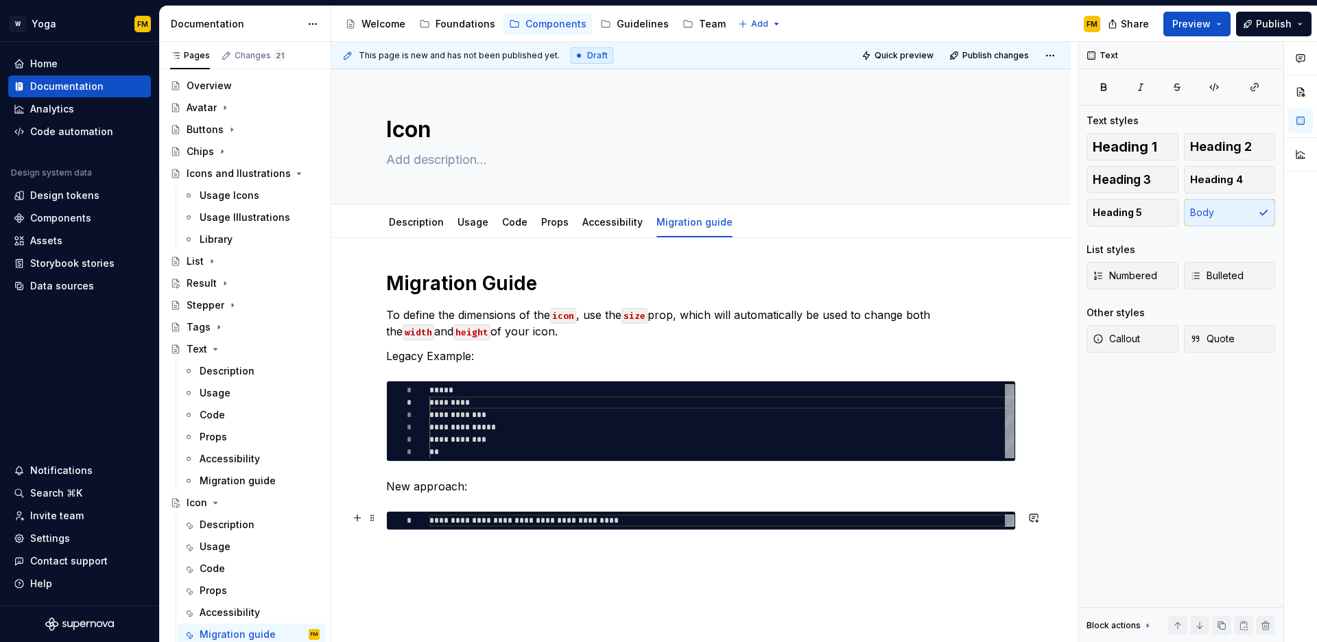
type textarea "*"
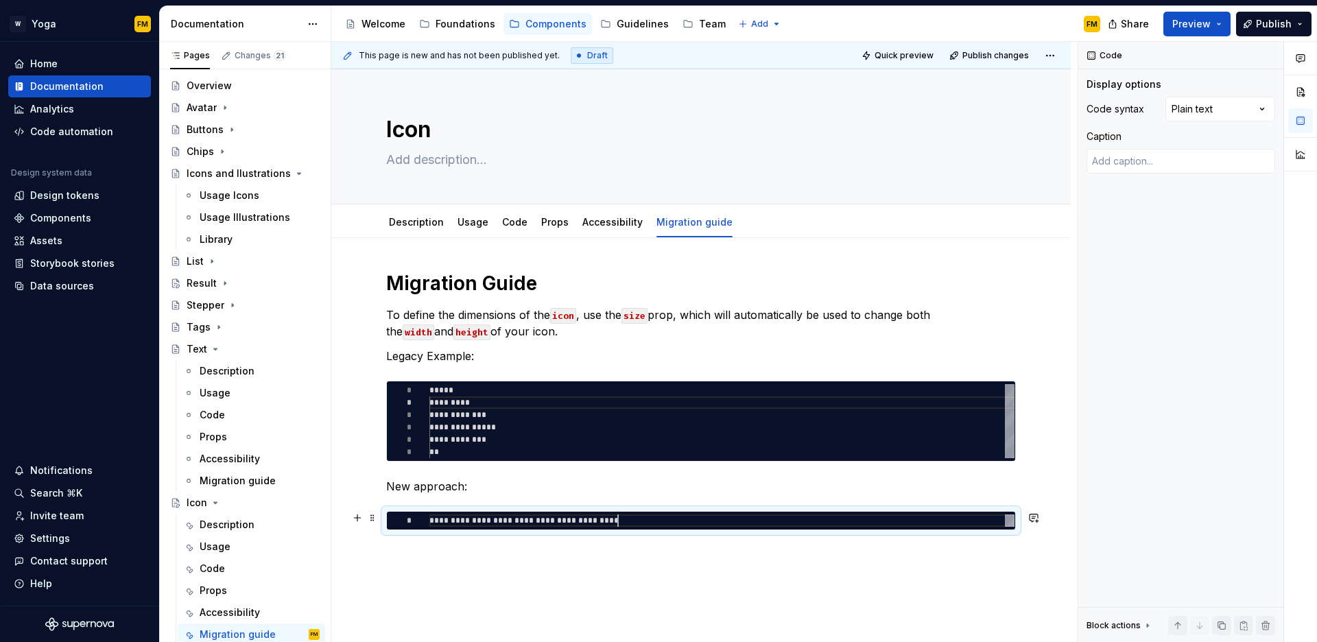
click at [618, 519] on div "**********" at bounding box center [722, 521] width 585 height 12
type textarea "**********"
type textarea "*"
type textarea "**********"
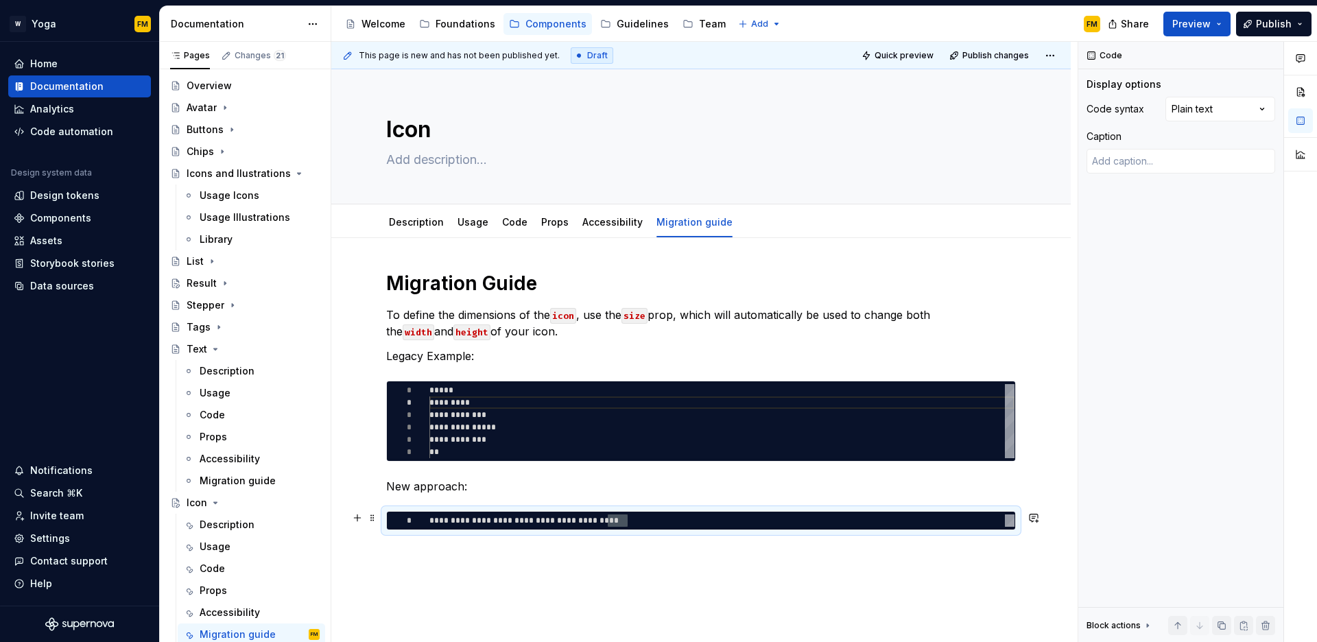
type textarea "*"
type textarea "**********"
type textarea "*"
type textarea "**********"
type textarea "*"
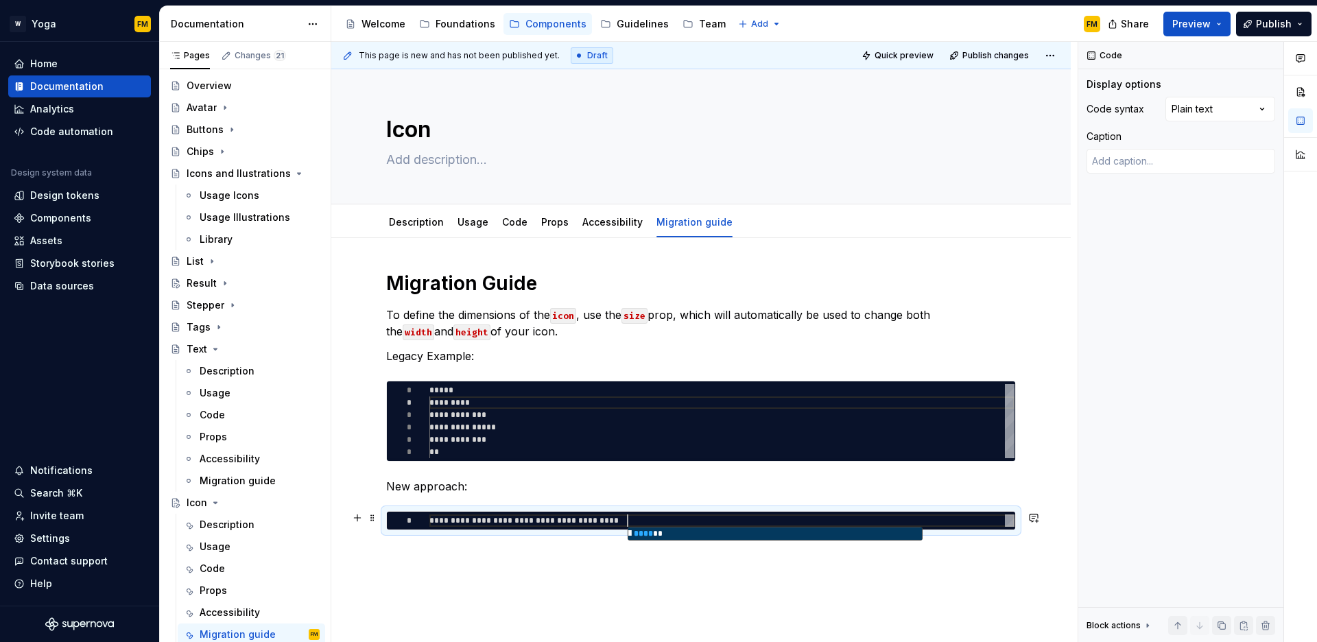
type textarea "**********"
type textarea "*"
type textarea "**********"
type textarea "*"
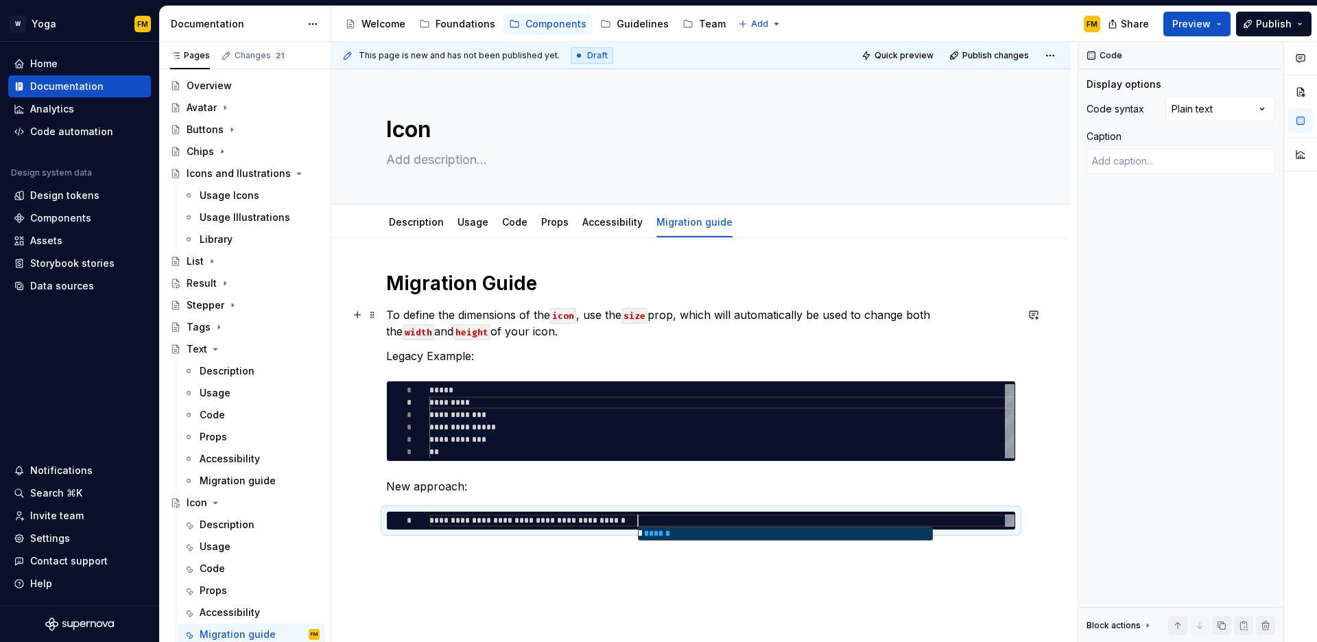
type textarea "**********"
click at [718, 322] on p "To define the dimensions of the icon , use the size prop, which will automatica…" at bounding box center [701, 323] width 630 height 33
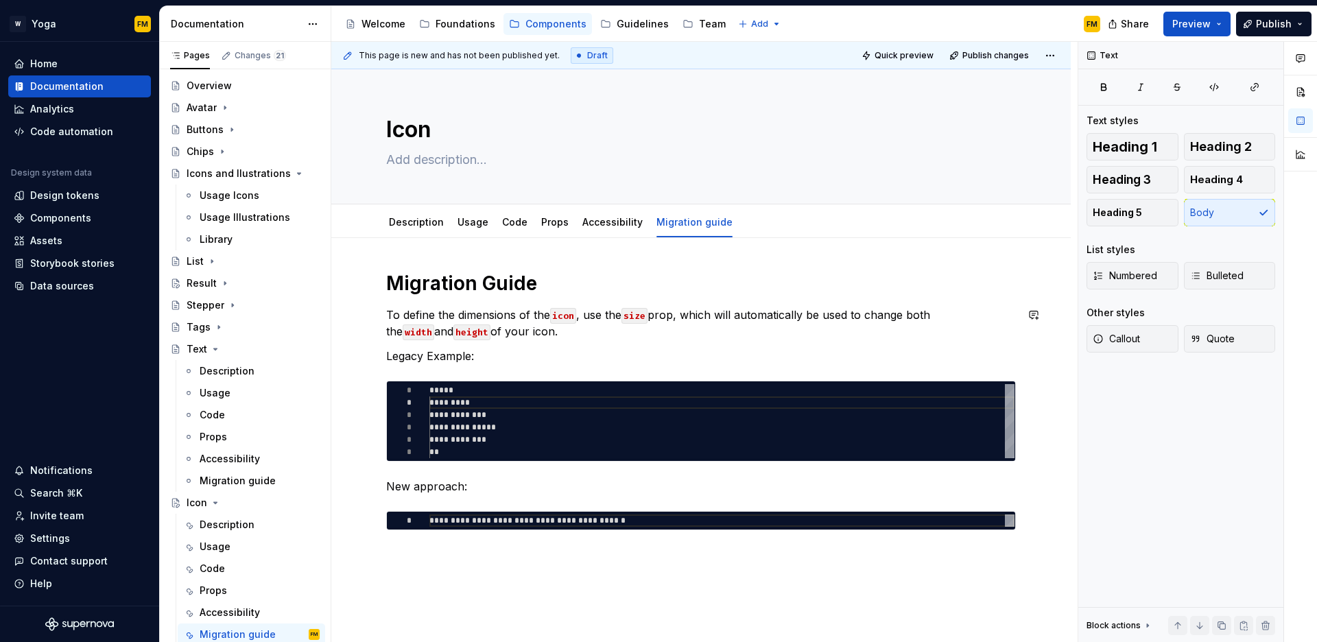
click at [678, 348] on p "Legacy Example:" at bounding box center [701, 356] width 630 height 16
type textarea "*"
click at [460, 524] on div "**********" at bounding box center [722, 521] width 585 height 12
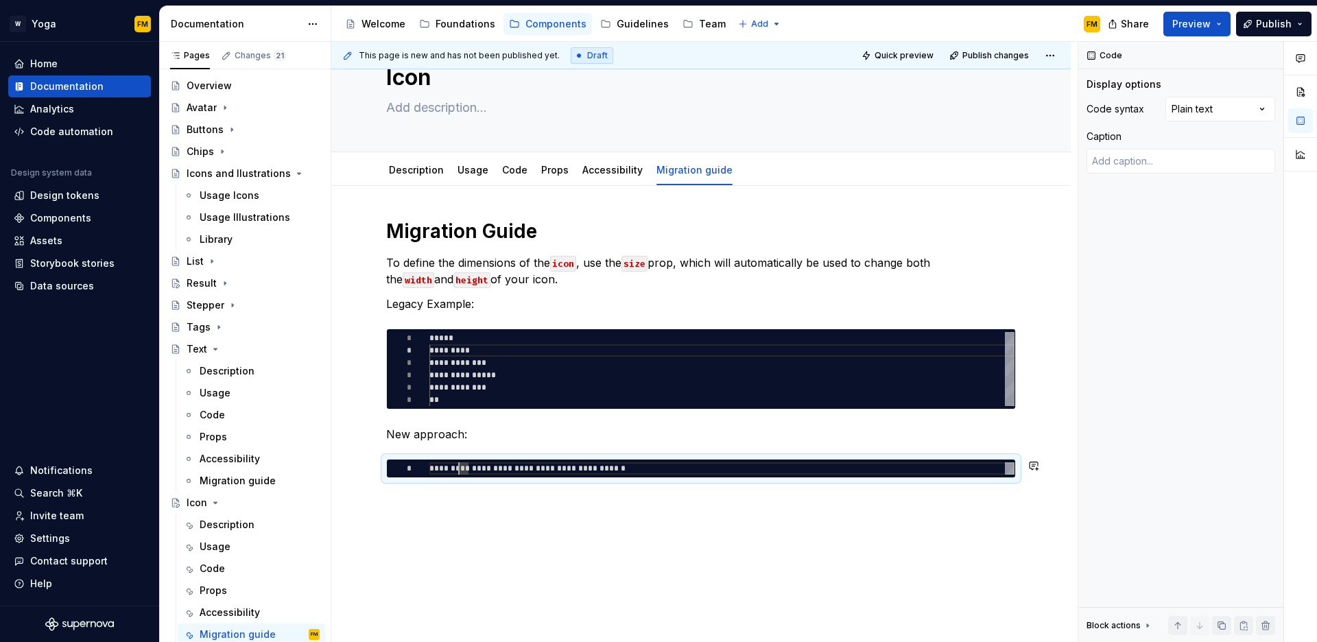
scroll to position [85, 0]
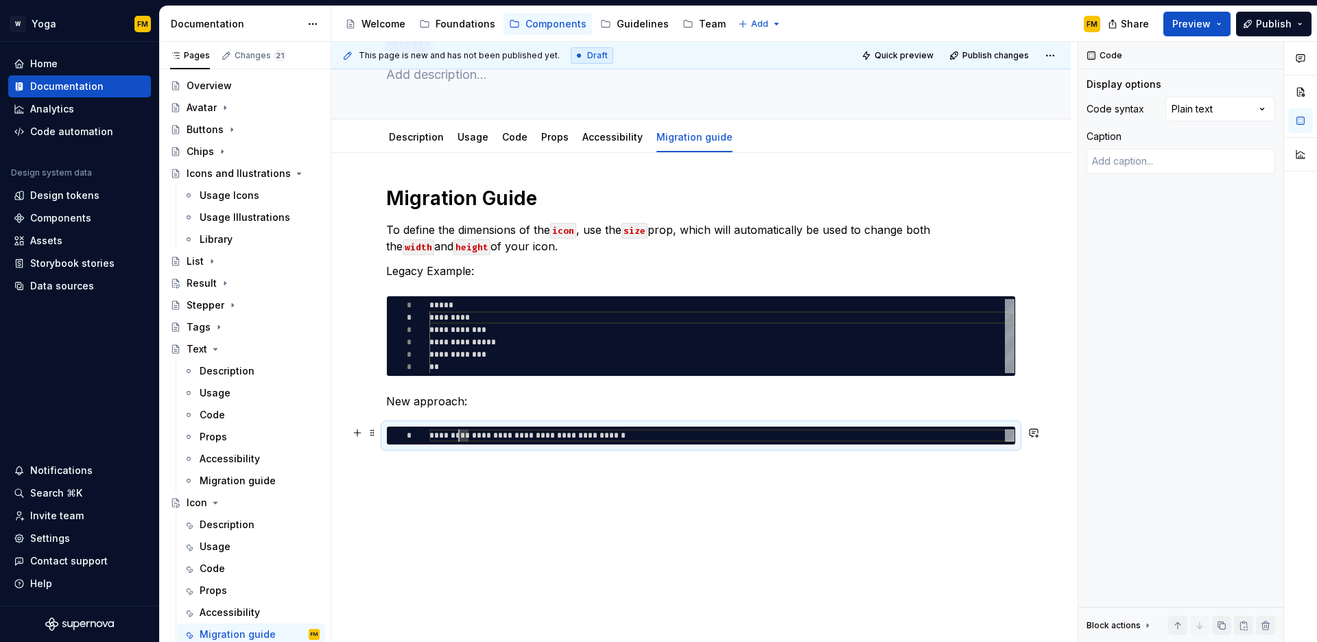
type textarea "**********"
type textarea "*"
type textarea "**********"
type textarea "*"
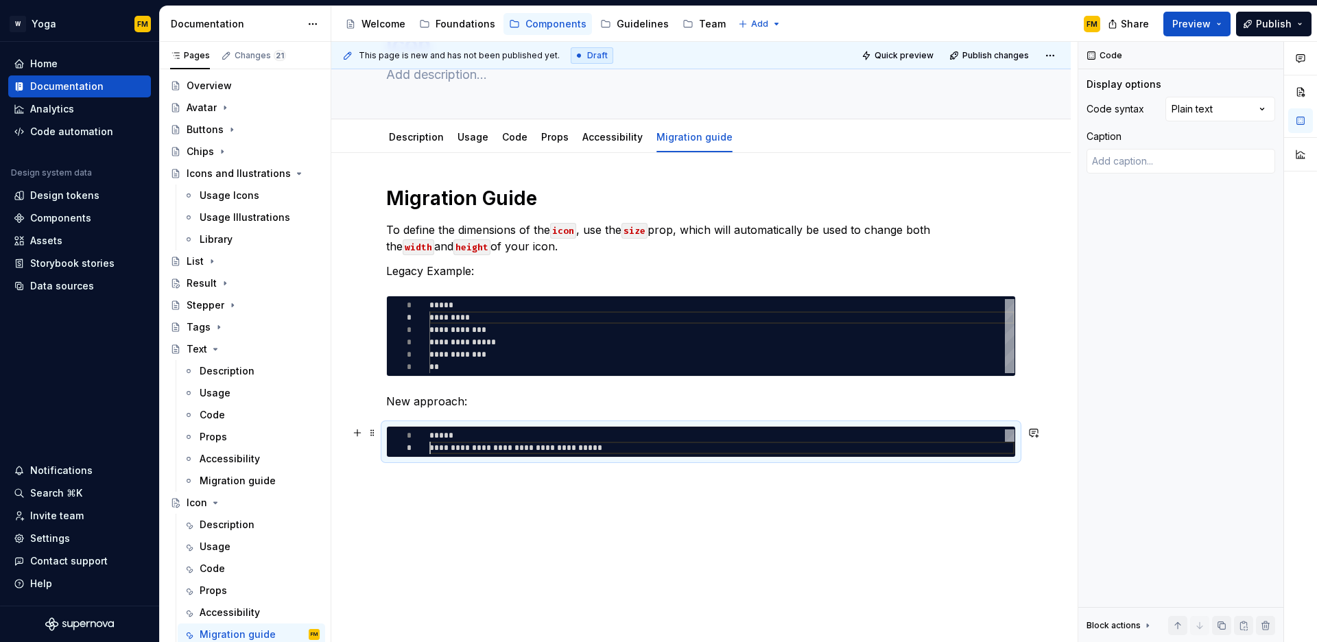
scroll to position [12, 0]
type textarea "**********"
type textarea "*"
type textarea "**********"
type textarea "*"
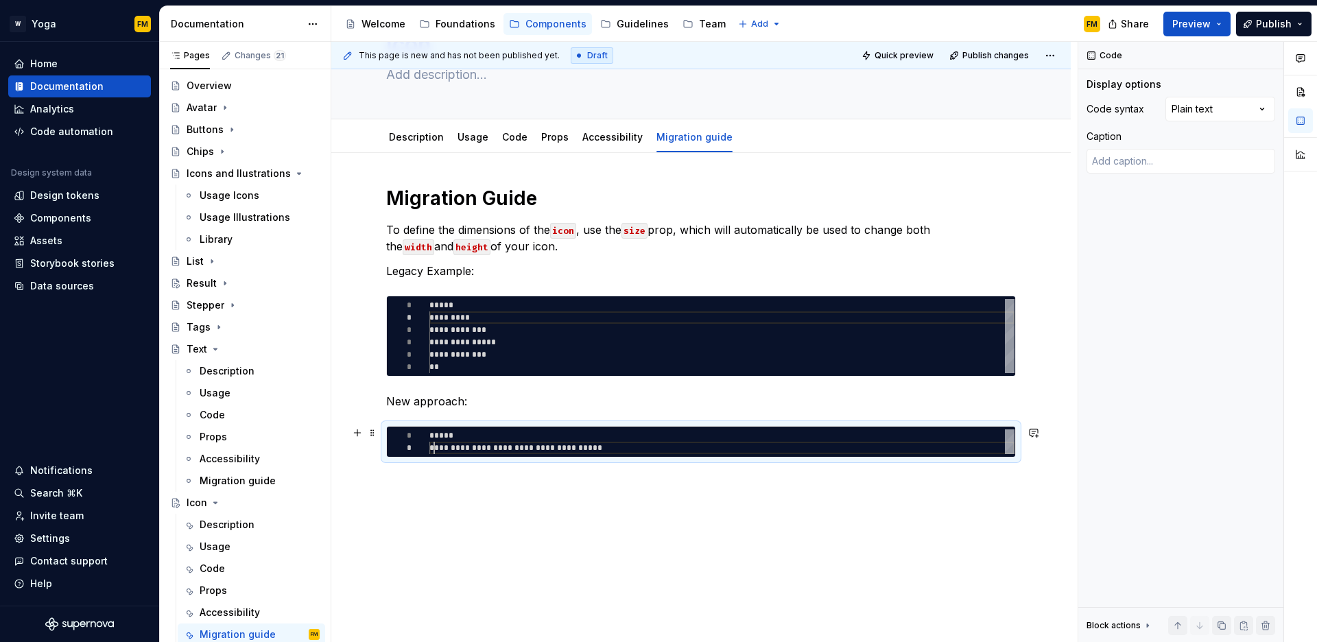
scroll to position [12, 10]
drag, startPoint x: 487, startPoint y: 448, endPoint x: 543, endPoint y: 444, distance: 55.7
click at [487, 448] on div "**********" at bounding box center [722, 442] width 585 height 25
type textarea "**********"
type textarea "*"
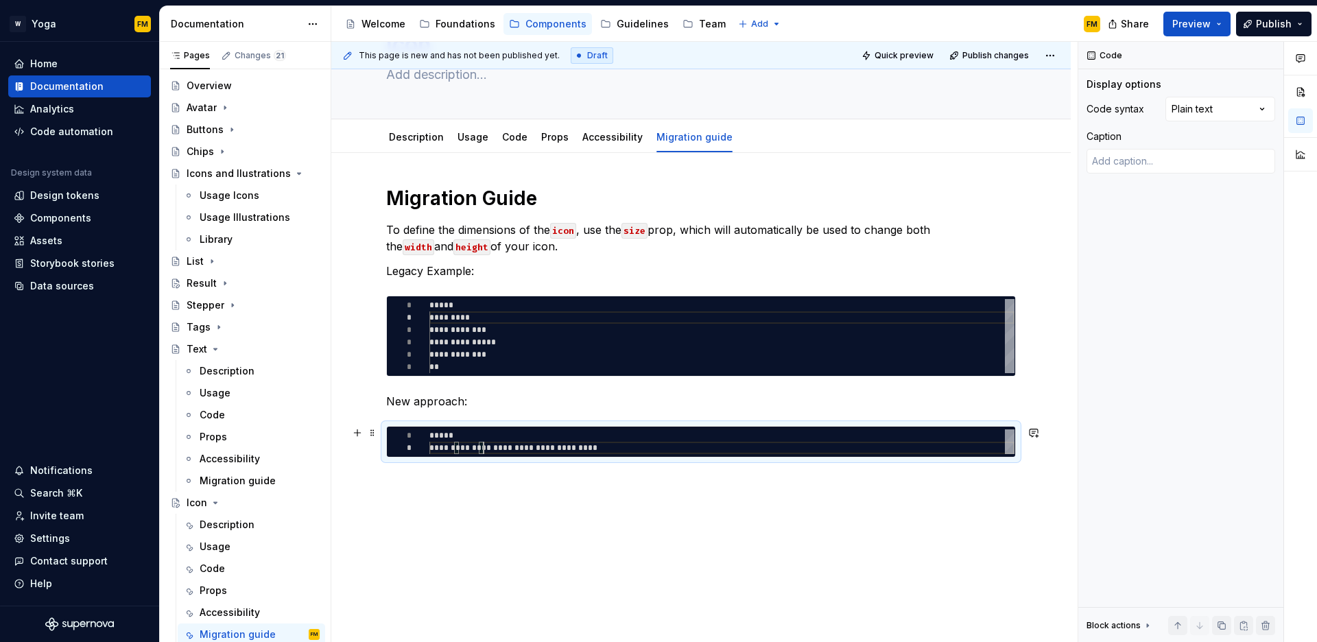
type textarea "**********"
type textarea "*"
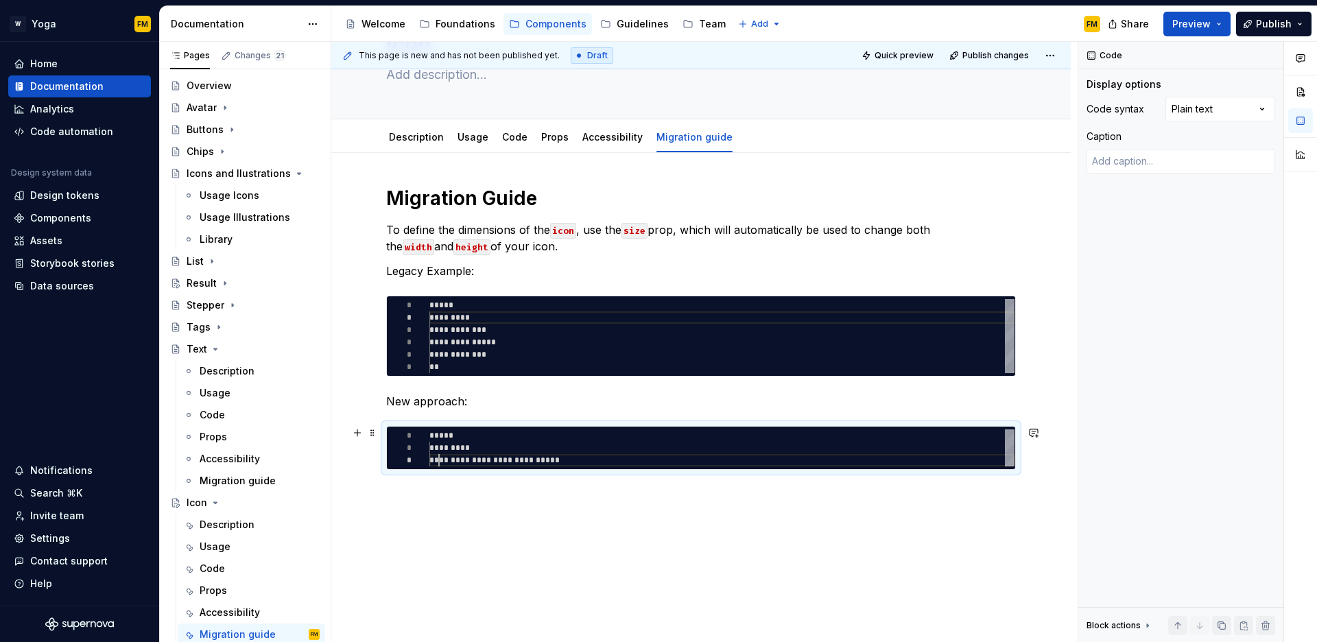
click at [510, 458] on div "**********" at bounding box center [722, 448] width 585 height 37
type textarea "**********"
type textarea "*"
type textarea "**********"
type textarea "*"
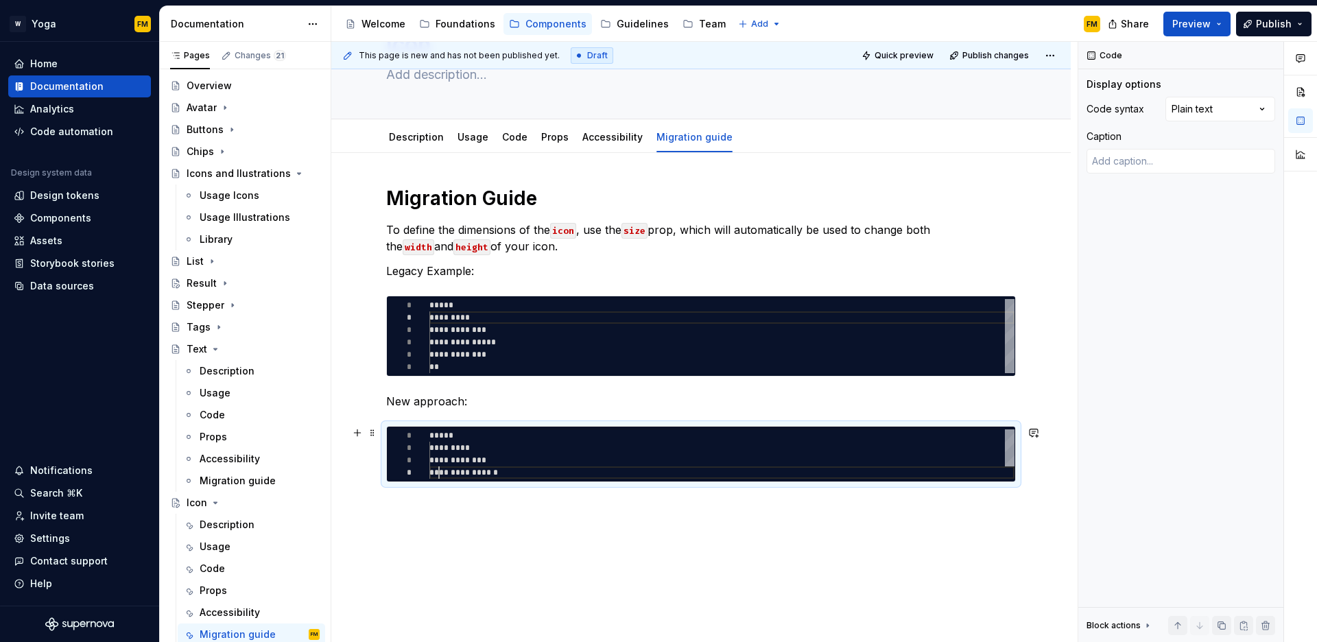
scroll to position [37, 10]
click at [509, 472] on div "**********" at bounding box center [722, 454] width 585 height 49
type textarea "**********"
type textarea "*"
type textarea "**********"
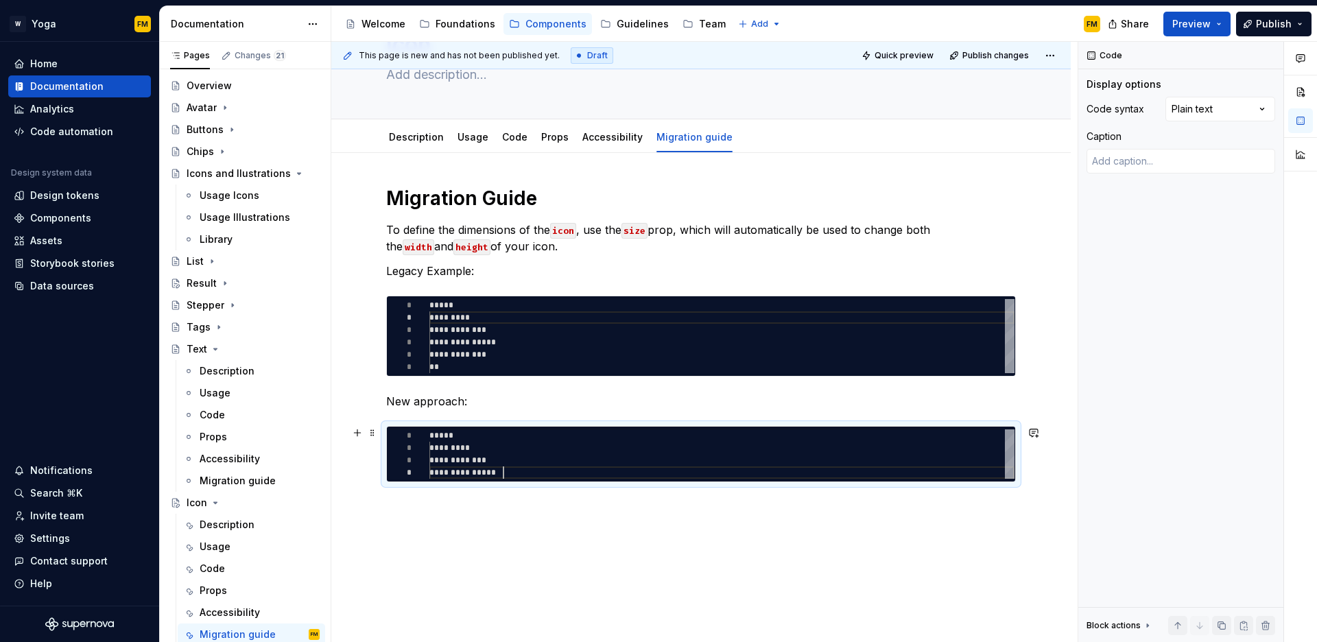
type textarea "*"
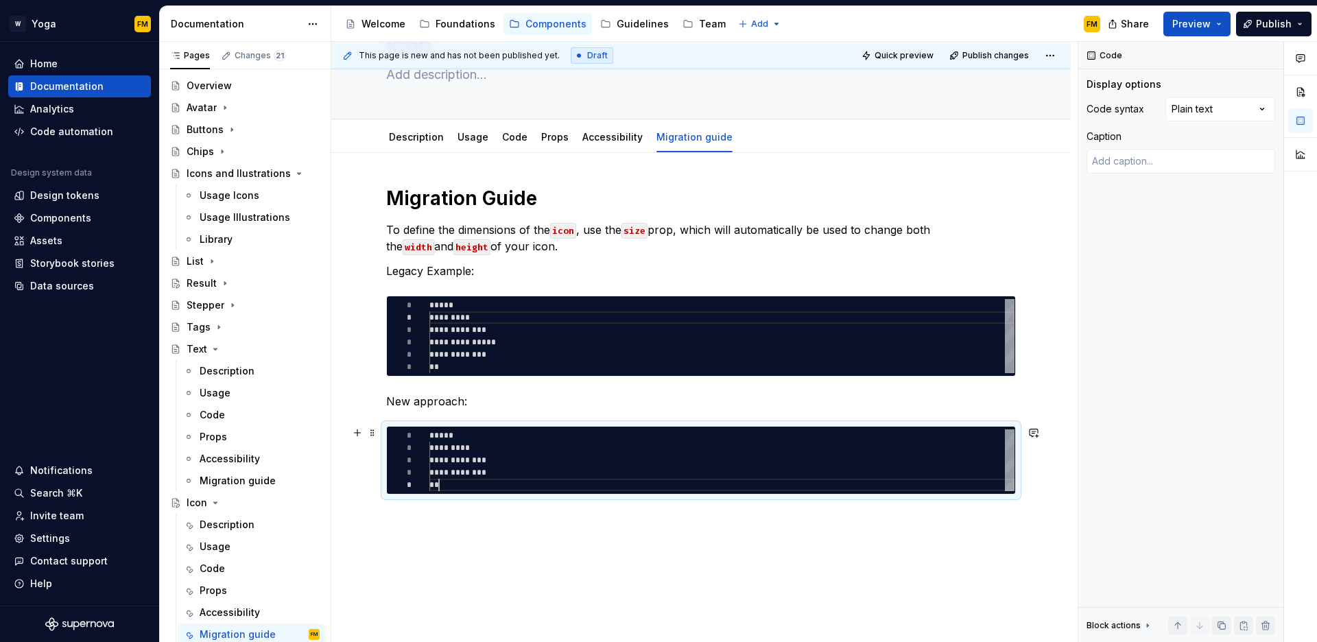
scroll to position [49, 10]
type textarea "**********"
type textarea "*"
click at [425, 435] on div at bounding box center [422, 436] width 18 height 12
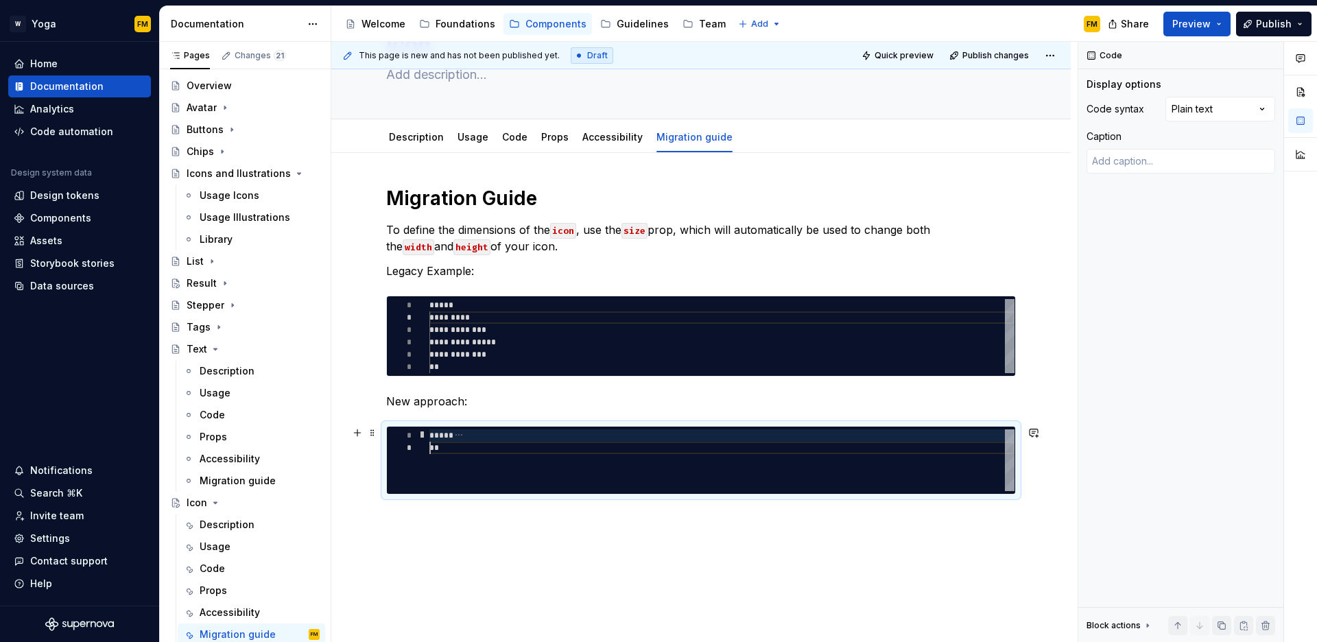
scroll to position [12, 0]
click at [423, 436] on div at bounding box center [422, 436] width 18 height 12
click at [438, 451] on div "**********" at bounding box center [722, 461] width 585 height 62
type textarea "**********"
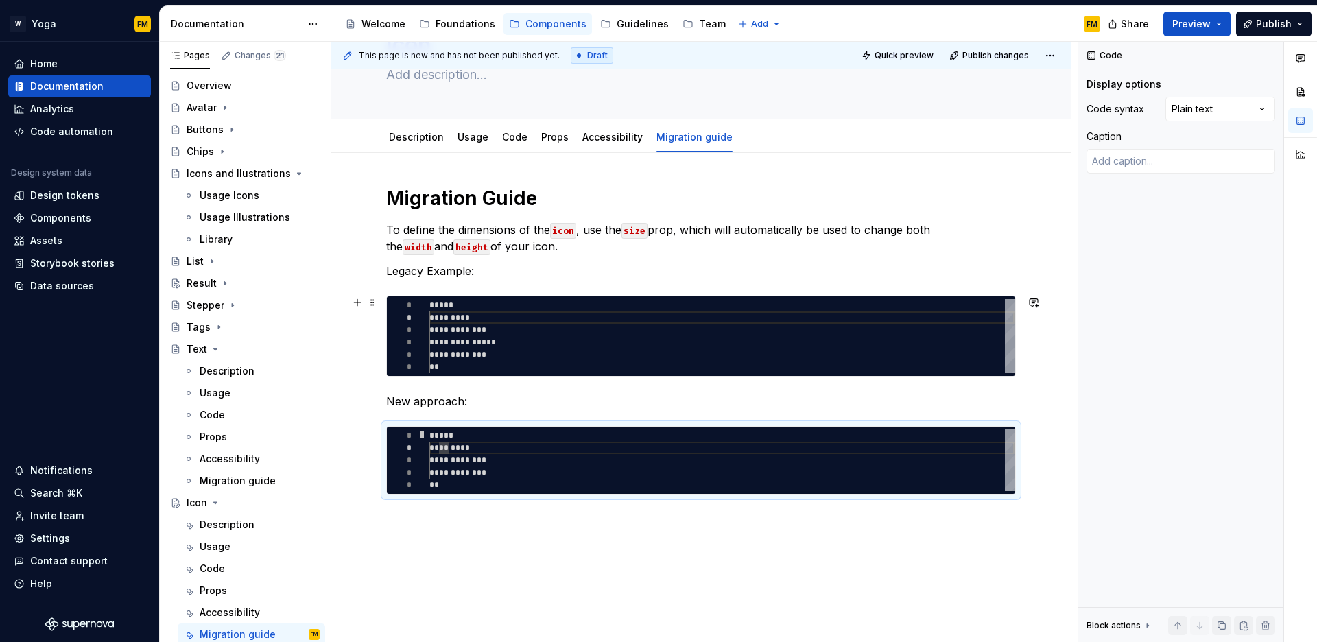
type textarea "*"
click at [450, 320] on div "**********" at bounding box center [722, 336] width 585 height 74
type textarea "**********"
type textarea "*"
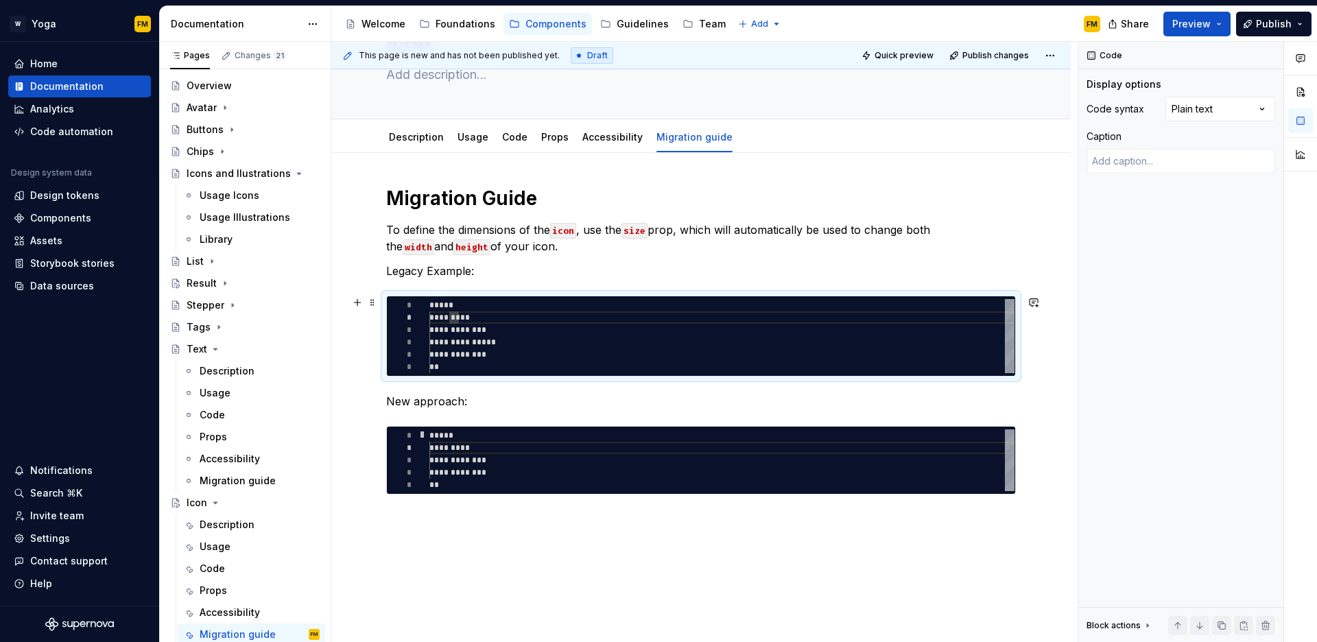
scroll to position [12, 0]
type textarea "**********"
type textarea "*"
type textarea "**********"
type textarea "*"
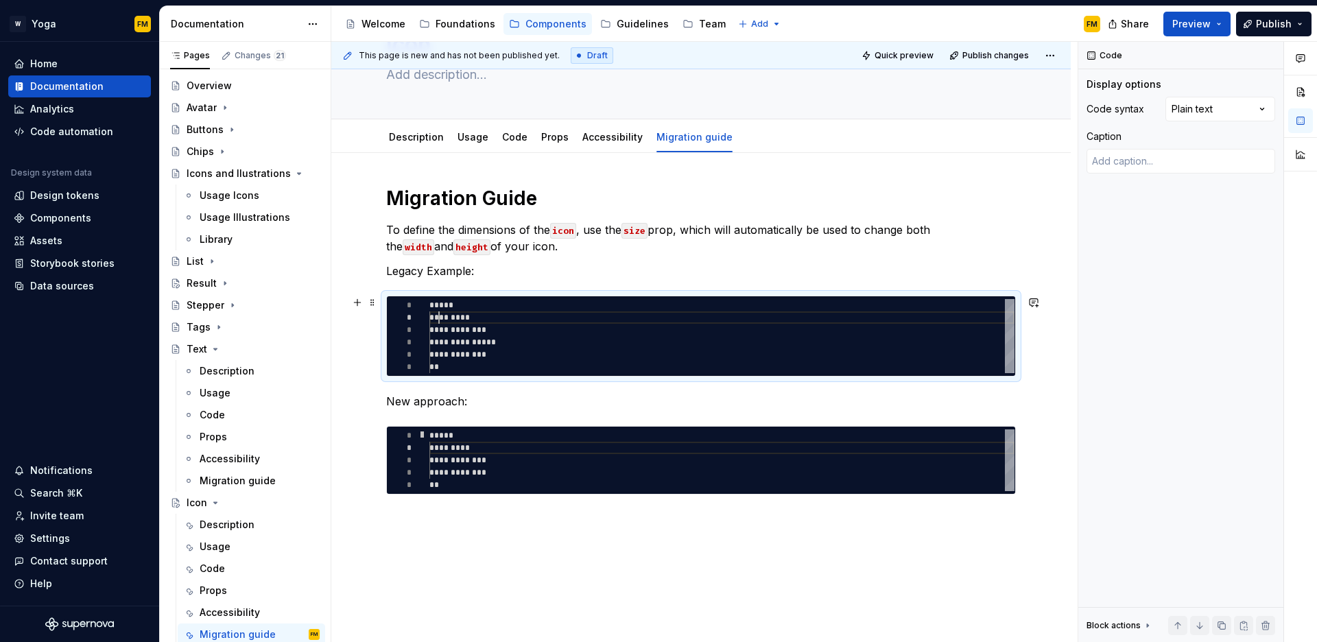
scroll to position [25, 10]
type textarea "**********"
type textarea "*"
type textarea "**********"
type textarea "*"
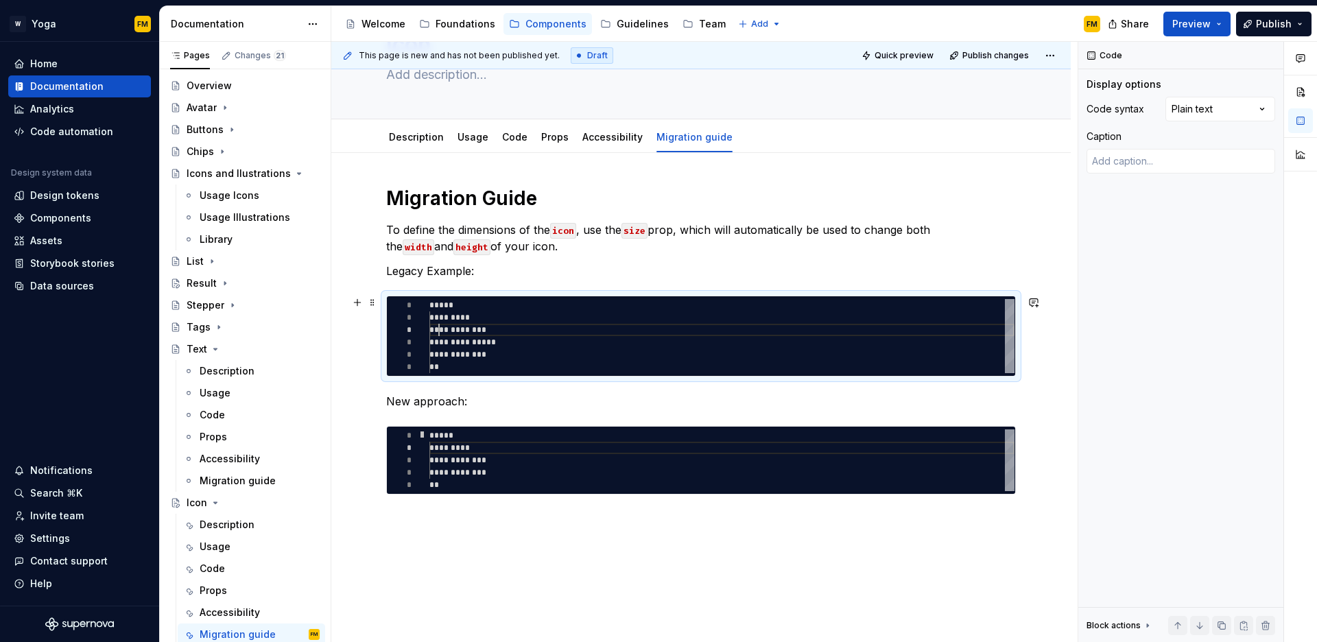
type textarea "**********"
type textarea "*"
type textarea "**********"
type textarea "*"
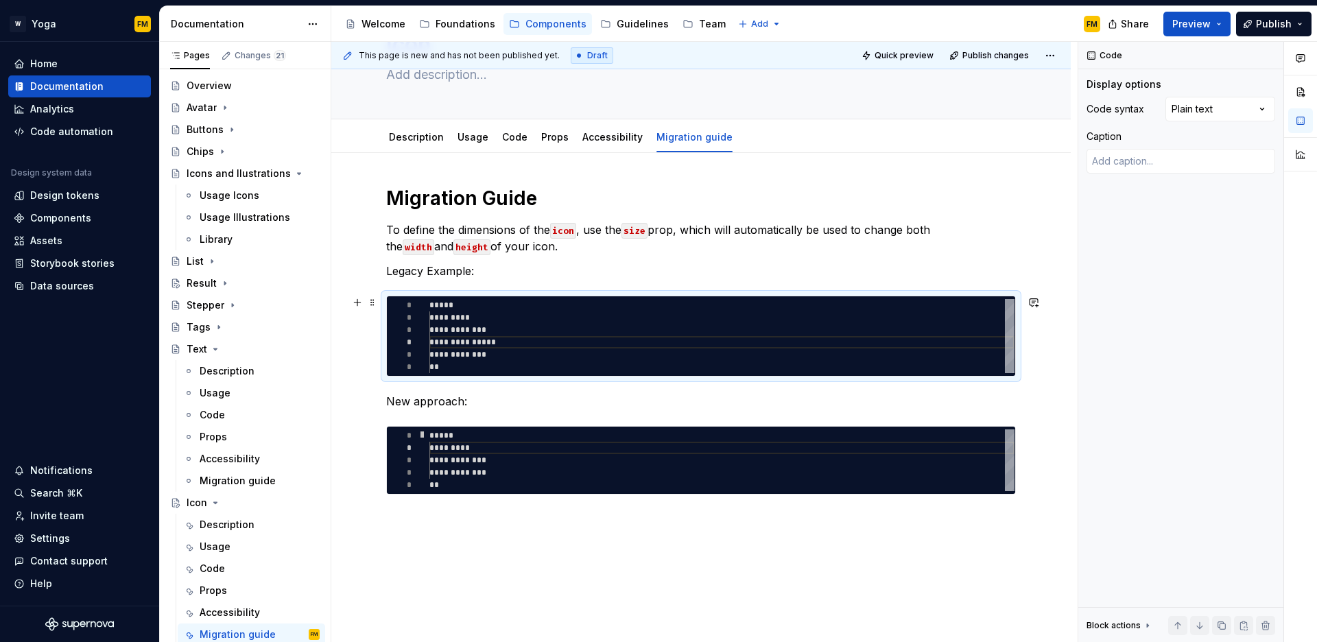
type textarea "**********"
type textarea "*"
type textarea "**********"
type textarea "*"
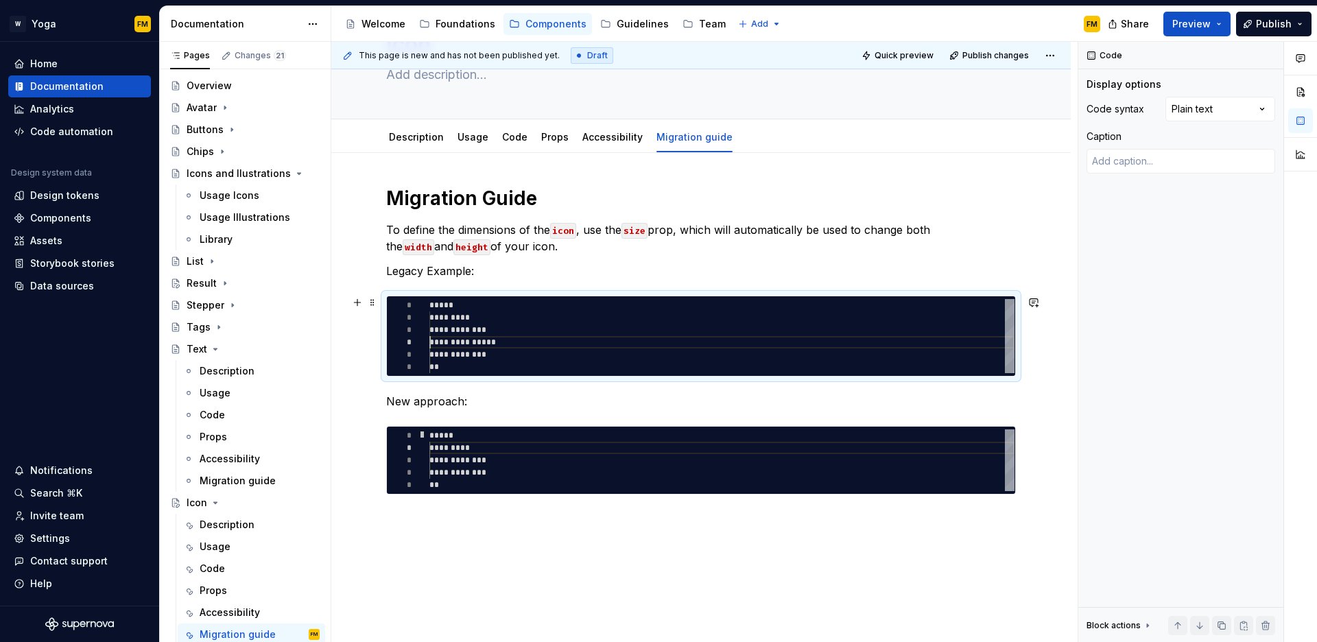
type textarea "**********"
type textarea "*"
type textarea "**********"
type textarea "*"
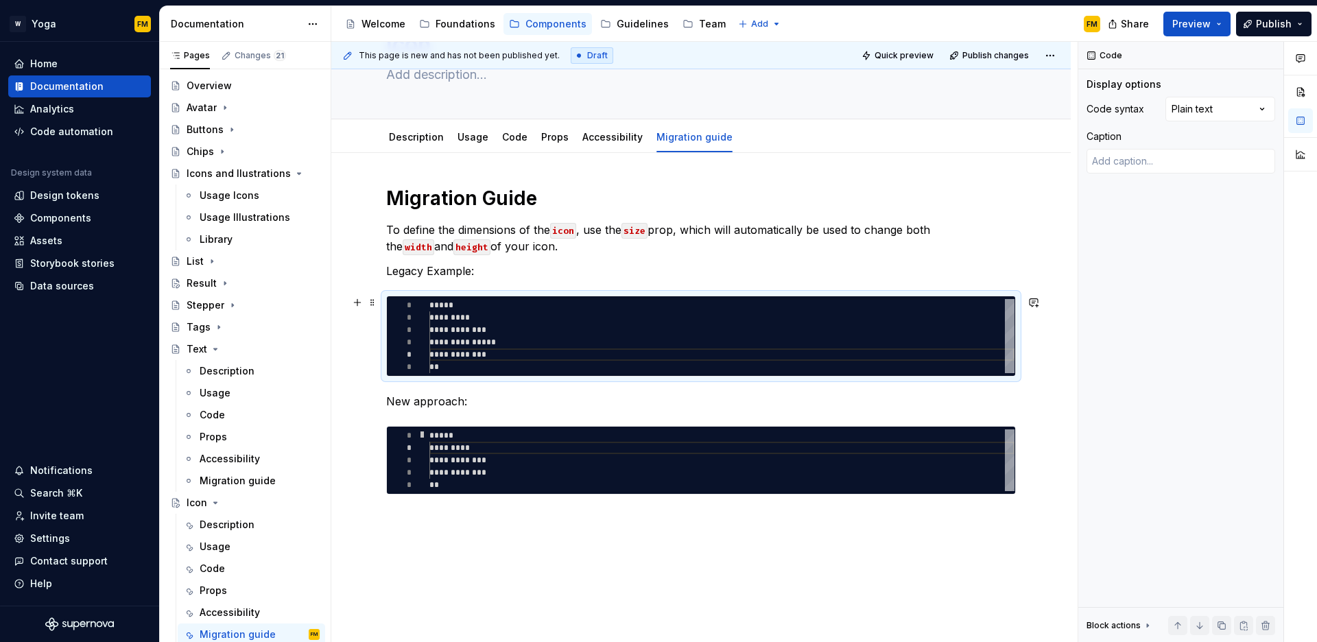
type textarea "**********"
type textarea "*"
type textarea "**********"
type textarea "*"
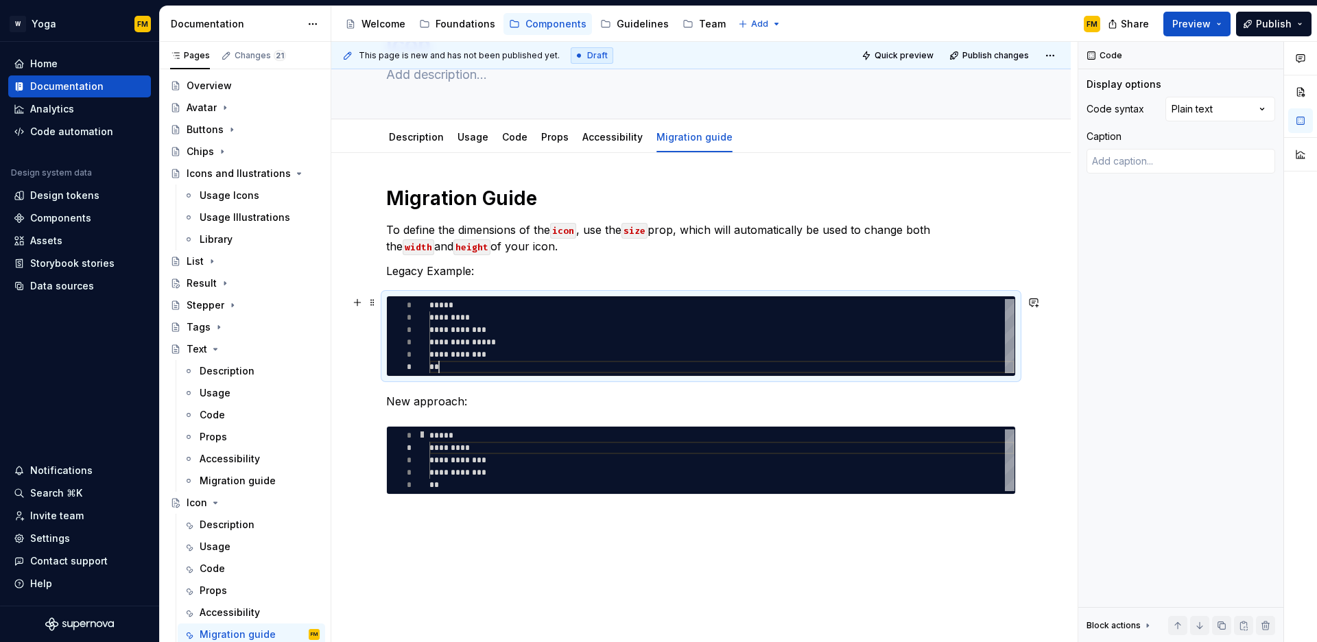
type textarea "**********"
type textarea "*"
type textarea "**********"
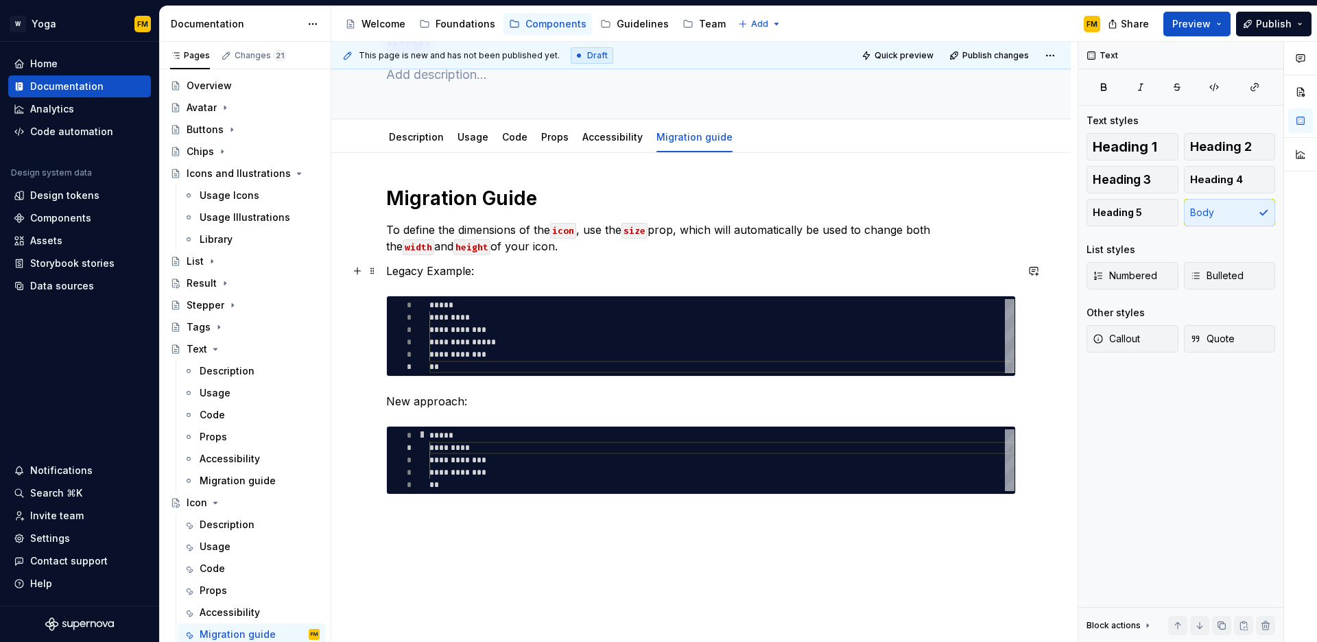
click at [598, 268] on p "Legacy Example:" at bounding box center [701, 271] width 630 height 16
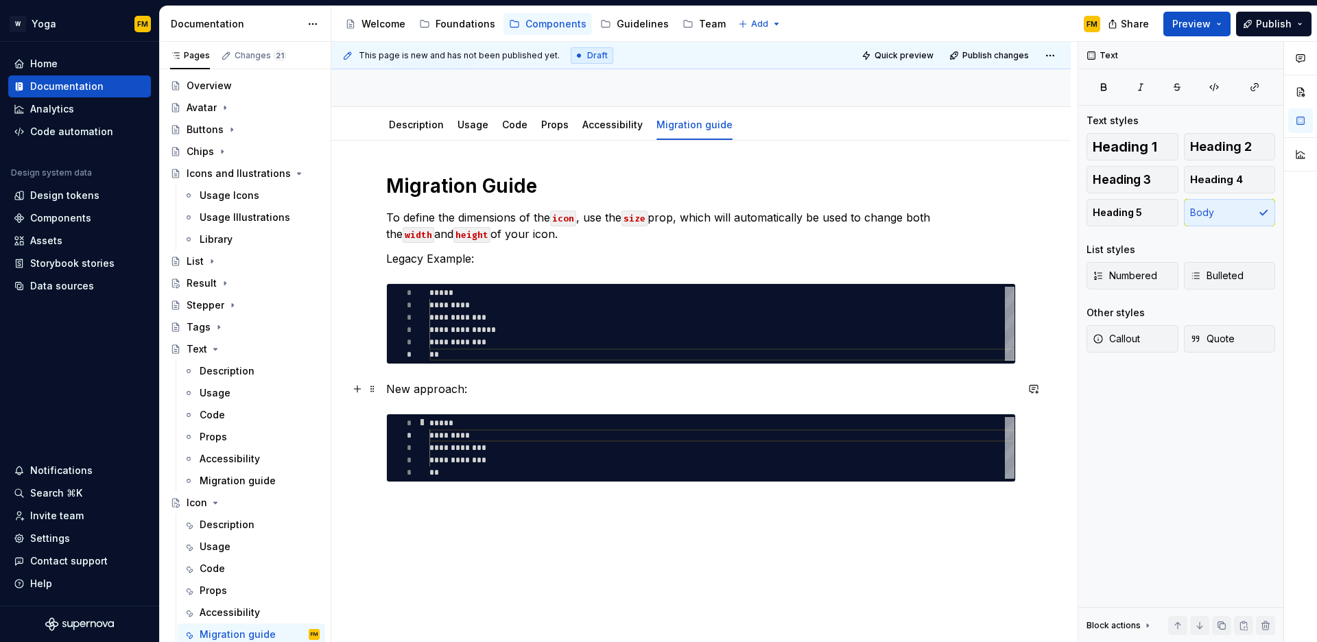
scroll to position [102, 0]
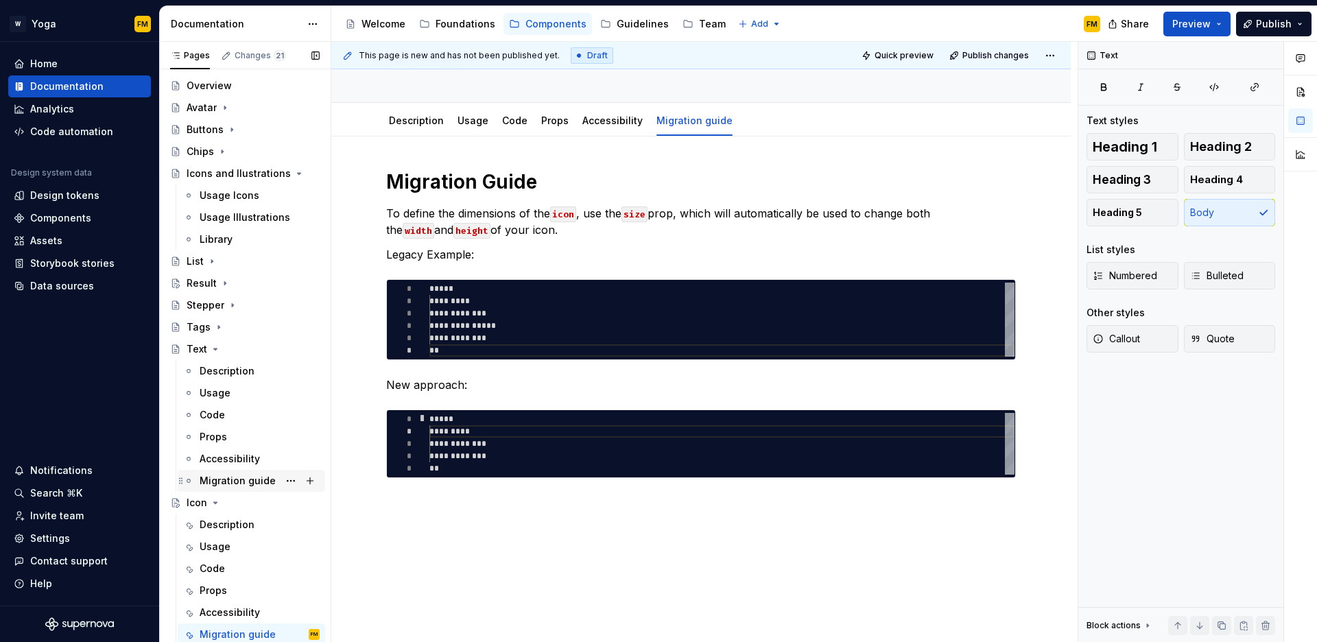
click at [244, 479] on div "Migration guide" at bounding box center [238, 481] width 76 height 14
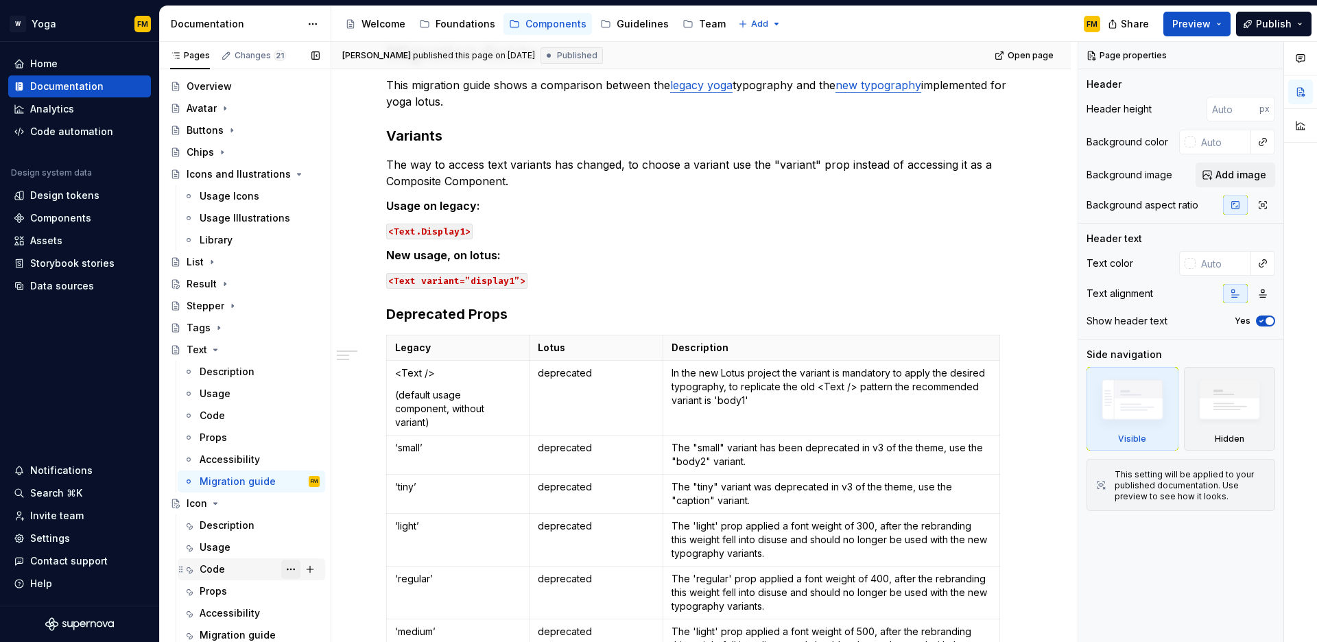
scroll to position [25, 0]
click at [234, 633] on div "Migration guide" at bounding box center [238, 635] width 76 height 14
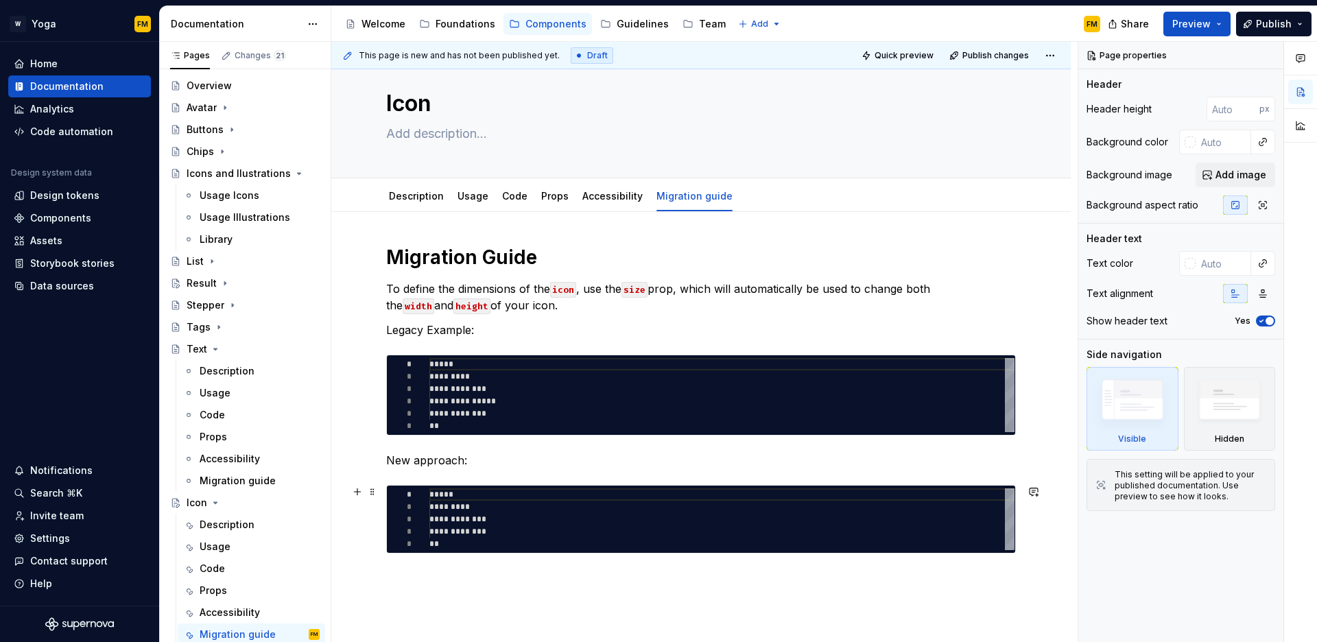
scroll to position [146, 0]
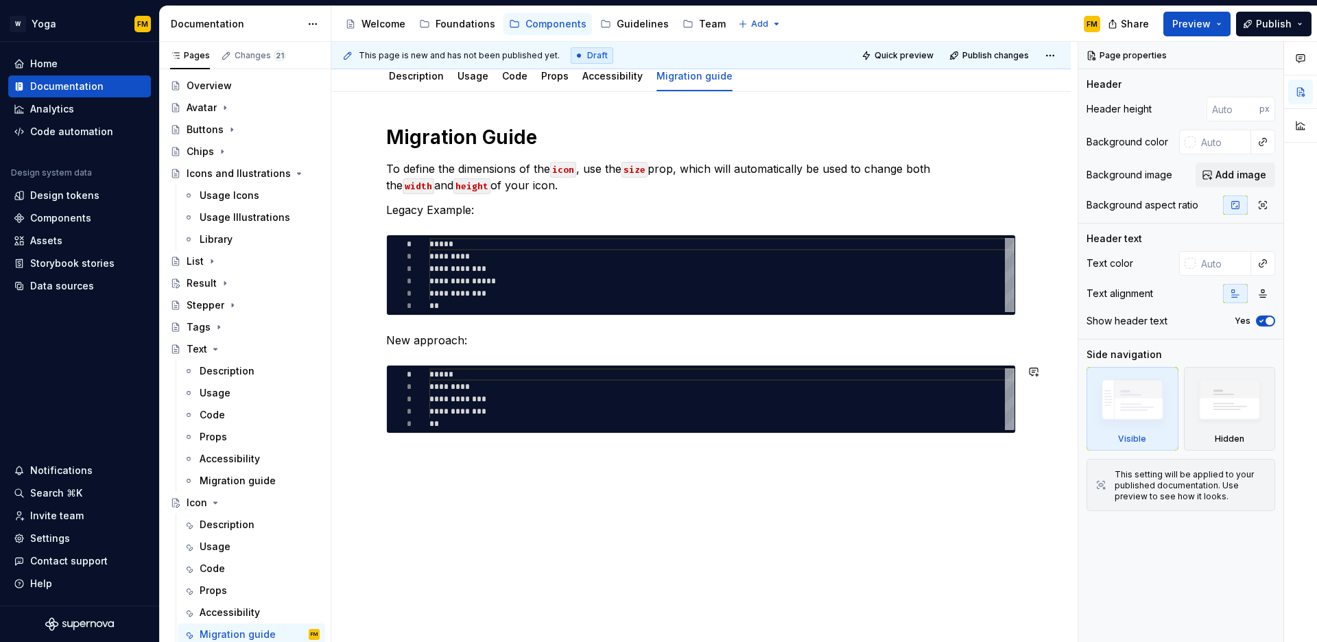
click at [400, 471] on div "**********" at bounding box center [701, 367] width 740 height 551
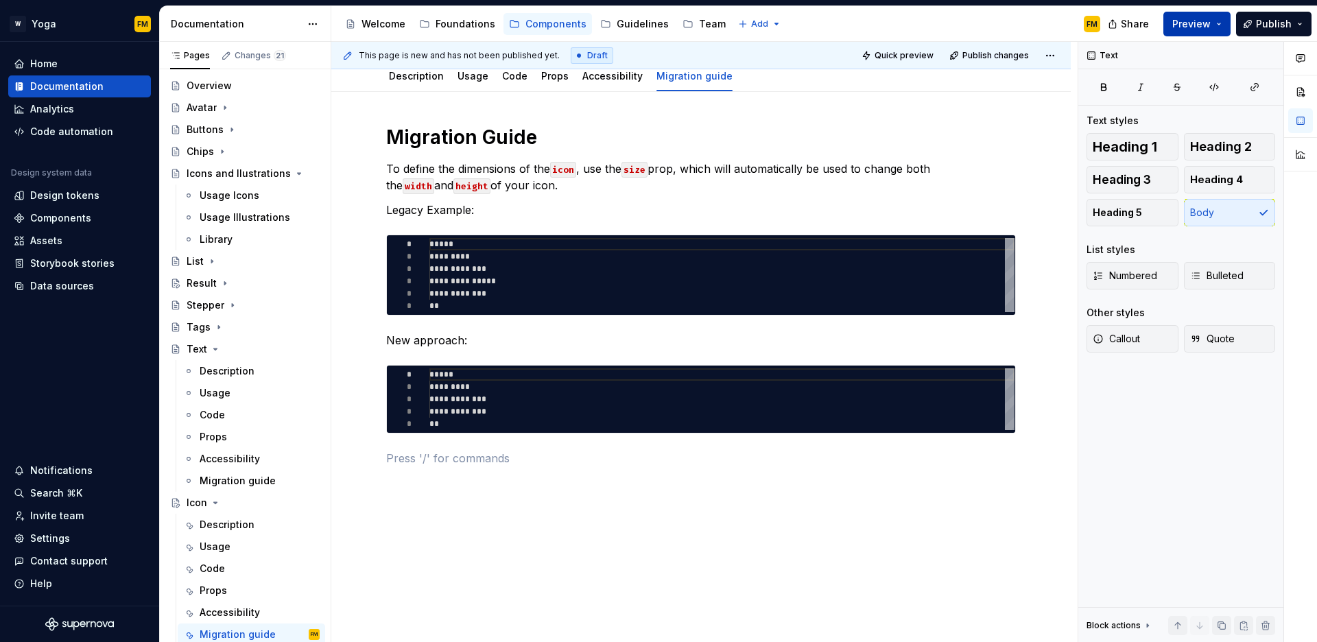
click at [1201, 30] on span "Preview" at bounding box center [1192, 24] width 38 height 14
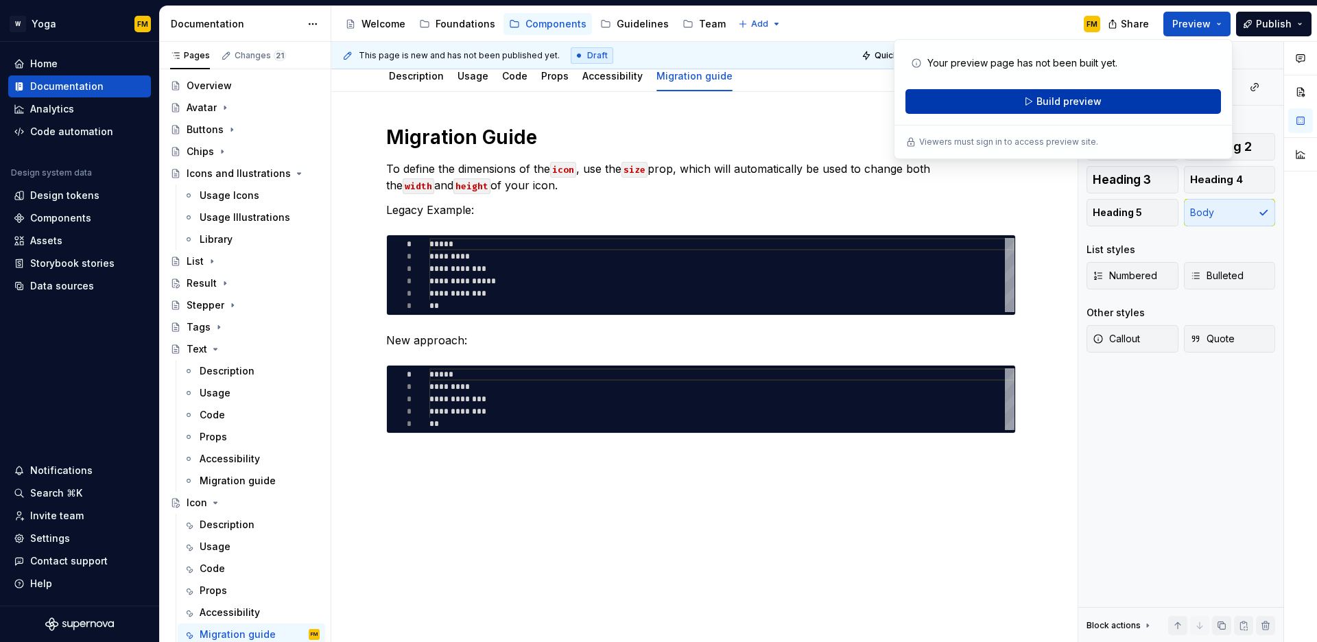
click at [1063, 106] on span "Build preview" at bounding box center [1069, 102] width 65 height 14
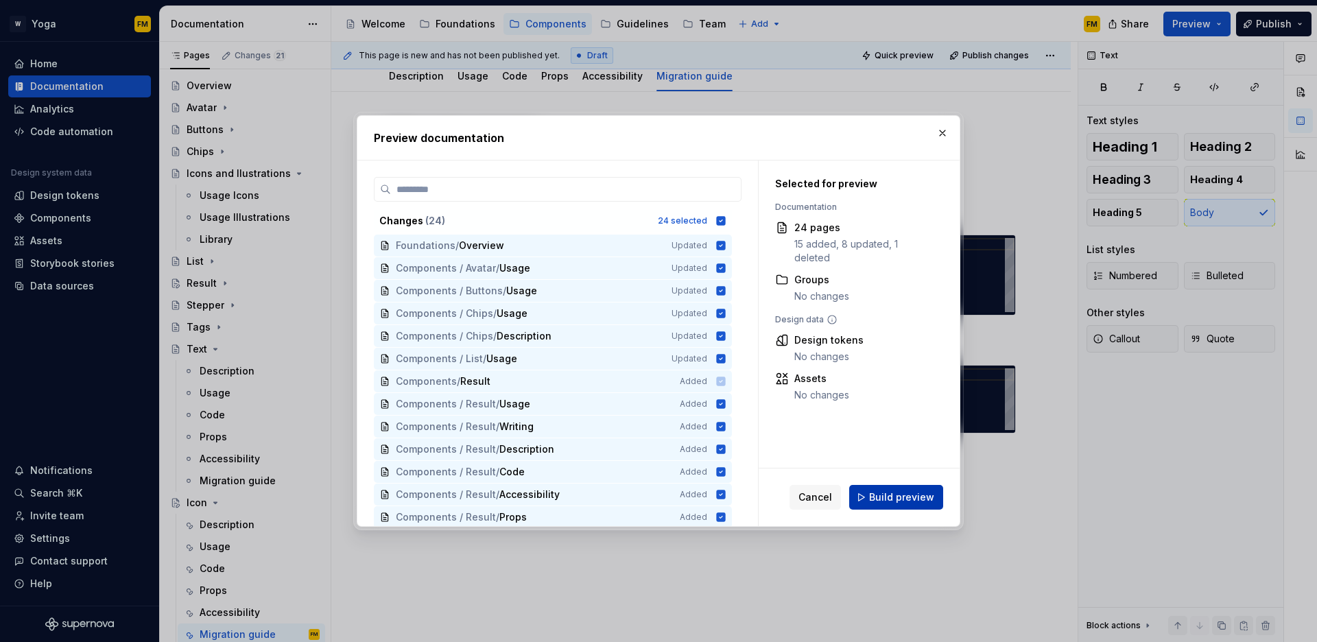
click at [877, 497] on span "Build preview" at bounding box center [901, 498] width 65 height 14
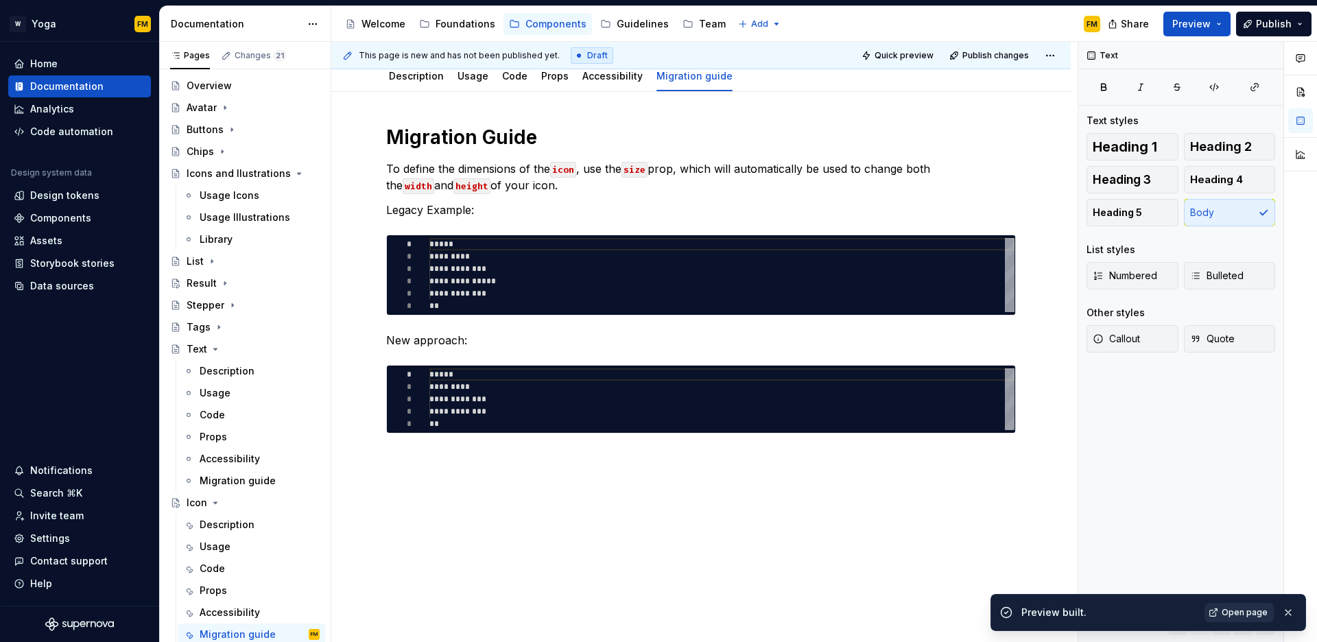
click at [1225, 613] on span "Open page" at bounding box center [1245, 612] width 46 height 11
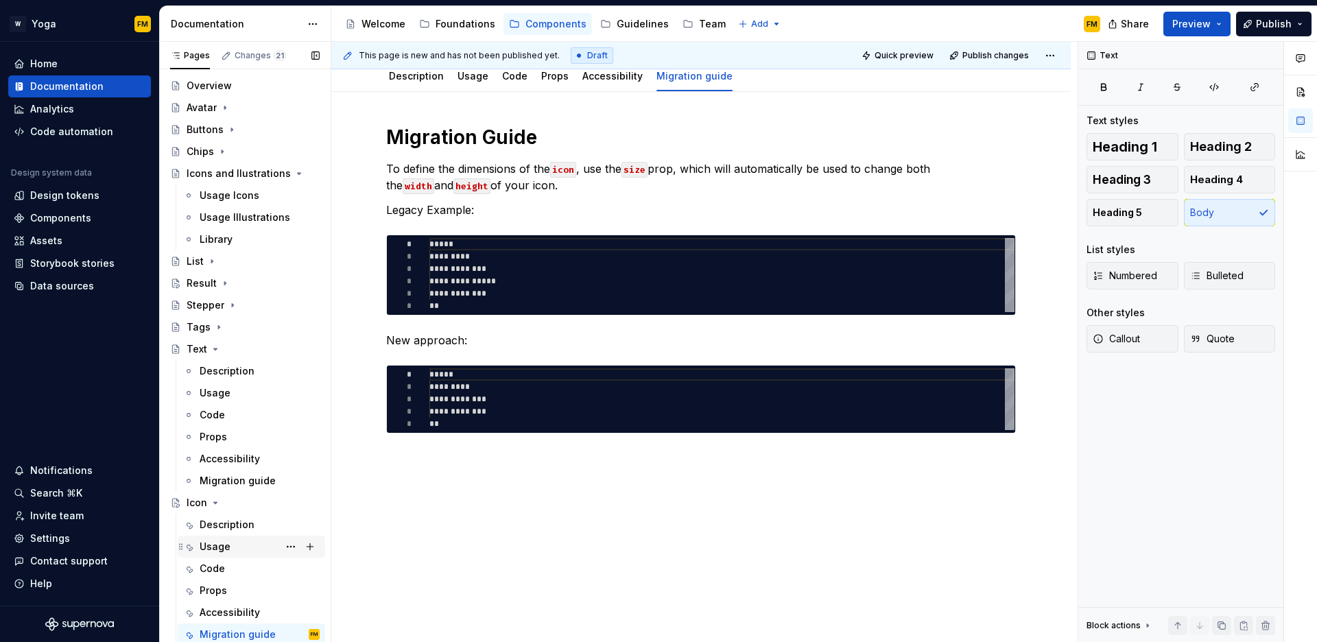
click at [242, 551] on div "Usage" at bounding box center [260, 546] width 120 height 19
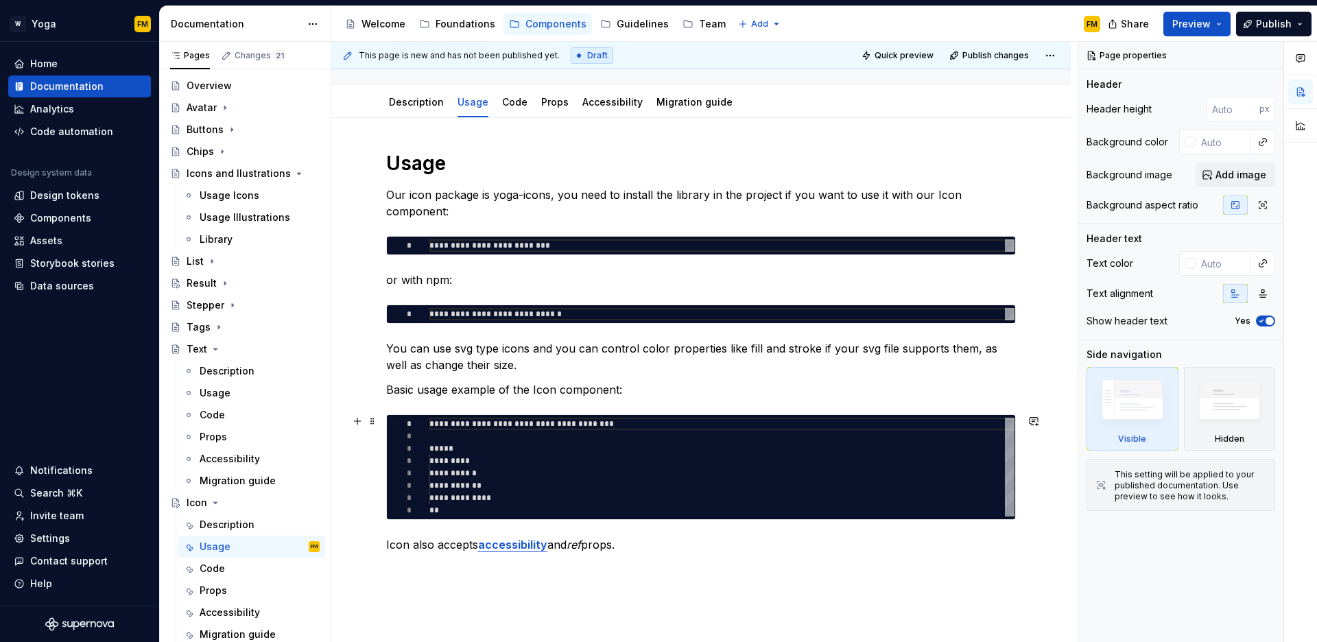
scroll to position [124, 0]
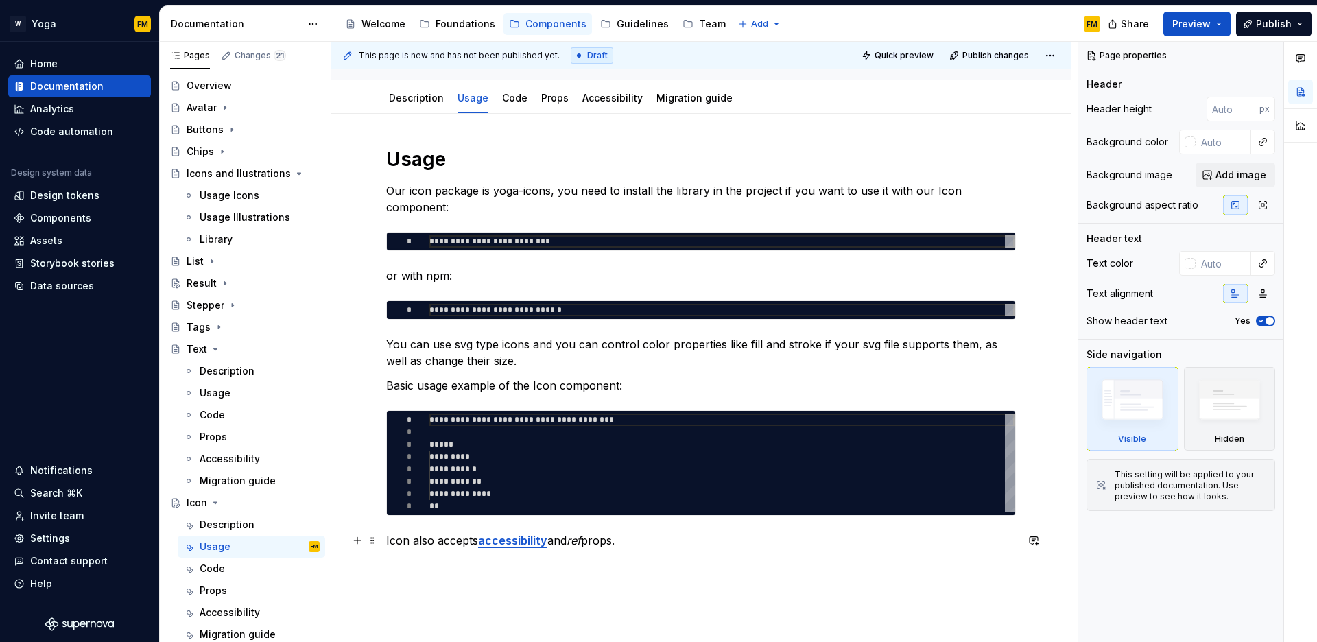
click at [517, 544] on strong "accessibility" at bounding box center [512, 541] width 69 height 14
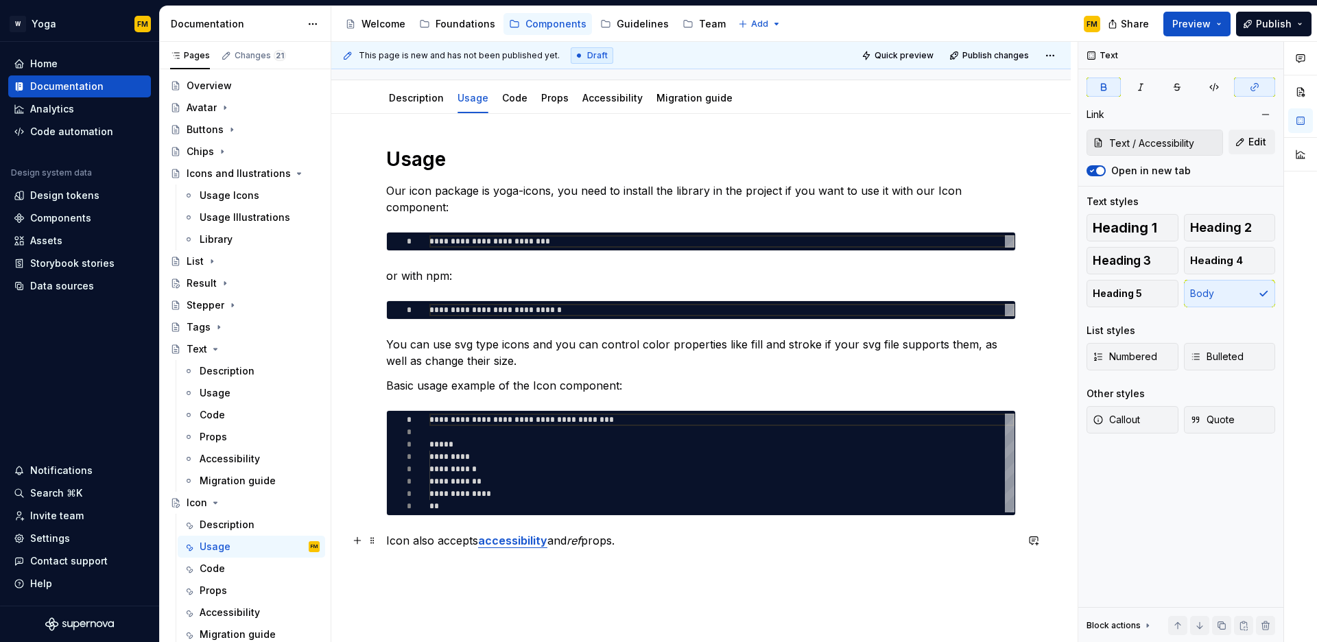
click at [518, 543] on strong "accessibility" at bounding box center [512, 541] width 69 height 14
click at [792, 515] on button "button" at bounding box center [796, 515] width 19 height 19
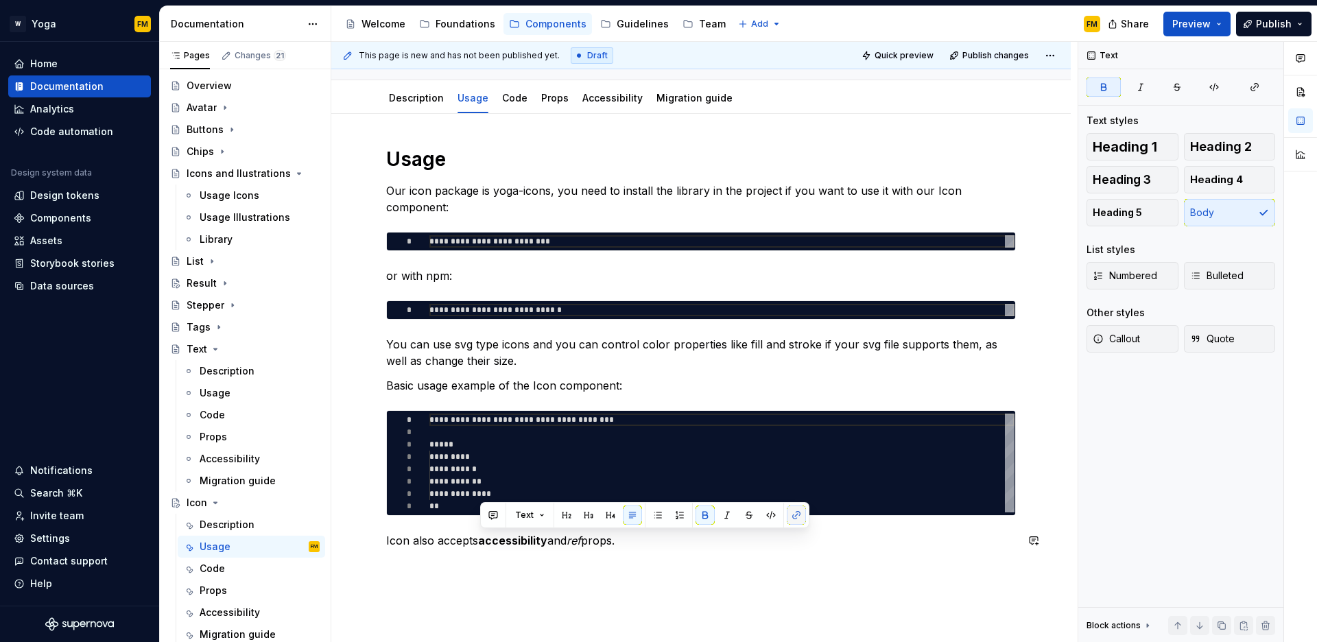
click at [792, 515] on button "button" at bounding box center [796, 515] width 19 height 19
click at [794, 517] on button "button" at bounding box center [796, 515] width 19 height 19
click at [639, 556] on div "**********" at bounding box center [701, 360] width 630 height 427
click at [520, 543] on strong "accessibility" at bounding box center [512, 541] width 69 height 14
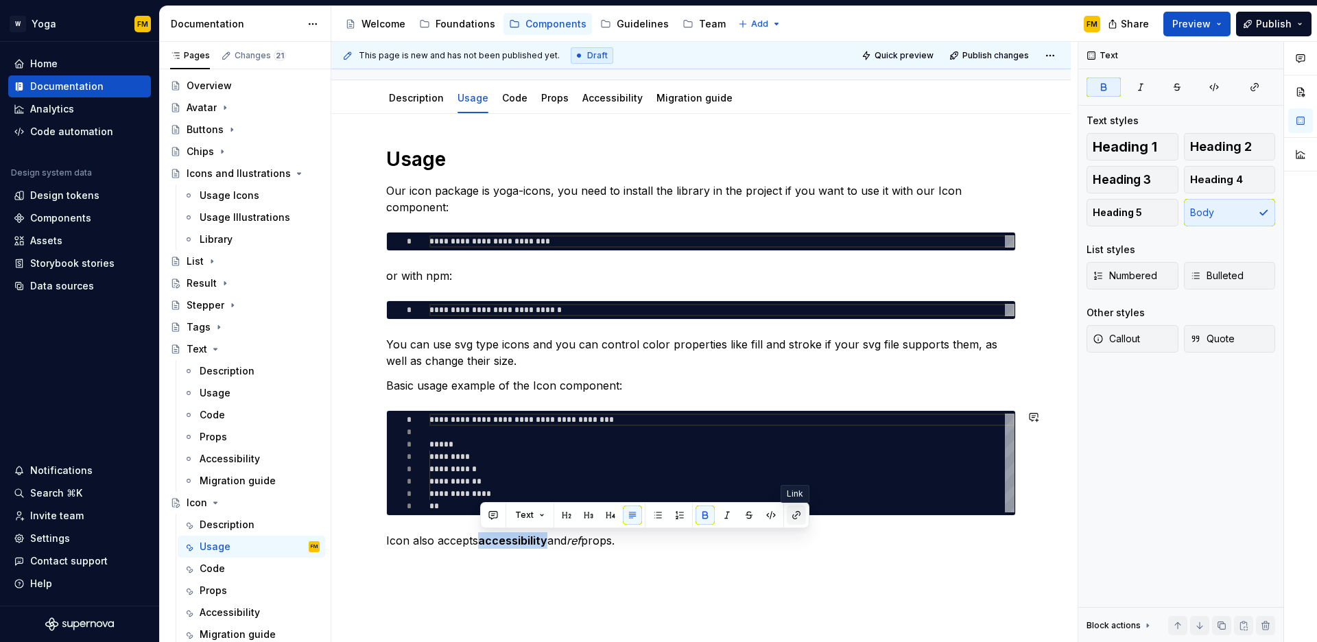
click at [797, 519] on button "button" at bounding box center [796, 515] width 19 height 19
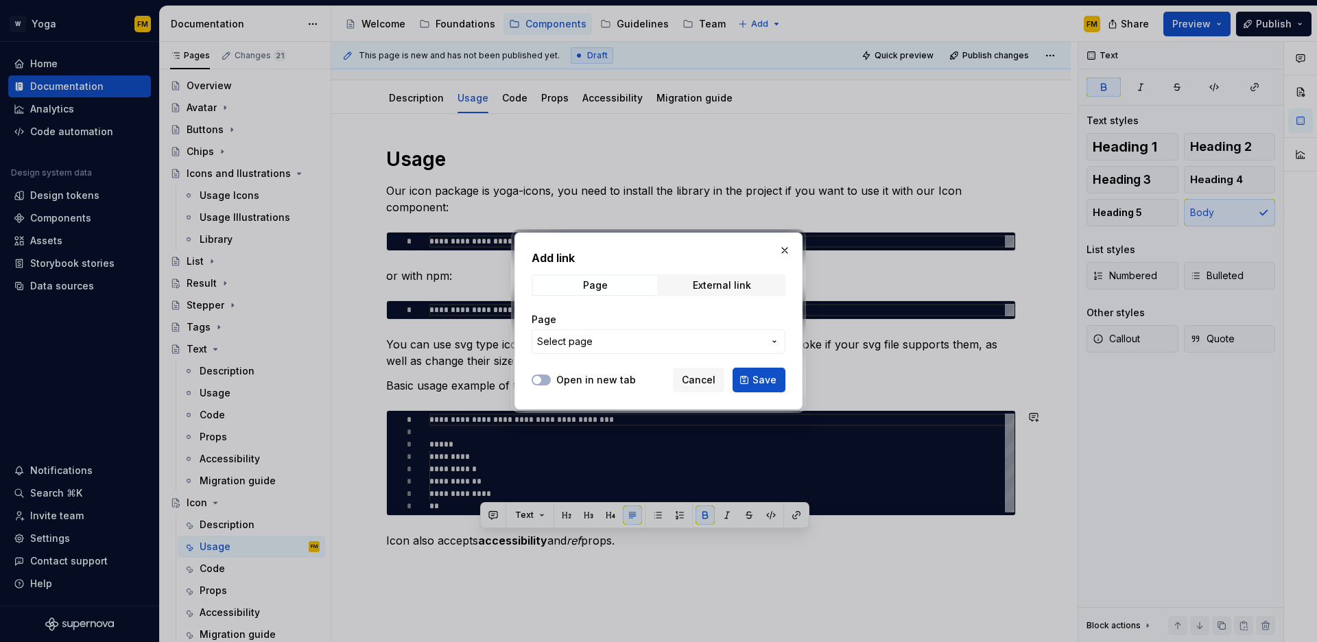
click at [554, 379] on div "Open in new tab" at bounding box center [584, 380] width 104 height 14
click at [545, 381] on button "Open in new tab" at bounding box center [541, 380] width 19 height 11
click at [599, 353] on button "Select page" at bounding box center [659, 341] width 254 height 25
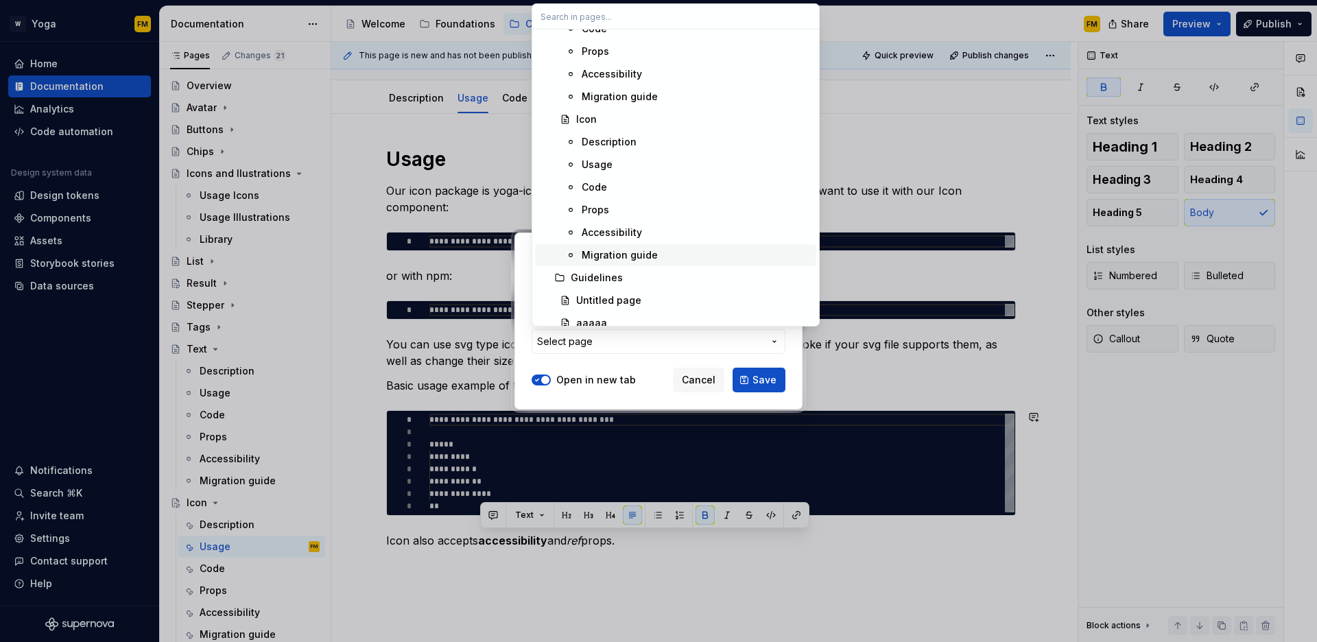
scroll to position [1602, 0]
click at [637, 228] on div "Accessibility" at bounding box center [612, 230] width 60 height 14
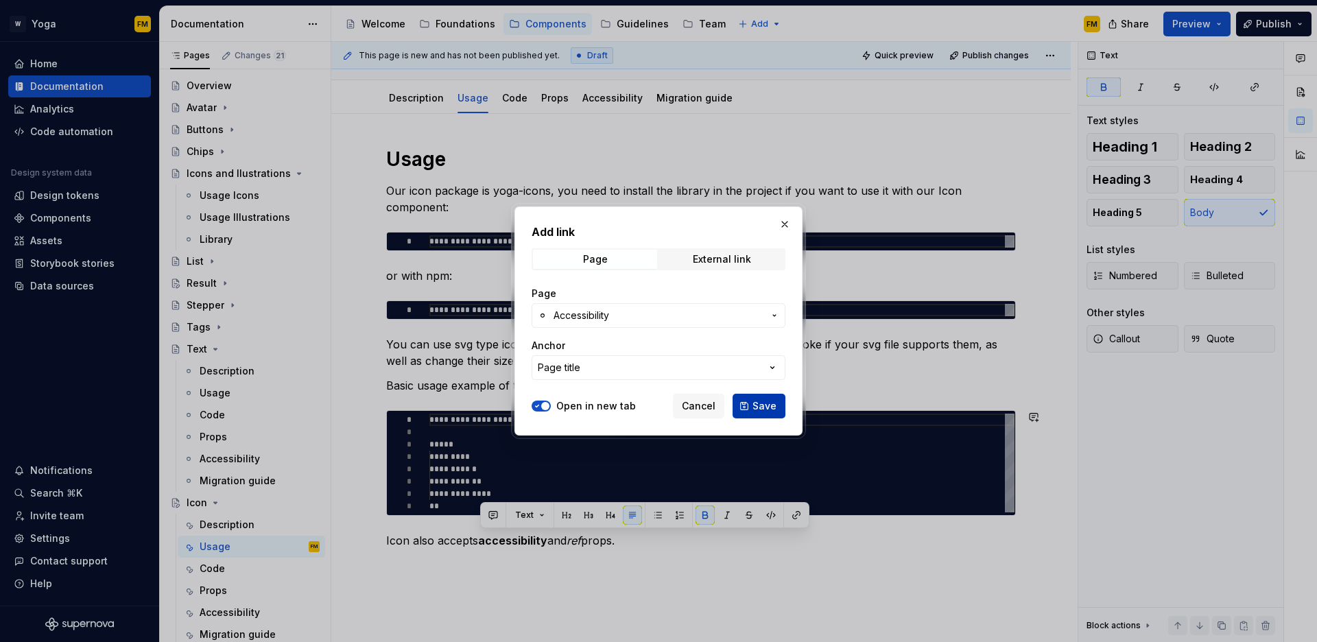
click at [746, 403] on button "Save" at bounding box center [759, 406] width 53 height 25
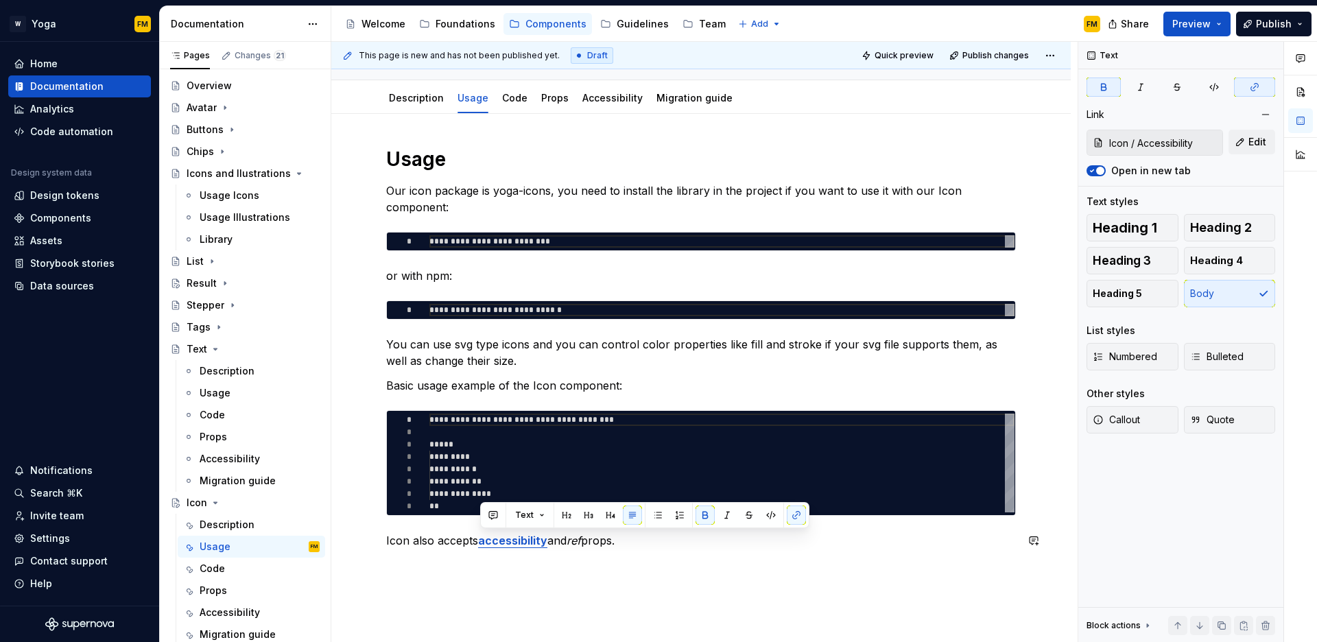
click at [632, 546] on p "Icon also accepts accessibility and ref props." at bounding box center [701, 540] width 630 height 16
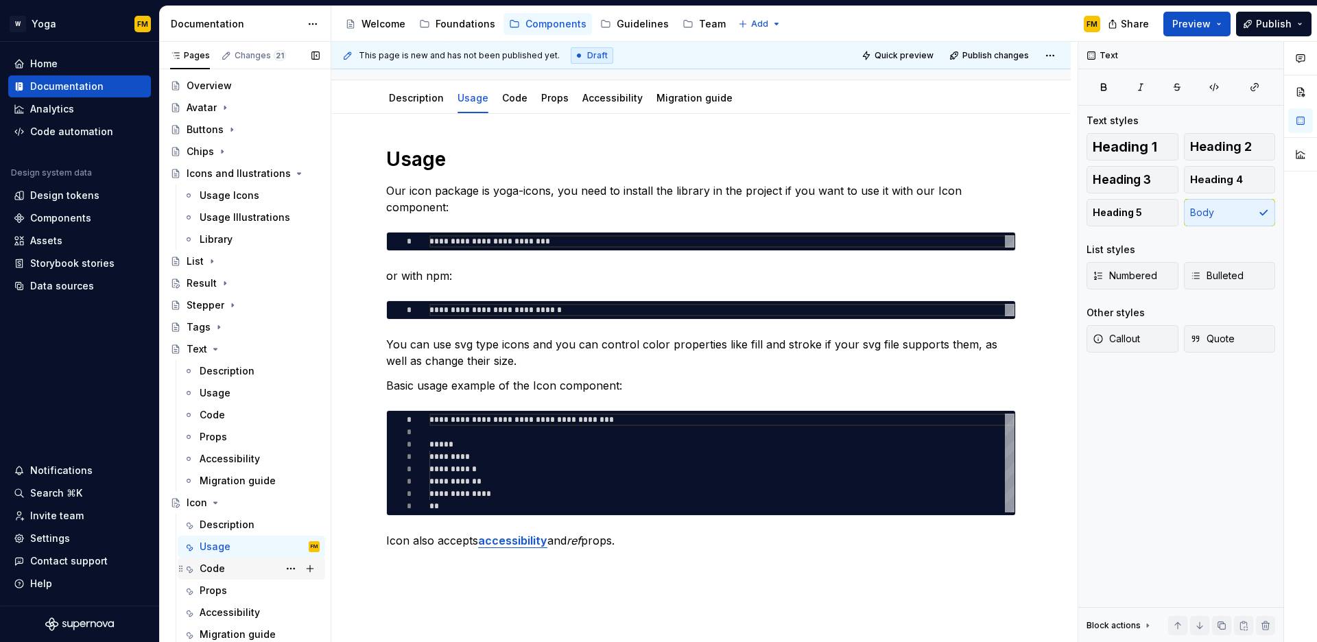
click at [212, 572] on div "Code" at bounding box center [212, 569] width 25 height 14
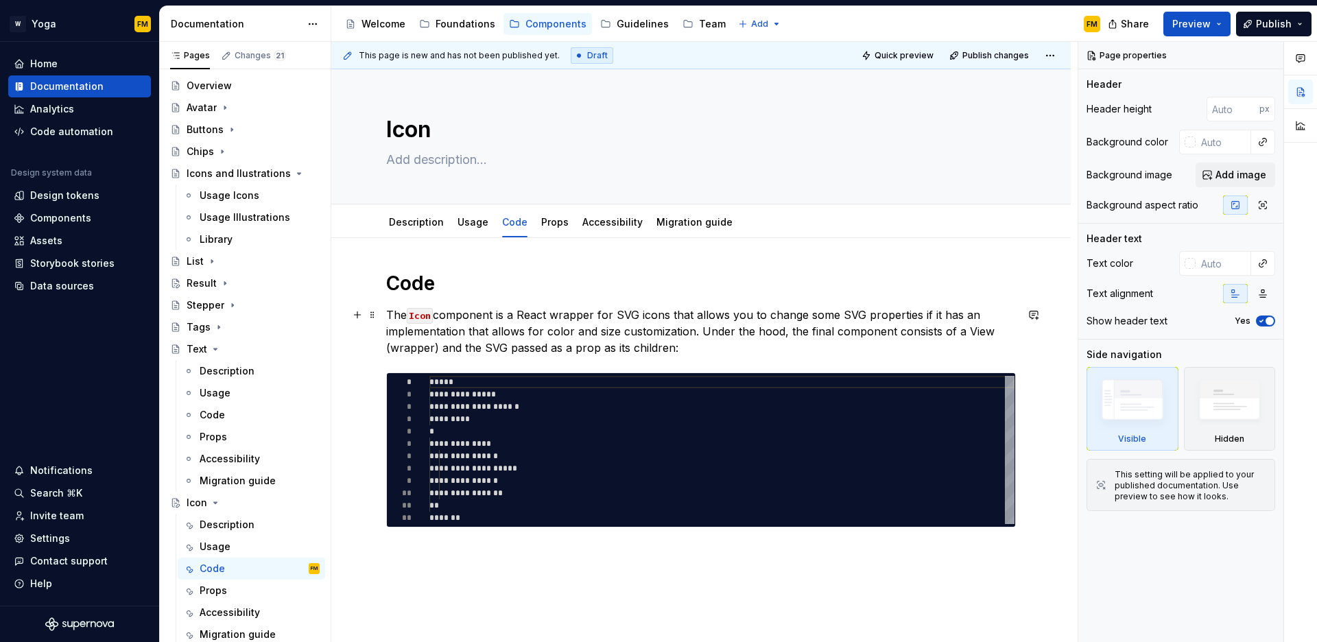
click at [632, 315] on p "The Icon component is a React wrapper for SVG icons that allows you to change s…" at bounding box center [701, 331] width 630 height 49
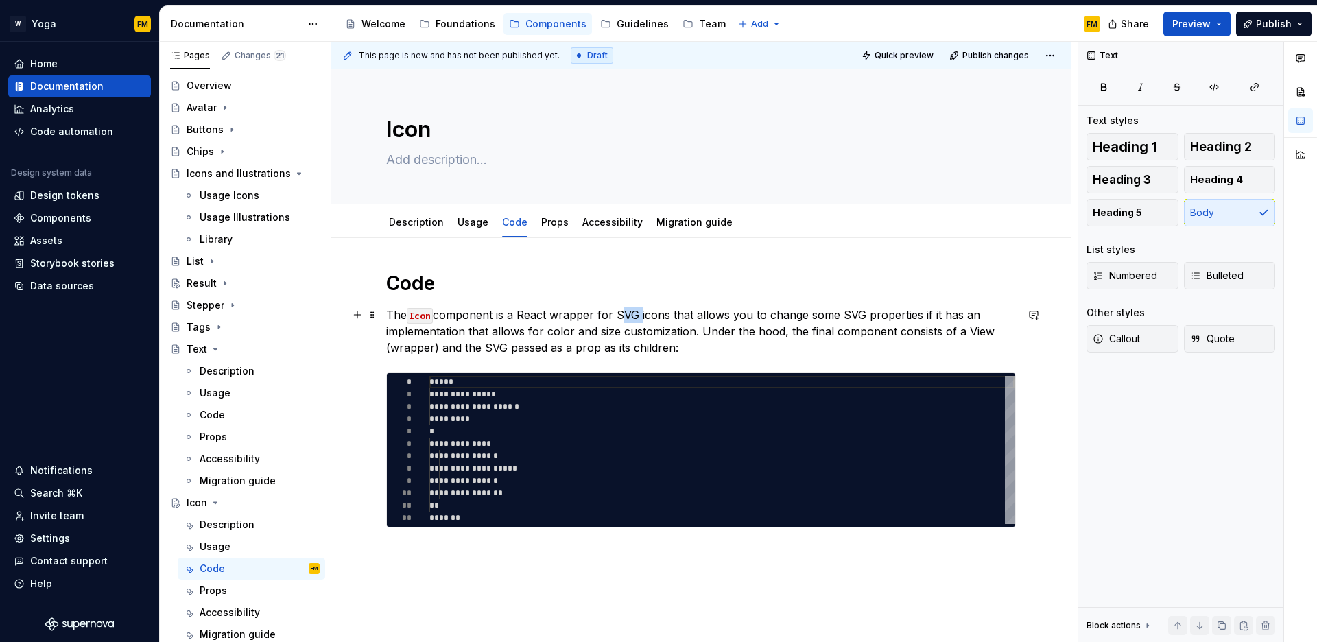
click at [632, 315] on p "The Icon component is a React wrapper for SVG icons that allows you to change s…" at bounding box center [701, 331] width 630 height 49
click at [967, 336] on p "The Icon component is a React wrapper for SVG icons that allows you to change s…" at bounding box center [701, 331] width 630 height 49
click at [954, 309] on button "button" at bounding box center [950, 305] width 19 height 19
click at [898, 349] on p "The Icon component is a React wrapper for SVG icons that allows you to change s…" at bounding box center [701, 331] width 630 height 49
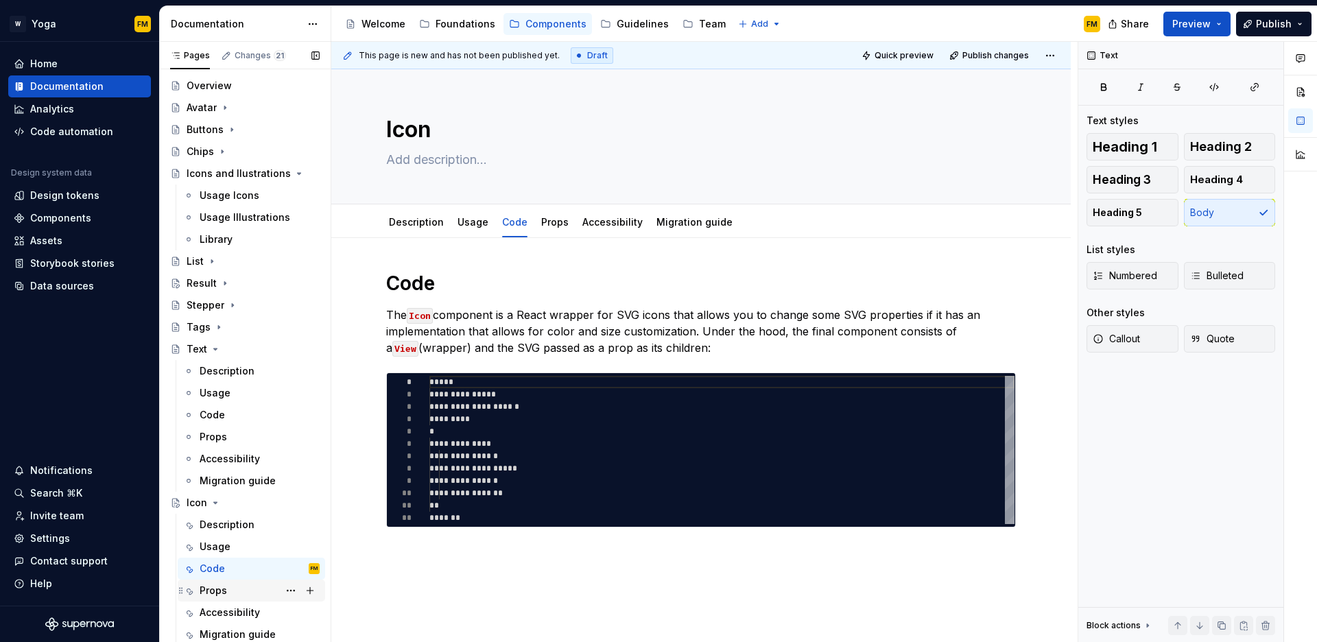
click at [239, 594] on div "Props" at bounding box center [260, 590] width 120 height 19
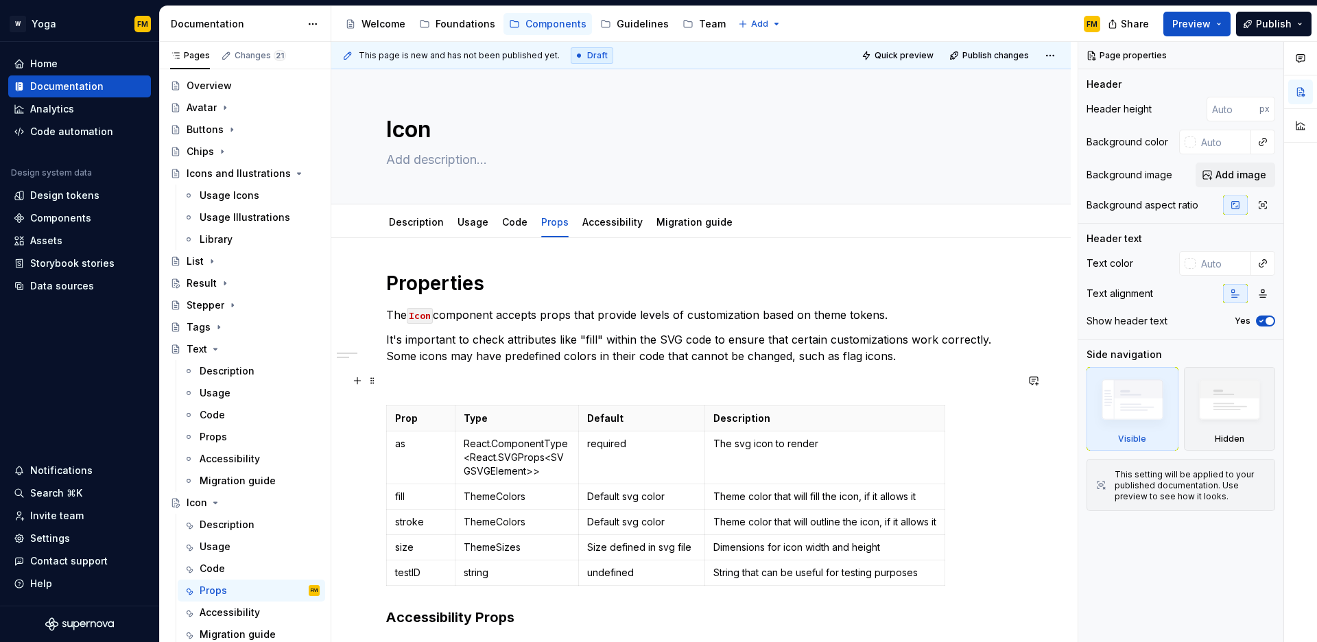
scroll to position [3, 0]
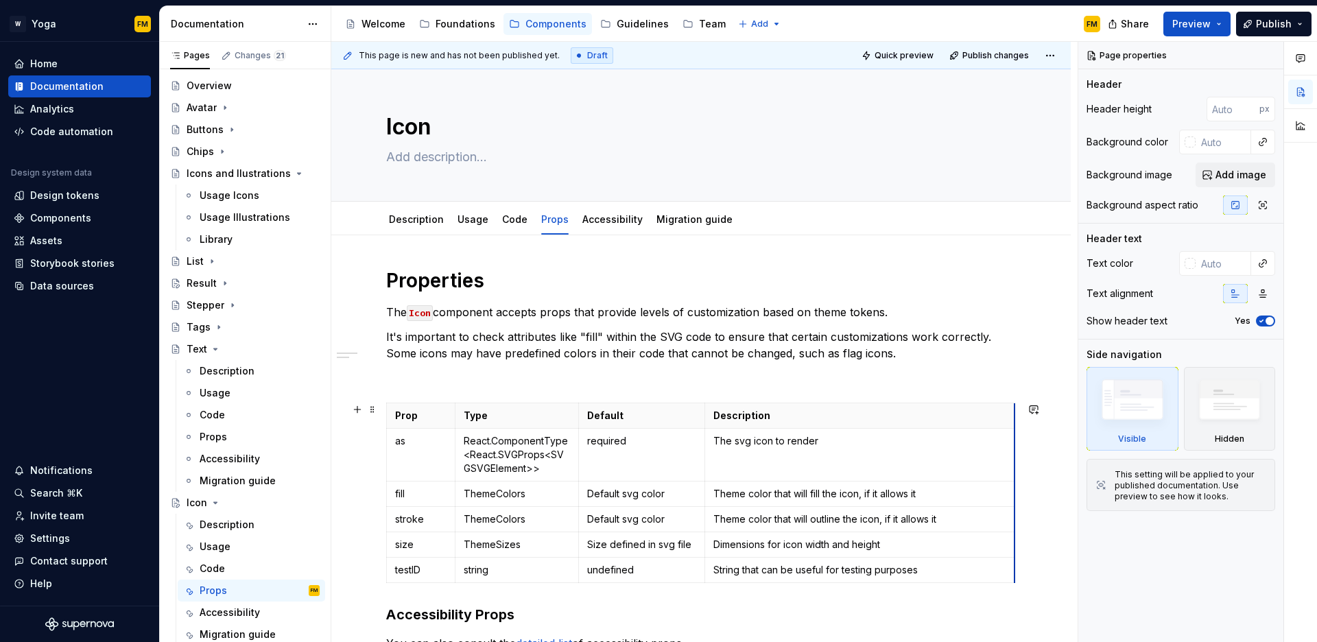
drag, startPoint x: 948, startPoint y: 441, endPoint x: 1015, endPoint y: 437, distance: 68.1
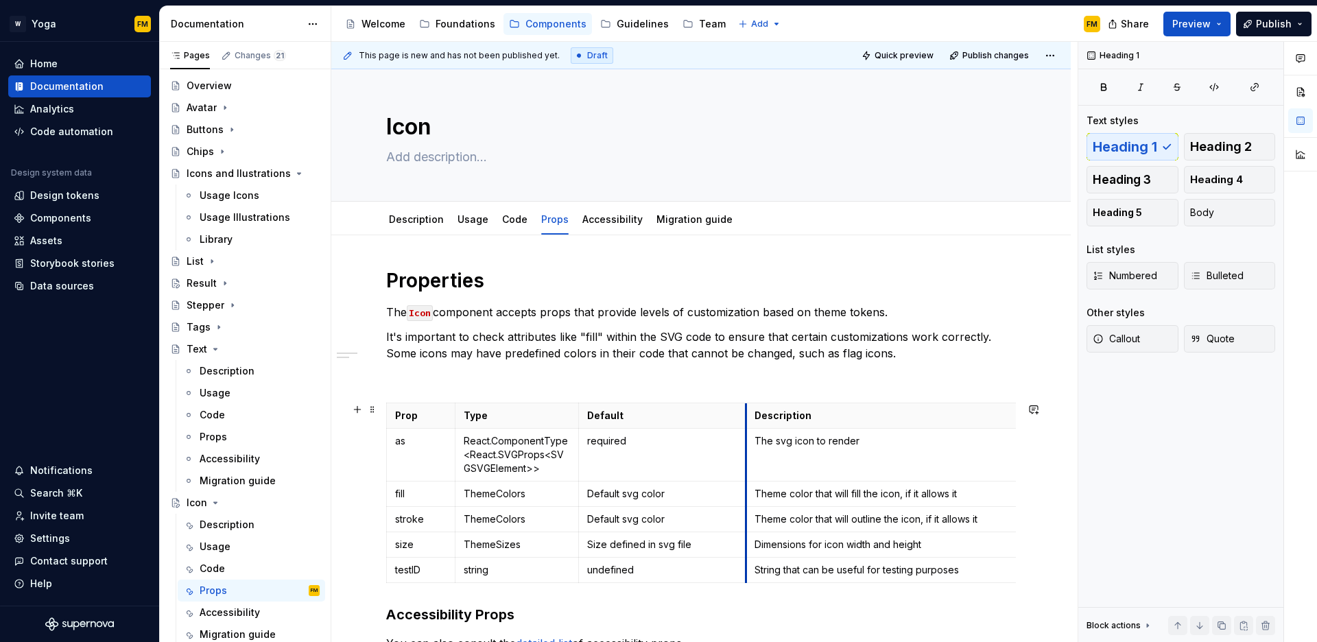
drag, startPoint x: 721, startPoint y: 461, endPoint x: 749, endPoint y: 460, distance: 28.1
click at [749, 460] on td "The svg icon to render" at bounding box center [902, 455] width 311 height 53
drag, startPoint x: 1013, startPoint y: 466, endPoint x: 948, endPoint y: 472, distance: 65.5
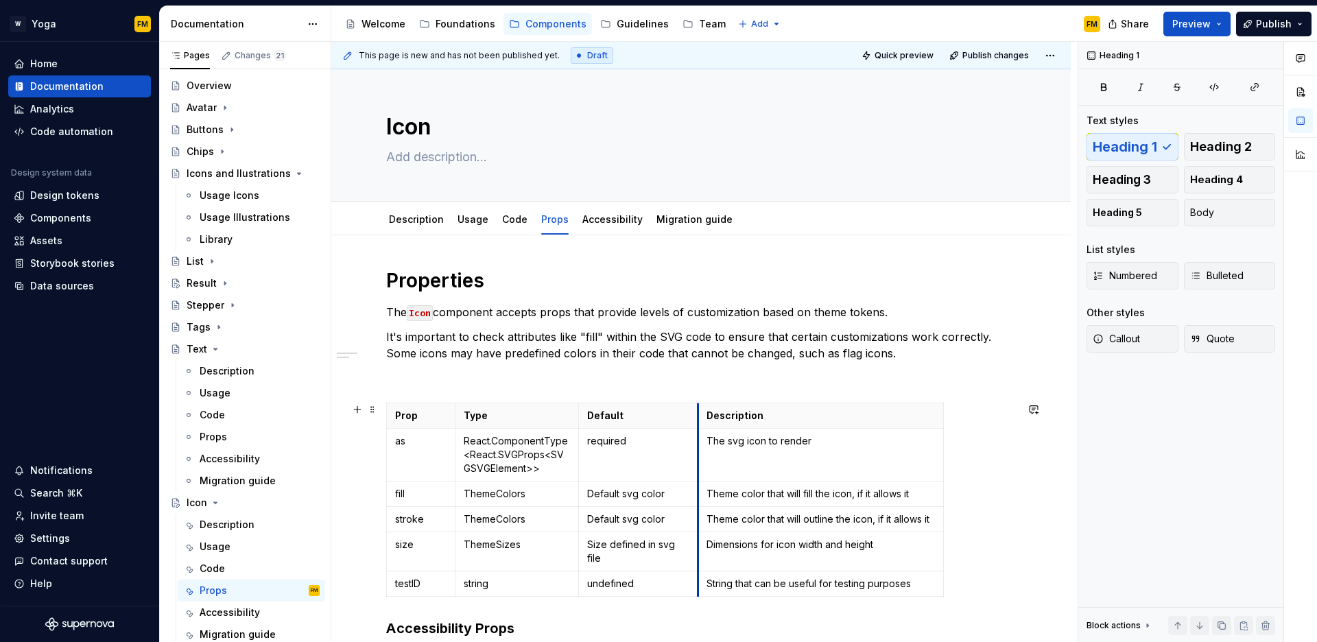
drag, startPoint x: 750, startPoint y: 464, endPoint x: 698, endPoint y: 466, distance: 51.5
click at [698, 466] on td "The svg icon to render" at bounding box center [821, 455] width 246 height 53
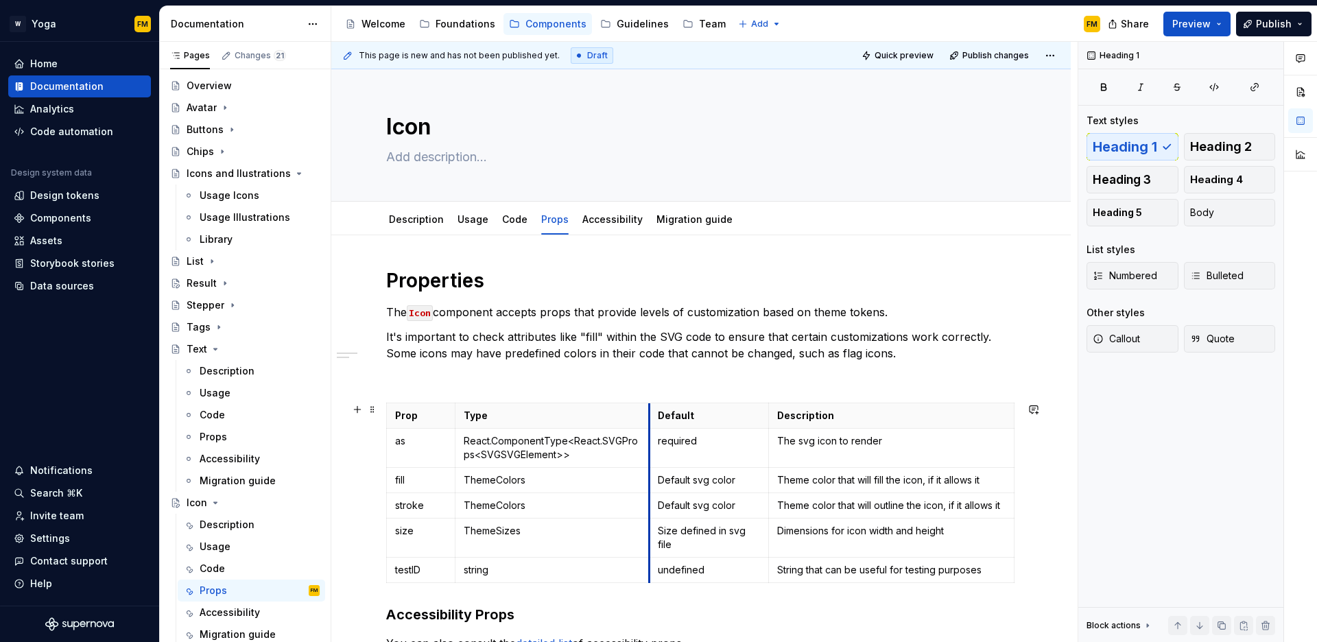
drag, startPoint x: 578, startPoint y: 459, endPoint x: 648, endPoint y: 458, distance: 70.7
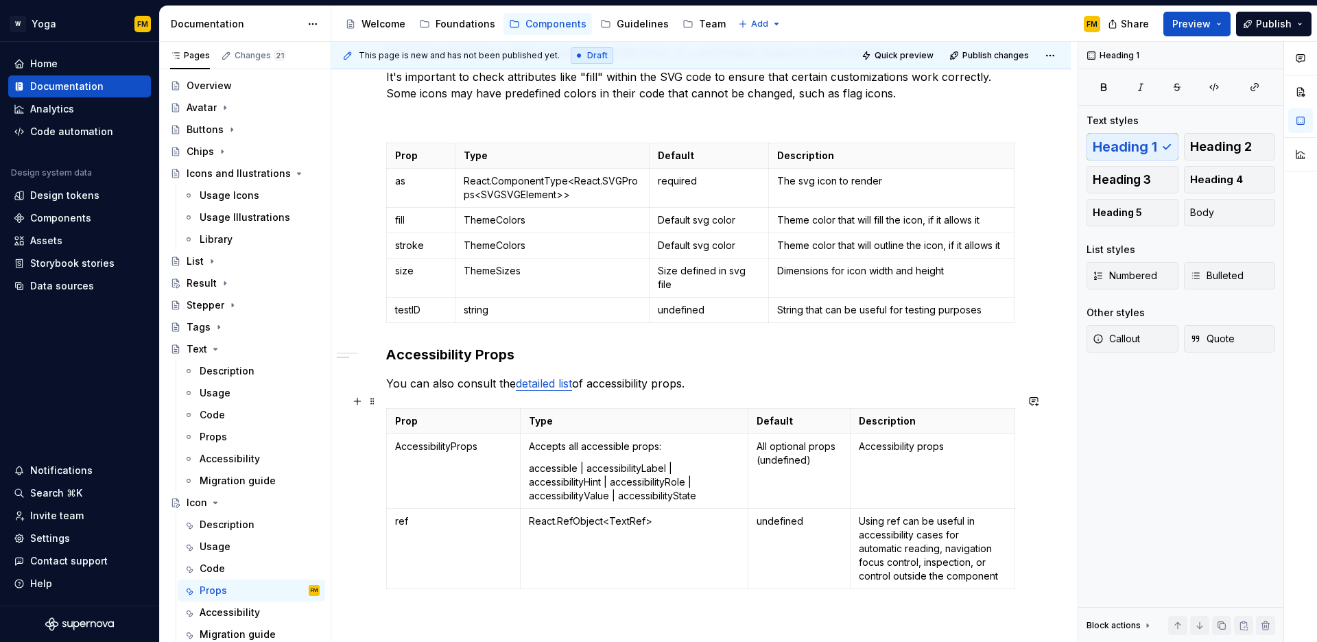
scroll to position [392, 0]
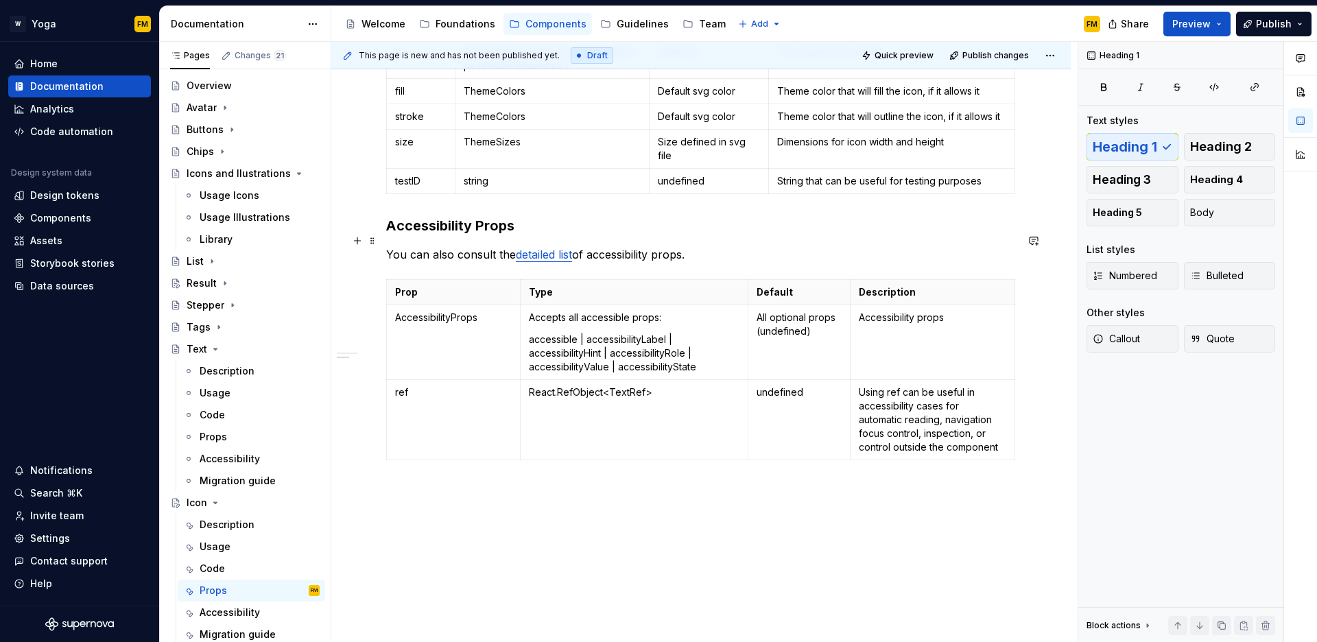
click at [546, 248] on link "detailed list" at bounding box center [544, 255] width 56 height 14
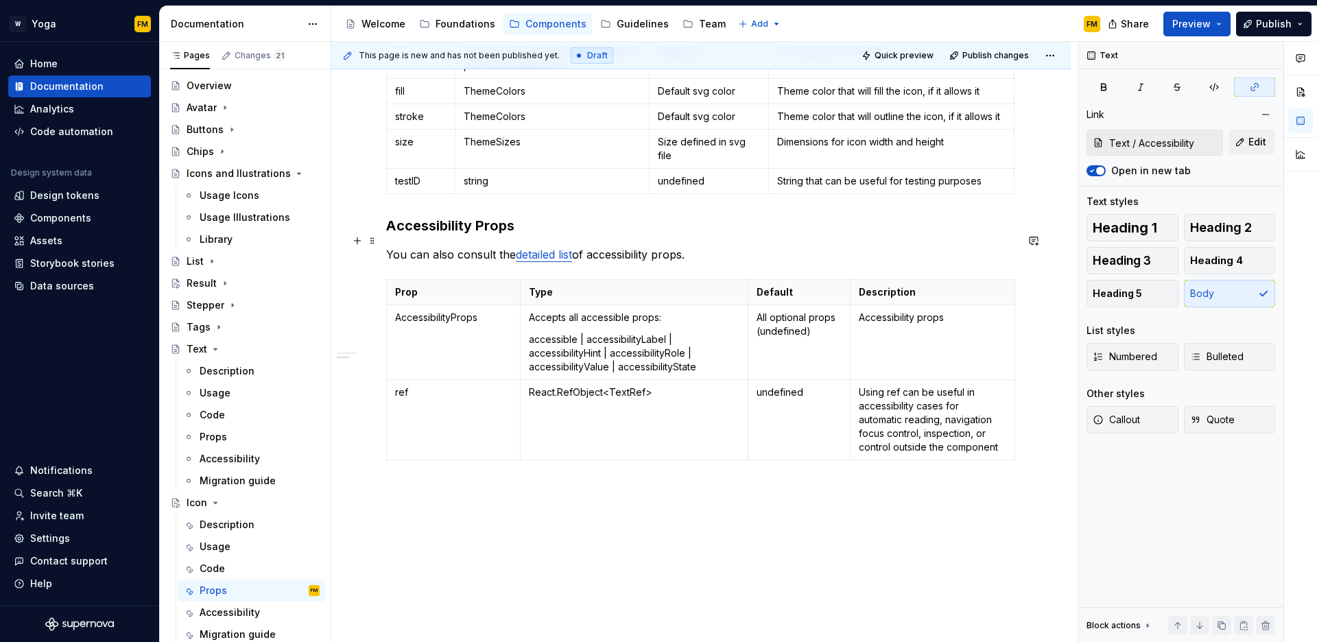
click at [548, 248] on link "detailed list" at bounding box center [544, 255] width 56 height 14
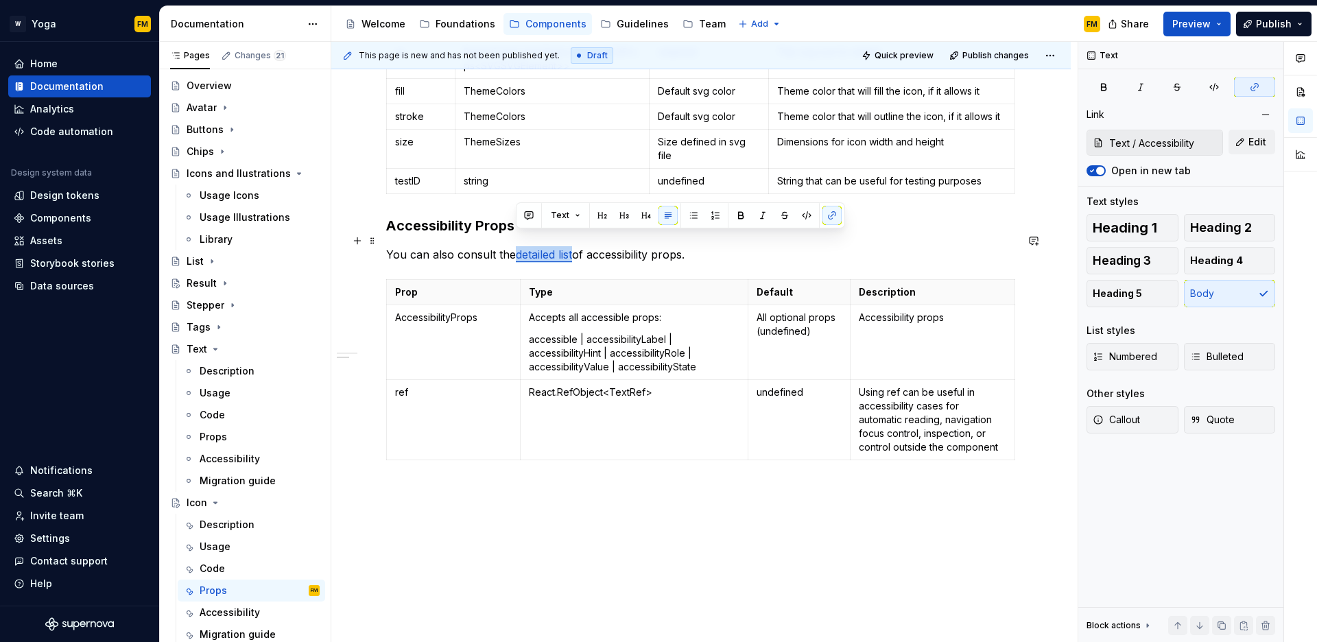
drag, startPoint x: 574, startPoint y: 242, endPoint x: 516, endPoint y: 244, distance: 58.3
click at [516, 248] on link "detailed list" at bounding box center [544, 255] width 56 height 14
click at [826, 219] on button "button" at bounding box center [832, 215] width 19 height 19
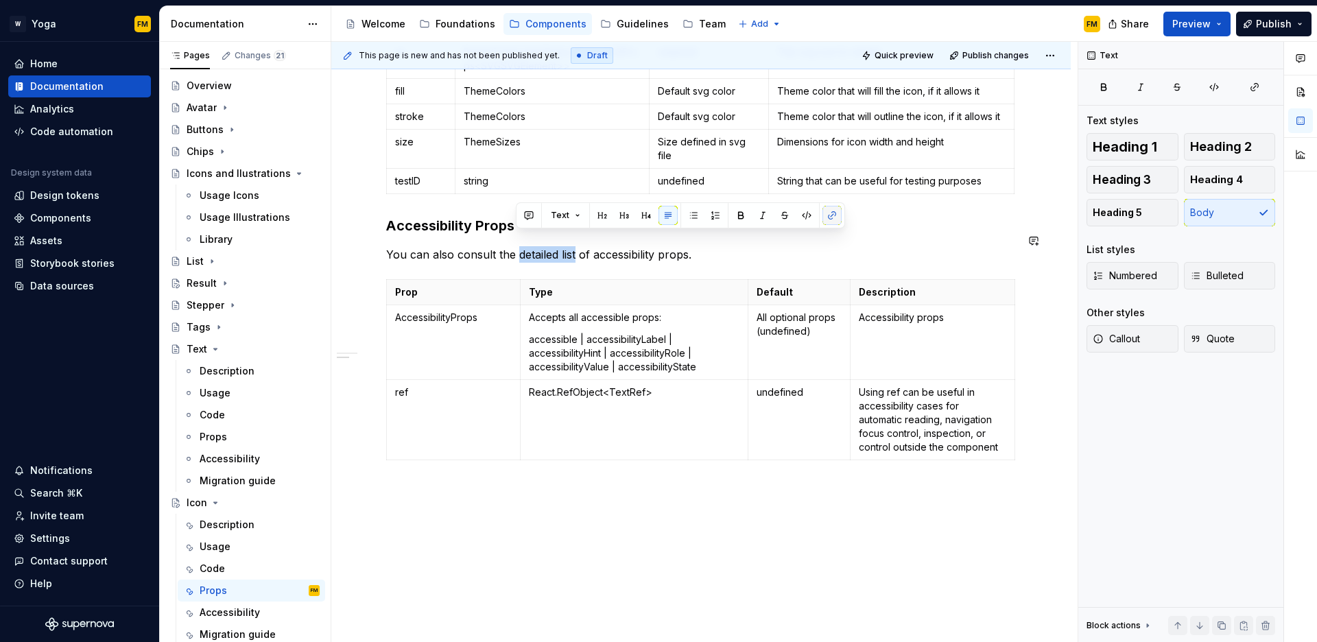
click at [825, 220] on button "button" at bounding box center [832, 215] width 19 height 19
click at [1249, 89] on icon "button" at bounding box center [1254, 87] width 11 height 11
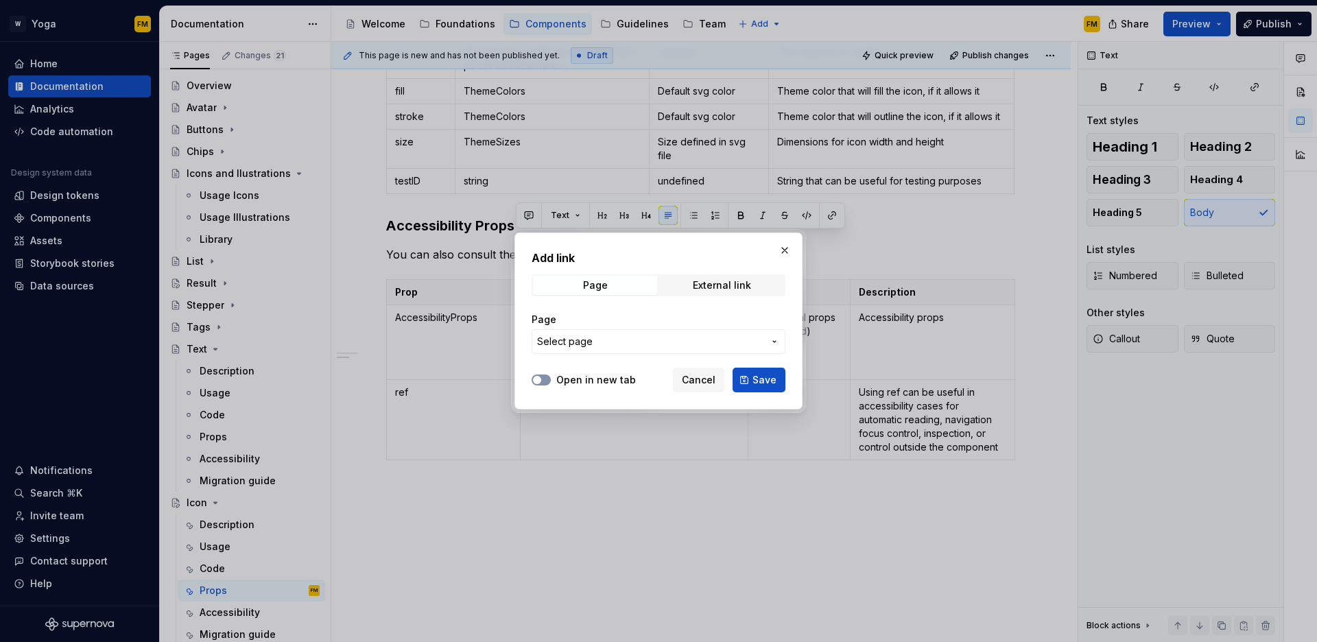
click at [545, 380] on button "Open in new tab" at bounding box center [541, 380] width 19 height 11
click at [618, 342] on span "Select page" at bounding box center [650, 342] width 226 height 14
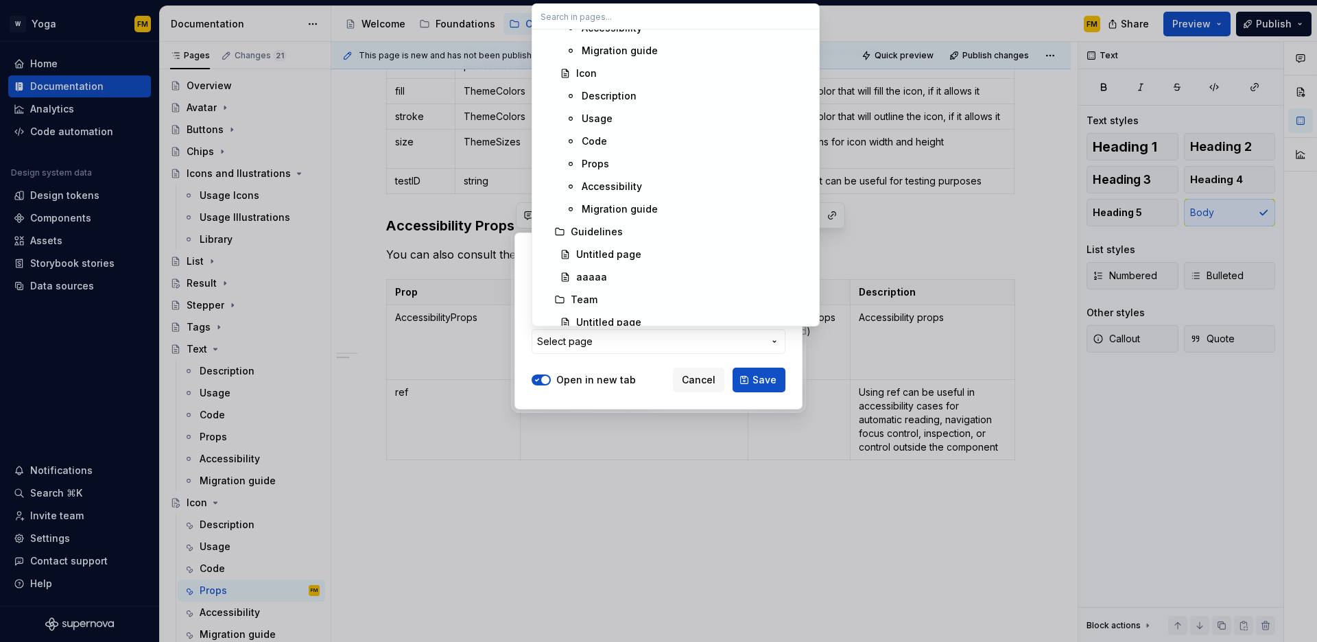
scroll to position [1656, 0]
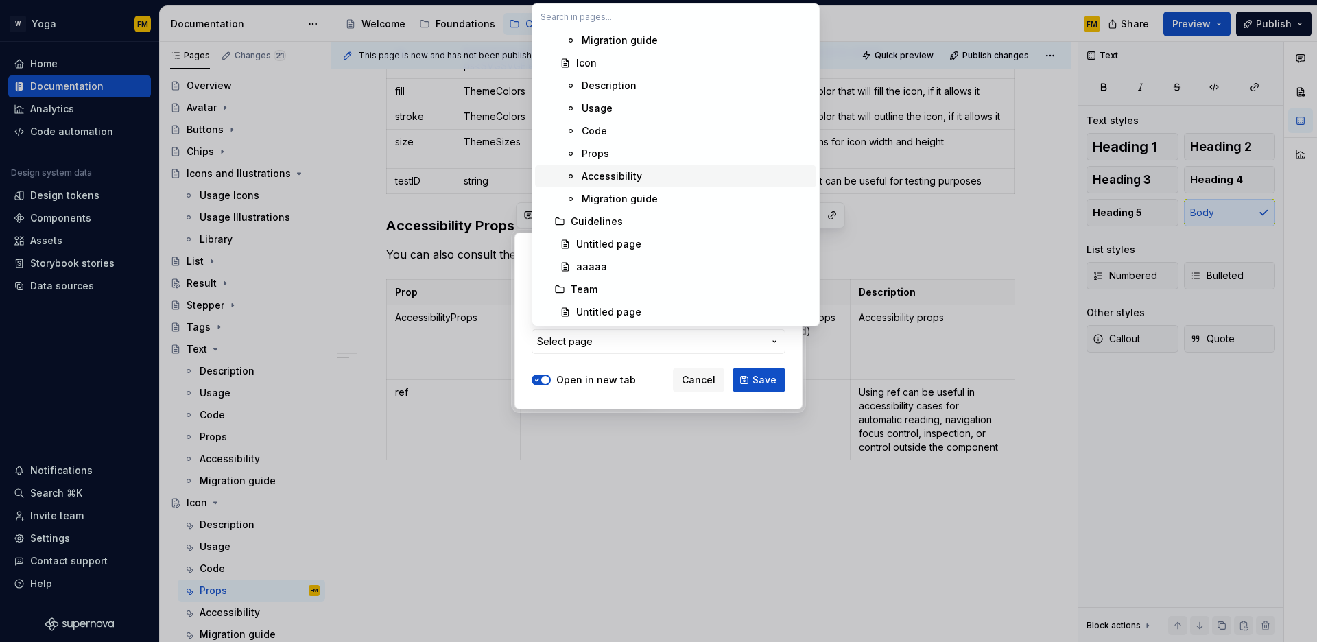
click at [654, 178] on div "Accessibility" at bounding box center [696, 176] width 229 height 14
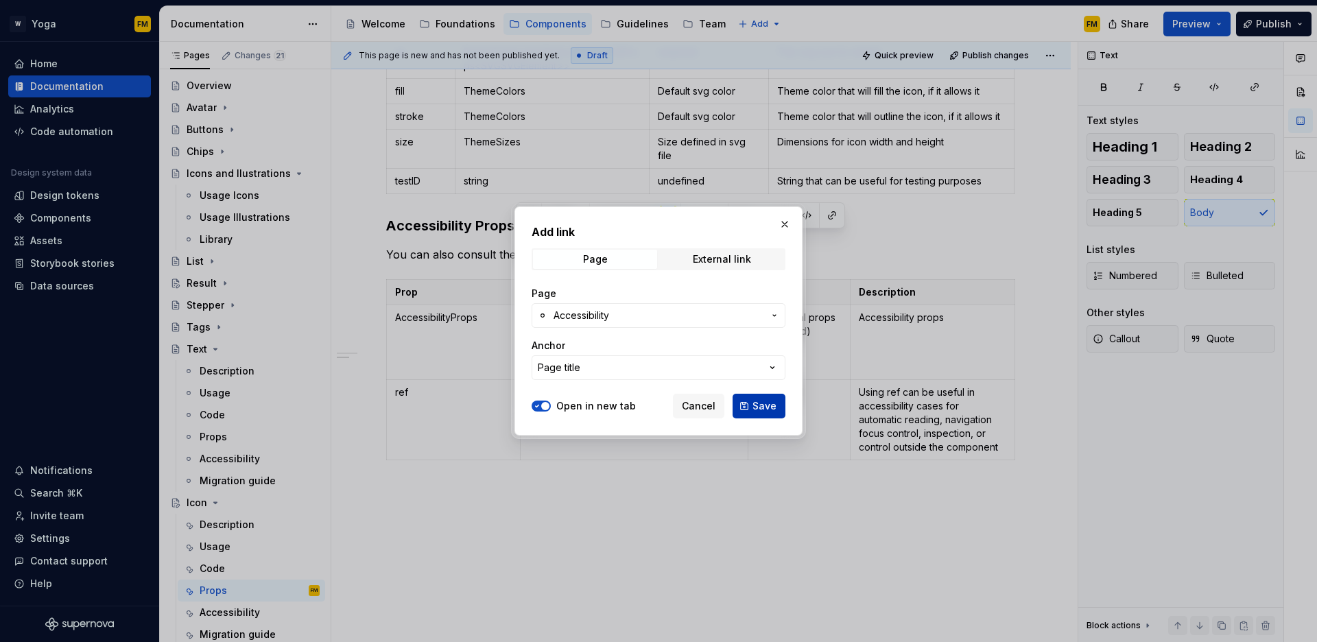
click at [751, 408] on button "Save" at bounding box center [759, 406] width 53 height 25
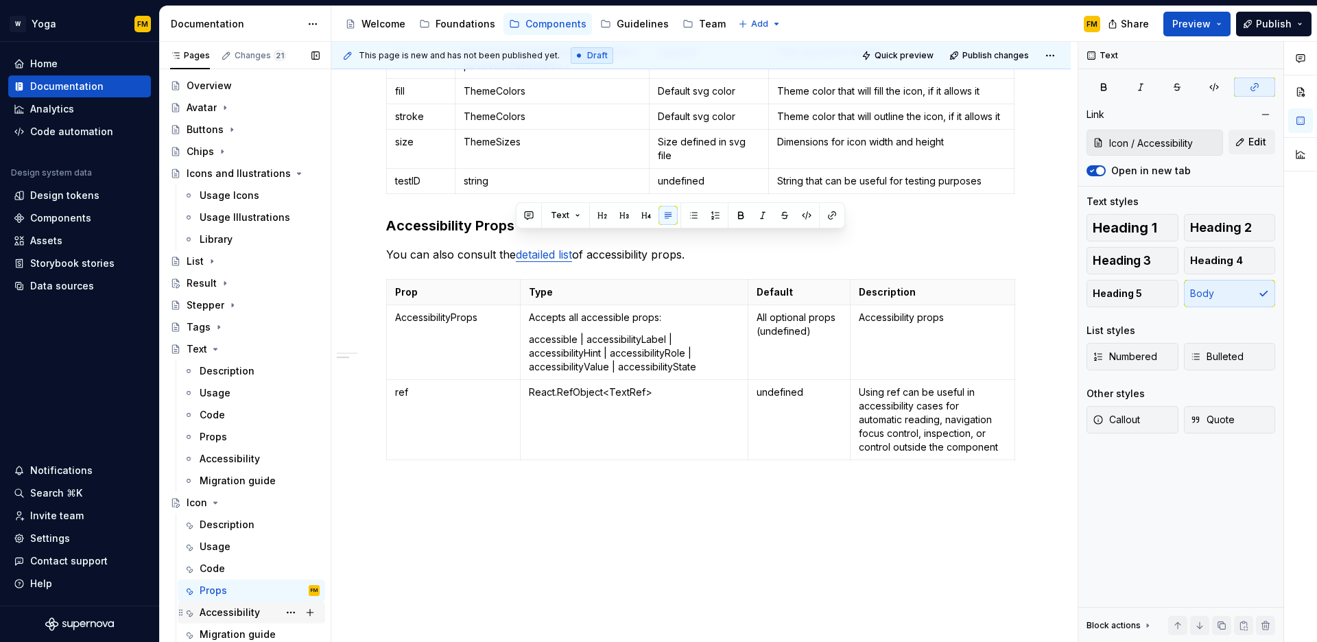
click at [213, 615] on div "Accessibility" at bounding box center [230, 613] width 60 height 14
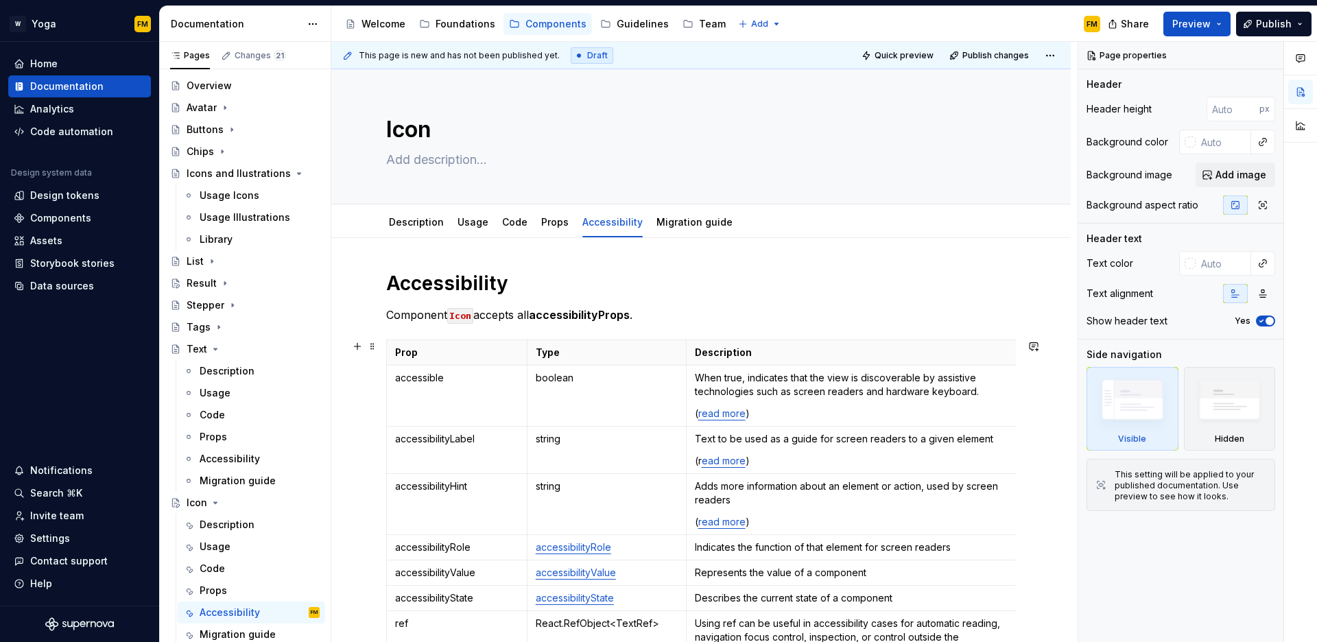
drag, startPoint x: 913, startPoint y: 390, endPoint x: 1017, endPoint y: 390, distance: 103.6
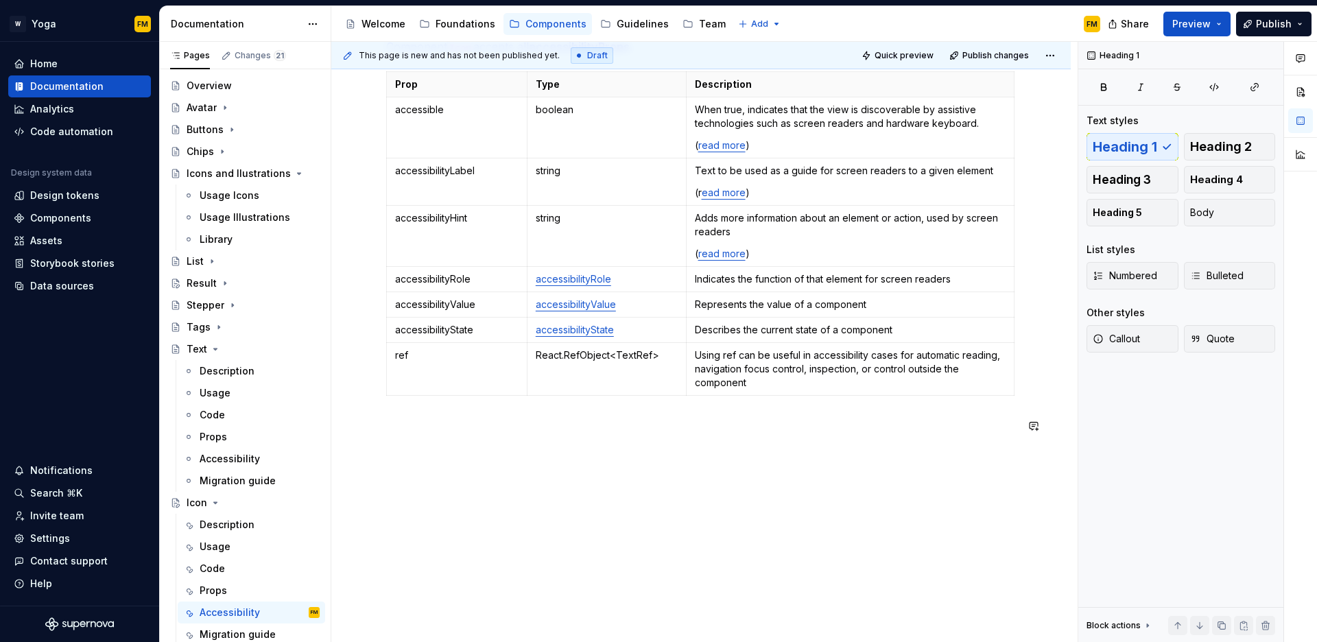
scroll to position [269, 0]
click at [223, 630] on div "Migration guide" at bounding box center [238, 635] width 76 height 14
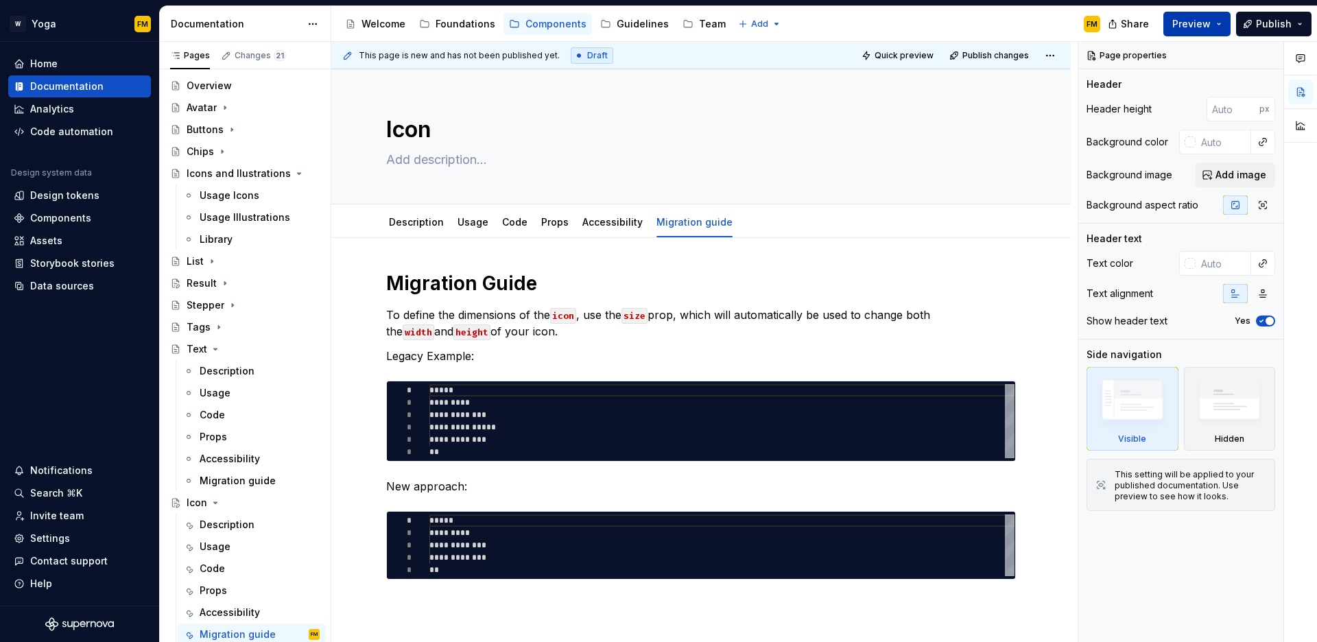
click at [1202, 26] on span "Preview" at bounding box center [1192, 24] width 38 height 14
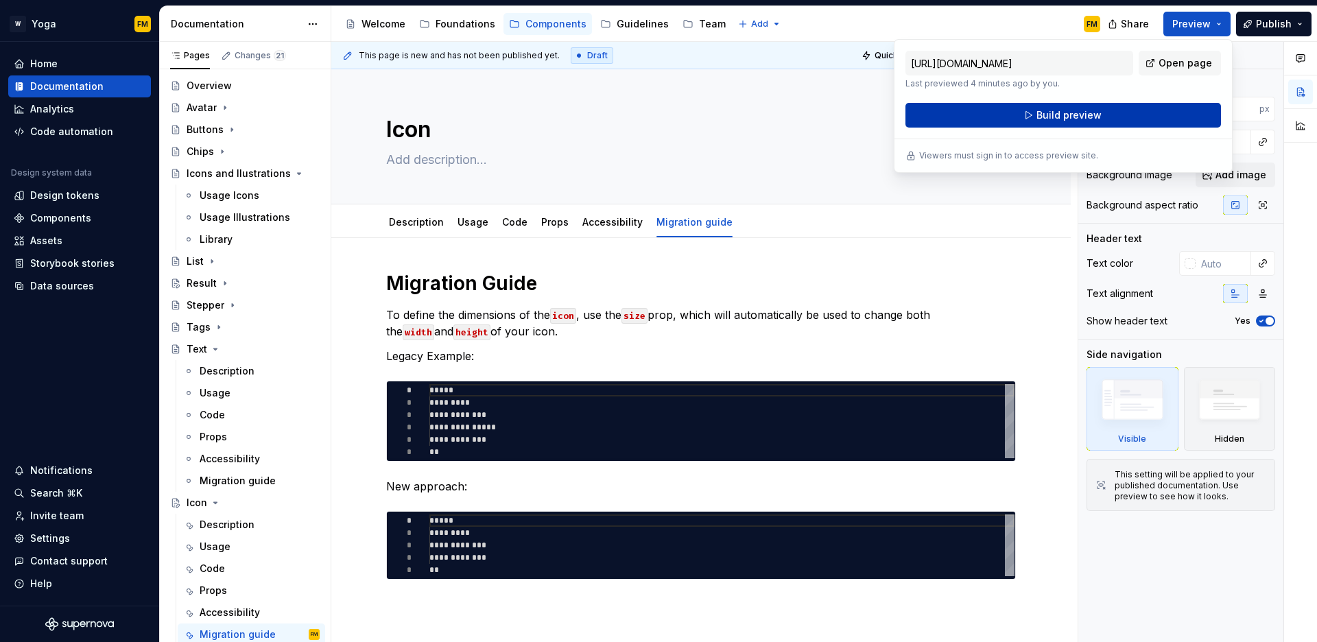
click at [1020, 117] on button "Build preview" at bounding box center [1064, 115] width 316 height 25
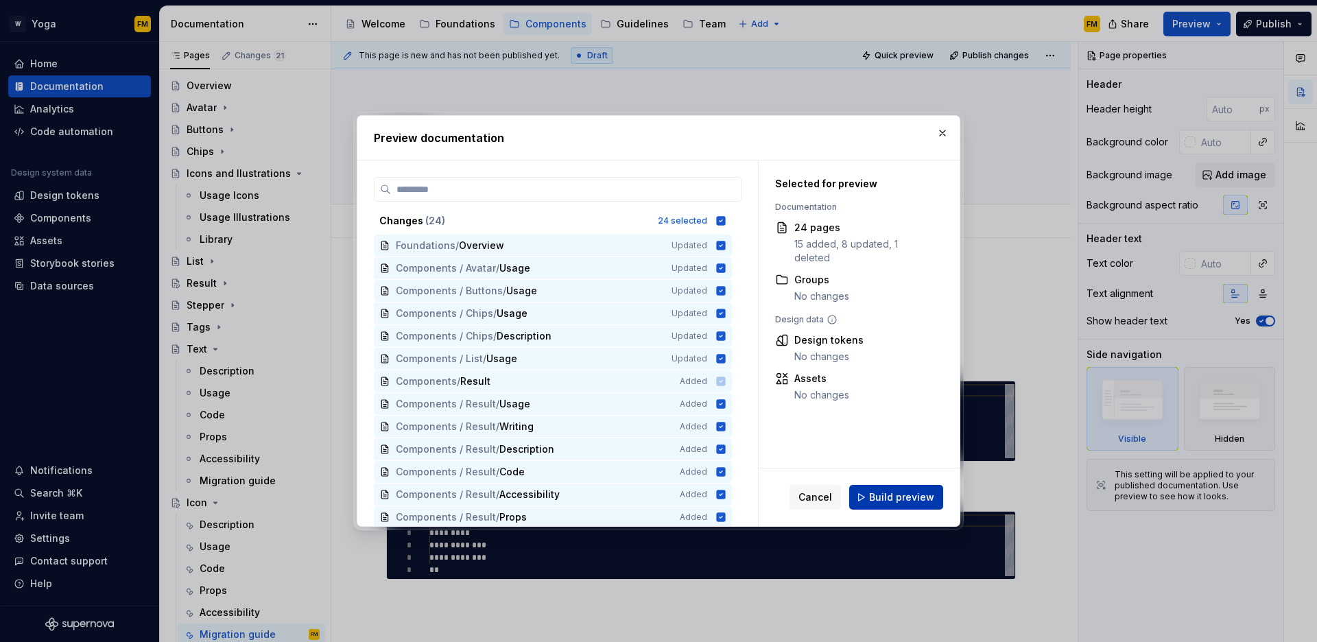
click at [898, 499] on span "Build preview" at bounding box center [901, 498] width 65 height 14
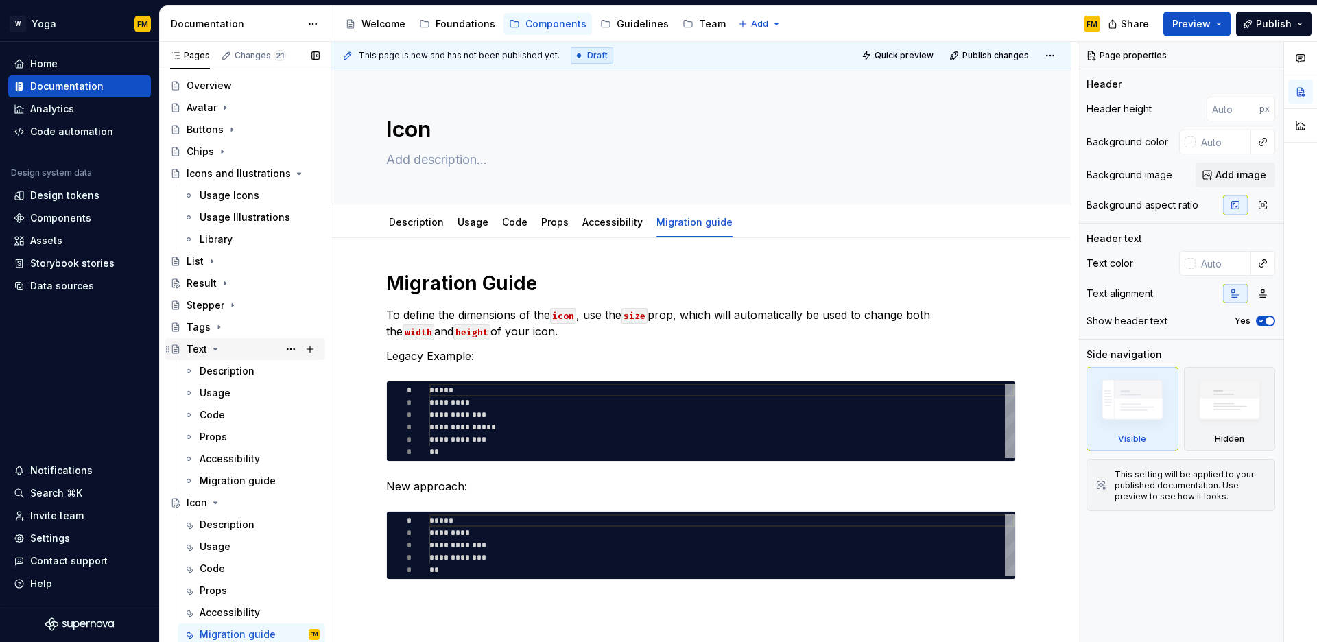
click at [214, 349] on icon "Page tree" at bounding box center [215, 349] width 3 height 1
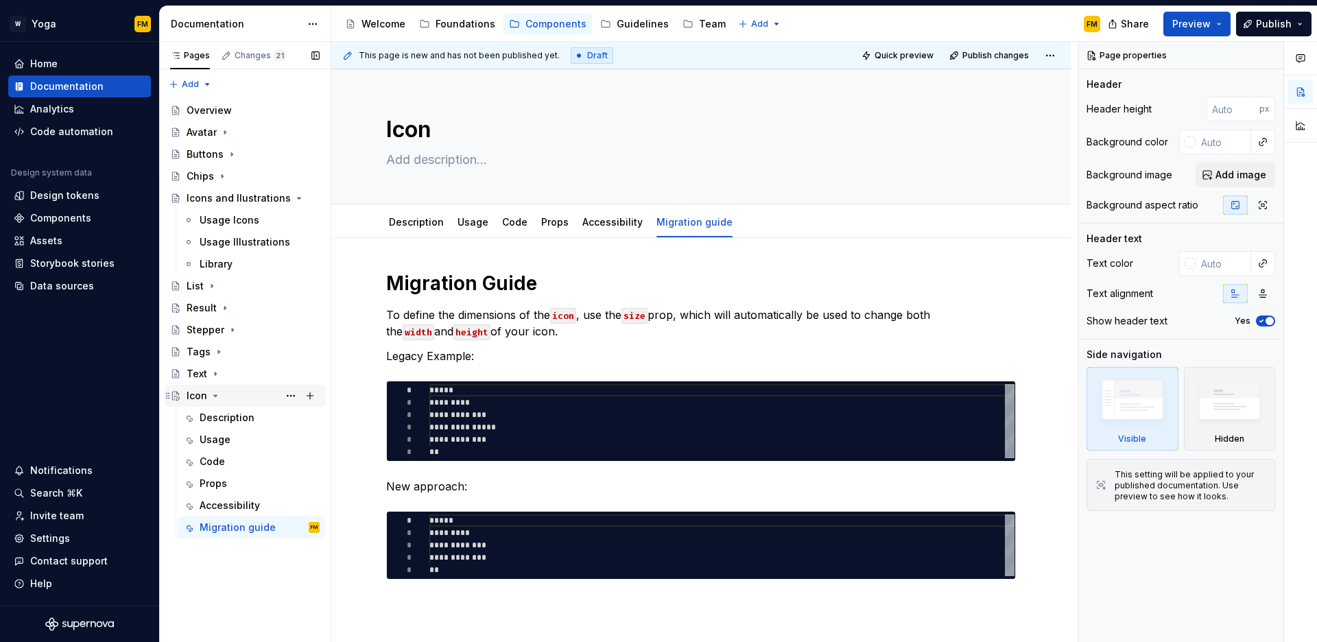
click at [216, 397] on icon "Page tree" at bounding box center [215, 395] width 11 height 11
click at [274, 199] on icon "Page tree" at bounding box center [273, 198] width 11 height 11
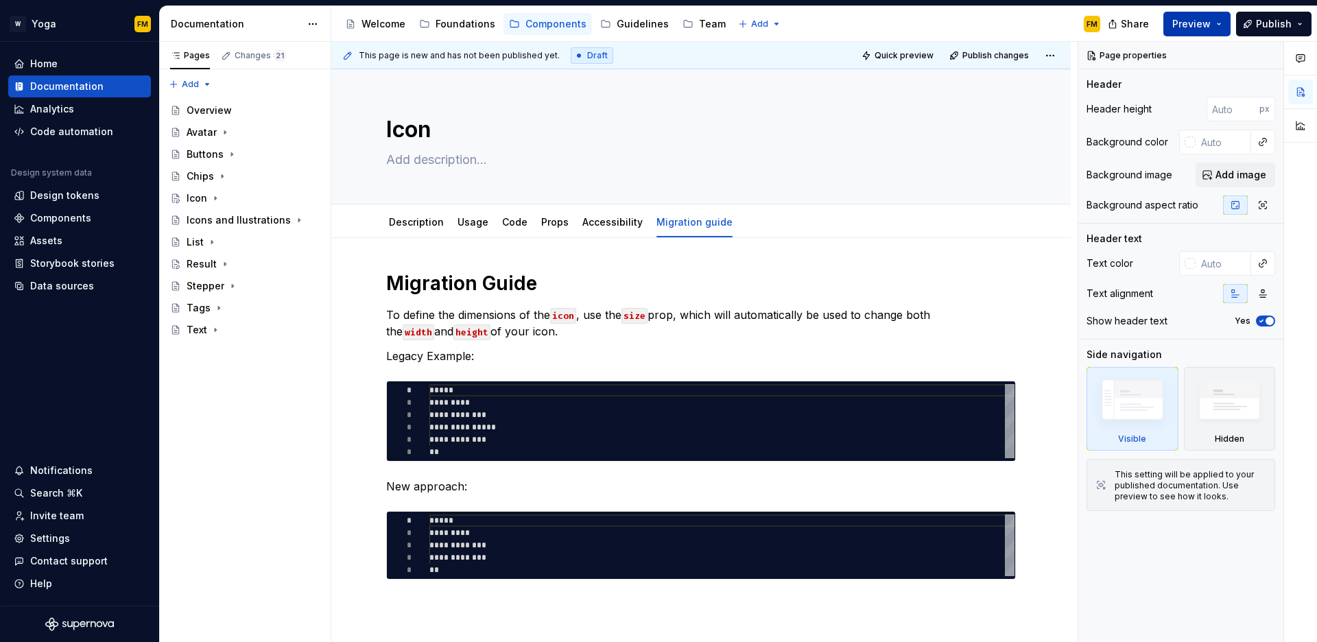
click at [1173, 21] on button "Preview" at bounding box center [1197, 24] width 67 height 25
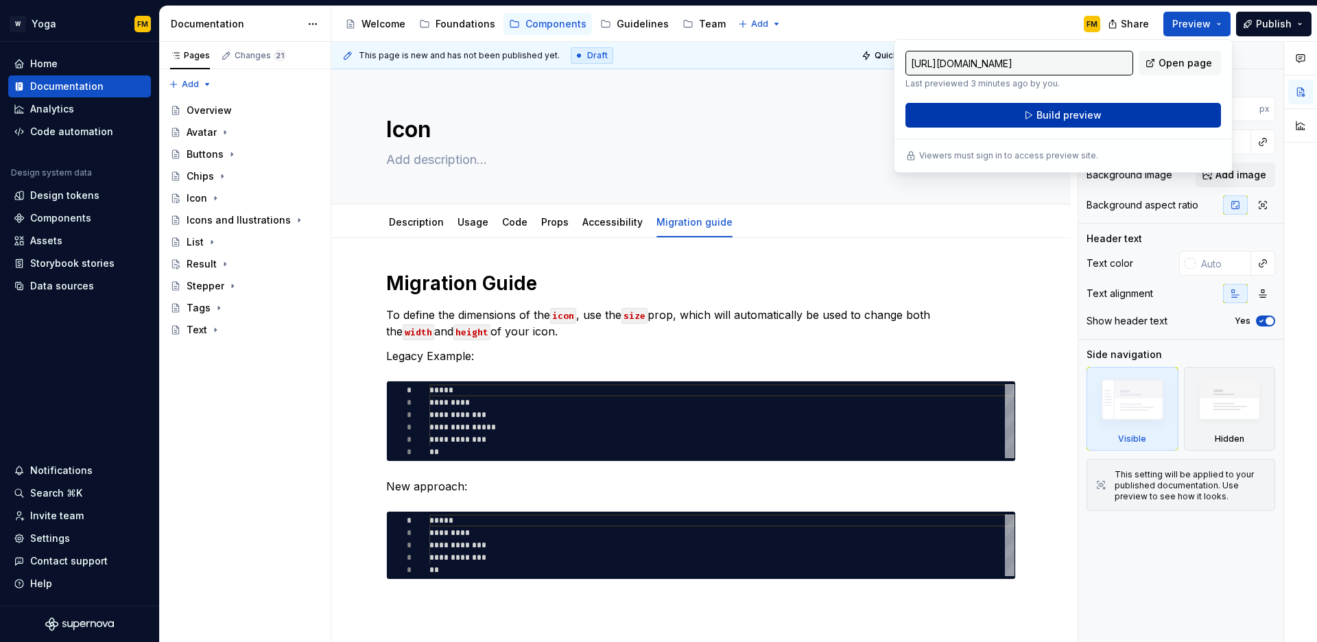
click at [1079, 117] on span "Build preview" at bounding box center [1069, 115] width 65 height 14
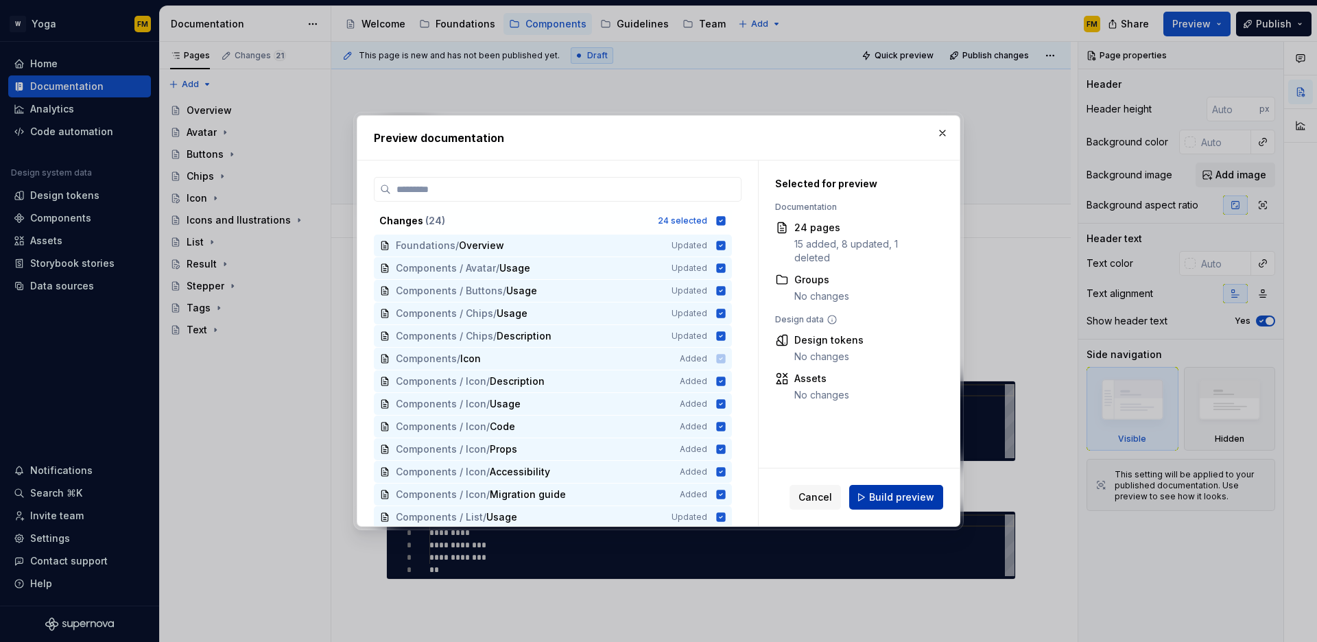
click at [893, 506] on button "Build preview" at bounding box center [896, 497] width 94 height 25
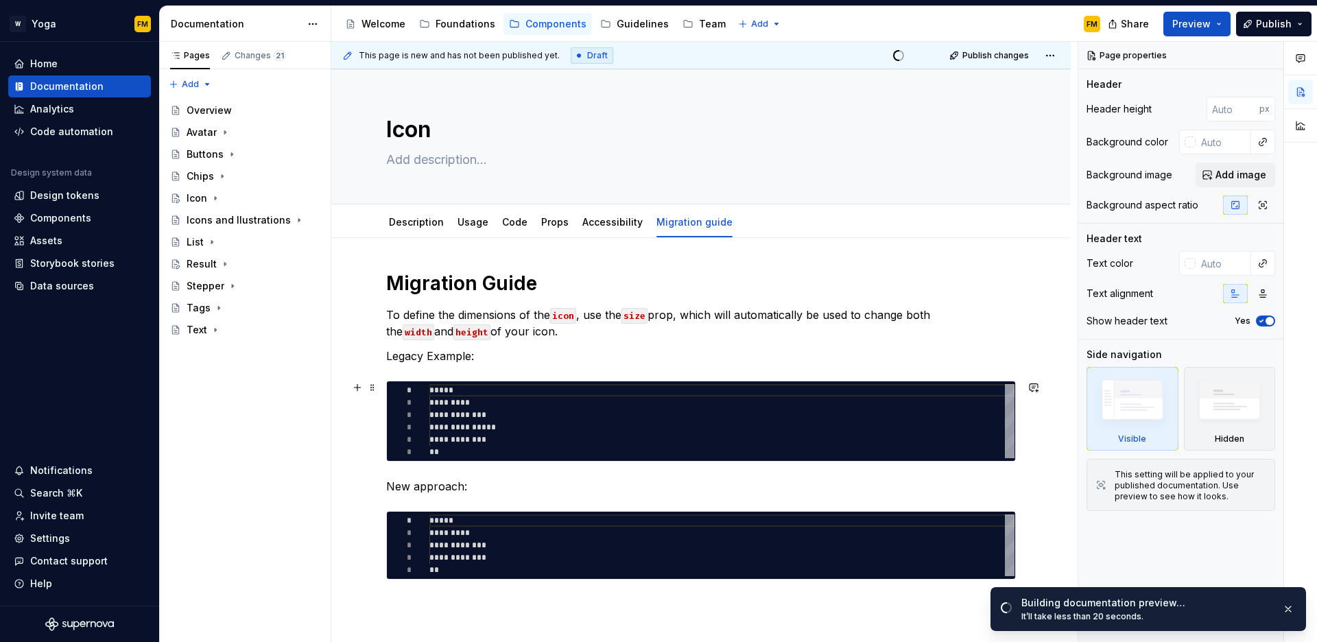
type textarea "*"
type textarea "**********"
click at [451, 416] on div "**********" at bounding box center [722, 421] width 585 height 74
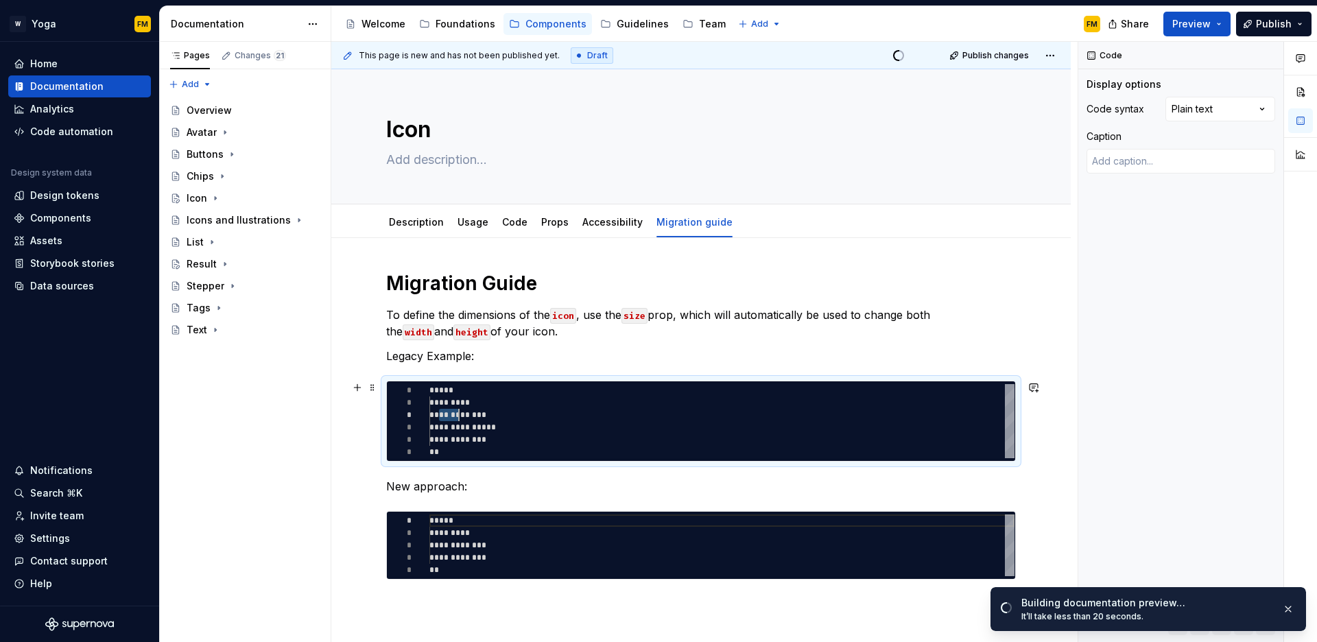
scroll to position [25, 30]
click at [451, 416] on div "**********" at bounding box center [722, 421] width 585 height 74
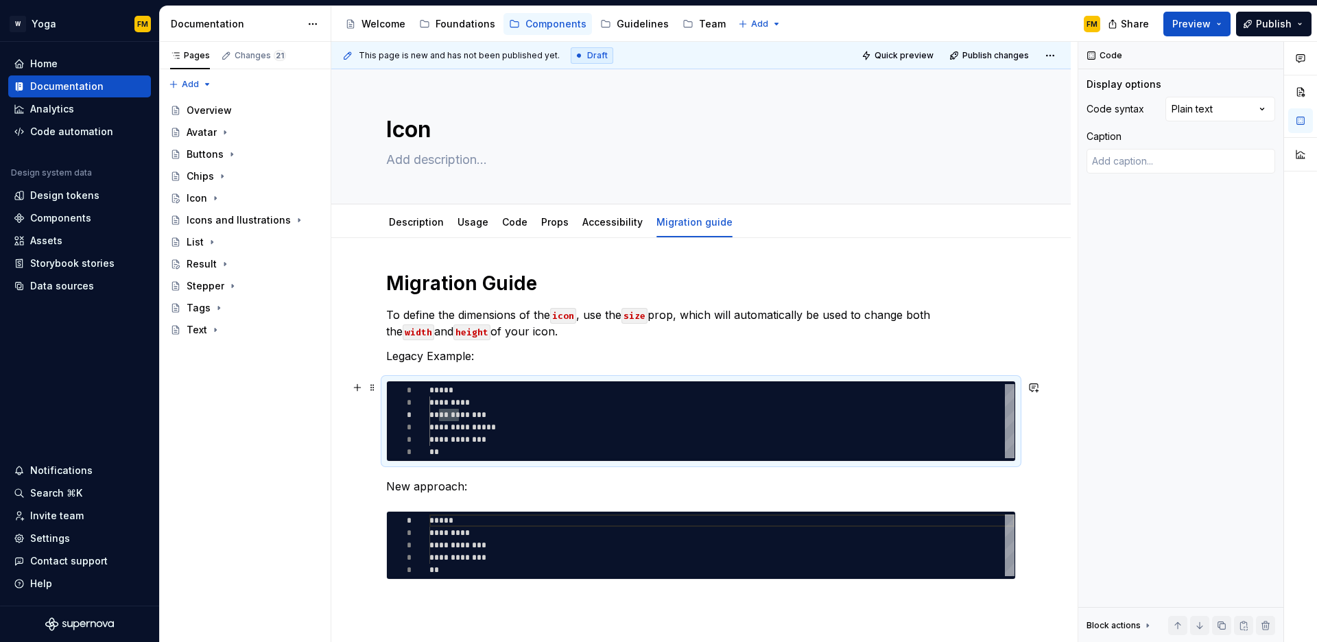
scroll to position [37, 84]
click at [515, 424] on div "**********" at bounding box center [722, 421] width 585 height 74
drag, startPoint x: 440, startPoint y: 416, endPoint x: 531, endPoint y: 422, distance: 91.5
click at [531, 422] on div "**********" at bounding box center [722, 421] width 585 height 74
type textarea "*"
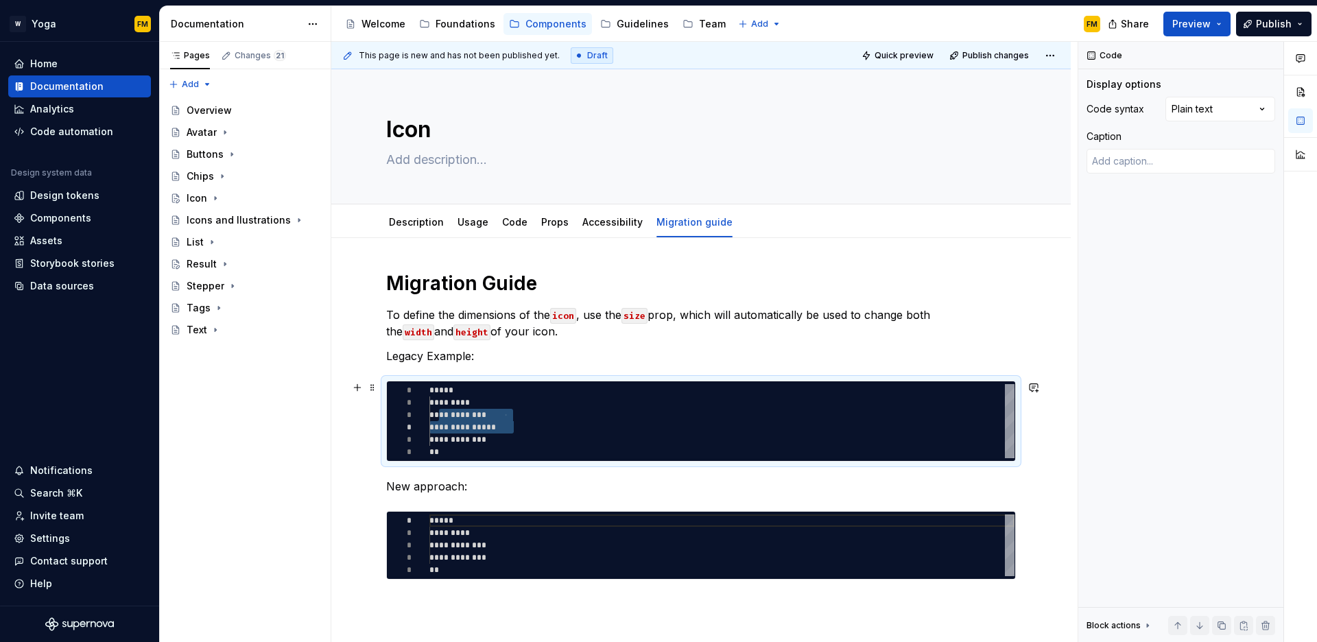
type textarea "**********"
click at [451, 427] on div "**********" at bounding box center [722, 421] width 585 height 74
type textarea "*"
type textarea "**********"
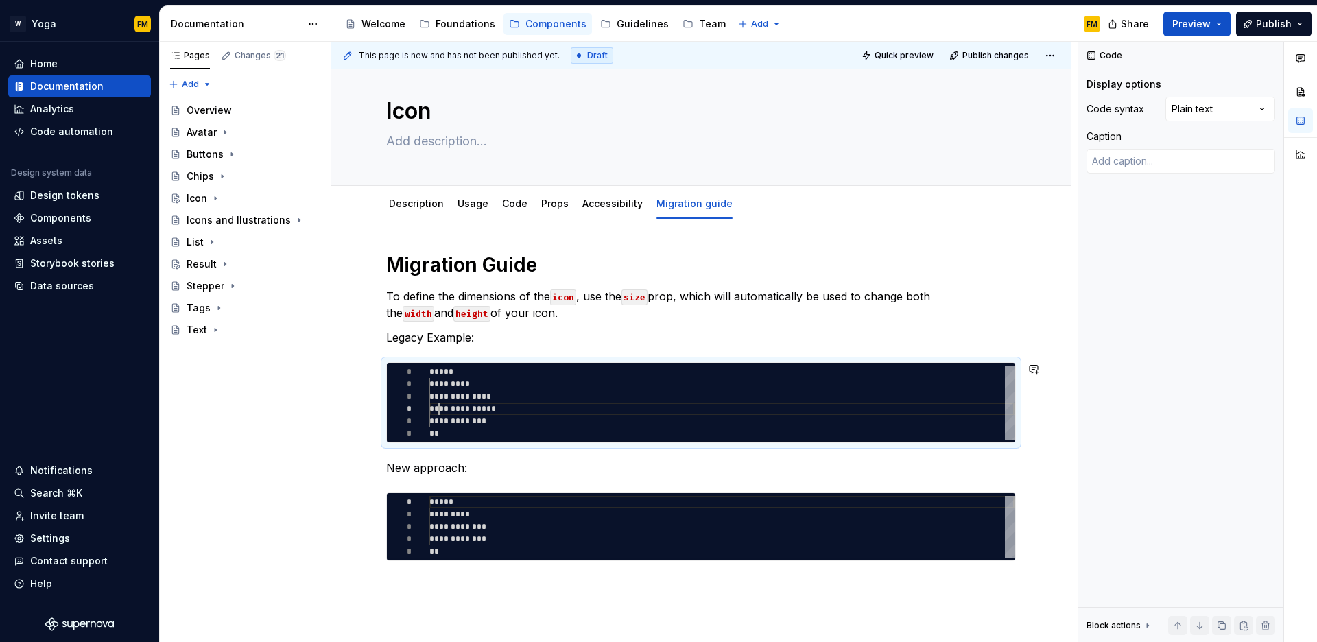
scroll to position [21, 0]
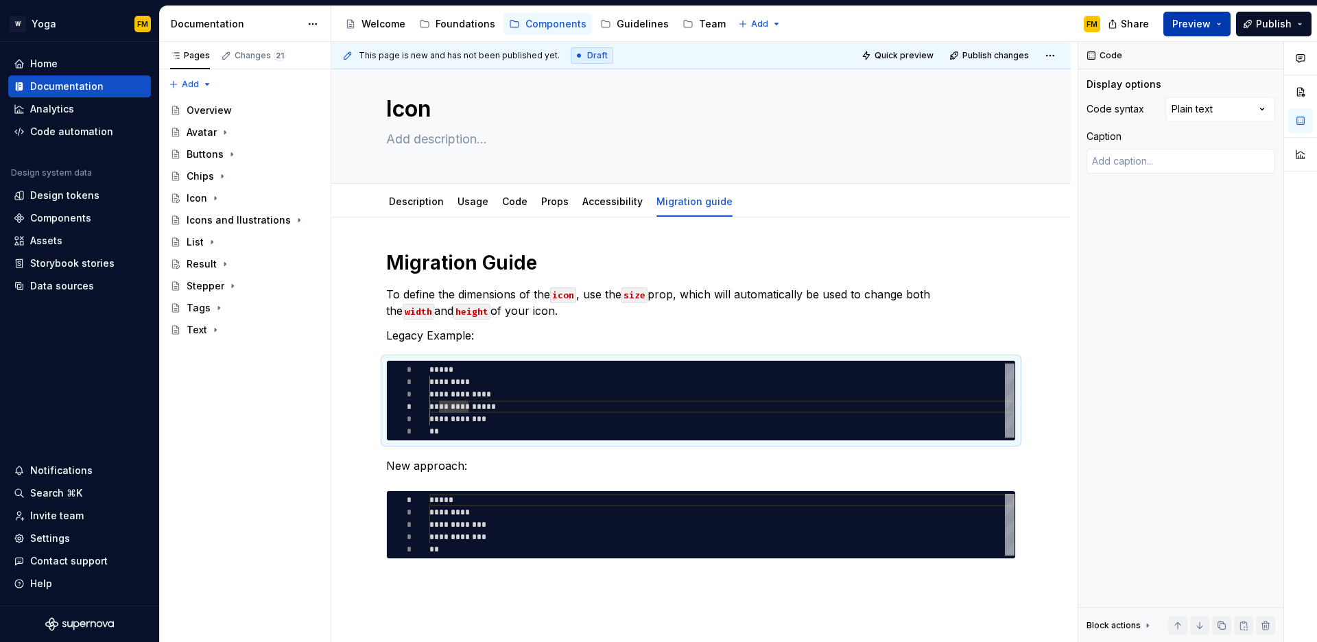
click at [1193, 20] on span "Preview" at bounding box center [1192, 24] width 38 height 14
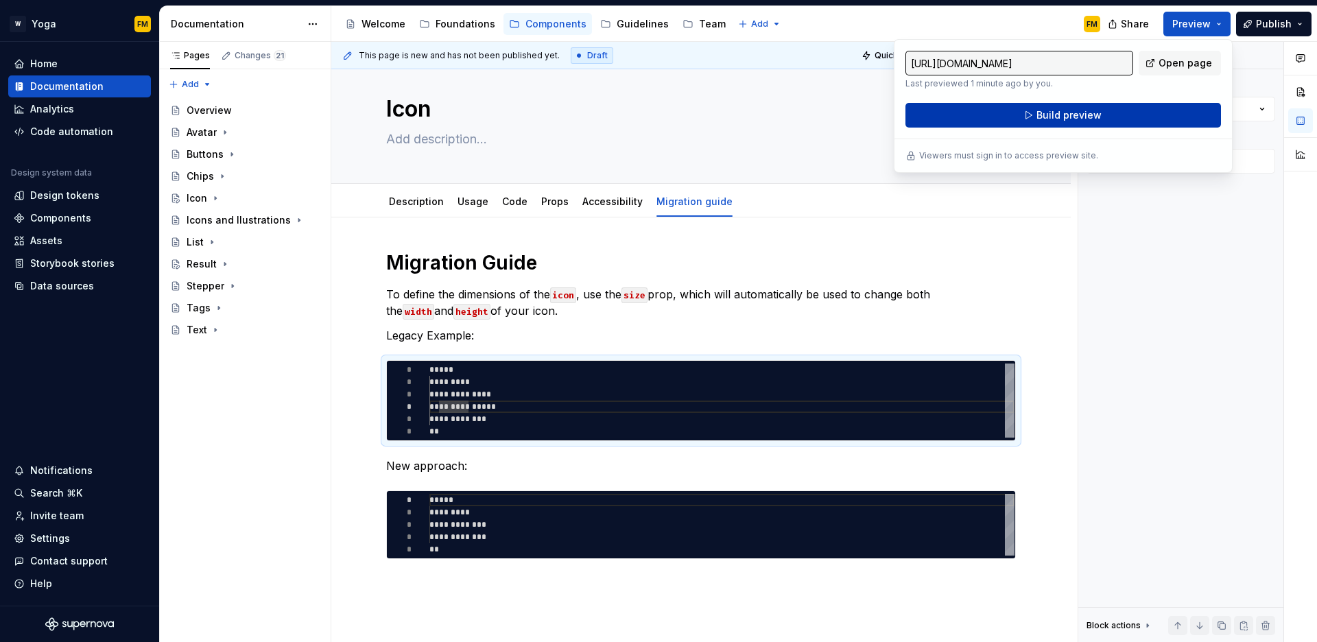
click at [1117, 112] on button "Build preview" at bounding box center [1064, 115] width 316 height 25
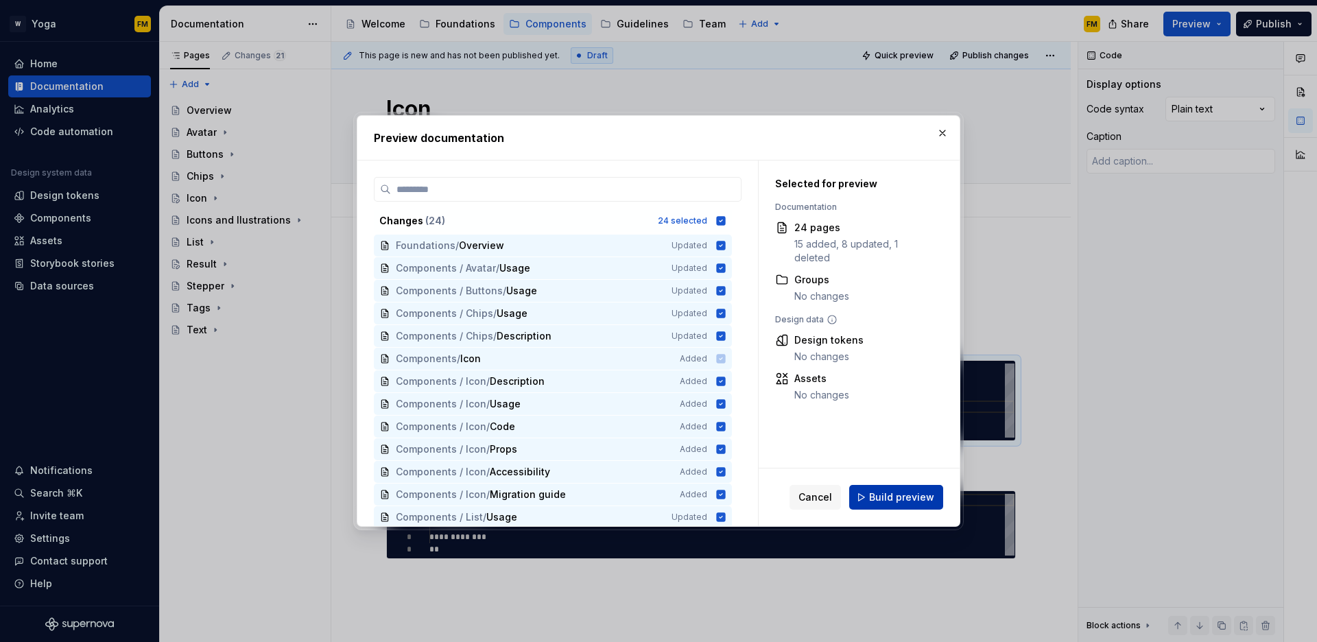
click at [902, 506] on button "Build preview" at bounding box center [896, 497] width 94 height 25
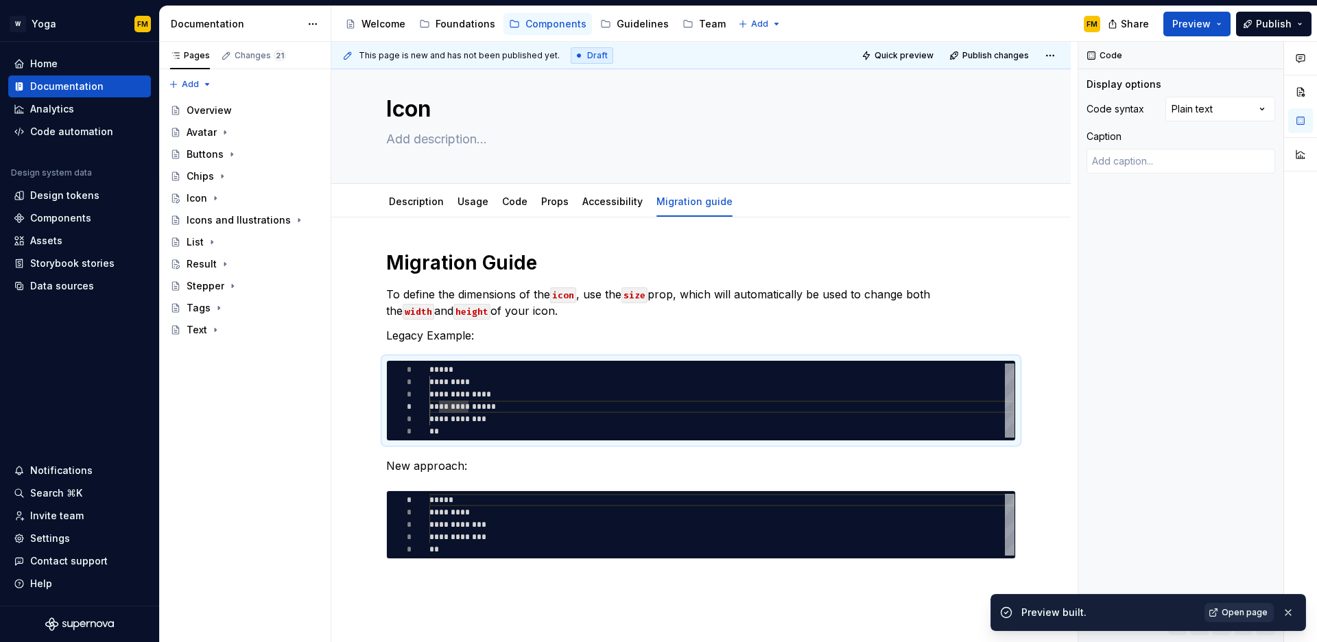
click at [1223, 613] on link "Open page" at bounding box center [1239, 612] width 69 height 19
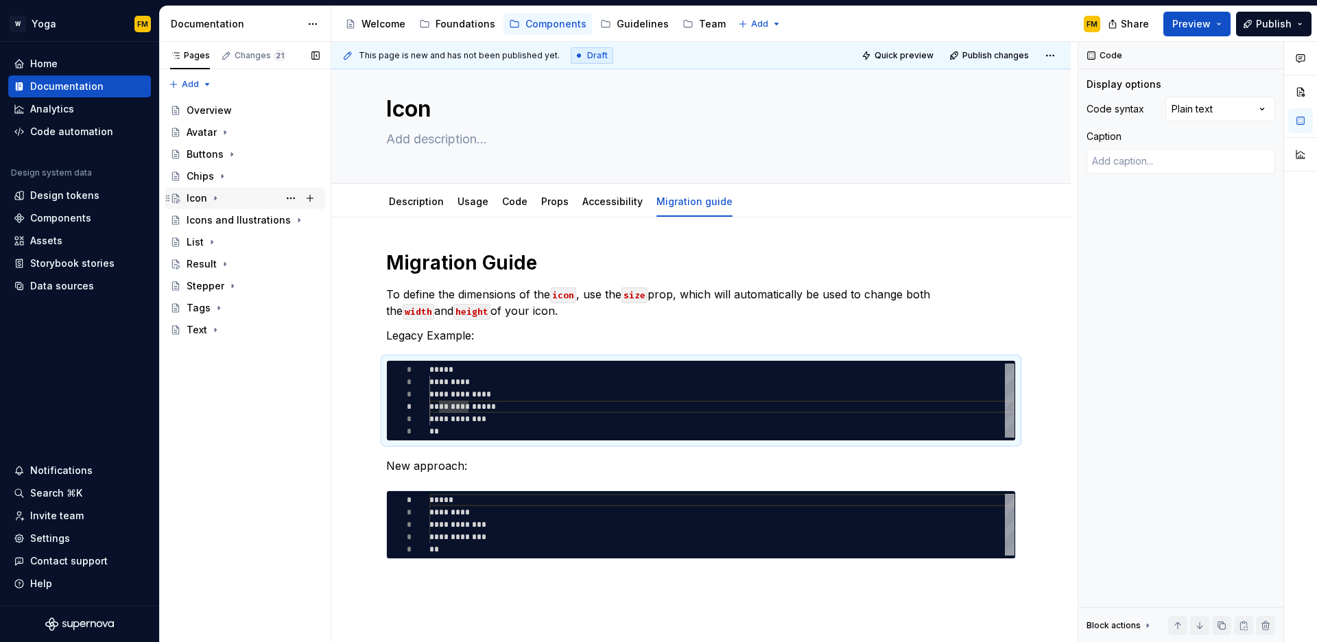
click at [217, 196] on icon "Page tree" at bounding box center [215, 198] width 11 height 11
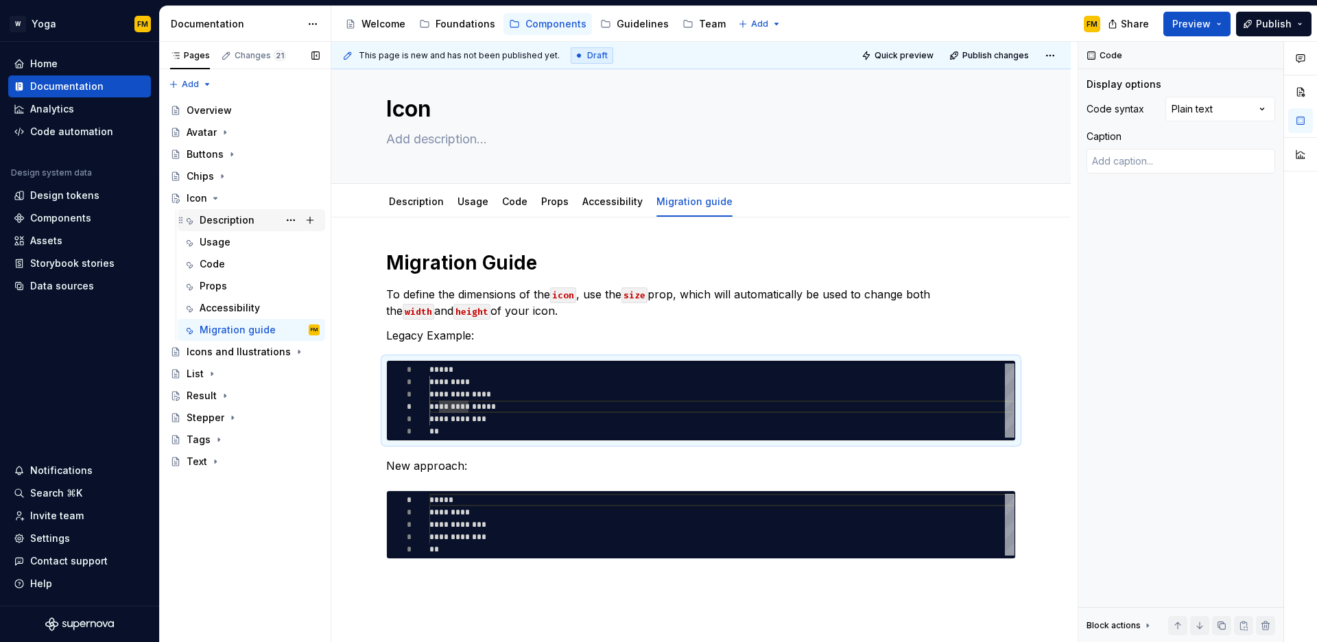
click at [217, 214] on div "Description" at bounding box center [227, 220] width 55 height 14
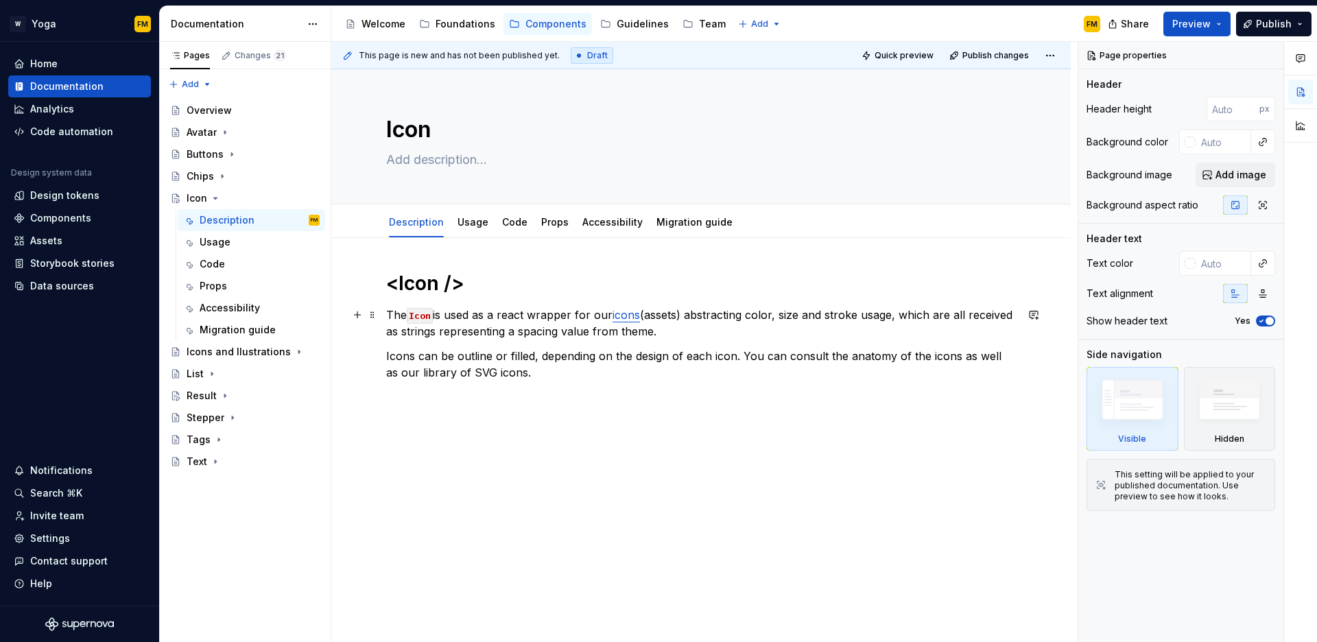
type textarea "*"
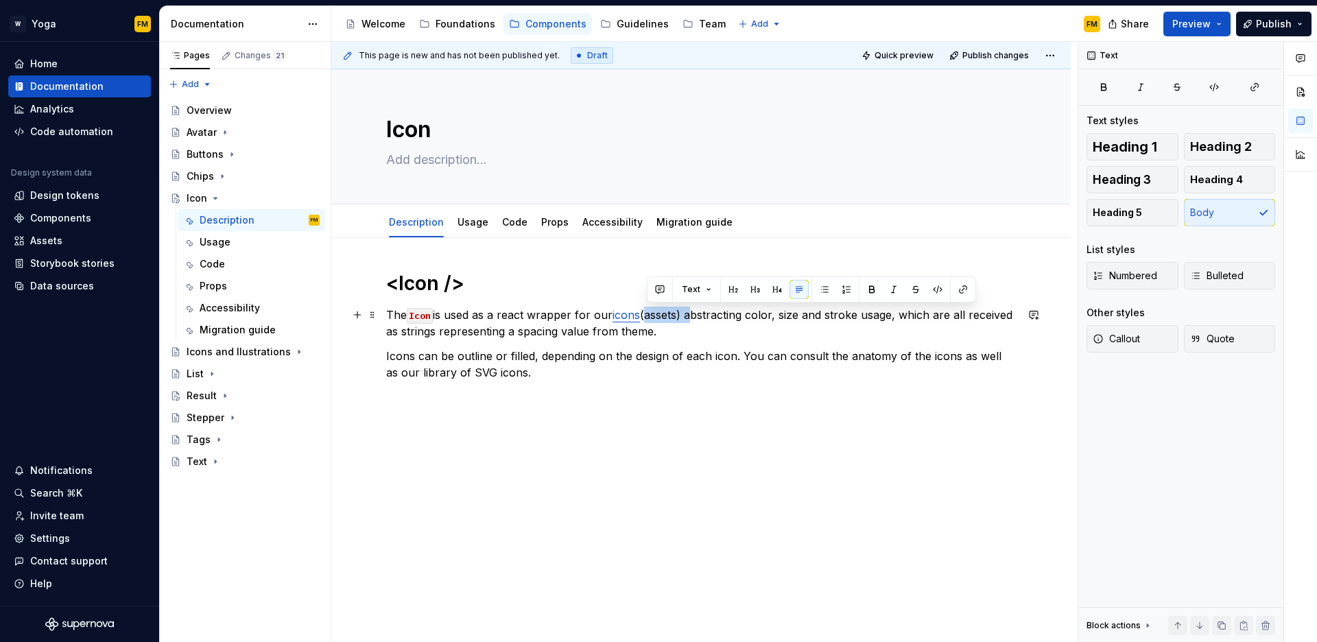
drag, startPoint x: 651, startPoint y: 314, endPoint x: 692, endPoint y: 312, distance: 40.5
click at [692, 312] on p "The Icon is used as a react wrapper for our icons (assets) abstracting color, s…" at bounding box center [701, 323] width 630 height 33
click at [545, 333] on p "The Icon is used as a react wrapper for our icons abstracting color, size and s…" at bounding box center [701, 323] width 630 height 33
click at [574, 372] on p "Icons can be outline or filled, depending on the design of each icon. You can c…" at bounding box center [701, 364] width 630 height 33
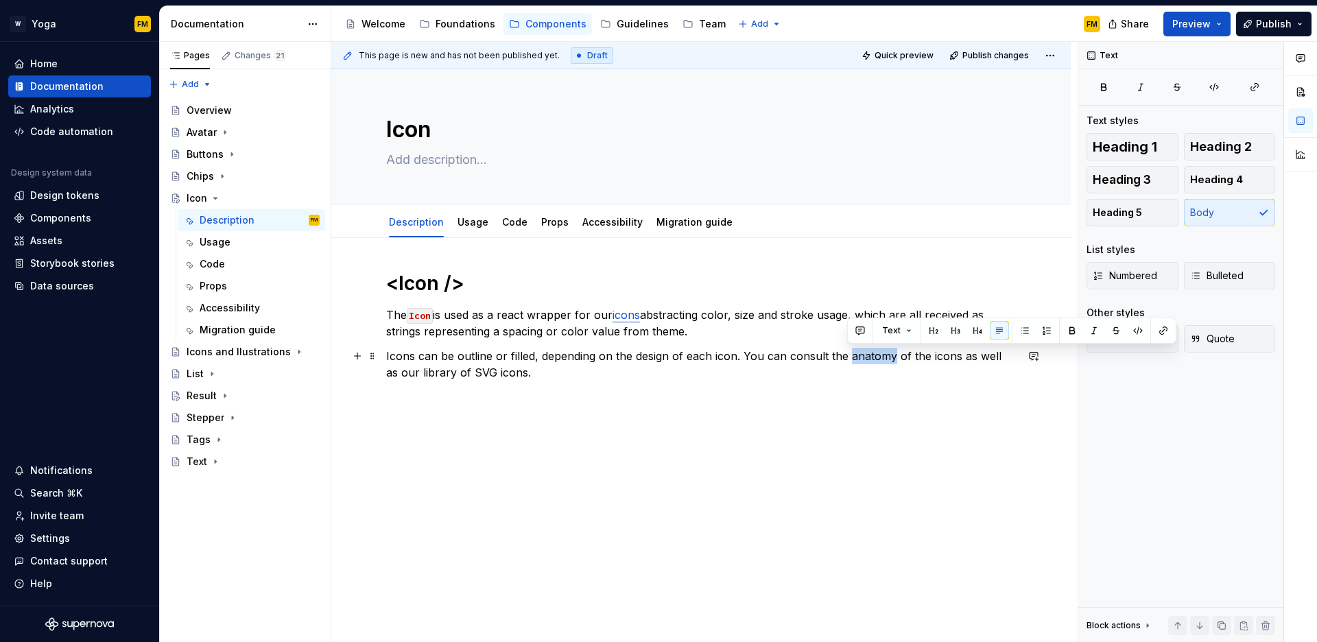
drag, startPoint x: 849, startPoint y: 356, endPoint x: 890, endPoint y: 357, distance: 41.2
click at [890, 357] on p "Icons can be outline or filled, depending on the design of each icon. You can c…" at bounding box center [701, 364] width 630 height 33
click at [1138, 330] on button "button" at bounding box center [1138, 330] width 19 height 19
click at [1158, 330] on button "button" at bounding box center [1163, 330] width 19 height 19
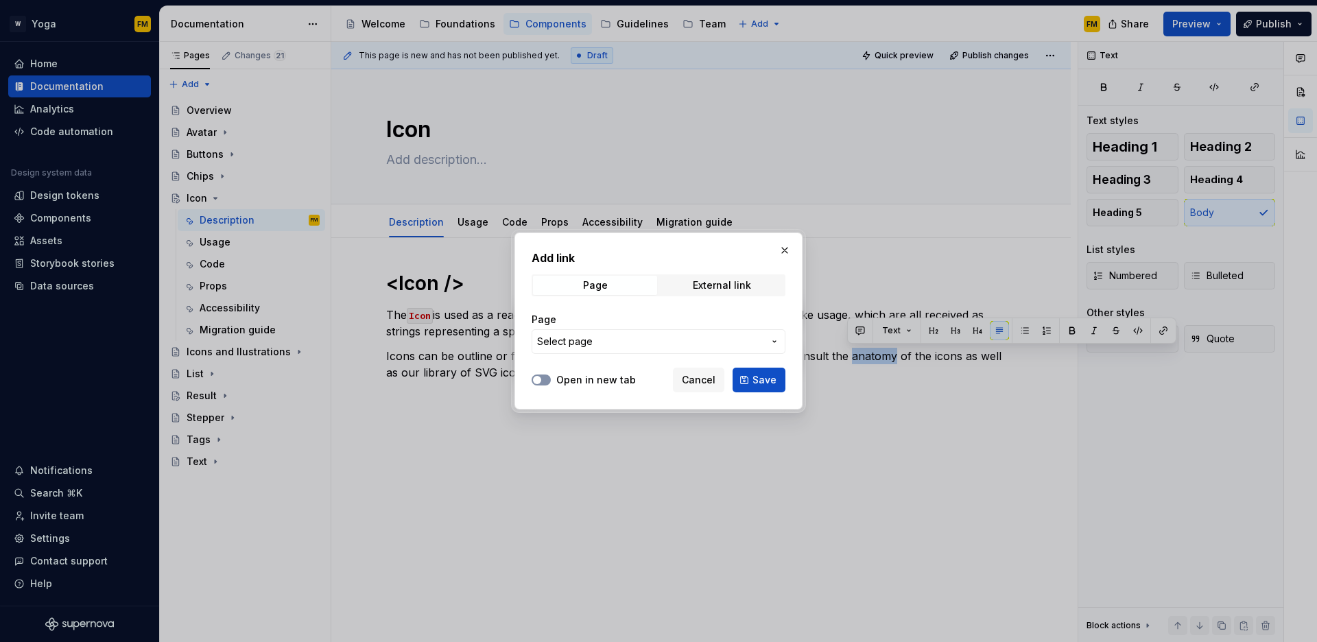
click at [547, 379] on button "Open in new tab" at bounding box center [541, 380] width 19 height 11
click at [615, 350] on button "Select page" at bounding box center [659, 341] width 254 height 25
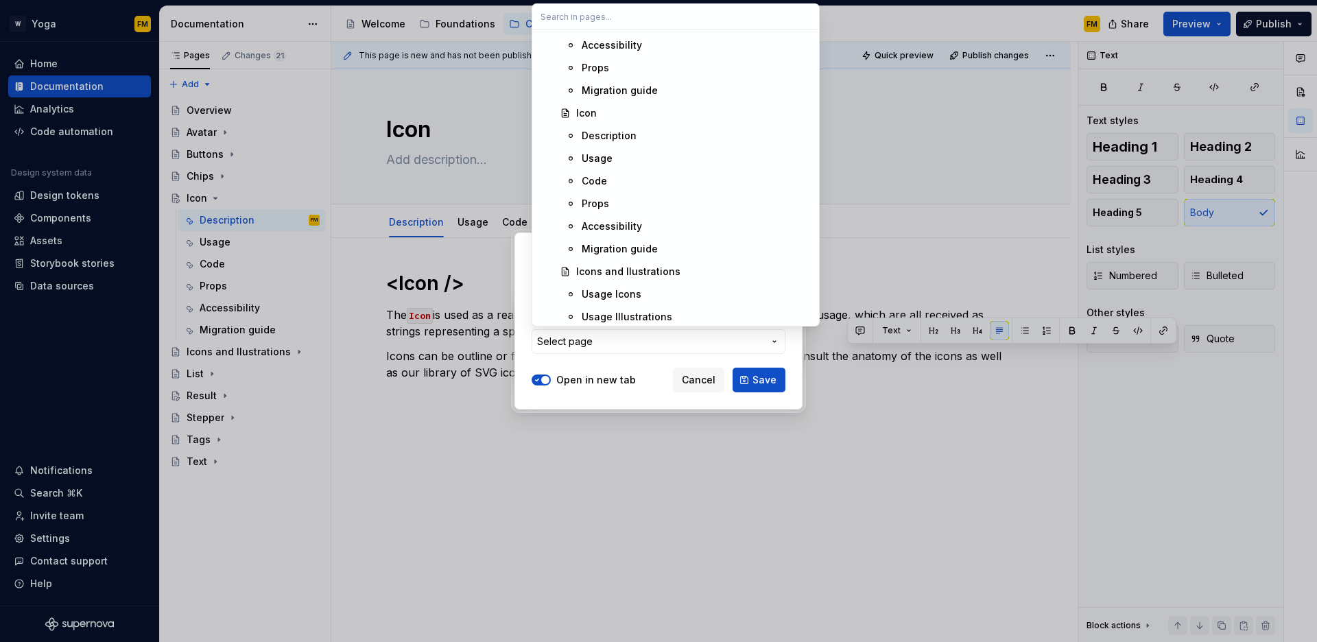
scroll to position [796, 0]
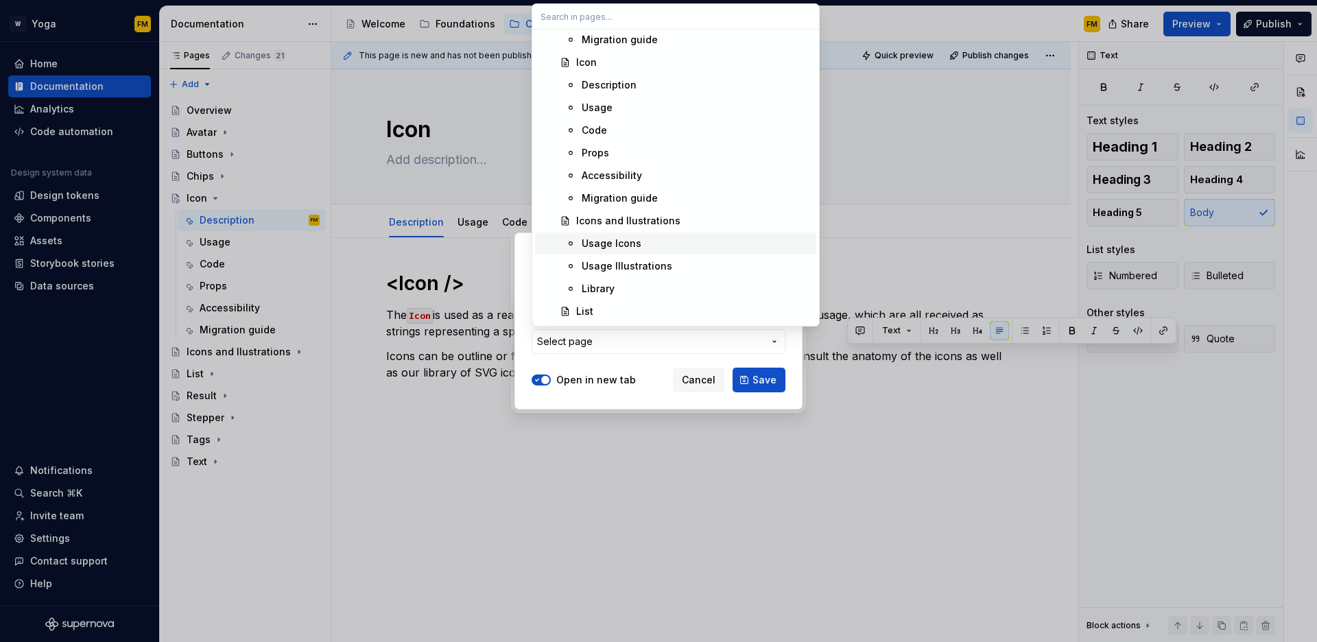
click at [642, 244] on div "Usage Icons" at bounding box center [696, 244] width 229 height 14
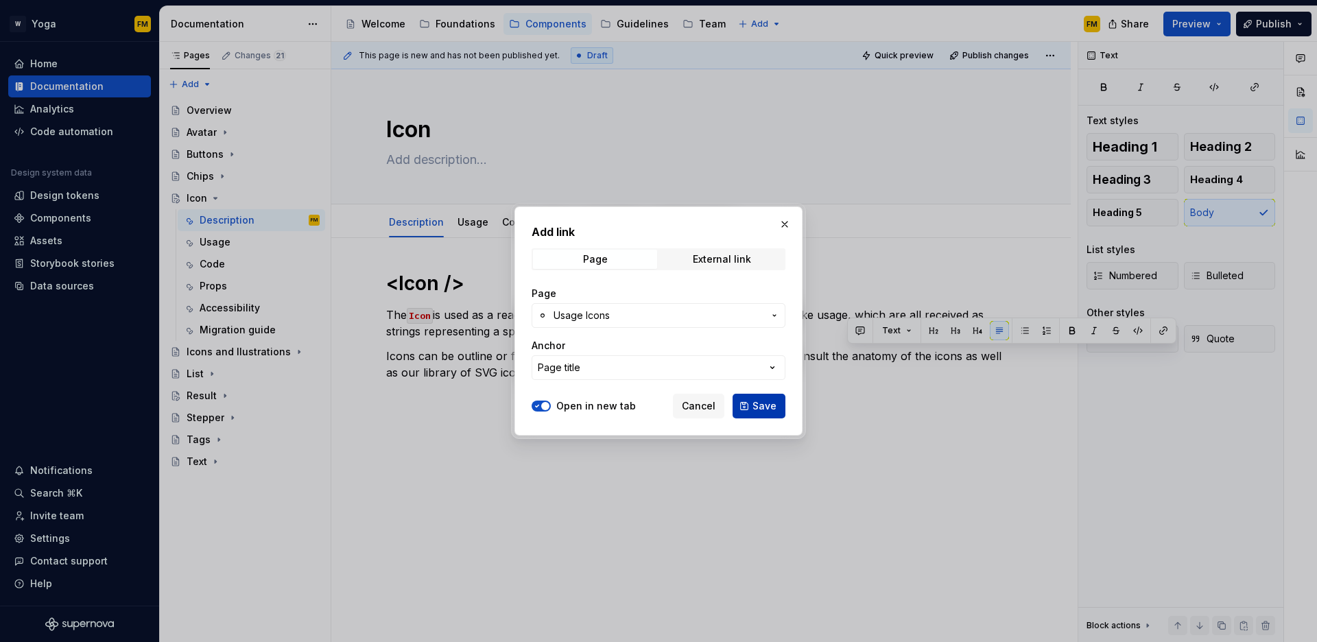
click at [757, 408] on span "Save" at bounding box center [765, 406] width 24 height 14
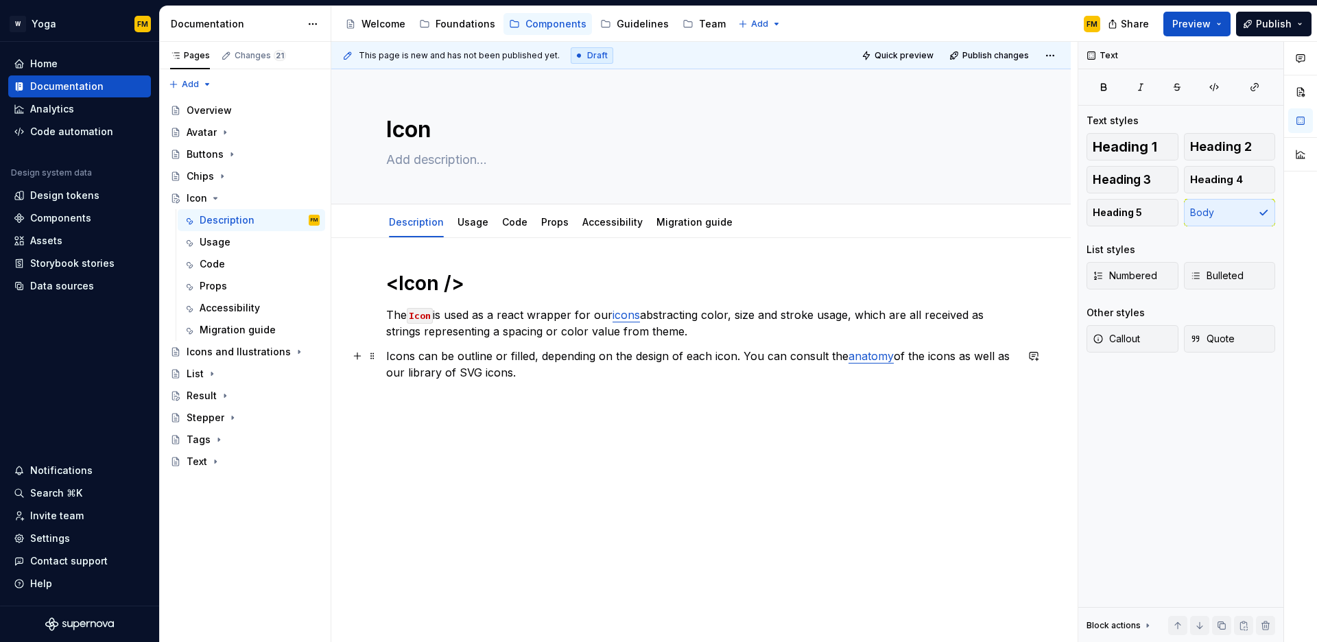
click at [409, 373] on p "Icons can be outline or filled, depending on the design of each icon. You can c…" at bounding box center [701, 364] width 630 height 33
click at [726, 349] on button "button" at bounding box center [723, 347] width 19 height 19
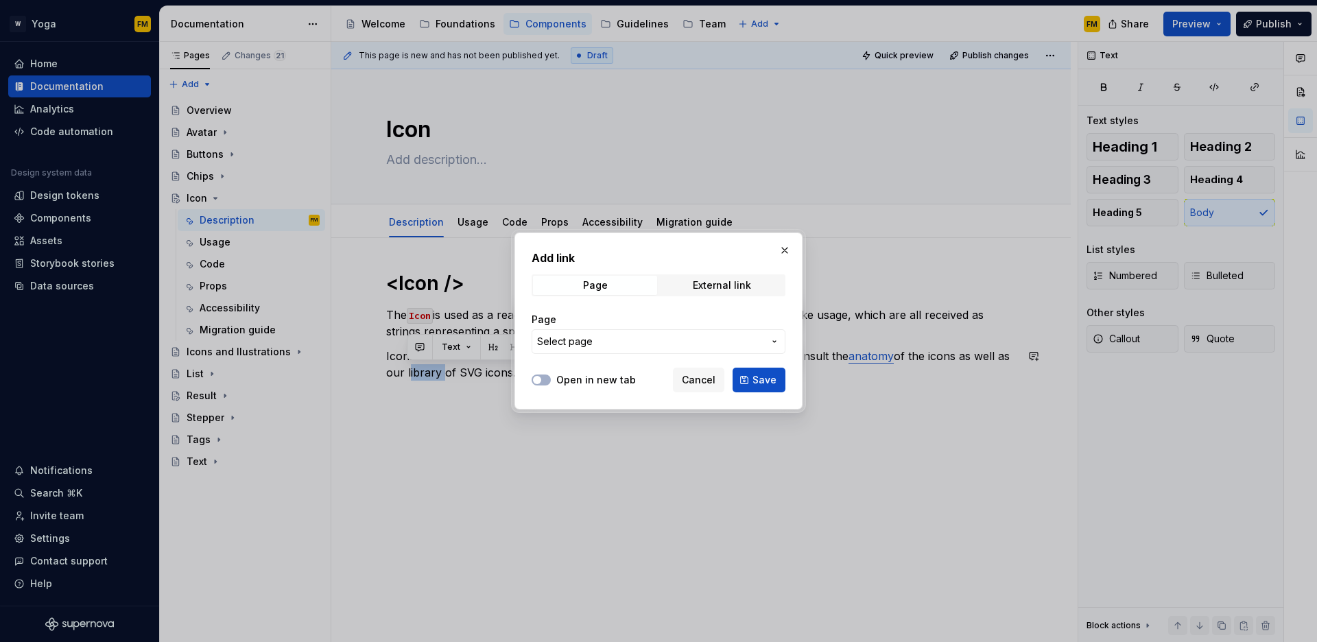
click at [712, 342] on span "Select page" at bounding box center [650, 342] width 226 height 14
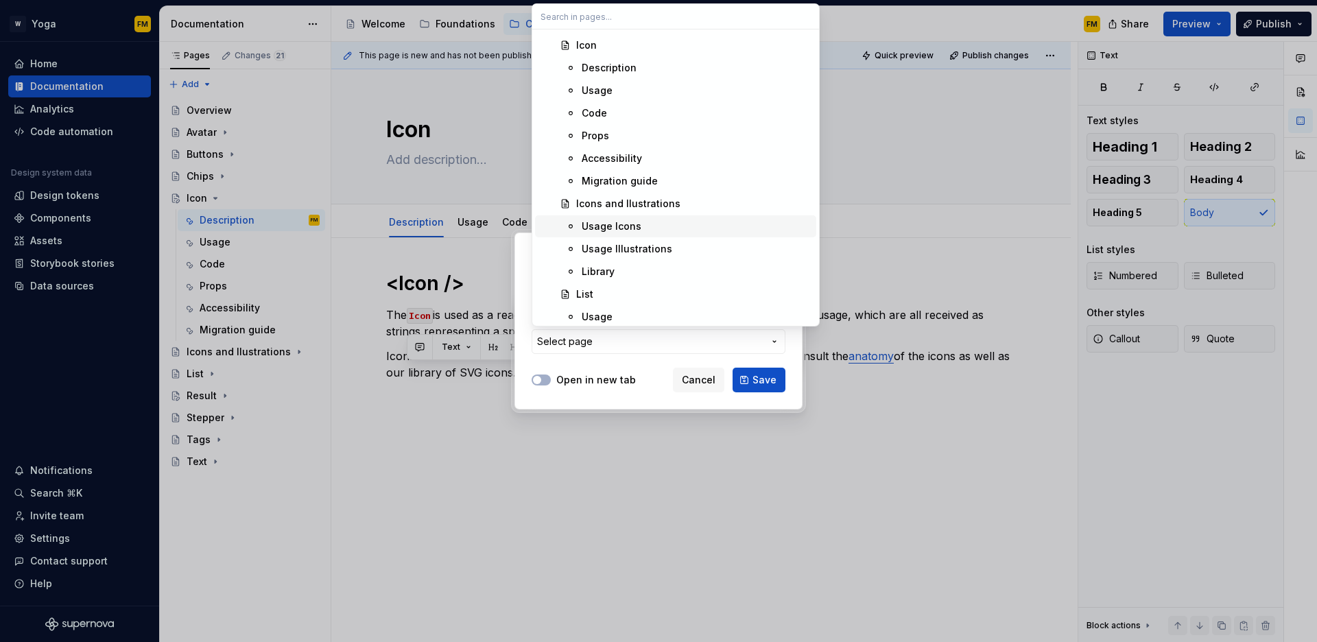
scroll to position [841, 0]
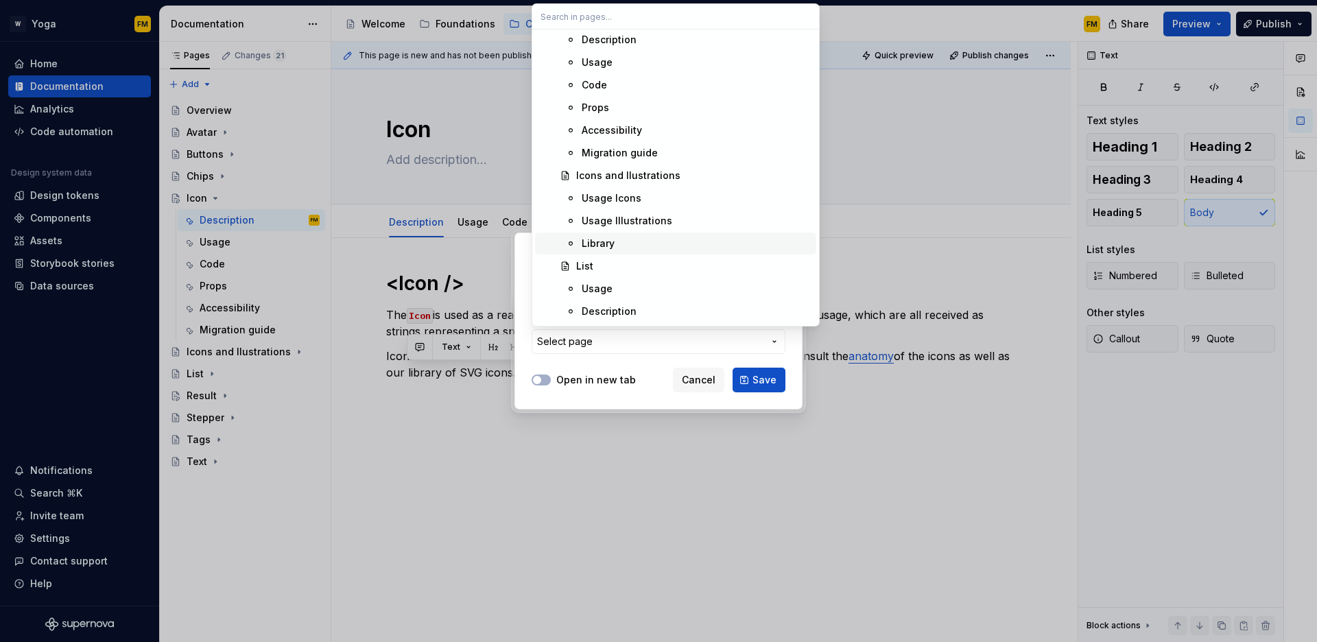
click at [673, 242] on div "Library" at bounding box center [696, 244] width 229 height 14
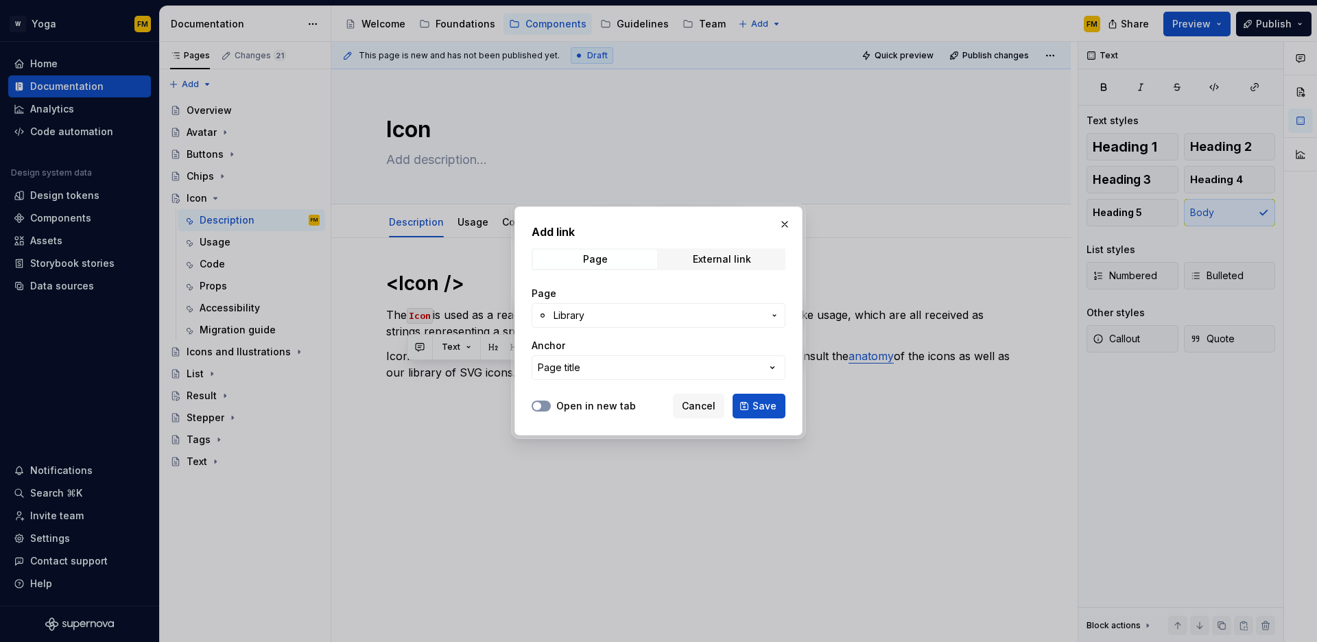
click at [543, 405] on button "Open in new tab" at bounding box center [541, 406] width 19 height 11
click at [751, 411] on button "Save" at bounding box center [759, 406] width 53 height 25
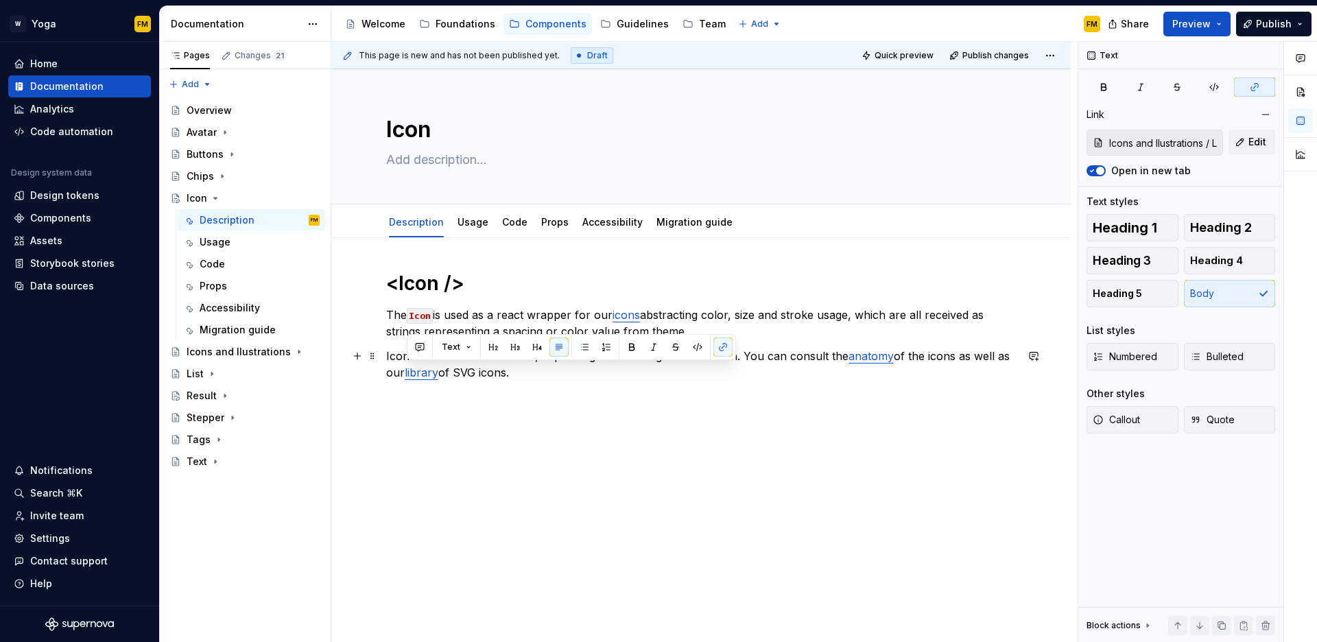
click at [502, 375] on p "Icons can be outline or filled, depending on the design of each icon. You can c…" at bounding box center [701, 364] width 630 height 33
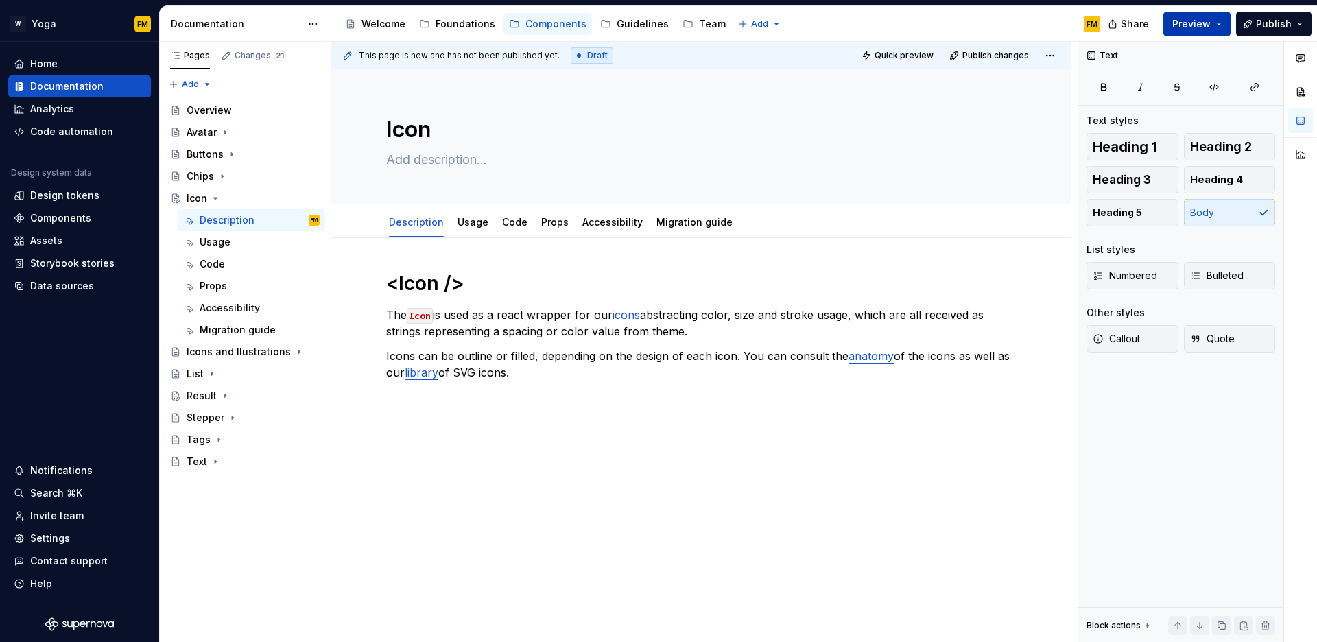
click at [1219, 22] on button "Preview" at bounding box center [1197, 24] width 67 height 25
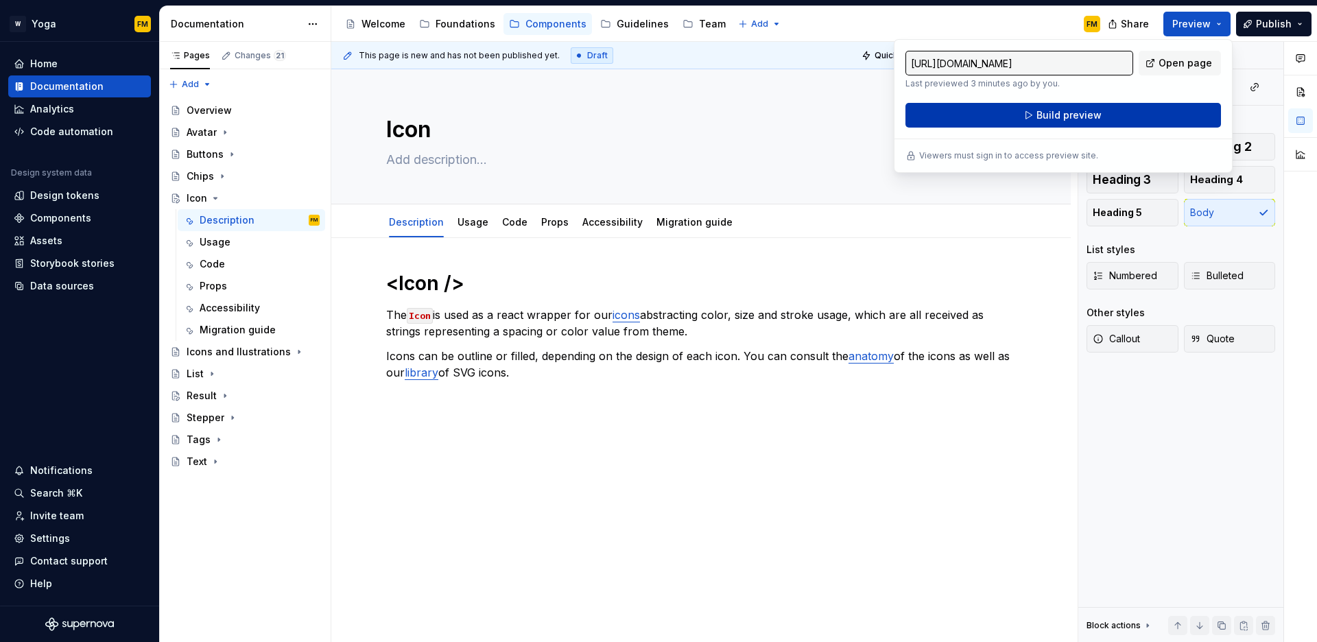
click at [1092, 115] on span "Build preview" at bounding box center [1069, 115] width 65 height 14
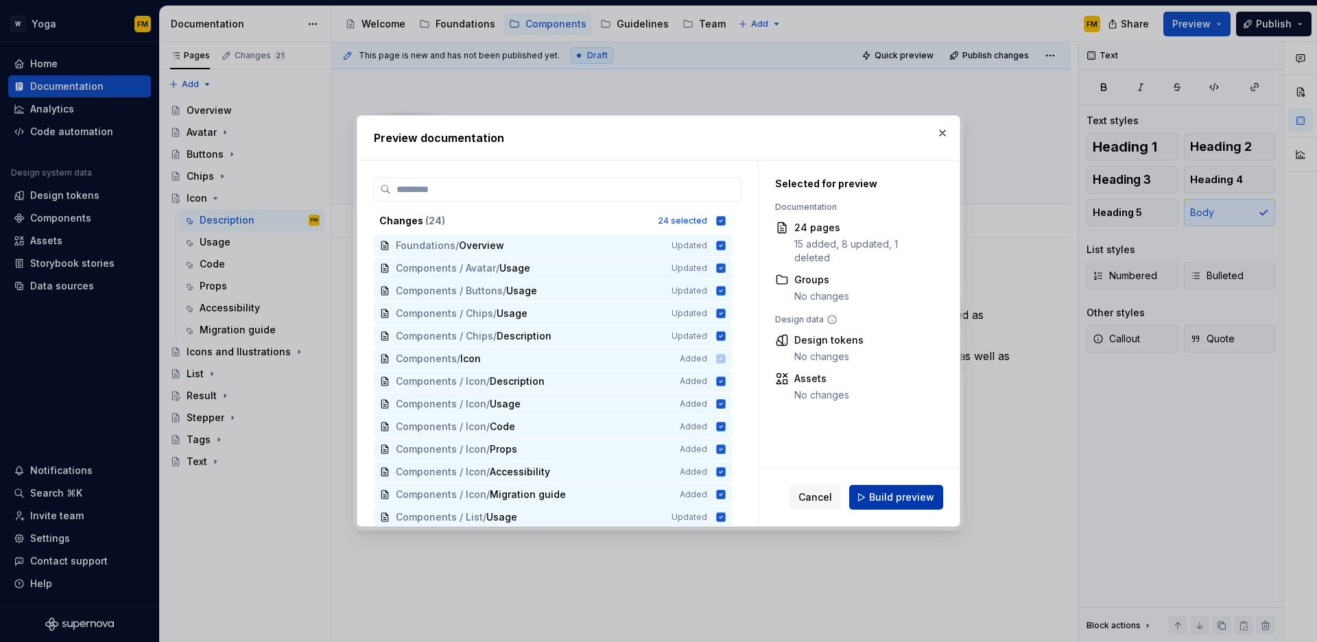
click at [887, 492] on span "Build preview" at bounding box center [901, 498] width 65 height 14
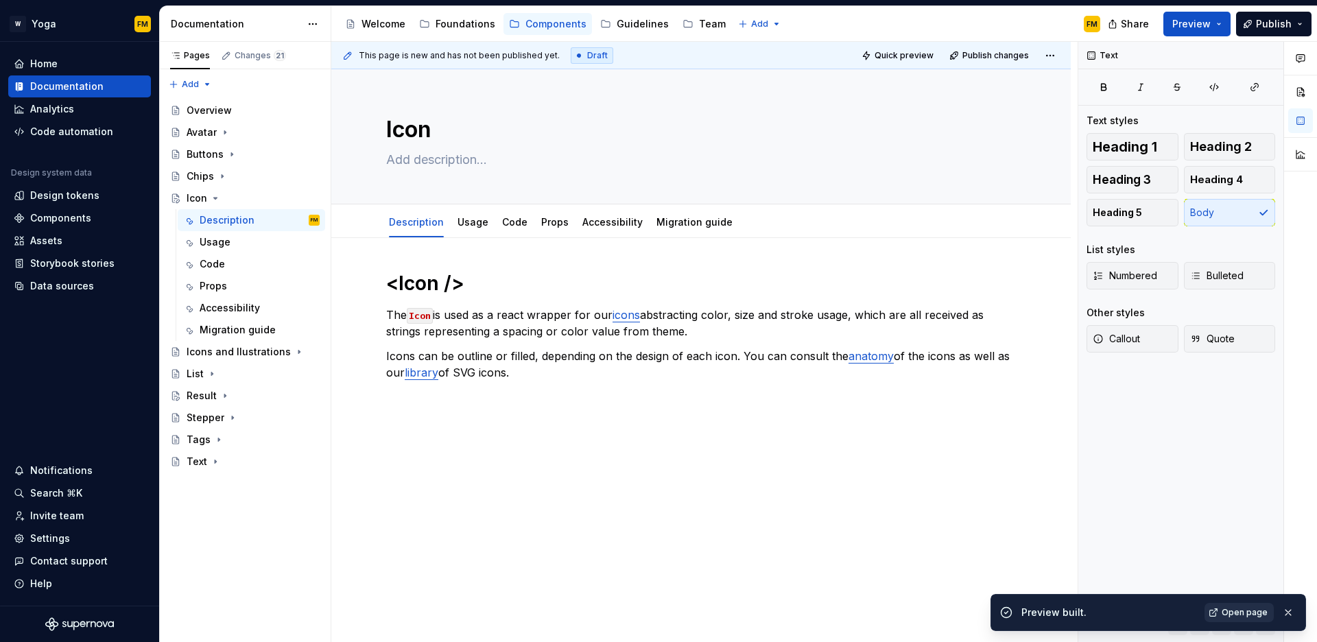
click at [1232, 612] on span "Open page" at bounding box center [1245, 612] width 46 height 11
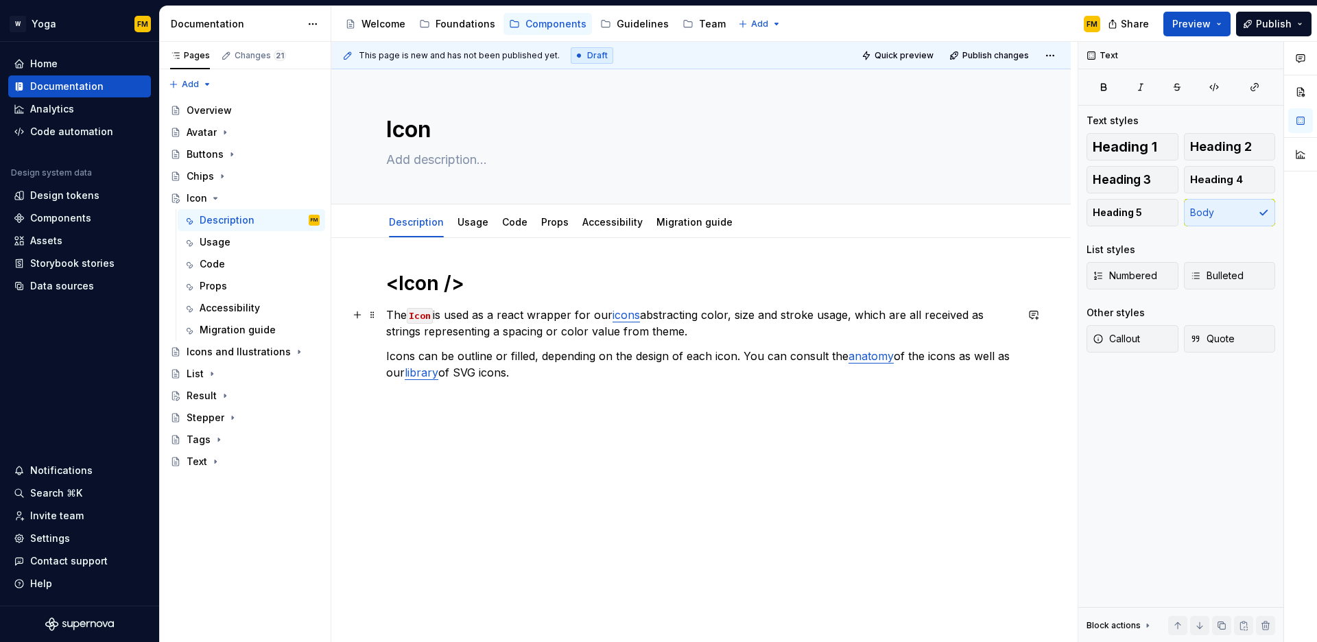
click at [621, 336] on p "The Icon is used as a react wrapper for our icons abstracting color, size and s…" at bounding box center [701, 323] width 630 height 33
click at [665, 333] on p "The Icon is used as a react wrapper for our icons abstracting color, size and s…" at bounding box center [701, 323] width 630 height 33
click at [468, 353] on p "Icons can be outline or filled, depending on the design of each icon. You can c…" at bounding box center [701, 364] width 630 height 33
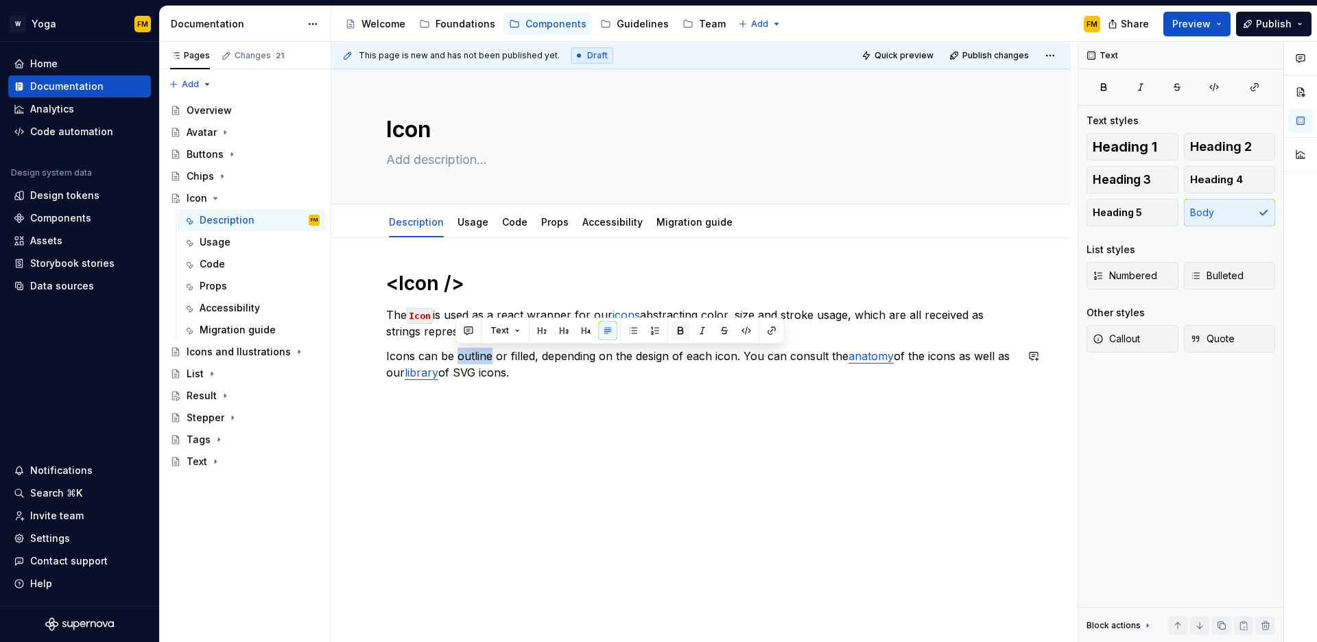
click at [676, 333] on button "button" at bounding box center [680, 330] width 19 height 19
click at [524, 357] on p "Icons can be outline or filled, depending on the design of each icon. You can c…" at bounding box center [701, 364] width 630 height 33
click at [729, 336] on button "button" at bounding box center [734, 330] width 19 height 19
click at [626, 360] on p "Icons can be outline or filled , depending on the design of each icon. You can …" at bounding box center [701, 364] width 630 height 33
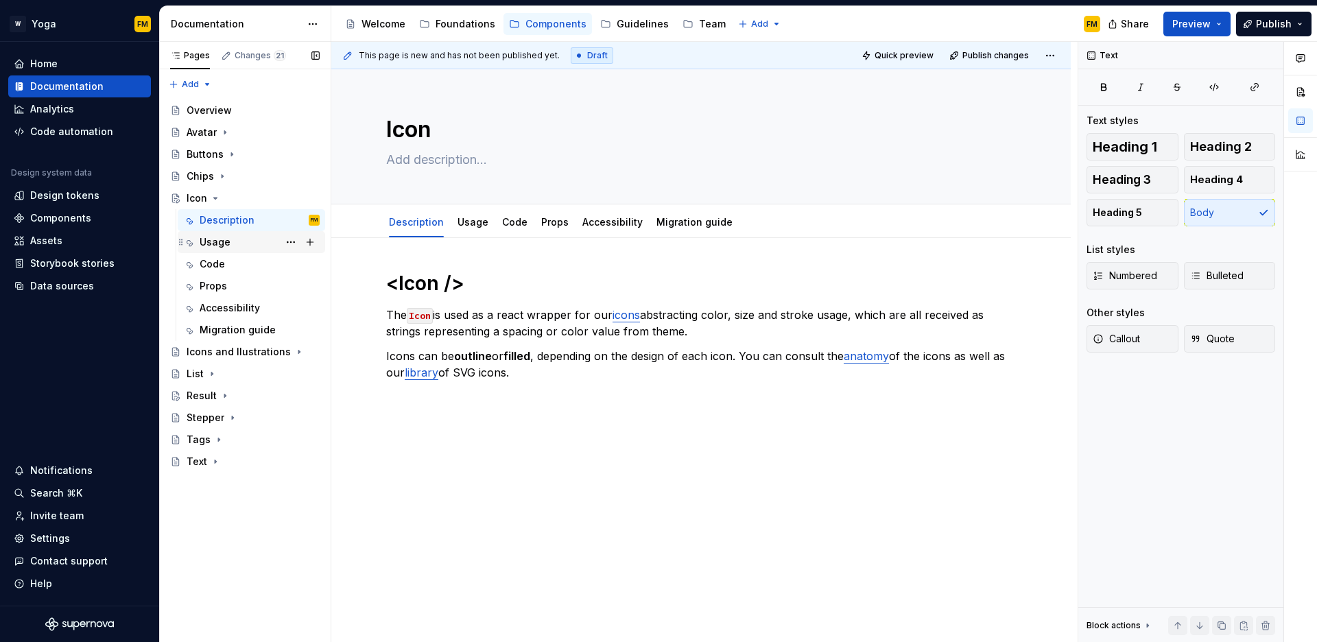
click at [242, 243] on div "Usage" at bounding box center [260, 242] width 120 height 19
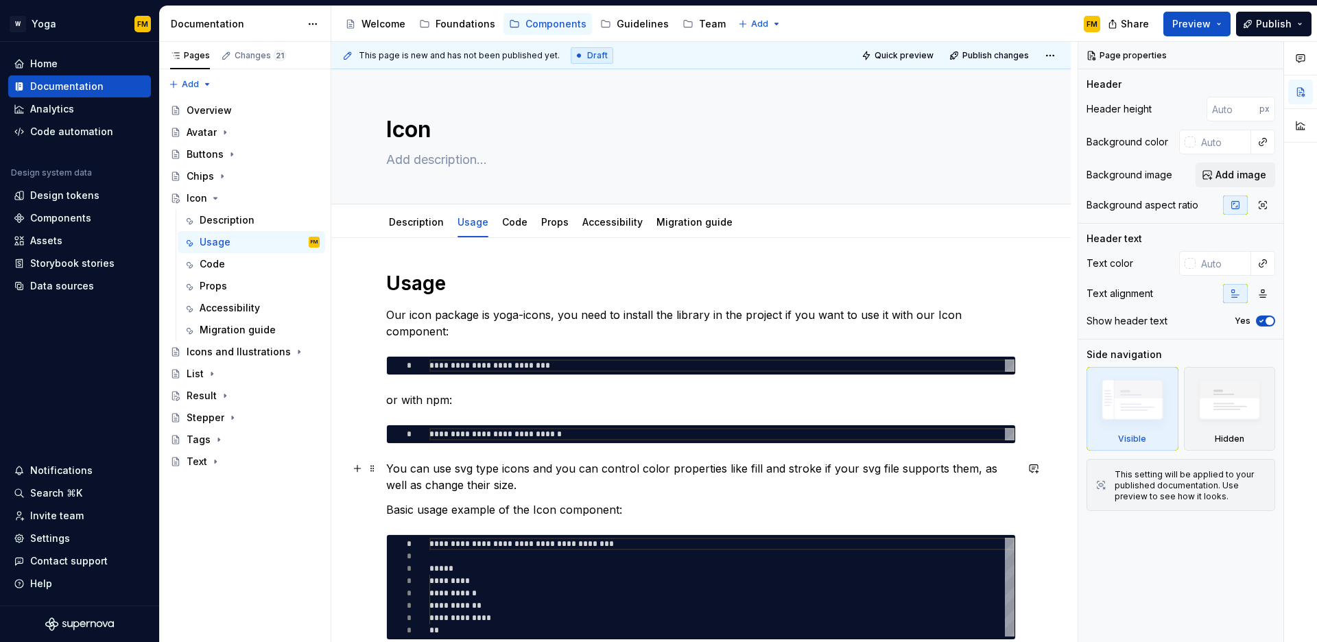
type textarea "*"
click at [486, 470] on p "You can use svg type icons and you can control color properties like fill and s…" at bounding box center [701, 476] width 630 height 33
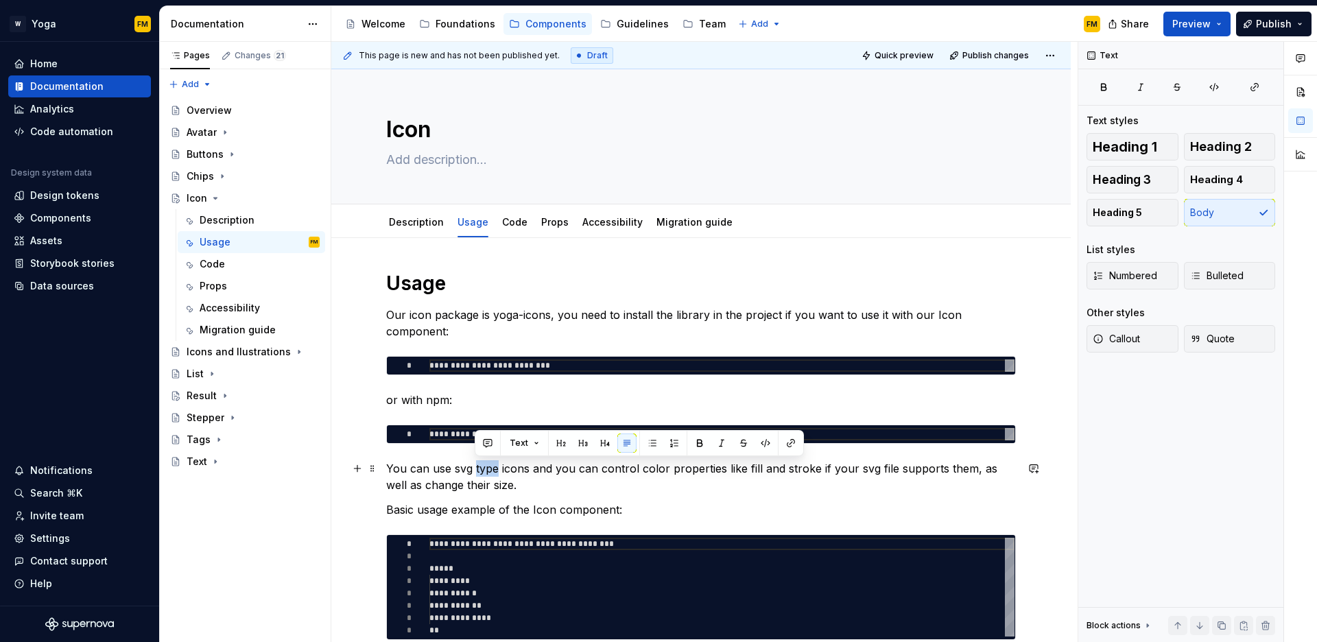
click at [486, 470] on p "You can use svg type icons and you can control color properties like fill and s…" at bounding box center [701, 476] width 630 height 33
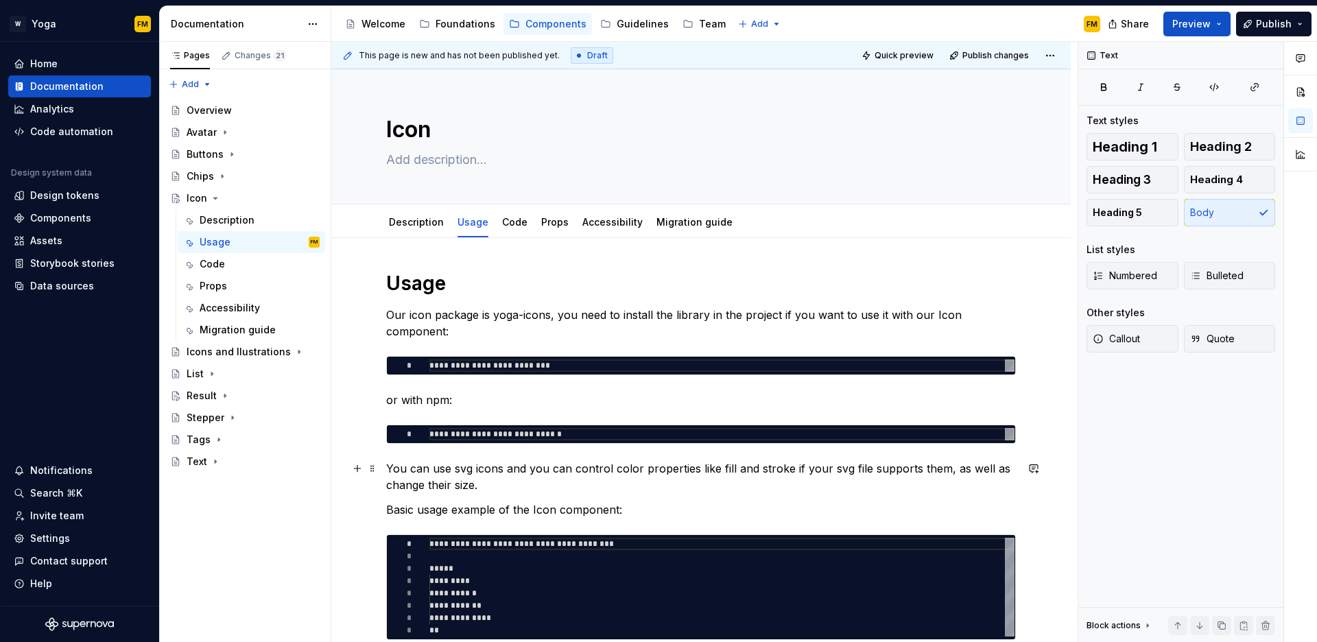
click at [483, 484] on p "You can use svg icons and you can control color properties like fill and stroke…" at bounding box center [701, 476] width 630 height 33
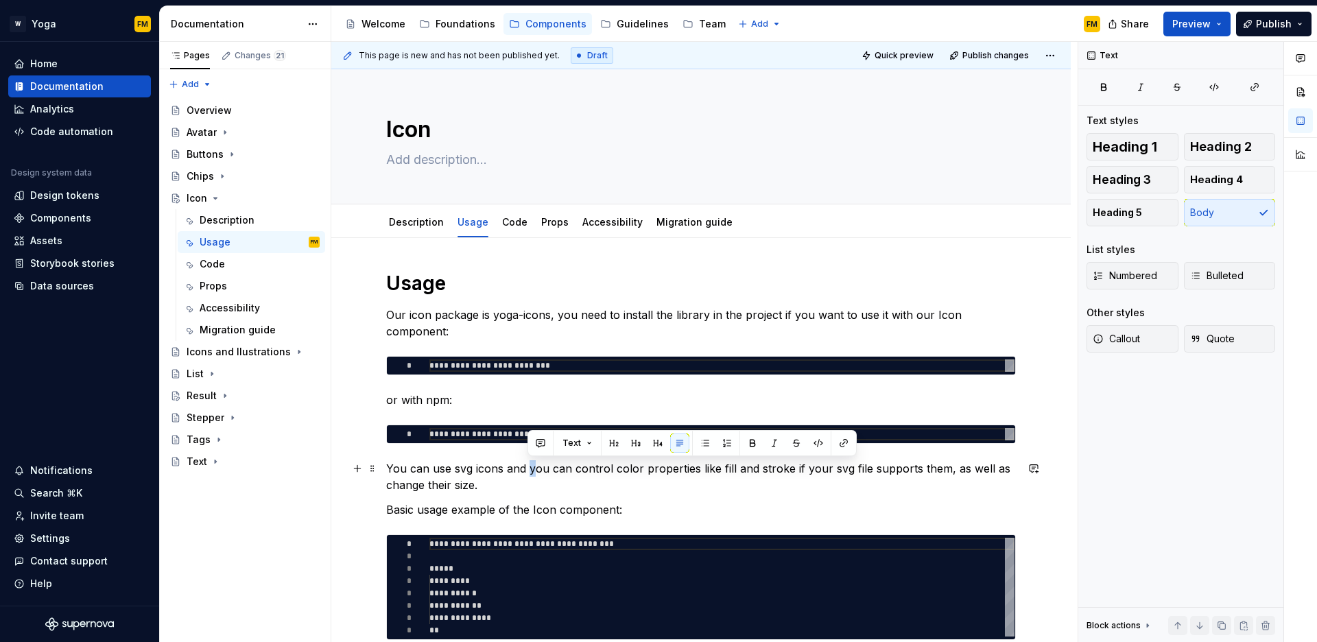
click at [531, 469] on p "You can use svg icons and you can control color properties like fill and stroke…" at bounding box center [701, 476] width 630 height 33
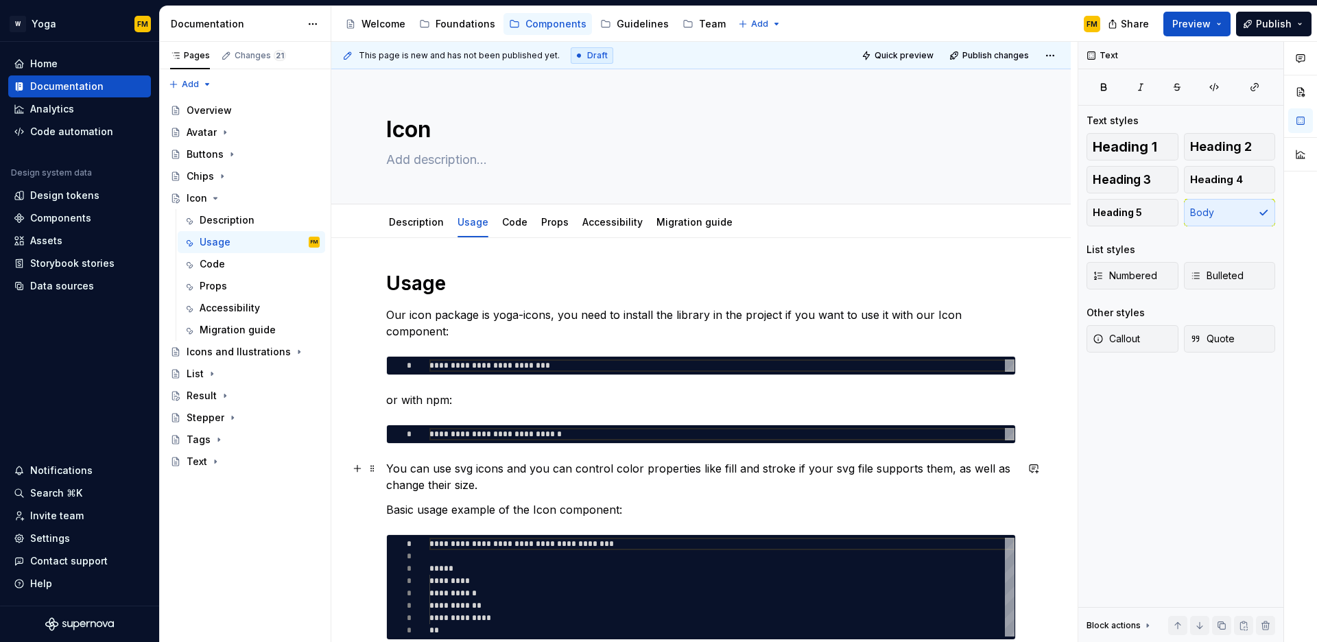
click at [541, 470] on p "You can use svg icons and you can control color properties like fill and stroke…" at bounding box center [701, 476] width 630 height 33
click at [537, 469] on p "You can use svg icons and you can control color properties like fill and stroke…" at bounding box center [701, 476] width 630 height 33
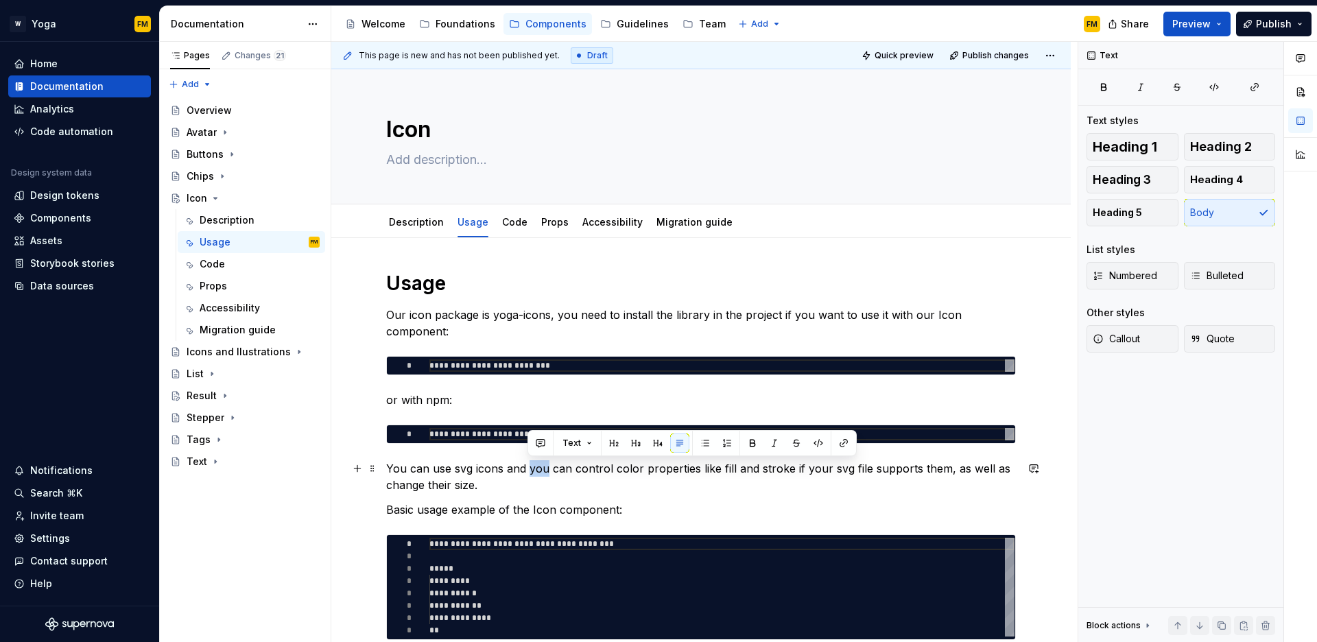
click at [537, 469] on p "You can use svg icons and you can control color properties like fill and stroke…" at bounding box center [701, 476] width 630 height 33
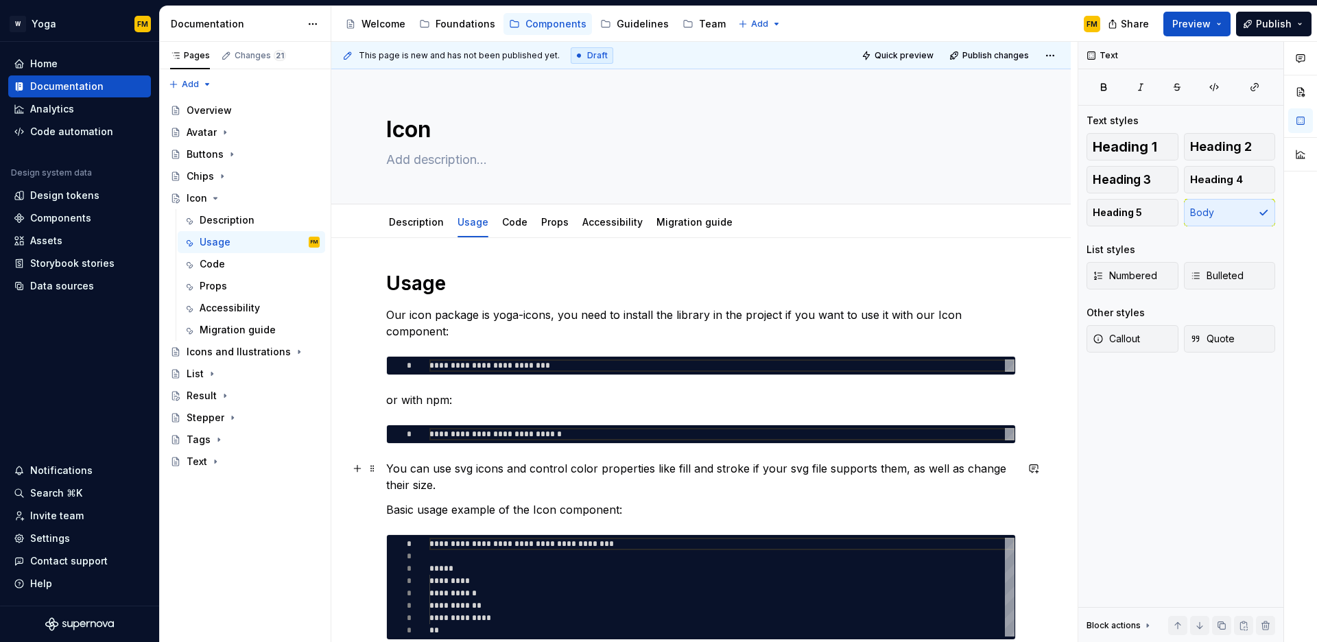
click at [532, 481] on p "You can use svg icons and control color properties like fill and stroke if your…" at bounding box center [701, 476] width 630 height 33
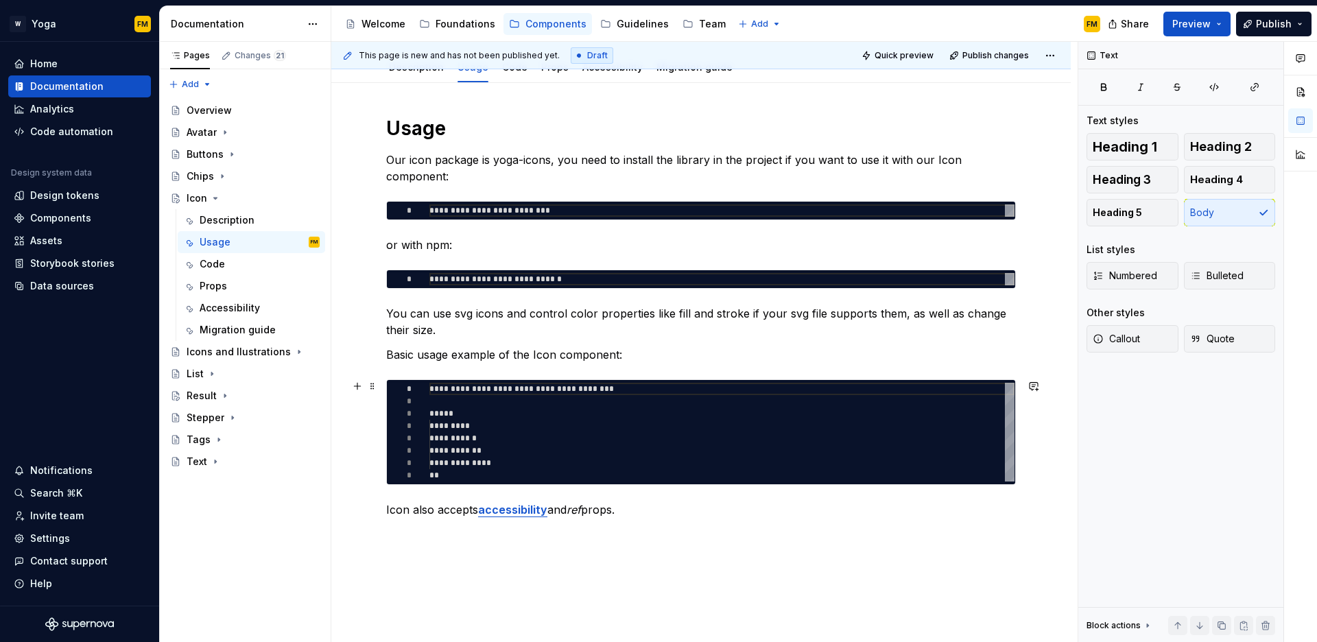
scroll to position [161, 0]
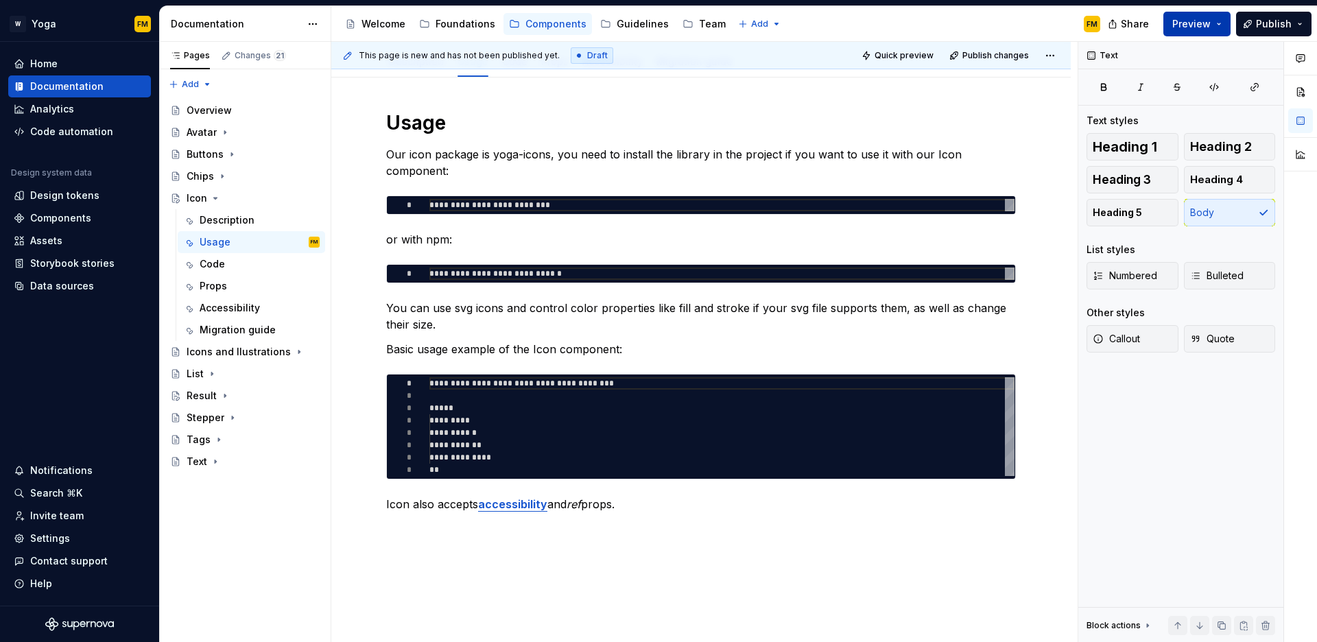
click at [1207, 27] on span "Preview" at bounding box center [1192, 24] width 38 height 14
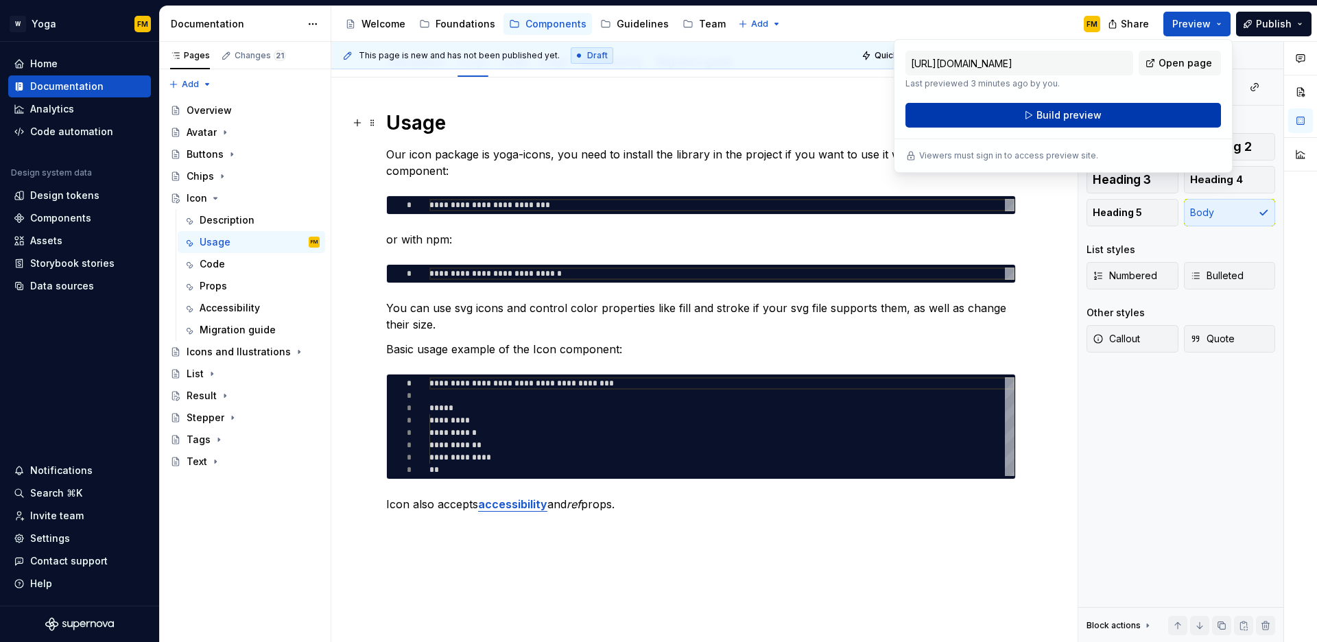
click at [1054, 112] on span "Build preview" at bounding box center [1069, 115] width 65 height 14
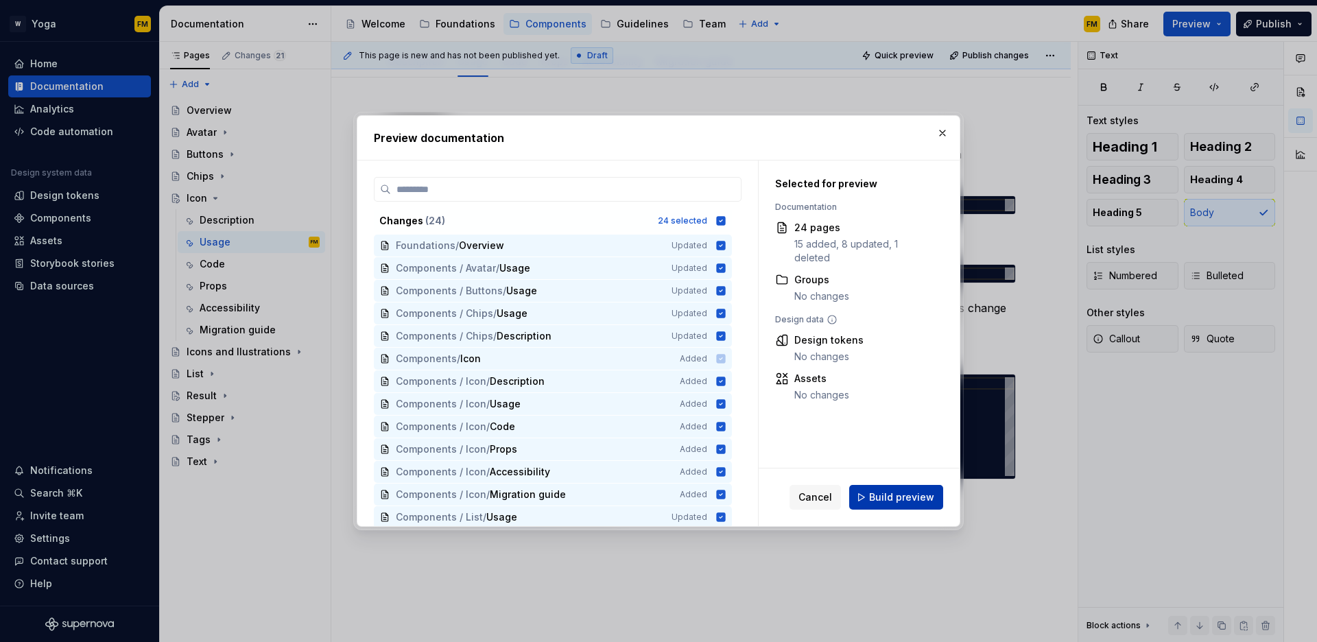
click at [876, 493] on span "Build preview" at bounding box center [901, 498] width 65 height 14
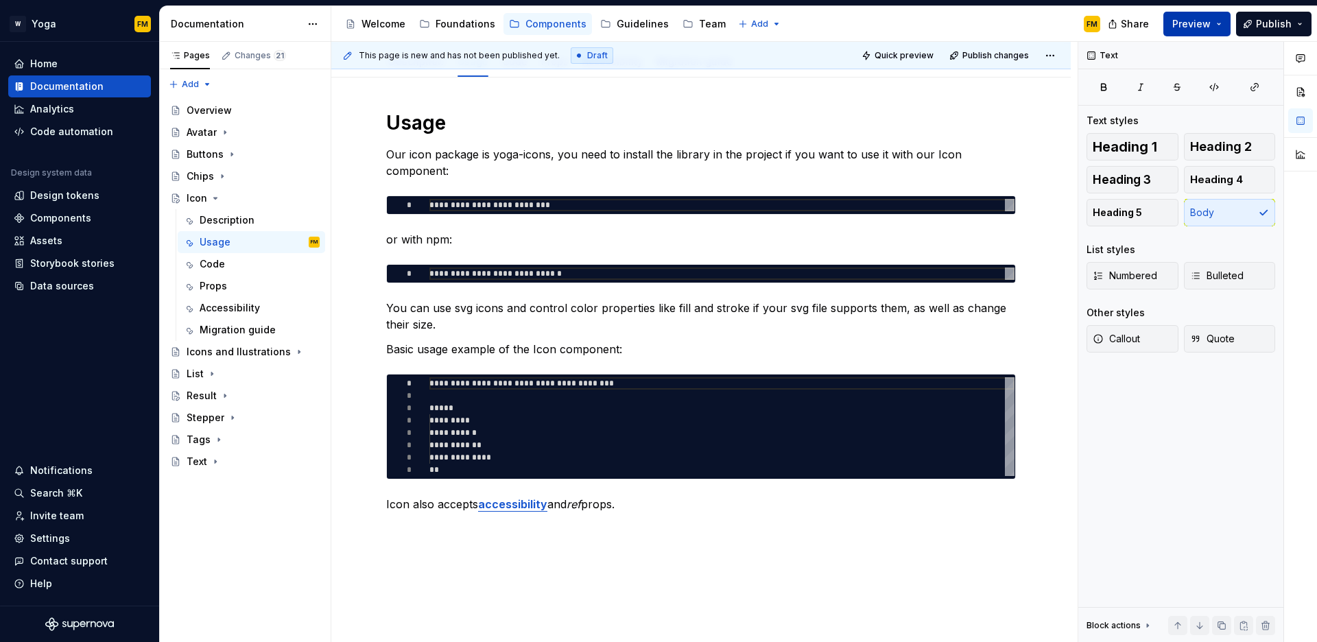
click at [1221, 23] on button "Preview" at bounding box center [1197, 24] width 67 height 25
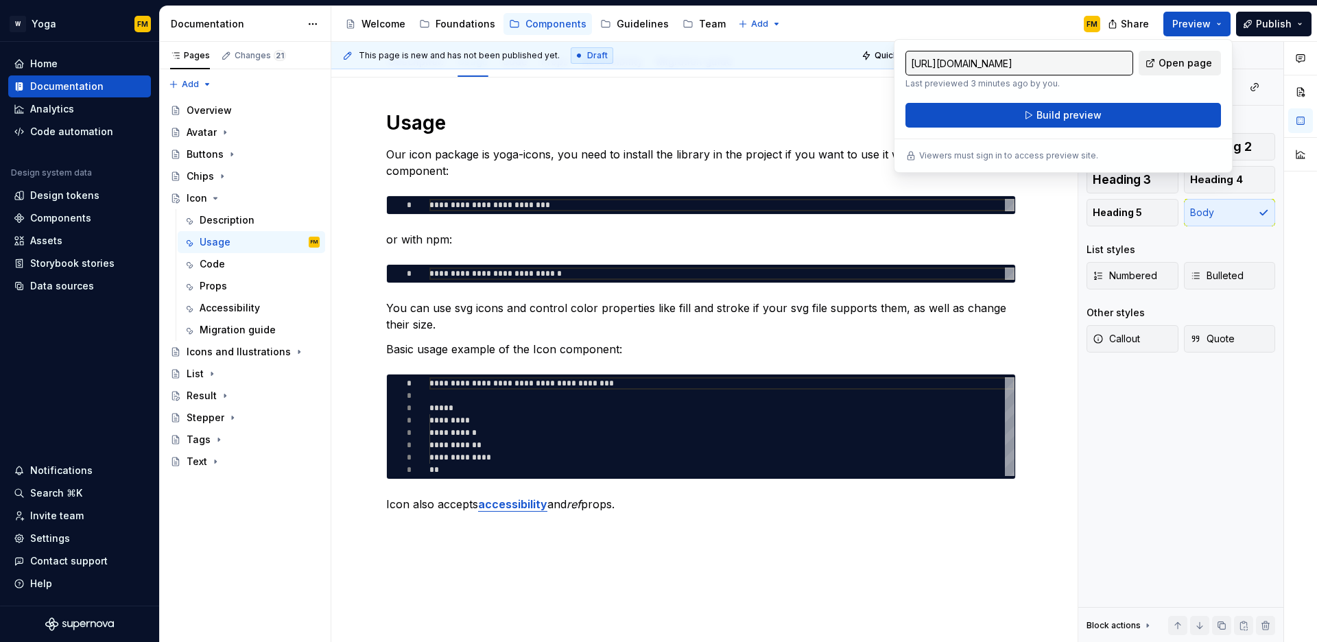
click at [1174, 60] on span "Open page" at bounding box center [1186, 63] width 54 height 14
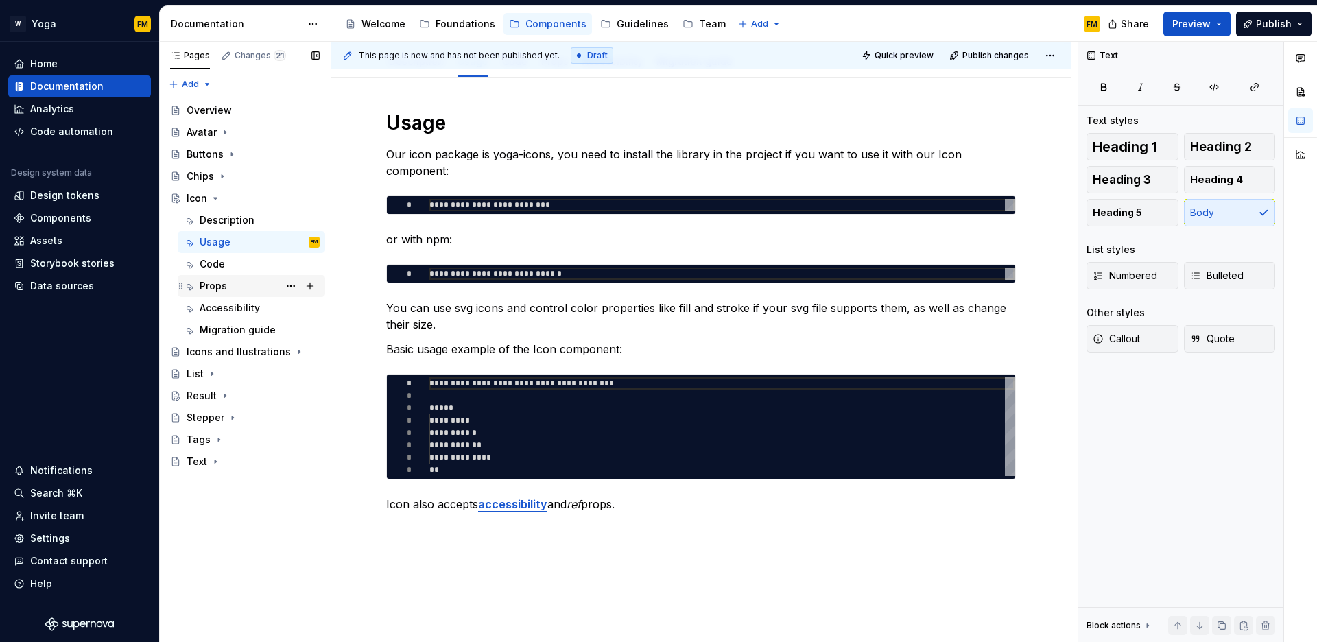
click at [222, 288] on div "Props" at bounding box center [213, 286] width 27 height 14
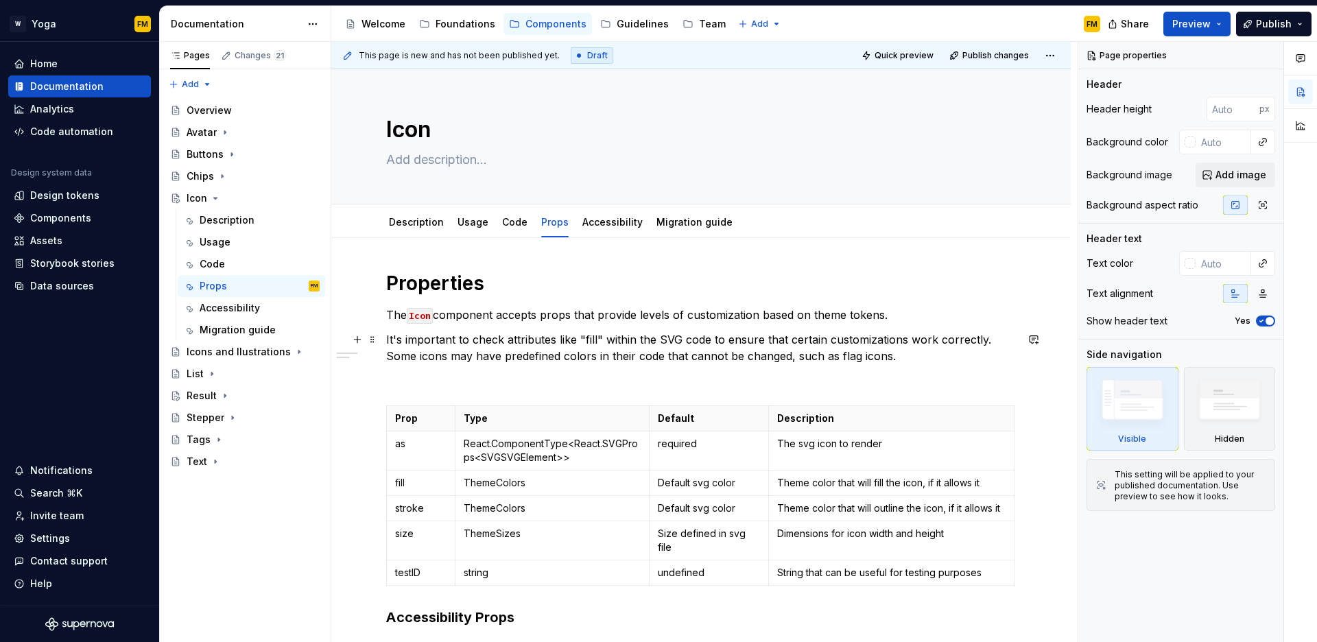
click at [919, 357] on p "It's important to check attributes like "fill" within the SVG code to ensure th…" at bounding box center [701, 347] width 630 height 33
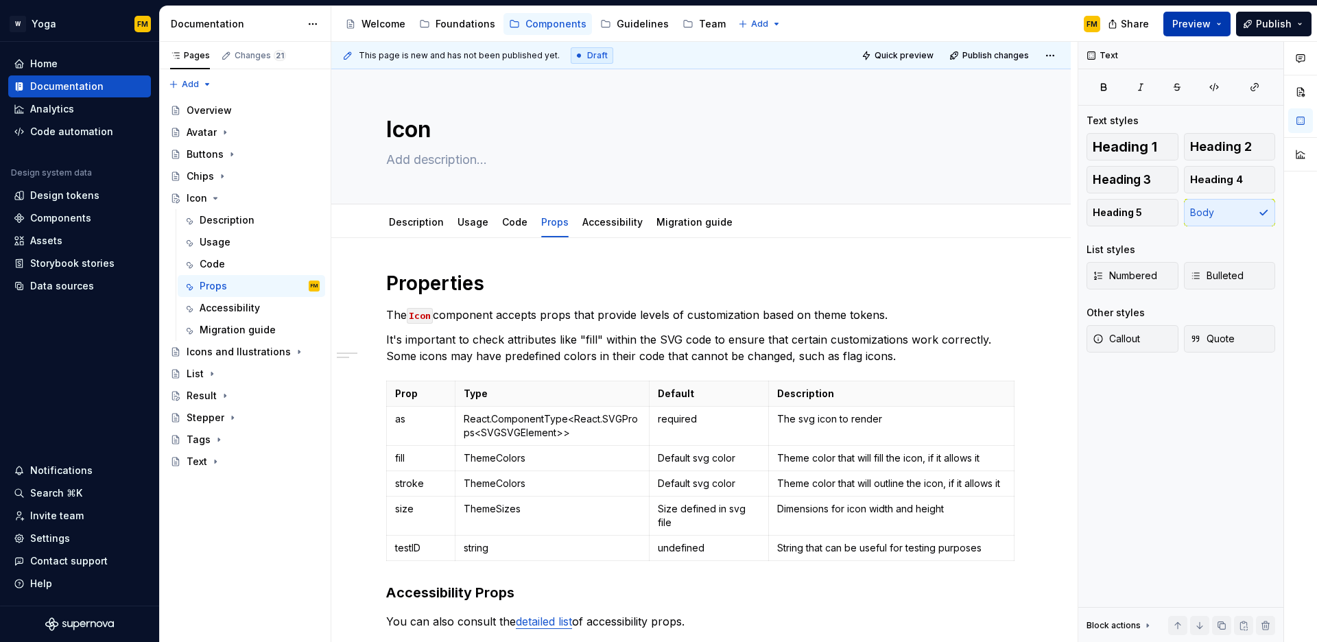
click at [1199, 31] on button "Preview" at bounding box center [1197, 24] width 67 height 25
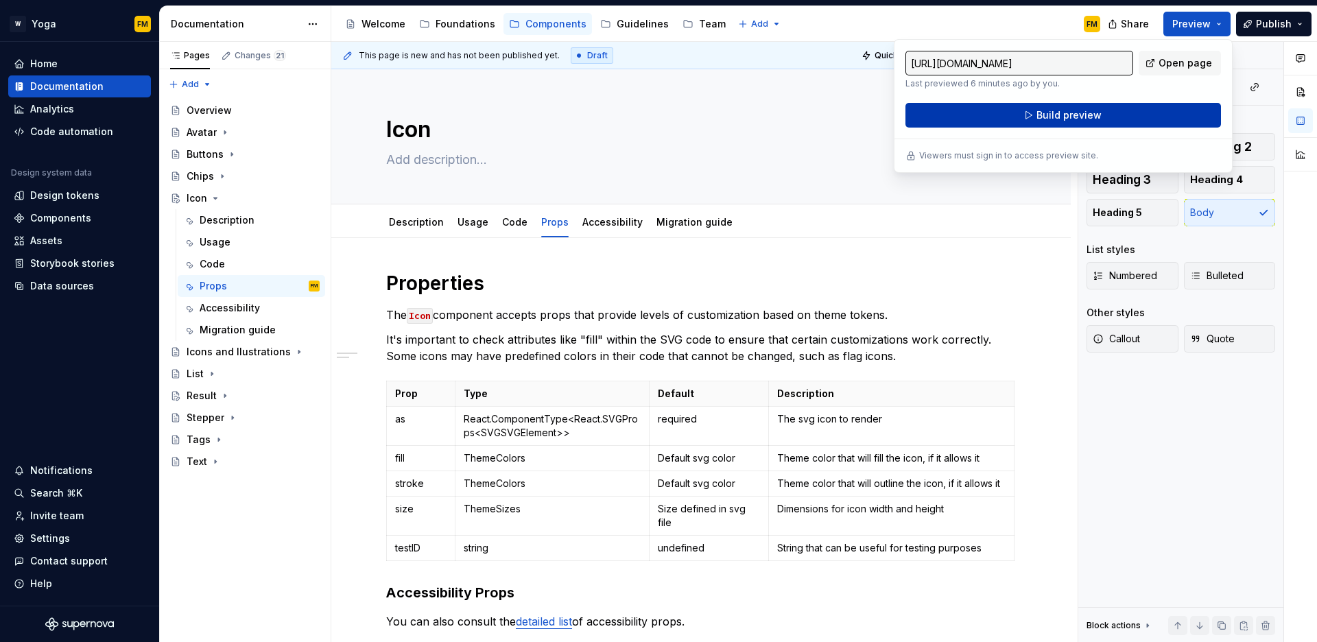
click at [1097, 116] on span "Build preview" at bounding box center [1069, 115] width 65 height 14
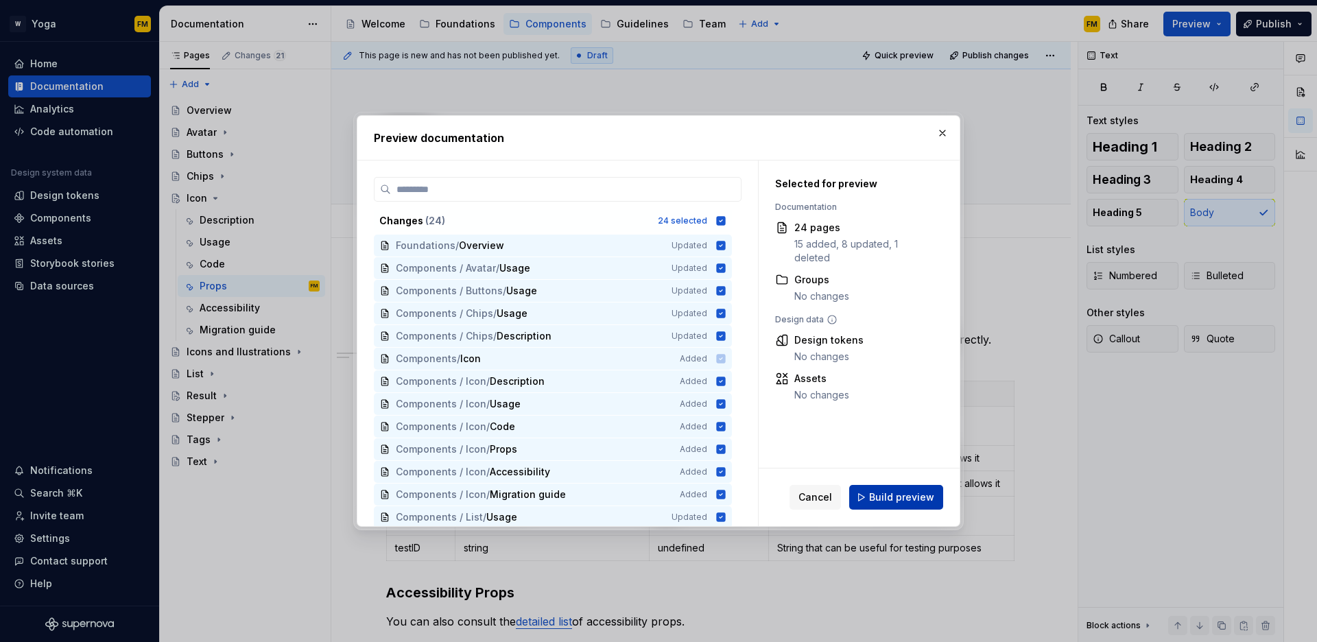
click at [902, 495] on span "Build preview" at bounding box center [901, 498] width 65 height 14
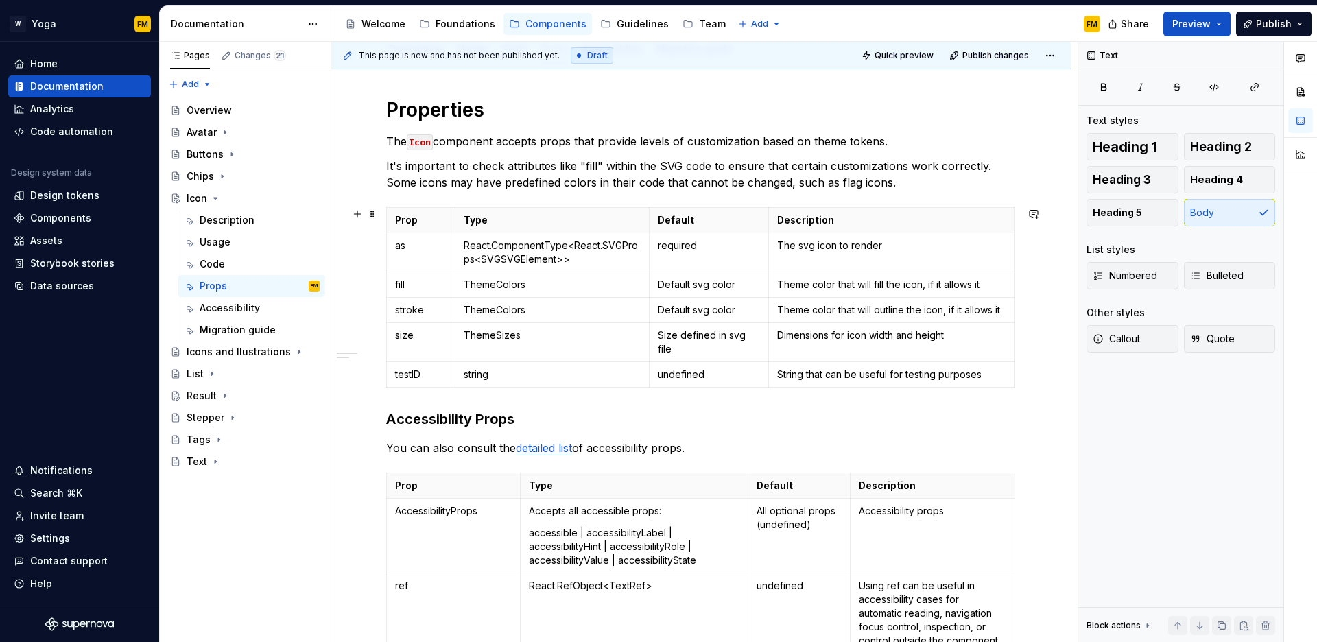
scroll to position [79, 0]
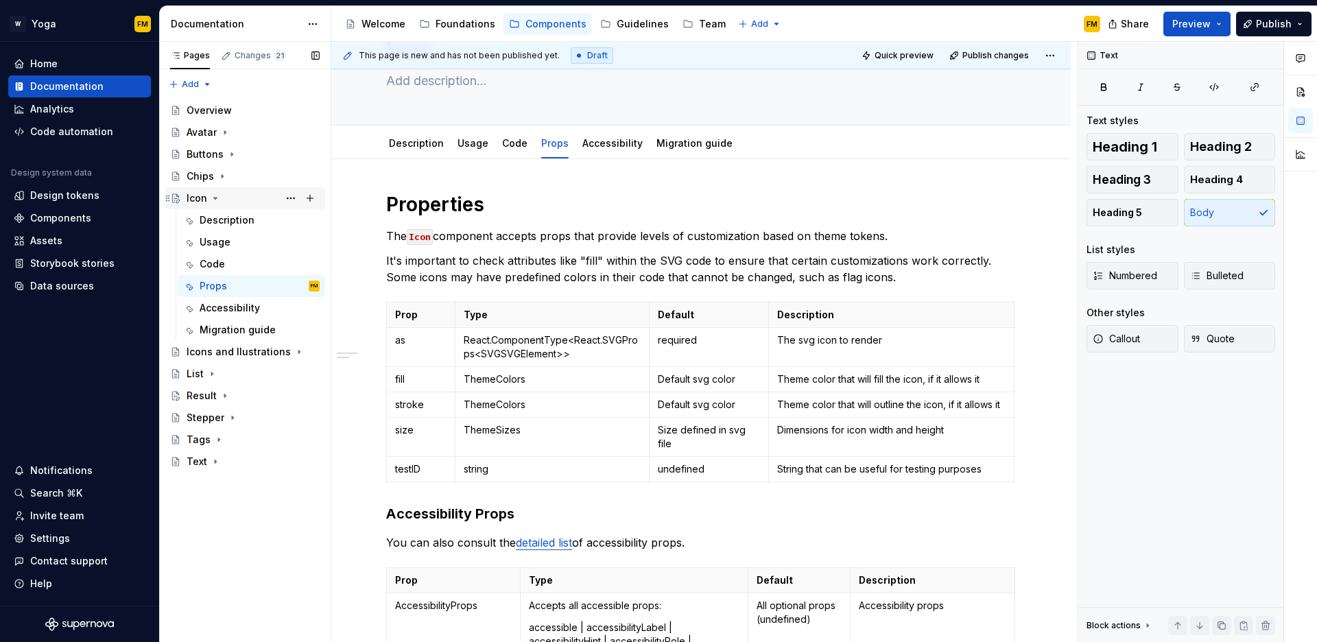
click at [215, 198] on icon "Page tree" at bounding box center [215, 198] width 3 height 1
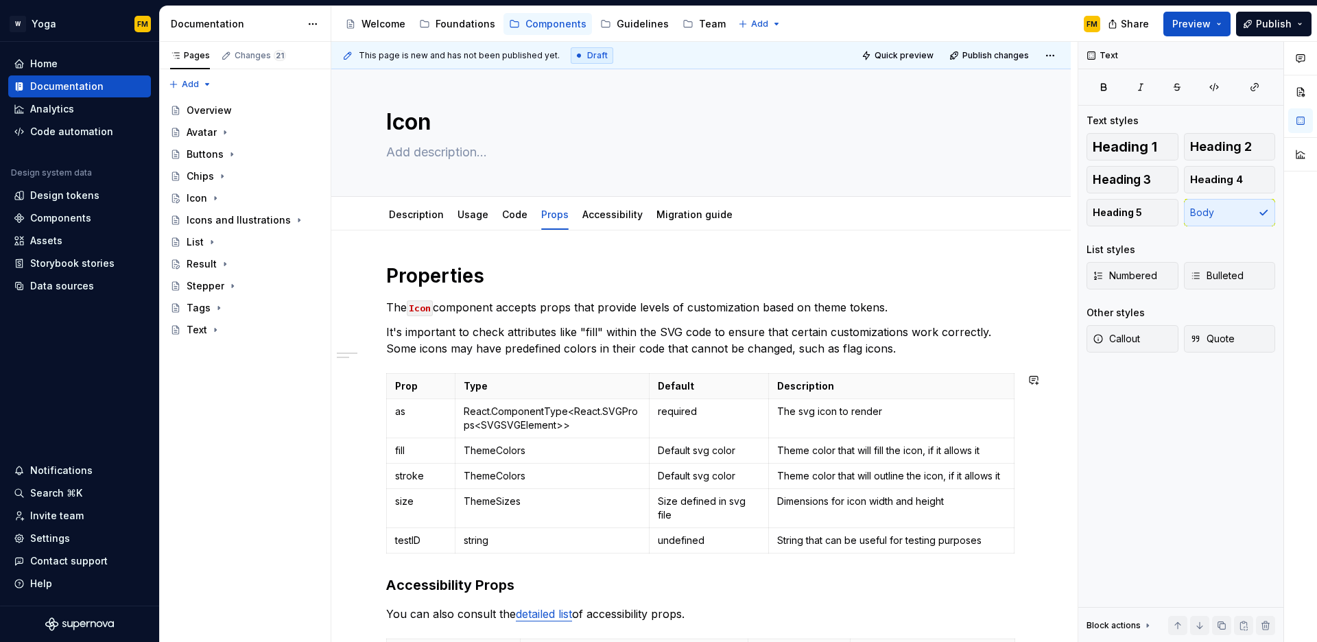
scroll to position [0, 0]
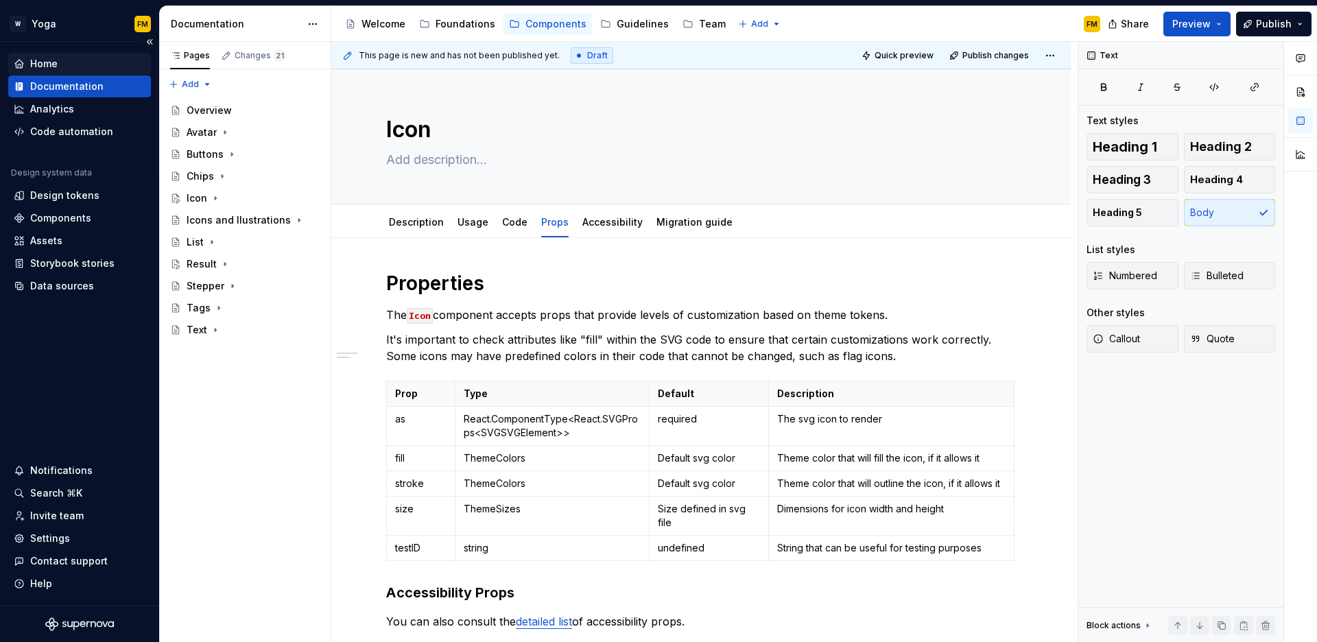
click at [51, 62] on div "Home" at bounding box center [43, 64] width 27 height 14
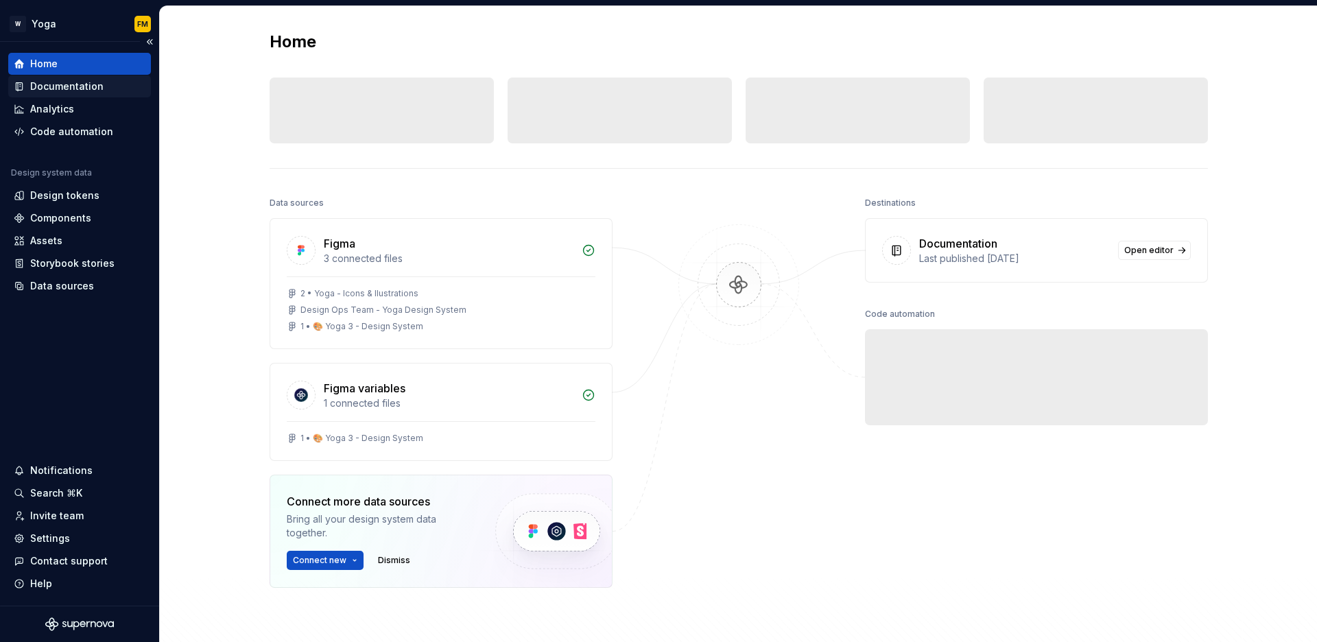
click at [48, 91] on div "Documentation" at bounding box center [66, 87] width 73 height 14
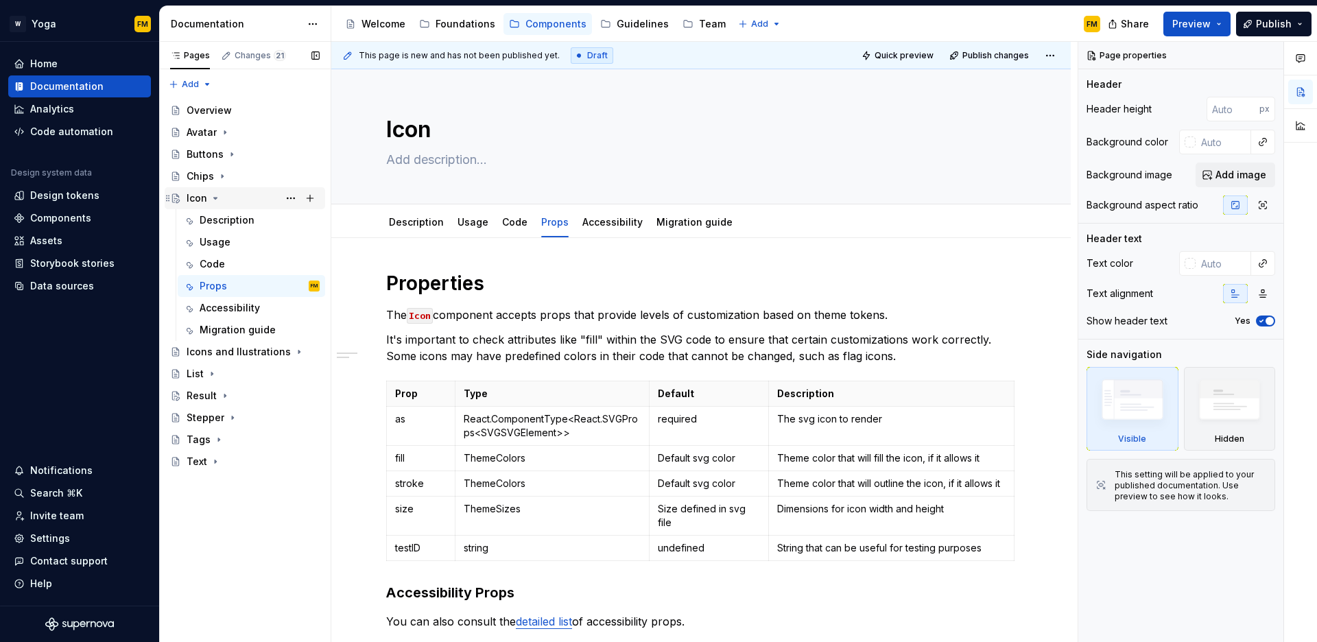
click at [217, 196] on icon "Page tree" at bounding box center [215, 198] width 11 height 11
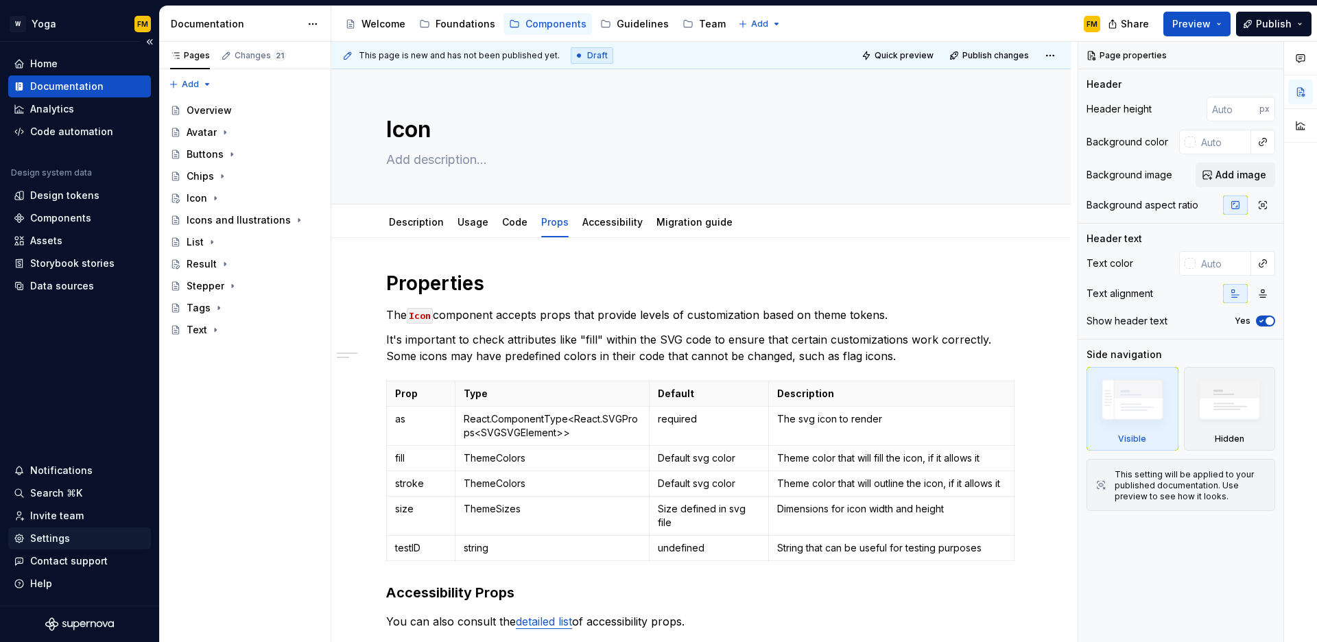
type textarea "*"
click at [55, 541] on div "Settings" at bounding box center [50, 539] width 40 height 14
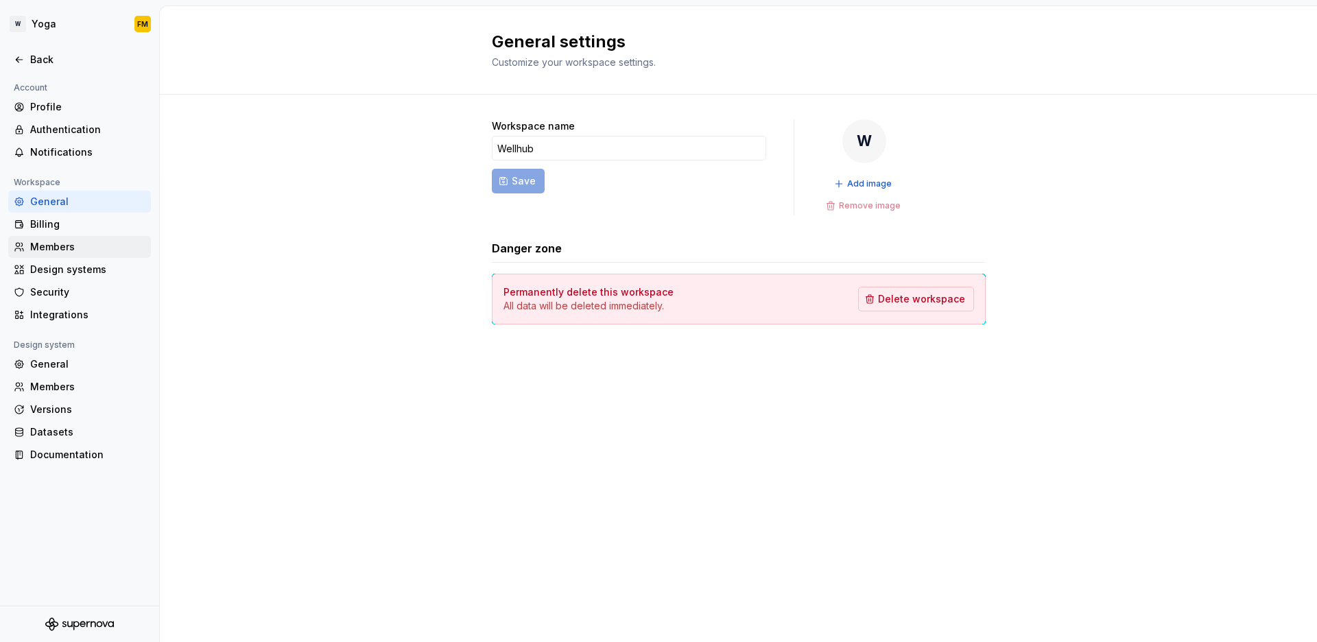
click at [55, 246] on div "Members" at bounding box center [87, 247] width 115 height 14
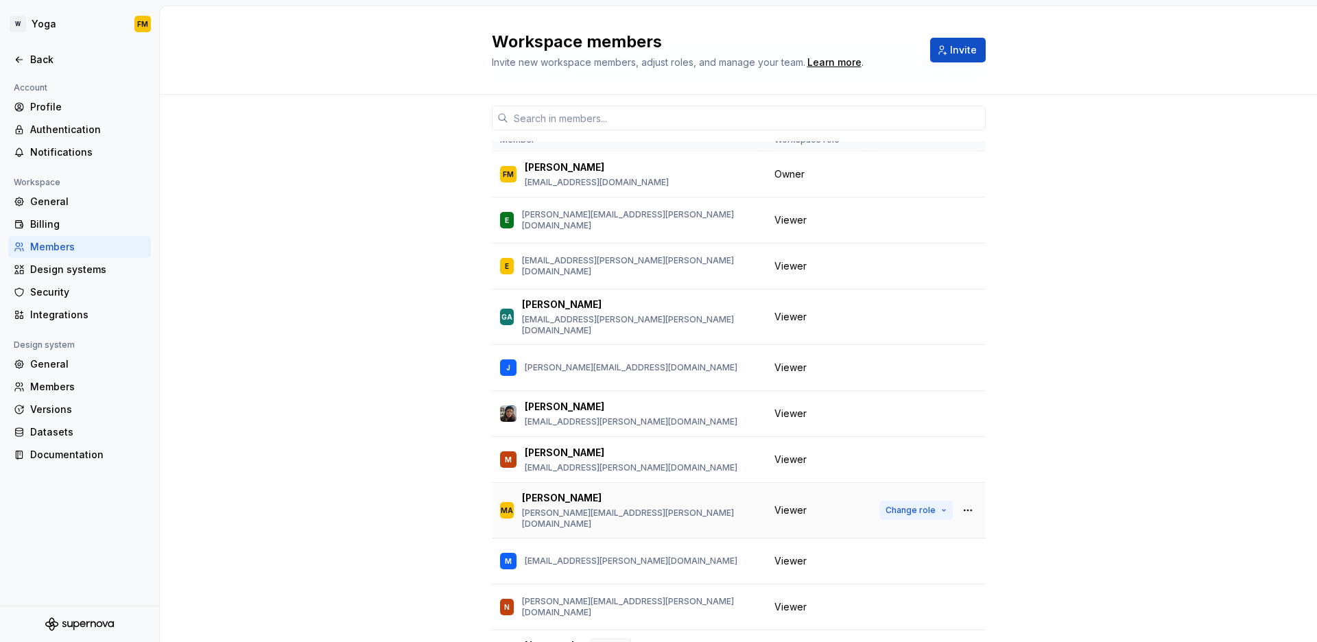
scroll to position [98, 0]
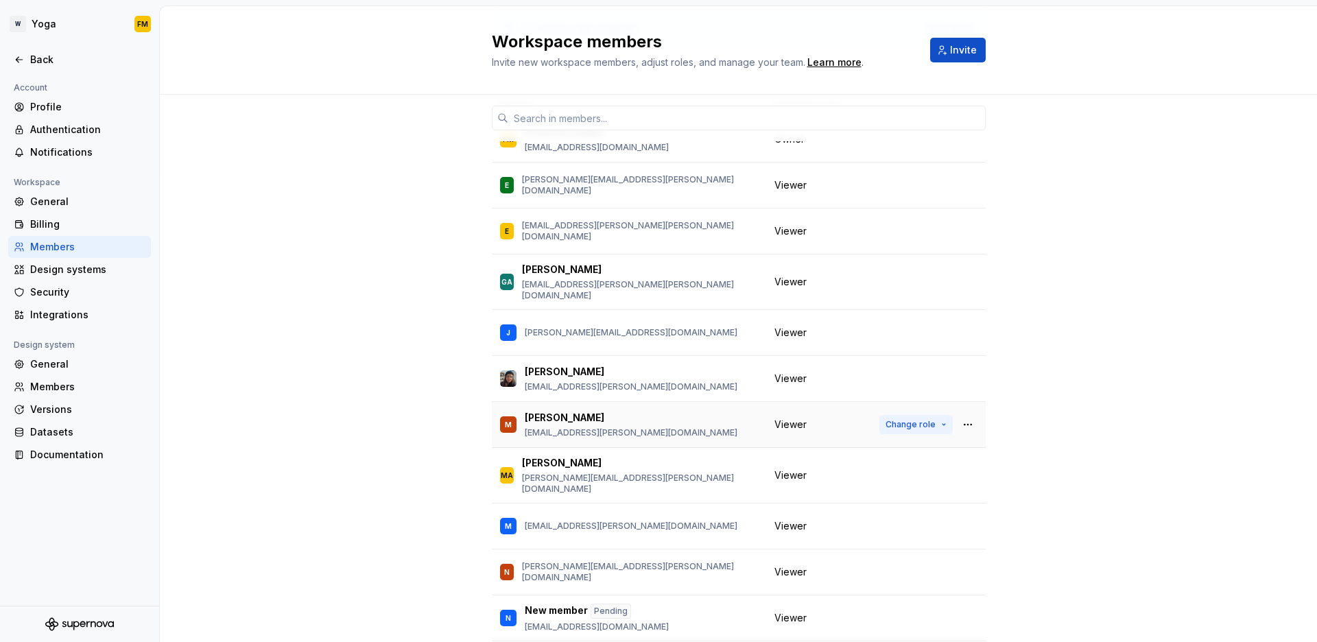
click at [937, 415] on button "Change role" at bounding box center [916, 424] width 73 height 19
click at [1179, 242] on div "1 / 1 editor seat assigned Edit seats Member Workspace role FM [PERSON_NAME] [P…" at bounding box center [739, 396] width 1158 height 798
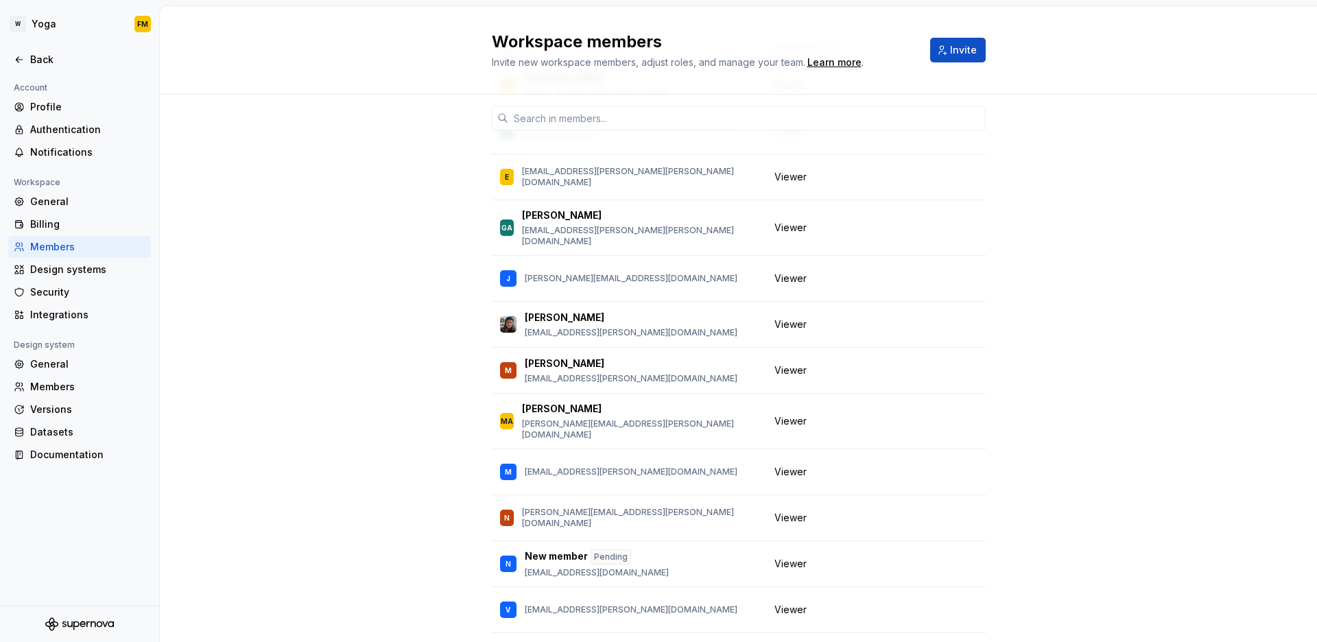
scroll to position [0, 0]
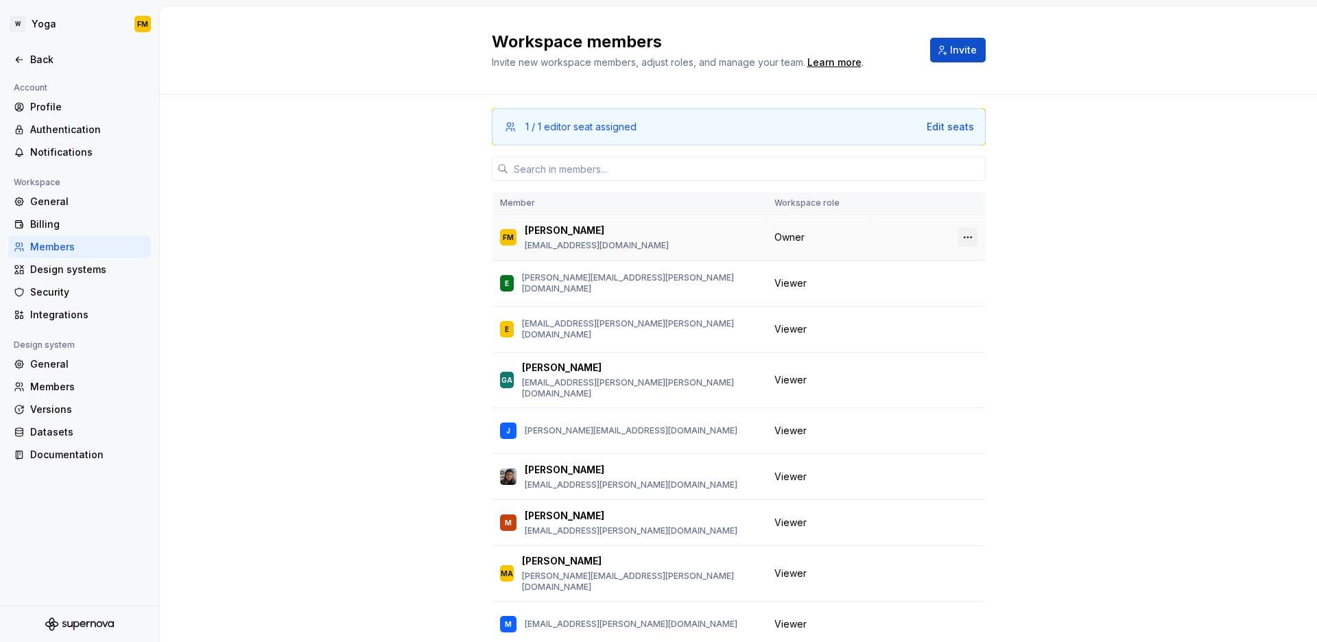
click at [959, 239] on button "button" at bounding box center [968, 237] width 19 height 19
click at [924, 261] on div "Transfer ownership" at bounding box center [891, 264] width 144 height 14
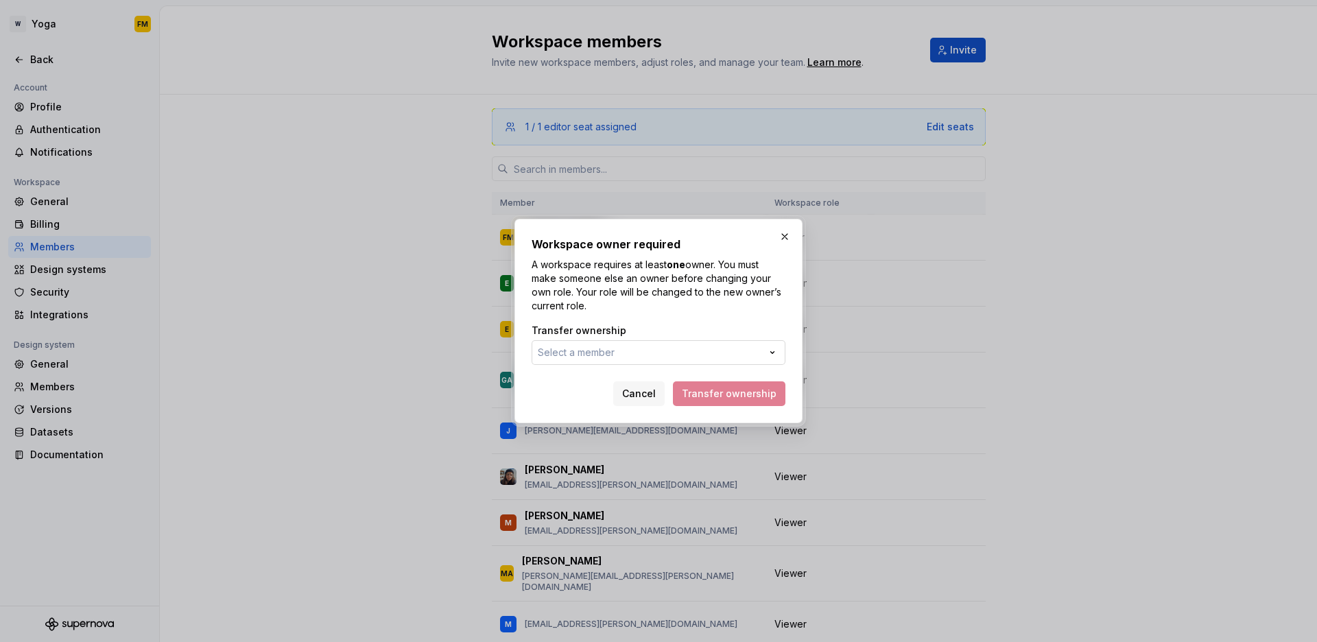
click at [581, 348] on span "Select a member" at bounding box center [576, 352] width 77 height 12
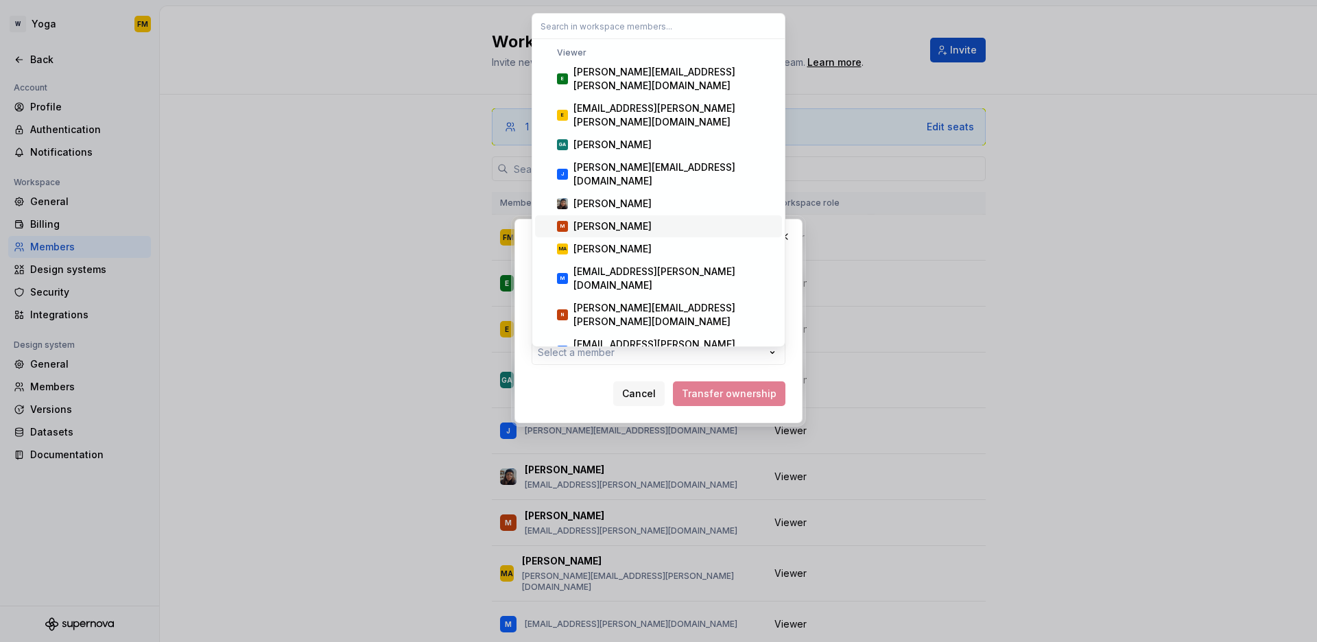
click at [634, 220] on div "[PERSON_NAME]" at bounding box center [675, 227] width 203 height 14
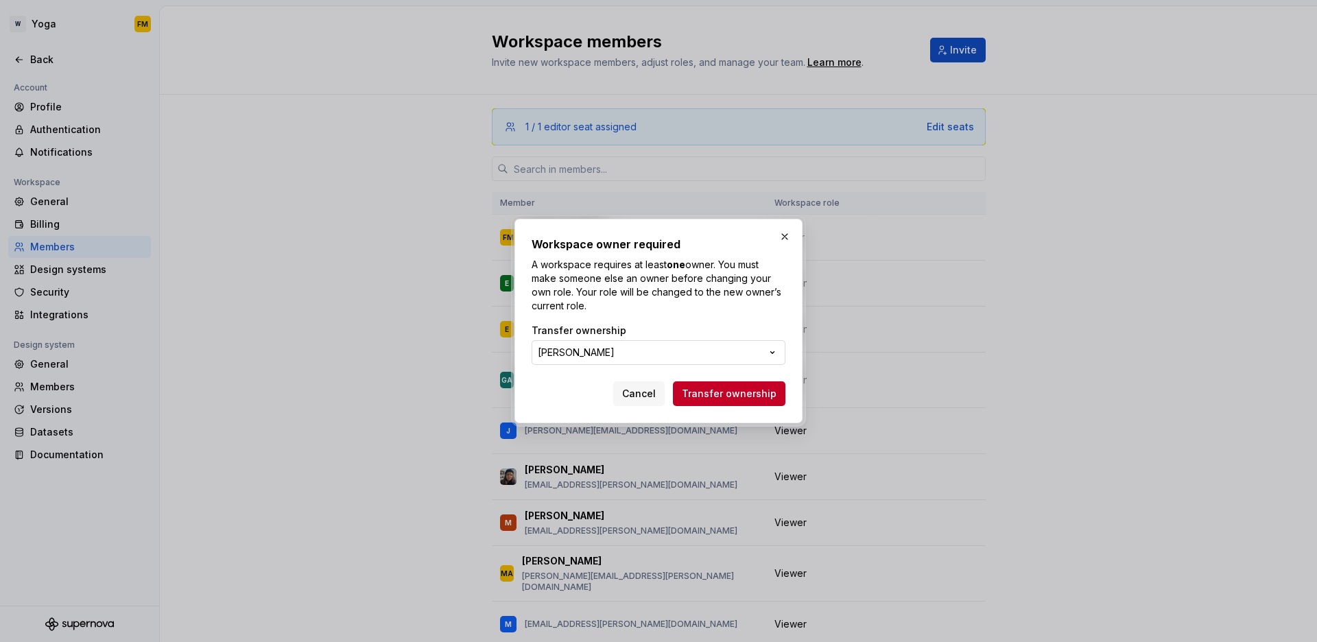
click at [634, 354] on button "[PERSON_NAME]" at bounding box center [659, 352] width 254 height 25
click at [755, 392] on div "Workspace owner required A workspace requires at least one owner. You must make…" at bounding box center [658, 321] width 1317 height 642
click at [751, 395] on span "Transfer ownership" at bounding box center [729, 394] width 95 height 14
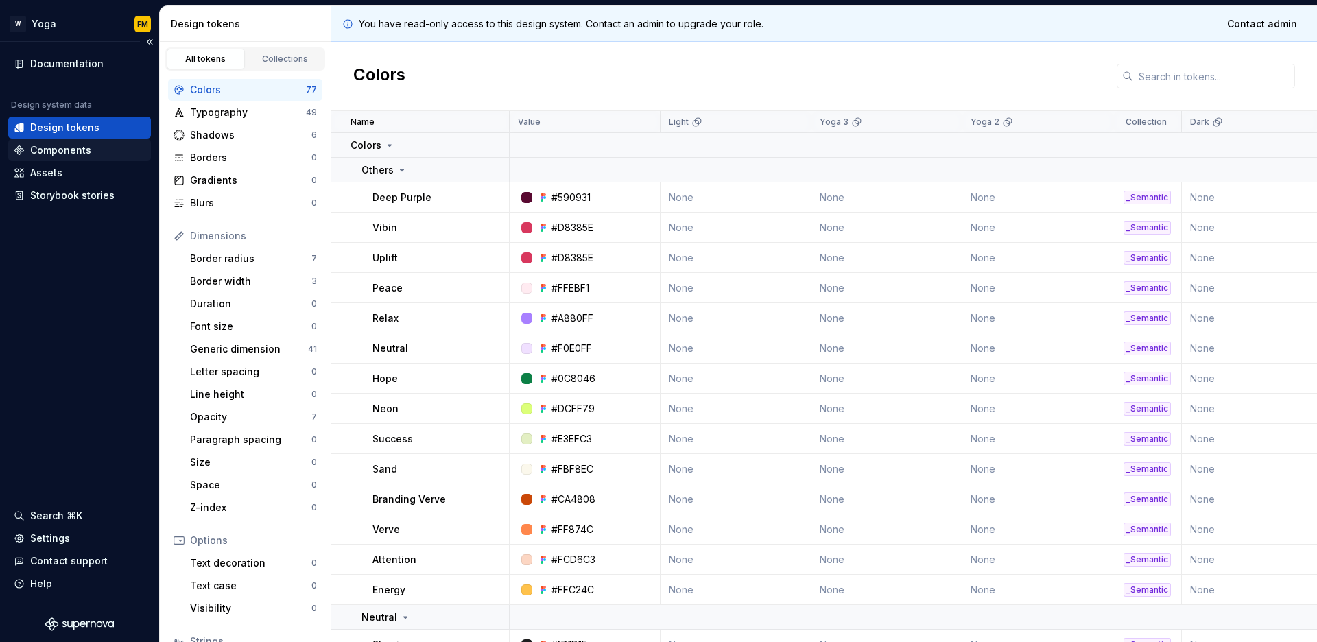
click at [84, 155] on div "Components" at bounding box center [60, 150] width 61 height 14
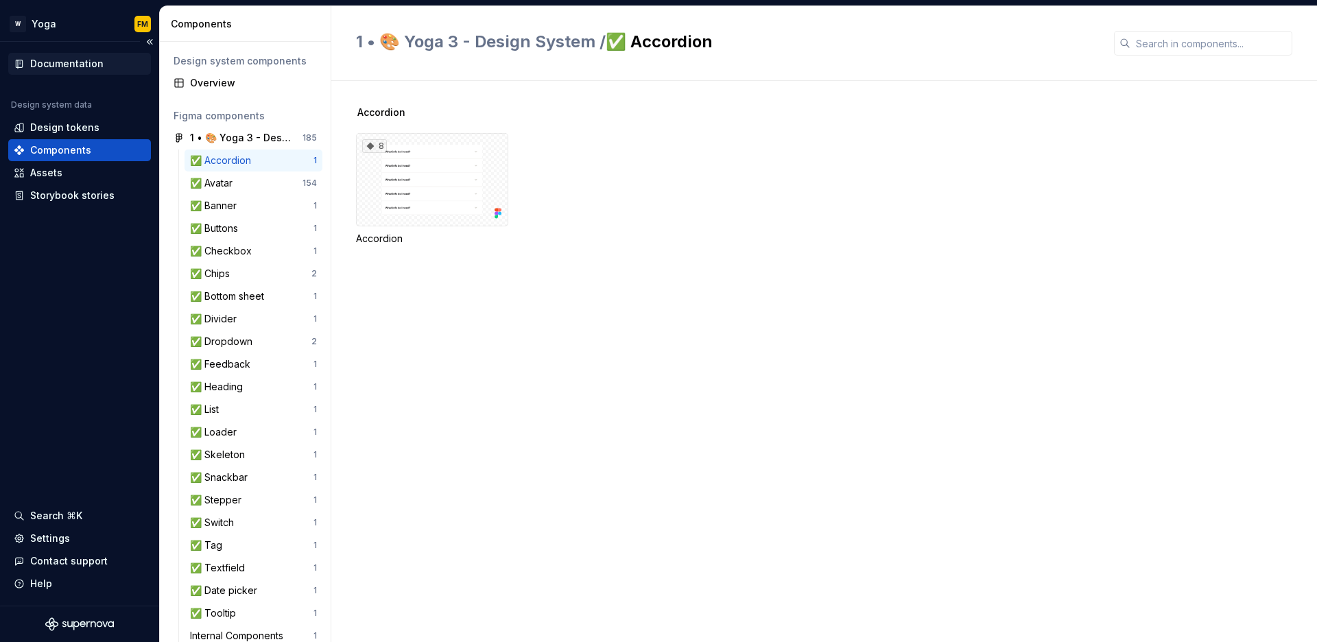
click at [82, 67] on div "Documentation" at bounding box center [66, 64] width 73 height 14
